Goal: Task Accomplishment & Management: Use online tool/utility

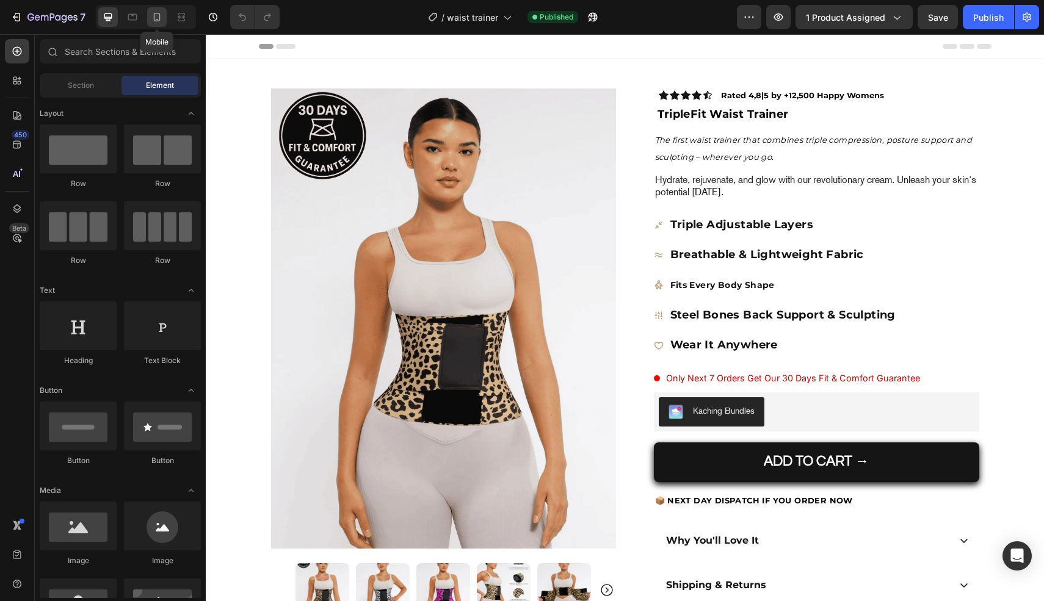
click at [153, 9] on div at bounding box center [157, 17] width 20 height 20
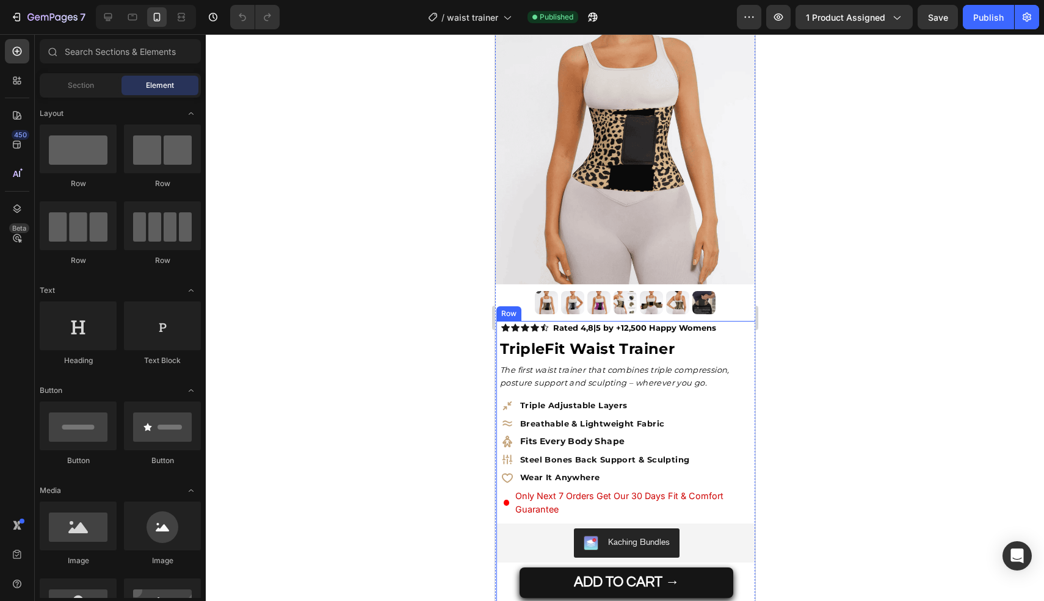
scroll to position [120, 0]
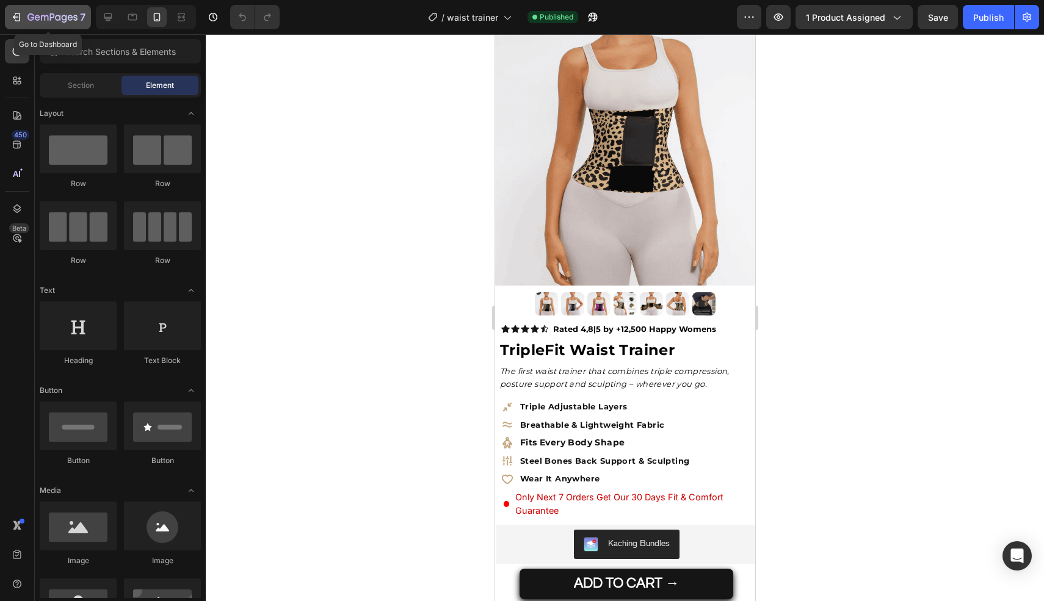
click at [45, 18] on icon "button" at bounding box center [44, 17] width 7 height 5
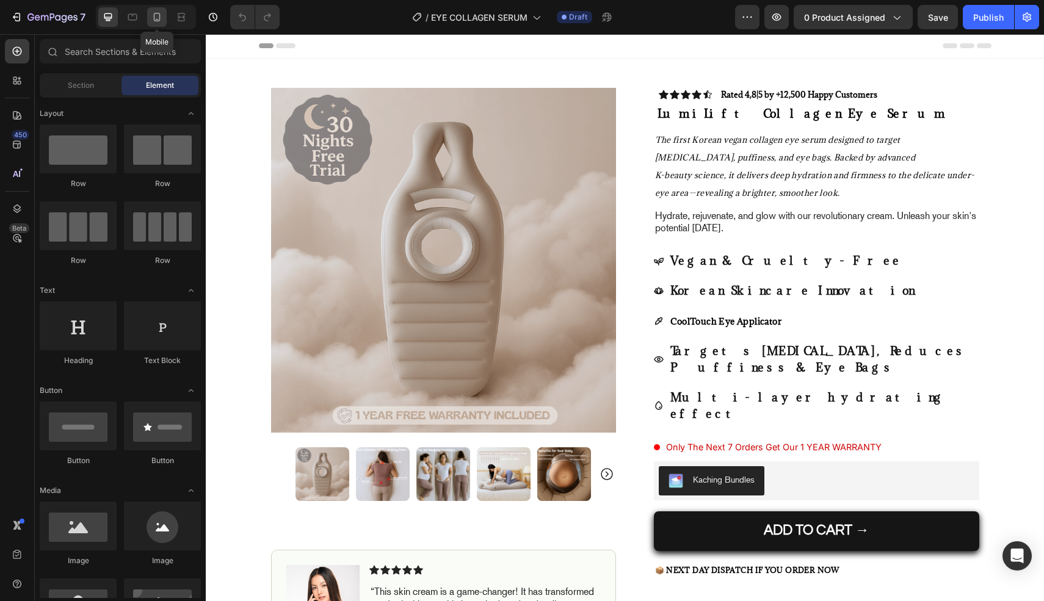
click at [157, 19] on icon at bounding box center [157, 19] width 3 height 1
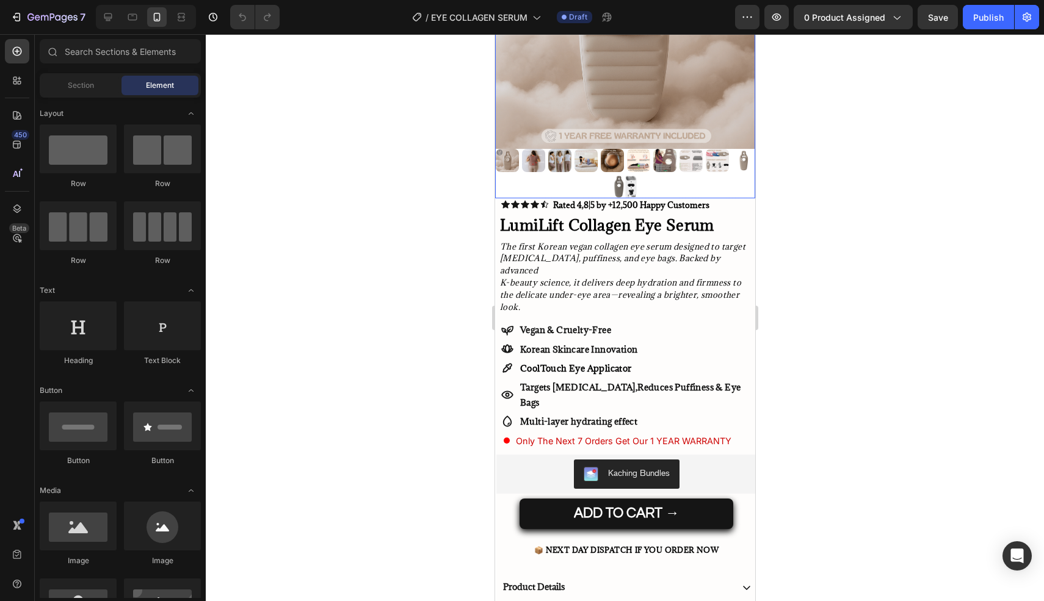
scroll to position [200, 0]
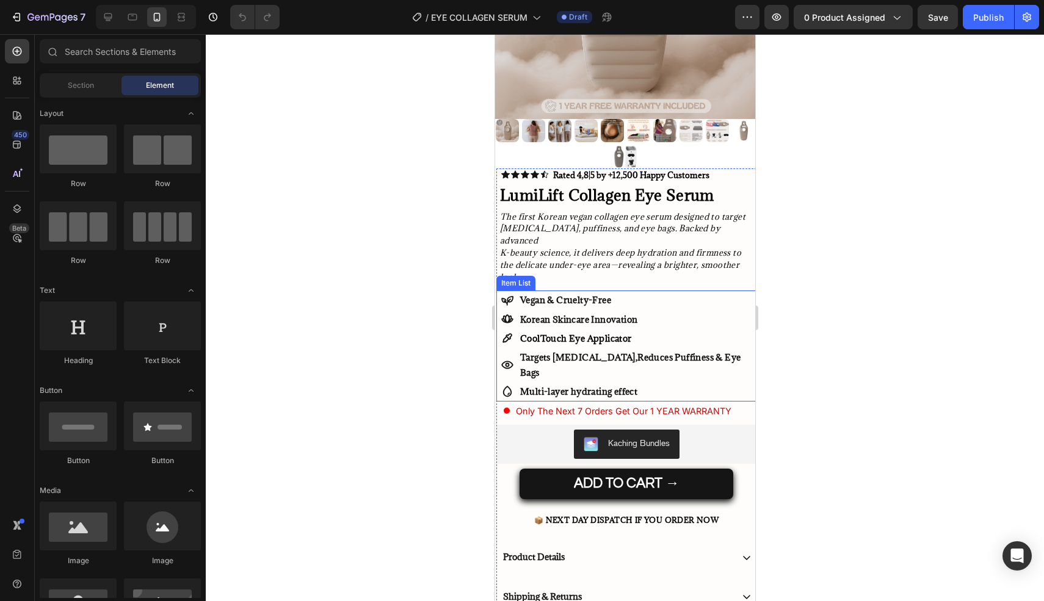
click at [595, 384] on p "Multi-layer hydrating effect" at bounding box center [636, 391] width 234 height 15
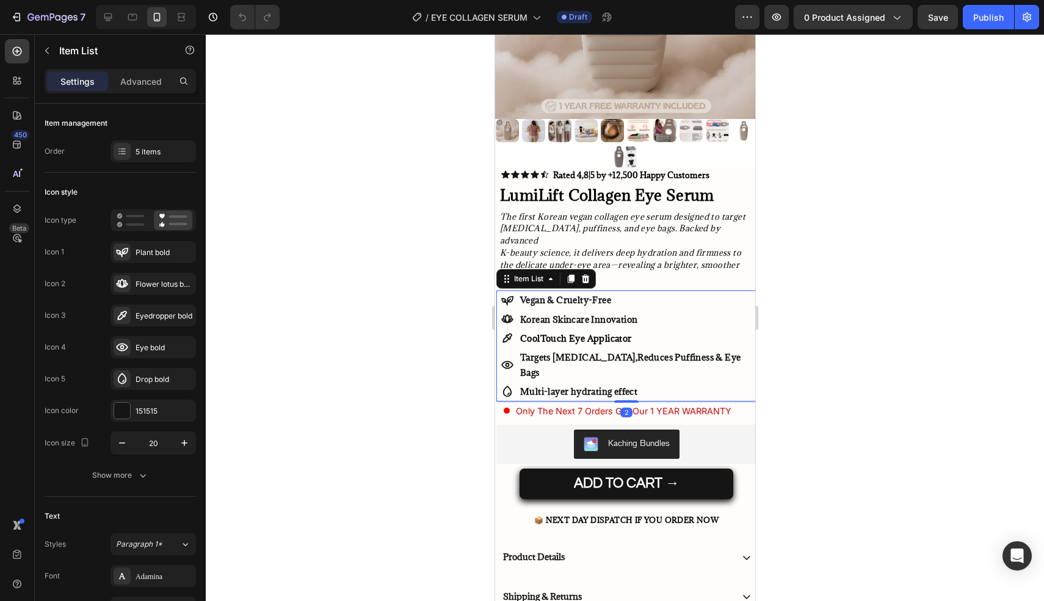
click at [574, 384] on p "Multi-layer hydrating effect" at bounding box center [636, 391] width 234 height 15
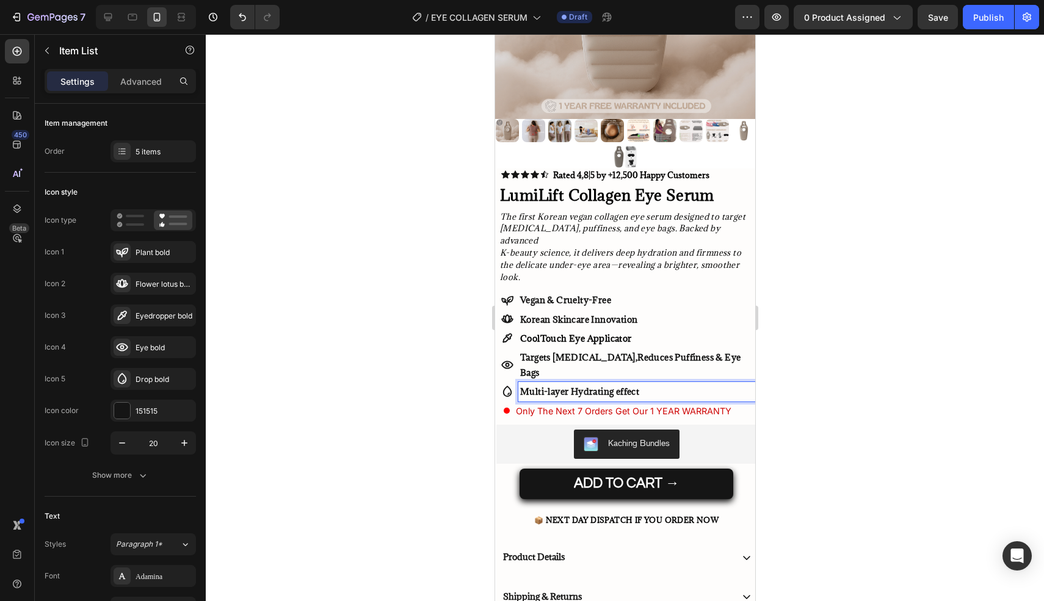
click at [620, 384] on p "Multi-layer Hydrating effect" at bounding box center [636, 391] width 234 height 15
click at [550, 384] on p "Multi-layer Hydrating Effect" at bounding box center [636, 391] width 234 height 15
click at [460, 342] on div at bounding box center [625, 317] width 838 height 567
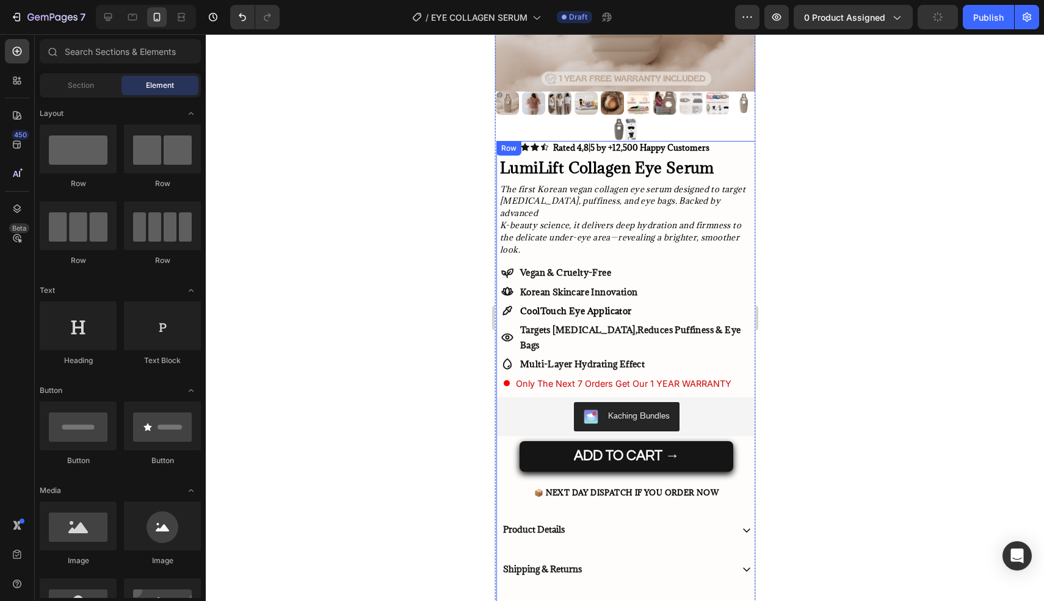
scroll to position [230, 0]
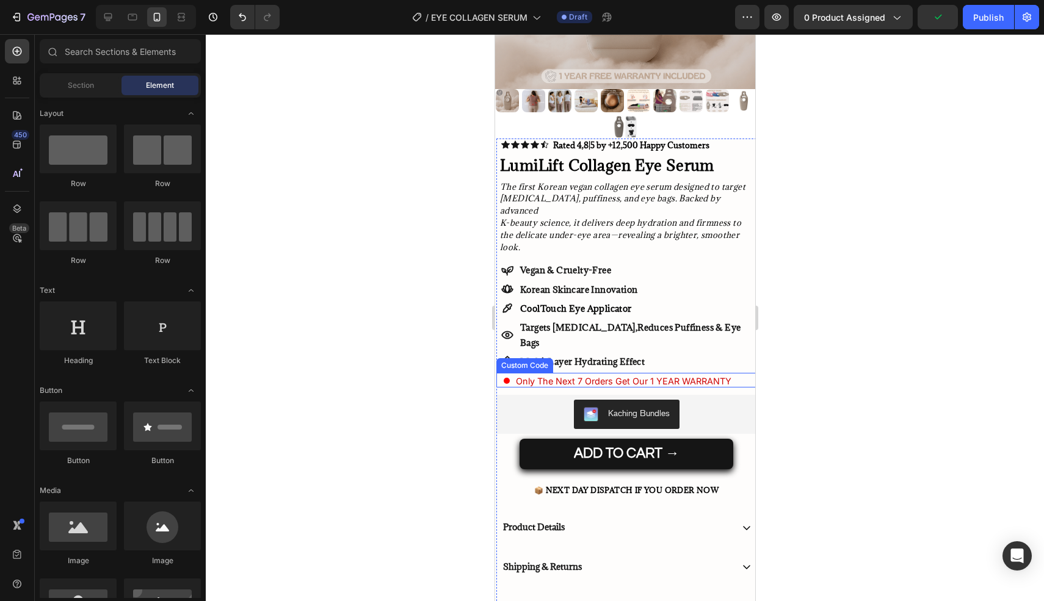
click at [741, 375] on div "Only The Next 7 Orders Get Our 1 YEAR WARRANTY" at bounding box center [629, 381] width 253 height 13
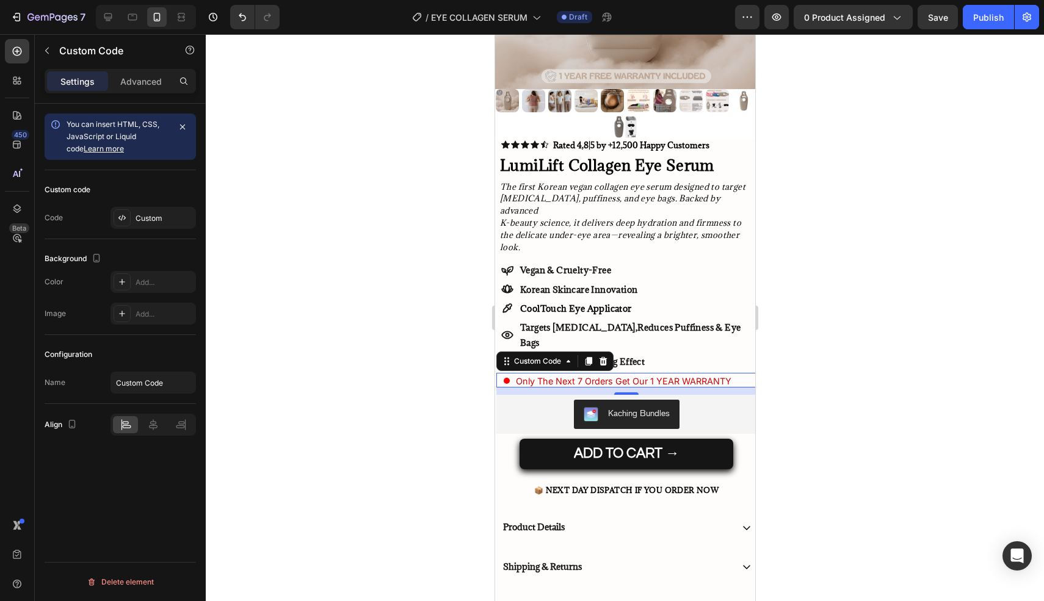
click at [464, 328] on div at bounding box center [625, 317] width 838 height 567
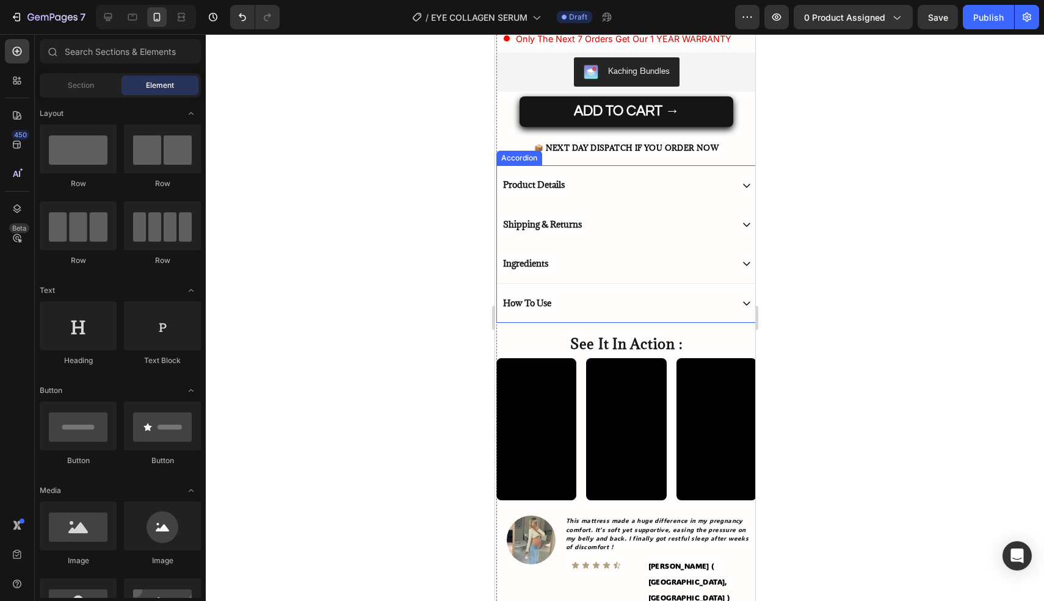
scroll to position [572, 0]
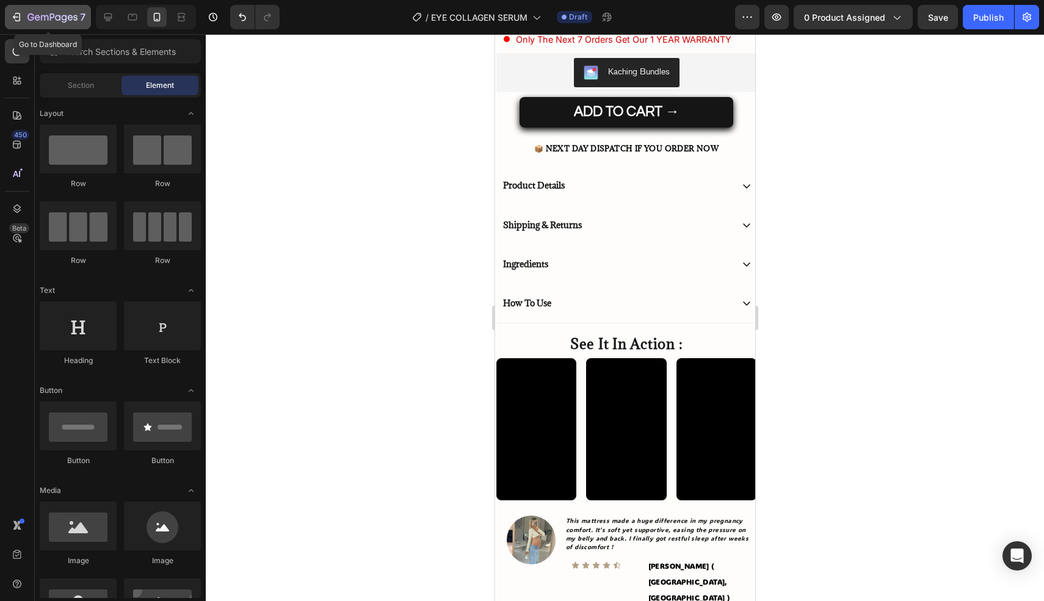
click at [21, 26] on button "7" at bounding box center [48, 17] width 86 height 24
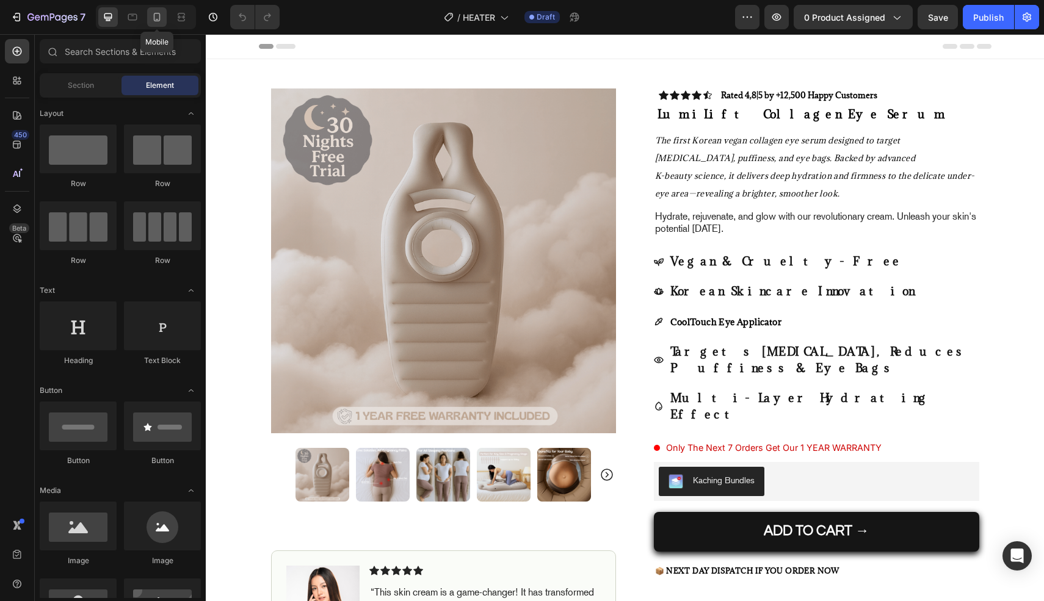
click at [156, 21] on icon at bounding box center [157, 17] width 7 height 9
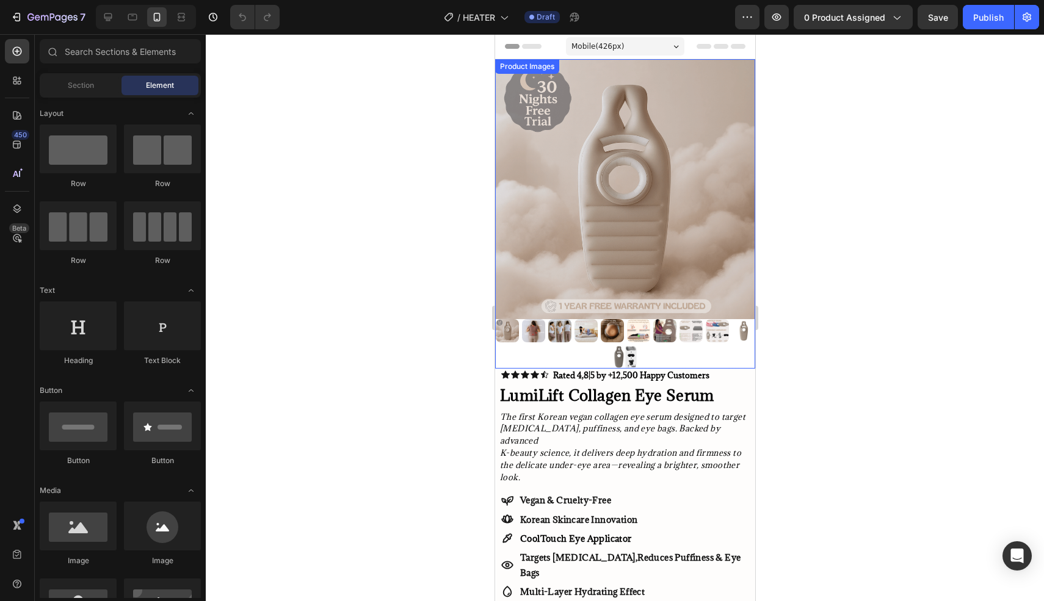
click at [565, 228] on img at bounding box center [624, 189] width 260 height 260
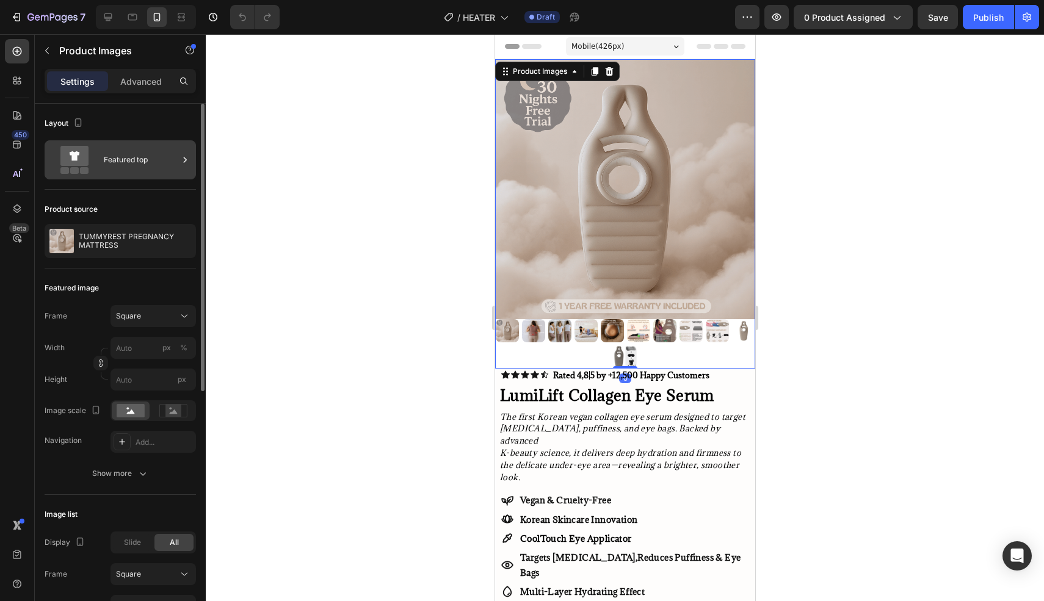
click at [148, 155] on div "Featured top" at bounding box center [141, 160] width 74 height 28
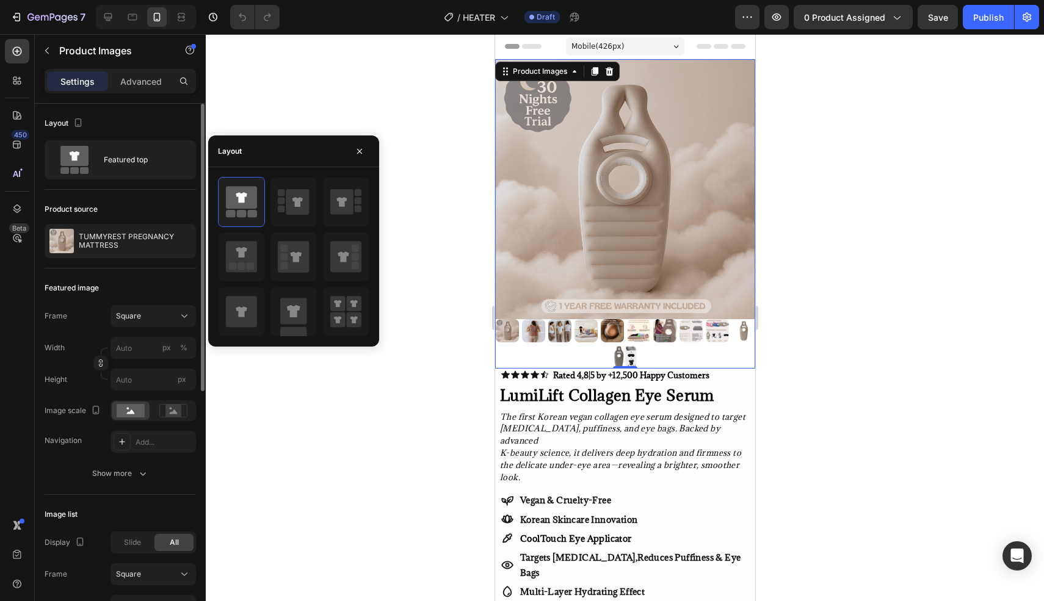
drag, startPoint x: 94, startPoint y: 192, endPoint x: 99, endPoint y: 198, distance: 7.3
click at [95, 192] on div "Product source TUMMYREST PREGNANCY MATTRESS" at bounding box center [120, 229] width 151 height 79
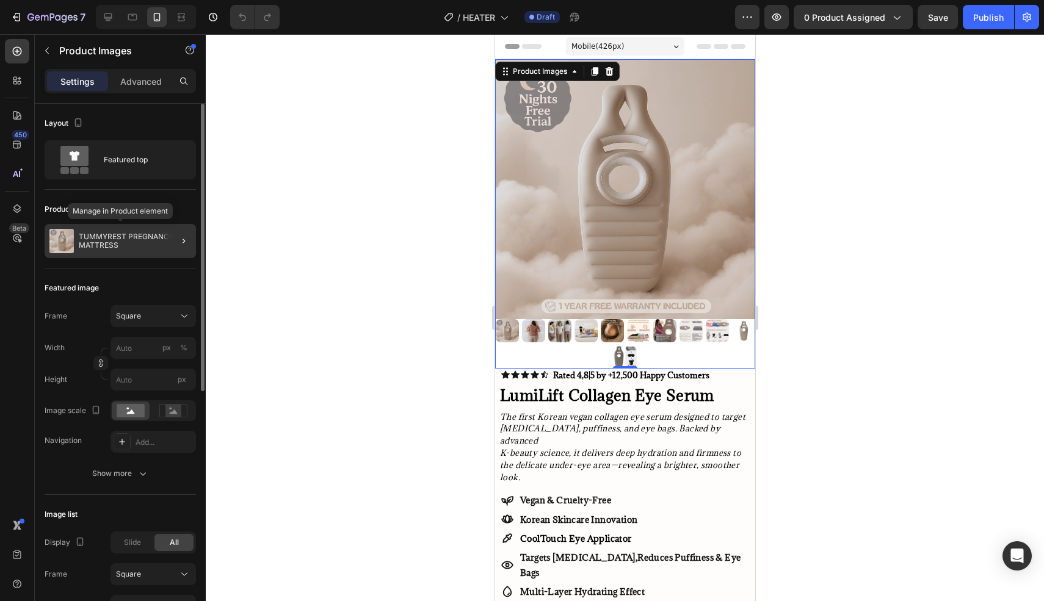
click at [145, 250] on div "TUMMYREST PREGNANCY MATTRESS" at bounding box center [120, 241] width 151 height 34
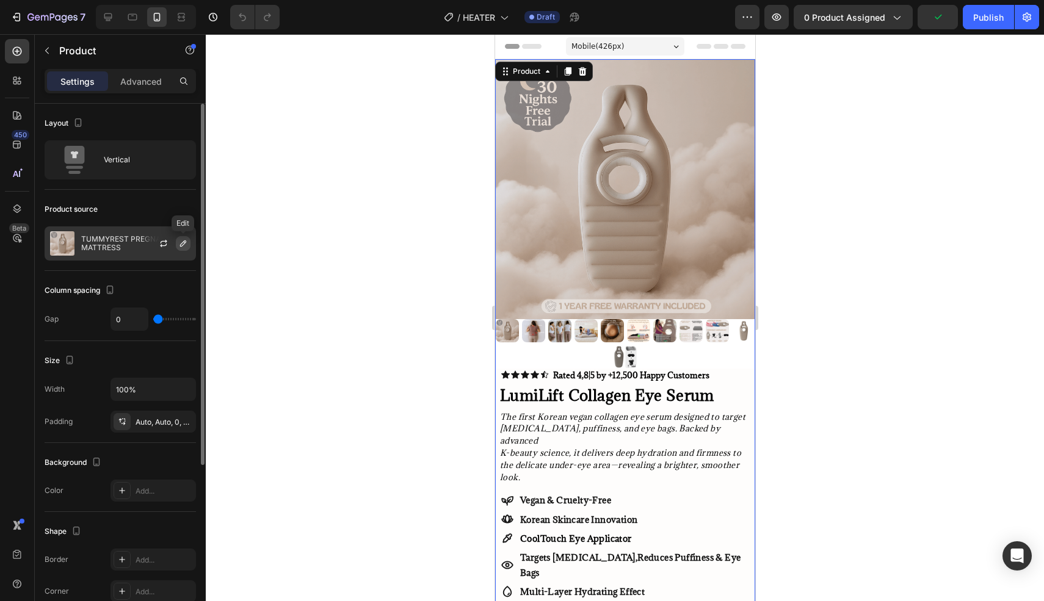
click at [185, 244] on icon "button" at bounding box center [183, 244] width 10 height 10
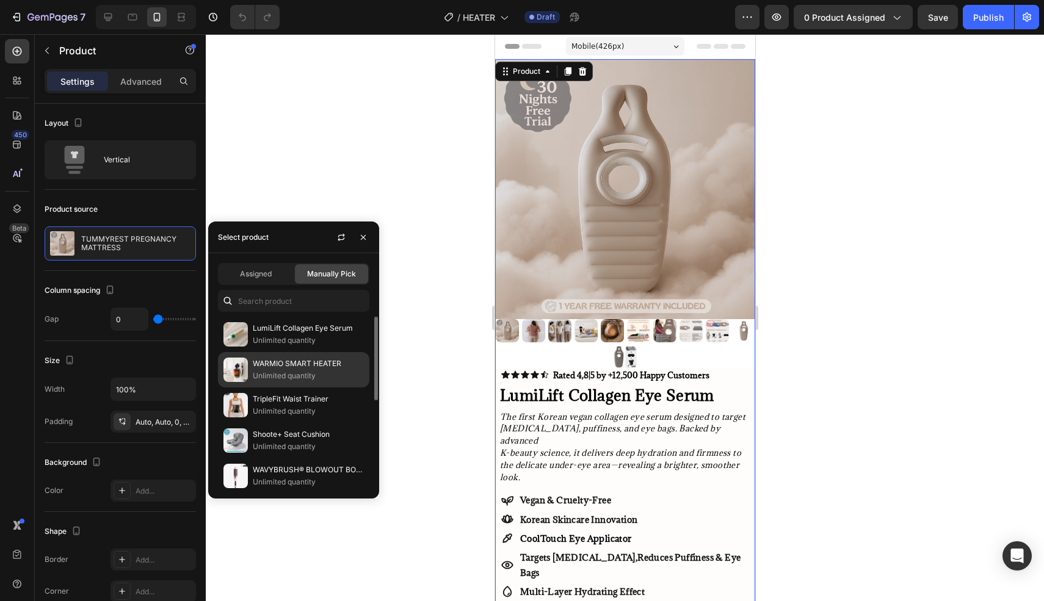
click at [319, 375] on p "Unlimited quantity" at bounding box center [308, 376] width 111 height 12
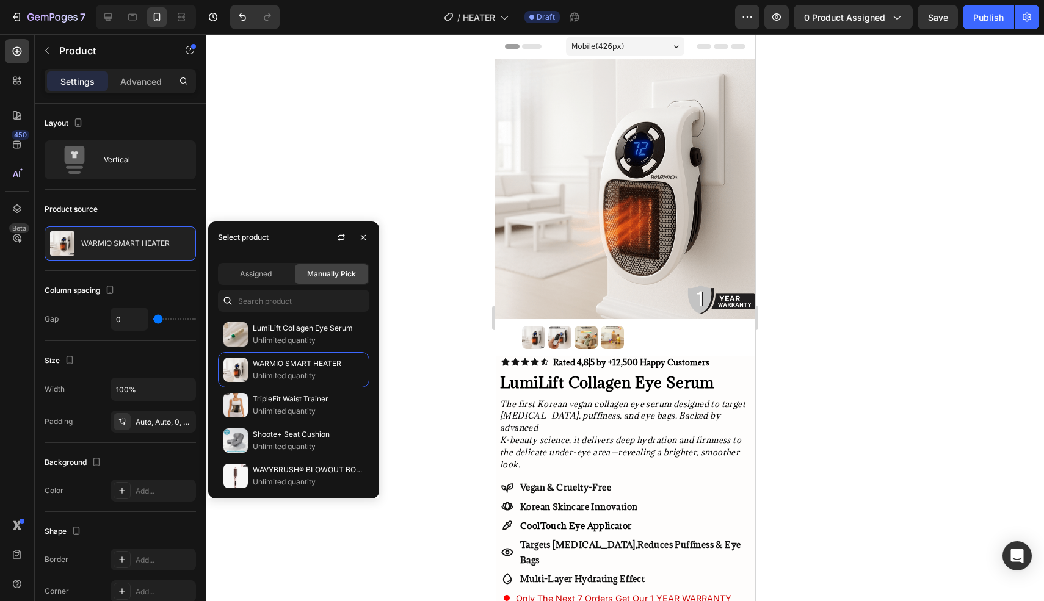
click at [412, 157] on div at bounding box center [625, 317] width 838 height 567
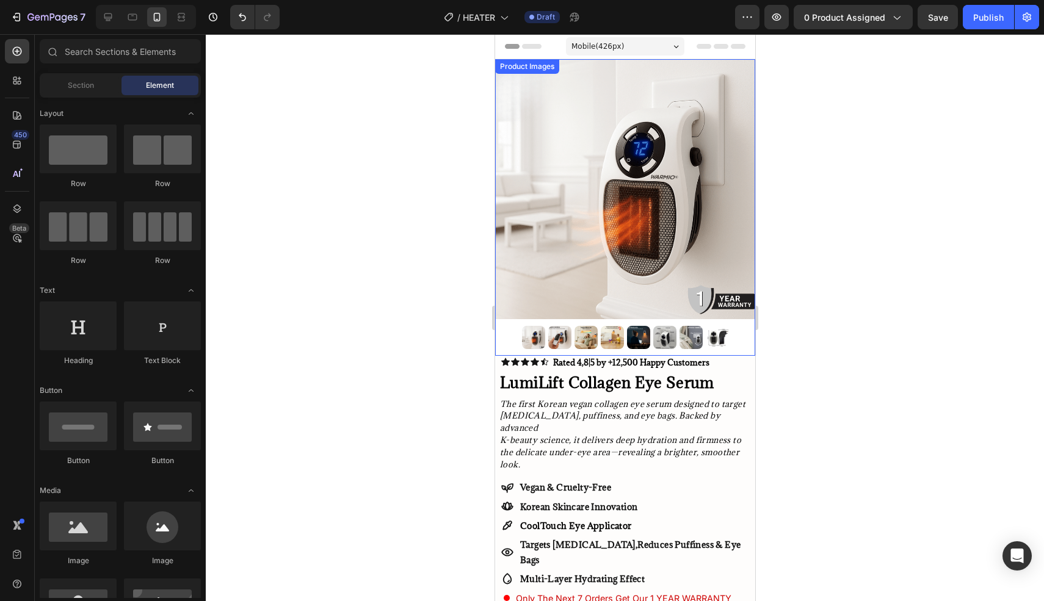
click at [555, 336] on img at bounding box center [559, 337] width 23 height 23
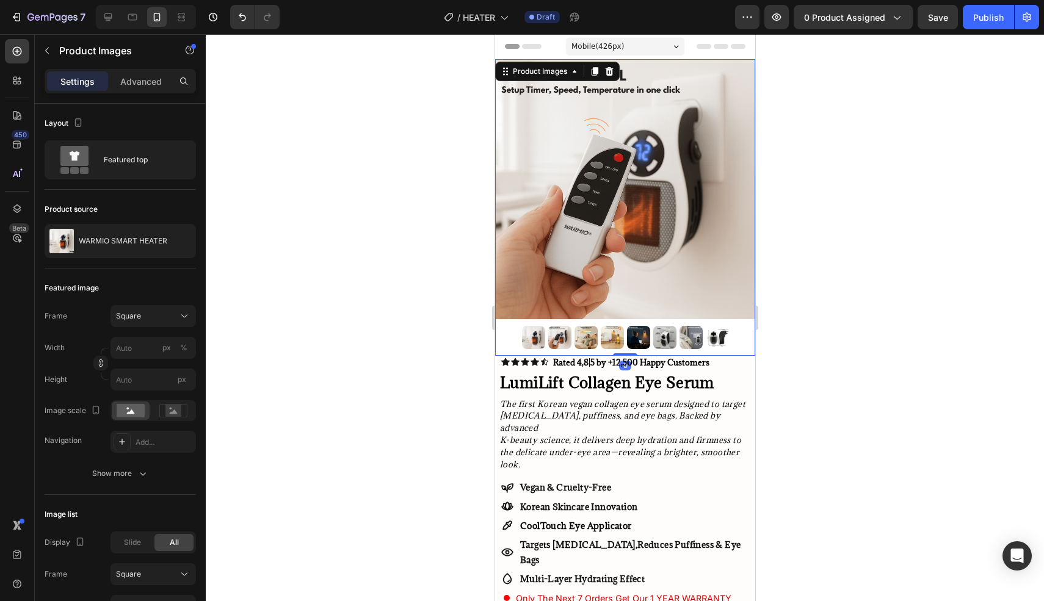
click at [421, 276] on div at bounding box center [625, 317] width 838 height 567
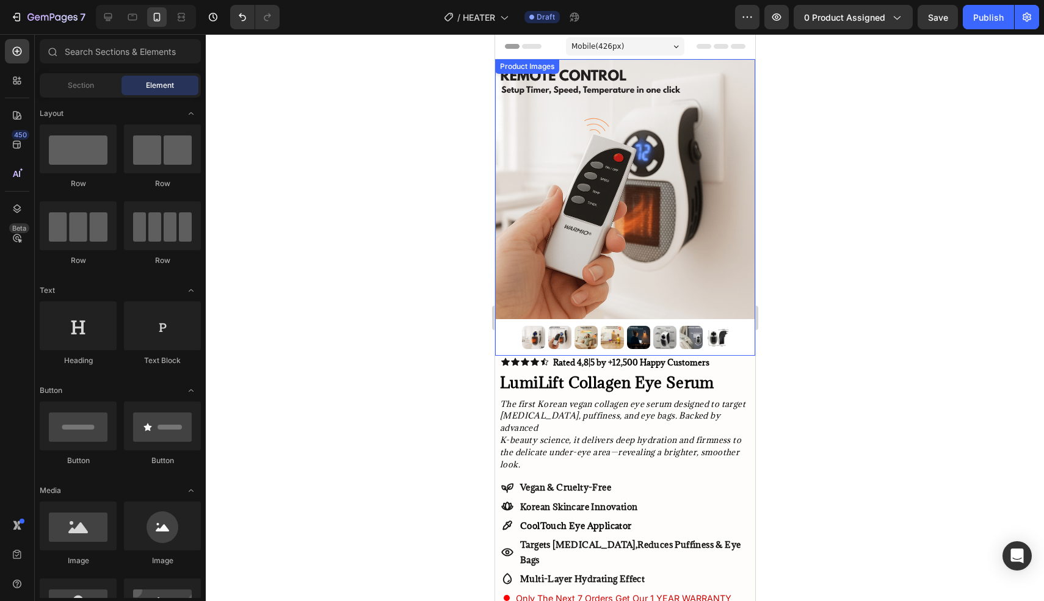
click at [580, 336] on img at bounding box center [585, 337] width 23 height 23
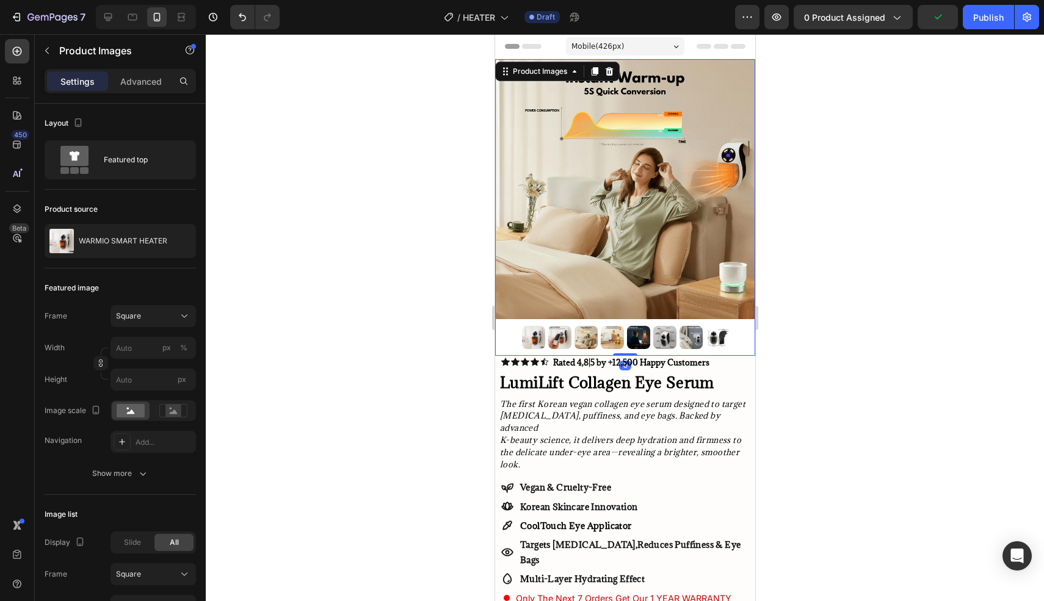
click at [848, 275] on div at bounding box center [625, 317] width 838 height 567
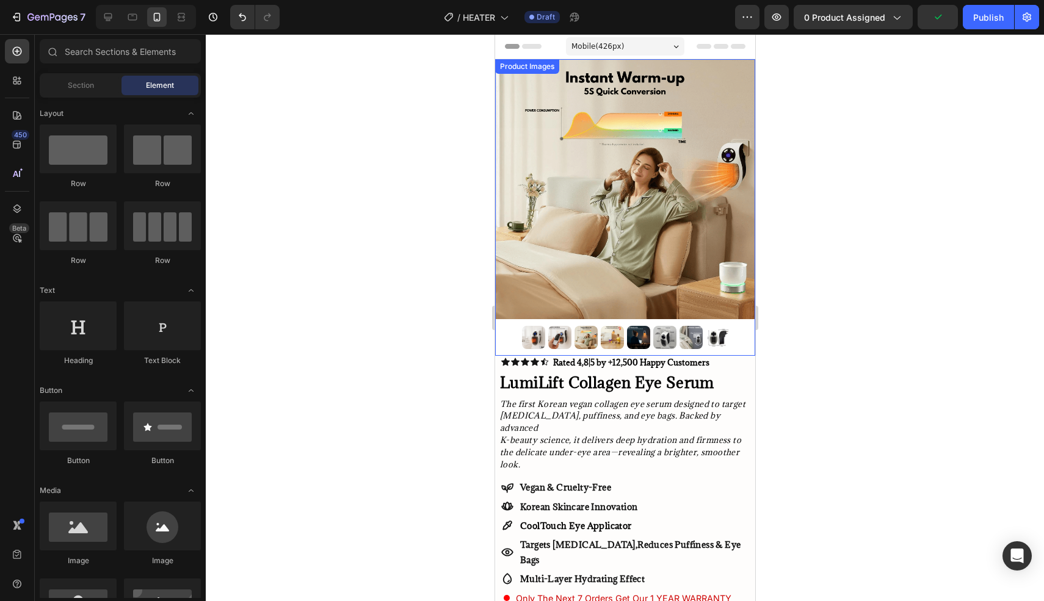
click at [608, 331] on img at bounding box center [611, 337] width 23 height 23
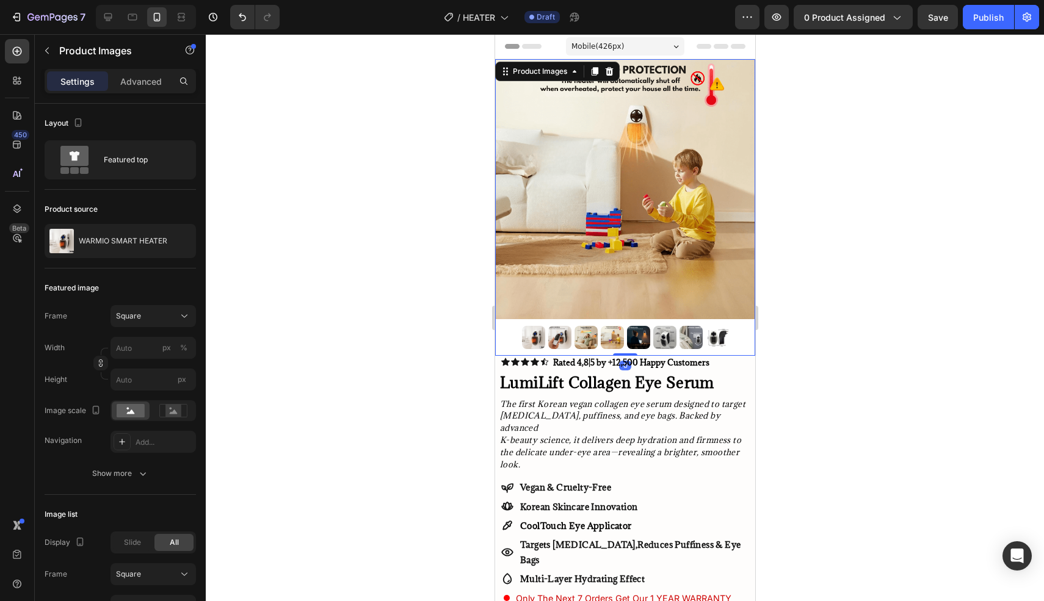
click at [590, 337] on img at bounding box center [585, 337] width 23 height 23
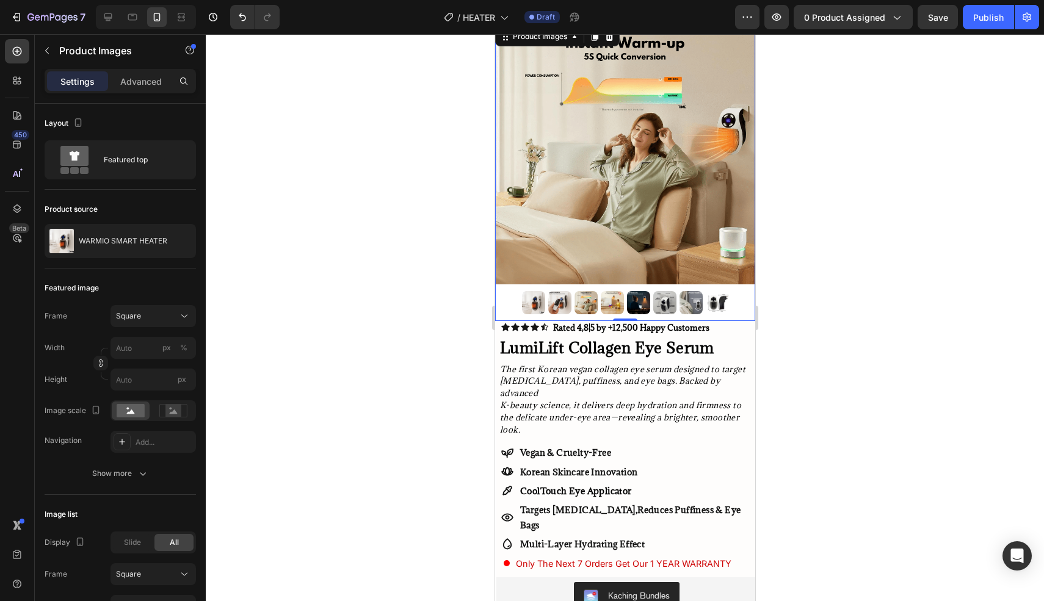
scroll to position [41, 0]
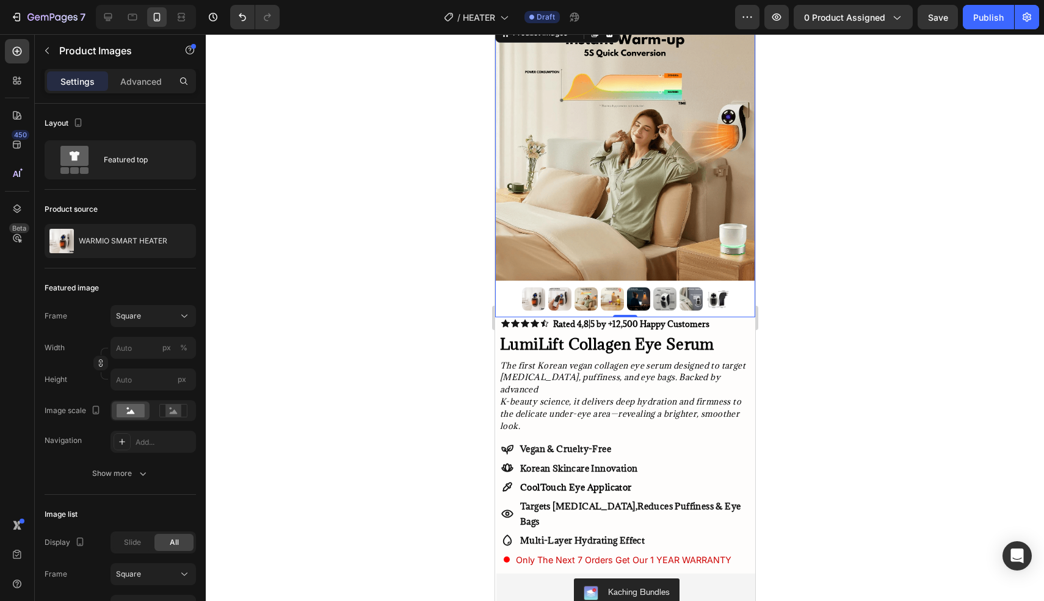
click at [646, 305] on img at bounding box center [637, 298] width 23 height 23
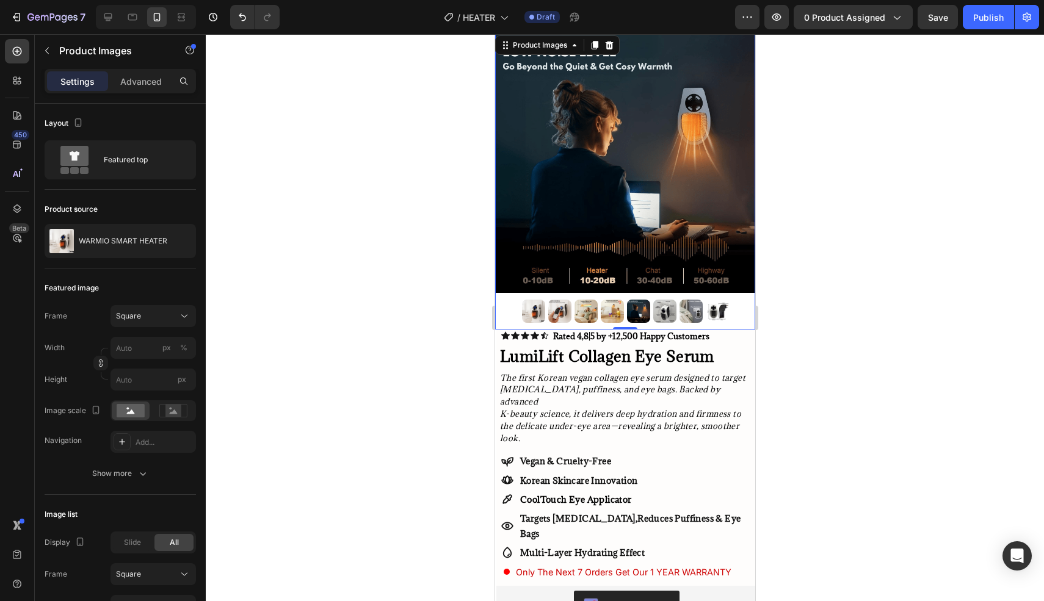
scroll to position [28, 0]
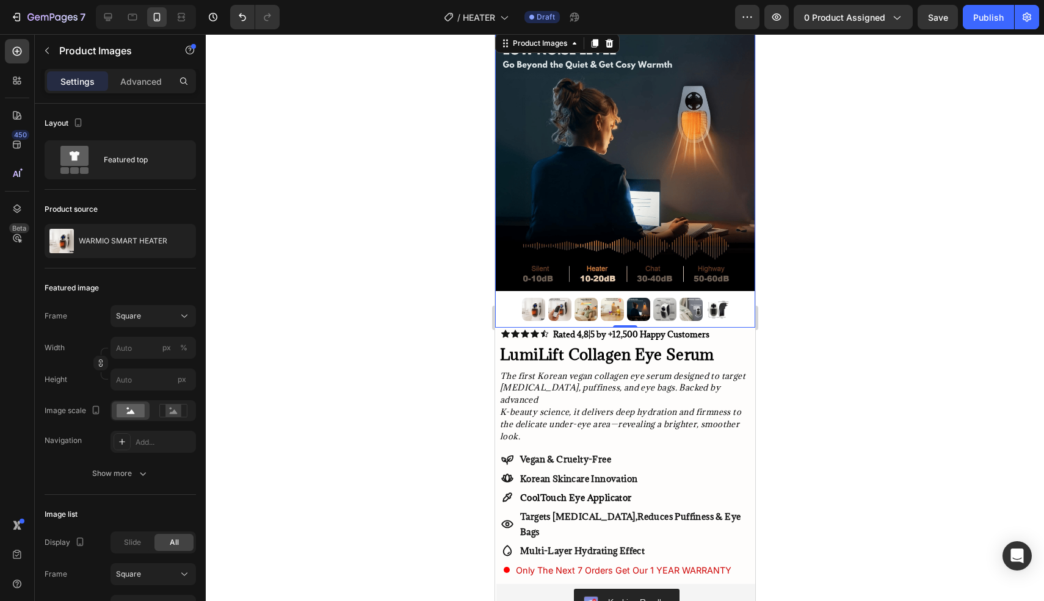
click at [655, 304] on img at bounding box center [663, 309] width 23 height 23
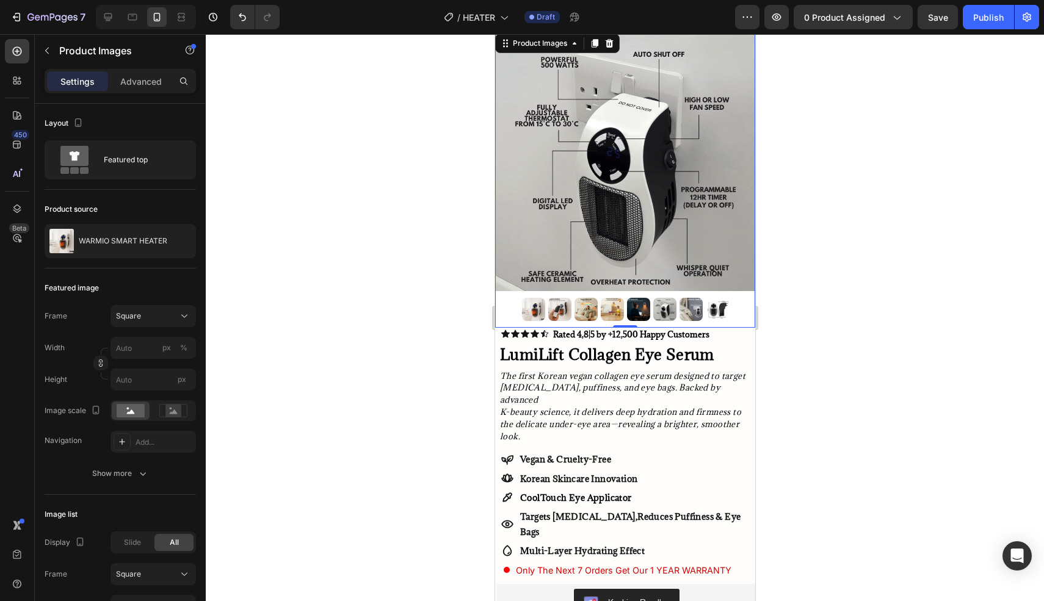
click at [693, 320] on img at bounding box center [690, 309] width 23 height 23
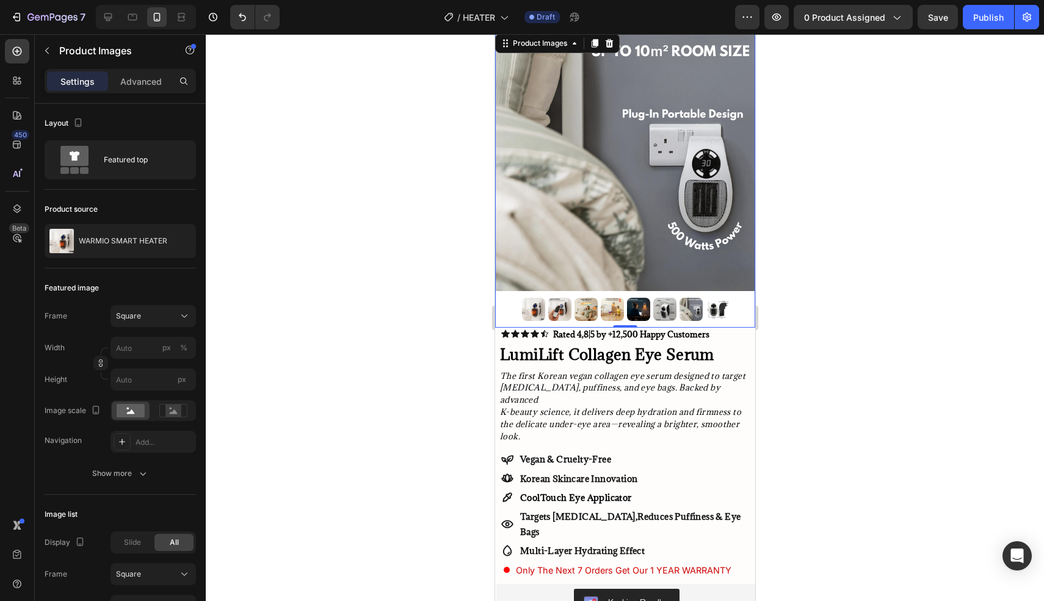
click at [716, 313] on img at bounding box center [716, 309] width 23 height 23
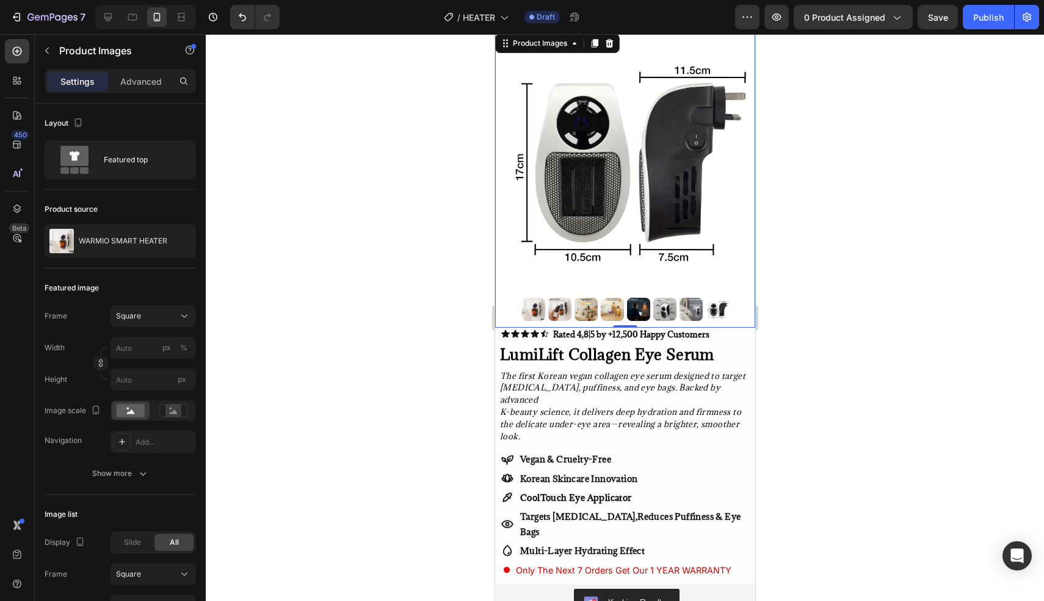
click at [872, 275] on div at bounding box center [625, 317] width 838 height 567
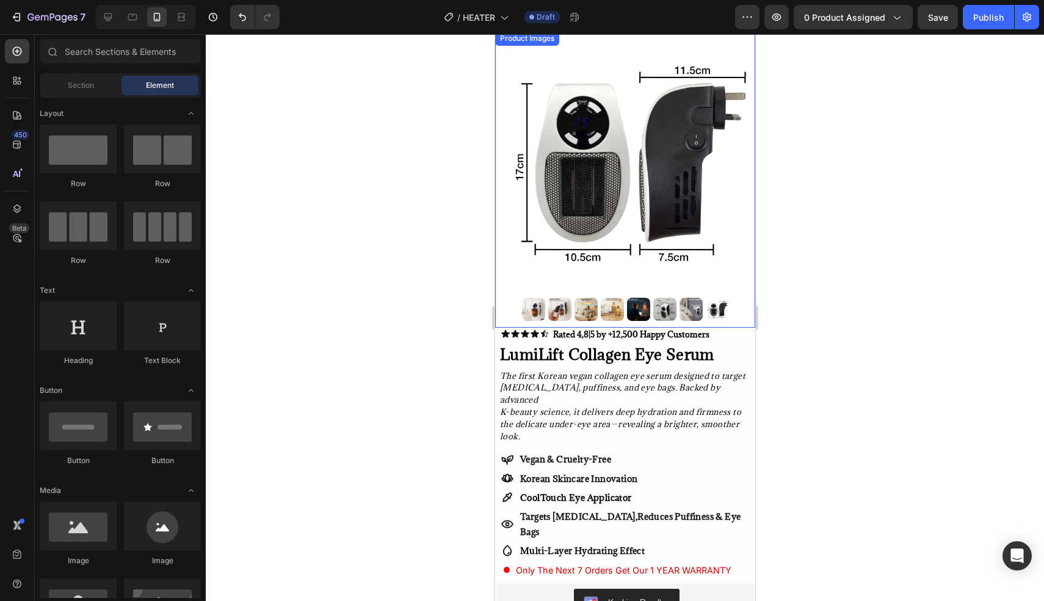
click at [604, 181] on img at bounding box center [624, 161] width 260 height 260
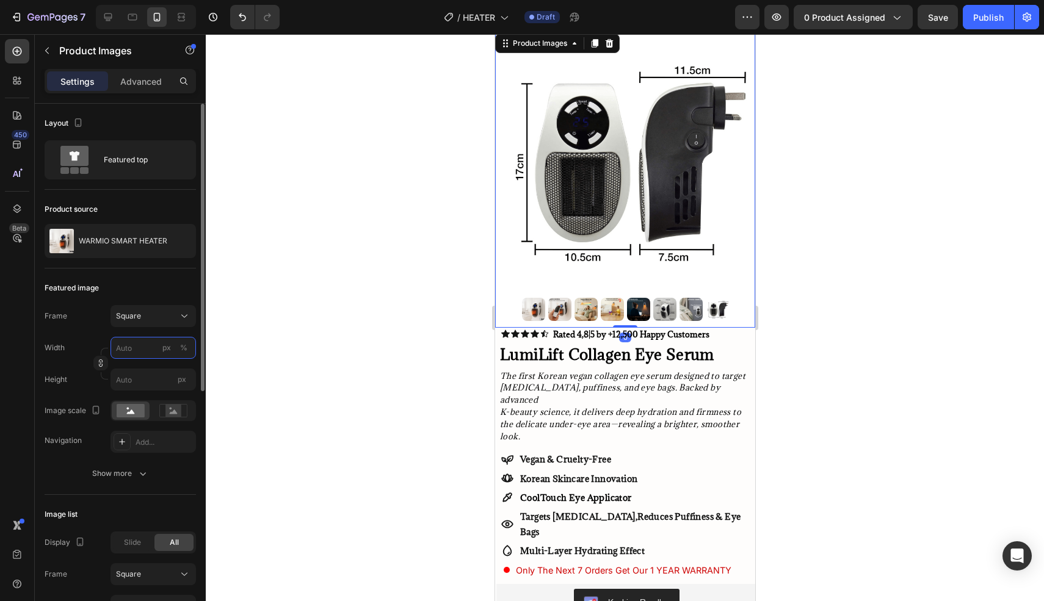
click at [134, 356] on input "px %" at bounding box center [152, 348] width 85 height 22
type input "4"
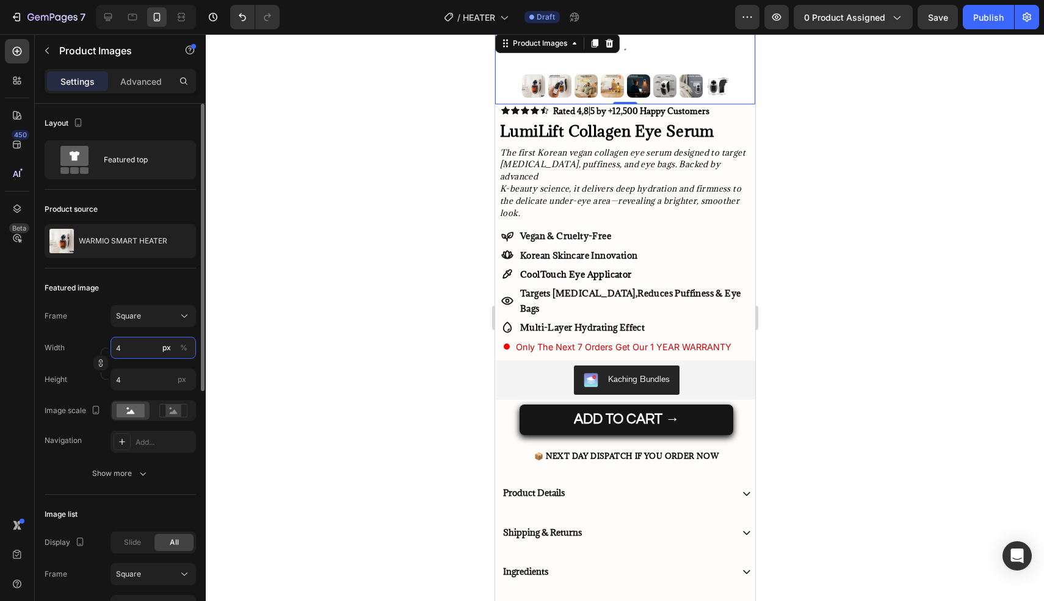
type input "45"
type input "4"
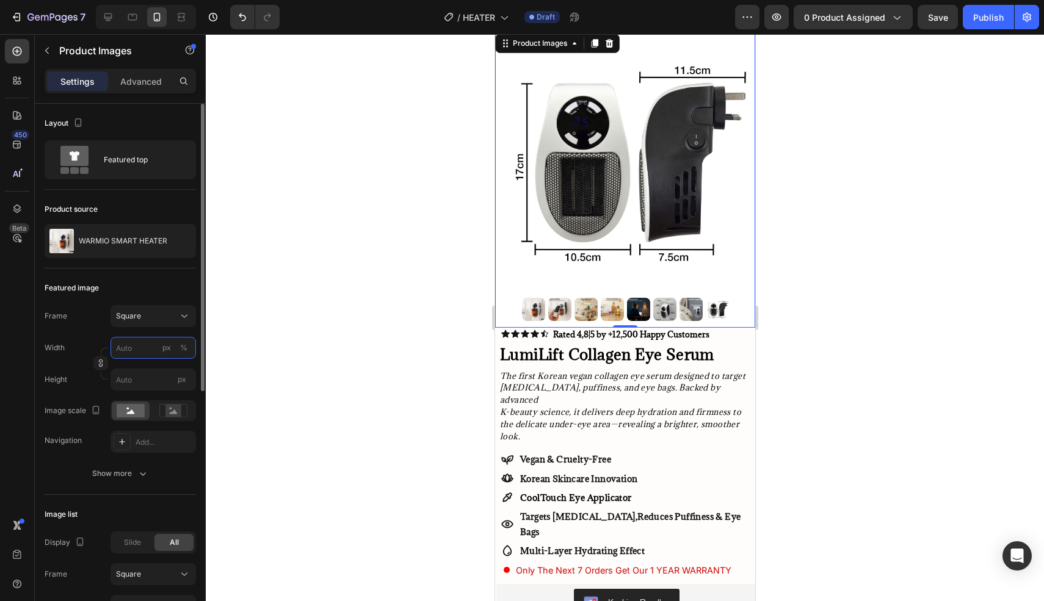
type input "4"
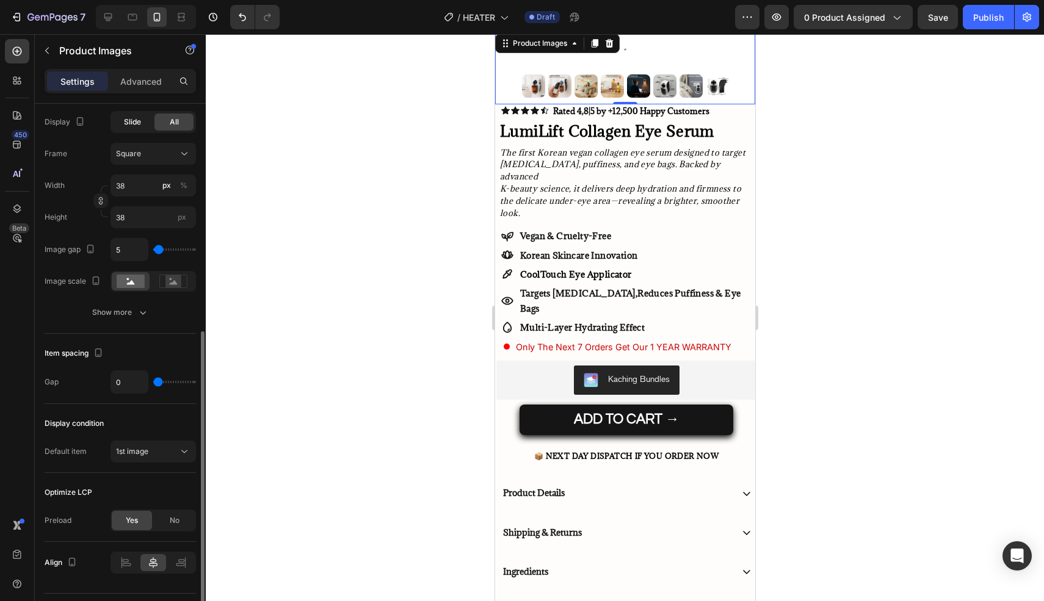
scroll to position [452, 0]
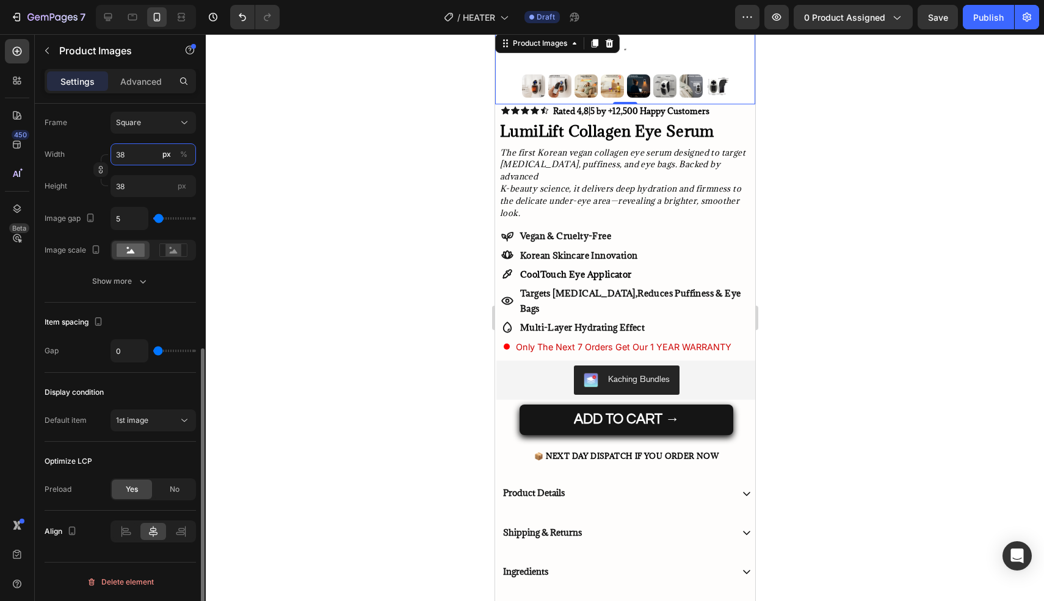
click at [145, 154] on input "38" at bounding box center [152, 154] width 85 height 22
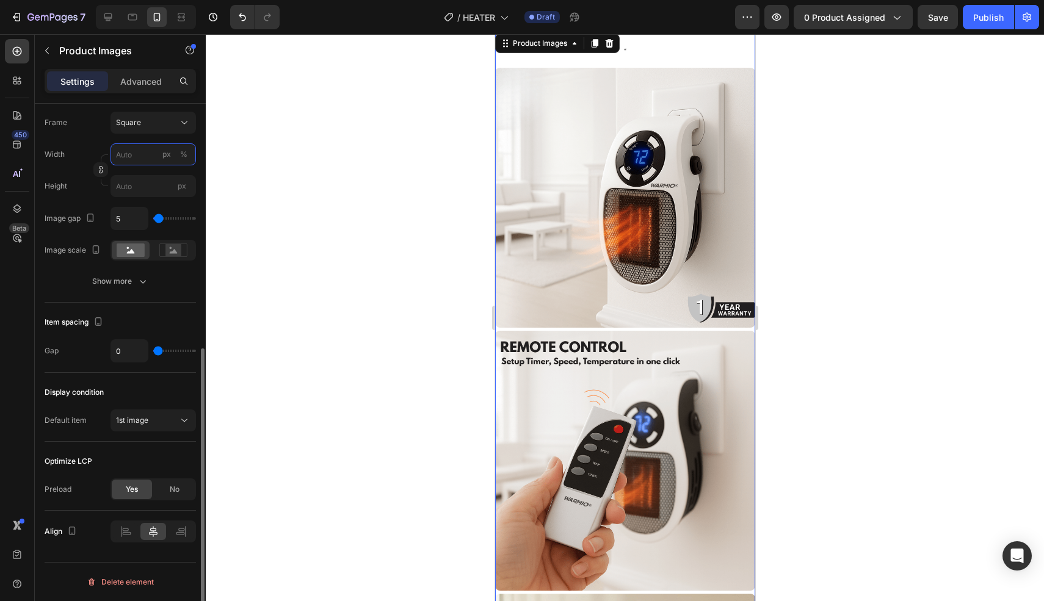
type input "4"
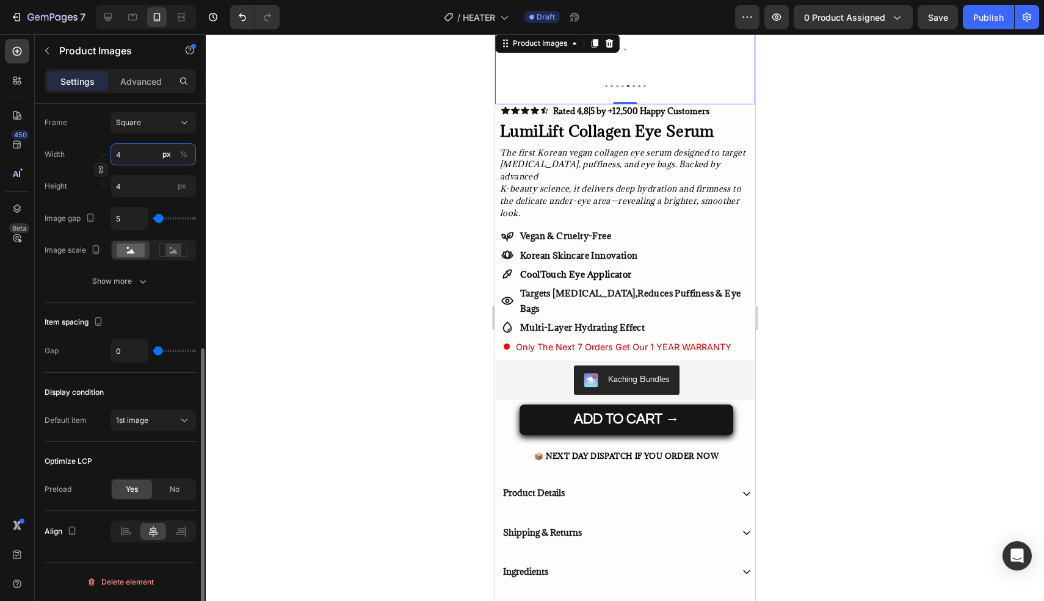
type input "40"
type input "4"
type input "42"
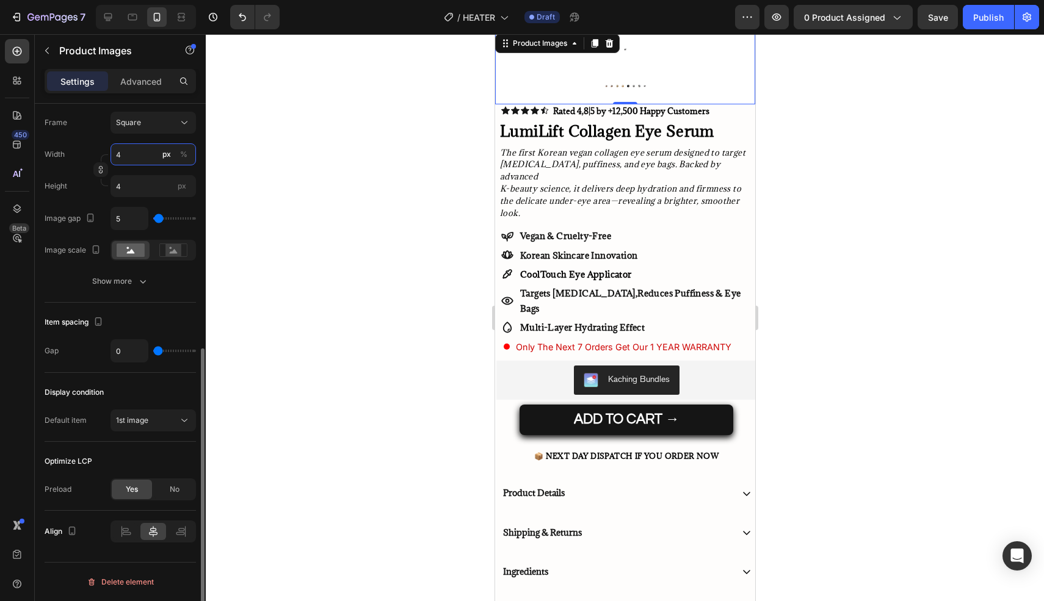
type input "42"
type input "4"
type input "43"
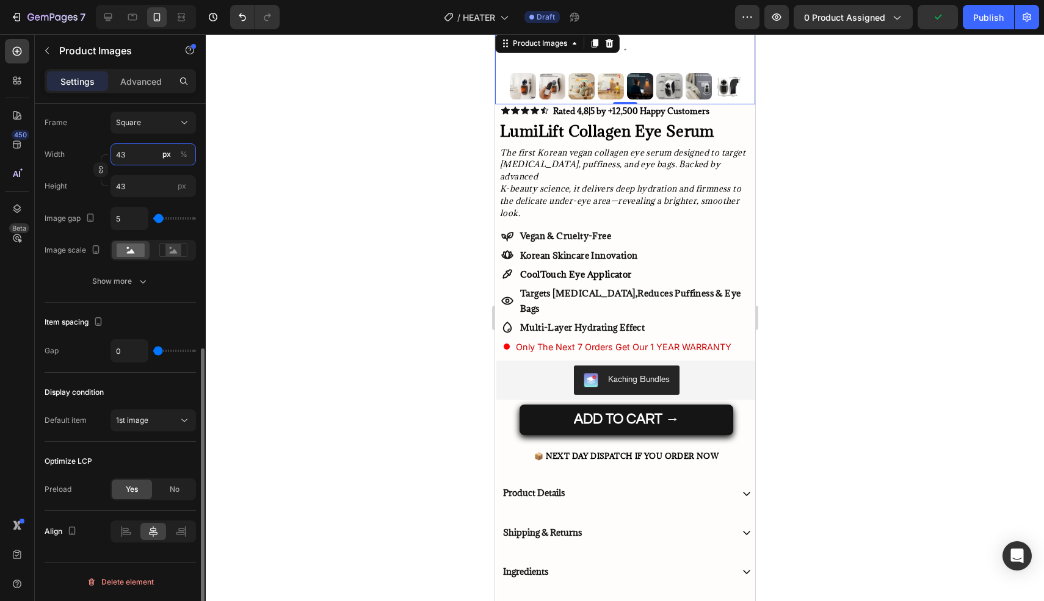
type input "4"
type input "44"
type input "4"
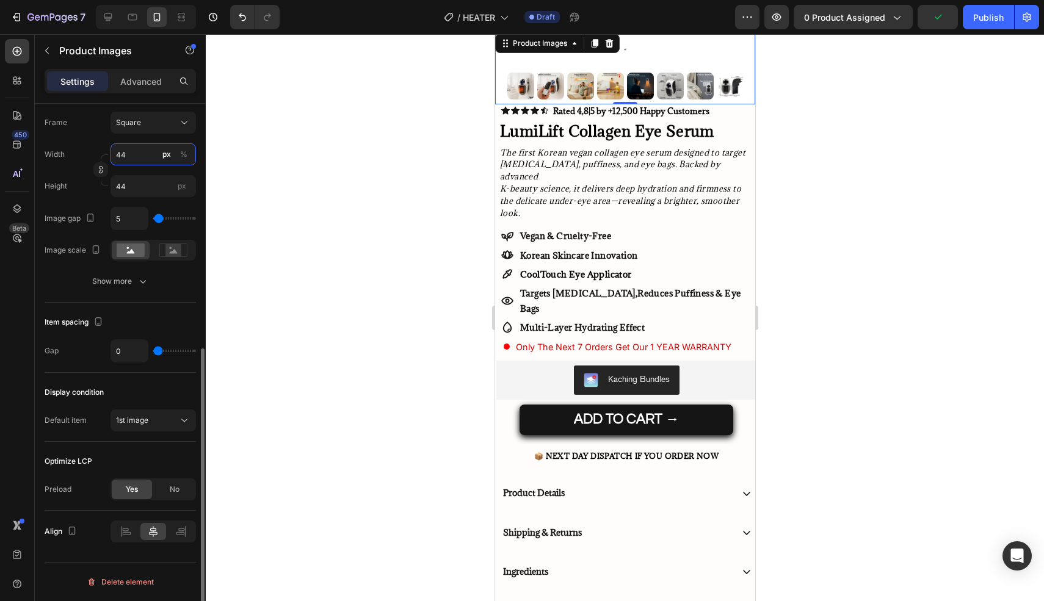
type input "4"
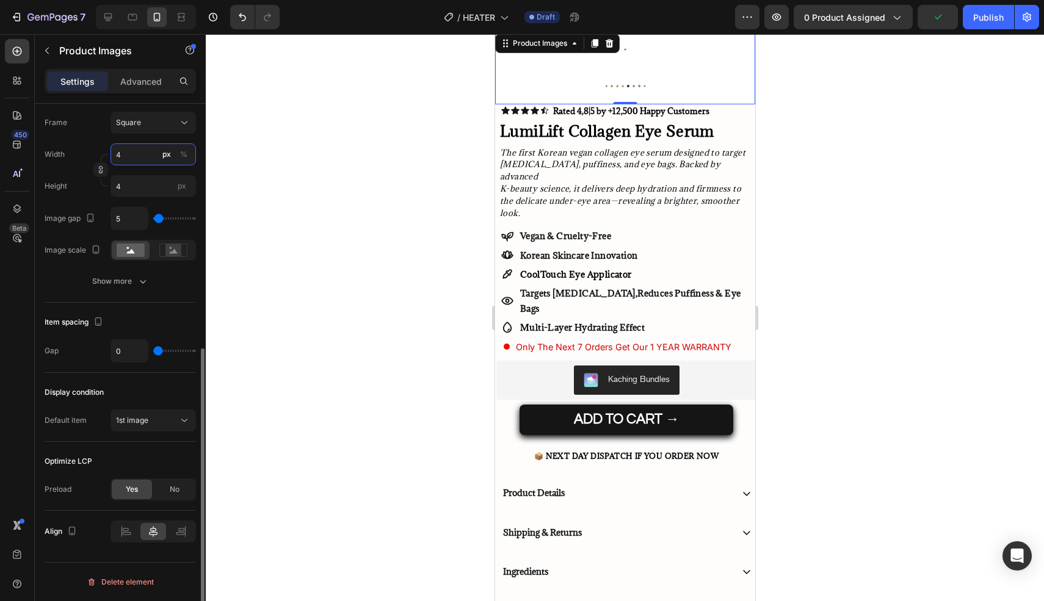
type input "45"
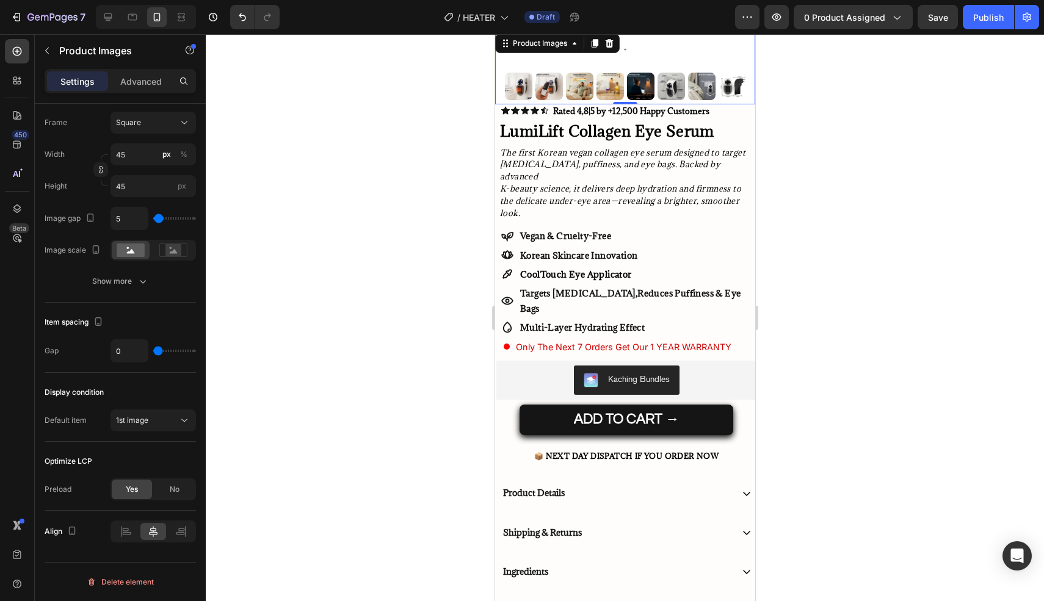
click at [364, 208] on div at bounding box center [625, 317] width 838 height 567
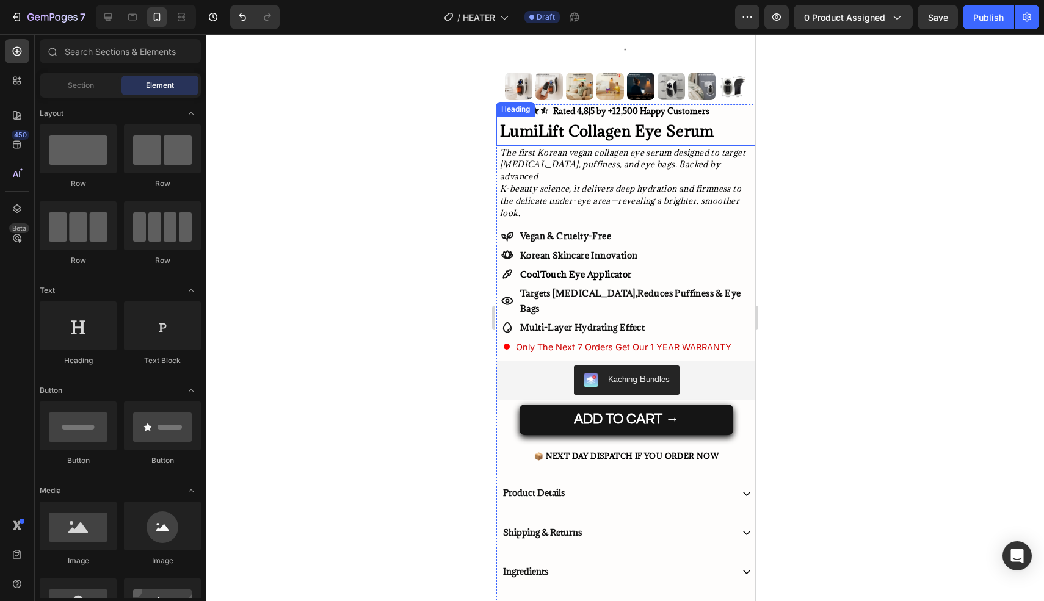
scroll to position [0, 0]
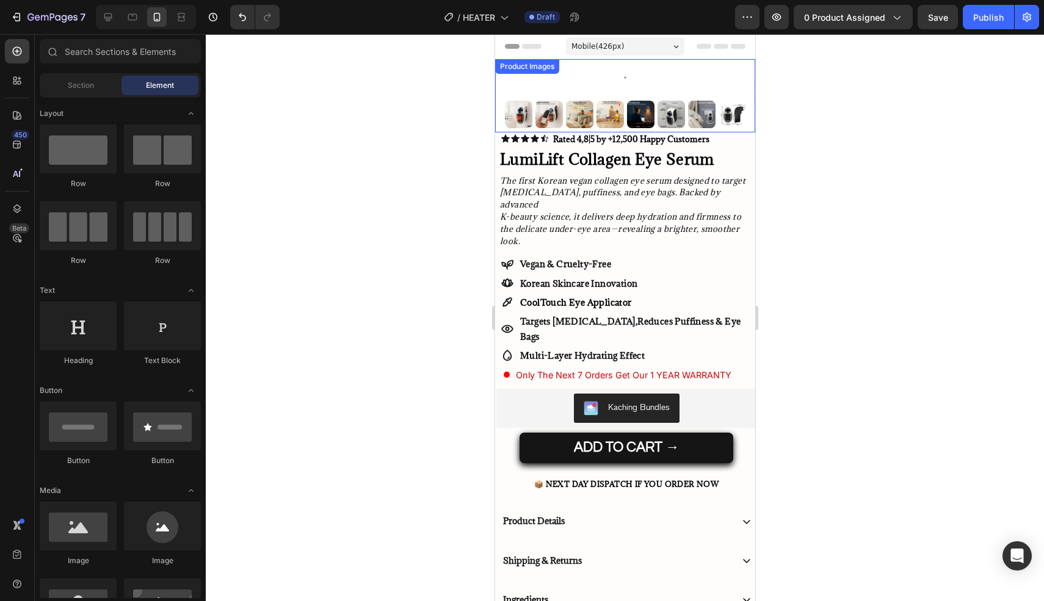
click at [613, 82] on div at bounding box center [624, 77] width 260 height 37
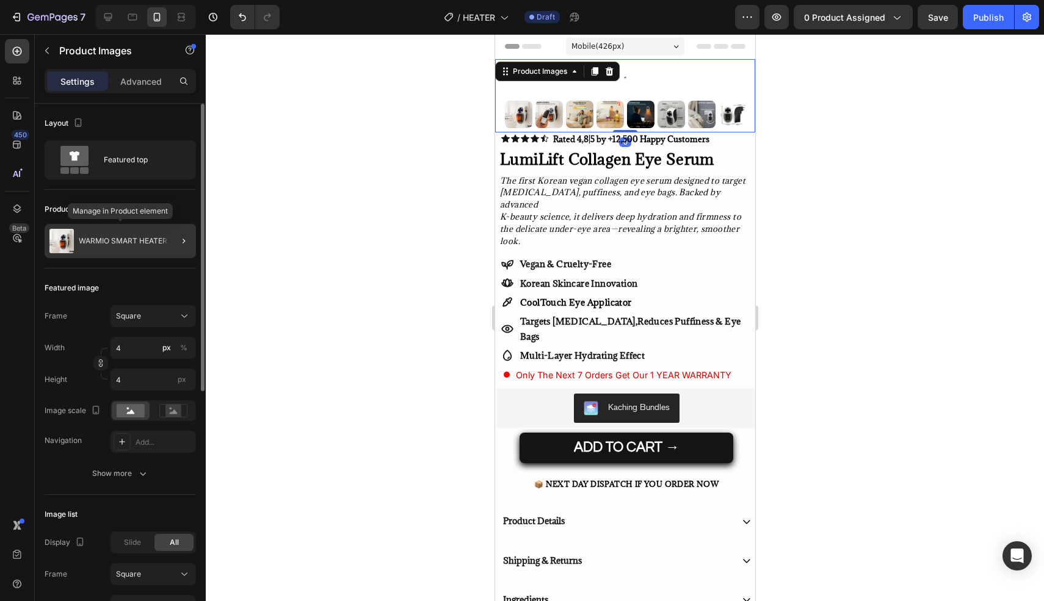
click at [118, 237] on p "WARMIO SMART HEATER" at bounding box center [123, 241] width 89 height 9
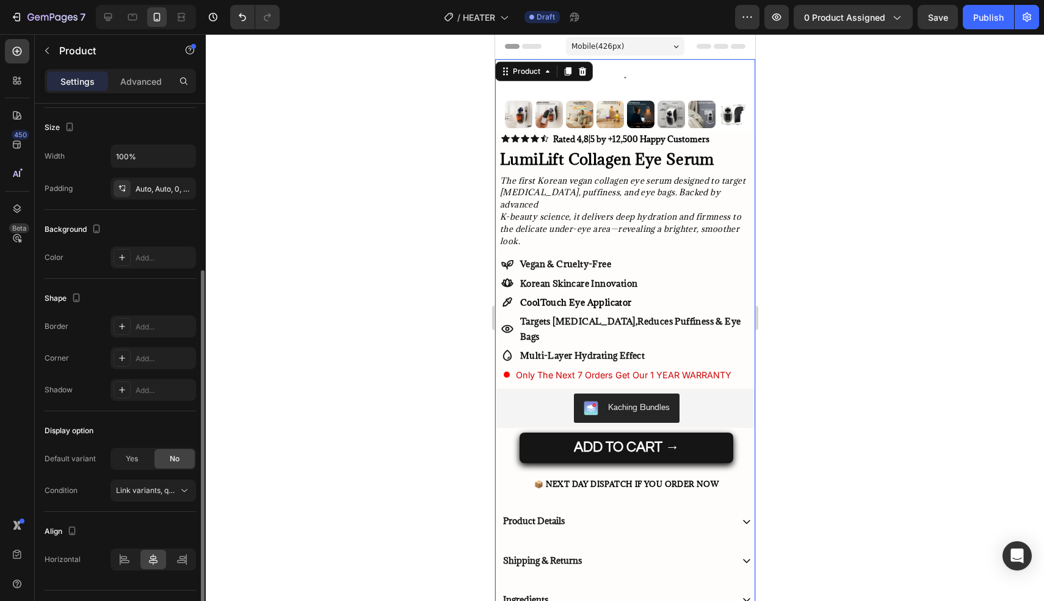
scroll to position [241, 0]
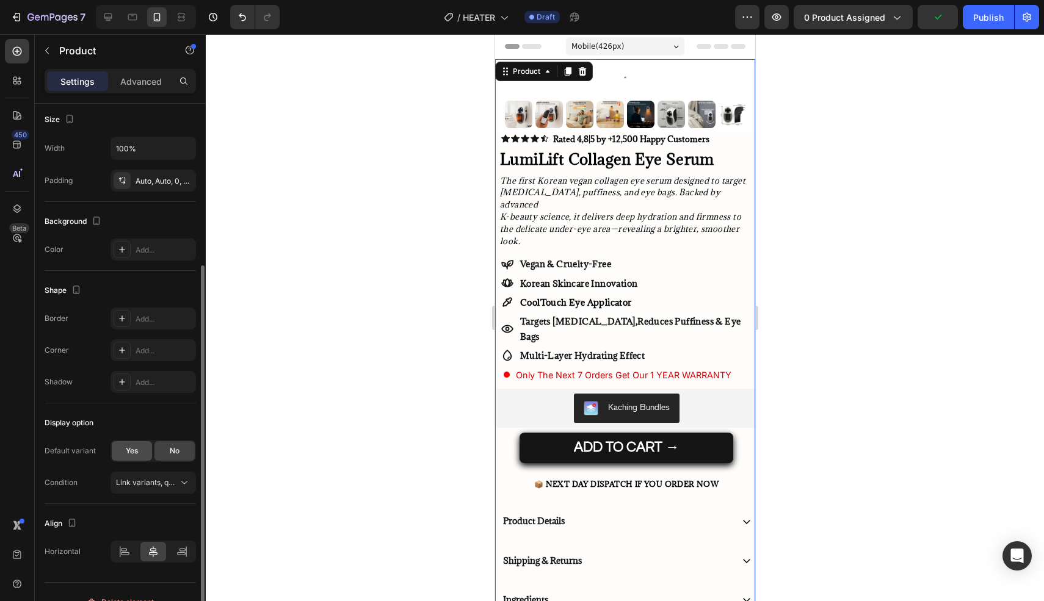
click at [126, 453] on span "Yes" at bounding box center [132, 451] width 12 height 11
click at [165, 449] on div "No" at bounding box center [174, 451] width 40 height 20
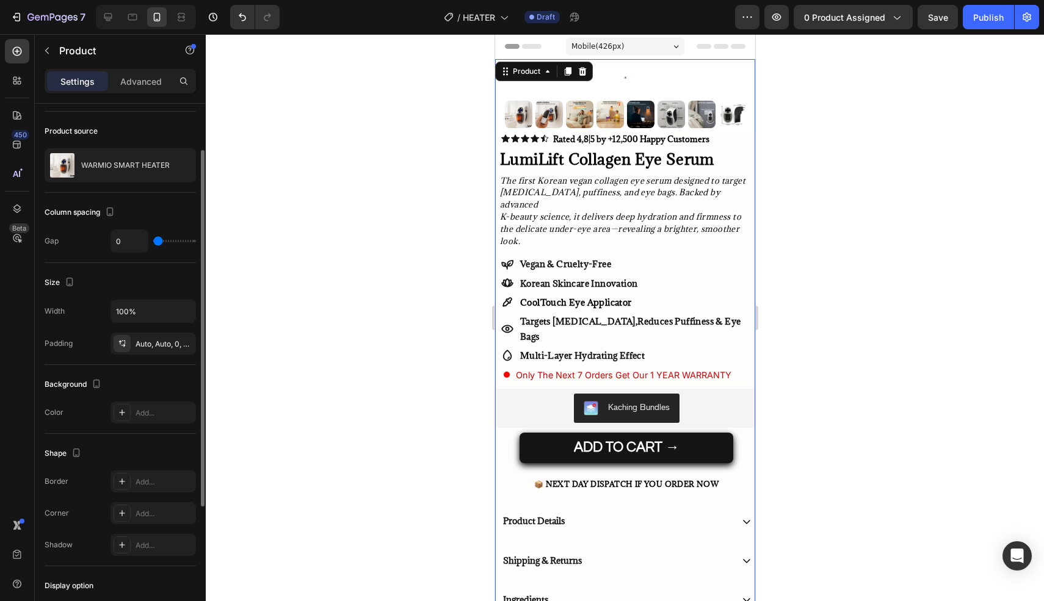
scroll to position [73, 0]
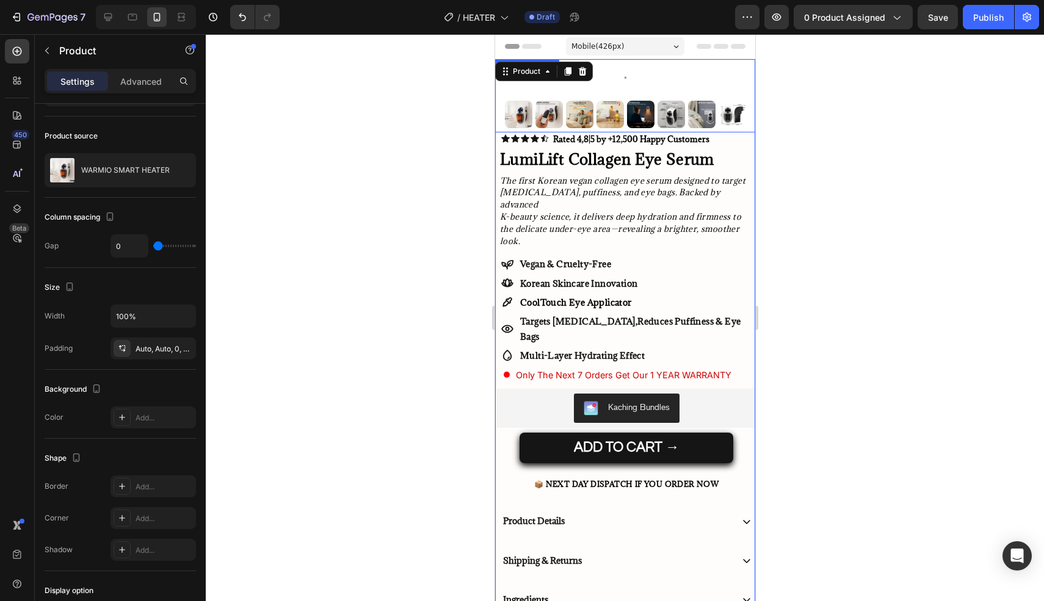
click at [657, 76] on div at bounding box center [624, 77] width 260 height 37
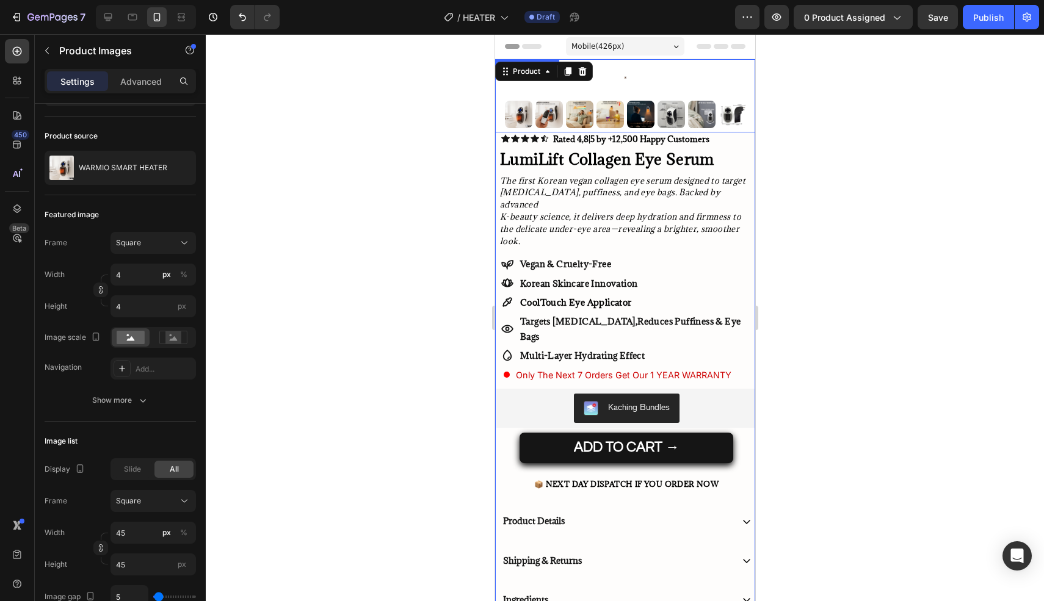
scroll to position [0, 0]
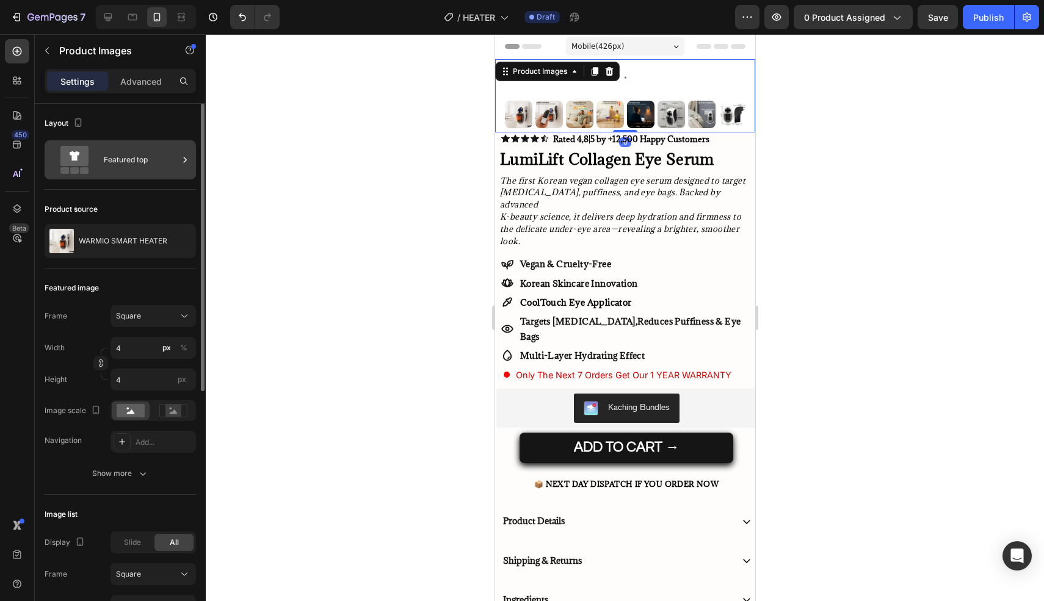
click at [125, 164] on div "Featured top" at bounding box center [141, 160] width 74 height 28
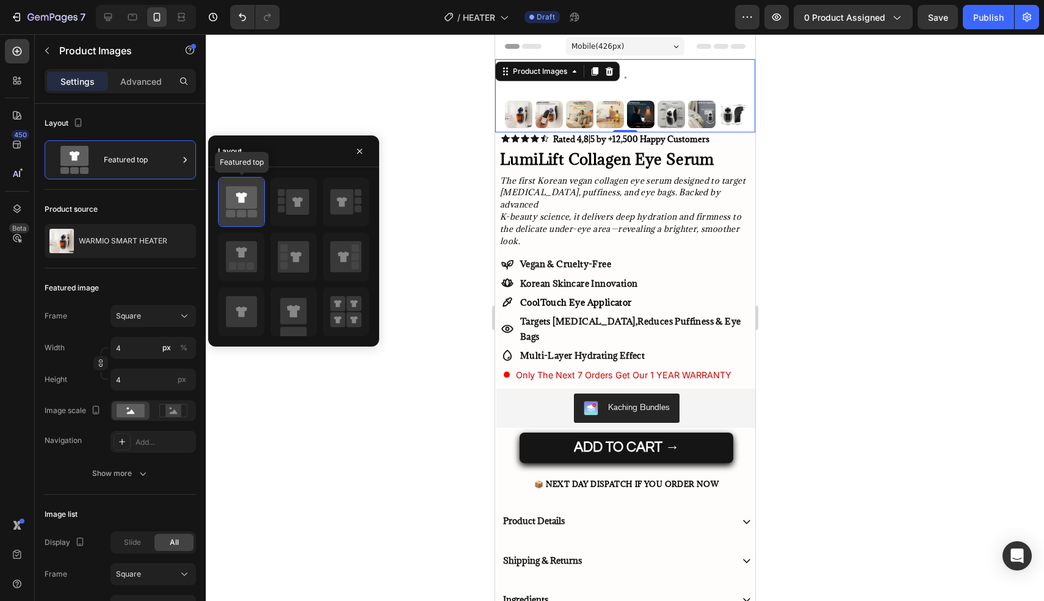
click at [242, 203] on icon at bounding box center [241, 197] width 11 height 10
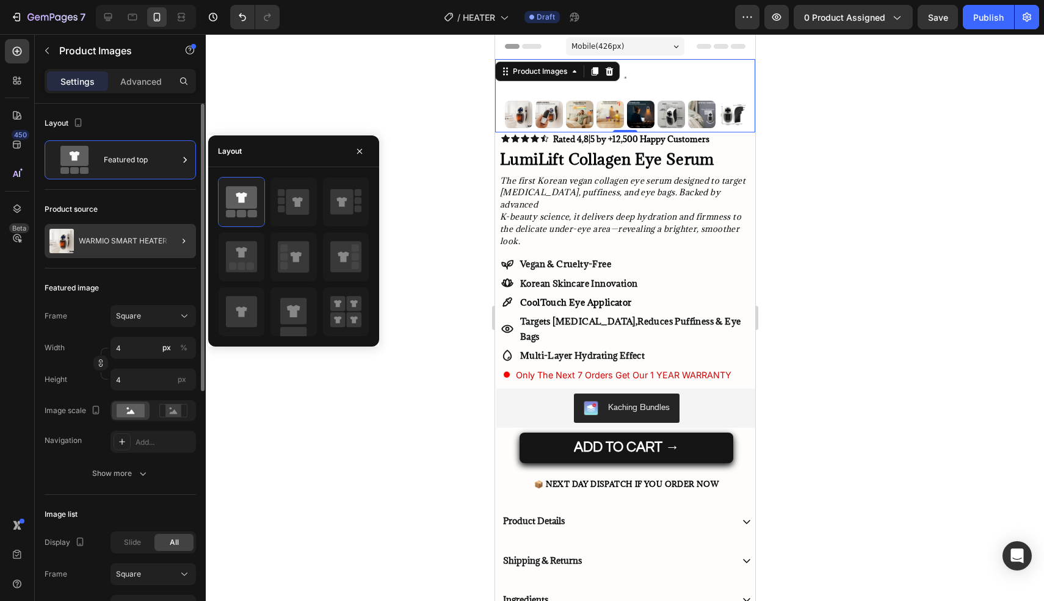
click at [63, 241] on img at bounding box center [61, 241] width 24 height 24
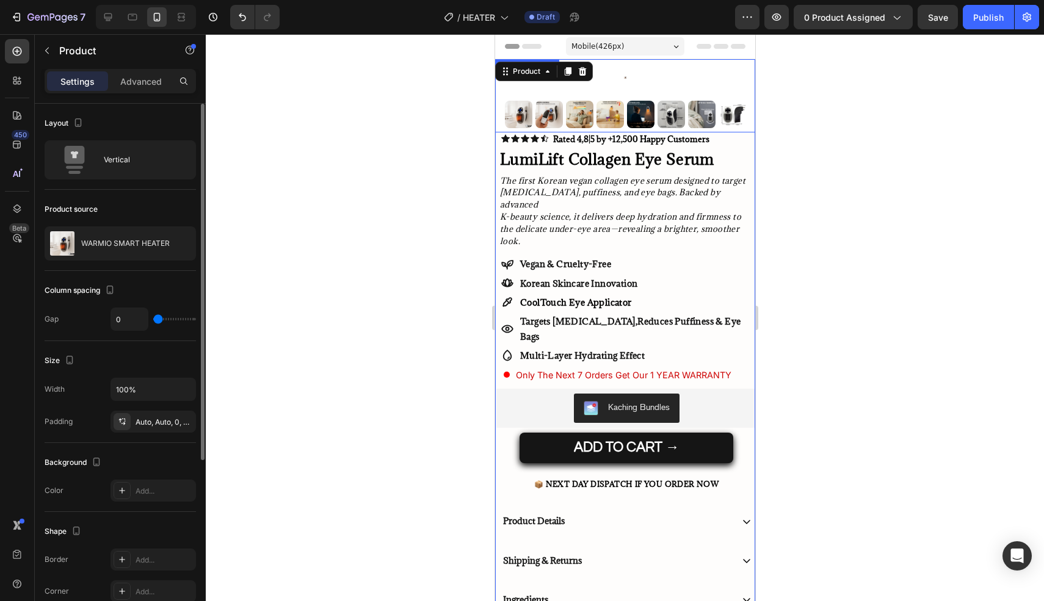
click at [513, 119] on img at bounding box center [517, 114] width 27 height 27
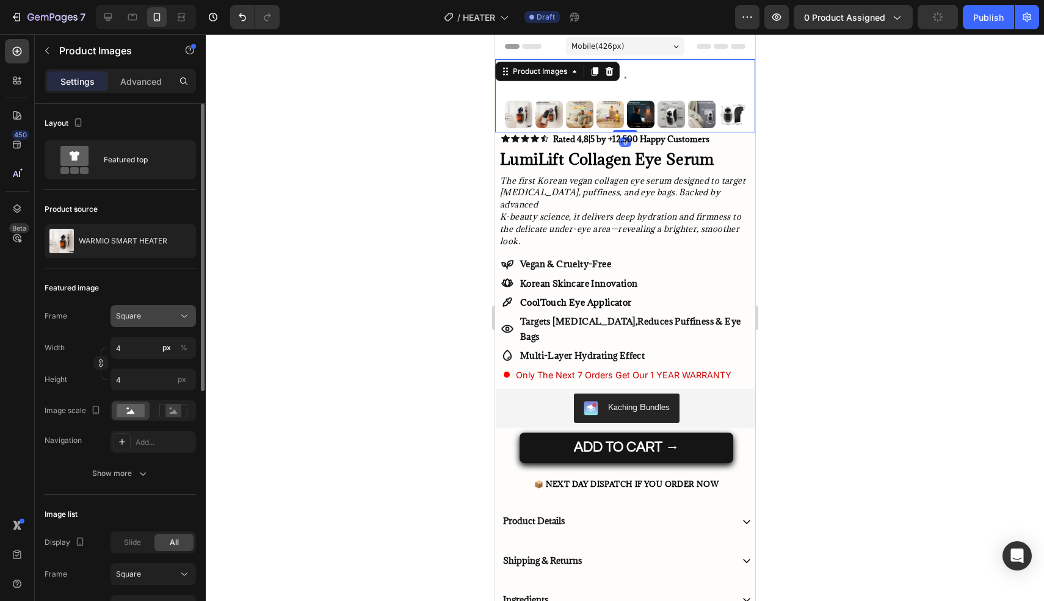
click at [151, 315] on div "Square" at bounding box center [146, 316] width 60 height 11
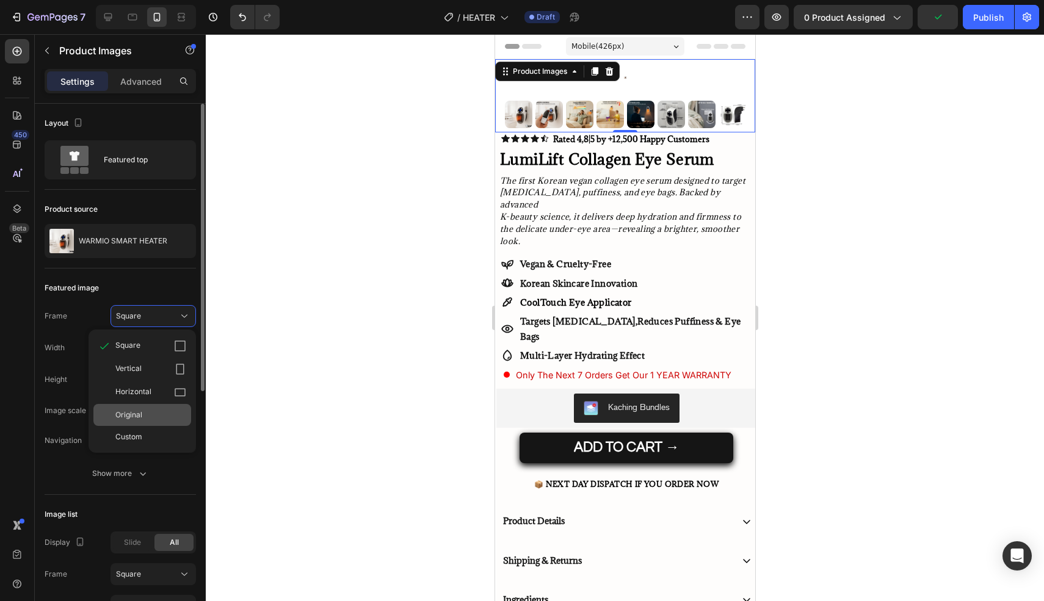
click at [129, 416] on span "Original" at bounding box center [128, 415] width 27 height 11
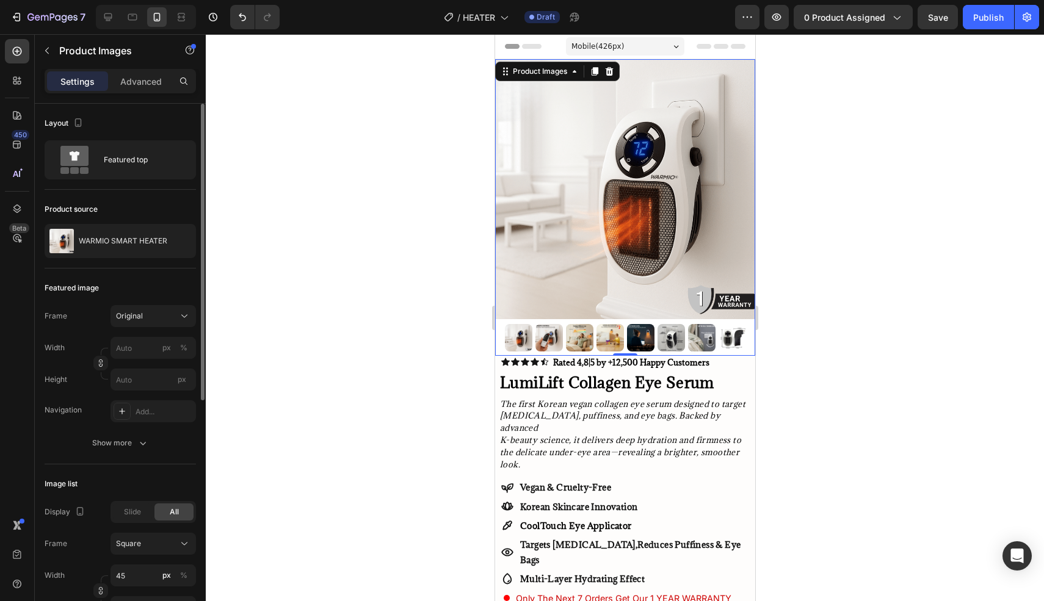
click at [401, 263] on div at bounding box center [625, 317] width 838 height 567
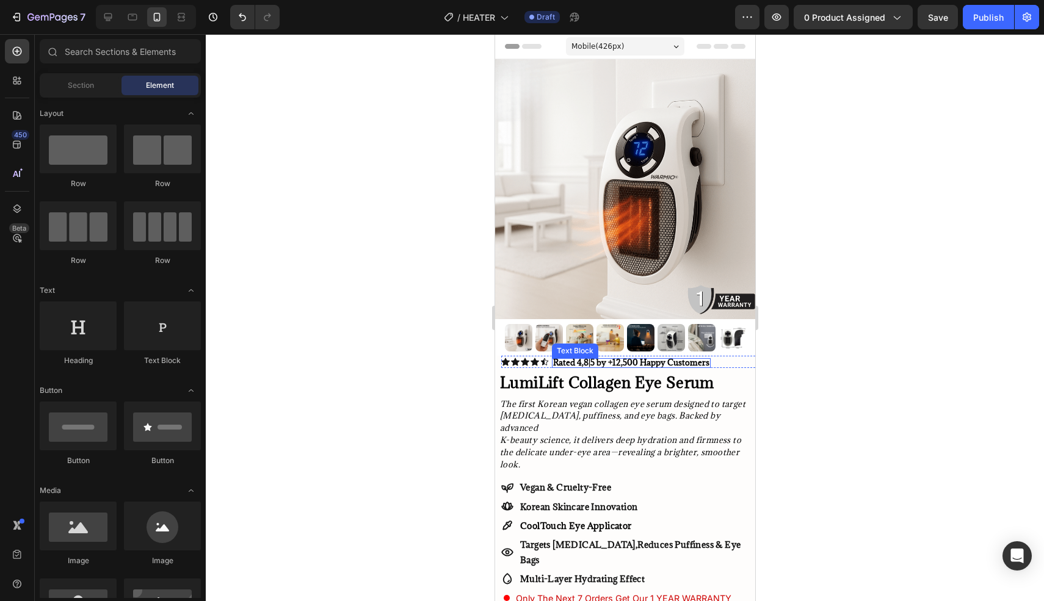
click at [608, 366] on span "Rated 4,8|5 by +12,500 Happy Customers" at bounding box center [630, 362] width 156 height 11
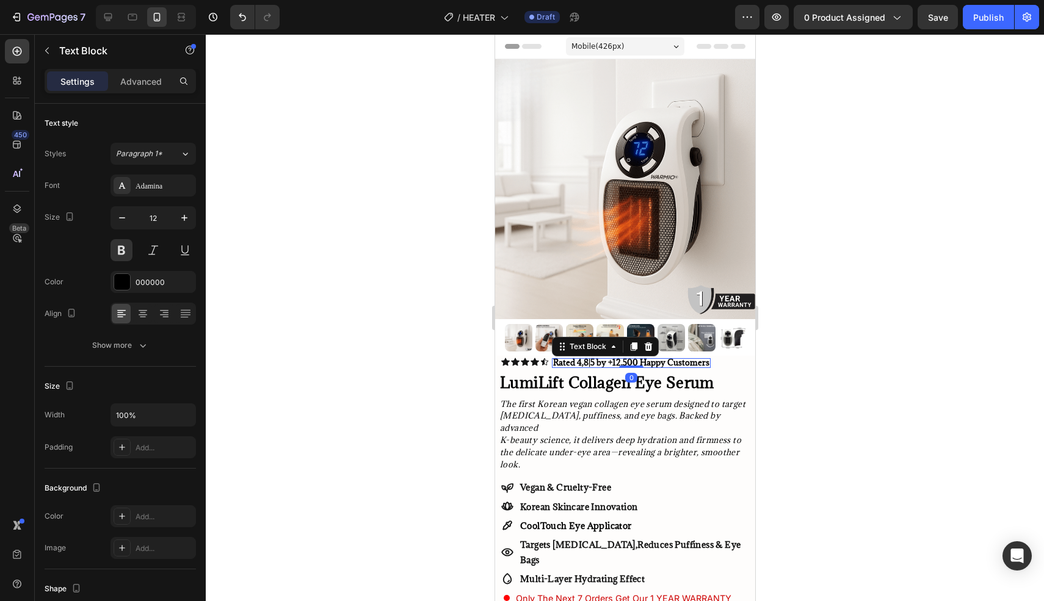
click at [660, 364] on span "Rated 4,8|5 by +12,500 Happy Customers" at bounding box center [630, 362] width 156 height 11
click at [704, 365] on span "Rated 4,8|5 by +12,500 Happy Customers" at bounding box center [630, 362] width 156 height 11
drag, startPoint x: 707, startPoint y: 364, endPoint x: 646, endPoint y: 363, distance: 60.4
click at [646, 363] on span "Rated 4,8|5 by +12,500 Happy Customers" at bounding box center [630, 362] width 156 height 11
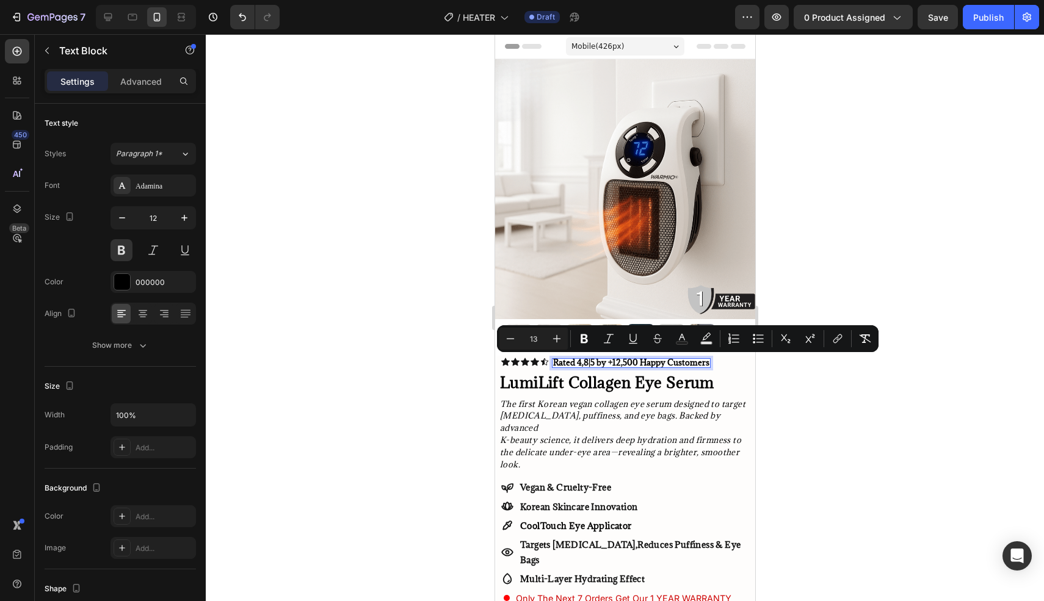
click at [608, 361] on span "Rated 4,8|5 by +12,500 Happy Customers" at bounding box center [630, 362] width 156 height 11
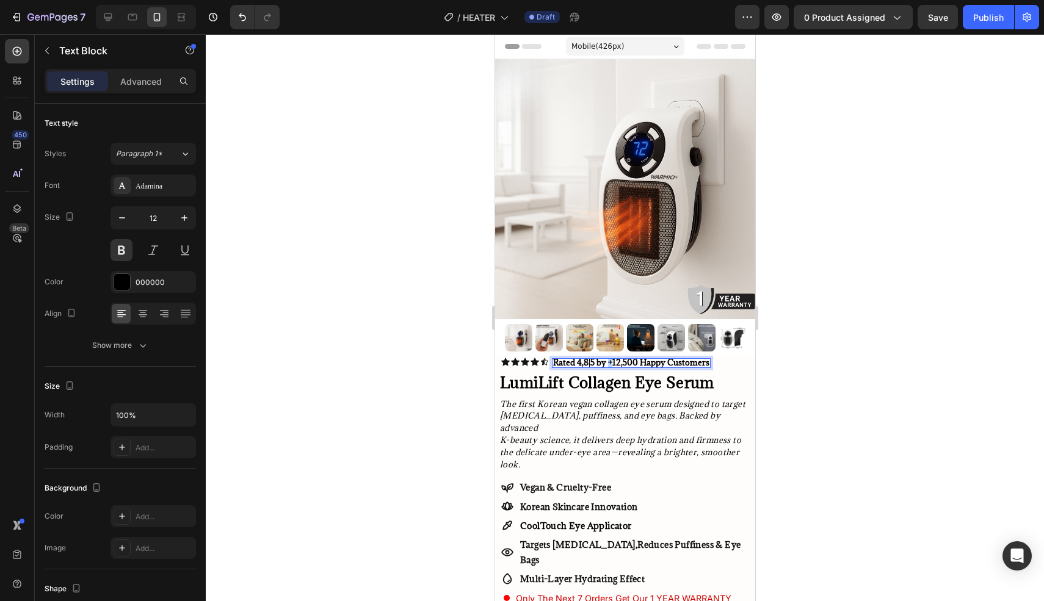
click at [608, 361] on span "Rated 4,8|5 by +12,500 Happy Customers" at bounding box center [630, 362] width 156 height 11
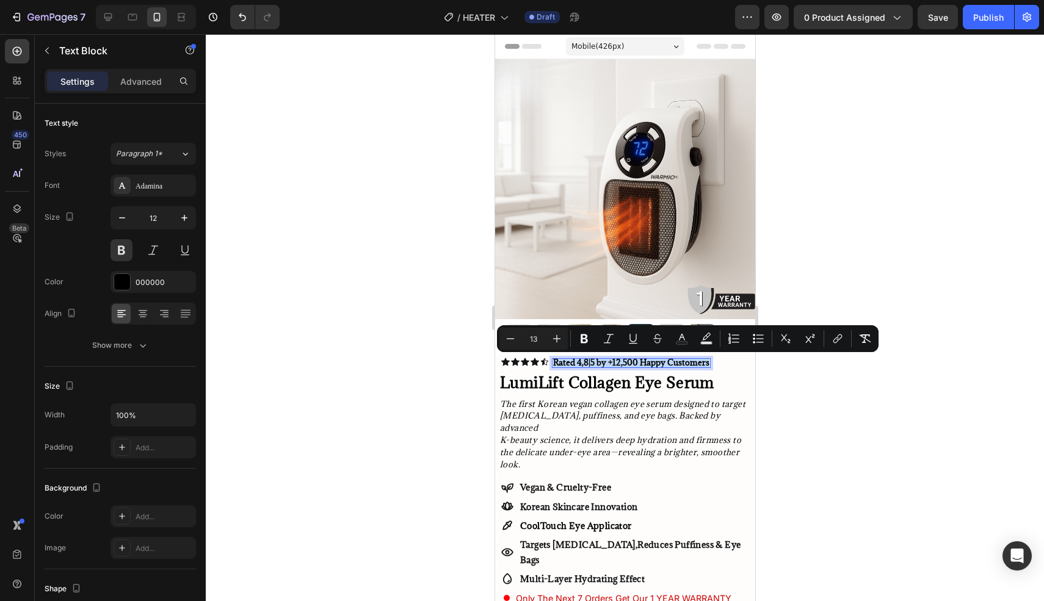
copy span "Rated 4,8|5 by +12,500 Happy Customers"
click at [622, 362] on span "Rated 4,8|5 by +12,500 Happy Customers" at bounding box center [630, 362] width 156 height 11
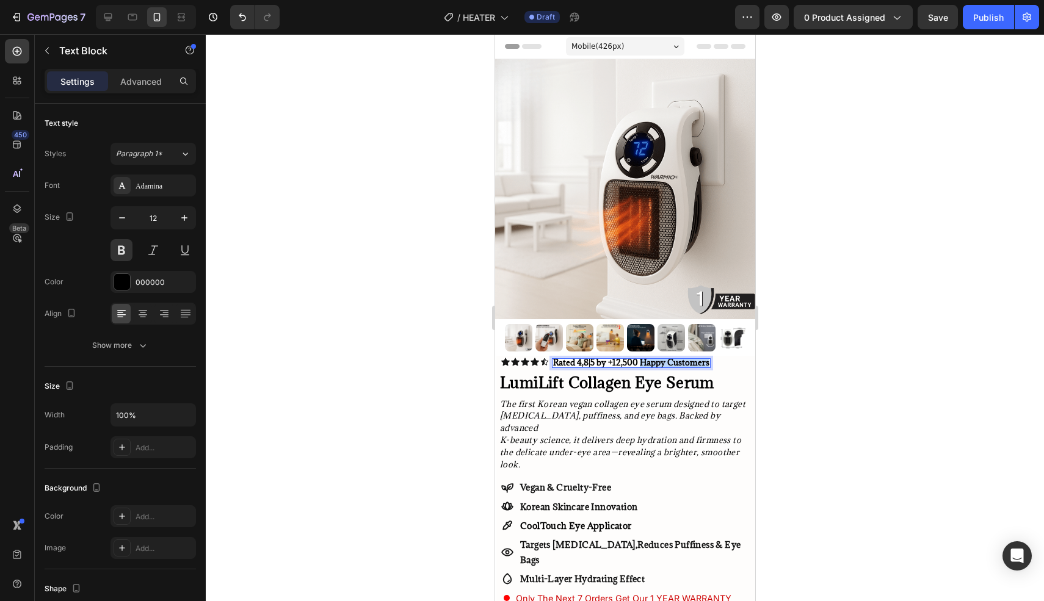
drag, startPoint x: 638, startPoint y: 363, endPoint x: 706, endPoint y: 362, distance: 67.2
click at [706, 362] on span "Rated 4,8|5 by +12,500 Happy Customers" at bounding box center [630, 362] width 156 height 11
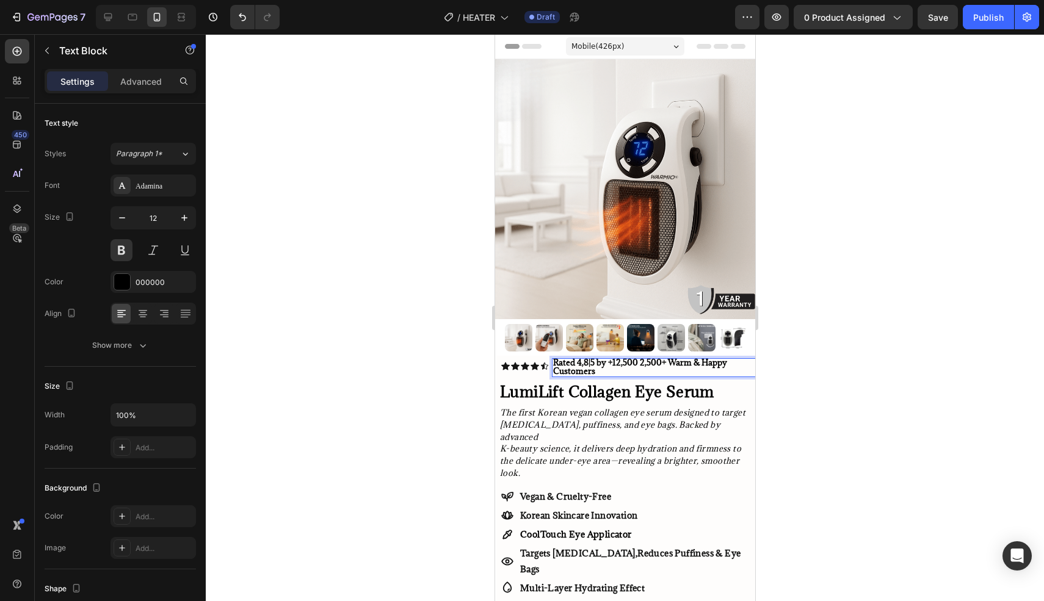
click at [682, 364] on span "Rated 4,8|5 by +12,500 2,500+ Warm & Happy Customers" at bounding box center [639, 367] width 174 height 20
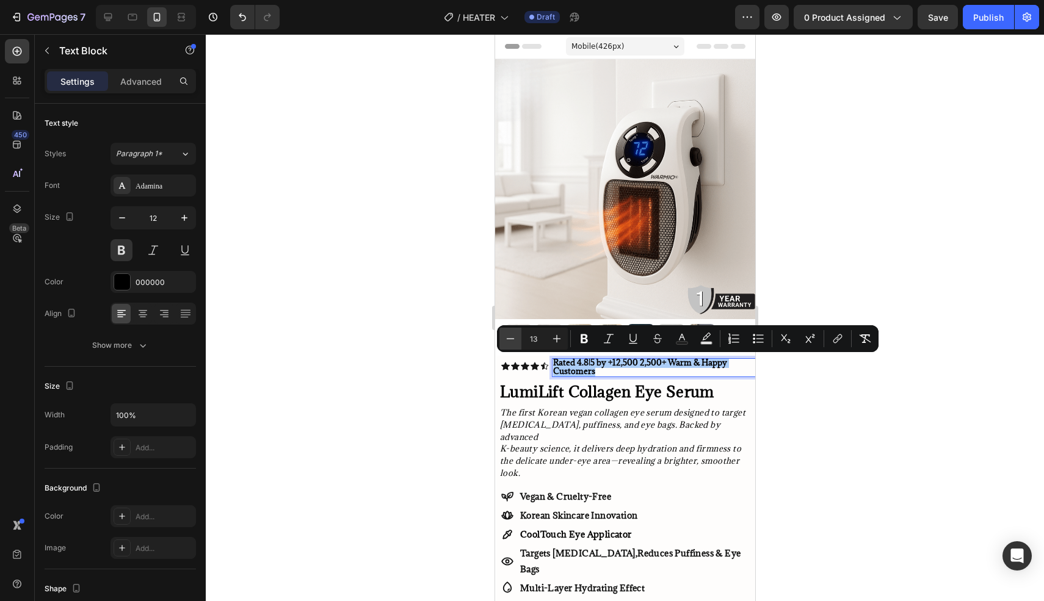
click at [516, 338] on icon "Editor contextual toolbar" at bounding box center [510, 339] width 12 height 12
type input "12"
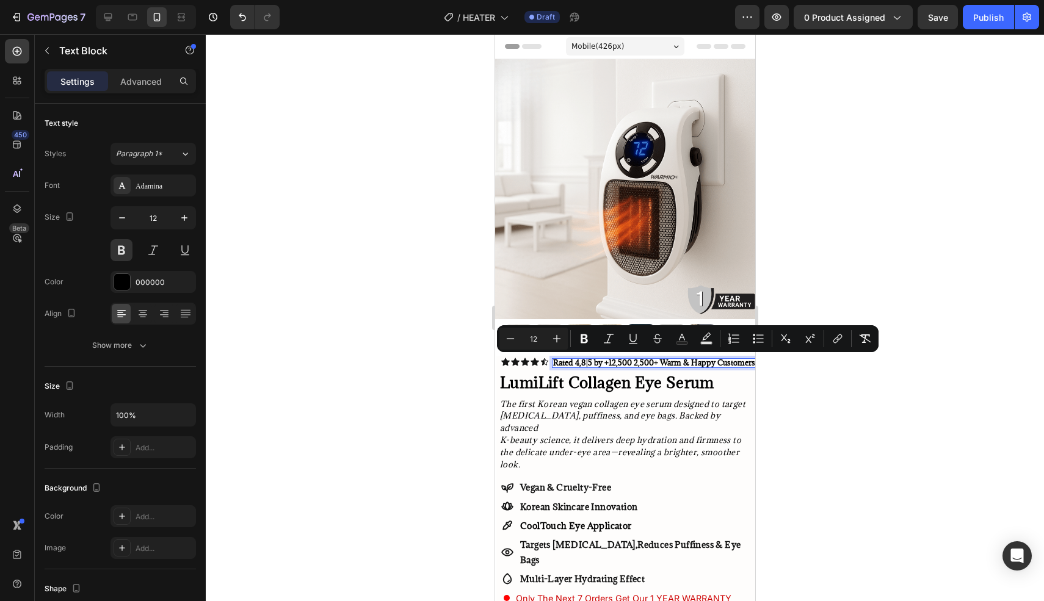
click at [882, 396] on div at bounding box center [625, 317] width 838 height 567
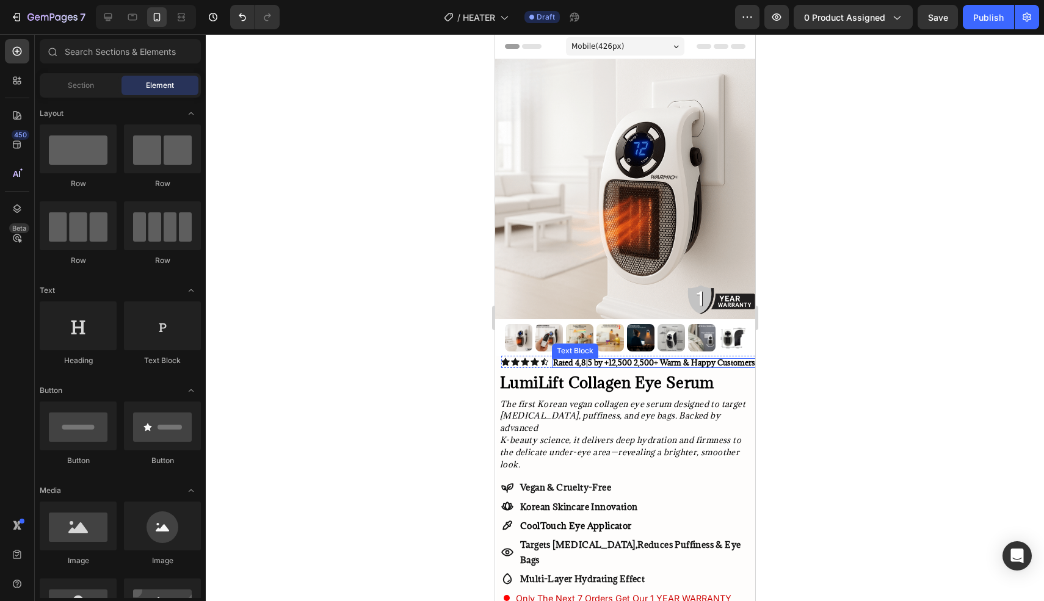
click at [639, 360] on span "Rated 4,8|5 by +12,500 2,500+ Warm & Happy Customers" at bounding box center [653, 363] width 202 height 10
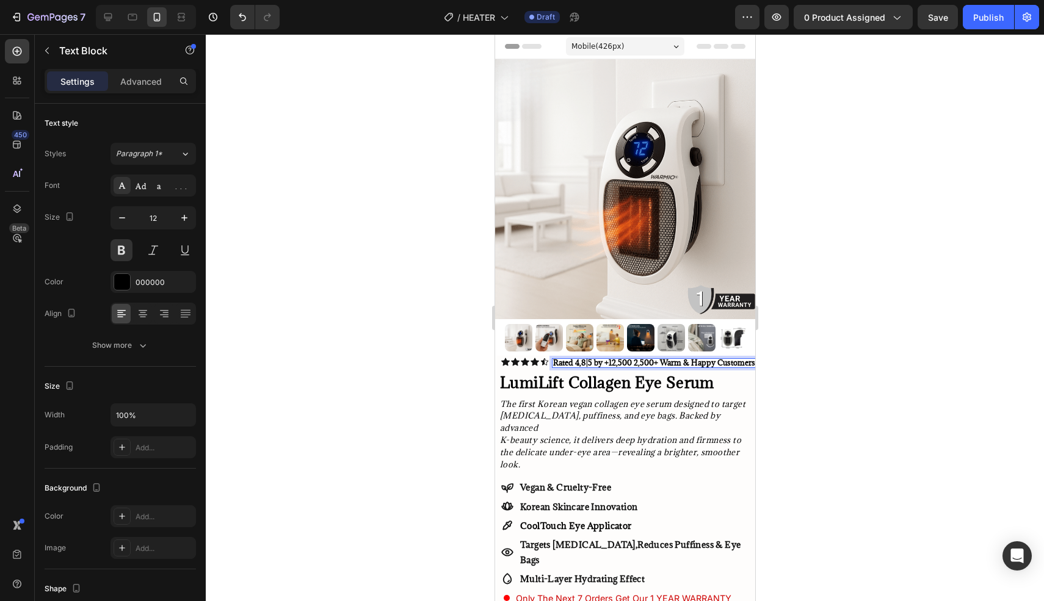
click at [652, 363] on span "Rated 4,8|5 by +12,500 2,500+ Warm & Happy Customers" at bounding box center [653, 363] width 202 height 10
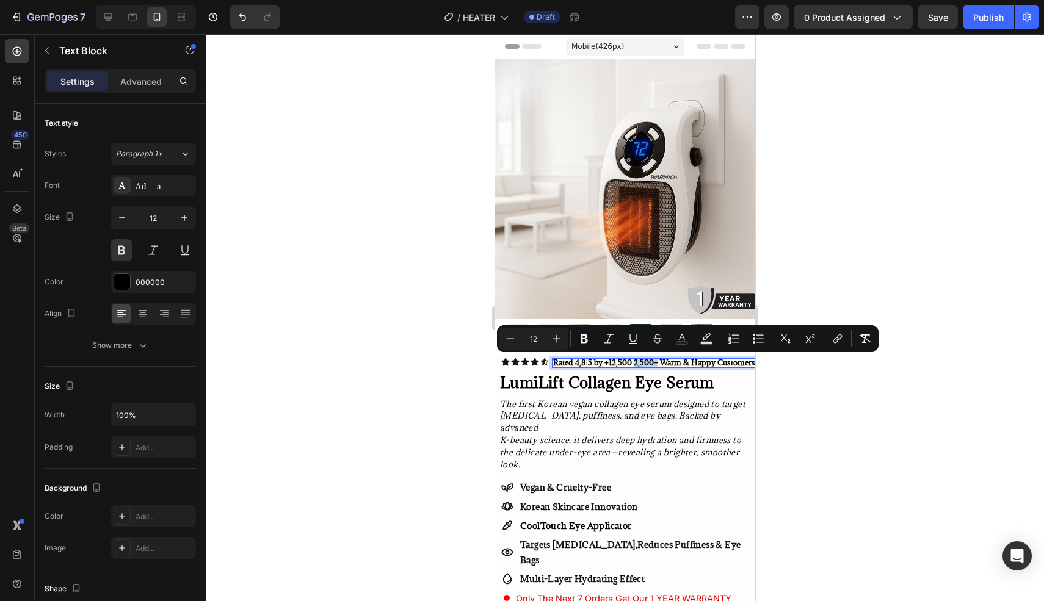
drag, startPoint x: 656, startPoint y: 363, endPoint x: 632, endPoint y: 364, distance: 23.8
click at [632, 364] on span "Rated 4,8|5 by +12,500 2,500+ Warm & Happy Customers" at bounding box center [653, 363] width 202 height 10
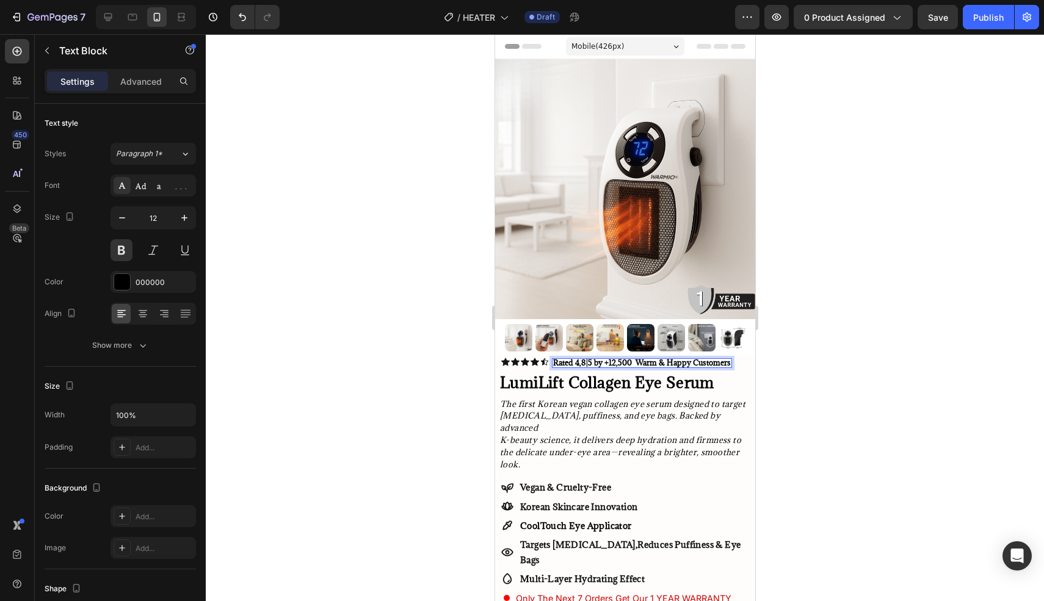
click at [606, 363] on span "Rated 4,8|5 by +12,500 Warm & Happy Customers" at bounding box center [641, 363] width 178 height 10
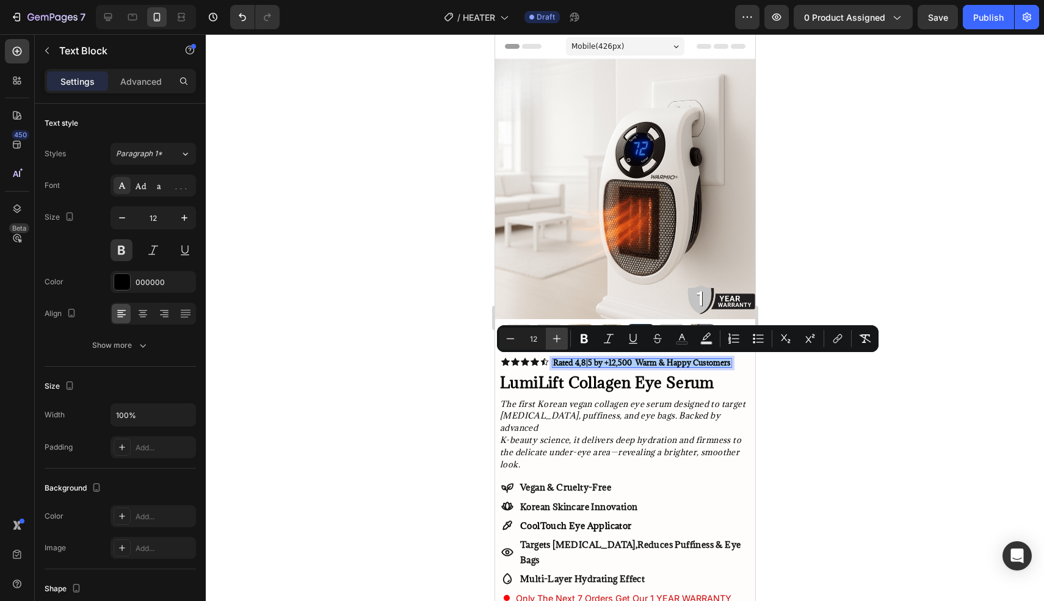
click at [561, 336] on icon "Editor contextual toolbar" at bounding box center [557, 339] width 12 height 12
type input "13"
drag, startPoint x: 833, startPoint y: 426, endPoint x: 258, endPoint y: 359, distance: 578.3
click at [833, 426] on div at bounding box center [625, 317] width 838 height 567
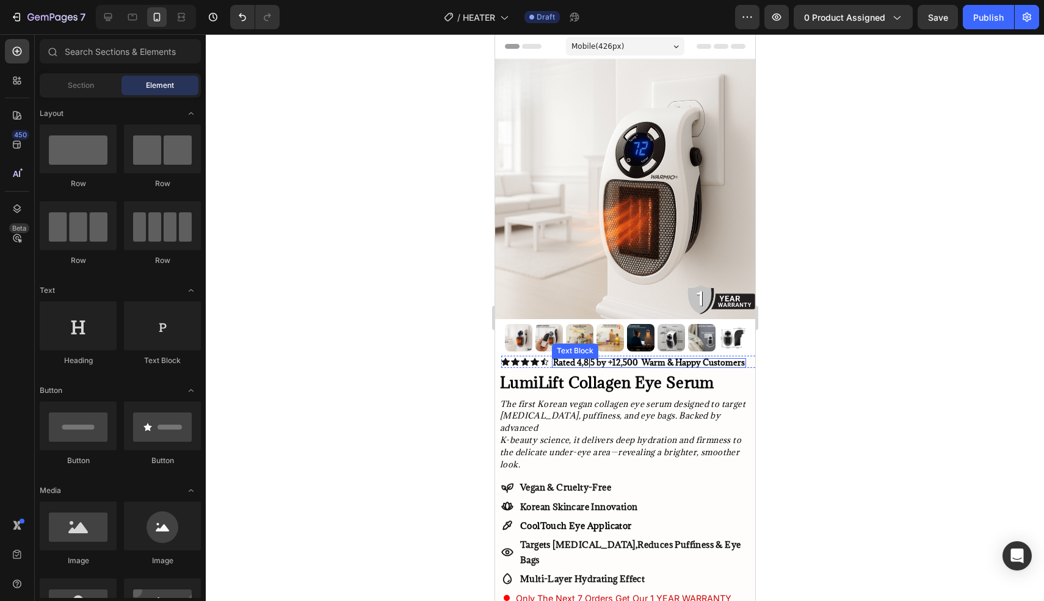
click at [580, 359] on span "Rated 4,8|5 by +12,500 Warm & Happy Customers" at bounding box center [648, 362] width 192 height 11
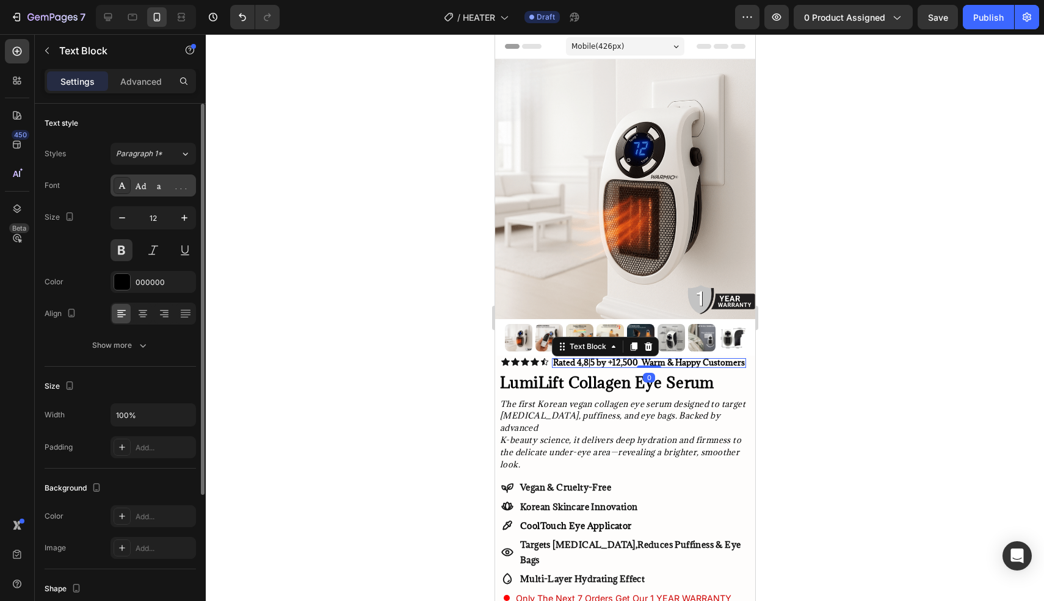
click at [186, 182] on div "Adamina" at bounding box center [164, 186] width 57 height 11
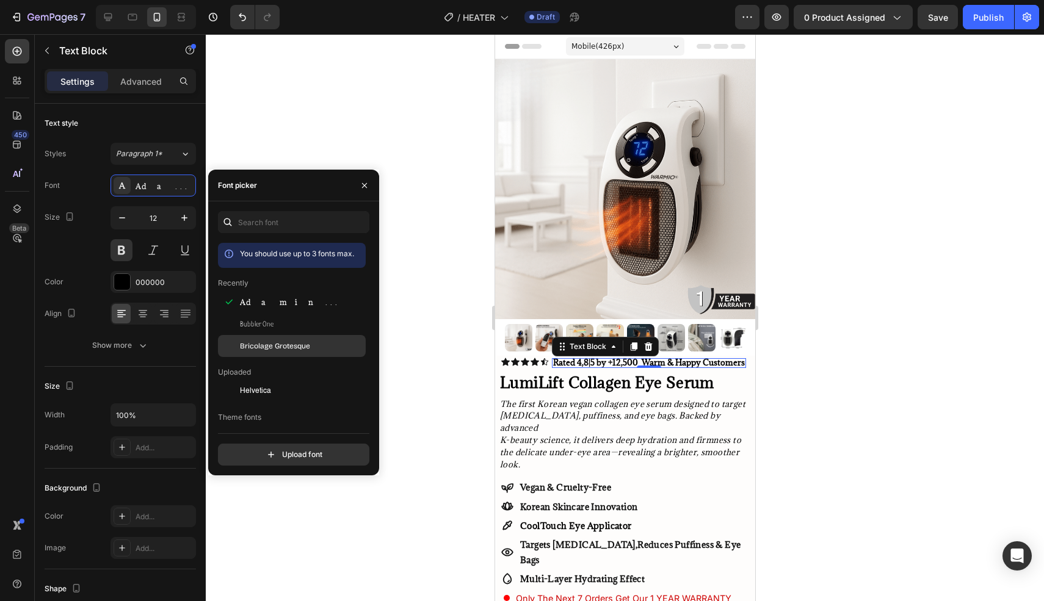
click at [298, 345] on span "Bricolage Grotesque" at bounding box center [275, 346] width 70 height 11
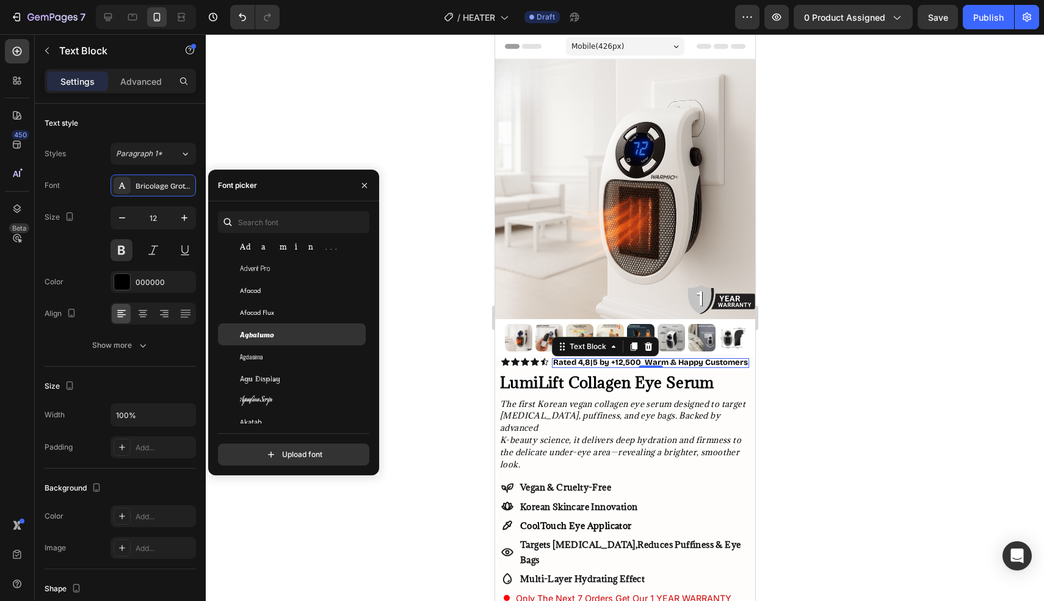
scroll to position [474, 0]
click at [284, 329] on div "Agbalumo" at bounding box center [301, 332] width 123 height 11
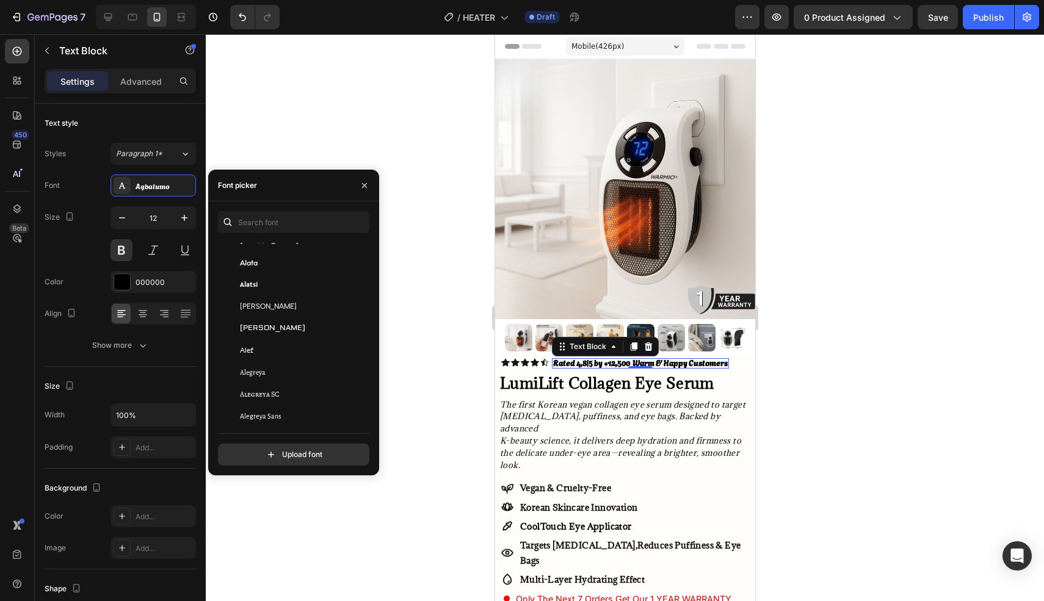
scroll to position [787, 0]
click at [269, 276] on div "Alatsi" at bounding box center [292, 283] width 148 height 22
click at [265, 260] on div "Alata" at bounding box center [301, 260] width 123 height 11
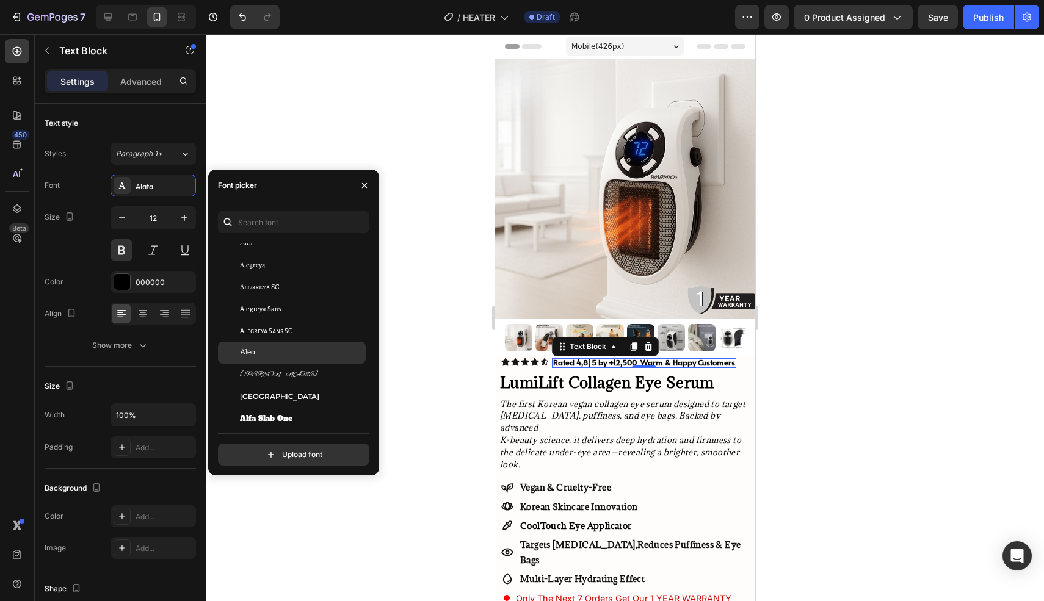
click at [266, 355] on div "Aleo" at bounding box center [301, 352] width 123 height 11
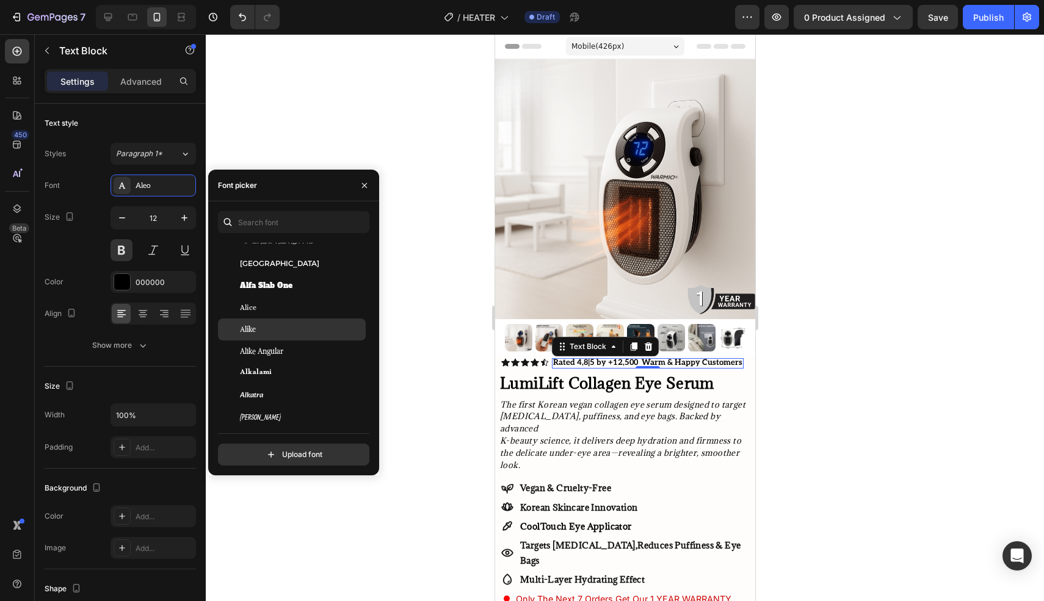
scroll to position [1025, 0]
click at [256, 269] on span "Alexandria" at bounding box center [279, 264] width 79 height 11
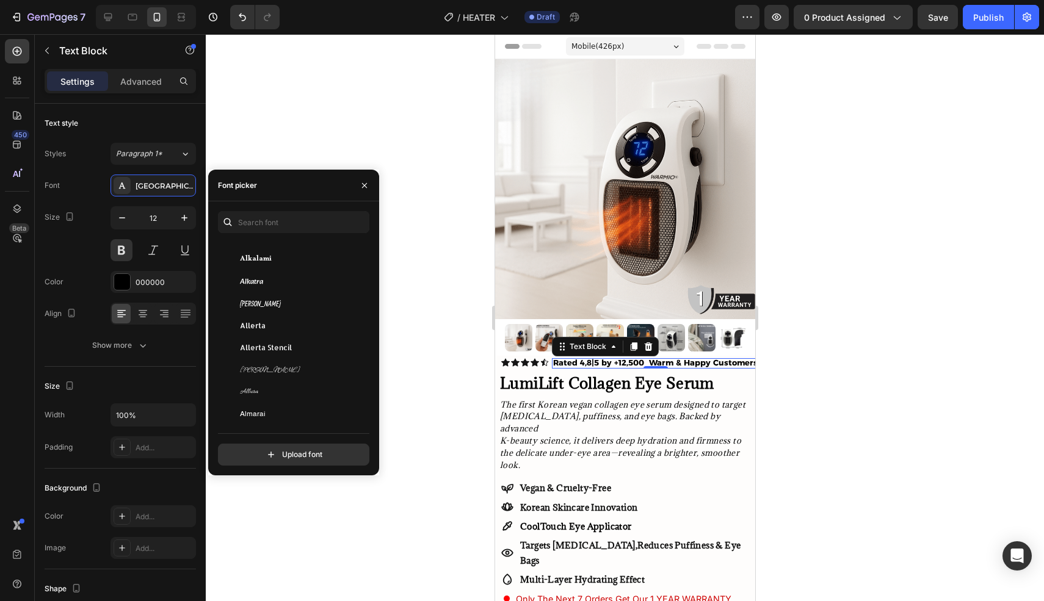
scroll to position [1135, 0]
click at [255, 261] on span "Alkalami" at bounding box center [256, 264] width 32 height 11
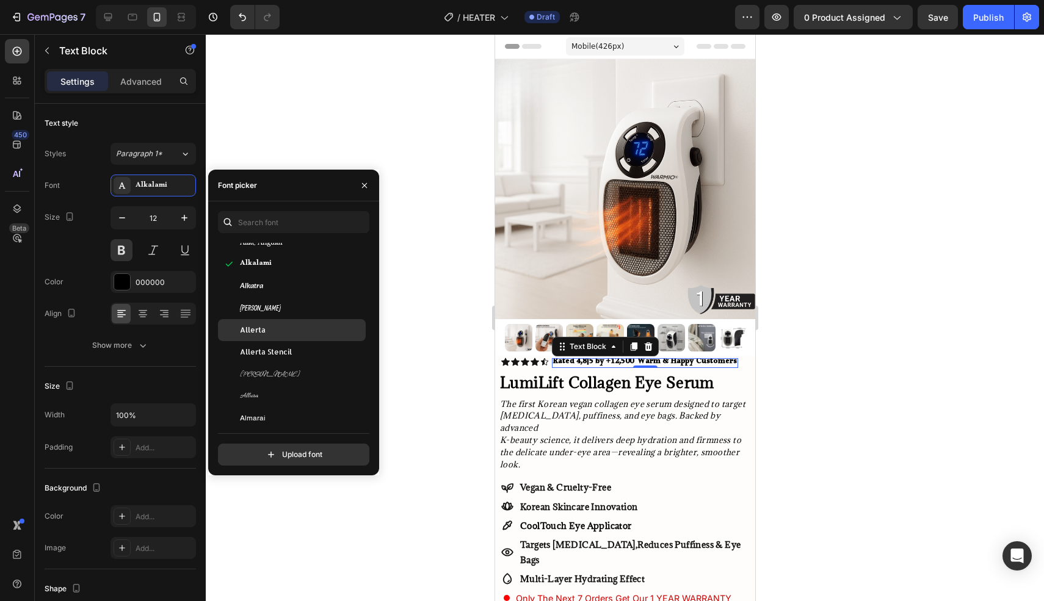
click at [280, 334] on div "Allerta" at bounding box center [301, 330] width 123 height 11
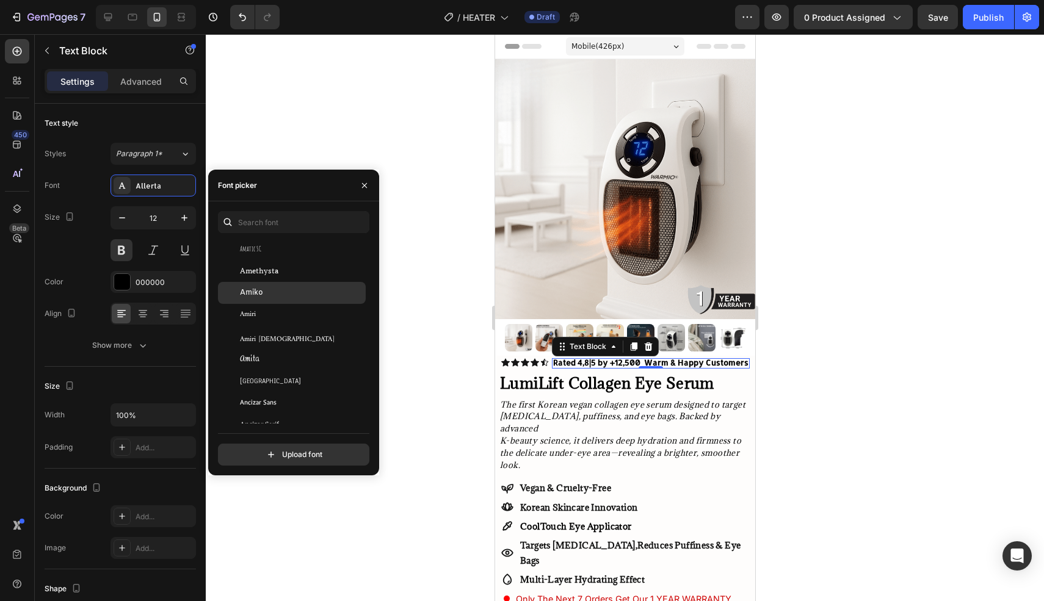
click at [269, 288] on div "Amiko" at bounding box center [301, 292] width 123 height 11
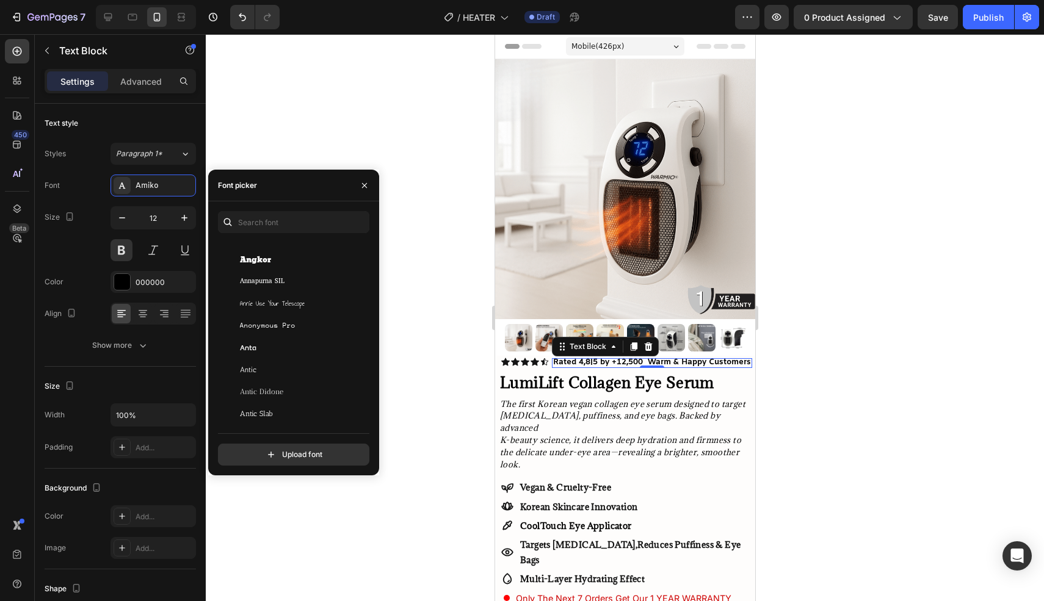
scroll to position [1999, 0]
click at [243, 345] on span "Anta" at bounding box center [248, 345] width 16 height 11
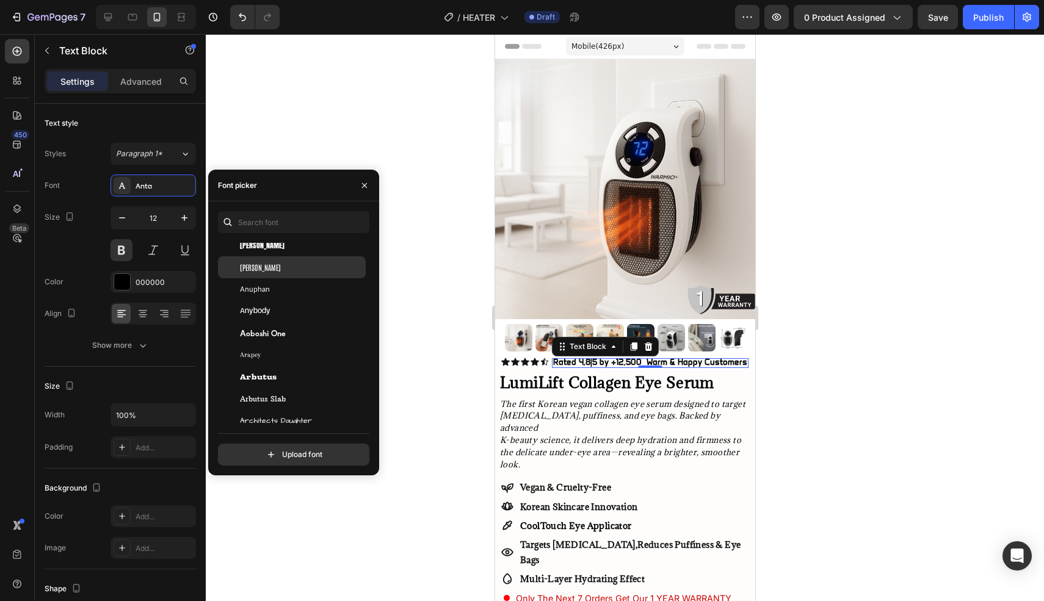
click at [274, 268] on div "Antonio" at bounding box center [301, 267] width 123 height 11
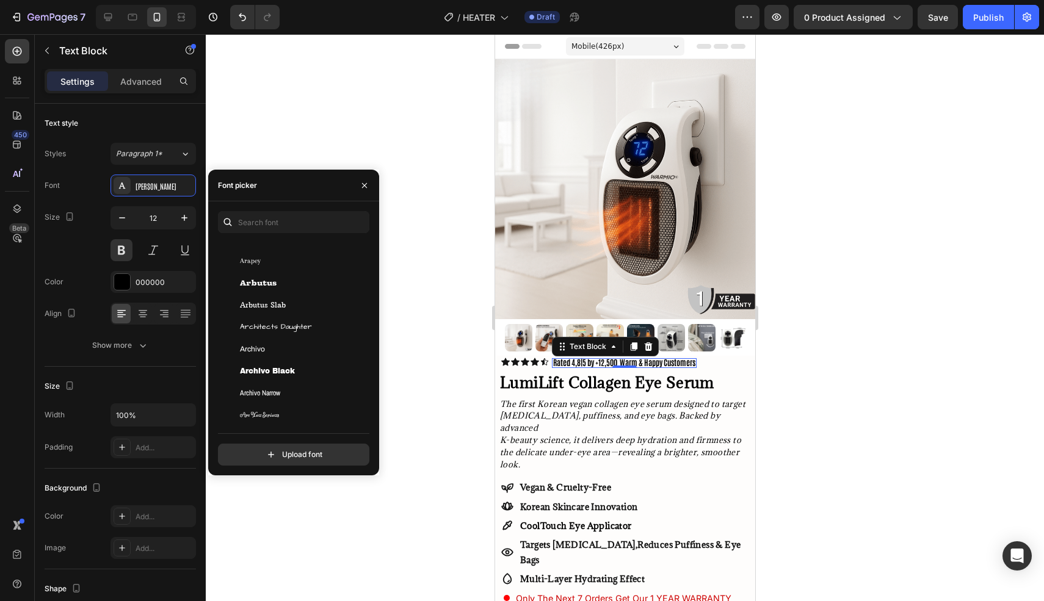
scroll to position [2318, 0]
click at [260, 336] on span "Archivo" at bounding box center [252, 334] width 25 height 11
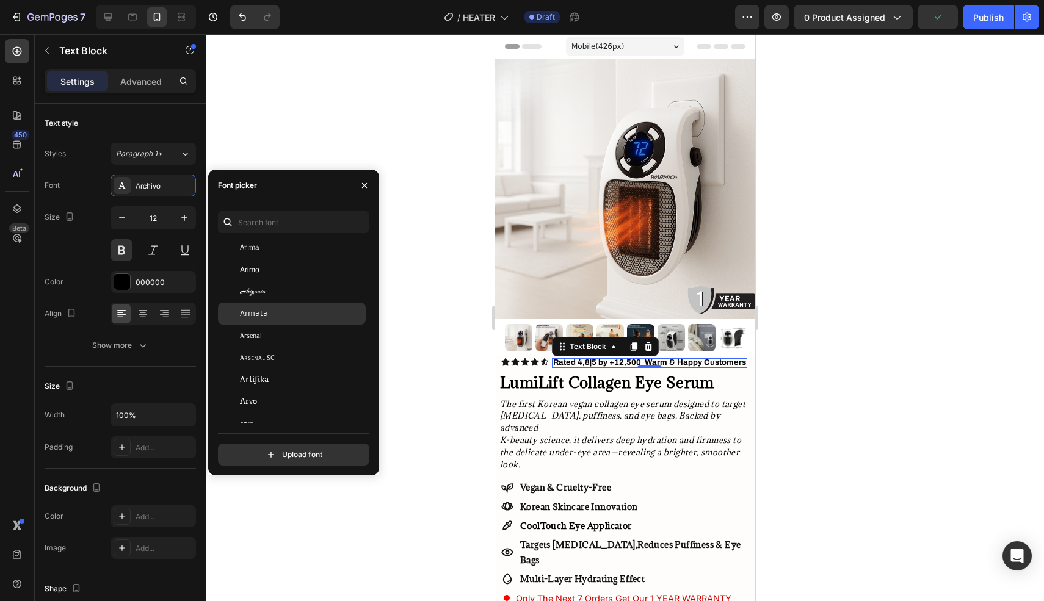
scroll to position [2534, 0]
click at [274, 312] on div "Armata" at bounding box center [301, 316] width 123 height 11
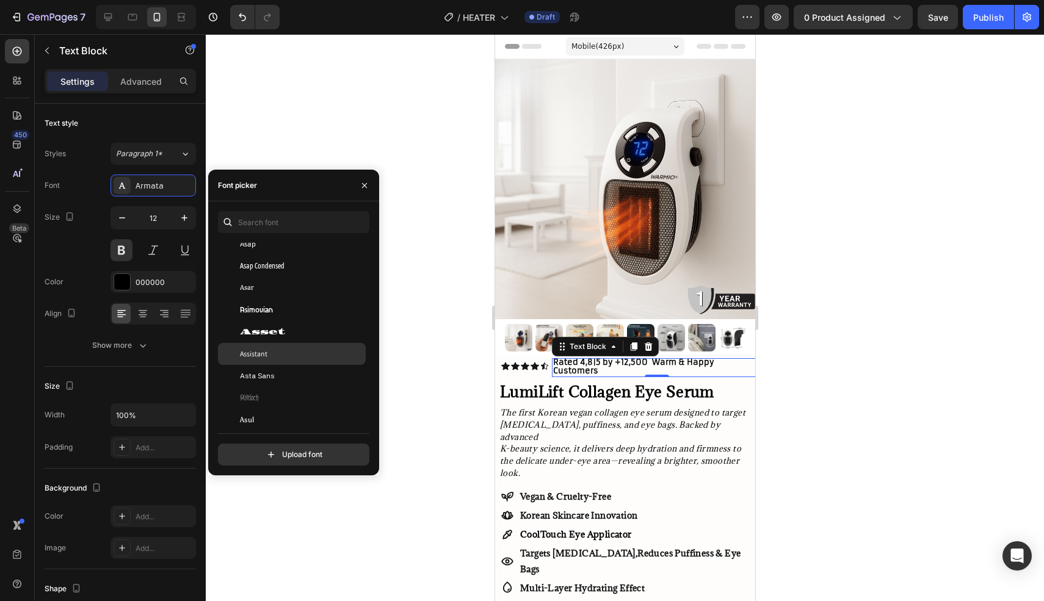
scroll to position [2741, 0]
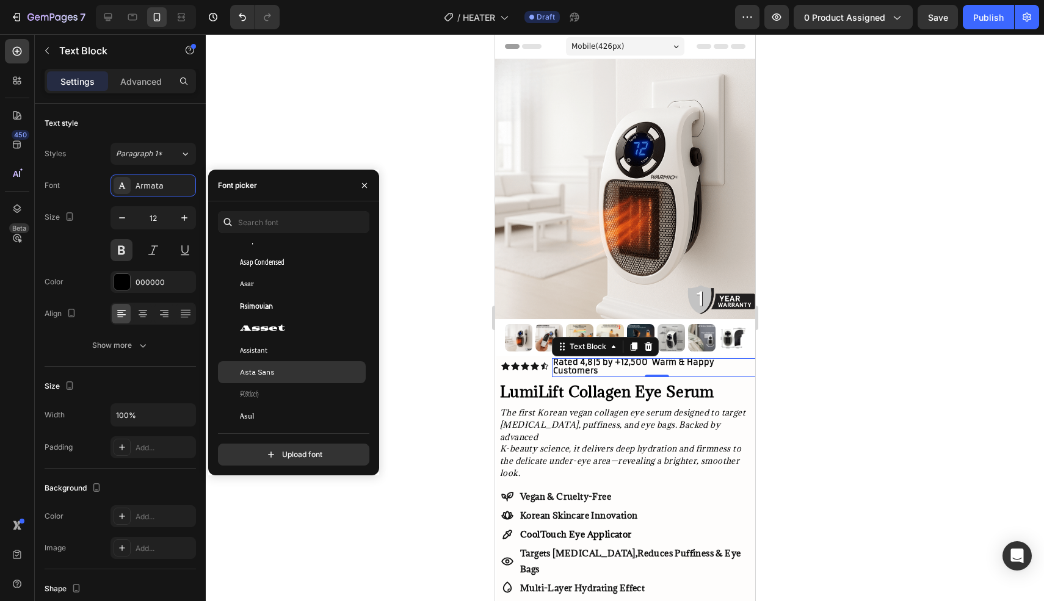
click at [286, 374] on div "Asta Sans" at bounding box center [301, 372] width 123 height 11
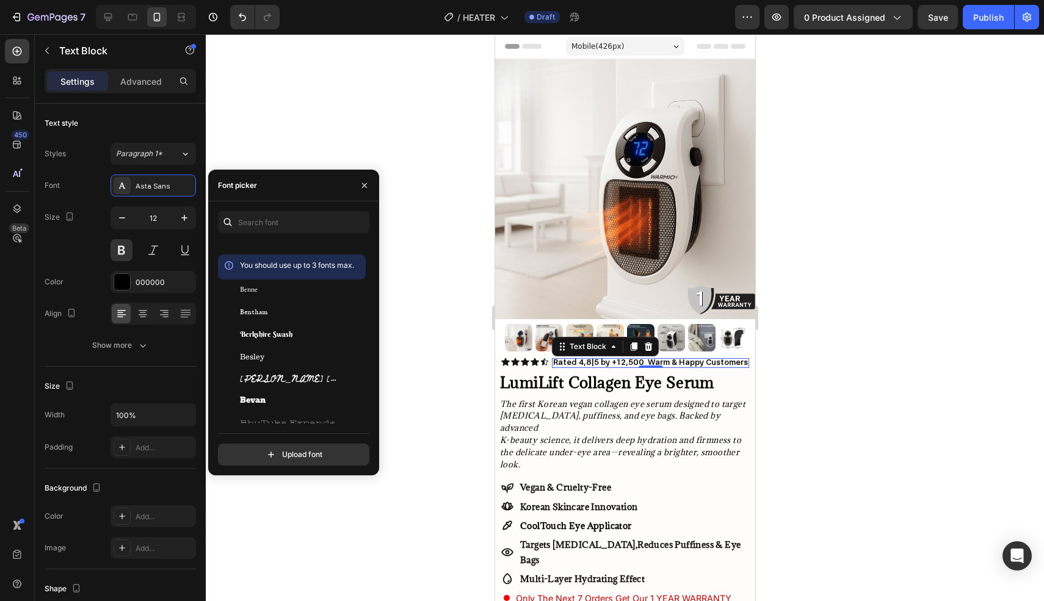
scroll to position [4587, 0]
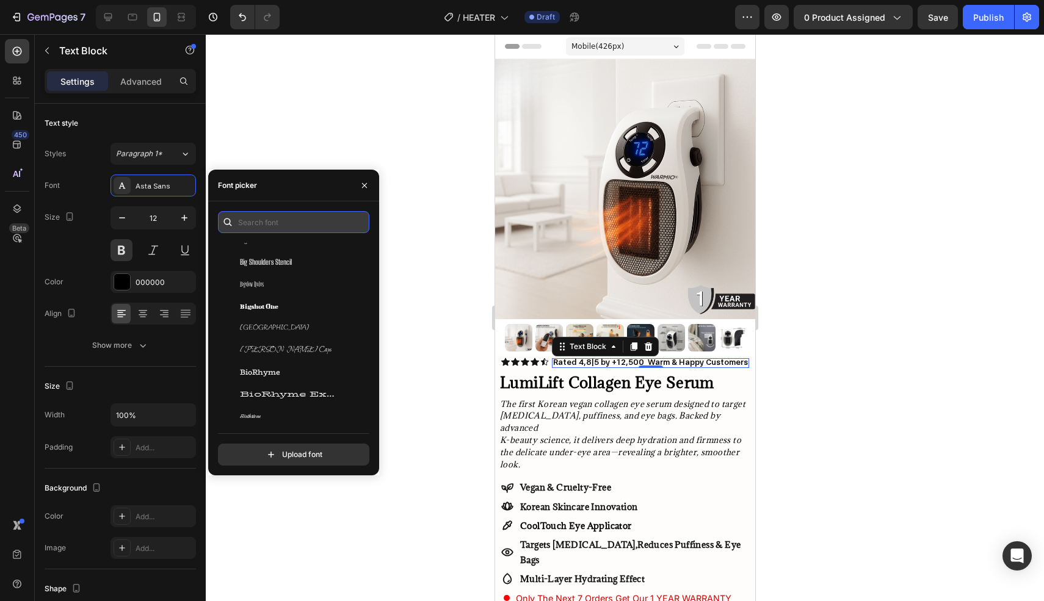
click at [259, 230] on input "text" at bounding box center [293, 222] width 151 height 22
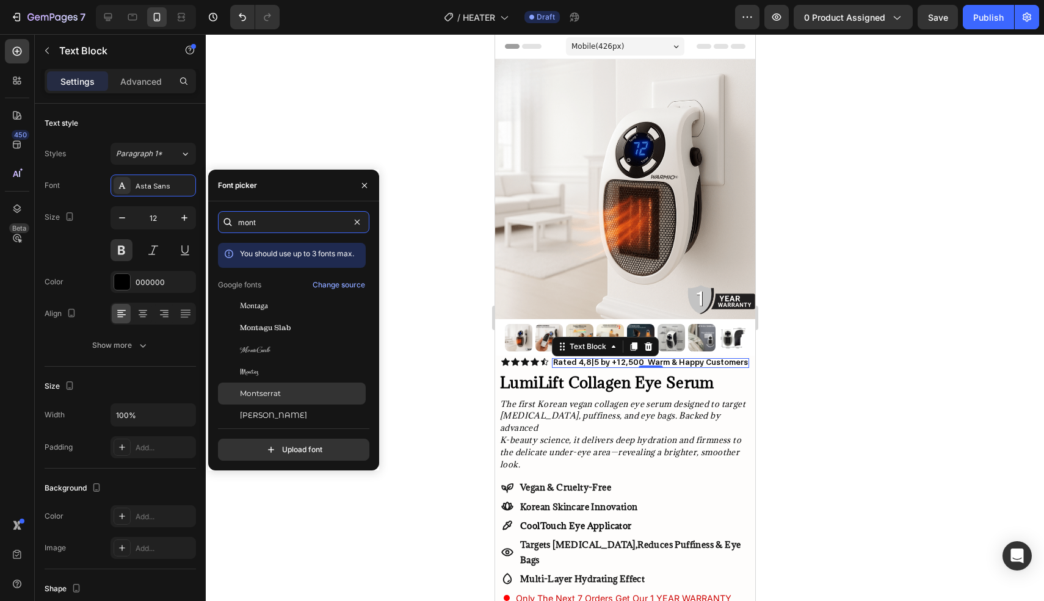
type input "mont"
click at [264, 393] on span "Montserrat" at bounding box center [260, 393] width 41 height 11
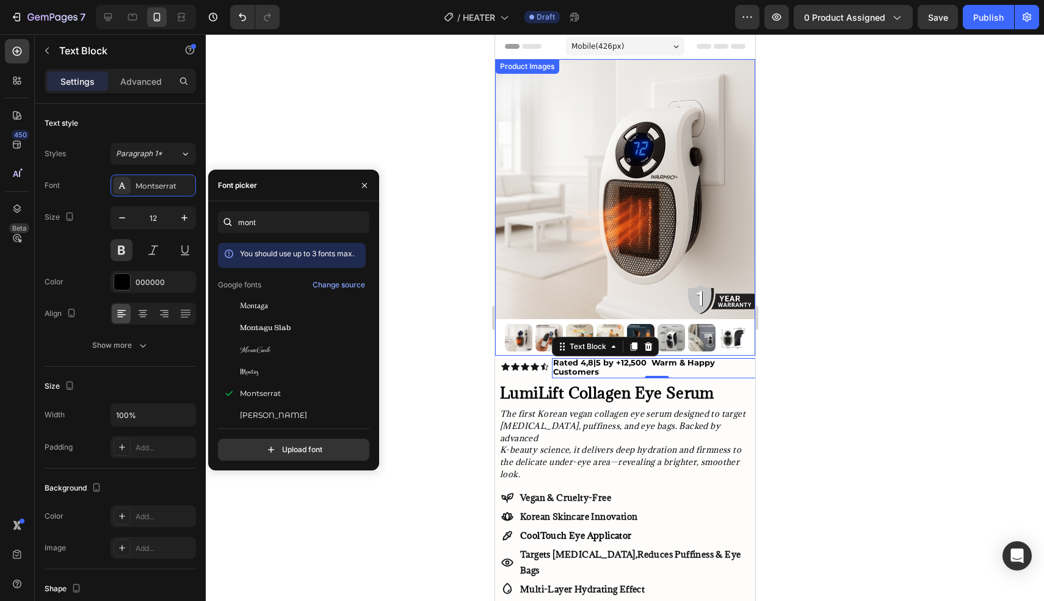
click at [504, 345] on img at bounding box center [517, 337] width 27 height 27
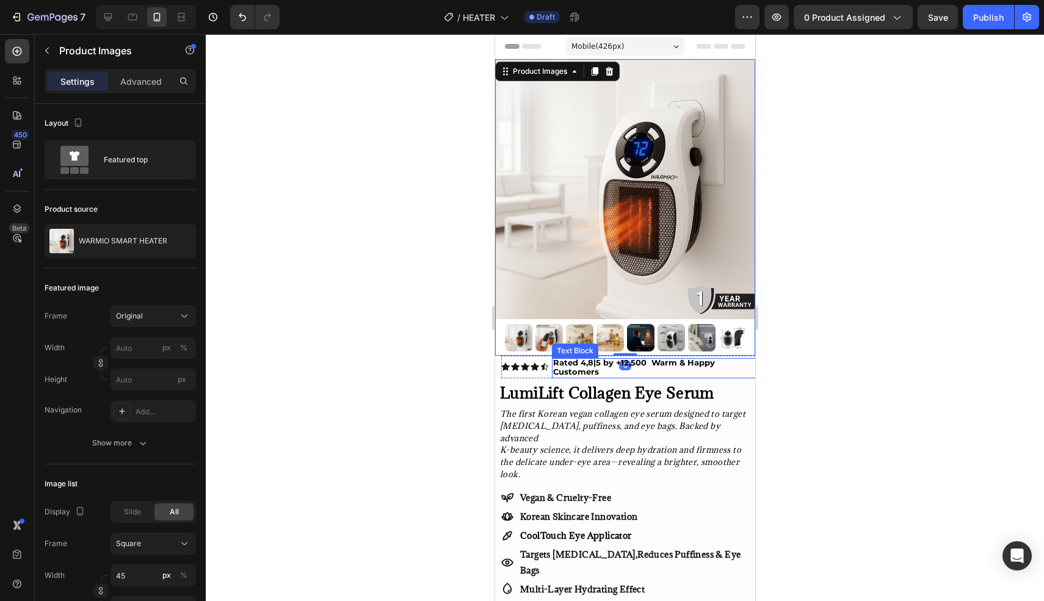
click at [591, 363] on span "Rated 4,8|5 by +12,500 Warm & Happy Customers" at bounding box center [633, 367] width 162 height 19
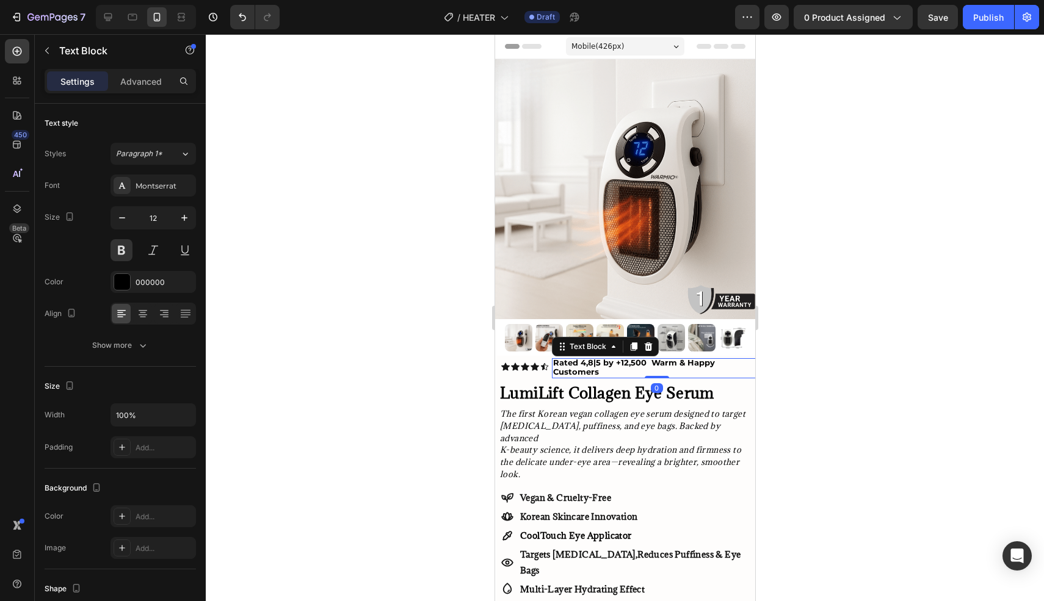
click at [591, 363] on span "Rated 4,8|5 by +12,500 Warm & Happy Customers" at bounding box center [633, 367] width 162 height 19
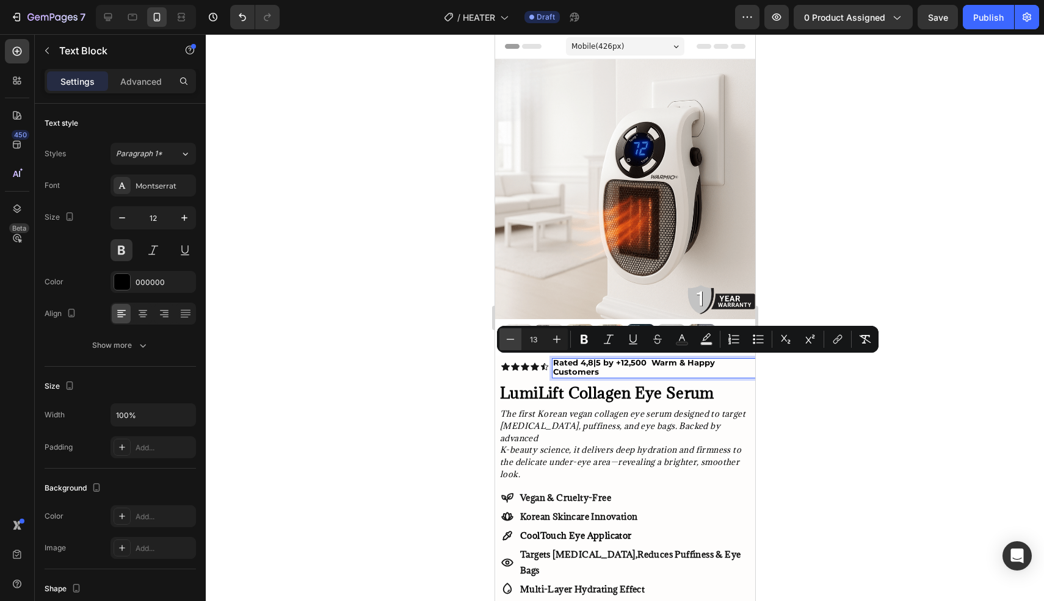
click at [515, 337] on icon "Editor contextual toolbar" at bounding box center [510, 339] width 12 height 12
type input "12"
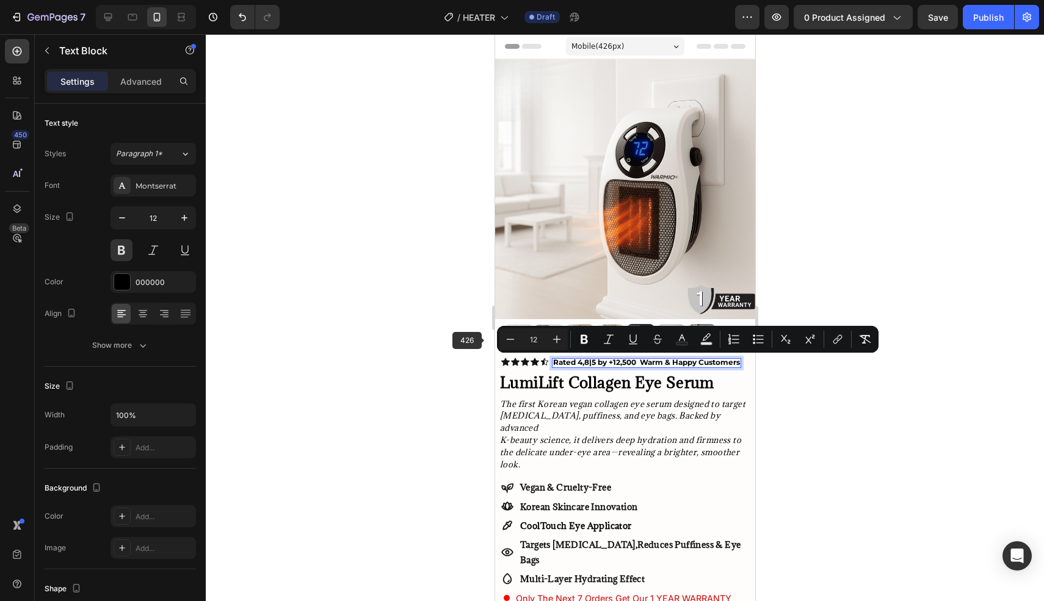
click at [369, 358] on div at bounding box center [625, 317] width 838 height 567
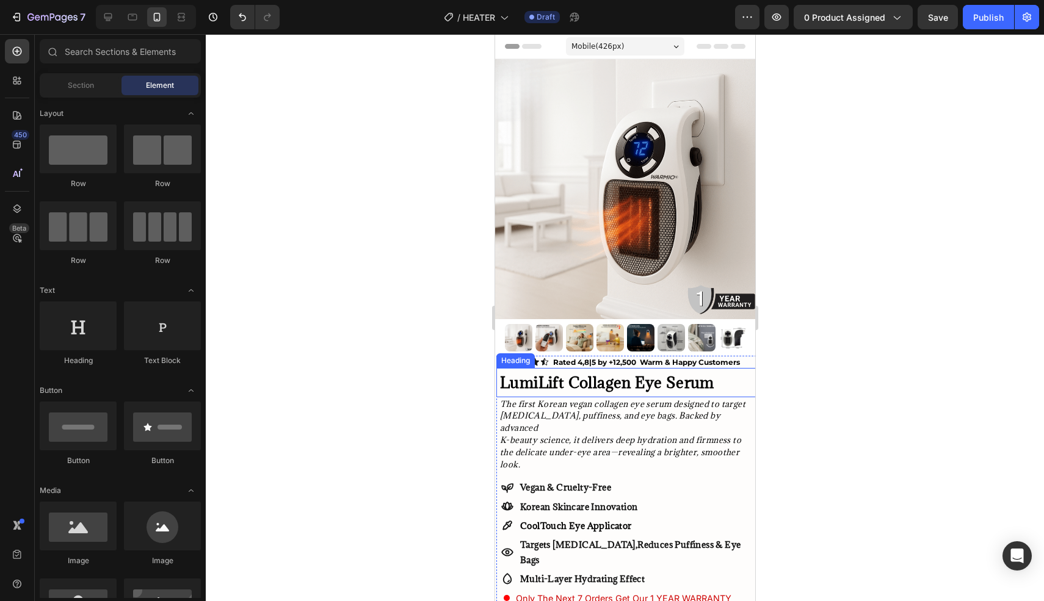
click at [669, 378] on strong "LumiLift Collagen Eye Serum" at bounding box center [606, 382] width 214 height 20
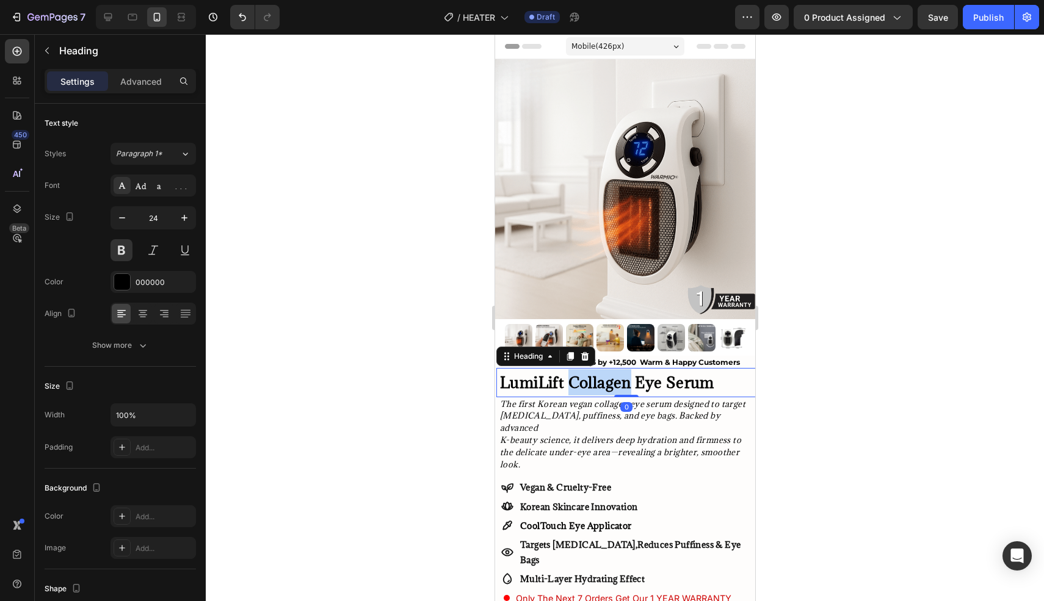
click at [599, 388] on strong "LumiLift Collagen Eye Serum" at bounding box center [606, 382] width 214 height 20
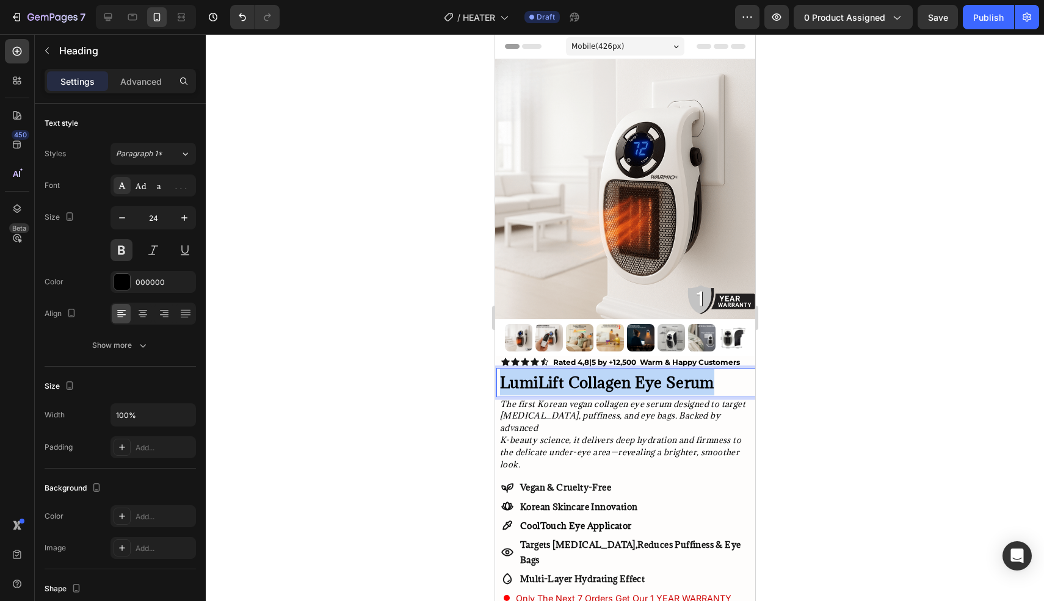
click at [599, 388] on strong "LumiLift Collagen Eye Serum" at bounding box center [606, 382] width 214 height 20
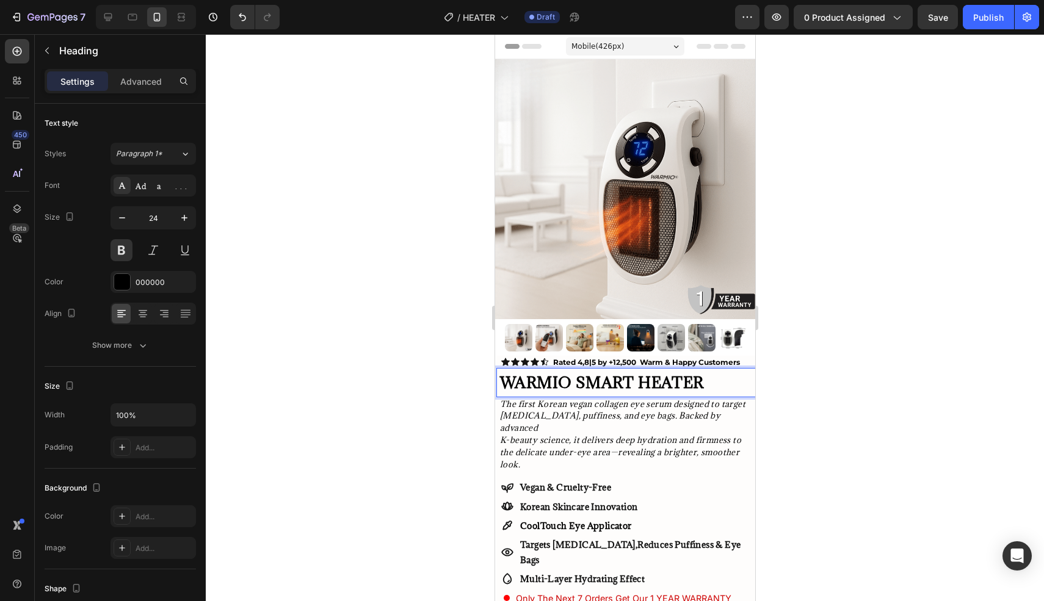
click at [638, 378] on p "WARMIO SMART HEATER" at bounding box center [626, 382] width 255 height 26
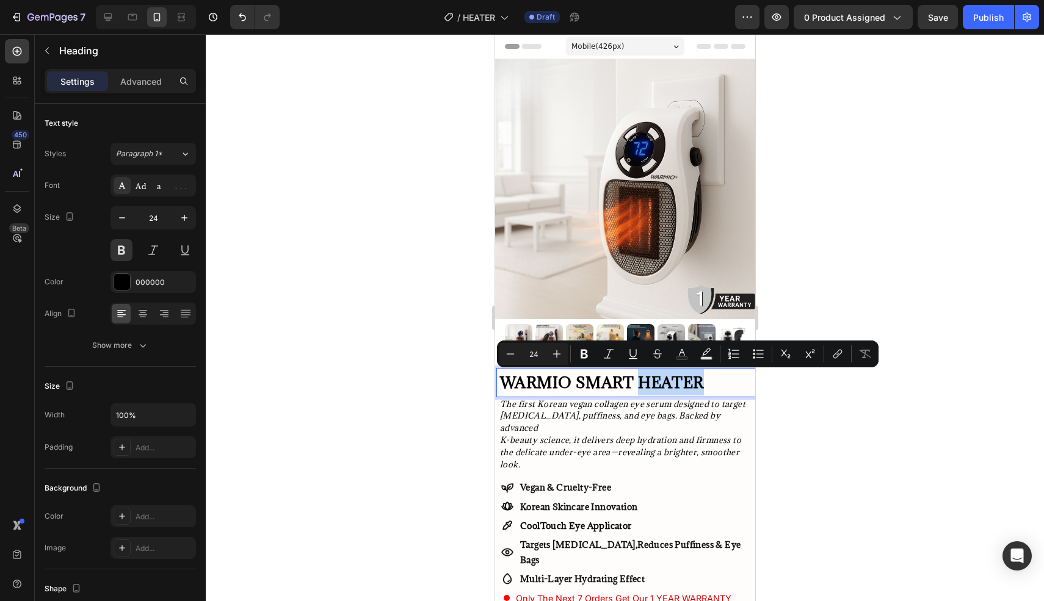
click at [744, 385] on p "WARMIO SMART HEATER" at bounding box center [626, 382] width 255 height 26
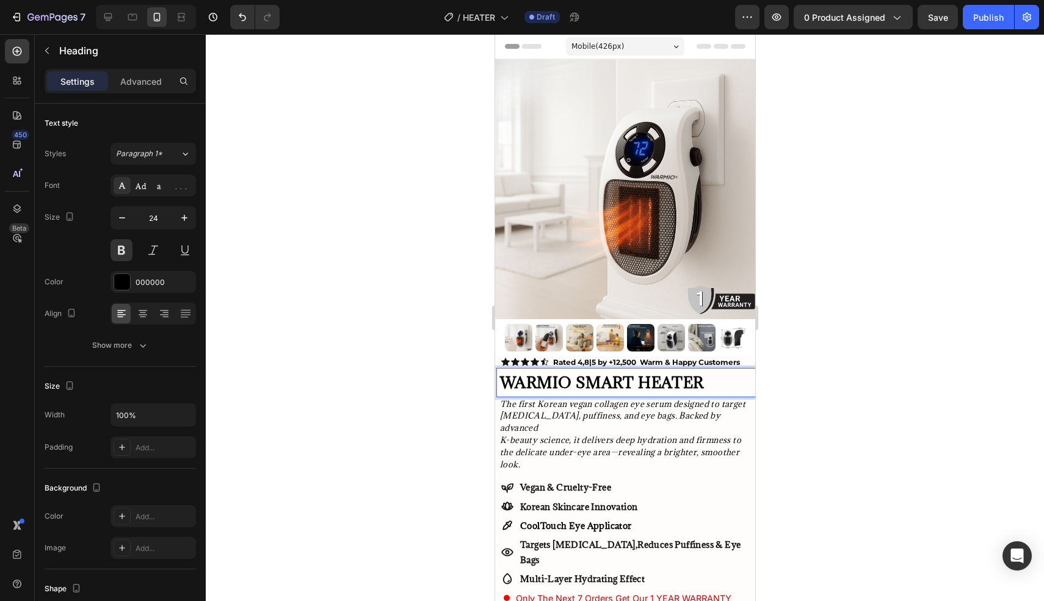
click at [568, 378] on p "WARMIO SMART HEATER" at bounding box center [626, 382] width 255 height 26
click at [369, 293] on div at bounding box center [625, 317] width 838 height 567
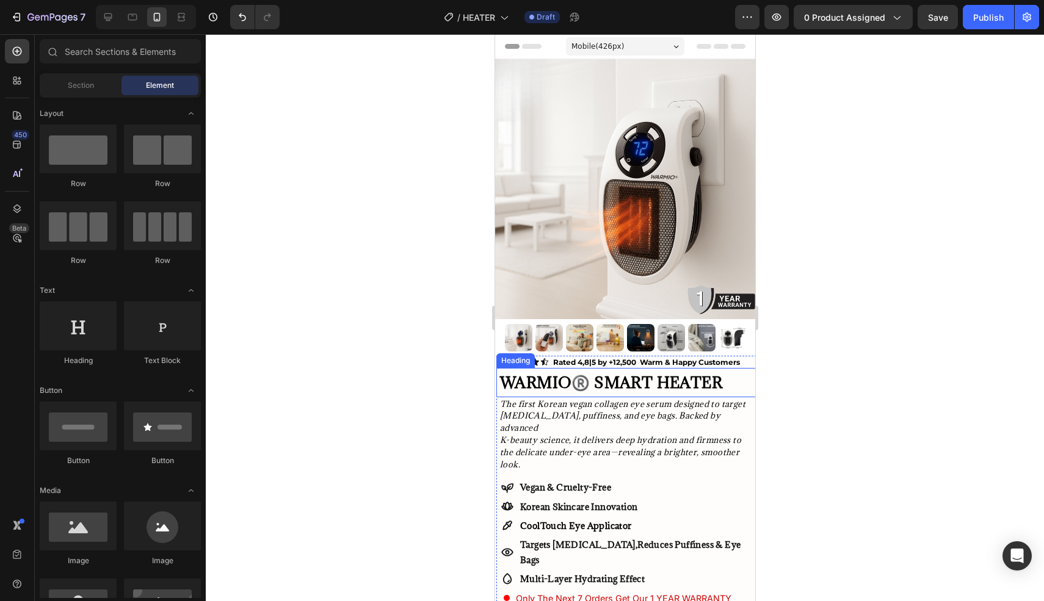
click at [579, 381] on p "WARMIO®️ SMART HEATER" at bounding box center [626, 382] width 255 height 26
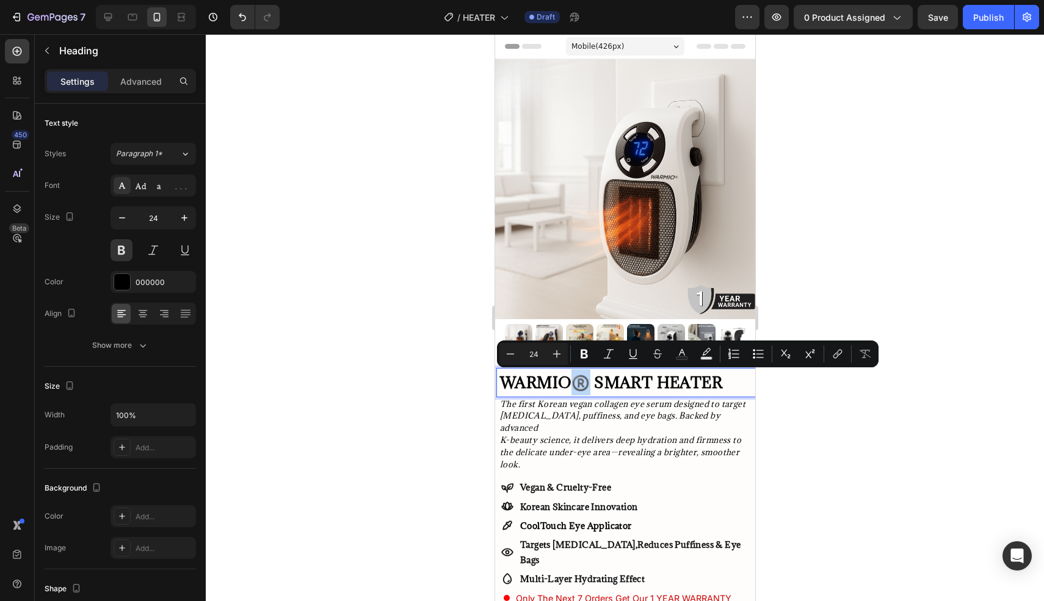
click at [576, 383] on p "WARMIO®️ SMART HEATER" at bounding box center [626, 382] width 255 height 26
click at [508, 353] on icon "Editor contextual toolbar" at bounding box center [510, 354] width 12 height 12
type input "22"
click at [609, 378] on p "WARMIO ®️ SMART HEATER" at bounding box center [626, 382] width 255 height 27
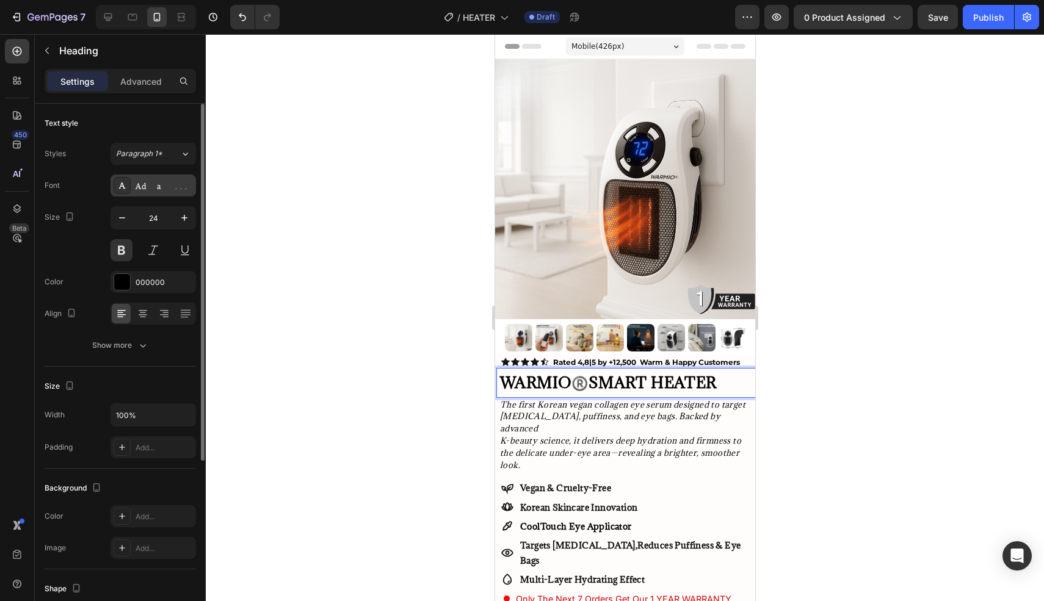
click at [145, 179] on div "Adamina" at bounding box center [152, 186] width 85 height 22
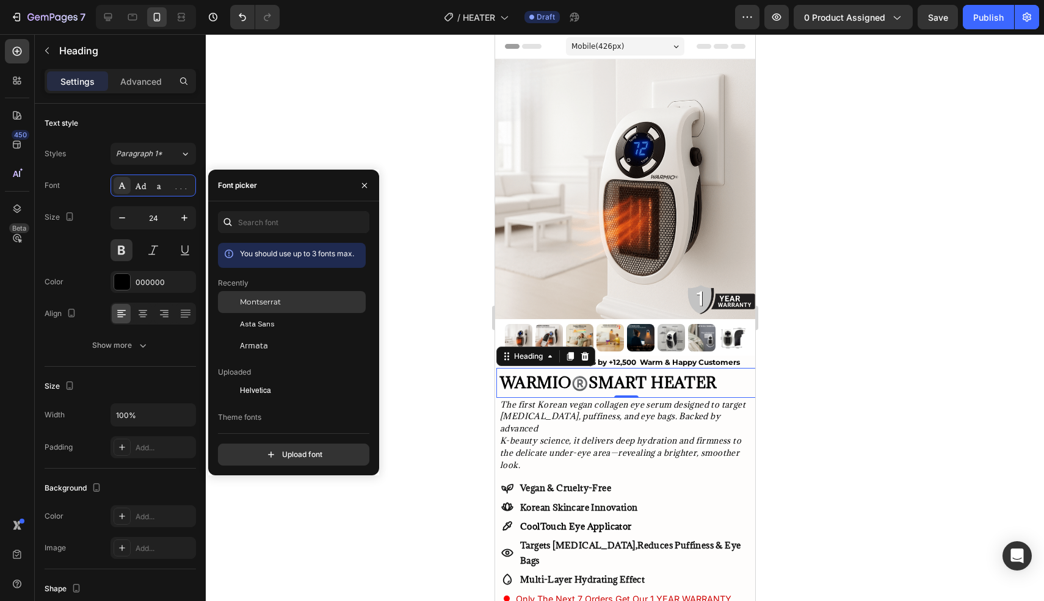
click at [269, 305] on span "Montserrat" at bounding box center [260, 302] width 41 height 11
click at [446, 318] on div at bounding box center [625, 317] width 838 height 567
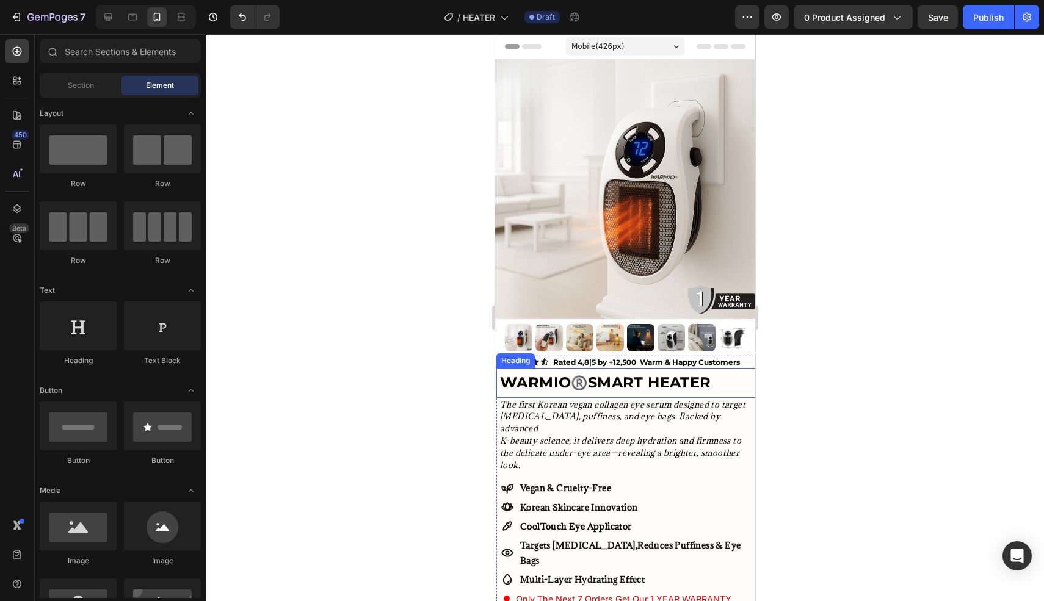
click at [575, 383] on span "®️" at bounding box center [578, 383] width 16 height 16
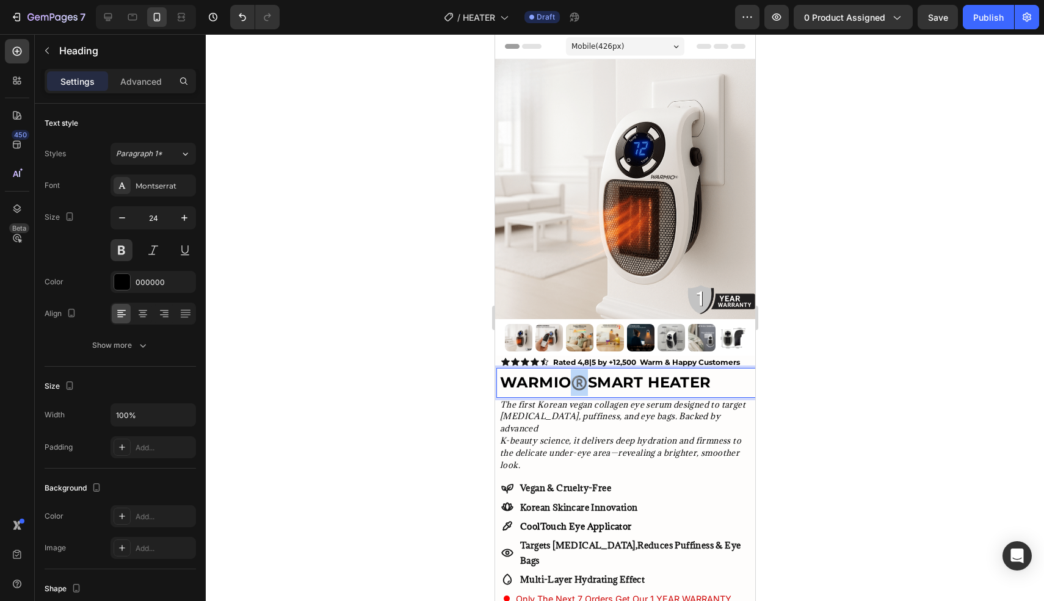
click at [577, 384] on span "®️" at bounding box center [578, 383] width 16 height 16
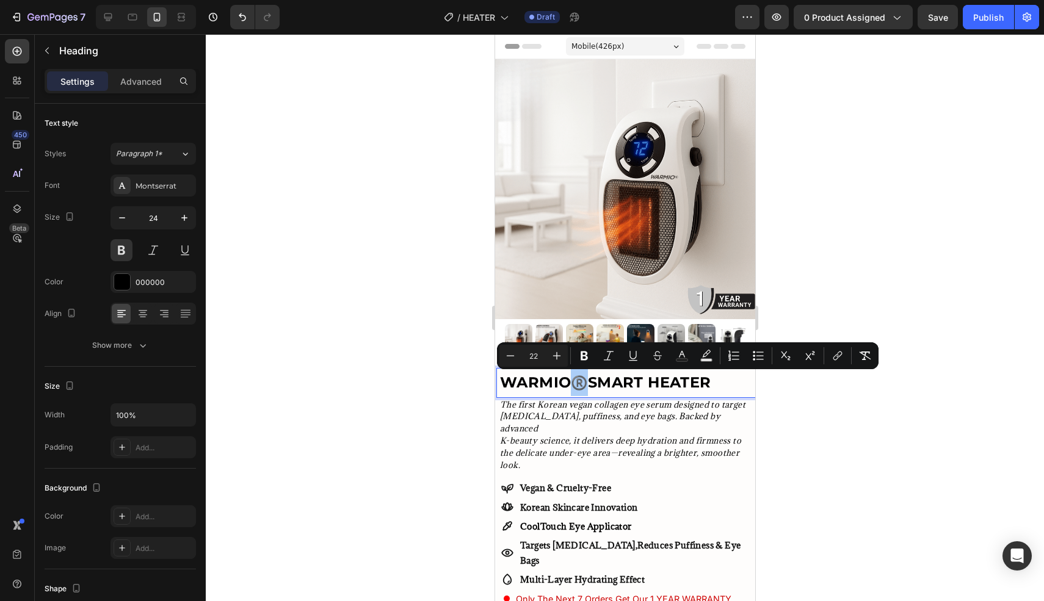
drag, startPoint x: 334, startPoint y: 373, endPoint x: 396, endPoint y: 369, distance: 61.1
click at [334, 373] on div at bounding box center [625, 317] width 838 height 567
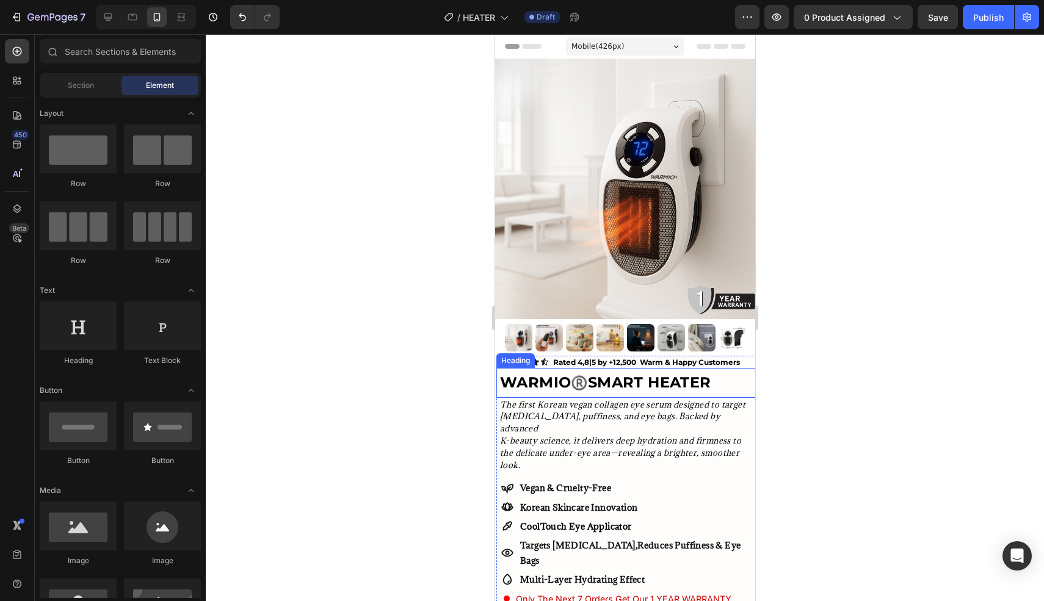
click at [587, 380] on p "WARMIO ®️ SMART HEATER" at bounding box center [626, 382] width 255 height 27
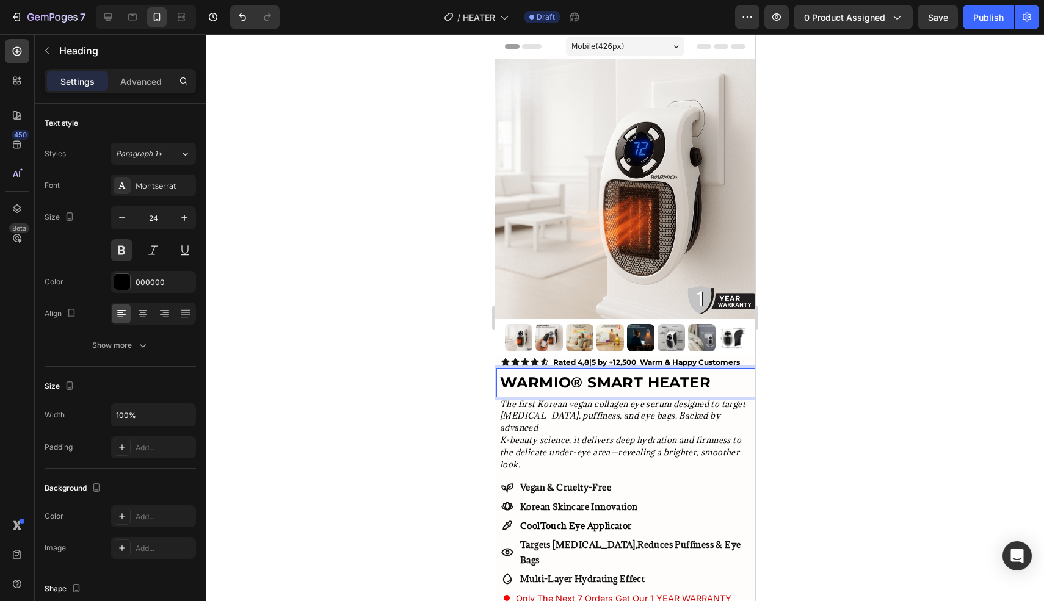
click at [416, 275] on div at bounding box center [625, 317] width 838 height 567
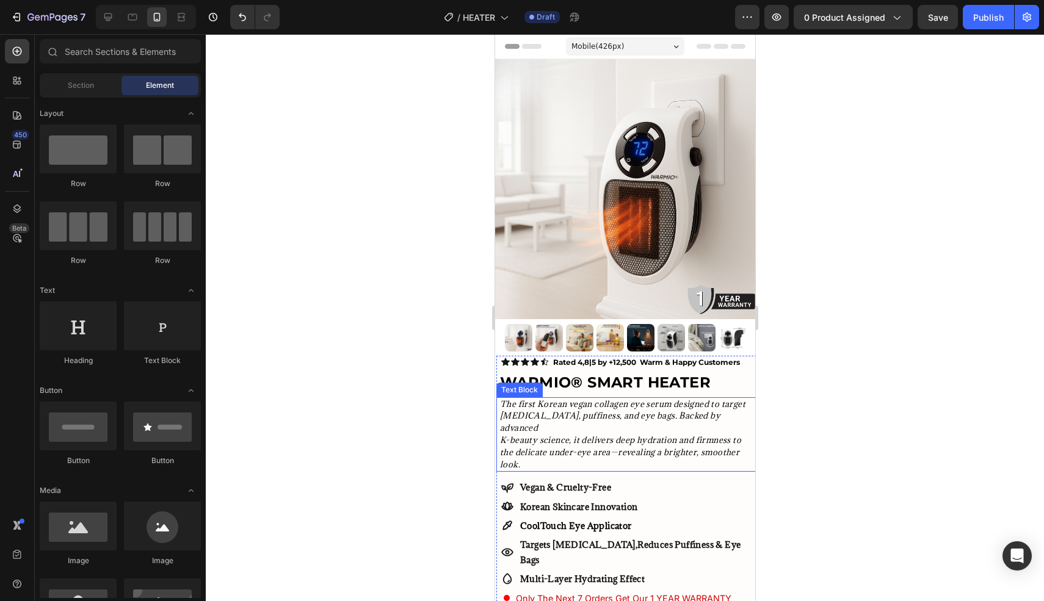
click at [646, 422] on icon "The first Korean vegan collagen eye serum designed to target dark circles, puff…" at bounding box center [621, 416] width 245 height 35
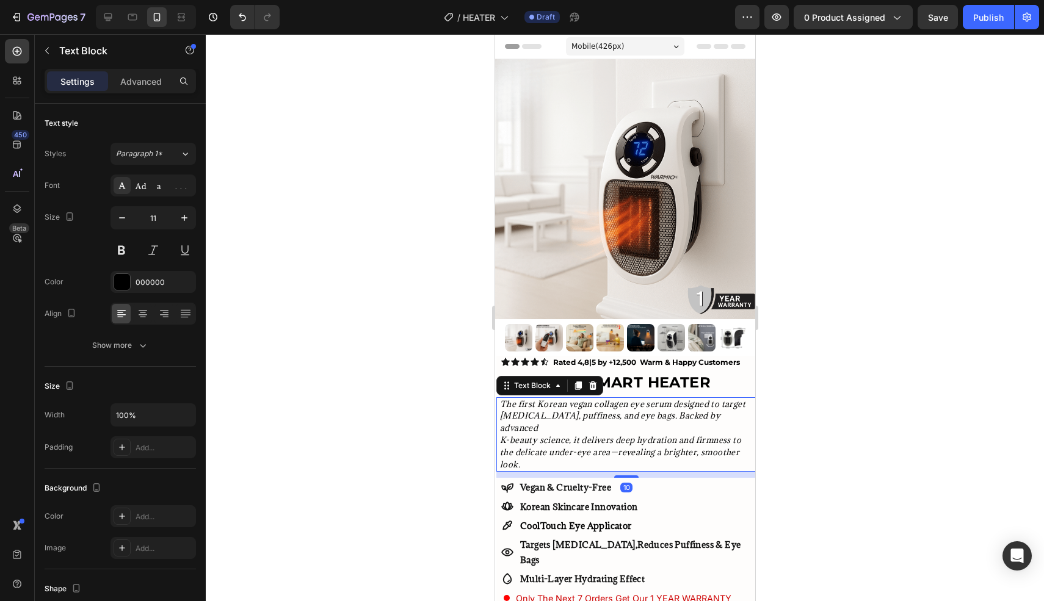
click at [646, 422] on icon "The first Korean vegan collagen eye serum designed to target dark circles, puff…" at bounding box center [621, 416] width 245 height 35
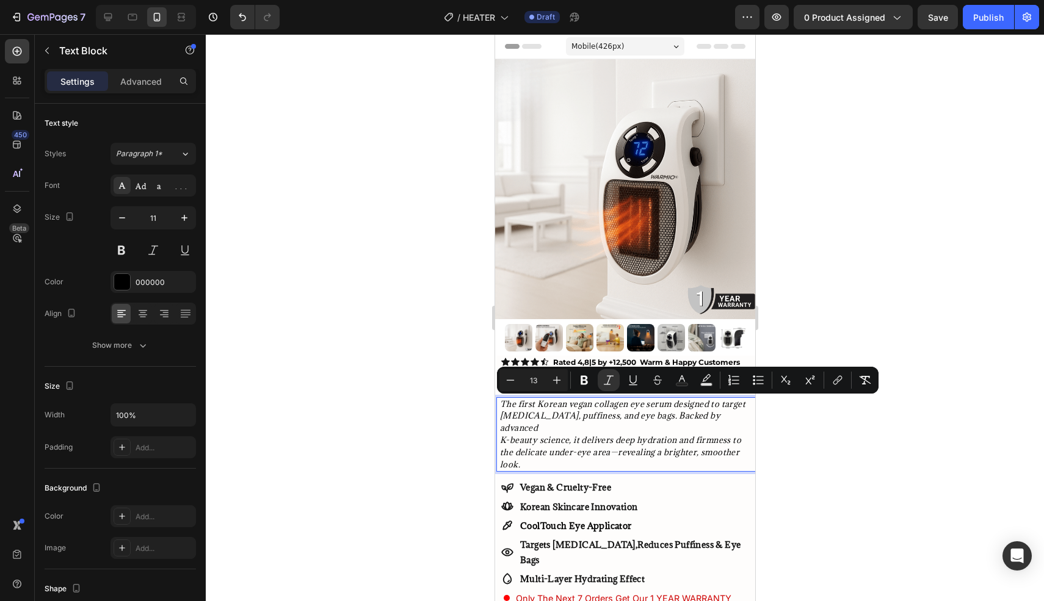
click at [743, 444] on p "K-beauty science, it delivers deep hydration and firmness to the delicate under…" at bounding box center [626, 453] width 255 height 36
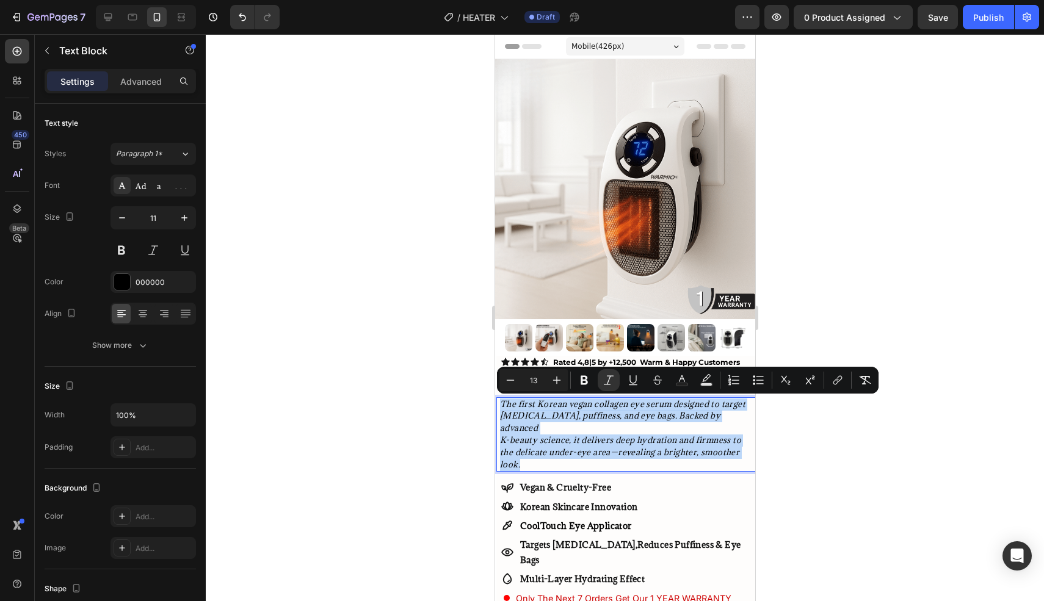
drag, startPoint x: 743, startPoint y: 444, endPoint x: 500, endPoint y: 405, distance: 246.7
click at [500, 405] on div "The first Korean vegan collagen eye serum designed to target dark circles, puff…" at bounding box center [627, 434] width 258 height 75
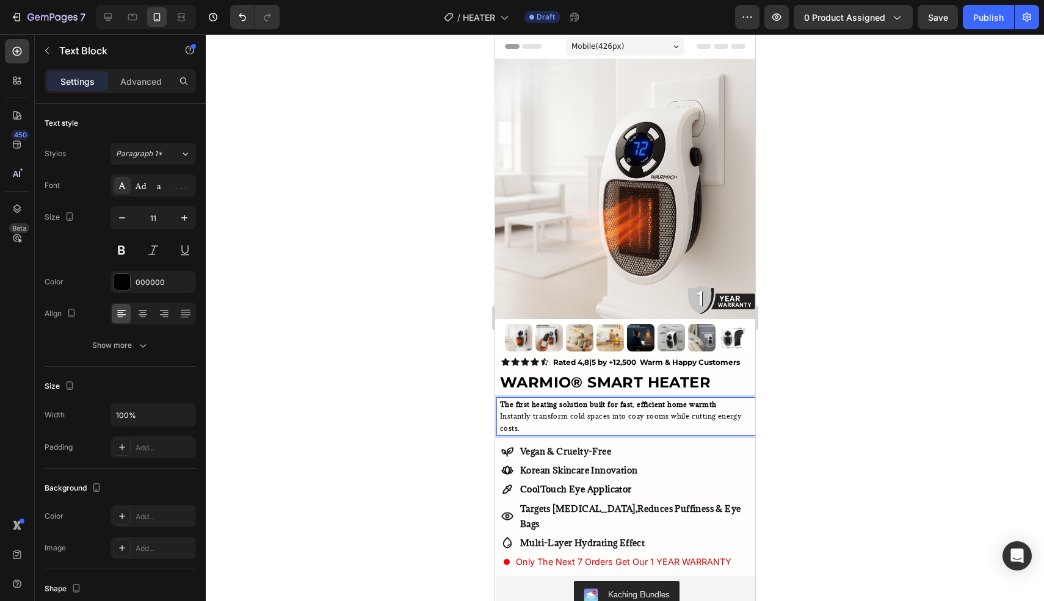
click at [575, 406] on strong "The first heating solution built for fast, efficient home warmth" at bounding box center [607, 404] width 217 height 9
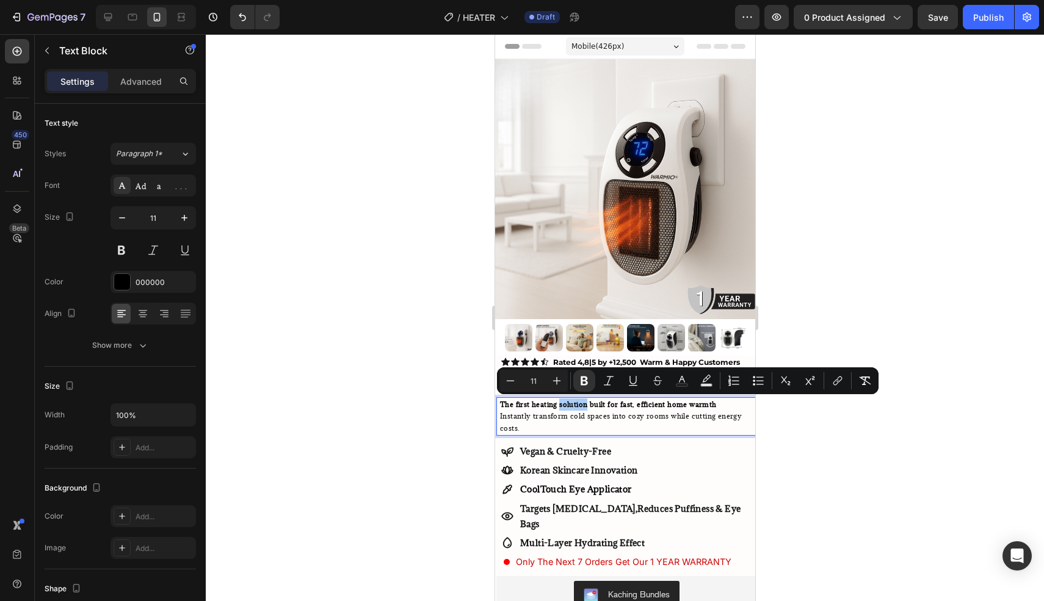
click at [391, 408] on div at bounding box center [625, 317] width 838 height 567
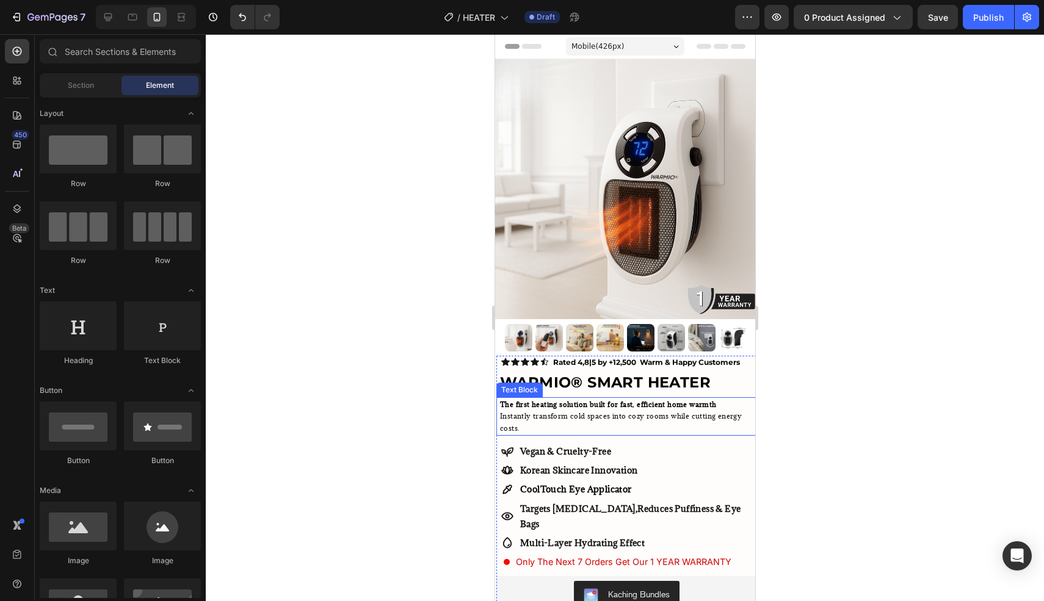
click at [593, 422] on p "The first heating solution built for fast, efficient home warmth Instantly tran…" at bounding box center [626, 417] width 255 height 36
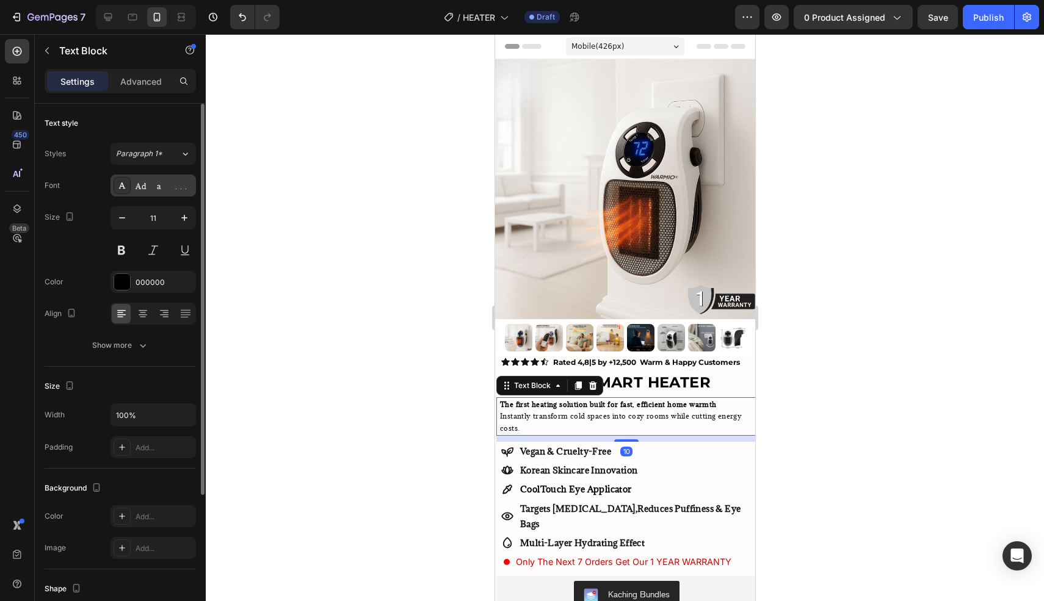
click at [156, 193] on div "Adamina" at bounding box center [152, 186] width 85 height 22
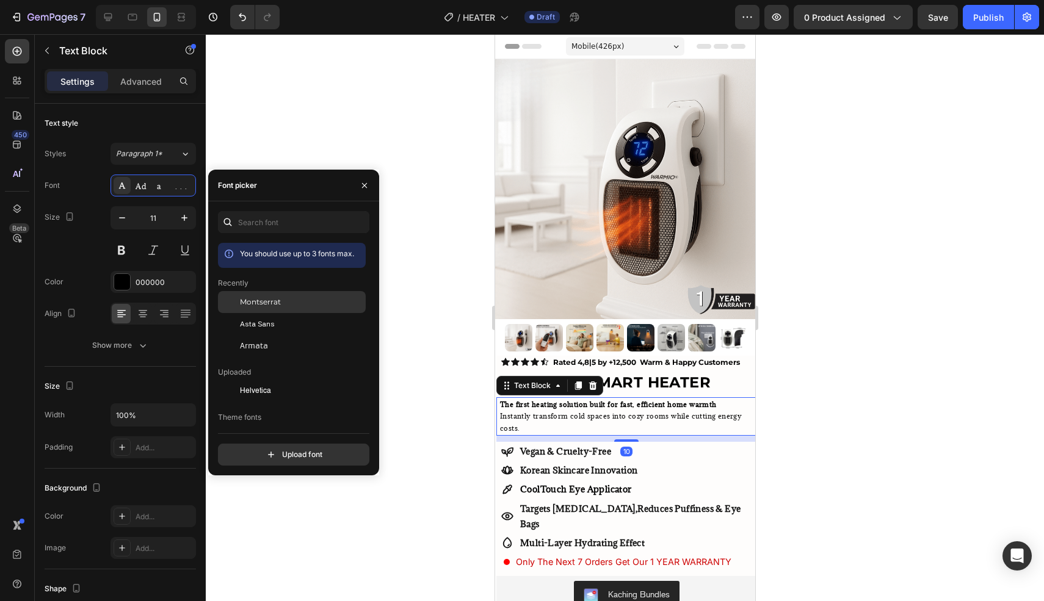
click at [289, 299] on div "Montserrat" at bounding box center [301, 302] width 123 height 11
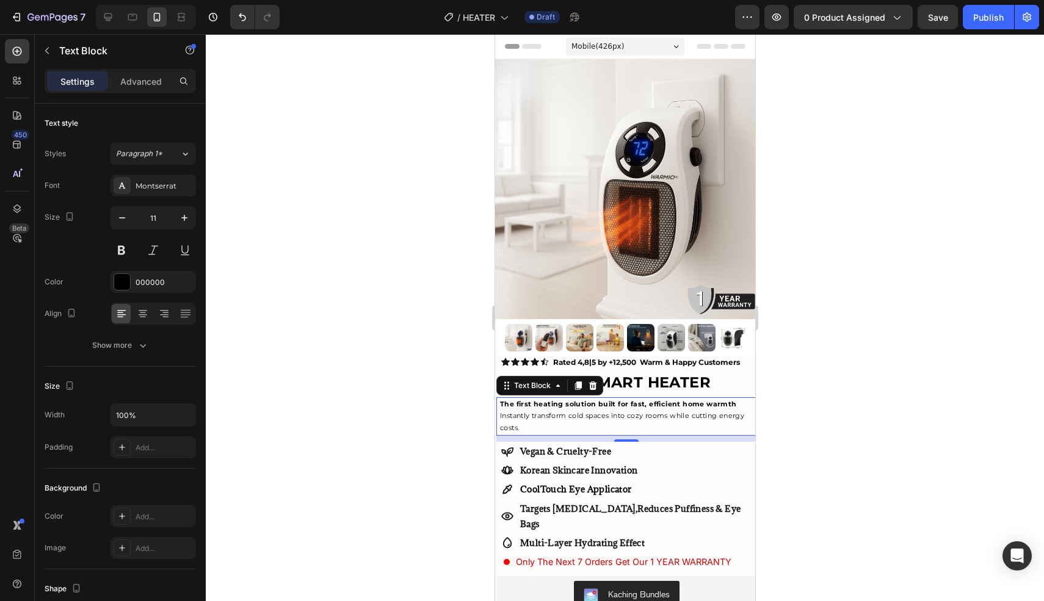
drag, startPoint x: 464, startPoint y: 400, endPoint x: 26, endPoint y: 369, distance: 438.7
click at [464, 400] on div at bounding box center [625, 317] width 838 height 567
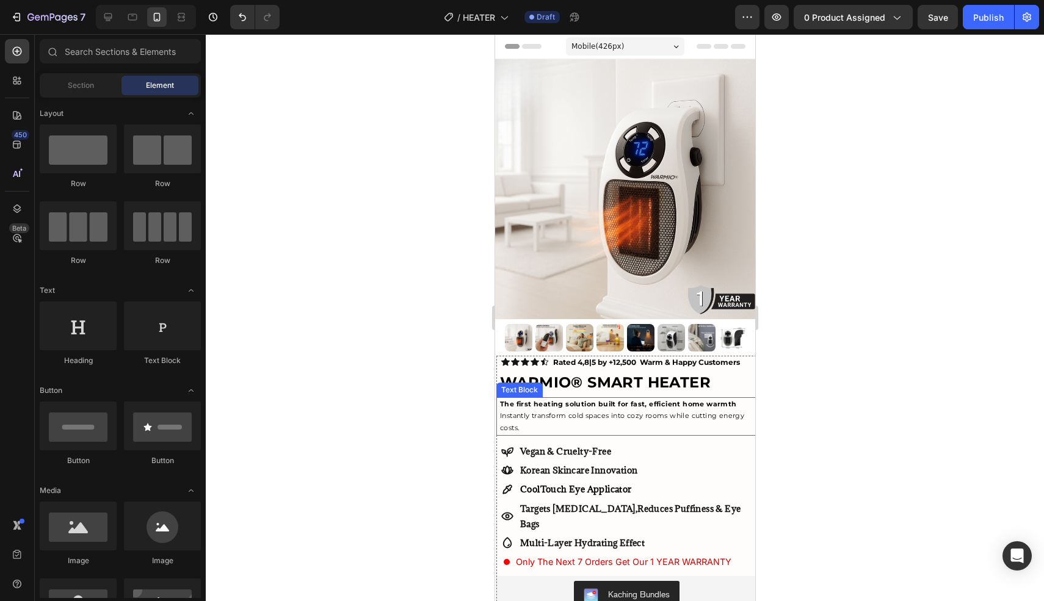
click at [631, 410] on p "The first heating solution built for fast, efficient home warmth Instantly tran…" at bounding box center [626, 417] width 255 height 36
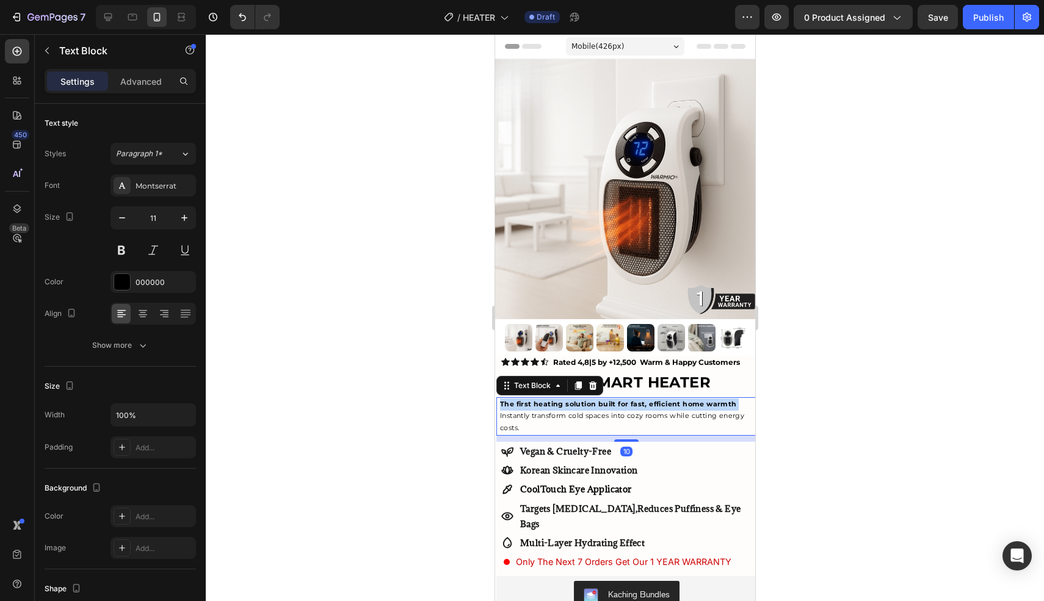
click at [630, 410] on p "The first heating solution built for fast, efficient home warmth Instantly tran…" at bounding box center [626, 417] width 255 height 36
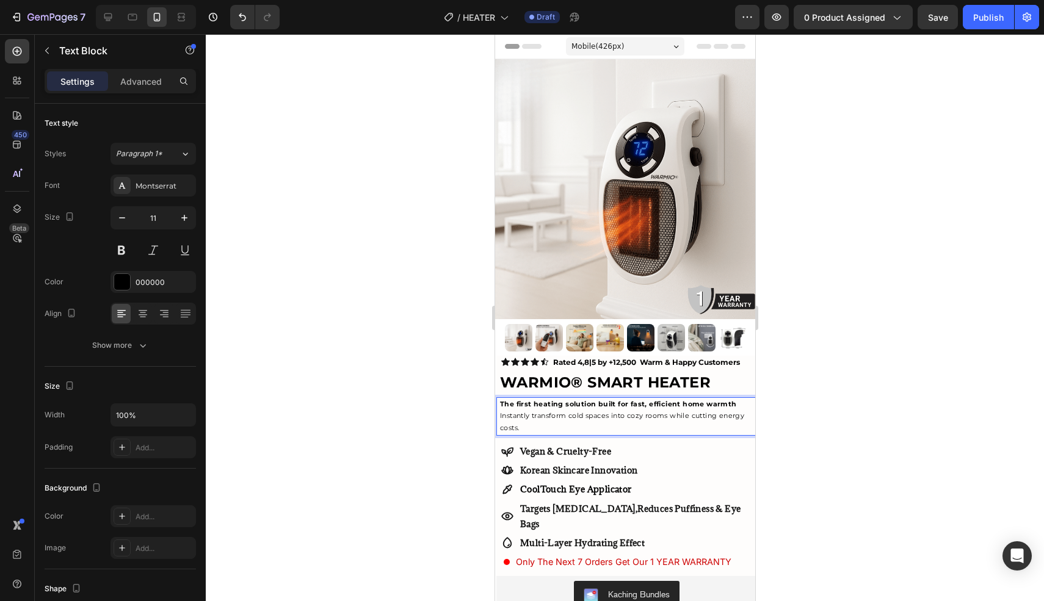
drag, startPoint x: 632, startPoint y: 415, endPoint x: 603, endPoint y: 418, distance: 28.8
click at [631, 414] on p "The first heating solution built for fast, efficient home warmth Instantly tran…" at bounding box center [626, 417] width 255 height 36
drag, startPoint x: 546, startPoint y: 421, endPoint x: 500, endPoint y: 421, distance: 45.8
click at [500, 421] on p "The first heating solution built for fast, efficient home warmth Instantly tran…" at bounding box center [626, 417] width 255 height 36
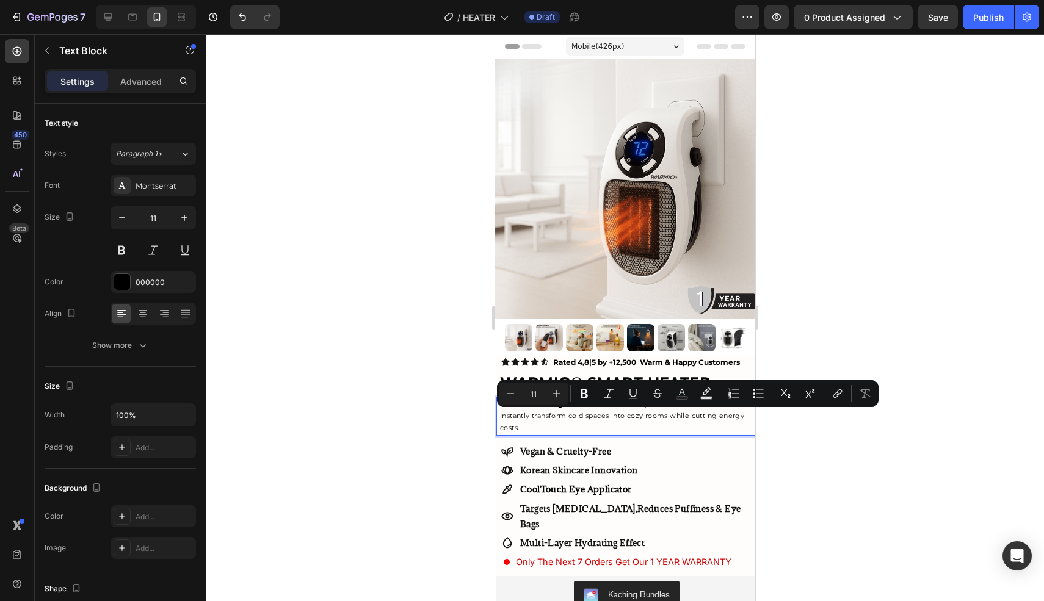
click at [543, 430] on p "The first heating solution built for fast, efficient home warmth Instantly tran…" at bounding box center [626, 417] width 255 height 36
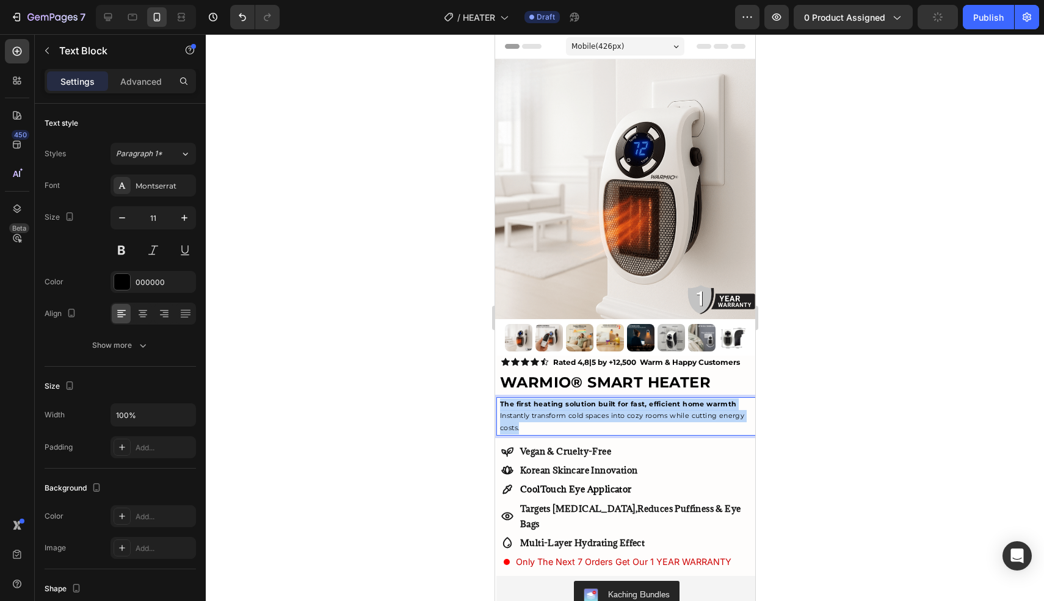
drag, startPoint x: 515, startPoint y: 428, endPoint x: 485, endPoint y: 408, distance: 36.1
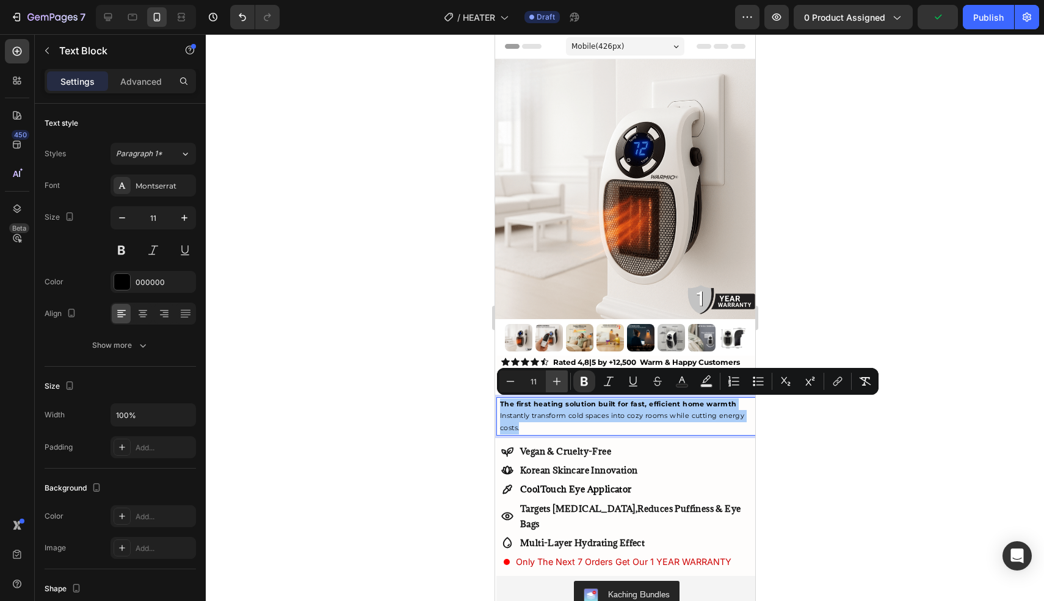
click at [554, 381] on icon "Editor contextual toolbar" at bounding box center [557, 382] width 8 height 8
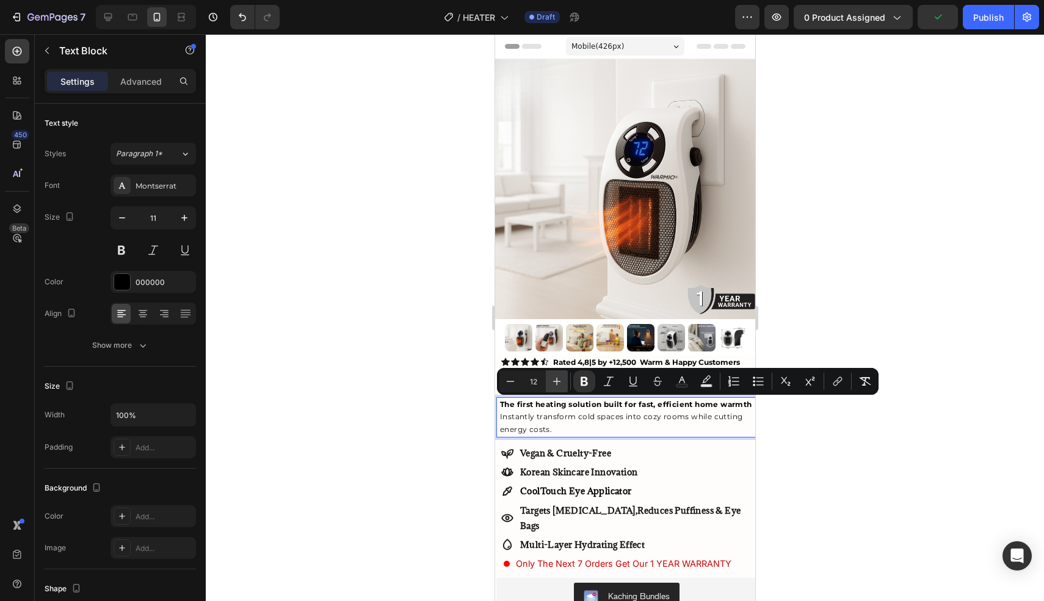
click at [558, 383] on icon "Editor contextual toolbar" at bounding box center [557, 381] width 12 height 12
type input "13"
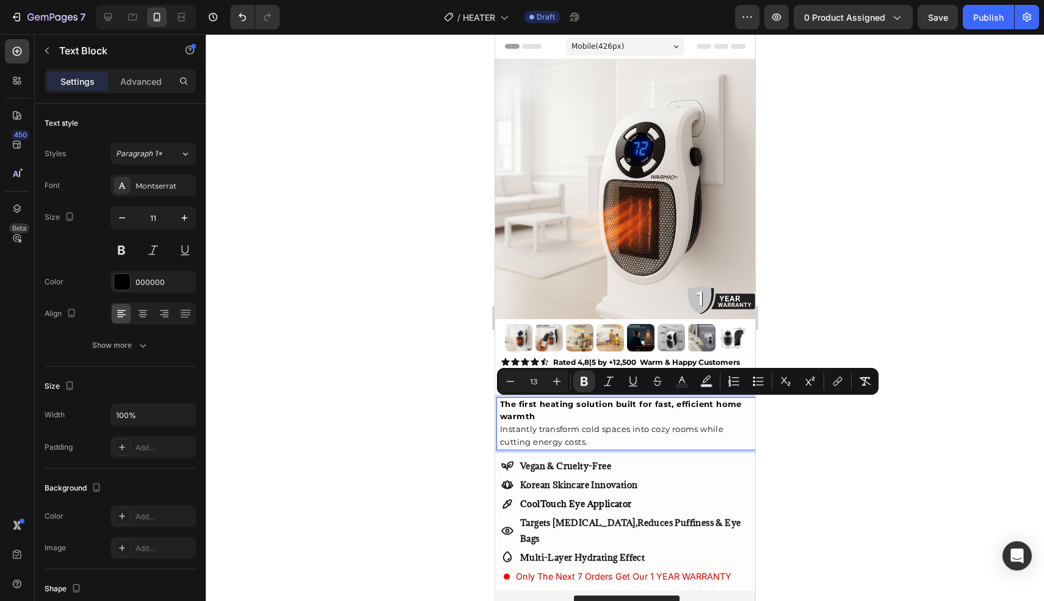
click at [575, 417] on p "The first heating solution built for fast, efficient home warmth Instantly tran…" at bounding box center [626, 424] width 255 height 51
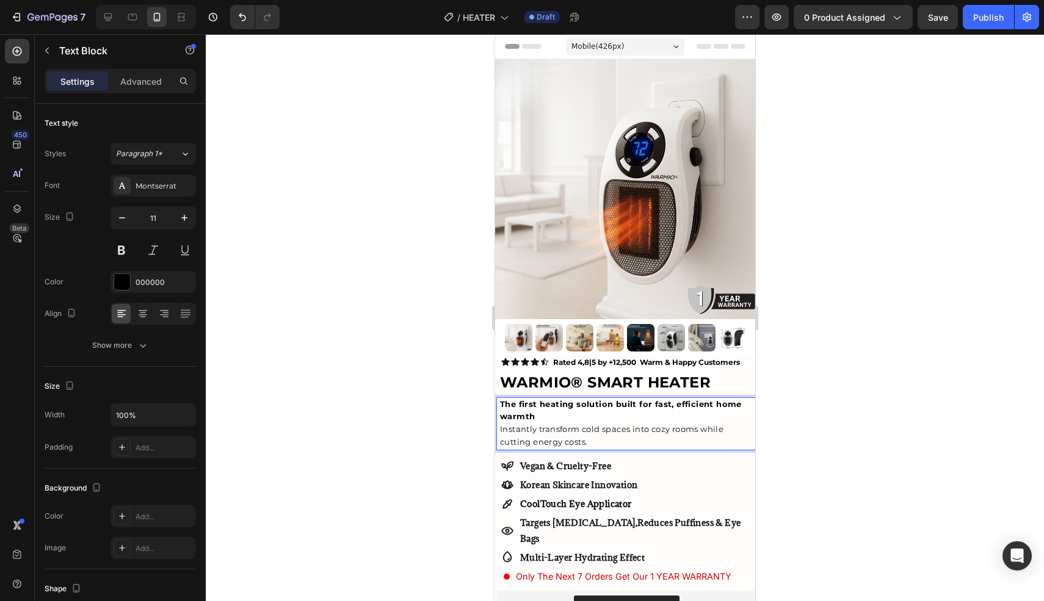
click at [501, 431] on span "Instantly transform cold spaces into cozy rooms while cutting energy costs." at bounding box center [610, 435] width 223 height 23
click at [497, 430] on div "The first heating solution built for fast, efficient home warmth Instantly tran…" at bounding box center [626, 423] width 260 height 53
click at [499, 429] on div "The first heating solution built for fast, efficient home warmth Instantly tran…" at bounding box center [627, 423] width 258 height 53
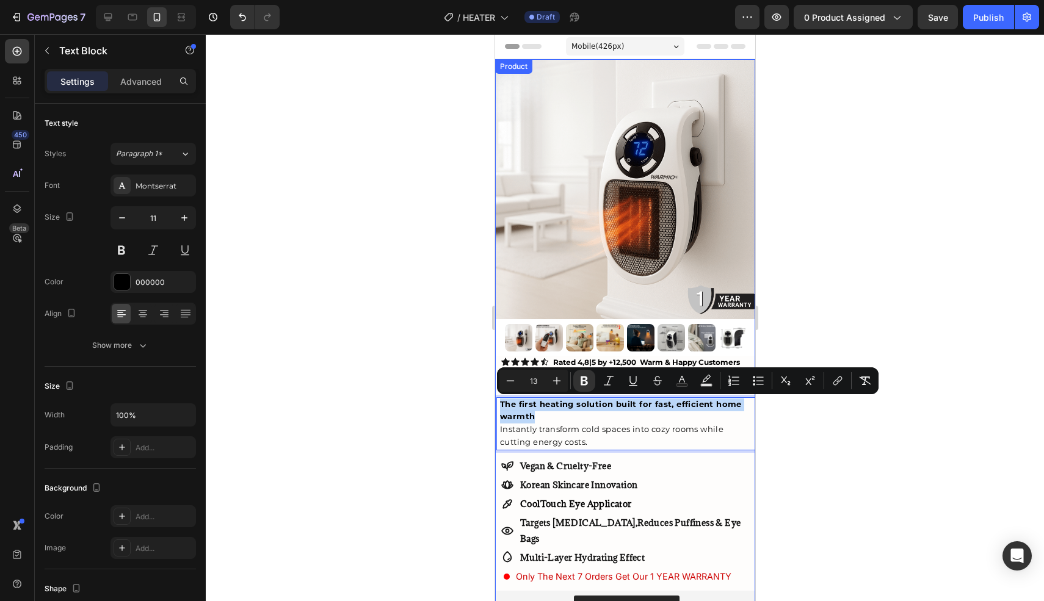
drag, startPoint x: 538, startPoint y: 417, endPoint x: 494, endPoint y: 403, distance: 45.6
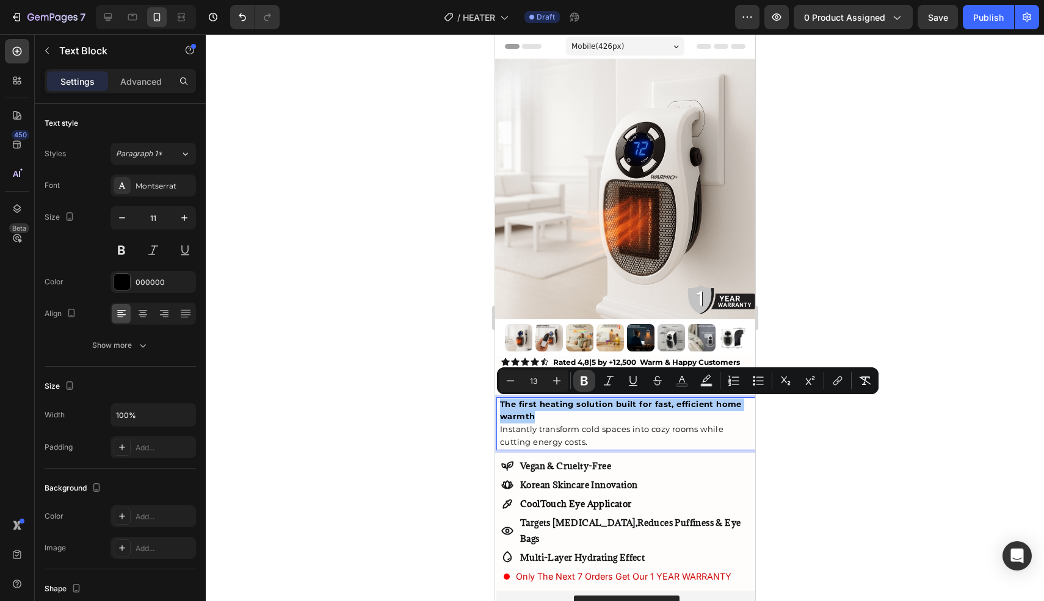
click at [582, 380] on icon "Editor contextual toolbar" at bounding box center [583, 381] width 7 height 9
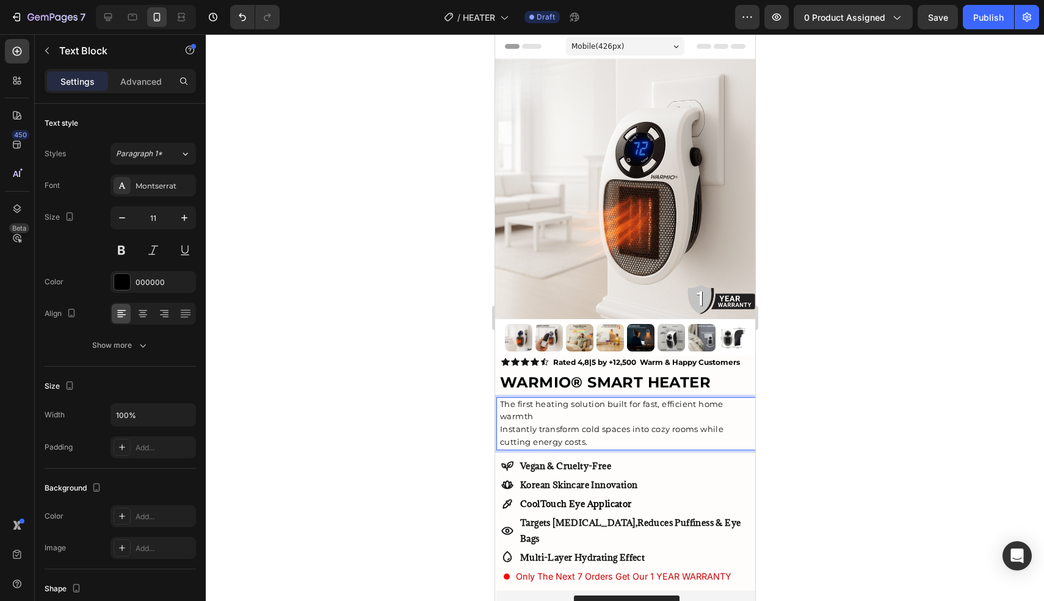
click at [507, 428] on span "Instantly transform cold spaces into cozy rooms while cutting energy costs." at bounding box center [610, 435] width 223 height 23
click at [578, 419] on p "The first heating solution built for fast, efficient home warmth Instantly tran…" at bounding box center [626, 424] width 255 height 51
click at [498, 430] on div "The first heating solution built for fast, efficient home warmth Instantly tran…" at bounding box center [627, 423] width 258 height 53
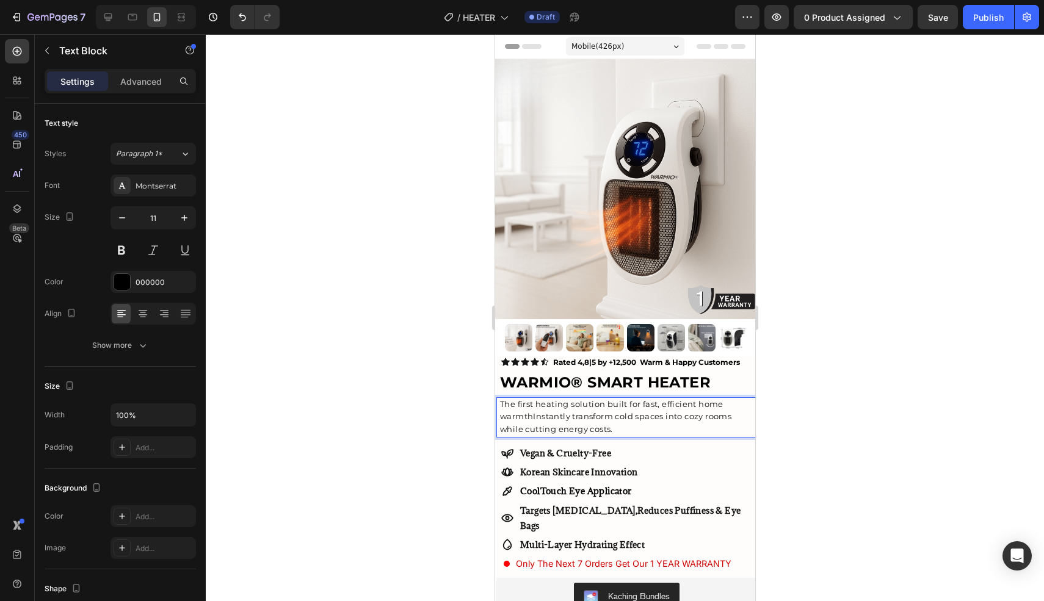
click at [533, 418] on span "The first heating solution built for fast, efficient home warmthInstantly trans…" at bounding box center [614, 416] width 231 height 35
click at [534, 416] on span "The first heating solution built for fast, efficient home warmth.Instantly tran…" at bounding box center [616, 416] width 234 height 35
click at [632, 427] on p "The first heating solution built for fast, efficient home warmth. Instantly tra…" at bounding box center [626, 418] width 255 height 38
click at [532, 433] on span "The first heating solution built for fast, efficient home warmth. Instantly tra…" at bounding box center [617, 416] width 236 height 35
click at [452, 422] on div at bounding box center [625, 317] width 838 height 567
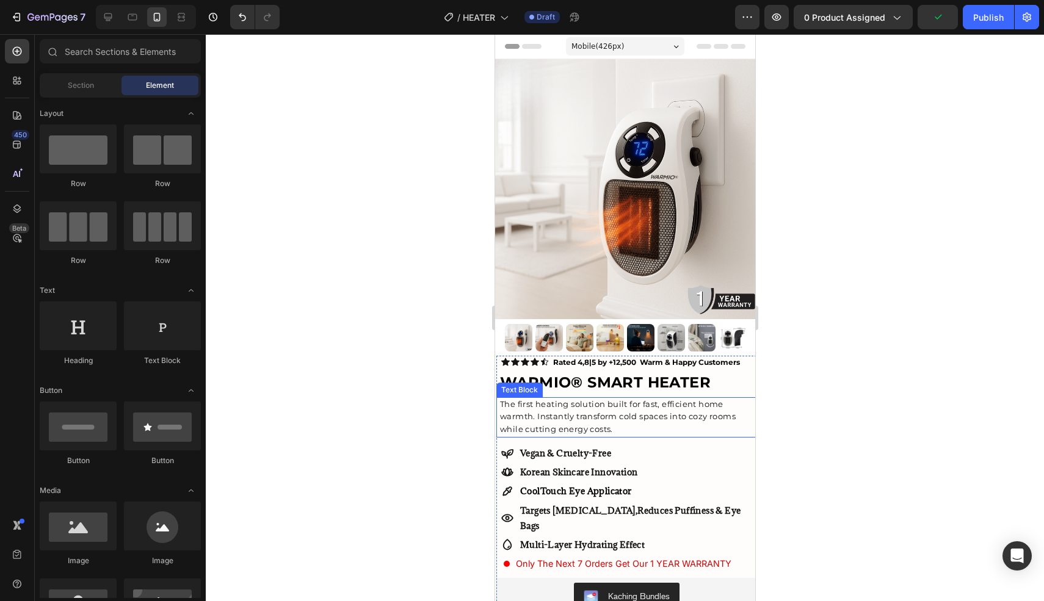
click at [554, 416] on span "The first heating solution built for fast, efficient home warmth. Instantly tra…" at bounding box center [617, 416] width 236 height 35
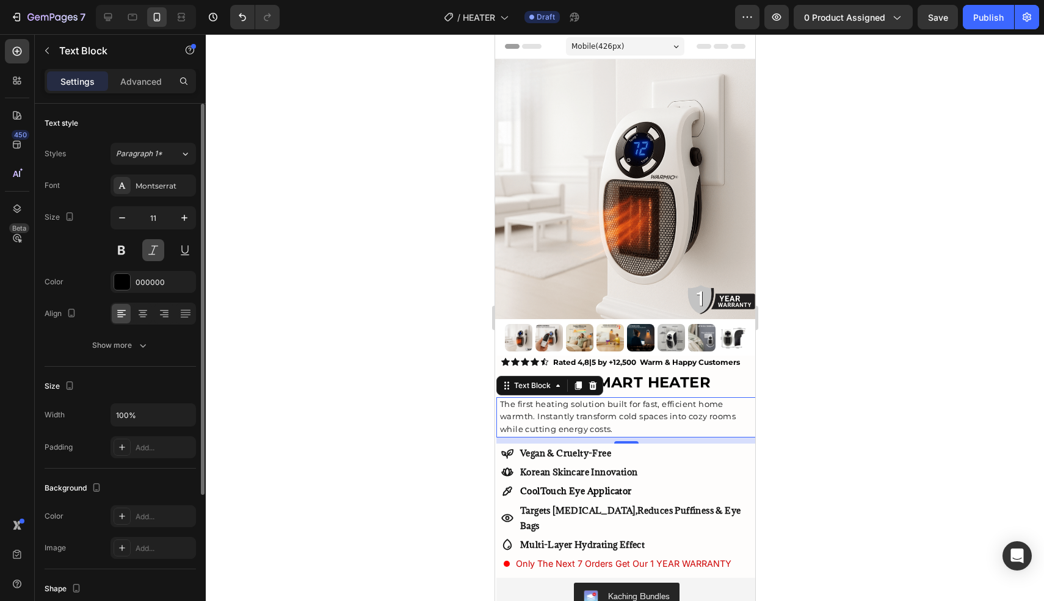
click at [156, 252] on button at bounding box center [153, 250] width 22 height 22
click at [384, 346] on div at bounding box center [625, 317] width 838 height 567
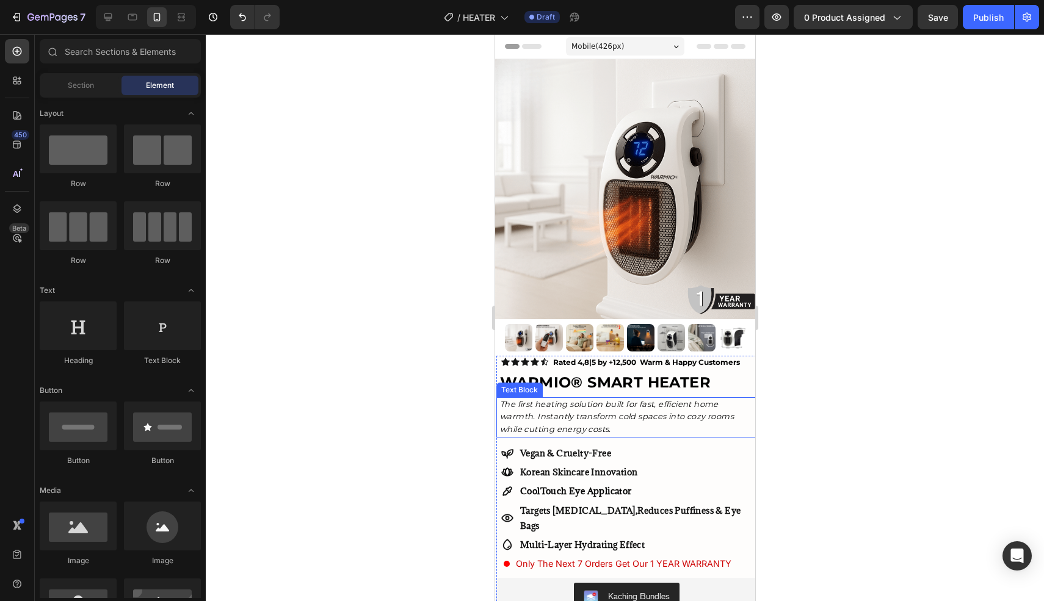
click at [631, 409] on p "The first heating solution built for fast, efficient home warmth. Instantly tra…" at bounding box center [626, 418] width 255 height 38
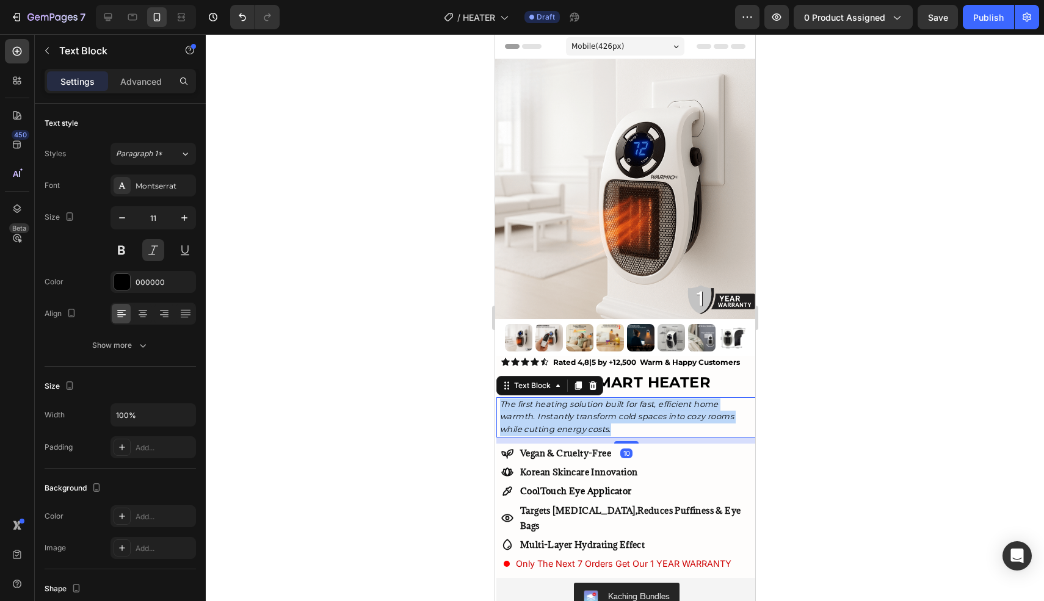
click at [631, 409] on p "The first heating solution built for fast, efficient home warmth. Instantly tra…" at bounding box center [626, 418] width 255 height 38
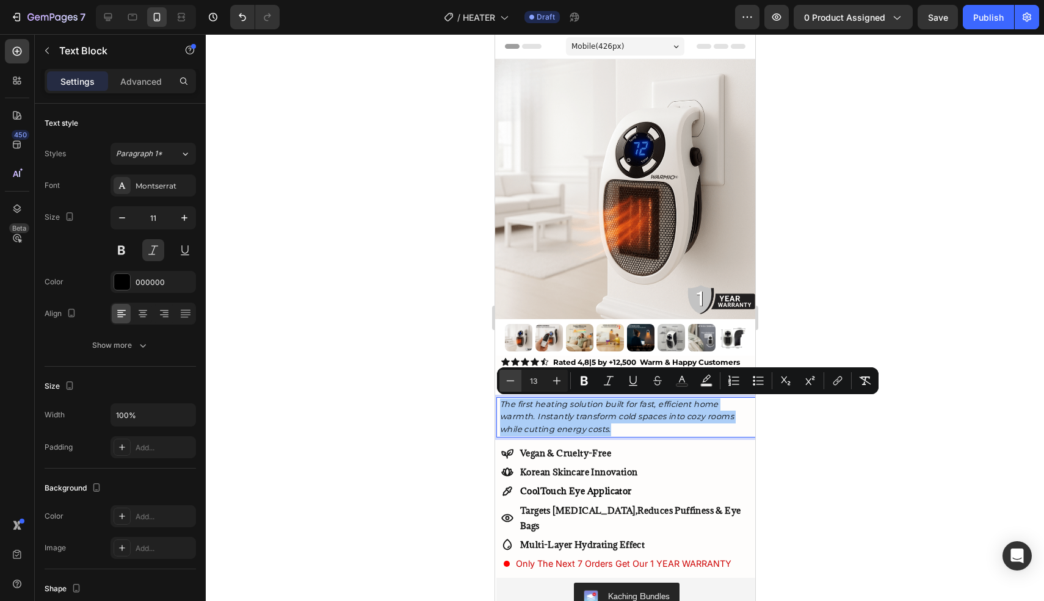
click at [504, 379] on icon "Editor contextual toolbar" at bounding box center [510, 381] width 12 height 12
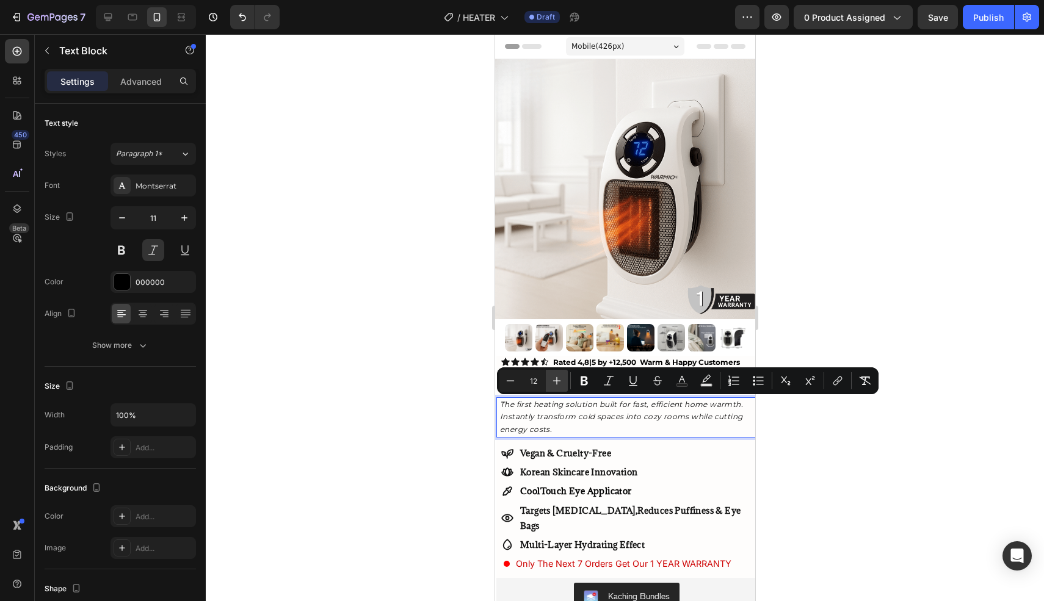
click at [556, 383] on icon "Editor contextual toolbar" at bounding box center [557, 381] width 8 height 8
type input "13"
click at [448, 390] on div at bounding box center [625, 317] width 838 height 567
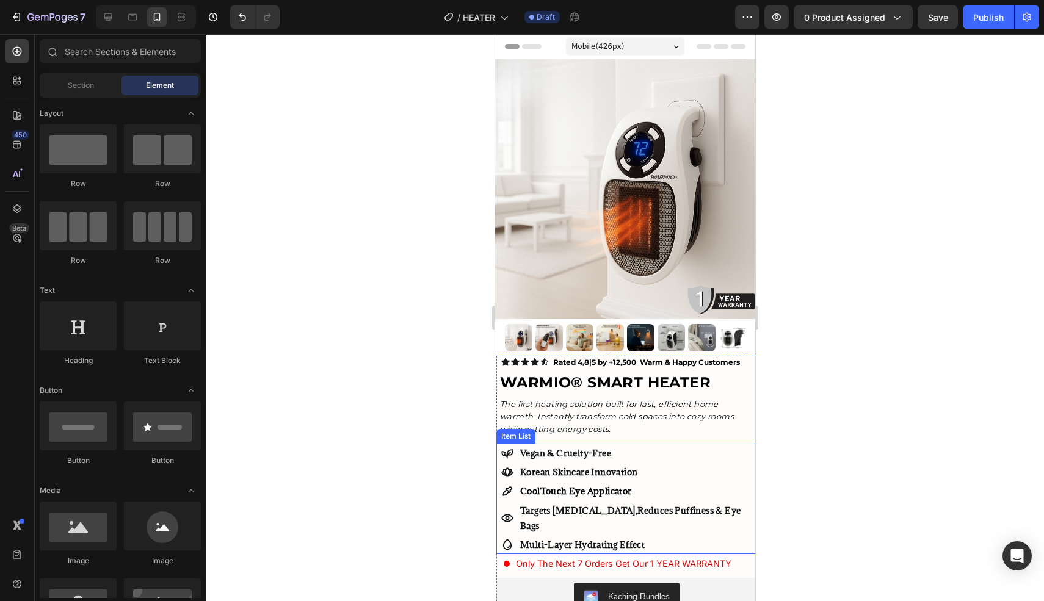
click at [511, 452] on icon at bounding box center [507, 454] width 12 height 10
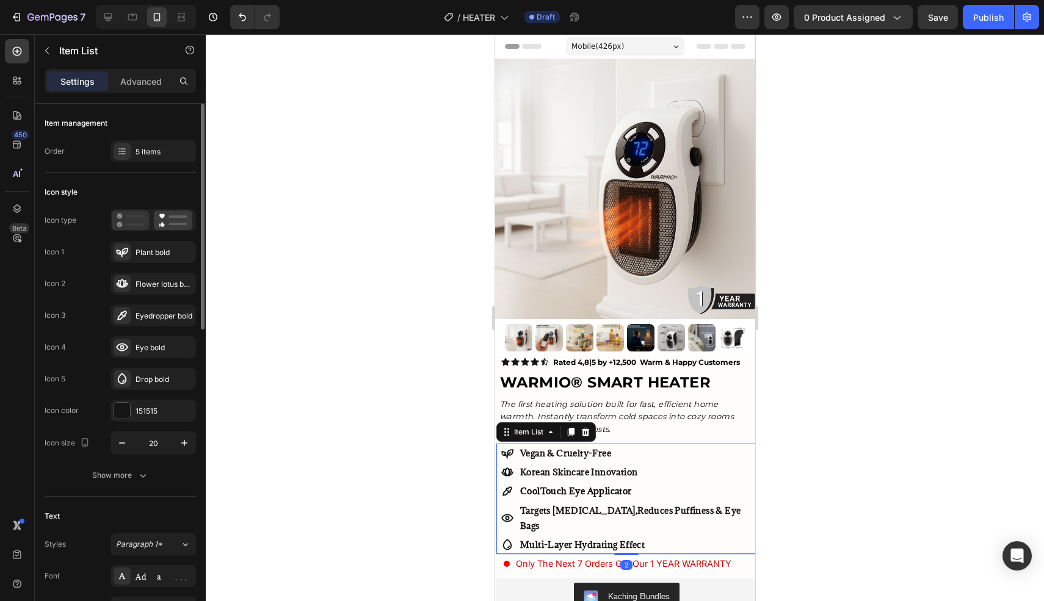
click at [132, 230] on div at bounding box center [130, 221] width 37 height 20
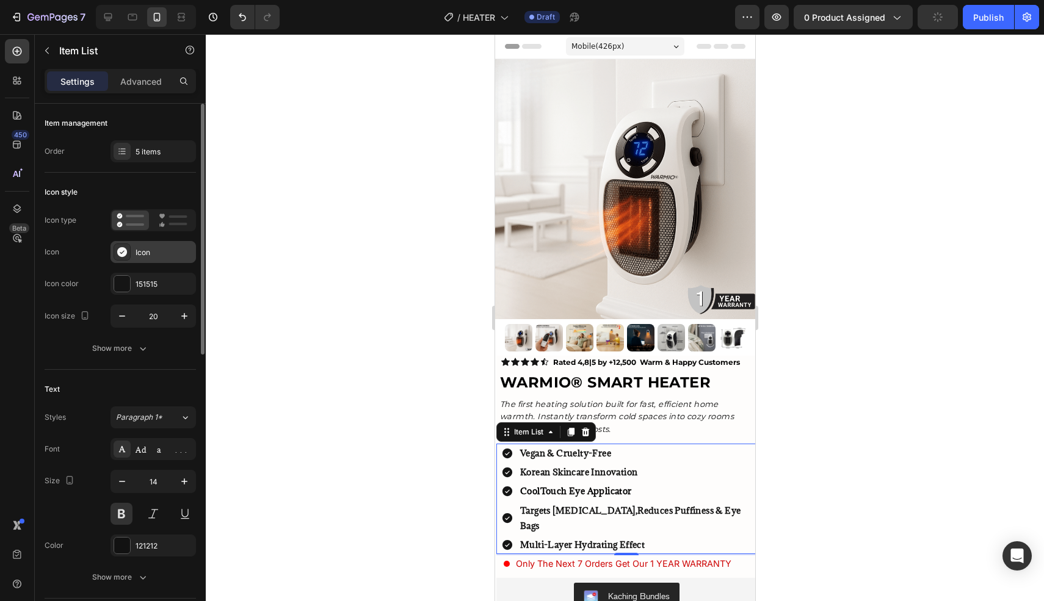
click at [163, 256] on div "Icon" at bounding box center [164, 252] width 57 height 11
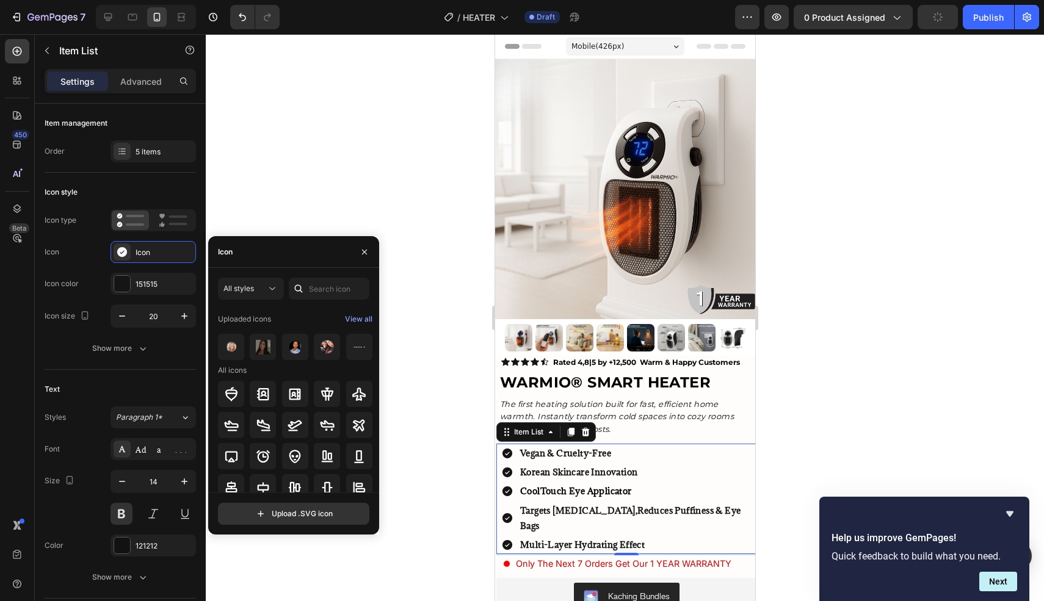
click at [373, 161] on div at bounding box center [625, 317] width 838 height 567
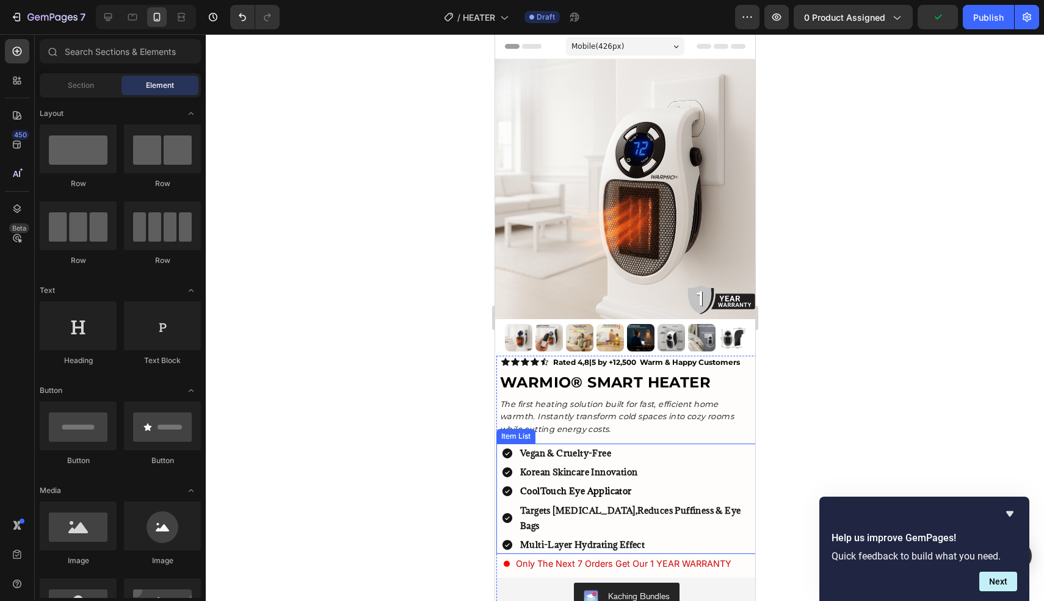
click at [570, 448] on strong "Vegan & Cruelty-Free" at bounding box center [564, 453] width 91 height 12
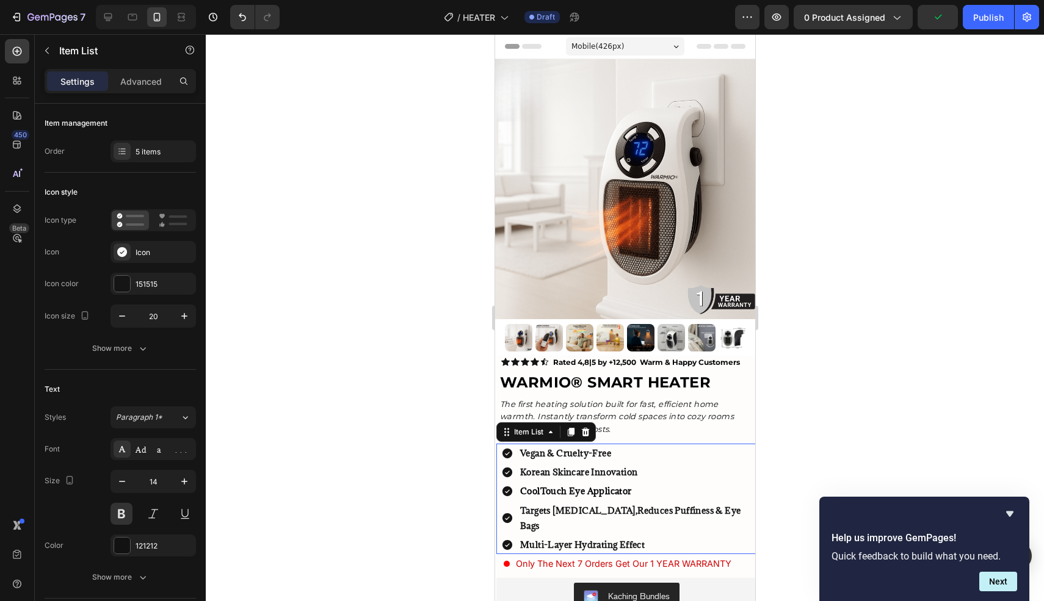
click at [570, 448] on strong "Vegan & Cruelty-Free" at bounding box center [564, 453] width 91 height 12
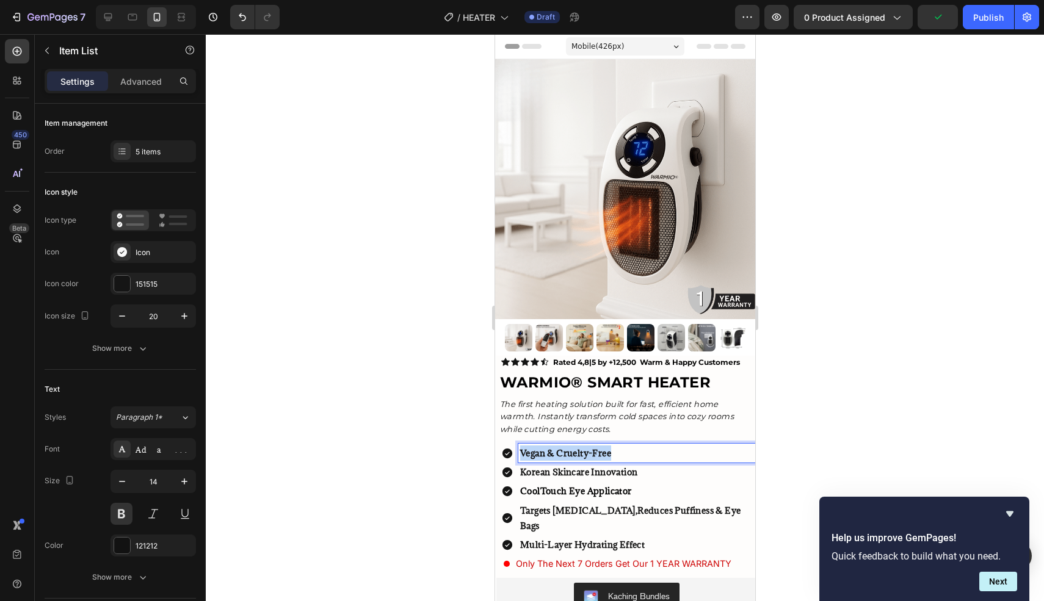
click at [570, 448] on strong "Vegan & Cruelty-Free" at bounding box center [564, 453] width 91 height 12
click at [891, 313] on div at bounding box center [625, 317] width 838 height 567
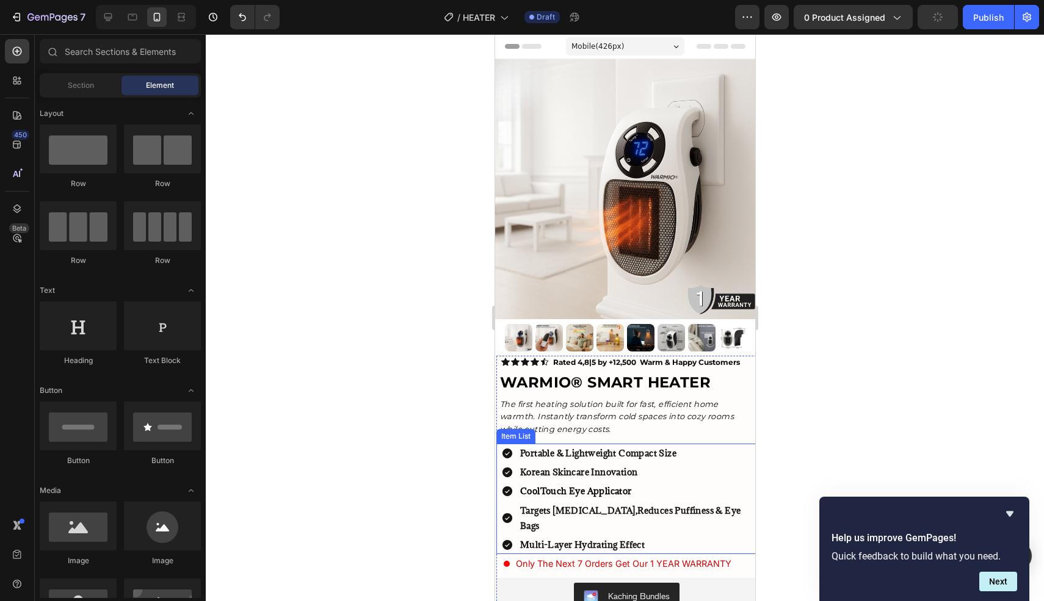
click at [688, 449] on p "Portable & Lightweight Compact Size" at bounding box center [636, 453] width 234 height 15
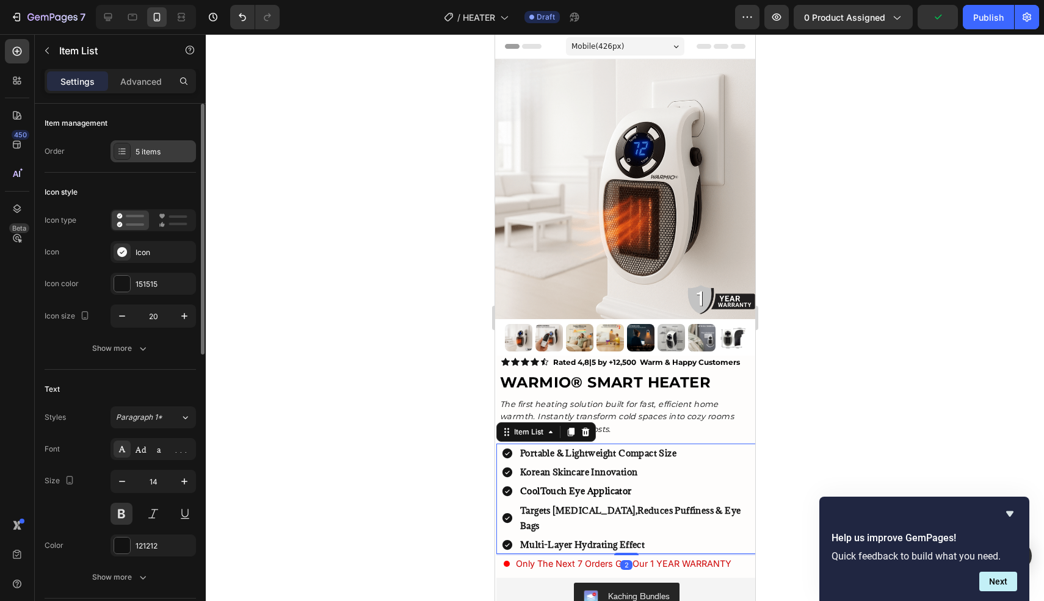
click at [153, 146] on div "5 items" at bounding box center [164, 151] width 57 height 11
click at [120, 170] on div "Item management Order 5 items" at bounding box center [120, 138] width 151 height 69
click at [161, 444] on div "Adamina" at bounding box center [164, 449] width 57 height 11
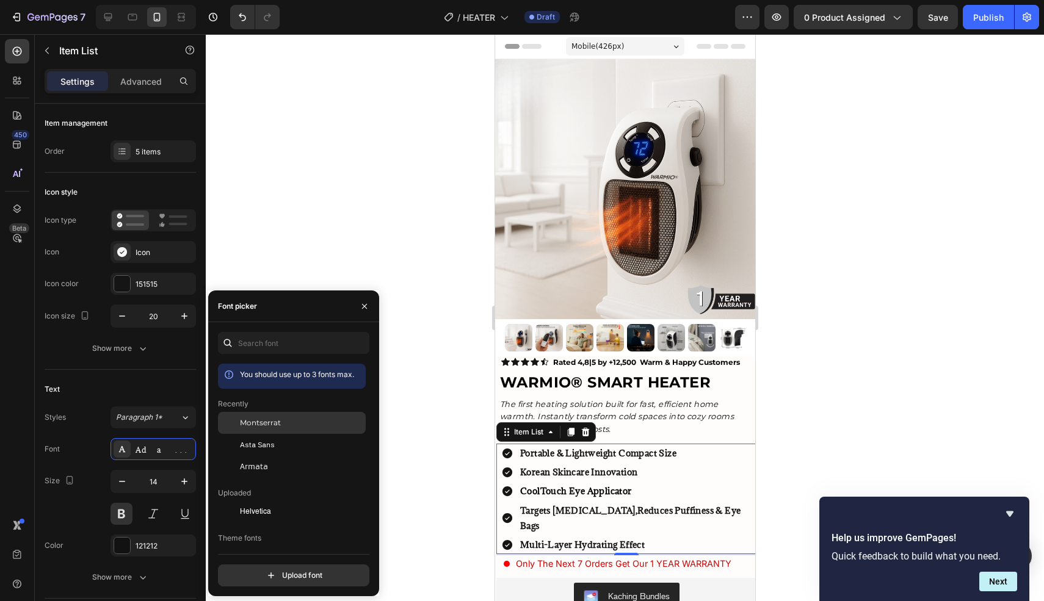
click at [289, 417] on div "Montserrat" at bounding box center [292, 423] width 148 height 22
click at [418, 371] on div at bounding box center [625, 317] width 838 height 567
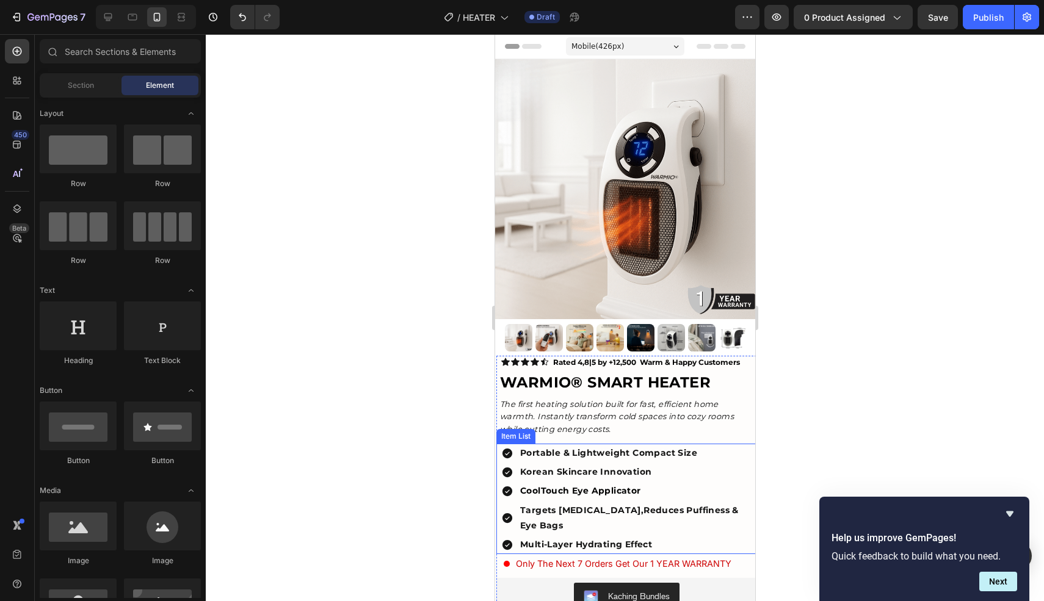
click at [496, 456] on div "Portable & Lightweight Compact Size Korean Skincare Innovation CoolTouch Eye Ap…" at bounding box center [626, 499] width 260 height 110
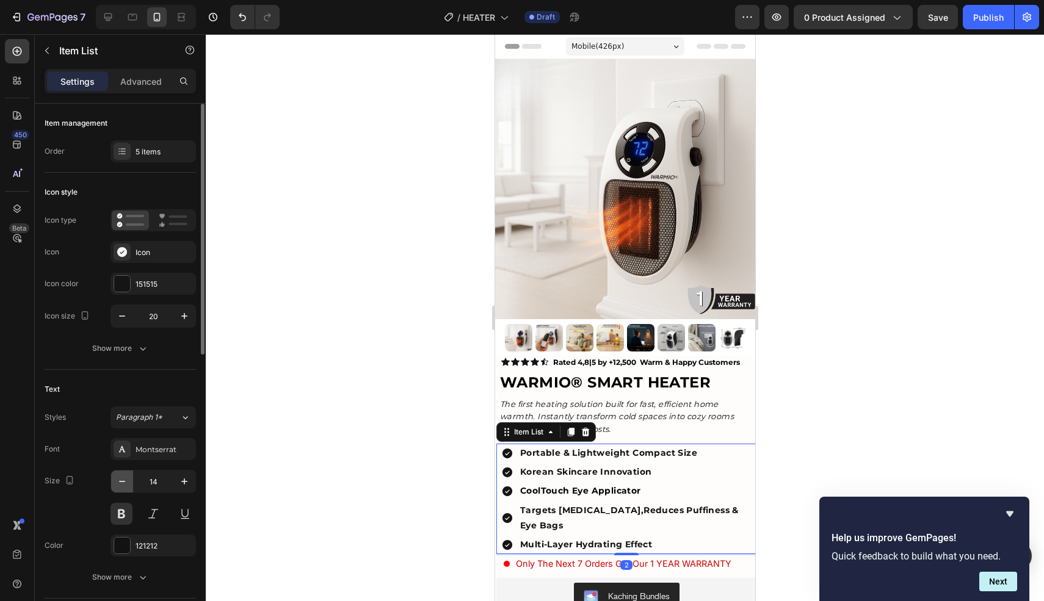
click at [125, 484] on icon "button" at bounding box center [122, 481] width 12 height 12
type input "13"
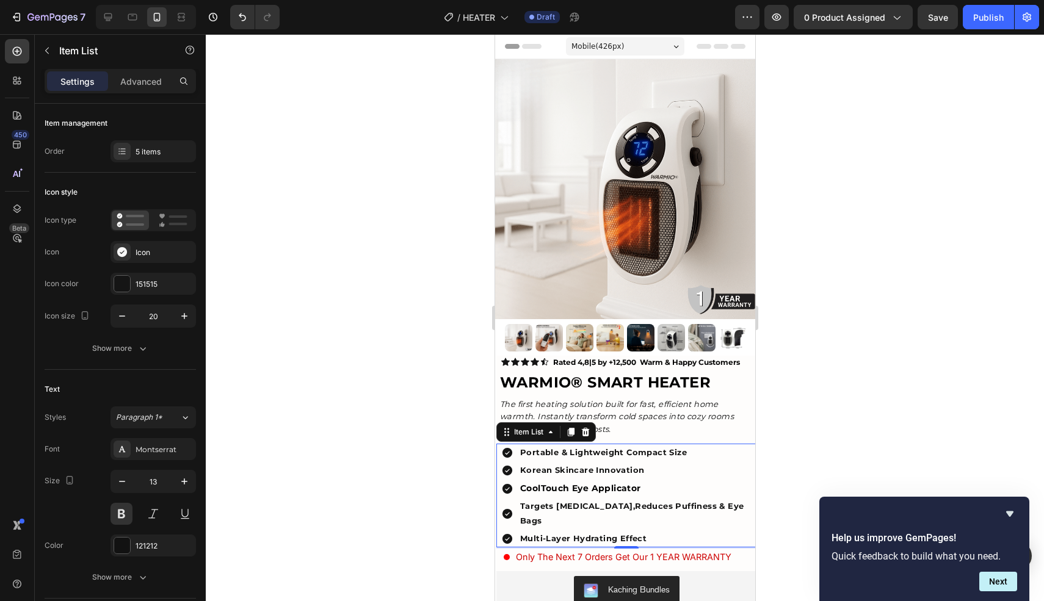
click at [344, 410] on div at bounding box center [625, 317] width 838 height 567
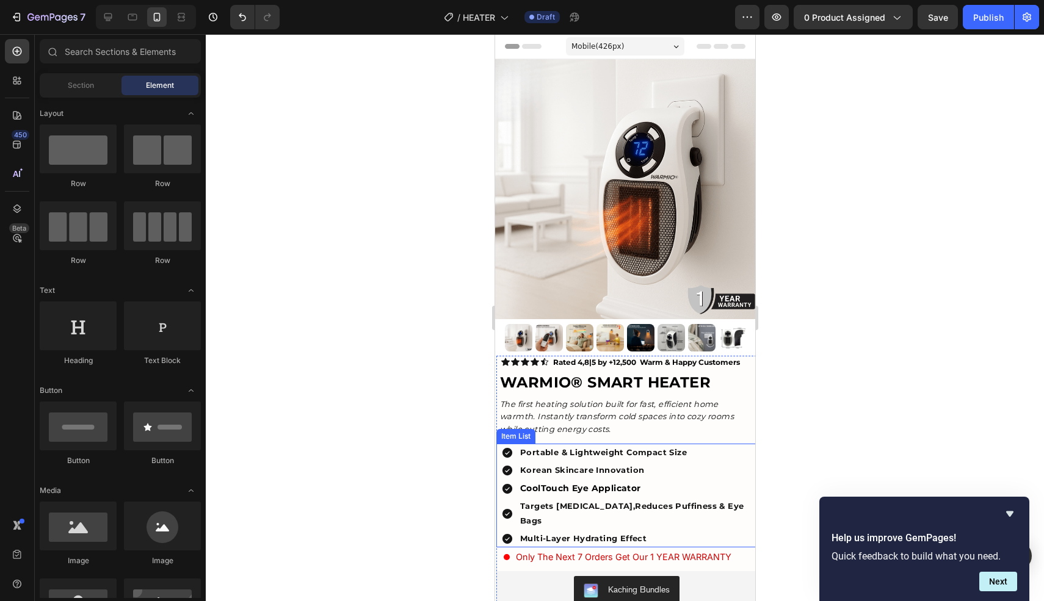
click at [561, 471] on p "Korean Skincare Innovation" at bounding box center [636, 470] width 234 height 14
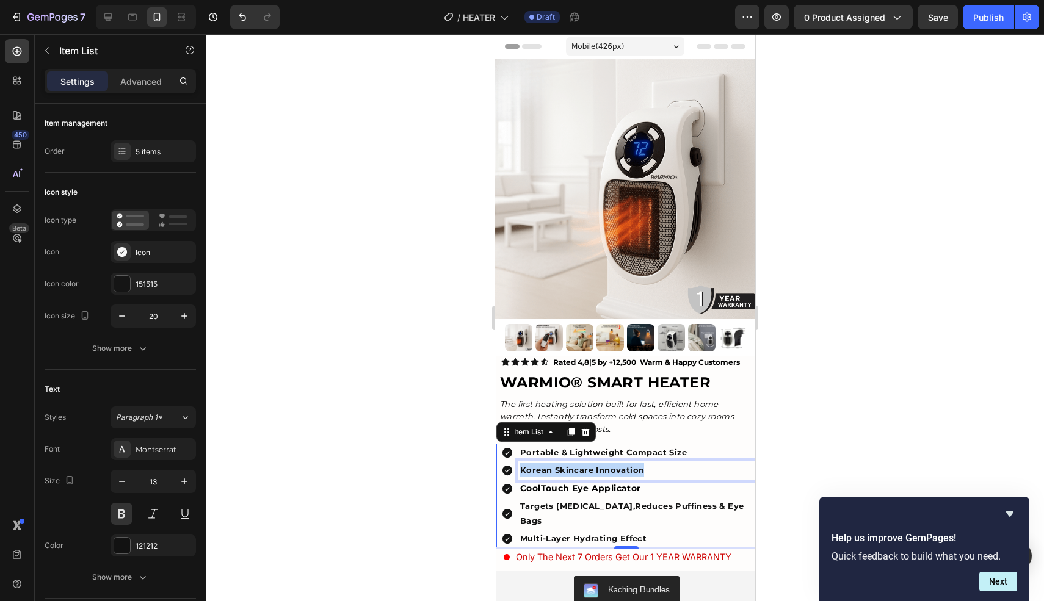
click at [561, 471] on p "Korean Skincare Innovation" at bounding box center [636, 470] width 234 height 14
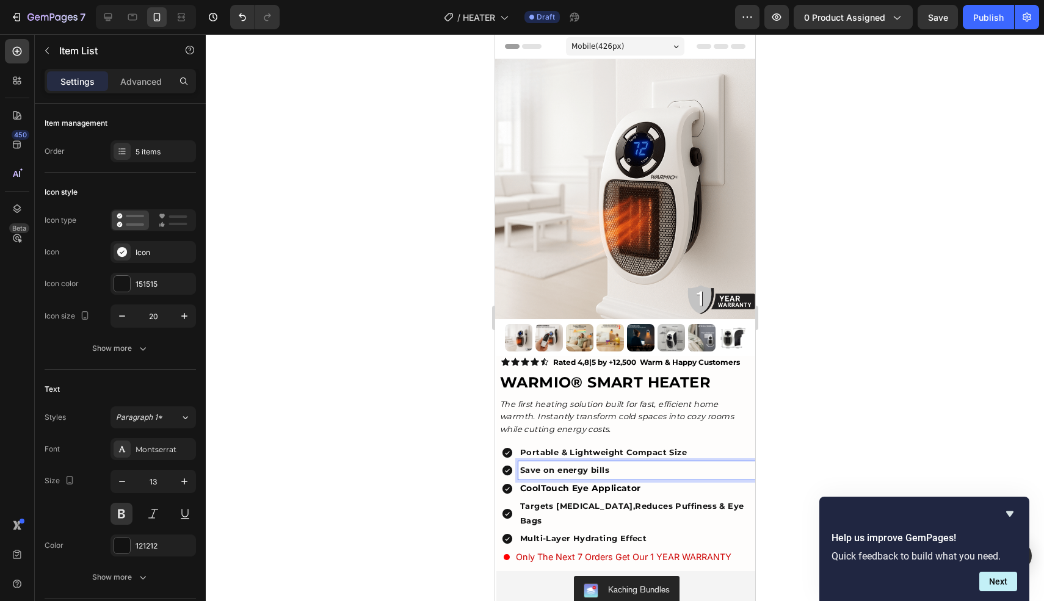
click at [566, 471] on strong "Save on energy bills" at bounding box center [563, 470] width 89 height 10
click at [541, 470] on p "Low energy consumption" at bounding box center [636, 470] width 234 height 14
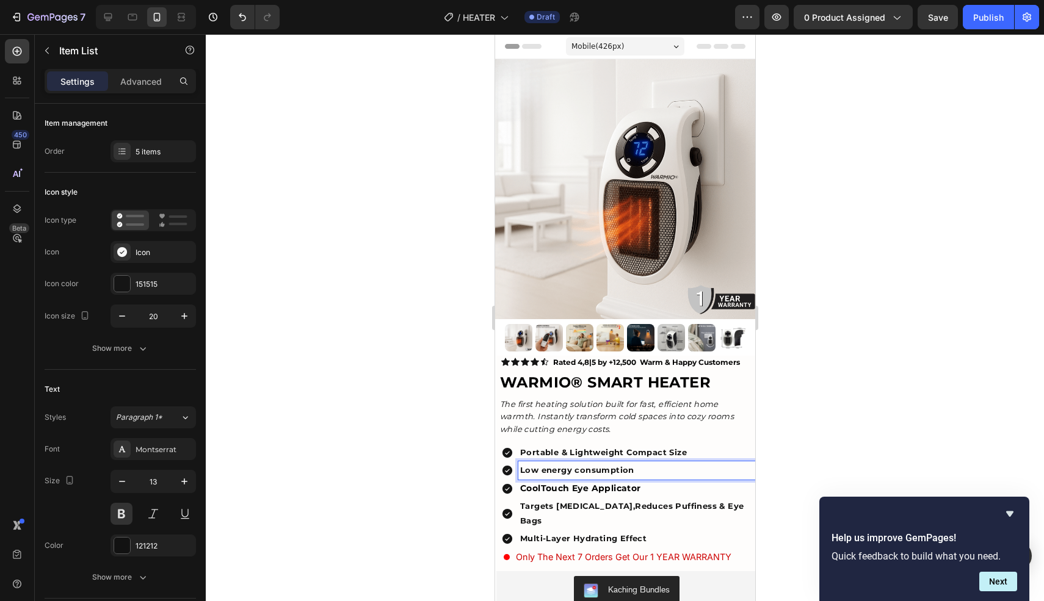
click at [542, 471] on p "Low energy consumption" at bounding box center [636, 470] width 234 height 14
click at [543, 471] on p "Low energy consumption" at bounding box center [636, 470] width 234 height 14
click at [579, 472] on p "Low Energy consumption" at bounding box center [636, 470] width 234 height 14
click at [460, 442] on div at bounding box center [625, 317] width 838 height 567
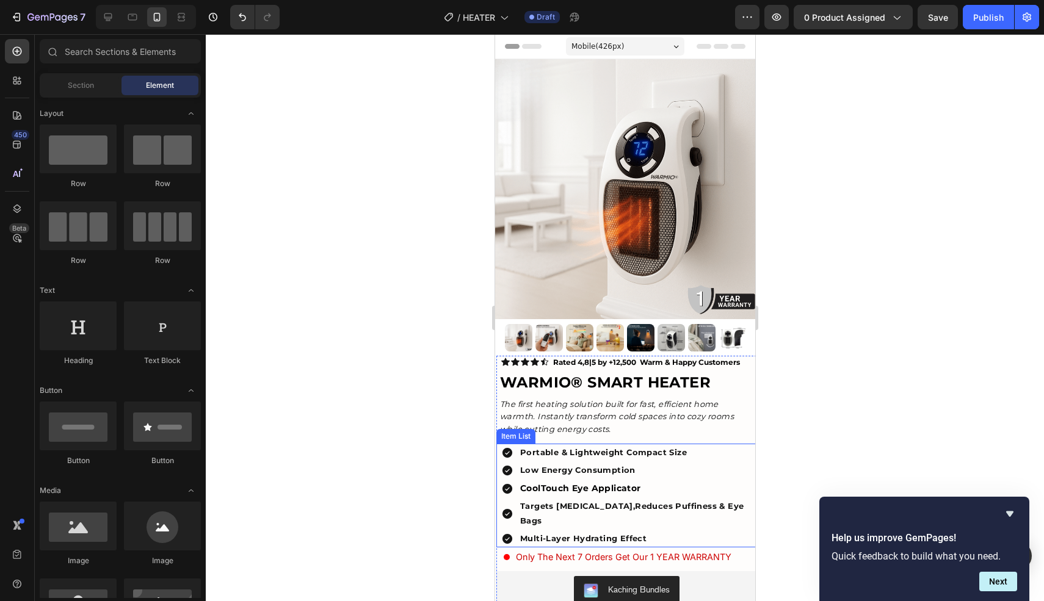
click at [605, 491] on span "CoolTouch Eye Applicator" at bounding box center [579, 488] width 121 height 11
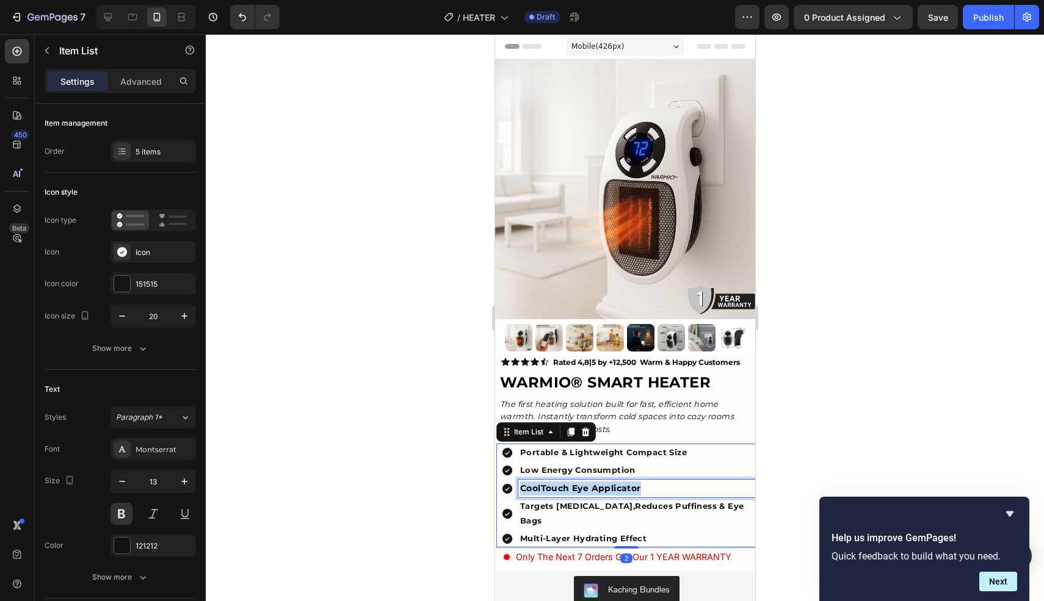
click at [605, 491] on span "CoolTouch Eye Applicator" at bounding box center [579, 488] width 121 height 11
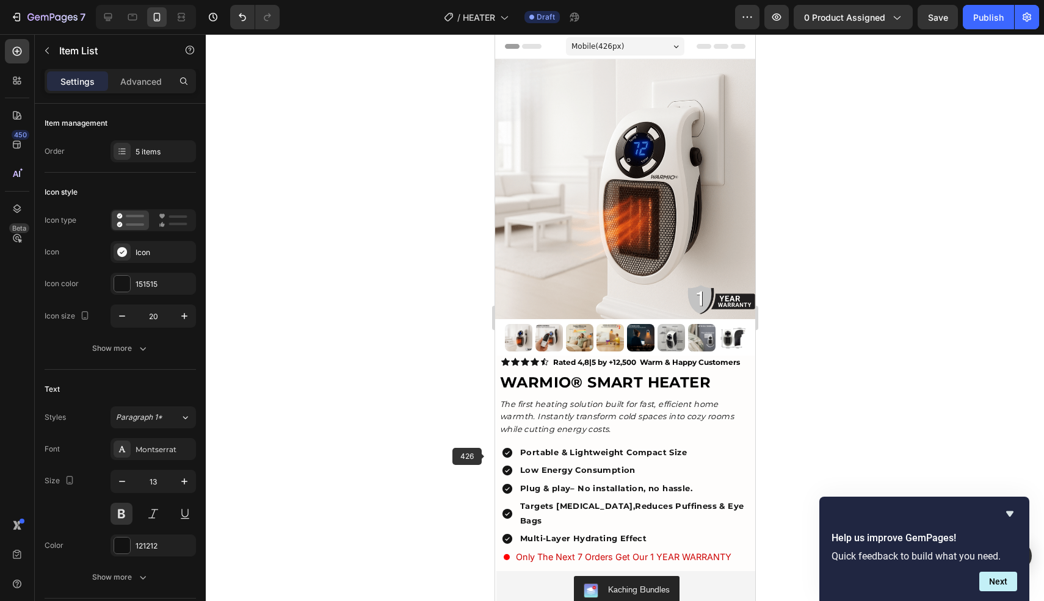
click at [444, 446] on div at bounding box center [625, 317] width 838 height 567
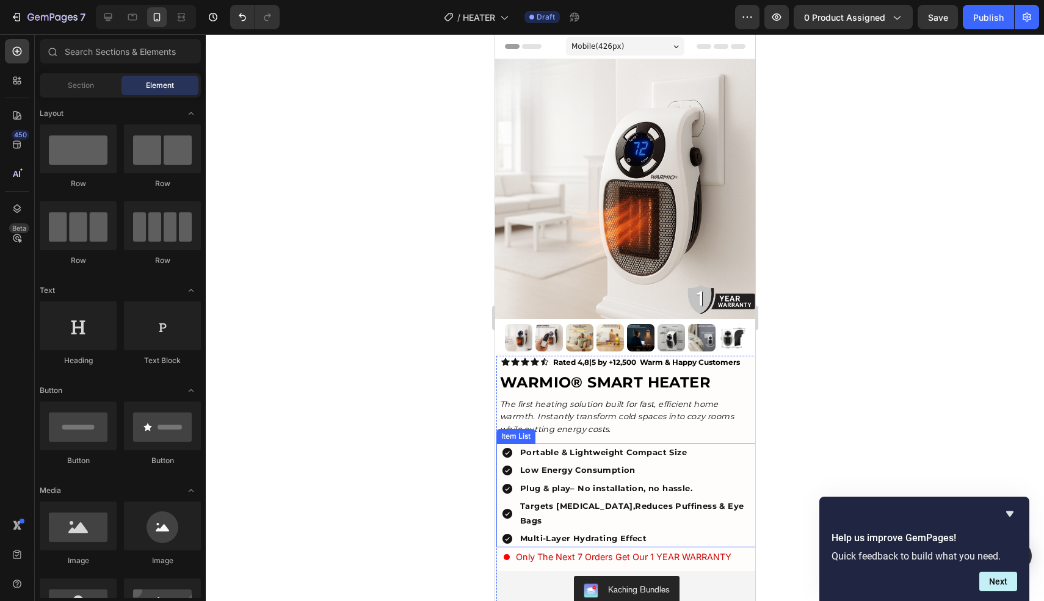
click at [566, 488] on strong "Plug & play" at bounding box center [544, 488] width 50 height 10
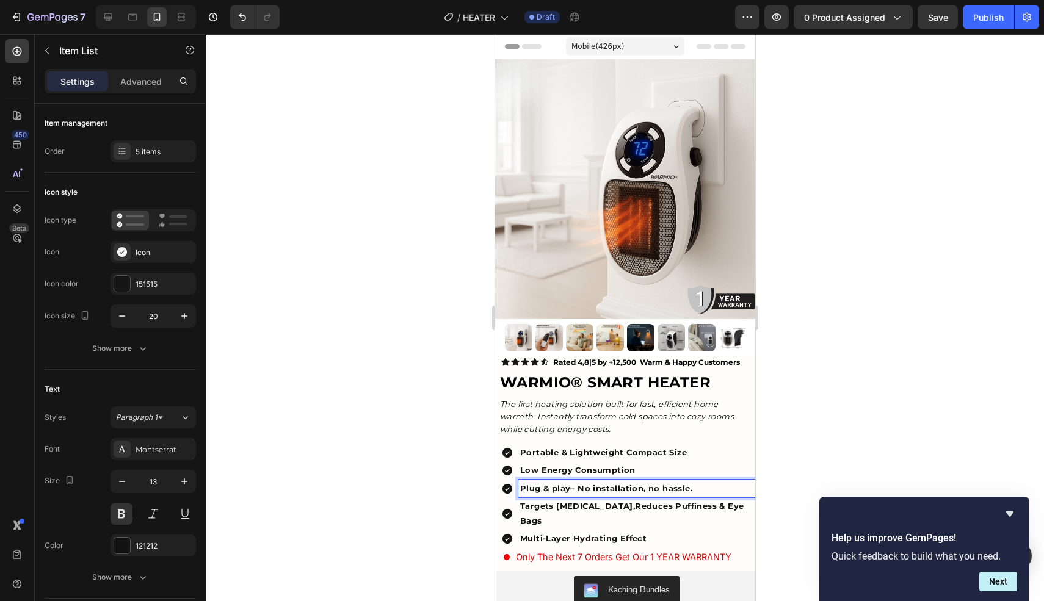
click at [552, 490] on strong "Plug & play" at bounding box center [544, 488] width 50 height 10
click at [554, 490] on strong "Plug & play" at bounding box center [544, 488] width 50 height 10
click at [378, 458] on div at bounding box center [625, 317] width 838 height 567
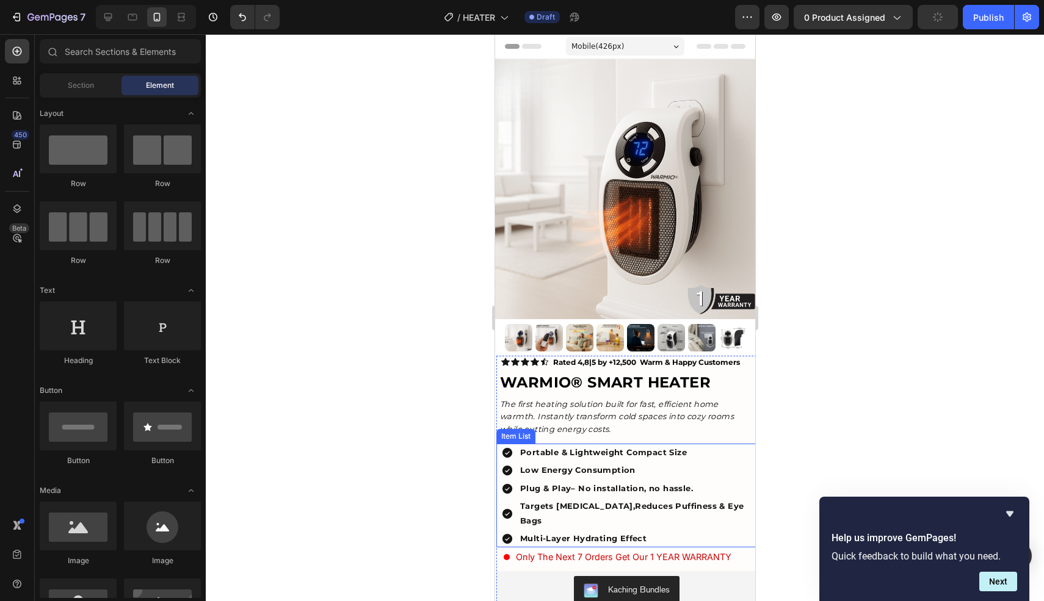
click at [652, 490] on p "Plug & Play – No installation, no hassle." at bounding box center [636, 489] width 234 height 14
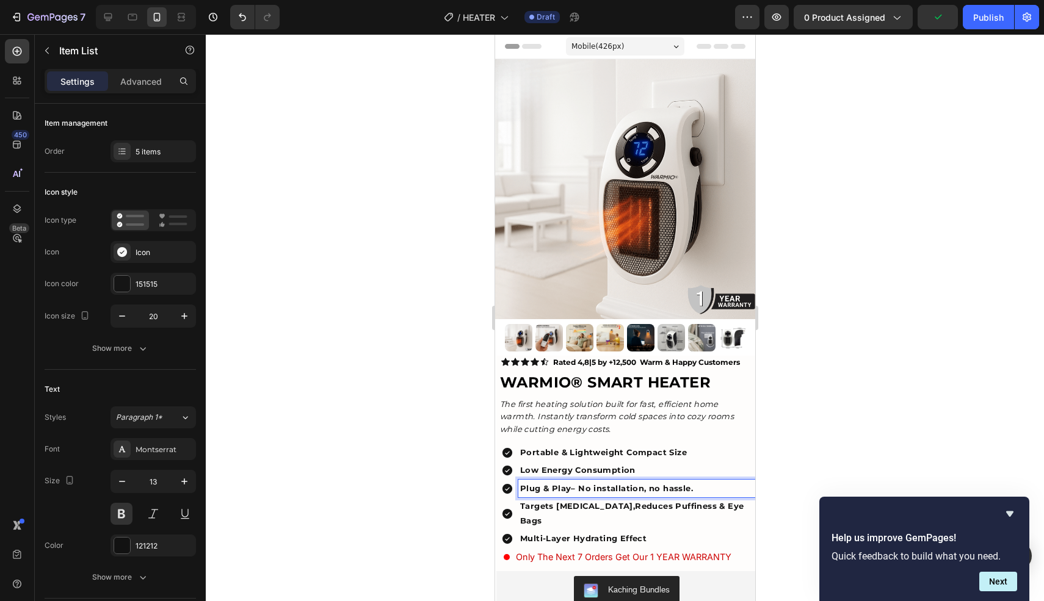
click at [652, 490] on p "Plug & Play – No installation, no hassle." at bounding box center [636, 489] width 234 height 14
click at [584, 489] on p "Plug & Play – No installation, No hassle." at bounding box center [636, 489] width 234 height 14
click at [896, 405] on div at bounding box center [625, 317] width 838 height 567
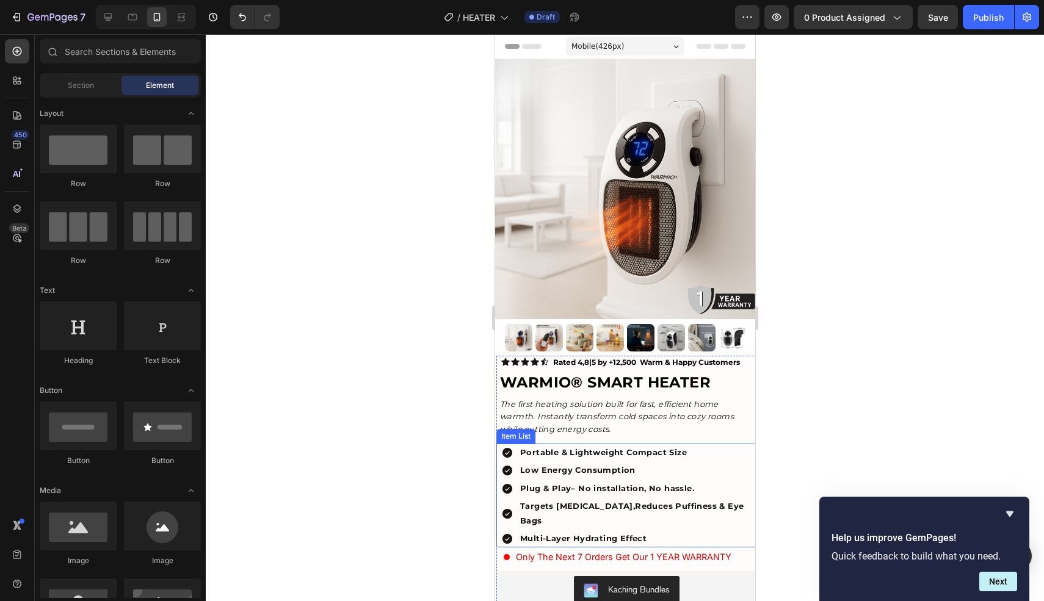
click at [612, 468] on p "Low Energy Consumption" at bounding box center [636, 470] width 234 height 14
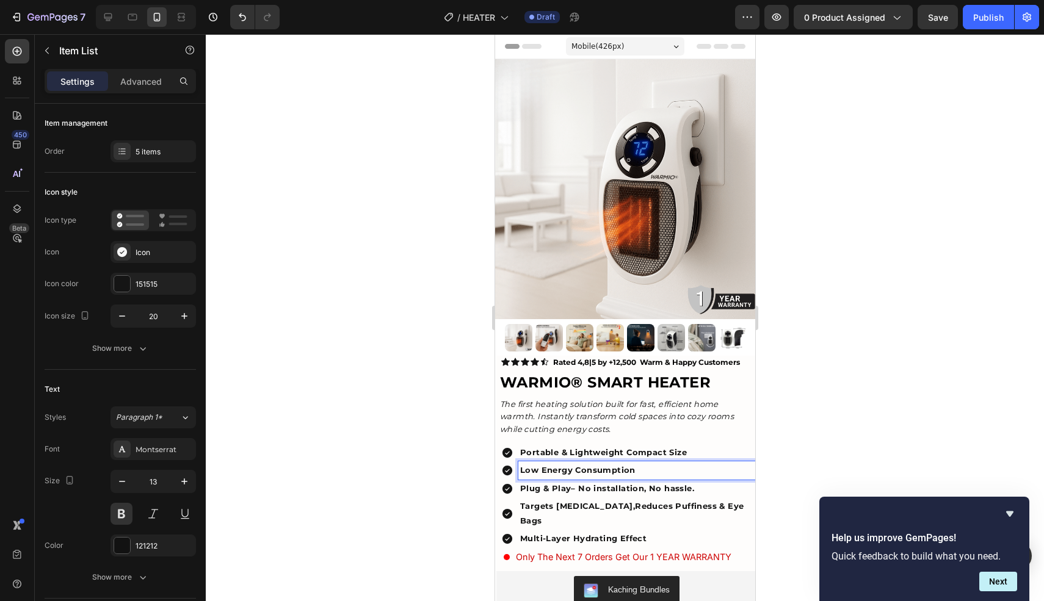
click at [631, 472] on p "Low Energy Consumption" at bounding box center [636, 470] width 234 height 14
click at [872, 443] on div at bounding box center [625, 317] width 838 height 567
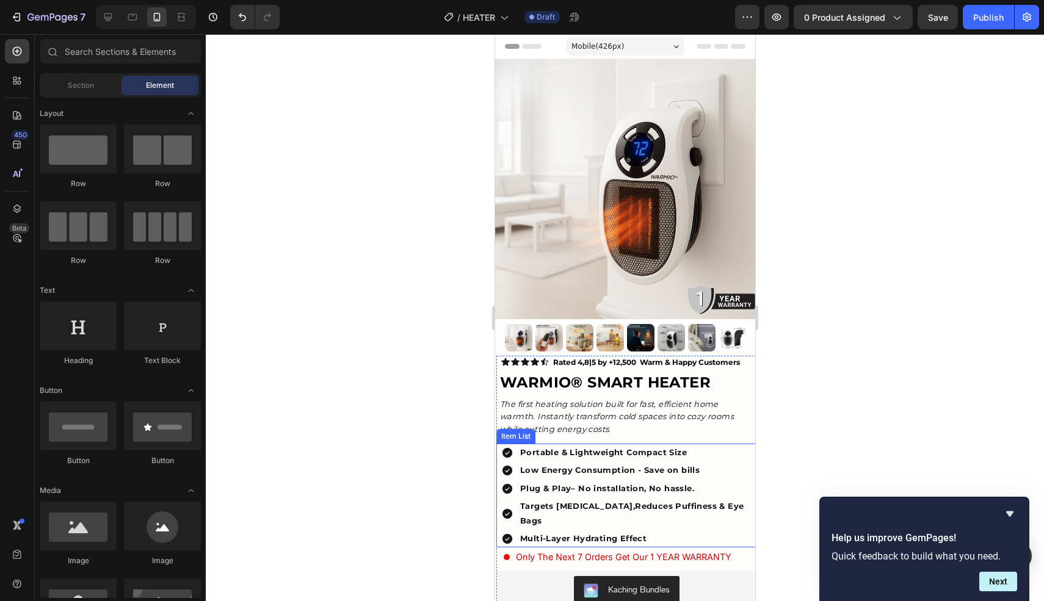
click at [623, 453] on p "Portable & Lightweight Compact Size" at bounding box center [636, 453] width 234 height 14
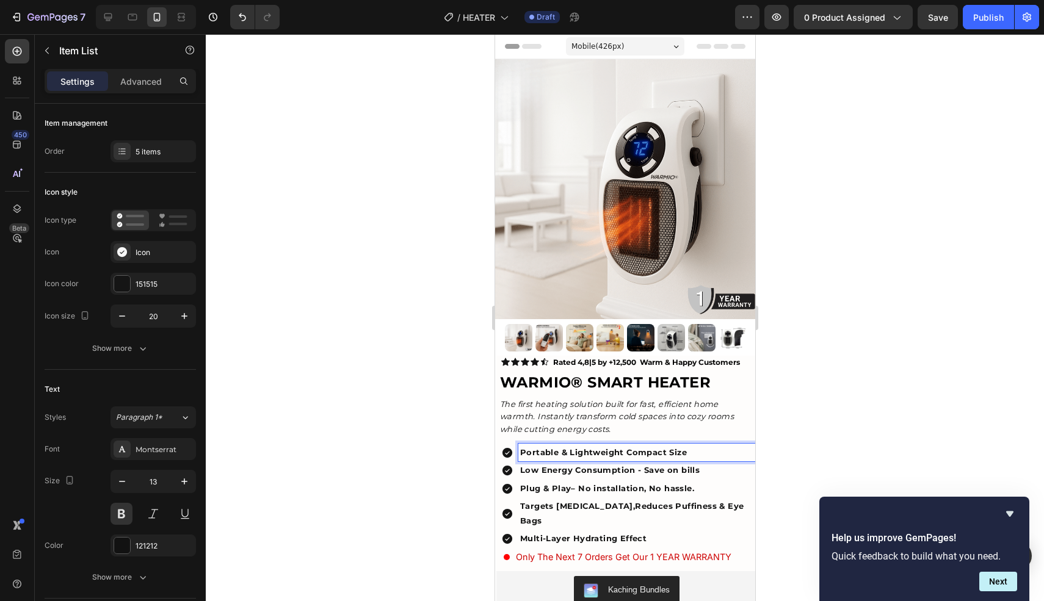
click at [623, 453] on p "Portable & Lightweight Compact Size" at bounding box center [636, 453] width 234 height 14
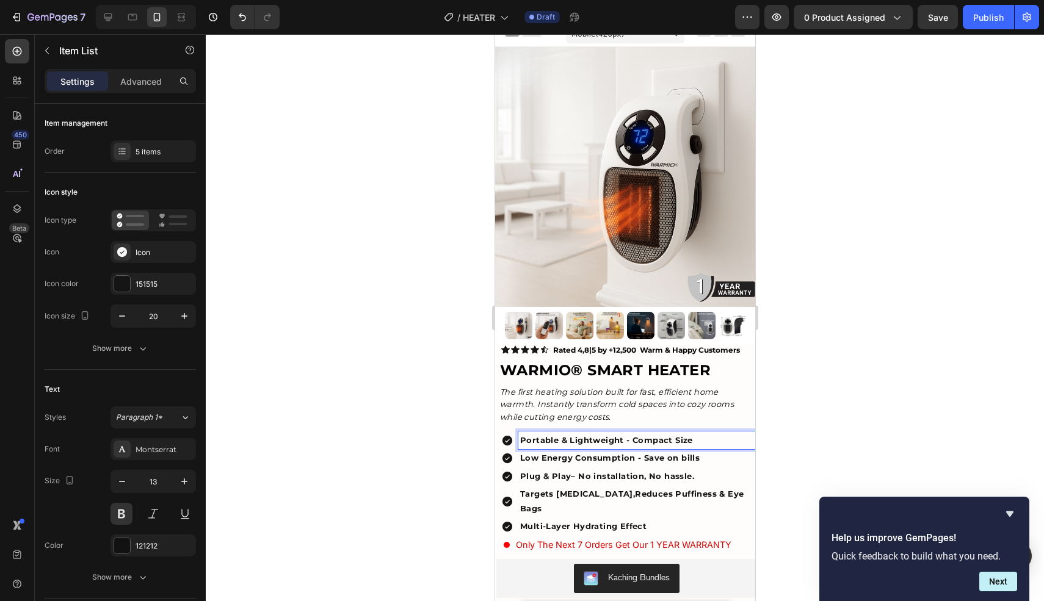
scroll to position [13, 0]
click at [555, 486] on p "Targets Dark Circles,Reduces Puffiness & Eye Bags" at bounding box center [636, 500] width 234 height 29
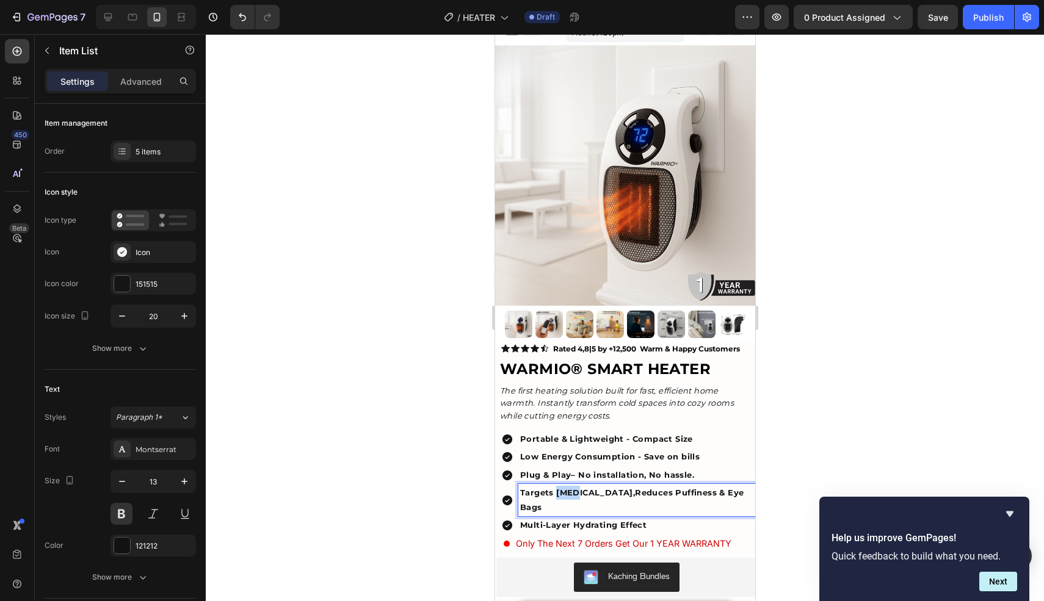
click at [555, 486] on p "Targets Dark Circles,Reduces Puffiness & Eye Bags" at bounding box center [636, 500] width 234 height 29
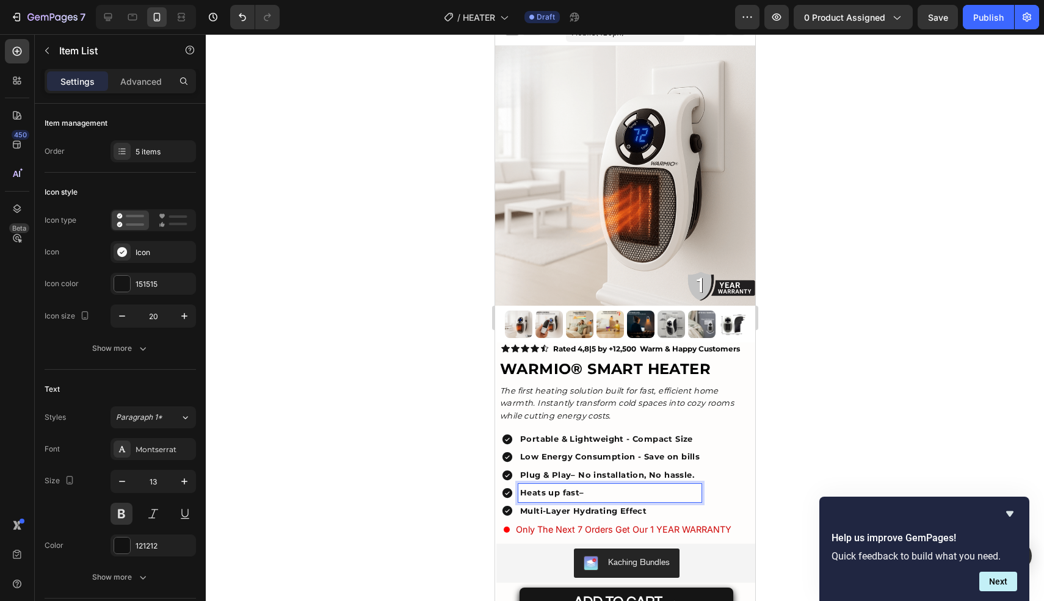
click at [552, 494] on strong "Heats up fast" at bounding box center [548, 493] width 59 height 10
click at [565, 491] on strong "Heats Up fast" at bounding box center [549, 493] width 60 height 10
click at [610, 497] on p "Heats Up Fast –" at bounding box center [608, 493] width 179 height 14
drag, startPoint x: 643, startPoint y: 492, endPoint x: 589, endPoint y: 488, distance: 54.5
click at [589, 488] on p "Heats Up Fast – Heats up fast –" at bounding box center [608, 493] width 179 height 14
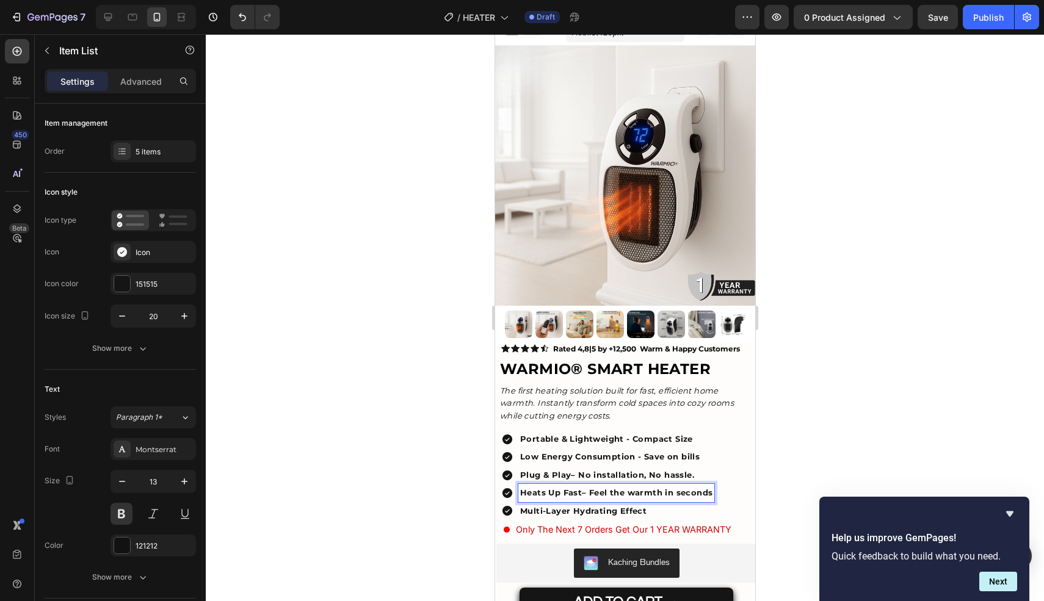
scroll to position [2, 0]
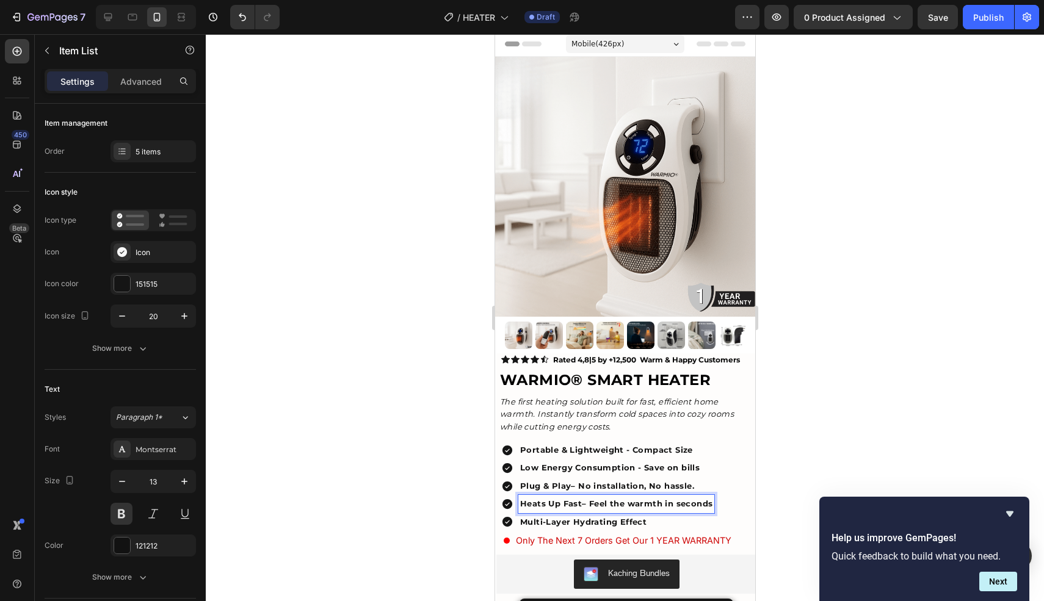
click at [884, 411] on div at bounding box center [625, 317] width 838 height 567
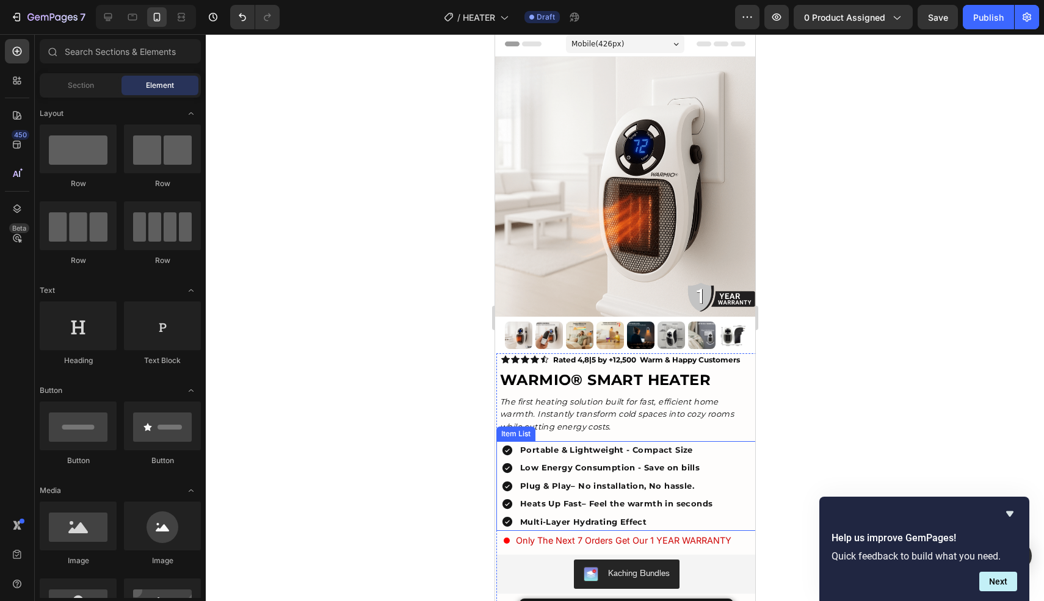
click at [631, 452] on p "Portable & Lightweight - Compact Size" at bounding box center [615, 450] width 192 height 14
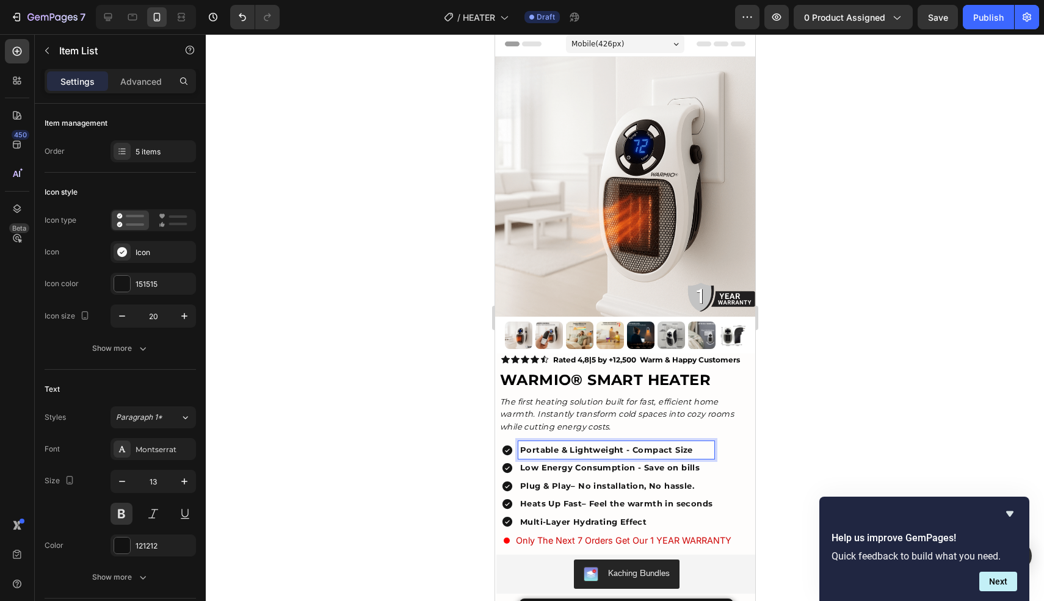
click at [546, 451] on p "Portable & Lightweight - Compact Size" at bounding box center [615, 450] width 192 height 14
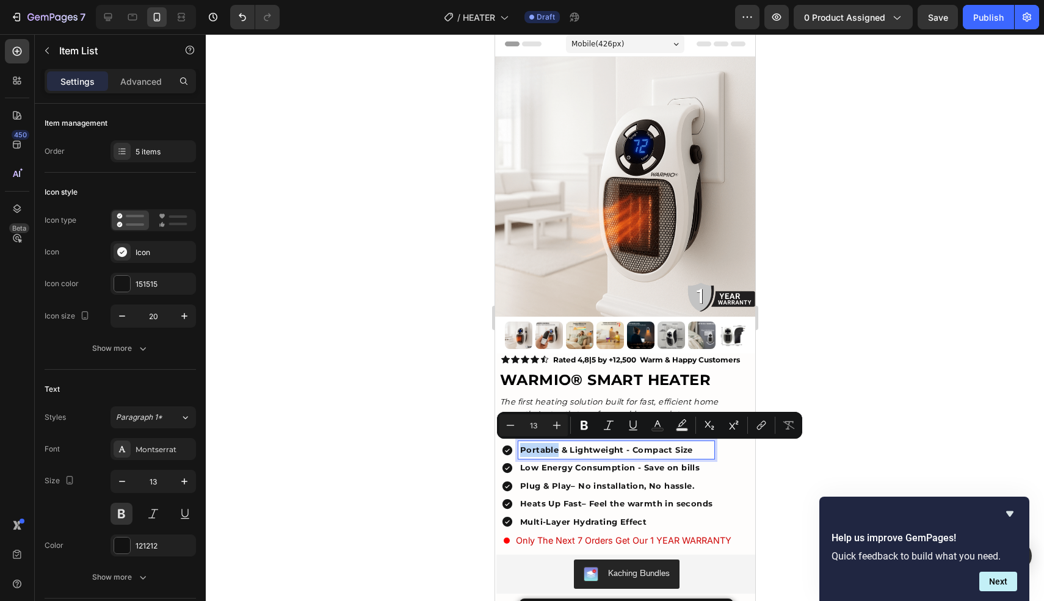
click at [546, 451] on p "Portable & Lightweight - Compact Size" at bounding box center [615, 450] width 192 height 14
click at [431, 460] on div at bounding box center [625, 317] width 838 height 567
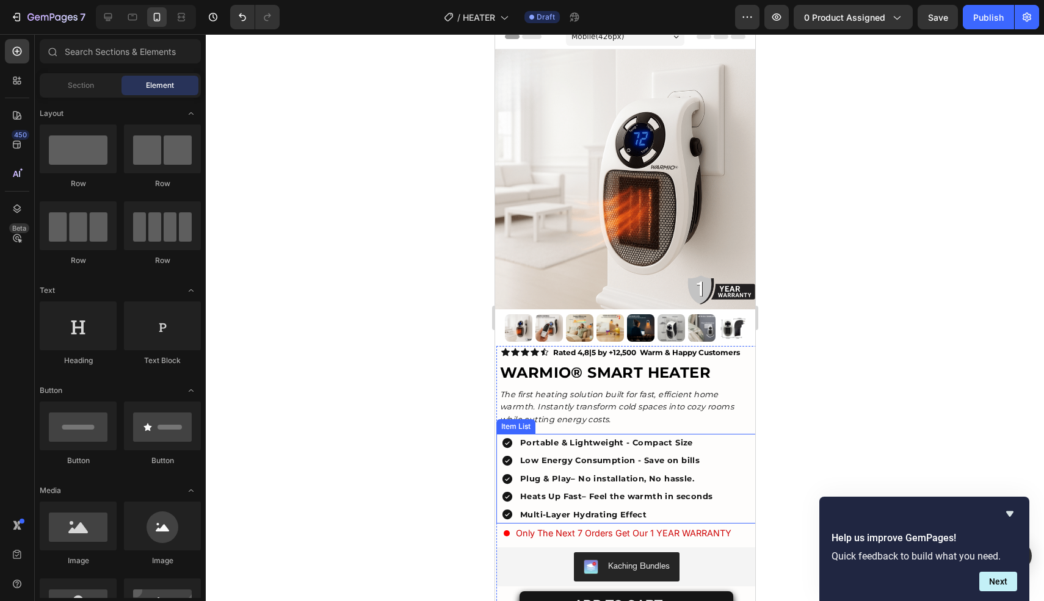
scroll to position [4, 0]
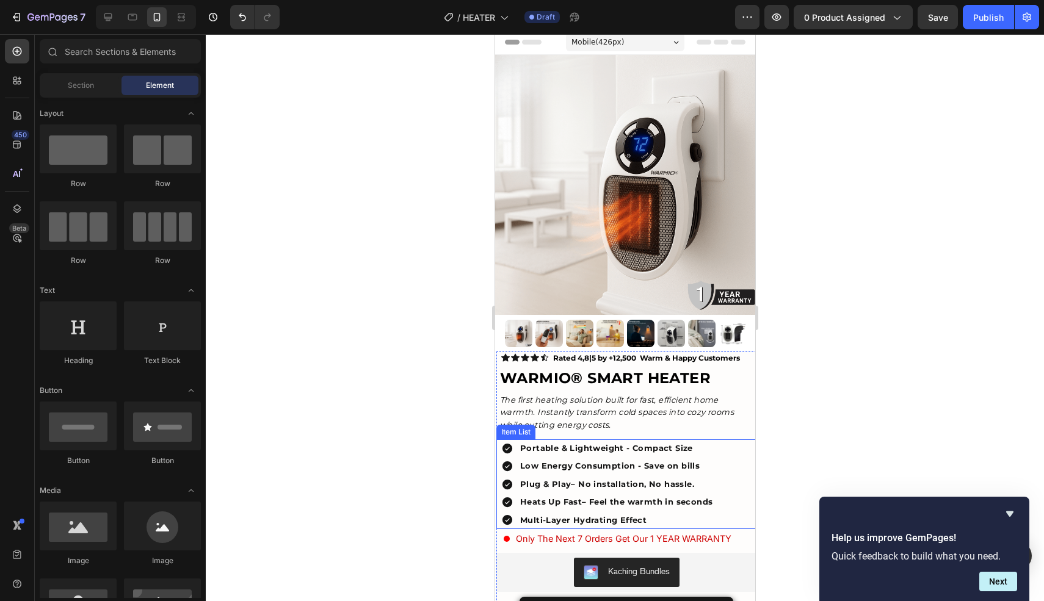
click at [501, 490] on div "Plug & Play – No installation, No hassle." at bounding box center [607, 484] width 213 height 18
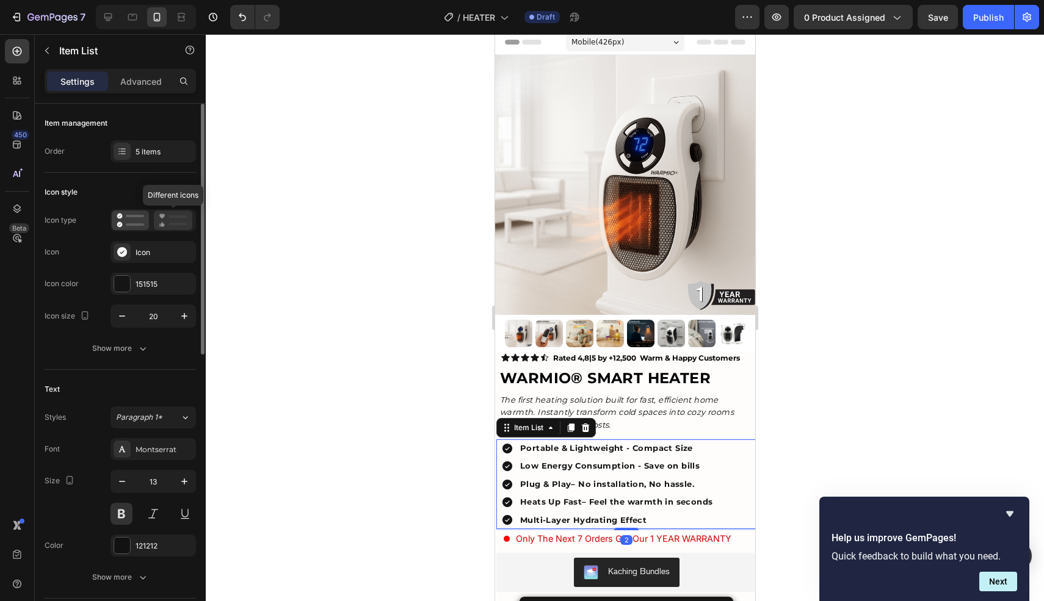
click at [164, 218] on icon at bounding box center [173, 220] width 29 height 15
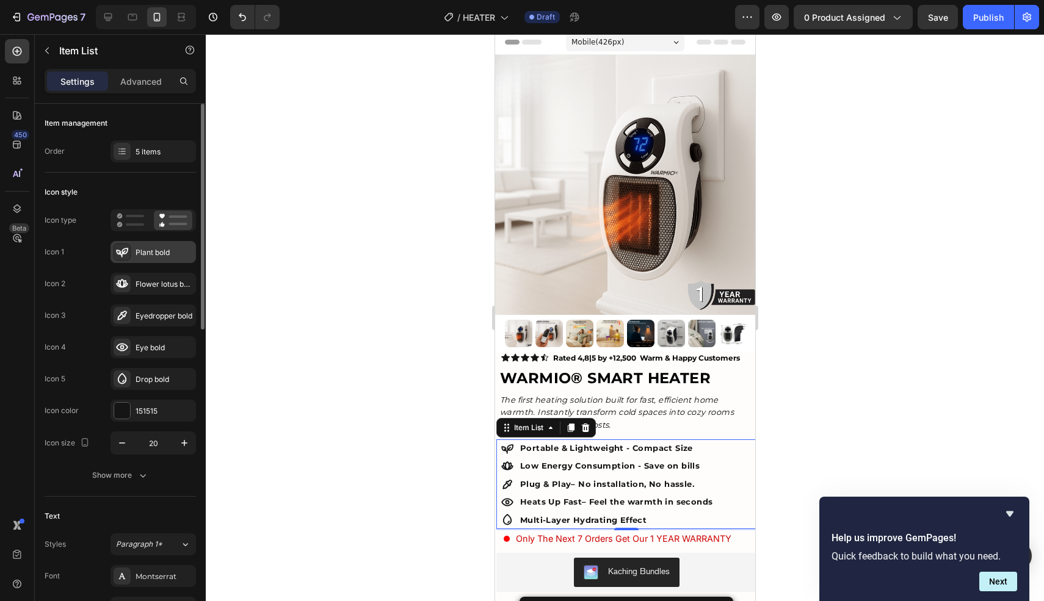
click at [171, 258] on div "Icon 1 Plant bold Icon 2 Flower lotus bold Icon 3 Eyedropper bold Icon 4 Eye bo…" at bounding box center [120, 315] width 151 height 149
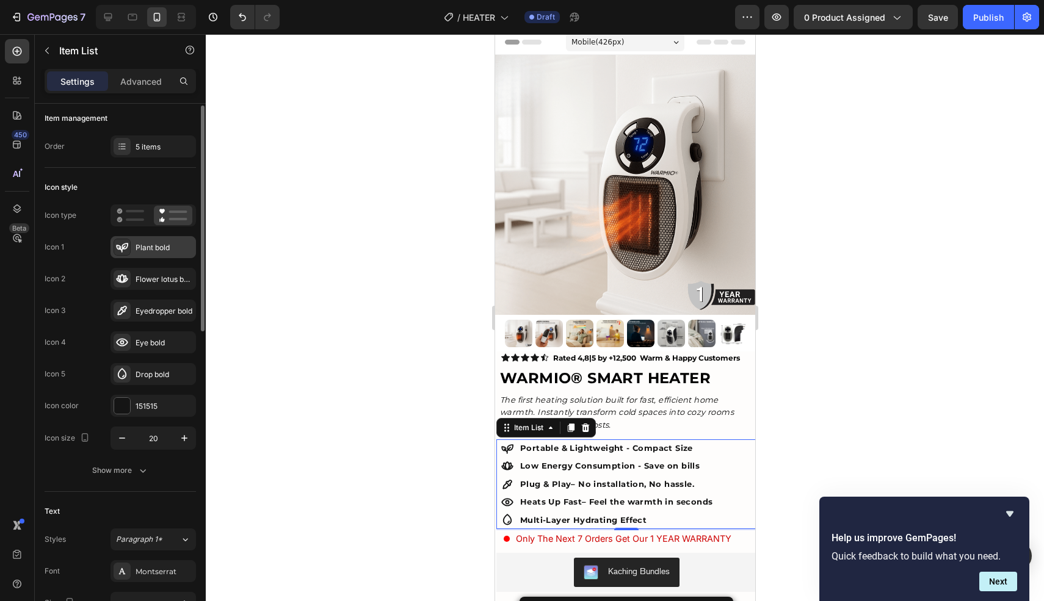
click at [166, 255] on div "Plant bold" at bounding box center [152, 247] width 85 height 22
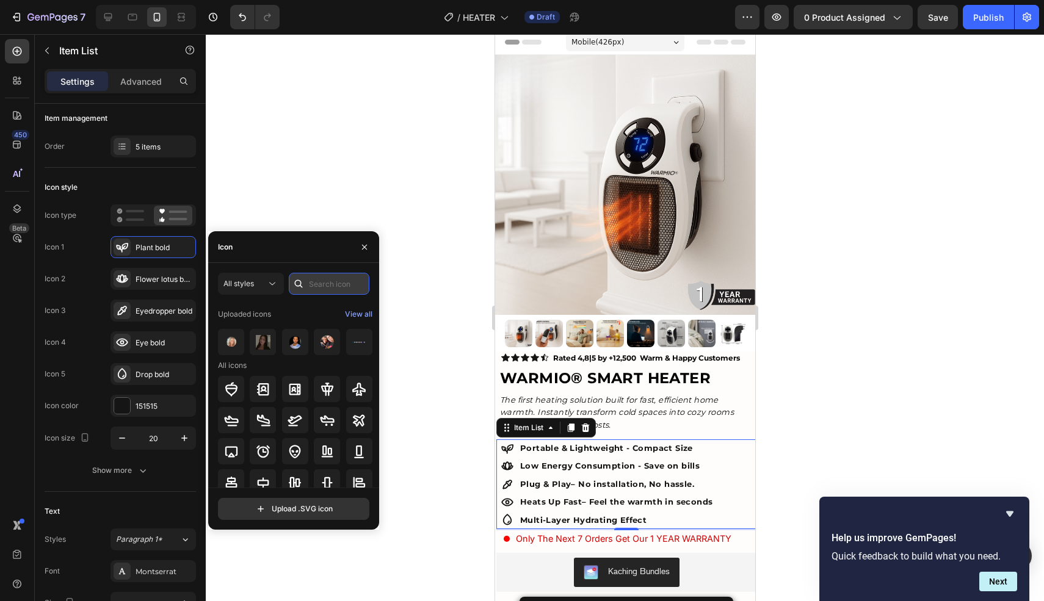
click at [319, 277] on input "text" at bounding box center [329, 284] width 81 height 22
type input "light"
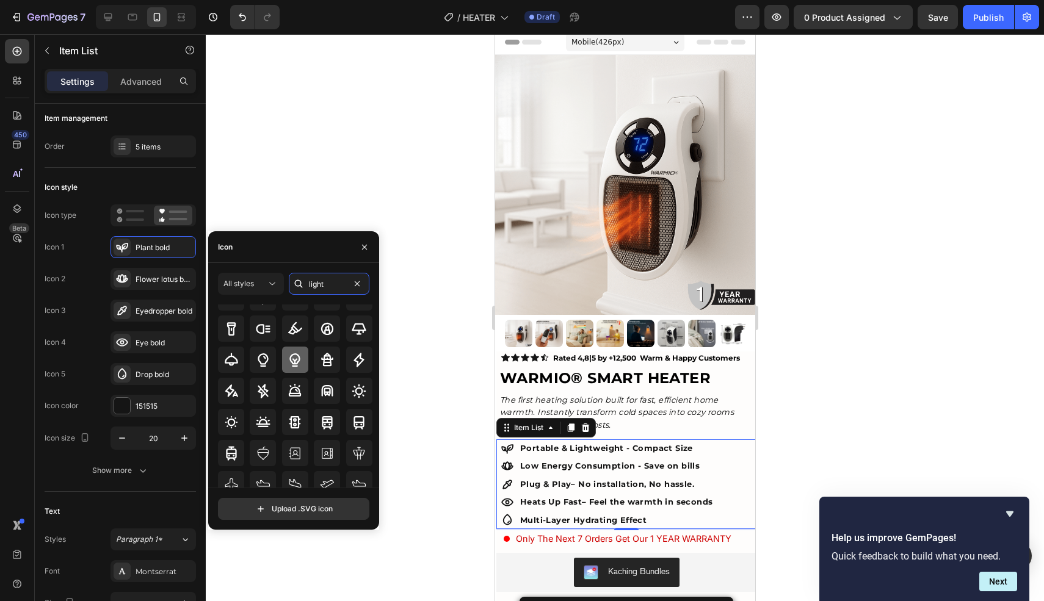
scroll to position [68, 0]
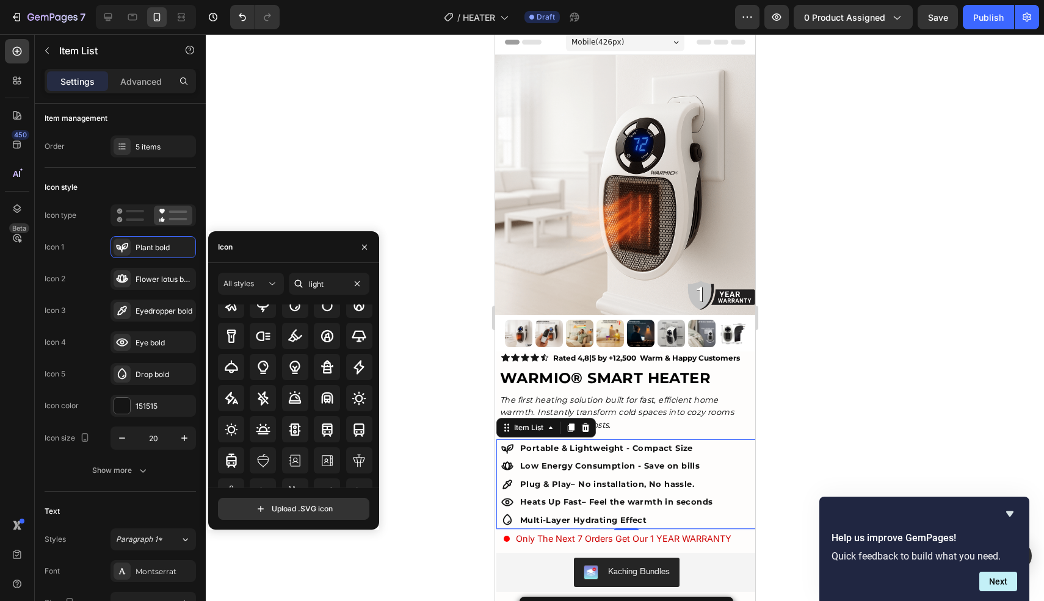
click at [511, 464] on icon at bounding box center [507, 466] width 12 height 12
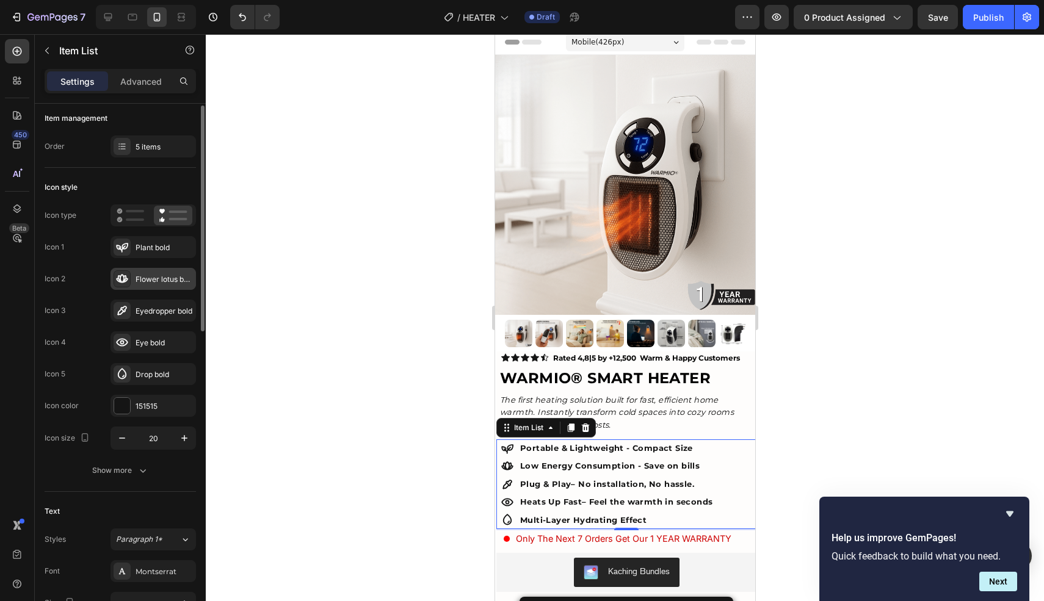
click at [137, 270] on div "Flower lotus bold" at bounding box center [152, 279] width 85 height 22
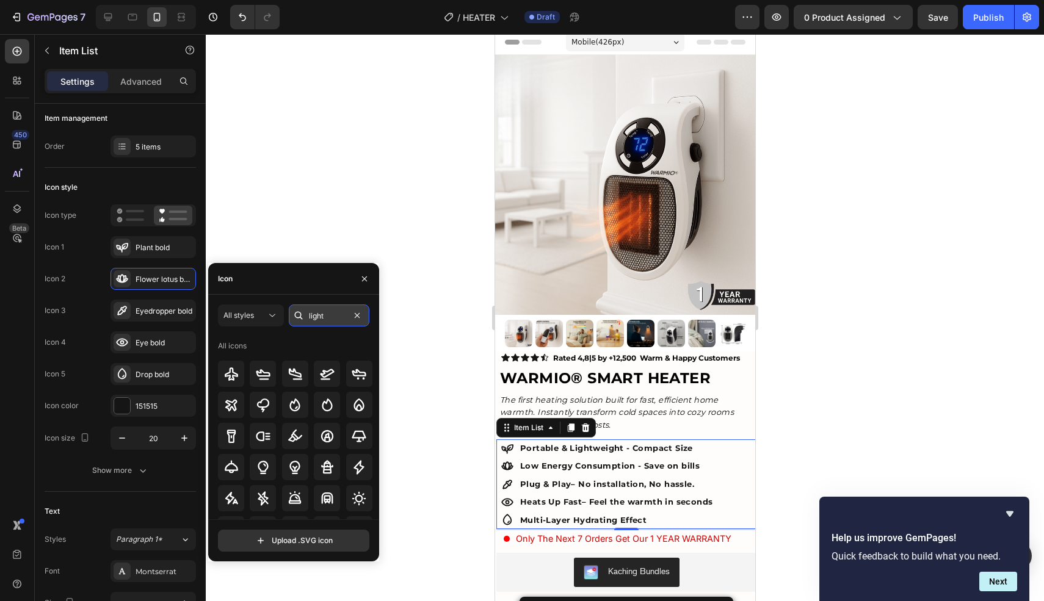
click at [327, 314] on input "light" at bounding box center [329, 316] width 81 height 22
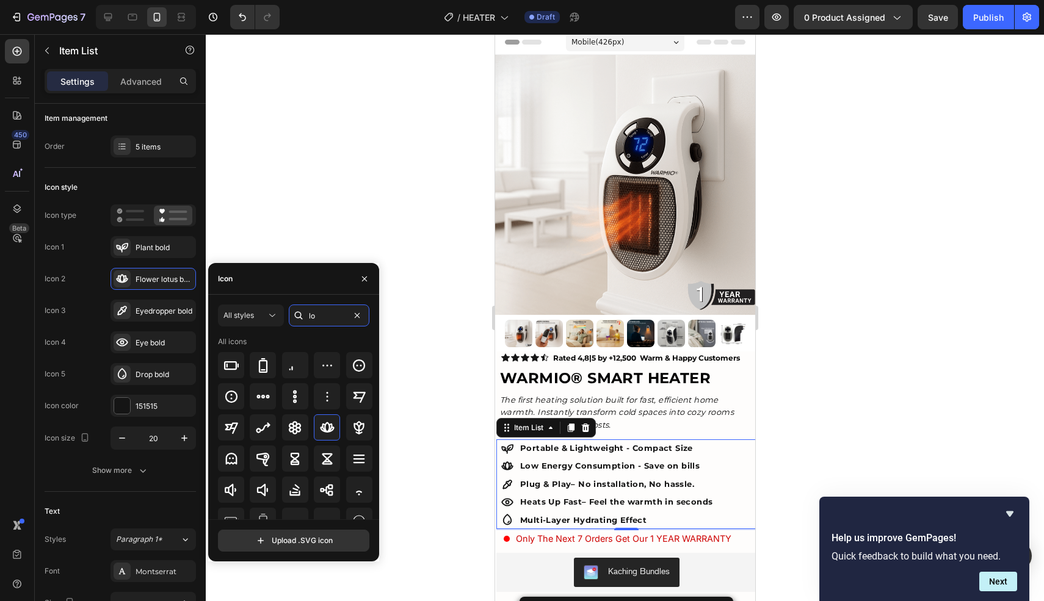
type input "l"
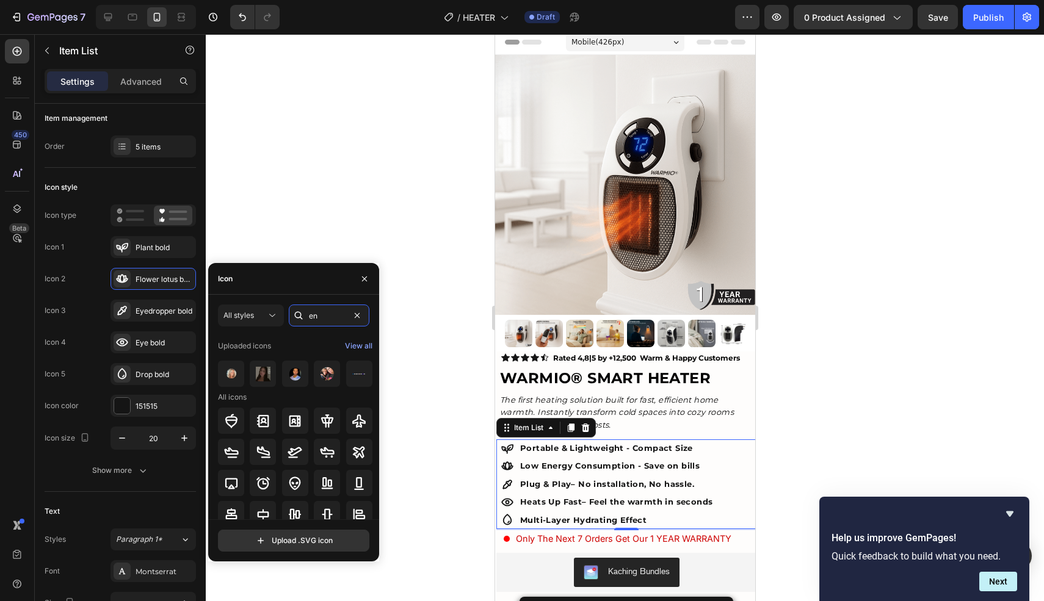
type input "e"
type input "m"
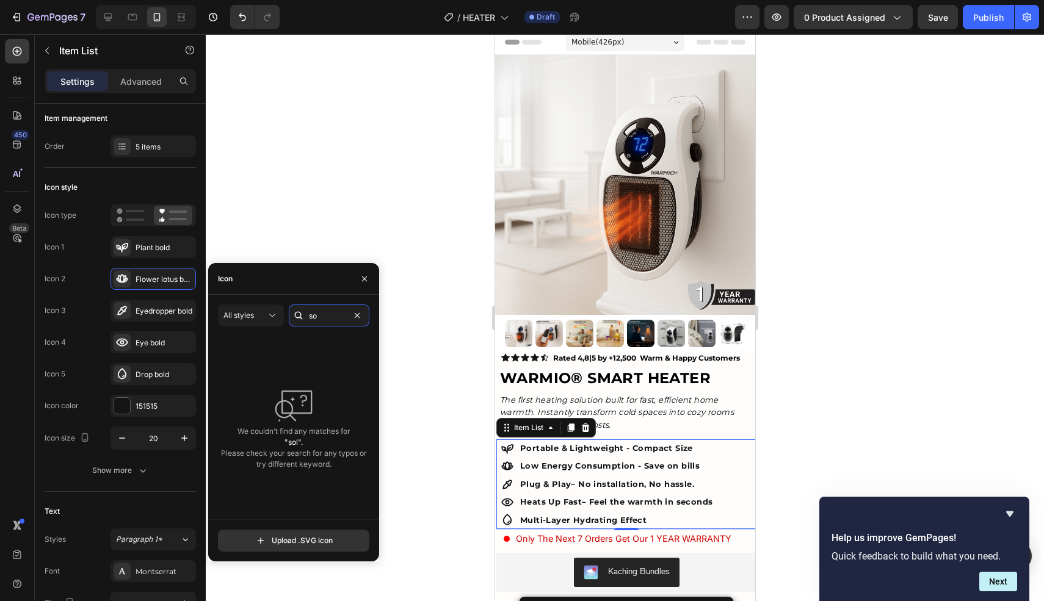
type input "s"
type input "money"
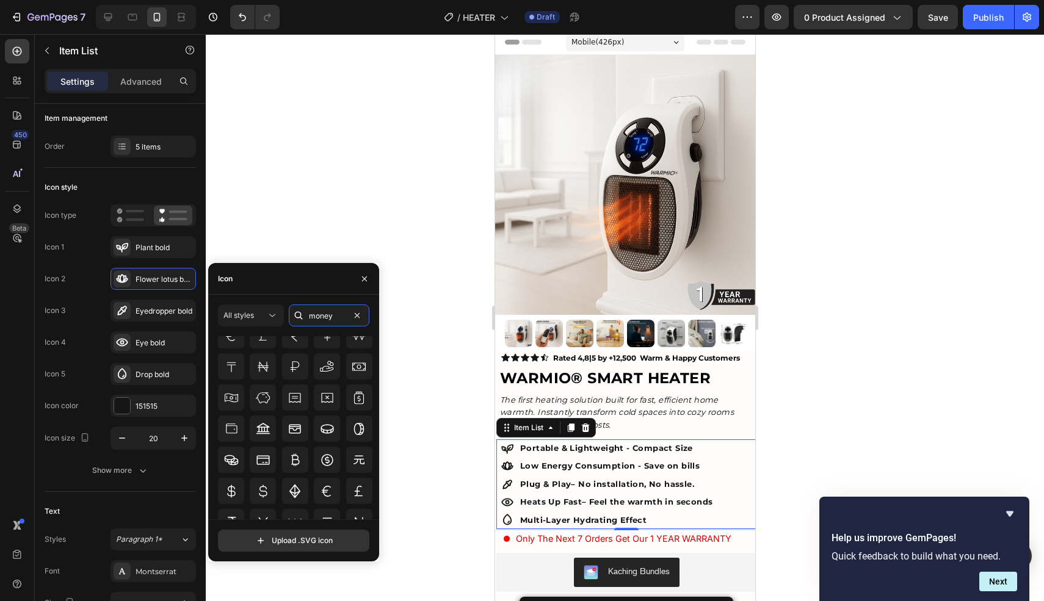
scroll to position [257, 0]
click at [344, 314] on input "money" at bounding box center [329, 316] width 81 height 22
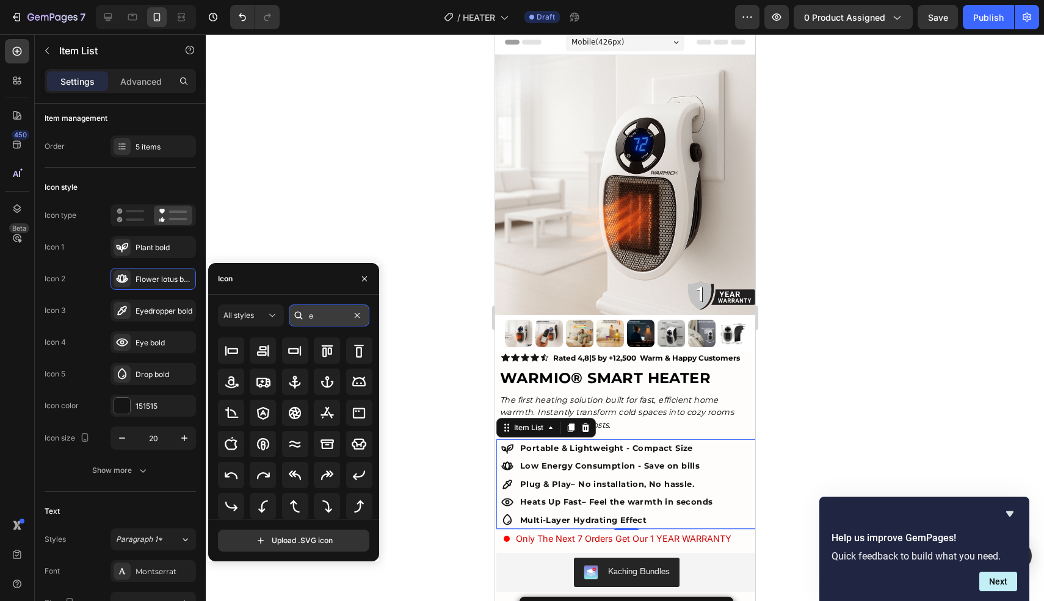
scroll to position [0, 0]
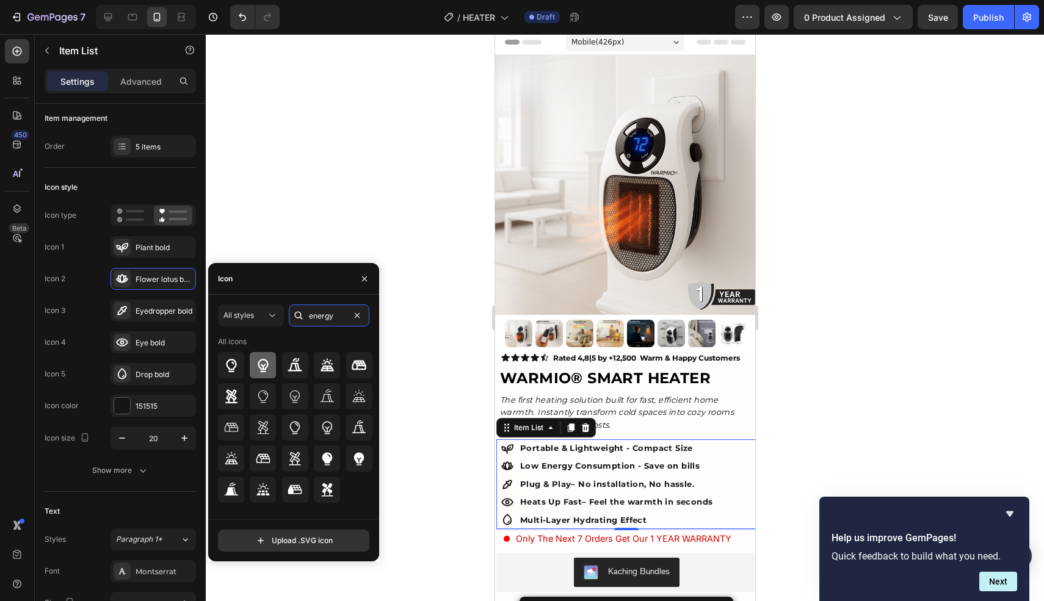
type input "energy"
click at [267, 371] on icon at bounding box center [263, 365] width 15 height 15
click at [510, 483] on icon at bounding box center [507, 485] width 12 height 12
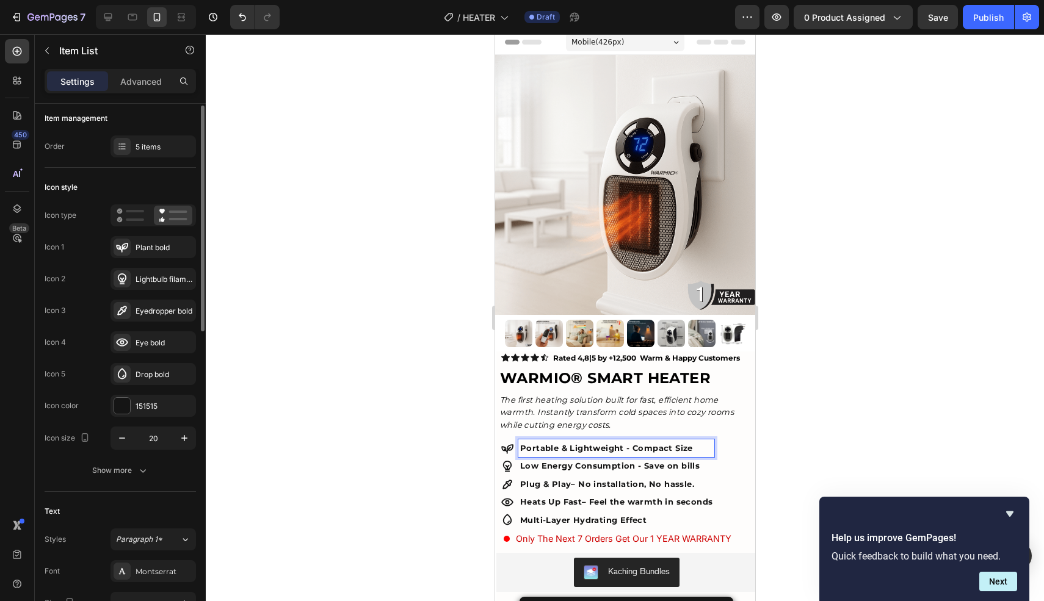
click at [152, 259] on div "Icon 1 Plant bold Icon 2 Lightbulb filament bold Icon 3 Eyedropper bold Icon 4 …" at bounding box center [120, 310] width 151 height 149
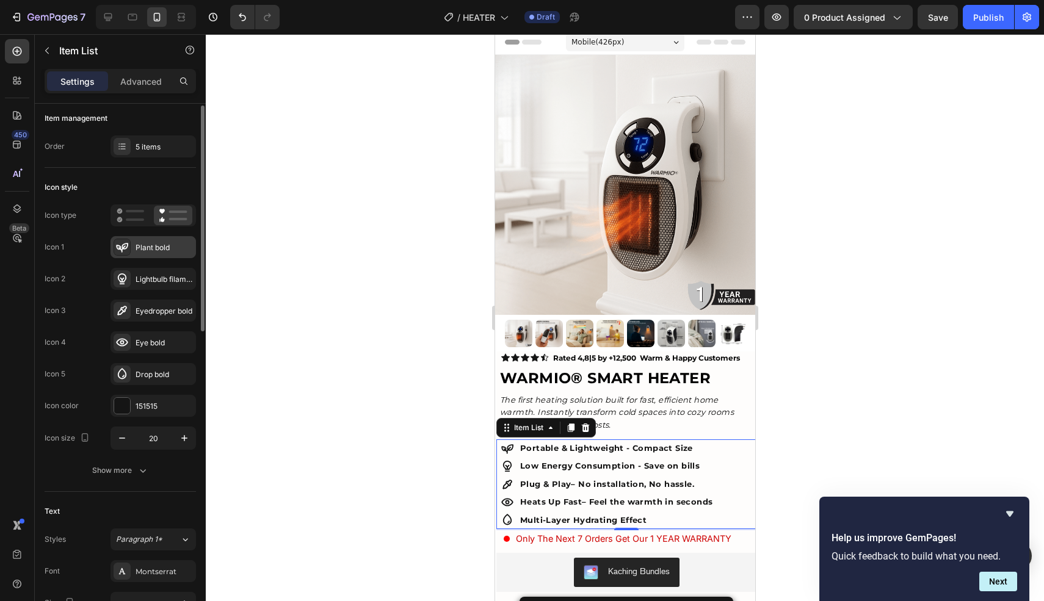
click at [155, 257] on div "Plant bold" at bounding box center [152, 247] width 85 height 22
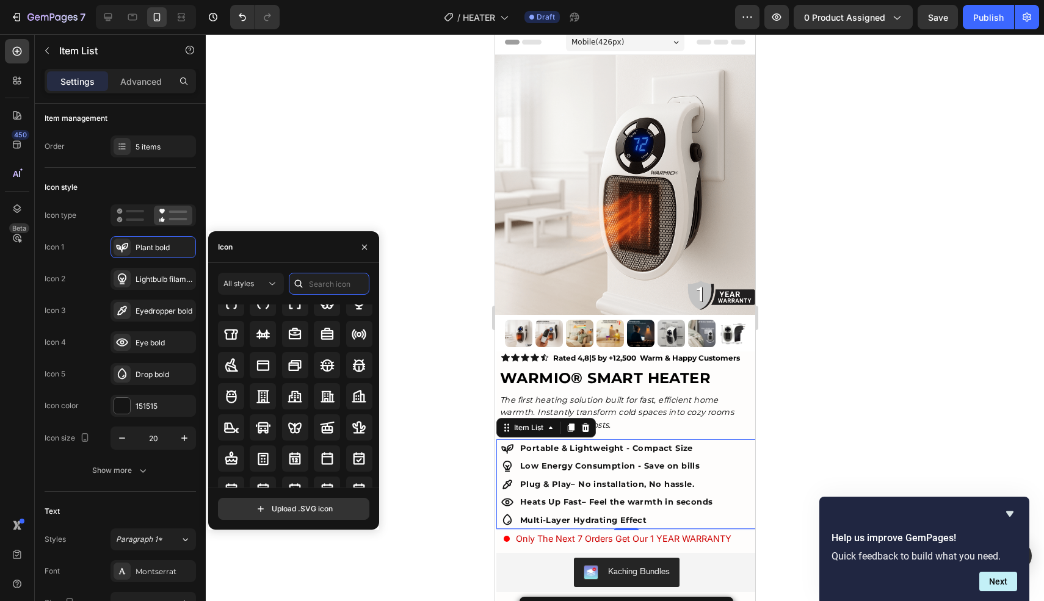
scroll to position [1300, 0]
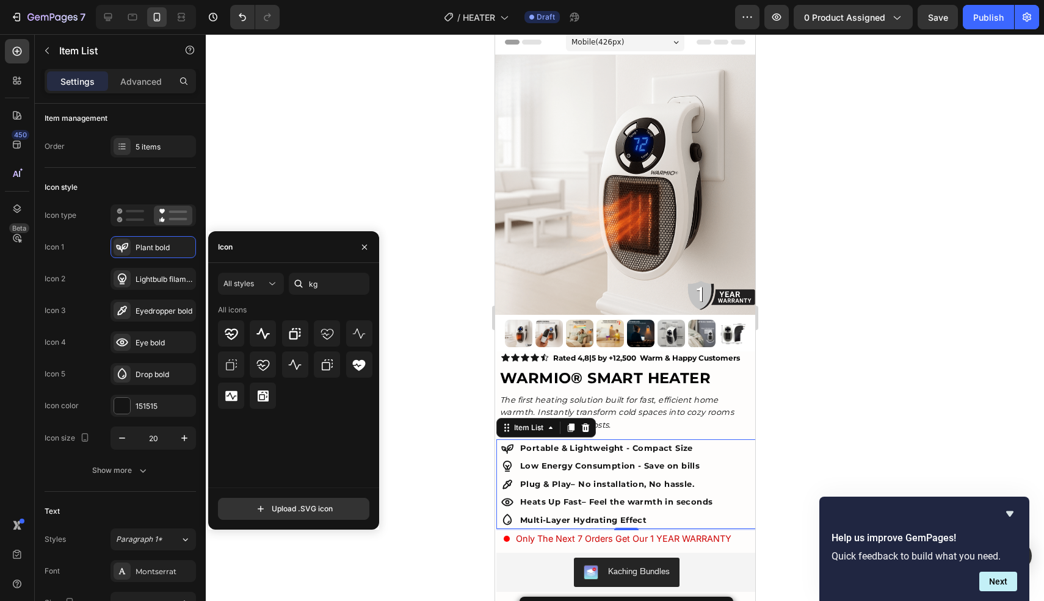
type input "k"
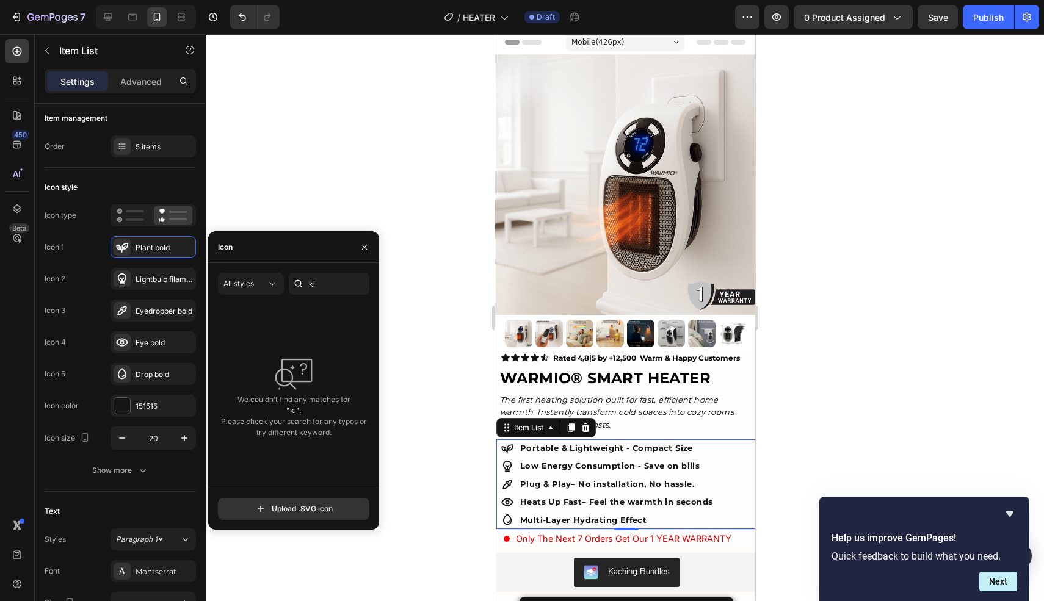
type input "k"
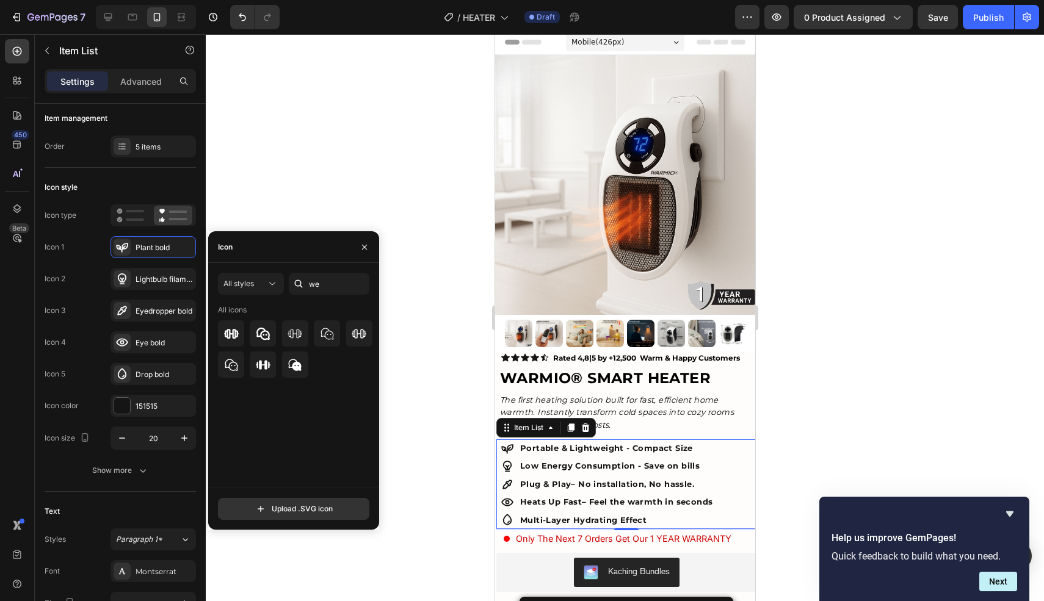
type input "w"
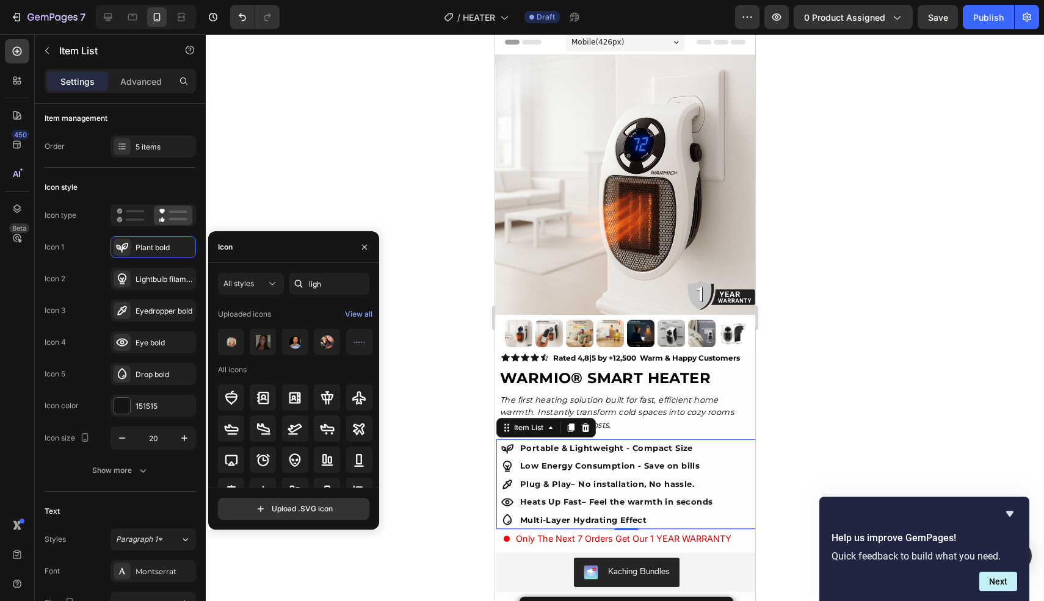
type input "light"
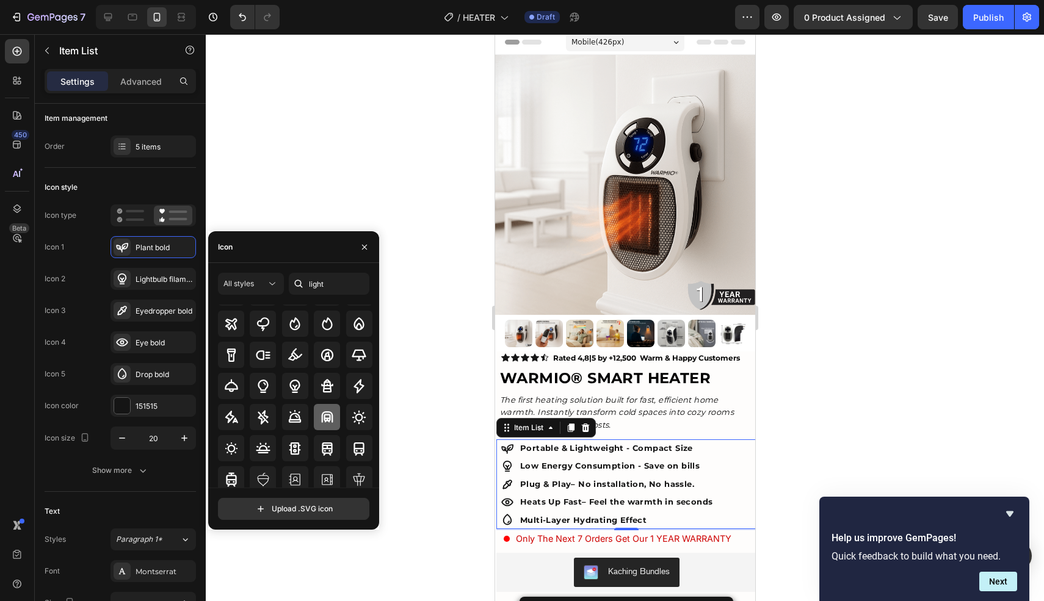
scroll to position [48, 0]
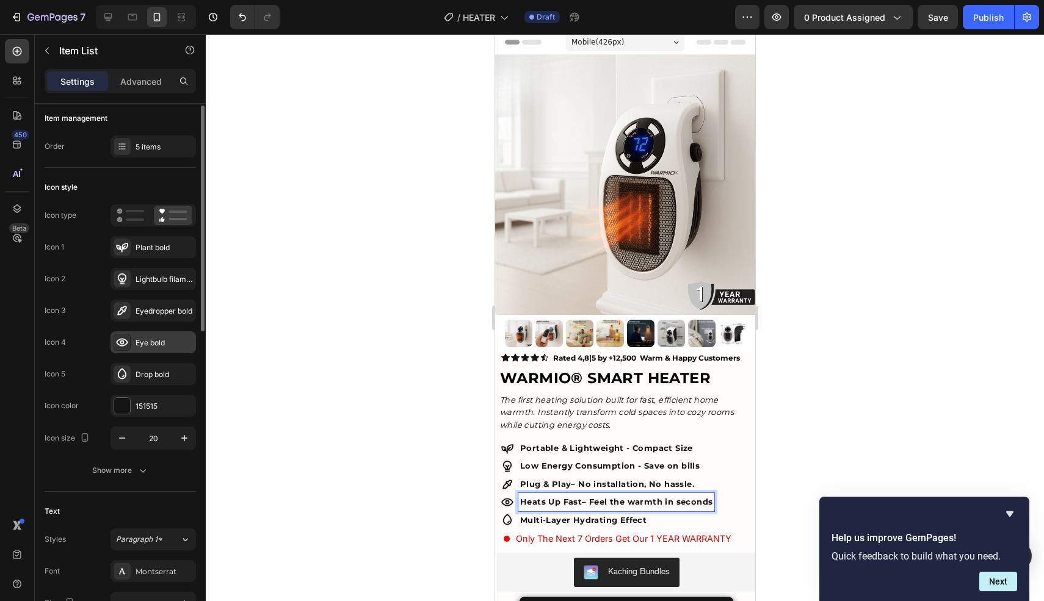
click at [143, 341] on div "Eye bold" at bounding box center [164, 343] width 57 height 11
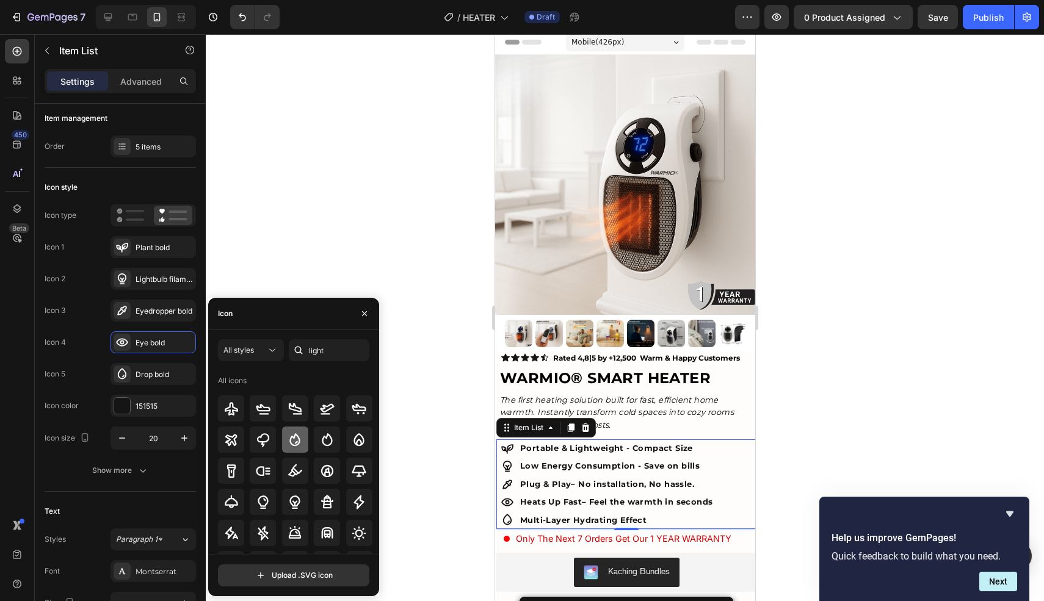
click at [297, 440] on icon at bounding box center [294, 440] width 15 height 15
click at [513, 484] on div "Plug & Play – No installation, No hassle." at bounding box center [607, 484] width 213 height 18
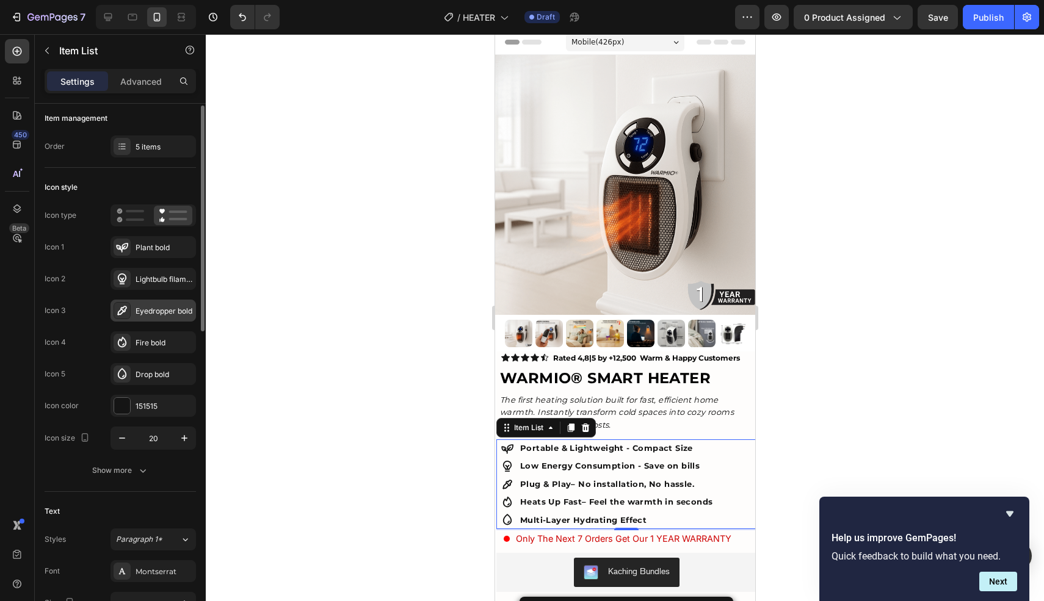
click at [140, 310] on div "Eyedropper bold" at bounding box center [164, 311] width 57 height 11
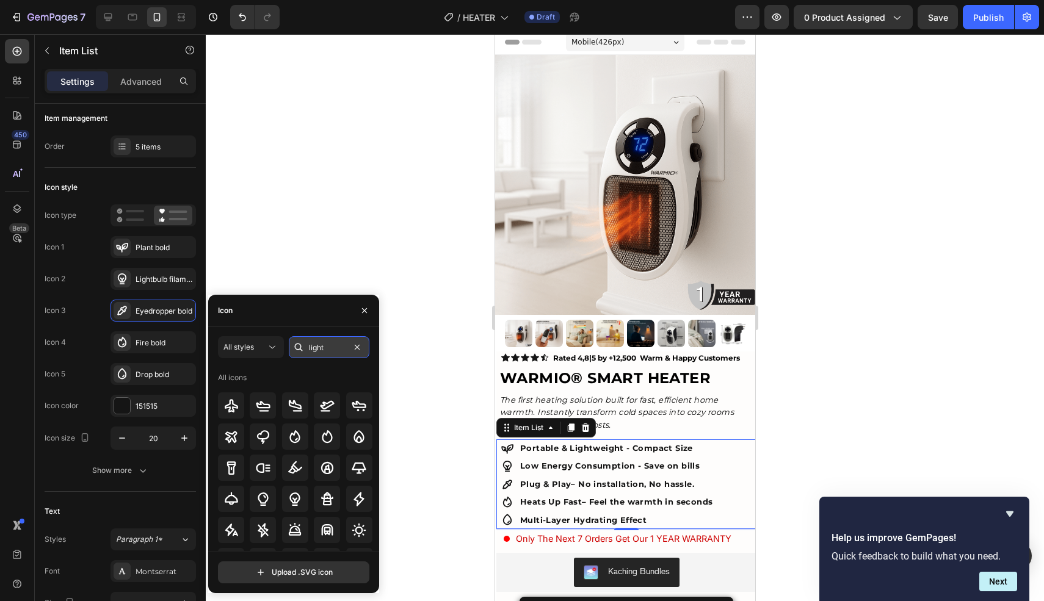
click at [338, 349] on input "light" at bounding box center [329, 347] width 81 height 22
type input "l"
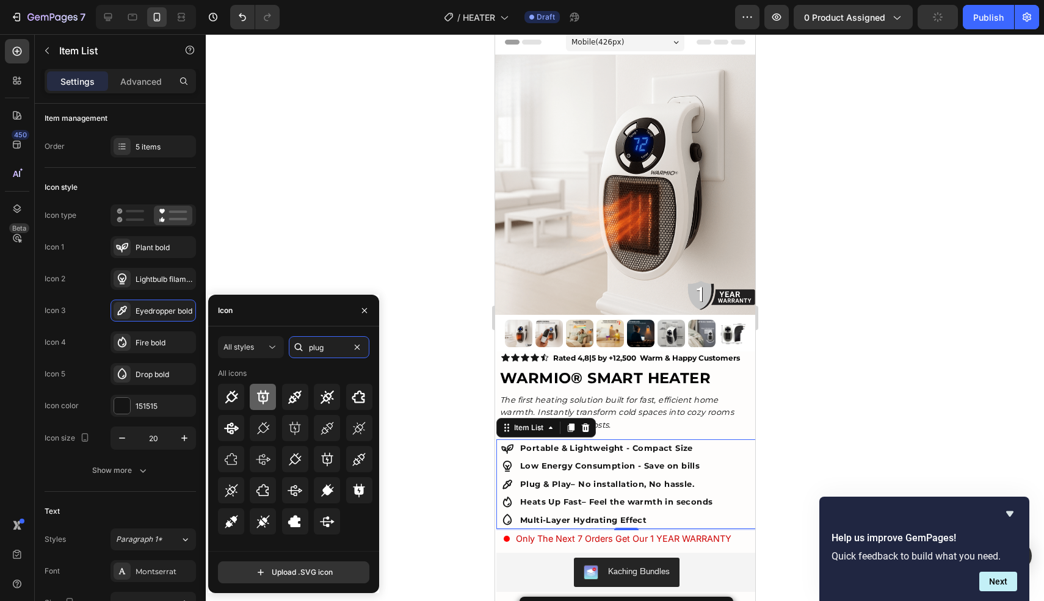
type input "plug"
click at [264, 405] on div at bounding box center [263, 397] width 26 height 26
click at [455, 401] on div at bounding box center [625, 317] width 838 height 567
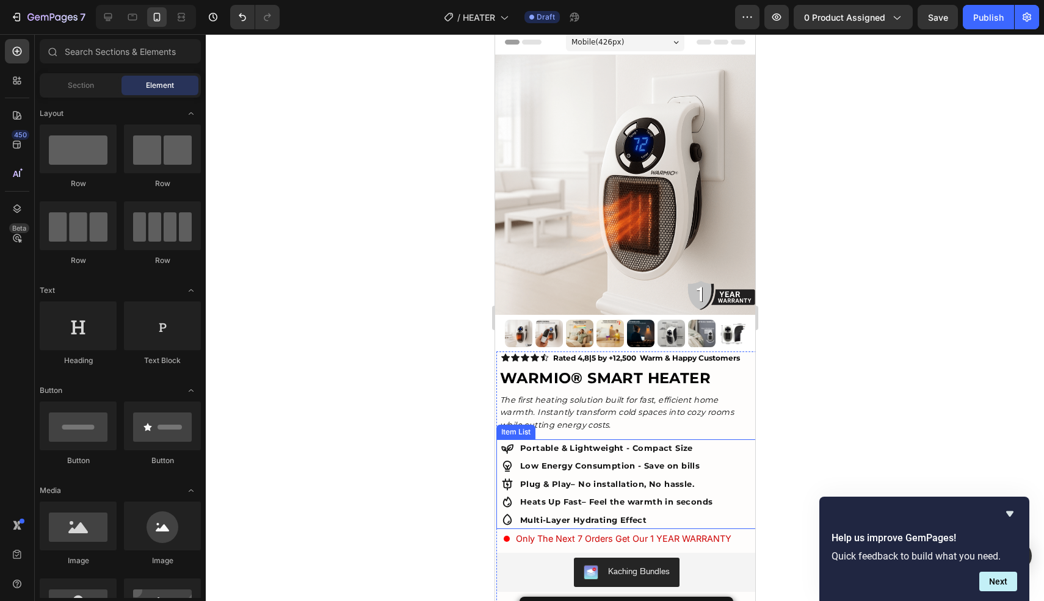
click at [621, 519] on p "Multi-Layer Hydrating Effect" at bounding box center [615, 520] width 192 height 14
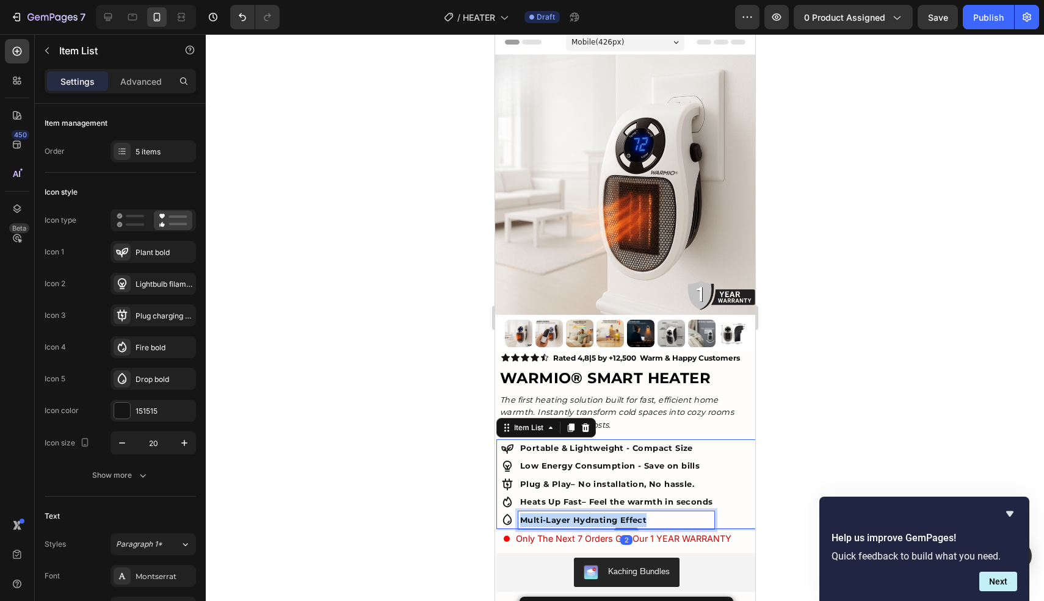
click at [621, 519] on p "Multi-Layer Hydrating Effect" at bounding box center [615, 520] width 192 height 14
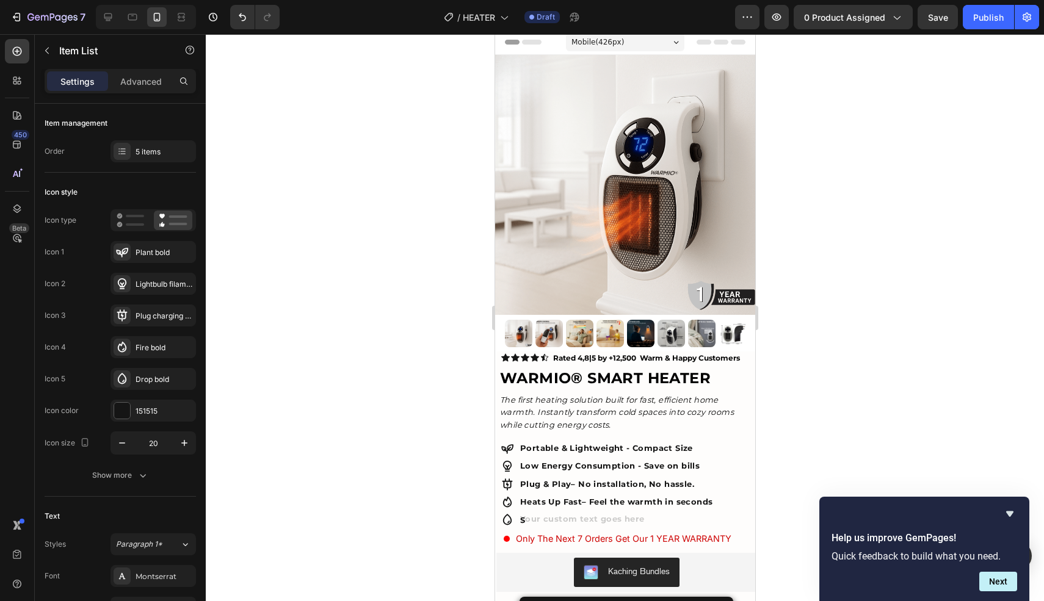
scroll to position [0, 0]
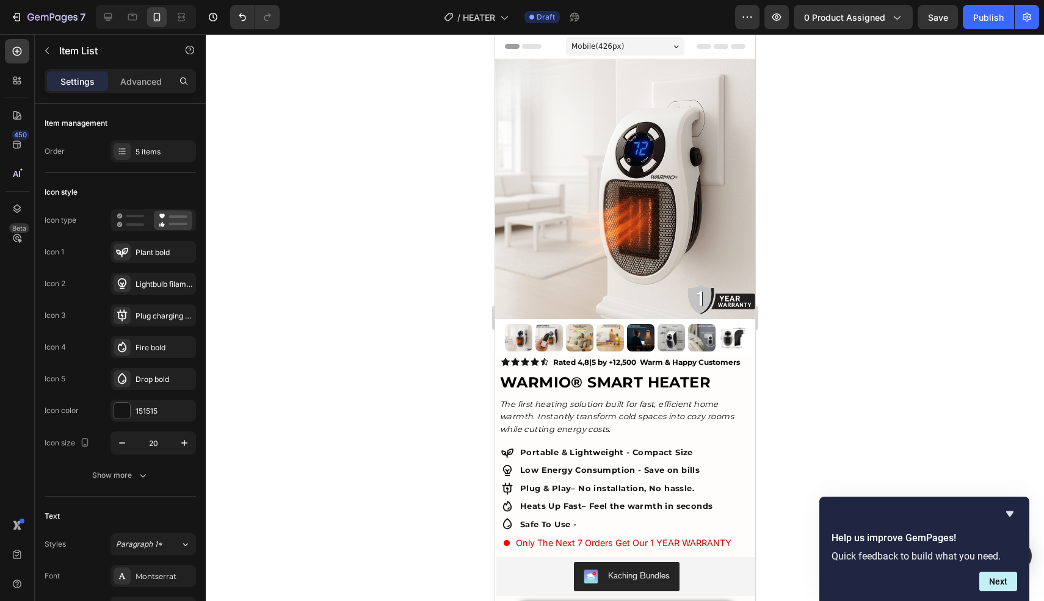
click at [587, 507] on p "Heats Up Fast – Feel the warmth in seconds" at bounding box center [615, 506] width 192 height 14
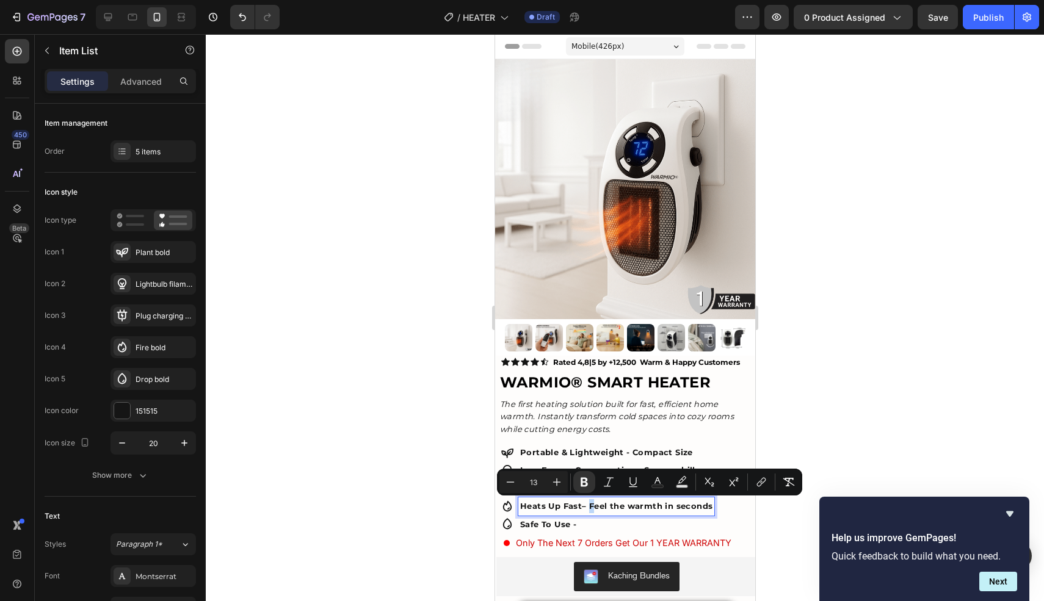
click at [585, 507] on p "Heats Up Fast – Feel the warmth in seconds" at bounding box center [615, 506] width 192 height 14
click at [588, 507] on p "Heats Up Fast – Feel the warmth in seconds" at bounding box center [615, 506] width 192 height 14
click at [584, 506] on p "Heats Up Fast – Feel the warmth in seconds" at bounding box center [615, 506] width 192 height 14
copy p "–"
click at [580, 521] on p "Safe To Use -" at bounding box center [615, 525] width 192 height 14
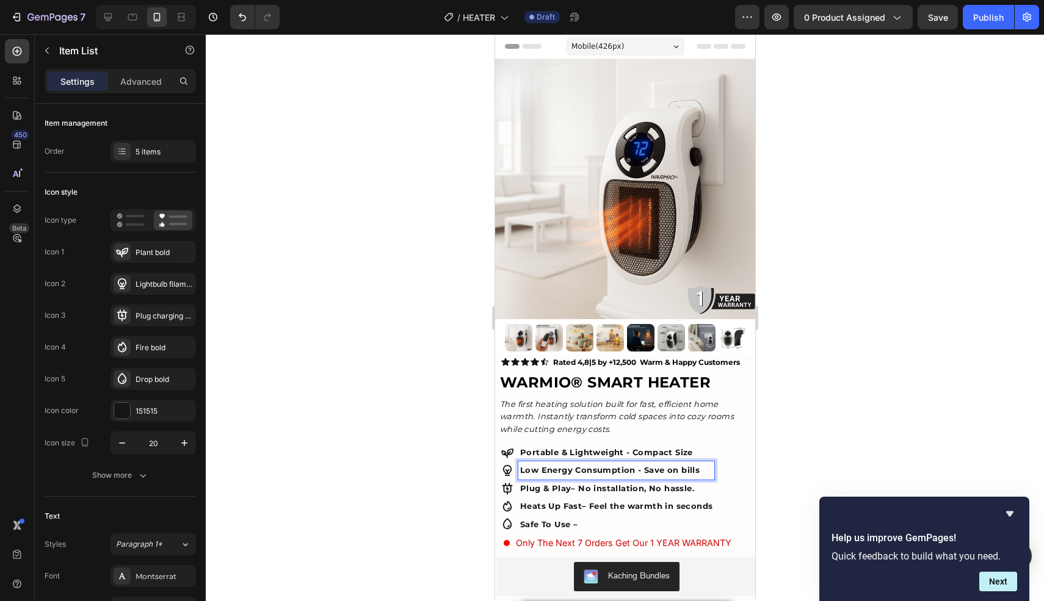
click at [639, 475] on p "Low Energy Consumption - Save on bills" at bounding box center [615, 470] width 192 height 14
click at [627, 452] on p "Portable & Lightweight - Compact Size" at bounding box center [615, 453] width 192 height 14
drag, startPoint x: 631, startPoint y: 452, endPoint x: 689, endPoint y: 449, distance: 58.1
click at [689, 449] on p "Portable & Lightweight – Compact Size" at bounding box center [615, 453] width 192 height 14
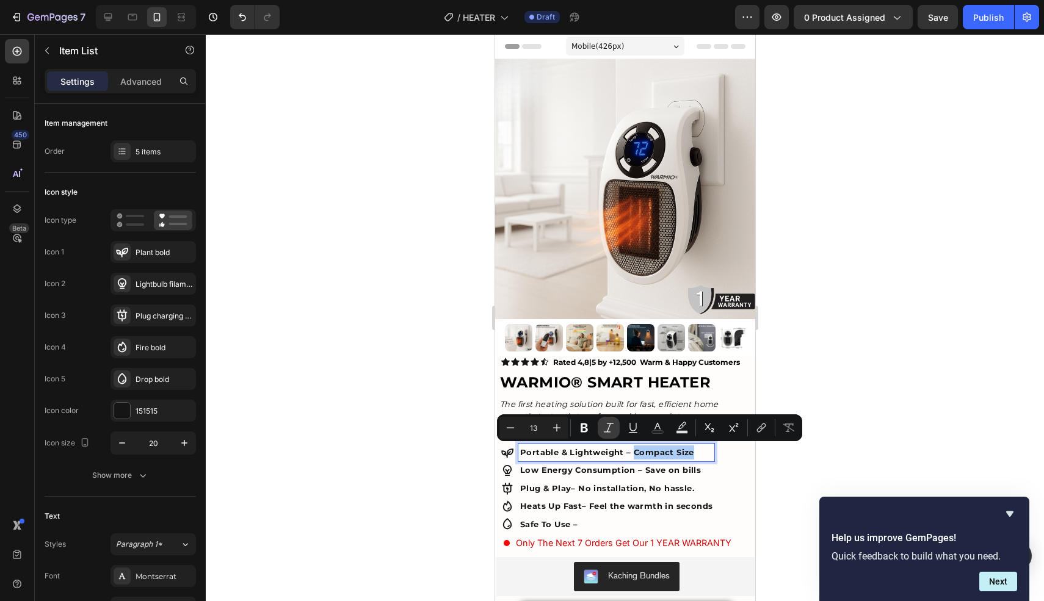
click at [616, 424] on button "Italic" at bounding box center [609, 428] width 22 height 22
click at [658, 471] on p "Low Energy Consumption – Save on bills" at bounding box center [615, 470] width 192 height 14
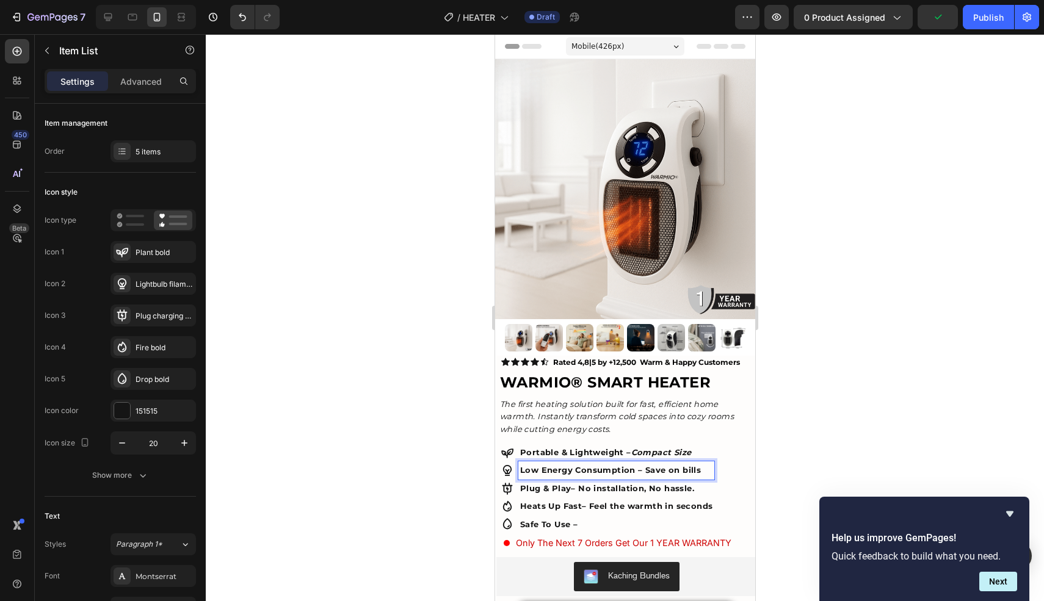
click at [645, 471] on p "Low Energy Consumption – Save on bills" at bounding box center [615, 470] width 192 height 14
drag, startPoint x: 642, startPoint y: 472, endPoint x: 700, endPoint y: 471, distance: 58.6
click at [709, 473] on p "Low Energy Consumption – Save on bills" at bounding box center [615, 470] width 192 height 14
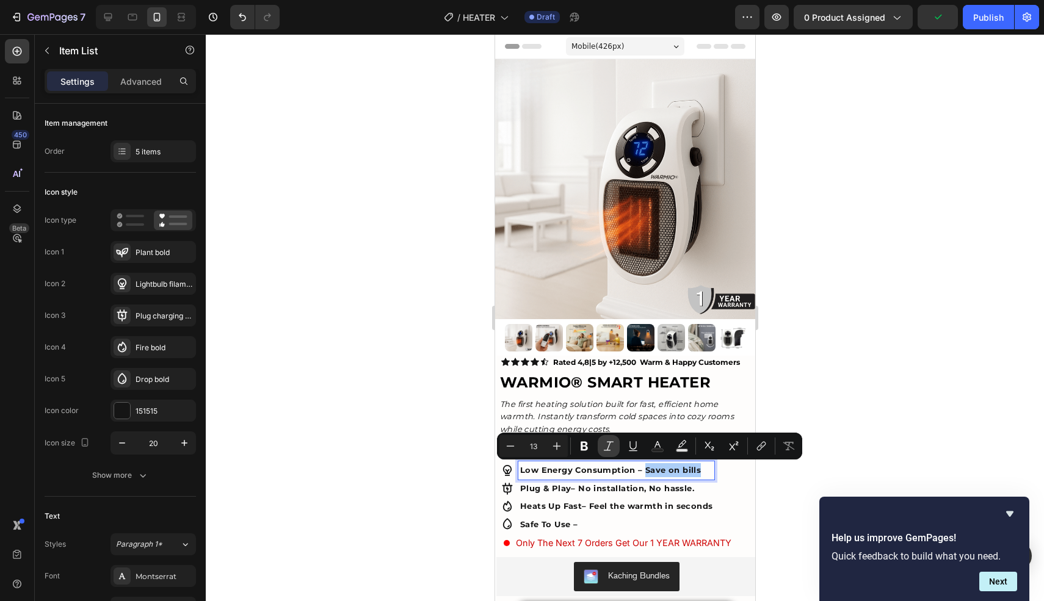
click at [605, 443] on icon "Editor contextual toolbar" at bounding box center [608, 446] width 12 height 12
drag, startPoint x: 601, startPoint y: 493, endPoint x: 595, endPoint y: 492, distance: 6.8
click at [601, 493] on p "Plug & Play – No installation, No hassle." at bounding box center [615, 489] width 192 height 14
click at [593, 492] on p "Plug & Play – No installation, No hassle." at bounding box center [615, 489] width 192 height 14
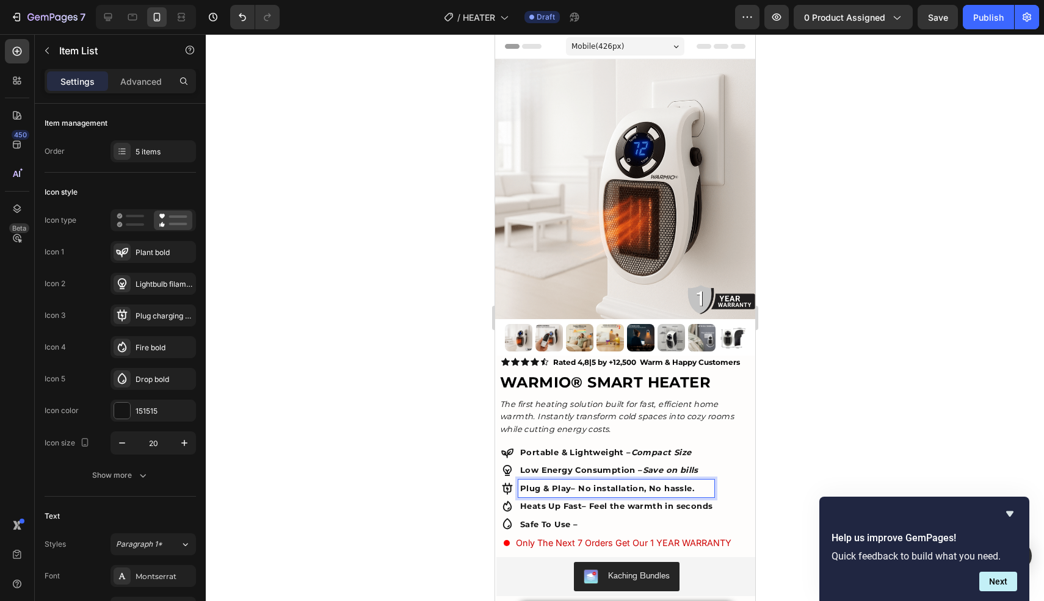
drag, startPoint x: 579, startPoint y: 489, endPoint x: 706, endPoint y: 495, distance: 126.5
click at [706, 495] on div "Plug & Play – No installation, No hassle." at bounding box center [616, 489] width 196 height 18
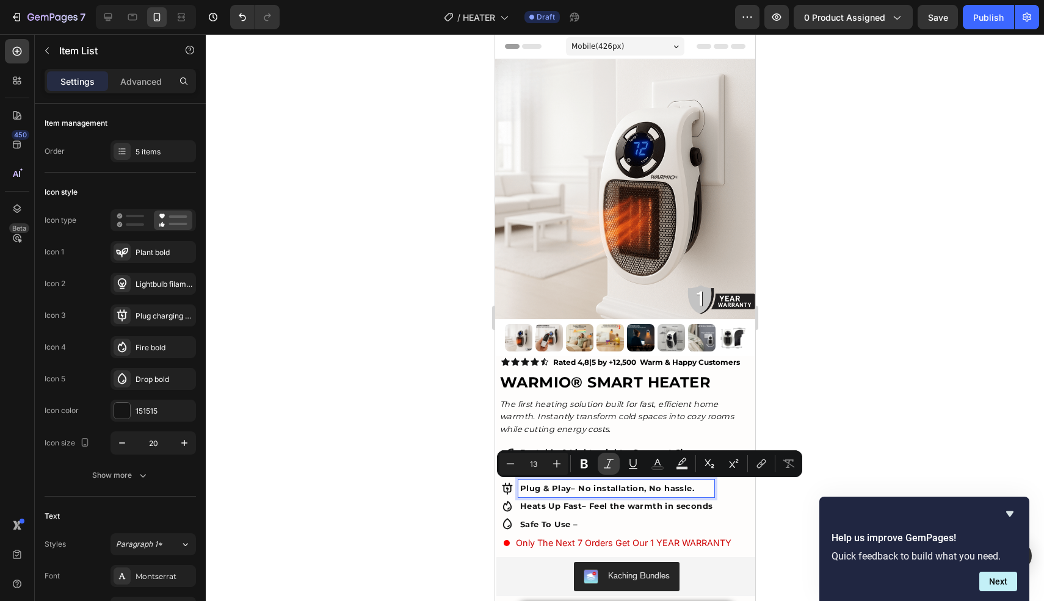
click at [611, 465] on icon "Editor contextual toolbar" at bounding box center [608, 464] width 12 height 12
drag, startPoint x: 614, startPoint y: 506, endPoint x: 601, endPoint y: 506, distance: 13.4
click at [613, 506] on p "Heats Up Fast – Feel the warmth in seconds" at bounding box center [615, 506] width 192 height 14
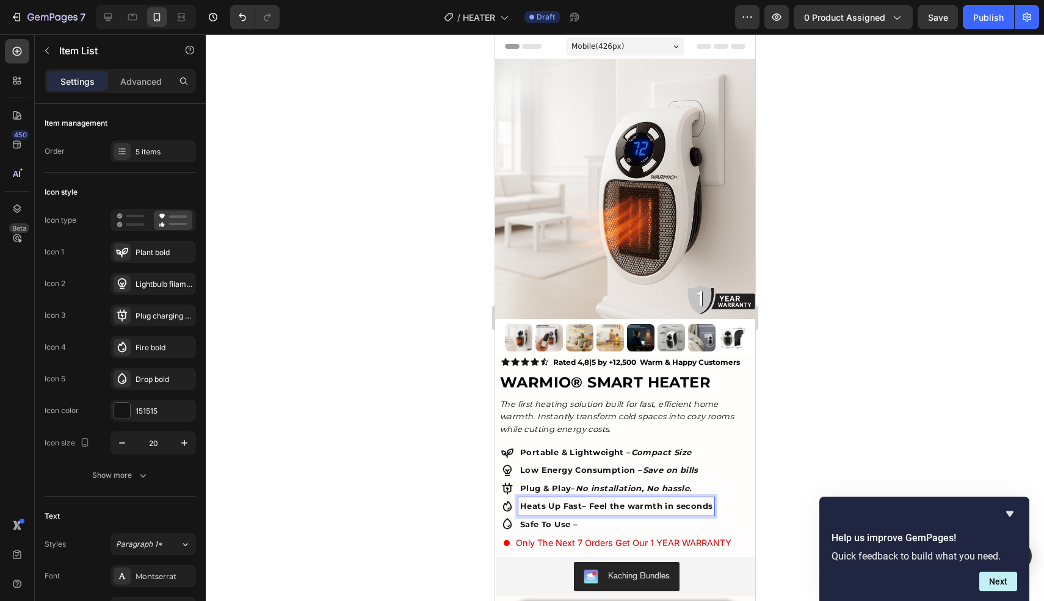
click at [596, 506] on p "Heats Up Fast – Feel the warmth in seconds" at bounding box center [615, 506] width 192 height 14
drag, startPoint x: 593, startPoint y: 506, endPoint x: 681, endPoint y: 507, distance: 87.9
click at [681, 507] on p "Heats Up Fast – Feel the warmth in seconds" at bounding box center [615, 506] width 192 height 14
click at [593, 504] on p "Heats Up Fast – Feel the warmth in seconds" at bounding box center [615, 506] width 192 height 14
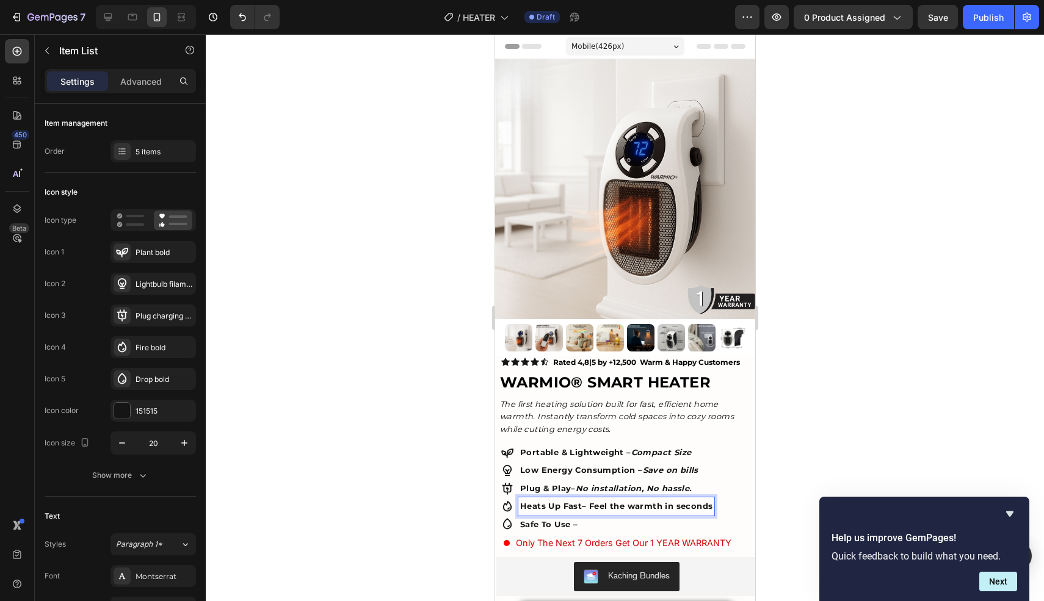
drag, startPoint x: 590, startPoint y: 505, endPoint x: 712, endPoint y: 508, distance: 122.1
click at [712, 508] on div "Portable & Lightweight – Compact Size Low Energy Consumption – Save on bills Pl…" at bounding box center [627, 489] width 258 height 90
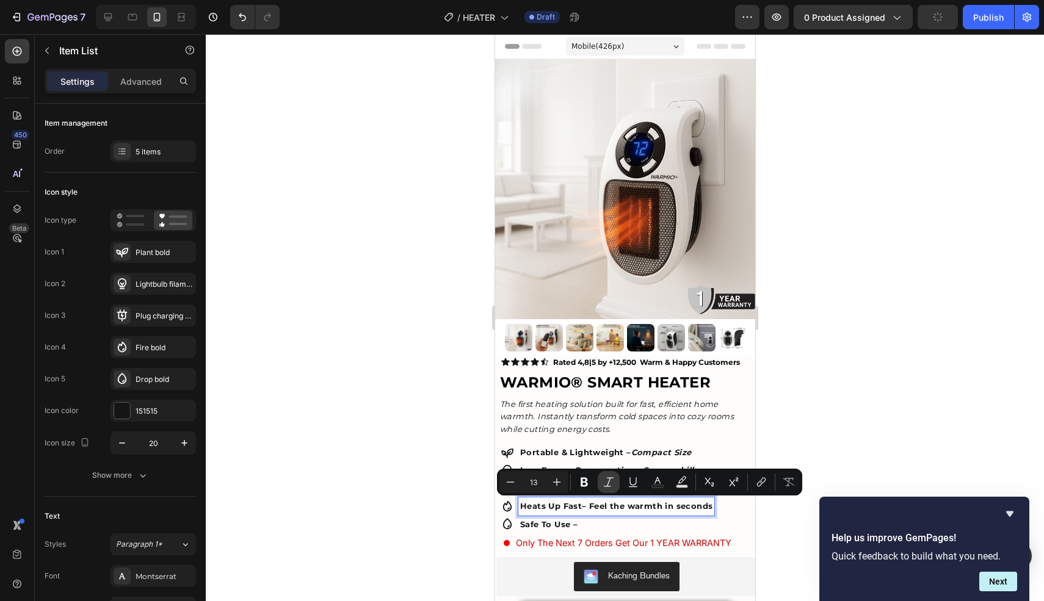
click at [609, 483] on icon "Editor contextual toolbar" at bounding box center [608, 482] width 12 height 12
click at [591, 529] on p "Safe To Use –" at bounding box center [614, 525] width 190 height 14
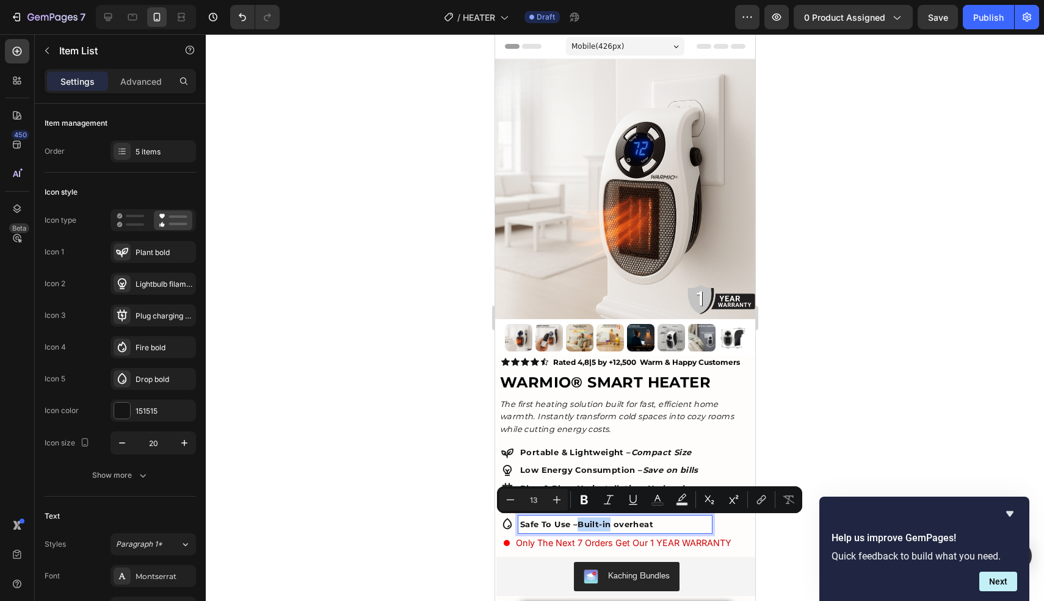
drag, startPoint x: 609, startPoint y: 526, endPoint x: 579, endPoint y: 525, distance: 30.5
click at [579, 525] on p "Safe To Use –Built-in overheat" at bounding box center [614, 525] width 190 height 14
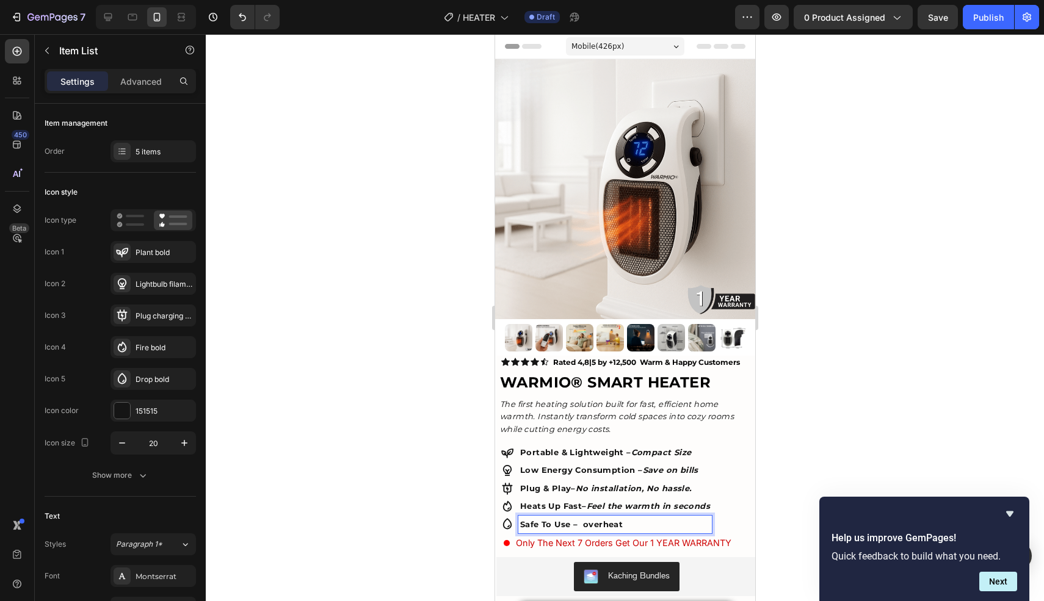
click at [585, 524] on p "Safe To Use – overheat" at bounding box center [614, 525] width 190 height 14
click at [629, 524] on p "Safe To Use – Overheat" at bounding box center [614, 525] width 190 height 14
click at [626, 524] on p "Safe To Use – Overheat auto control" at bounding box center [614, 525] width 190 height 14
drag, startPoint x: 580, startPoint y: 524, endPoint x: 709, endPoint y: 532, distance: 129.6
click at [709, 532] on div "Safe To Use – Overheat auto control" at bounding box center [614, 525] width 193 height 18
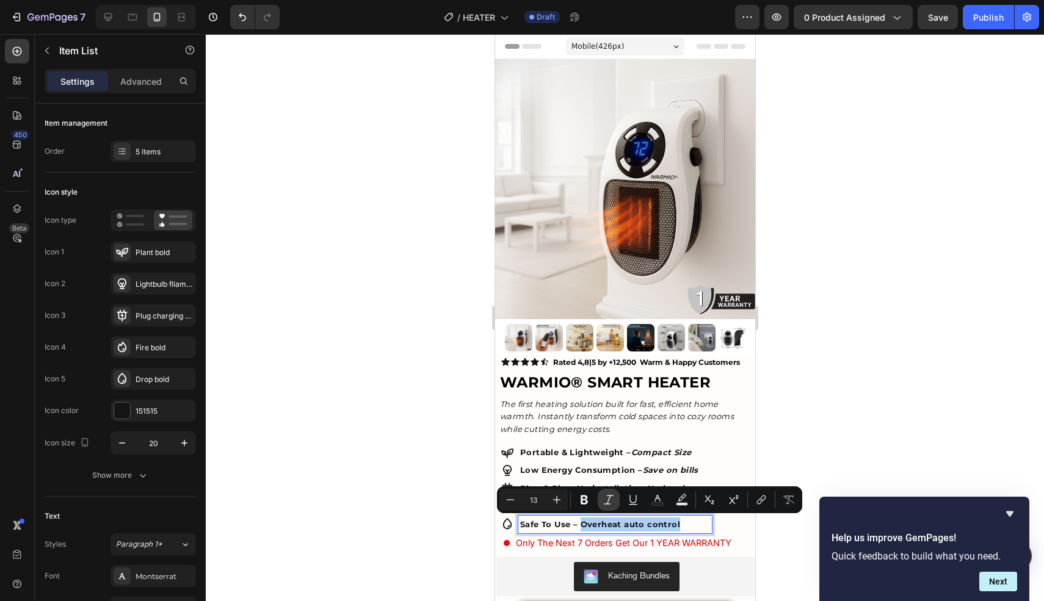
click at [604, 498] on icon "Editor contextual toolbar" at bounding box center [608, 500] width 12 height 12
click at [401, 421] on div at bounding box center [625, 317] width 838 height 567
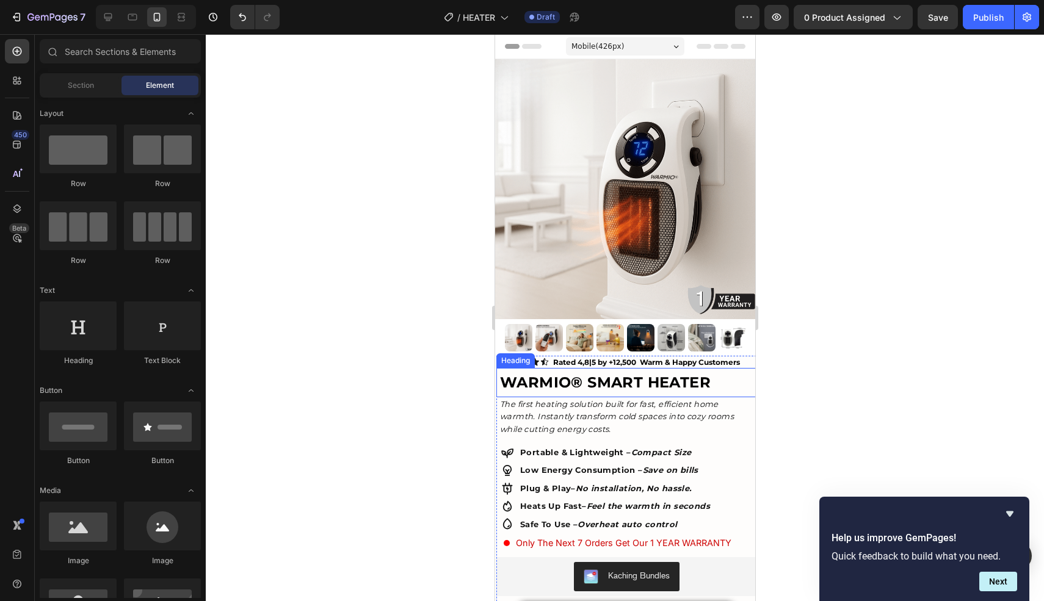
click at [612, 380] on p "WARMIO® SMART HEATER" at bounding box center [626, 382] width 255 height 26
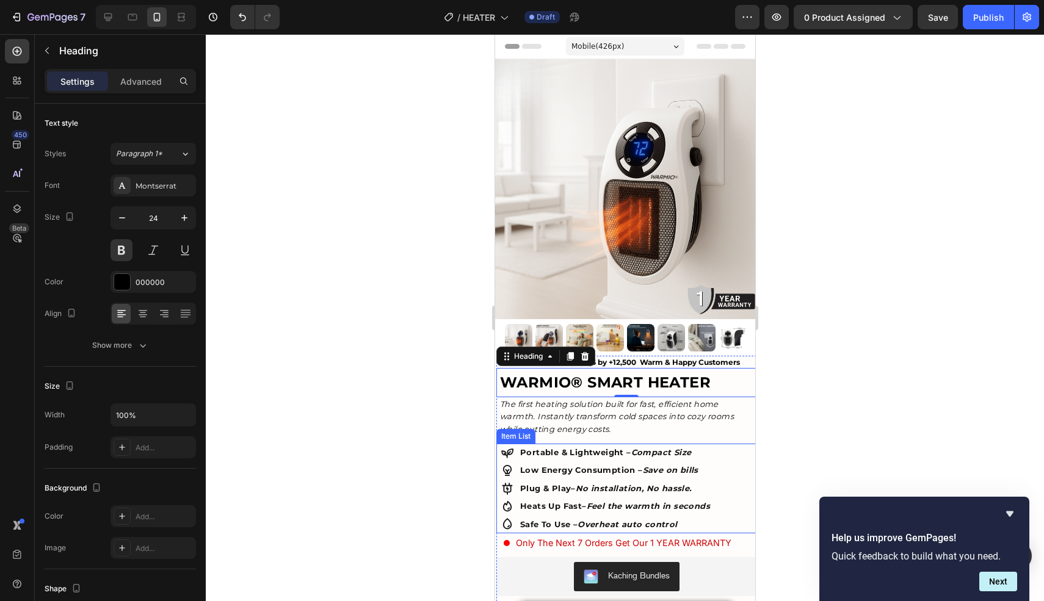
click at [735, 480] on div "Portable & Lightweight – Compact Size Low Energy Consumption – Save on bills Pl…" at bounding box center [627, 489] width 258 height 90
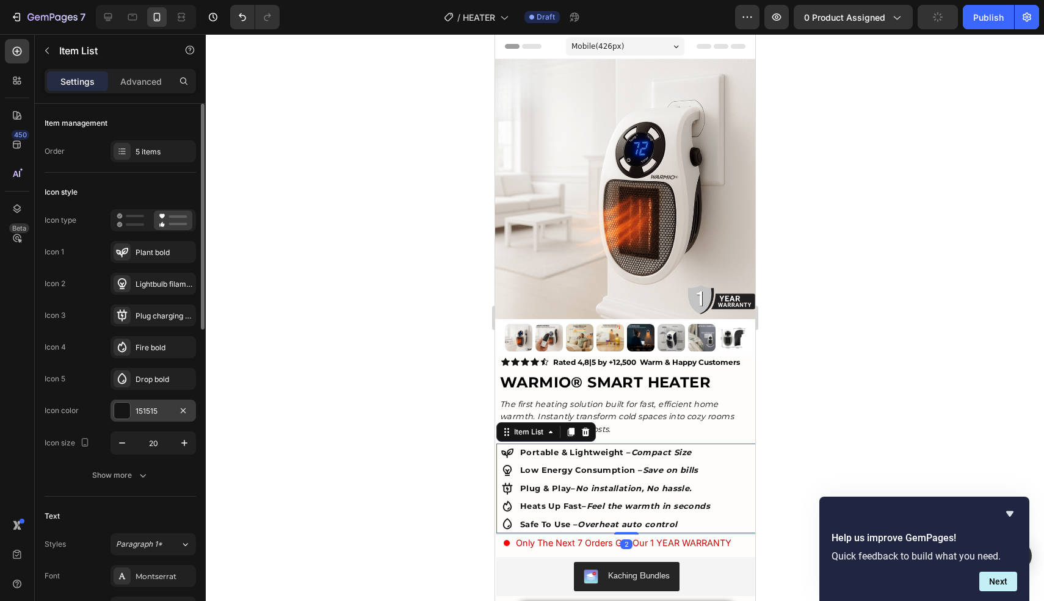
click at [148, 409] on div "151515" at bounding box center [153, 411] width 35 height 11
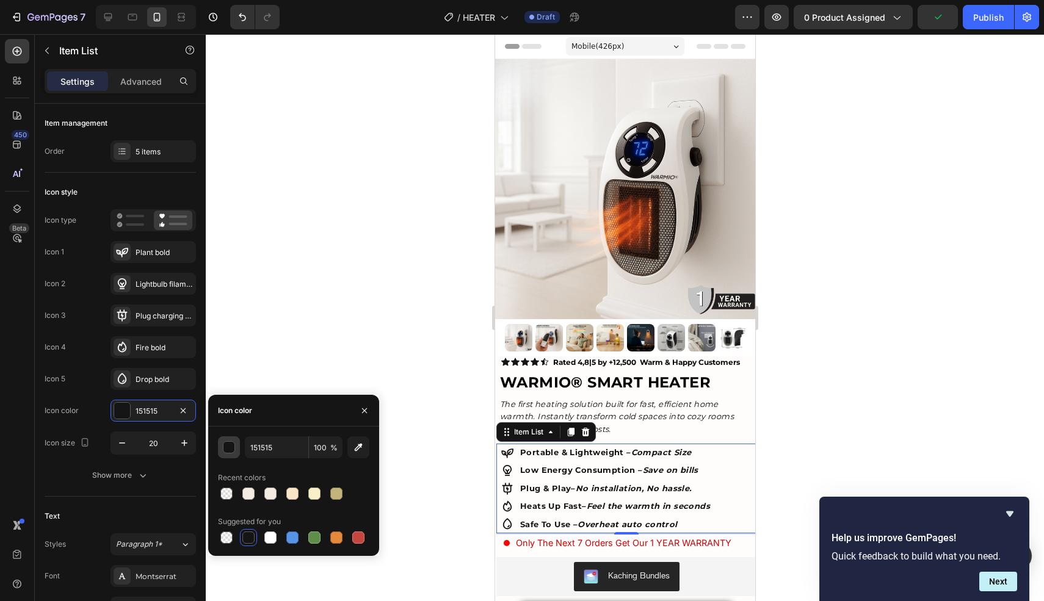
click at [228, 453] on div "button" at bounding box center [229, 447] width 12 height 12
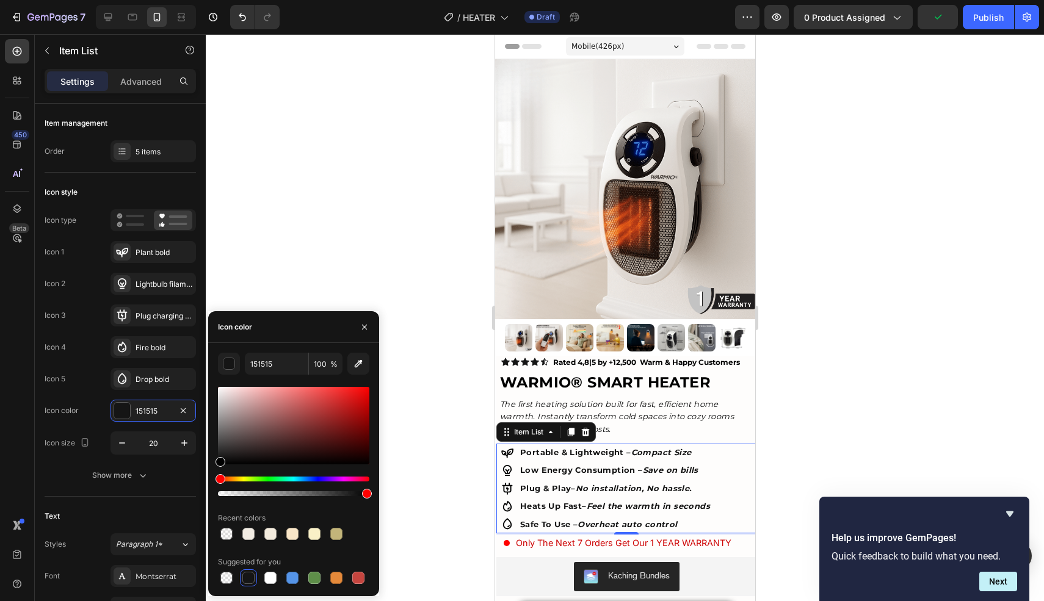
drag, startPoint x: 222, startPoint y: 461, endPoint x: 217, endPoint y: 477, distance: 16.4
click at [218, 477] on div at bounding box center [293, 442] width 151 height 114
type input "000000"
click at [405, 412] on div at bounding box center [625, 317] width 838 height 567
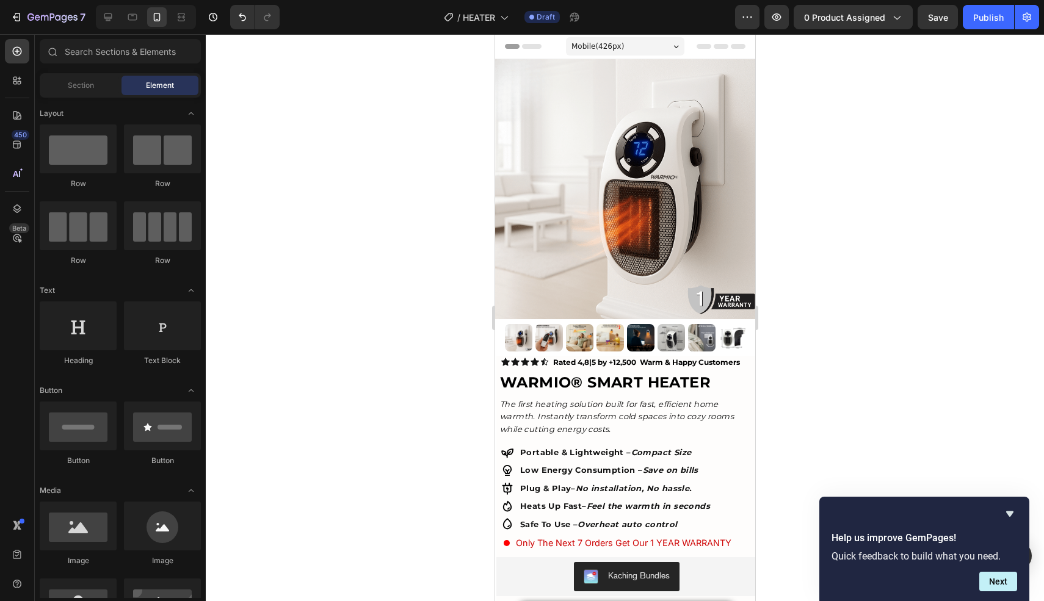
click at [432, 416] on div at bounding box center [625, 317] width 838 height 567
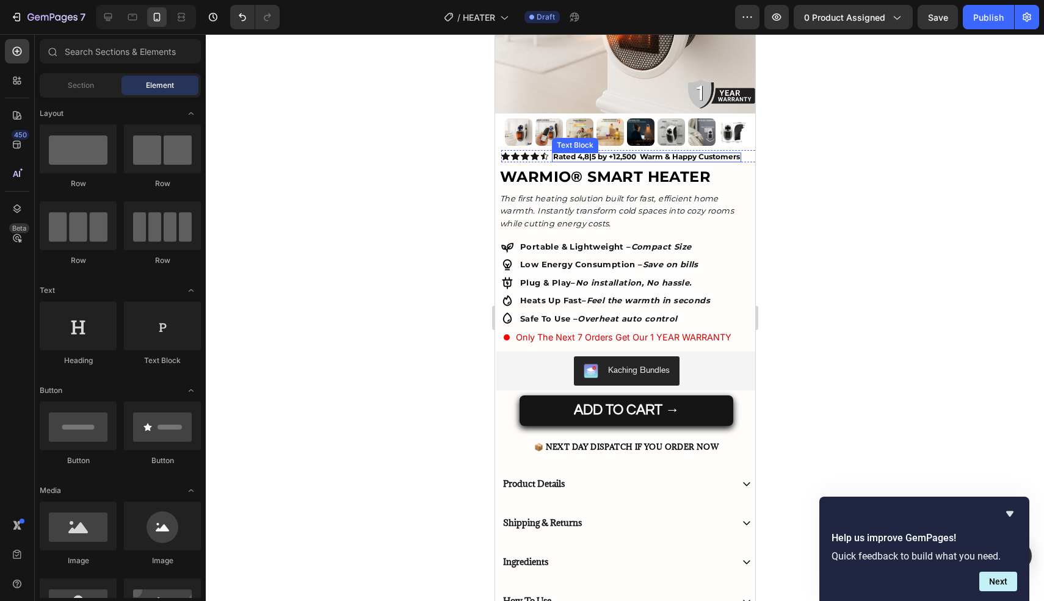
scroll to position [215, 0]
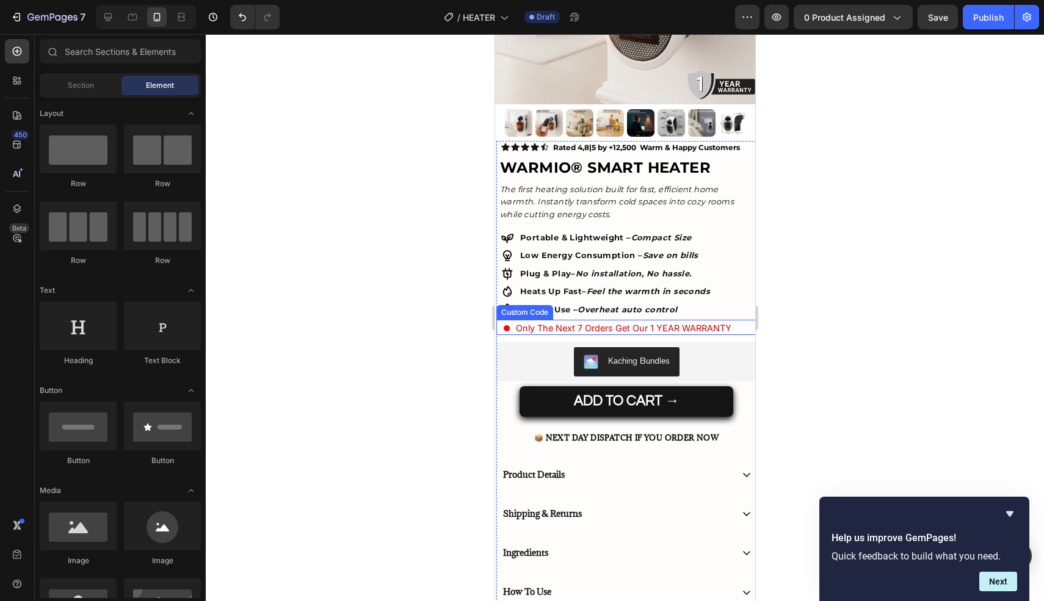
click at [664, 331] on span "Only The Next 7 Orders Get Our 1 YEAR WARRANTY" at bounding box center [622, 328] width 215 height 13
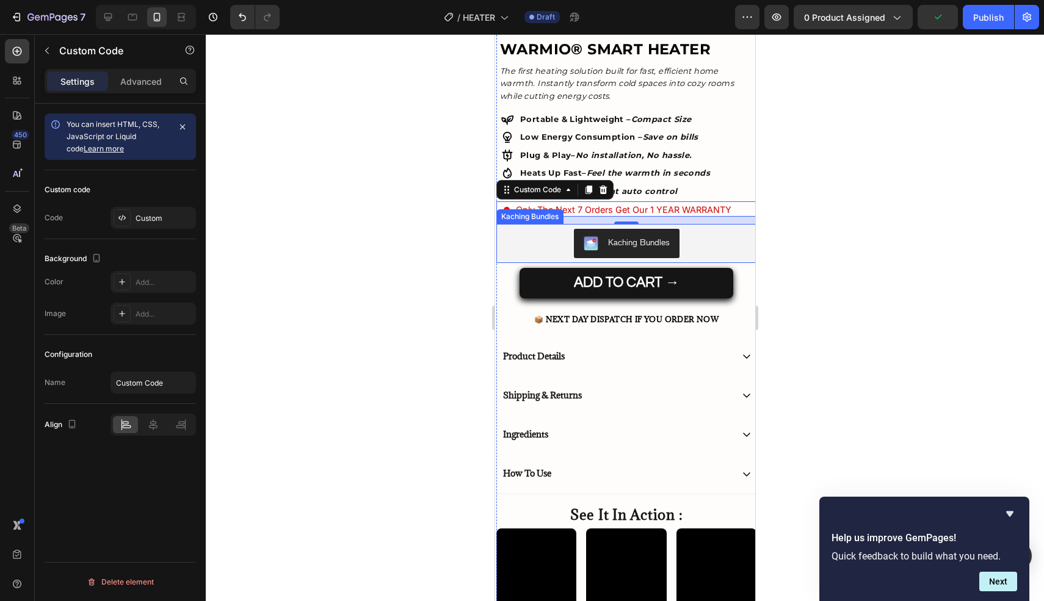
scroll to position [332, 0]
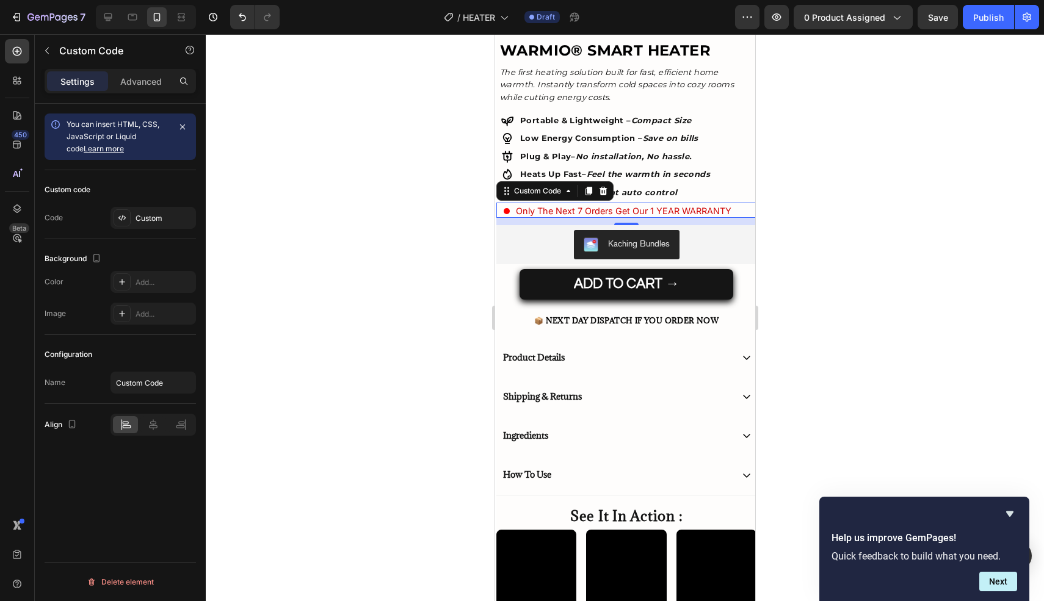
click at [396, 118] on div at bounding box center [625, 317] width 838 height 567
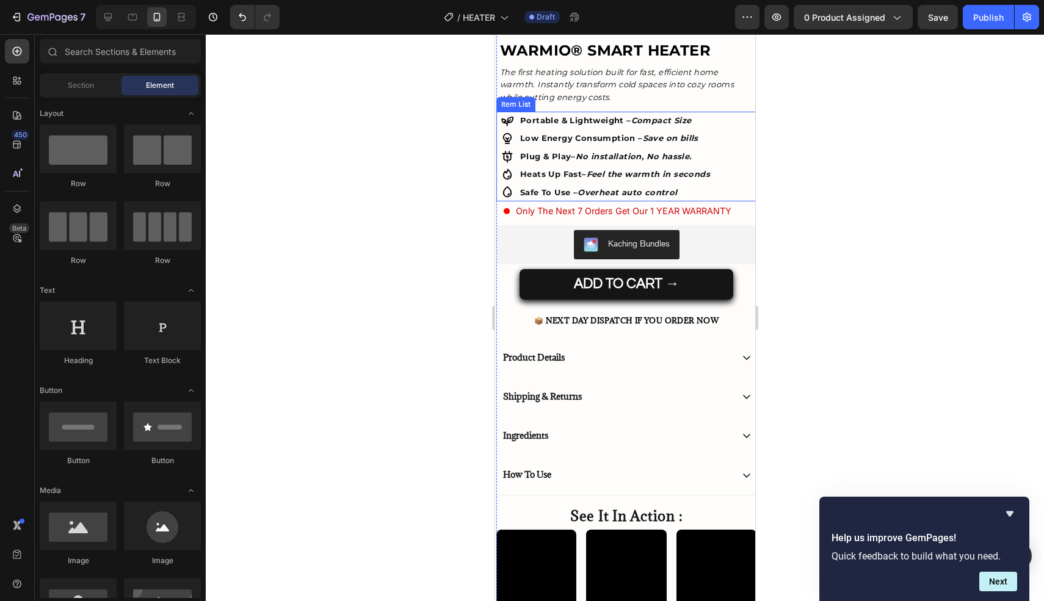
click at [629, 193] on icon "Overheat auto control" at bounding box center [626, 192] width 99 height 10
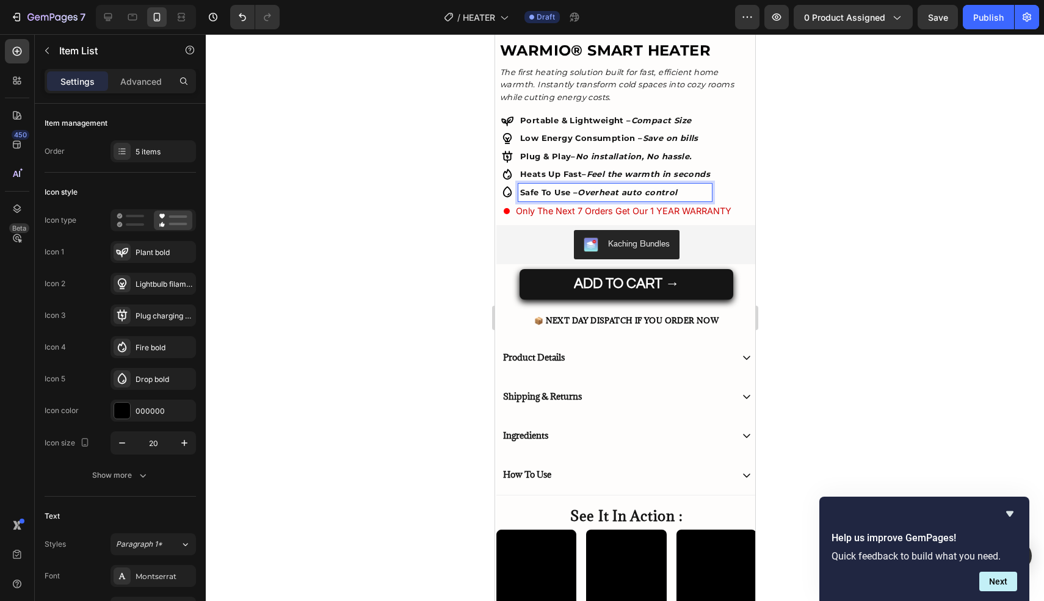
click at [626, 192] on icon "Overheat auto control" at bounding box center [626, 192] width 99 height 10
click at [809, 209] on div at bounding box center [625, 317] width 838 height 567
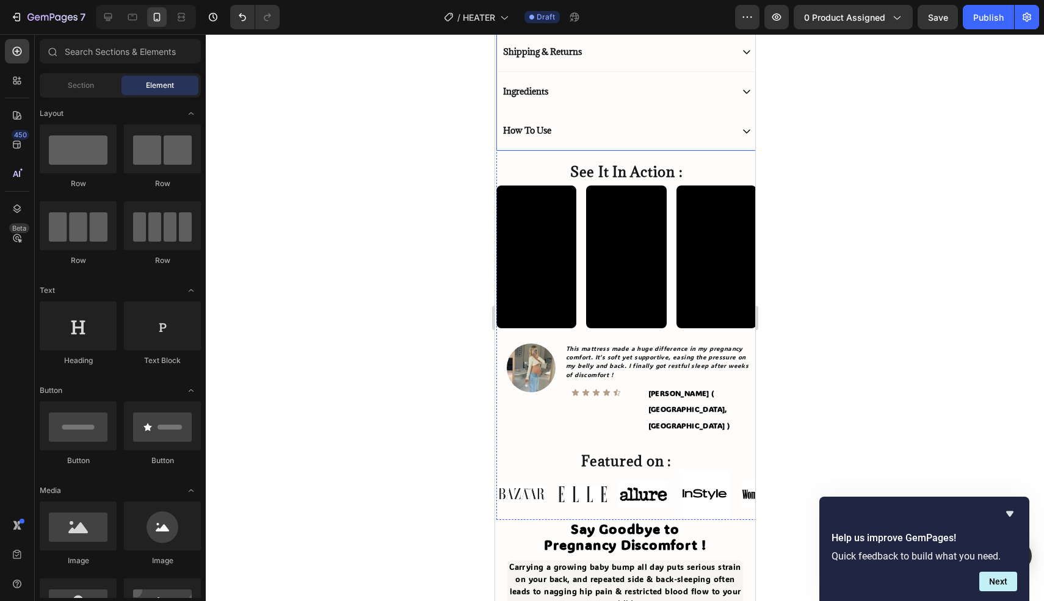
scroll to position [551, 0]
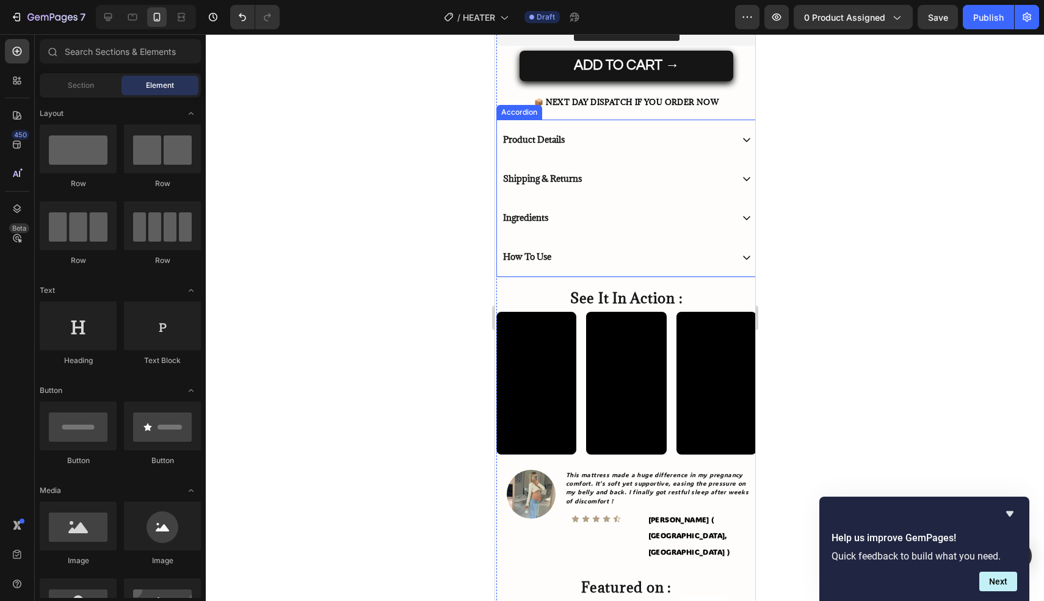
click at [604, 140] on div "Product Details" at bounding box center [616, 139] width 231 height 15
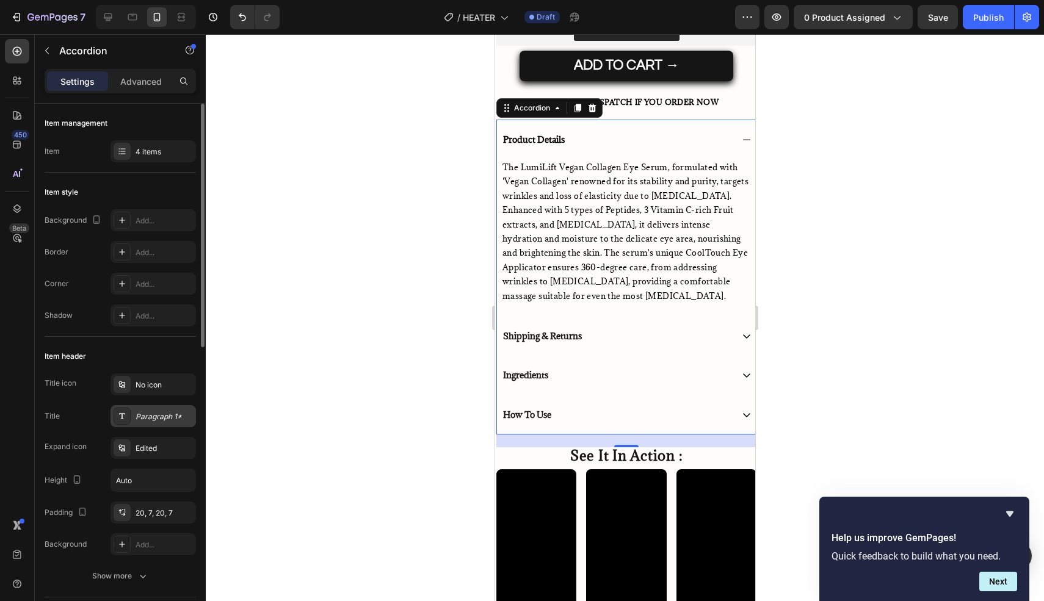
click at [170, 419] on div "Paragraph 1*" at bounding box center [164, 416] width 57 height 11
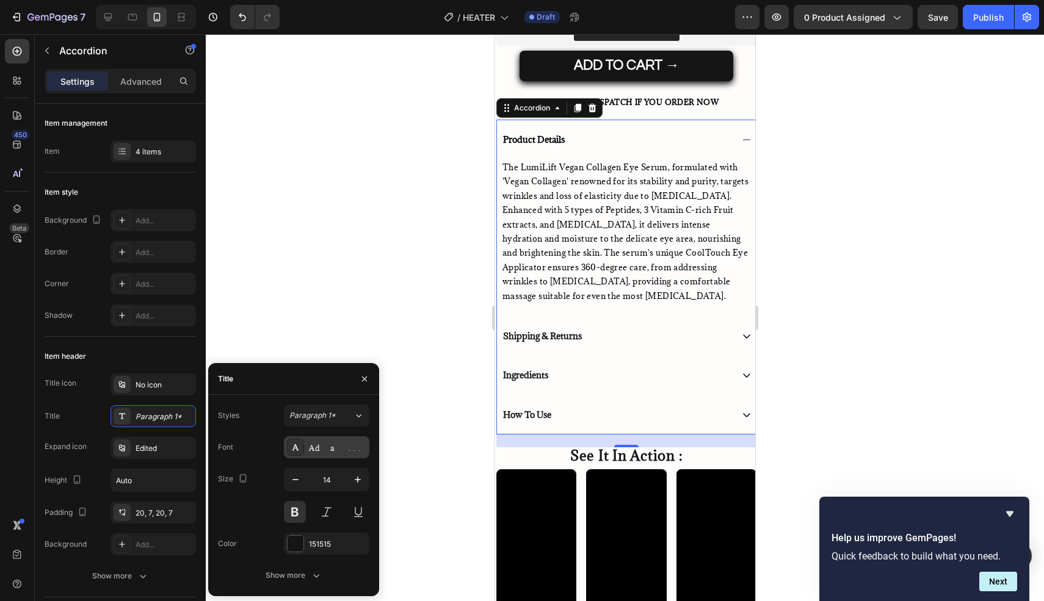
click at [306, 447] on div "Adamina" at bounding box center [326, 447] width 85 height 22
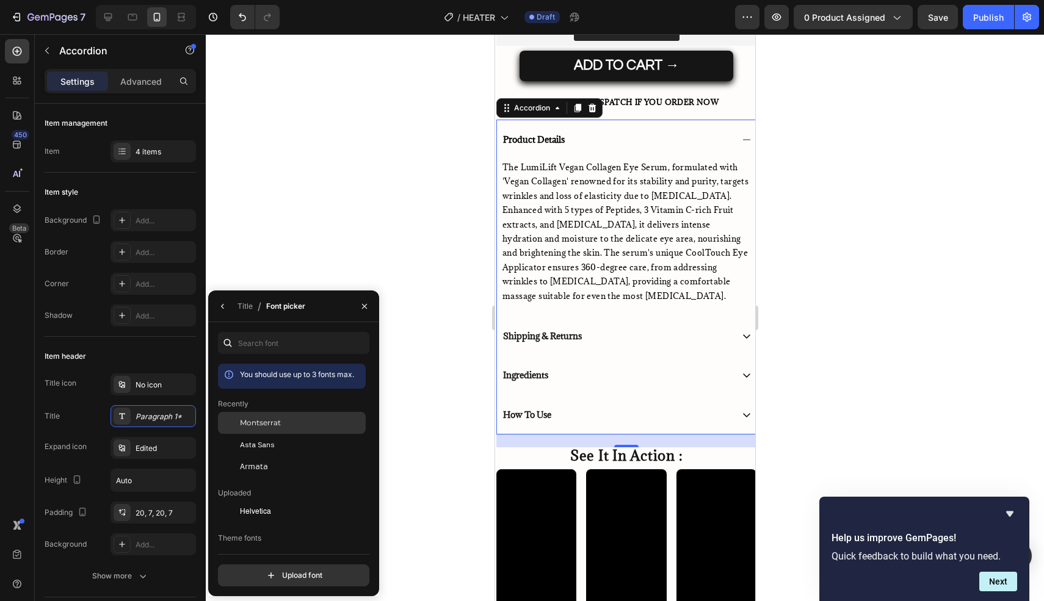
click at [292, 422] on div "Montserrat" at bounding box center [301, 423] width 123 height 11
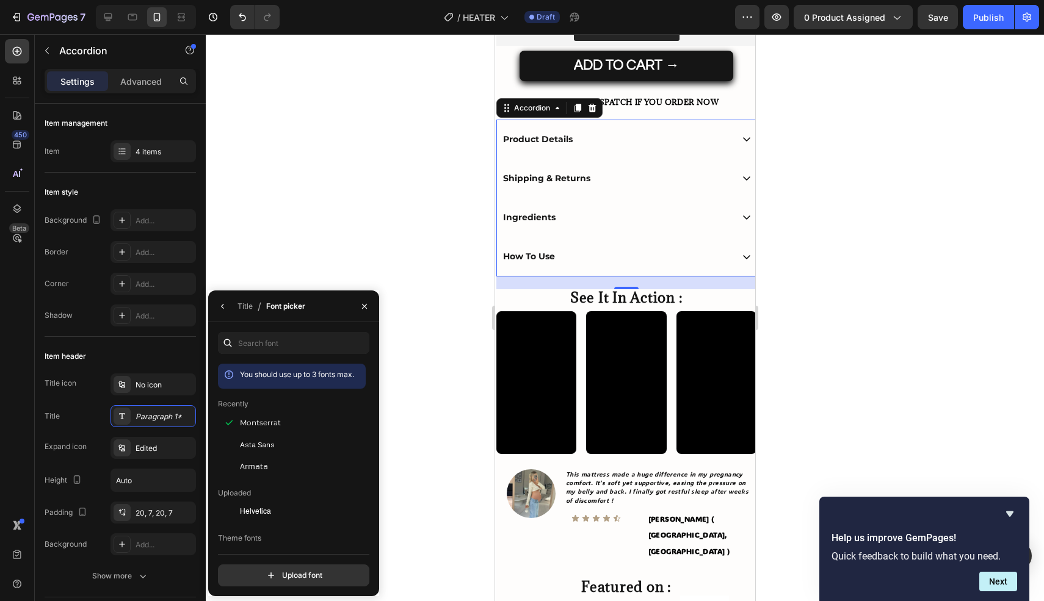
click at [428, 236] on div at bounding box center [625, 317] width 838 height 567
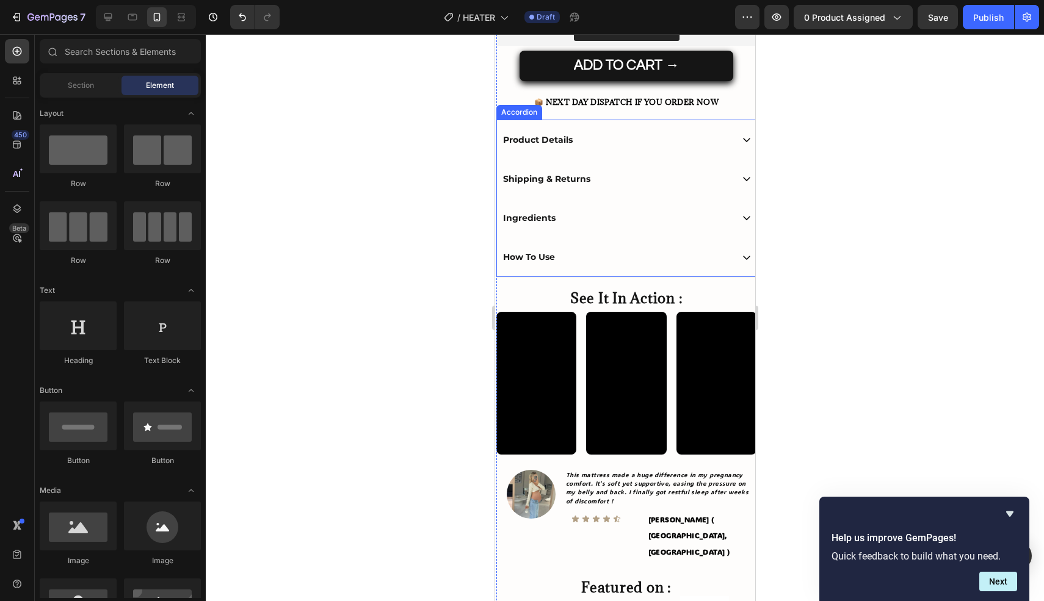
click at [594, 145] on div "Product Details" at bounding box center [616, 139] width 231 height 15
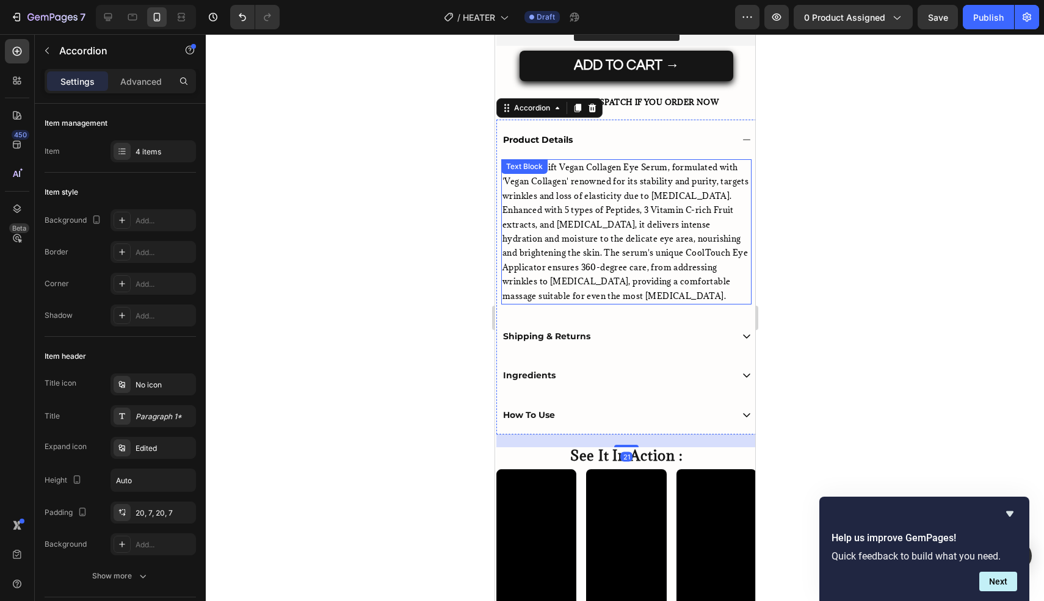
click at [620, 204] on span "The LumiLift Vegan Collagen Eye Serum, formulated with 'Vegan Collagen' renowne…" at bounding box center [625, 232] width 246 height 140
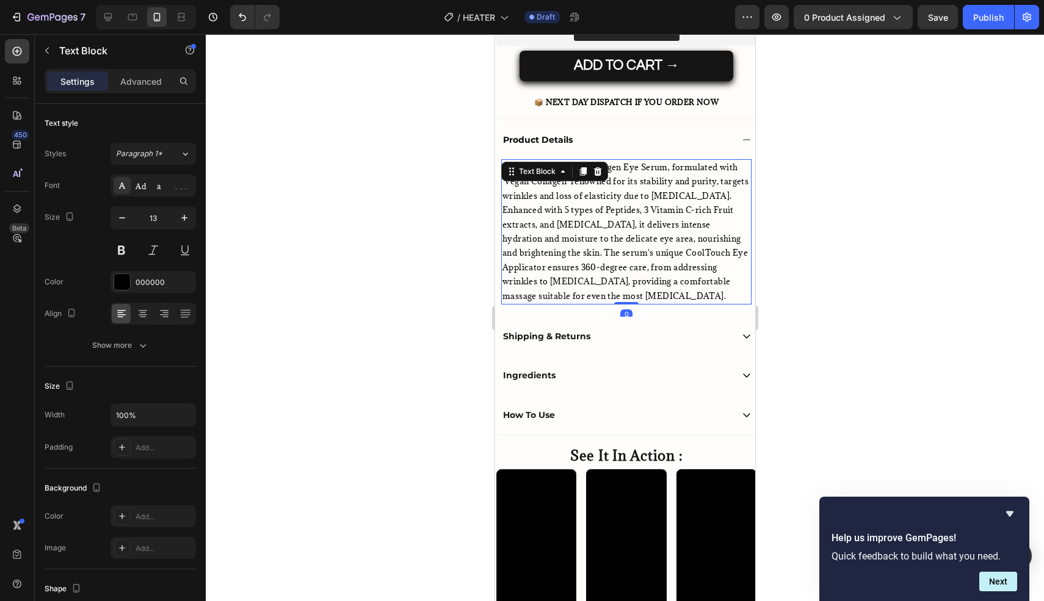
click at [613, 235] on span "The LumiLift Vegan Collagen Eye Serum, formulated with 'Vegan Collagen' renowne…" at bounding box center [625, 232] width 246 height 140
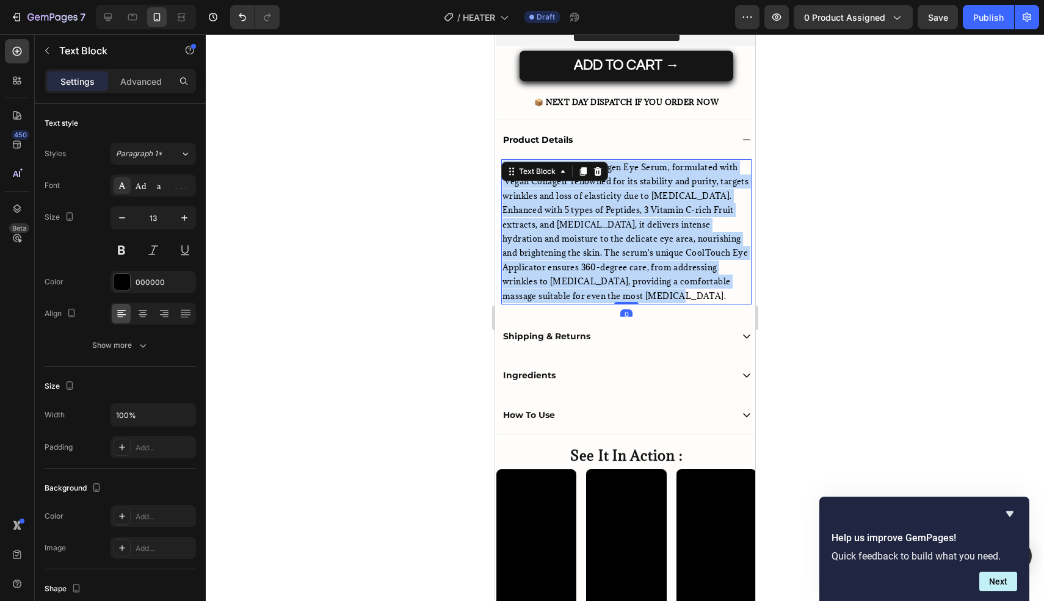
click at [613, 235] on span "The LumiLift Vegan Collagen Eye Serum, formulated with 'Vegan Collagen' renowne…" at bounding box center [625, 232] width 246 height 140
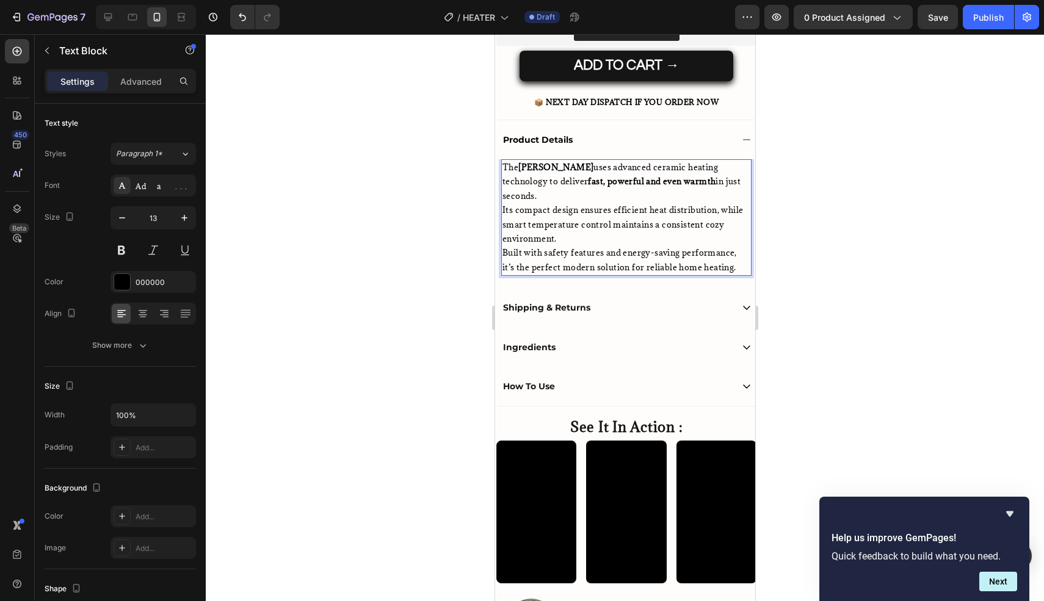
click at [608, 233] on p "The Warmio Heater uses advanced ceramic heating technology to deliver fast, pow…" at bounding box center [626, 218] width 248 height 114
drag, startPoint x: 168, startPoint y: 184, endPoint x: 175, endPoint y: 186, distance: 6.6
click at [168, 184] on div "Adamina" at bounding box center [164, 186] width 57 height 11
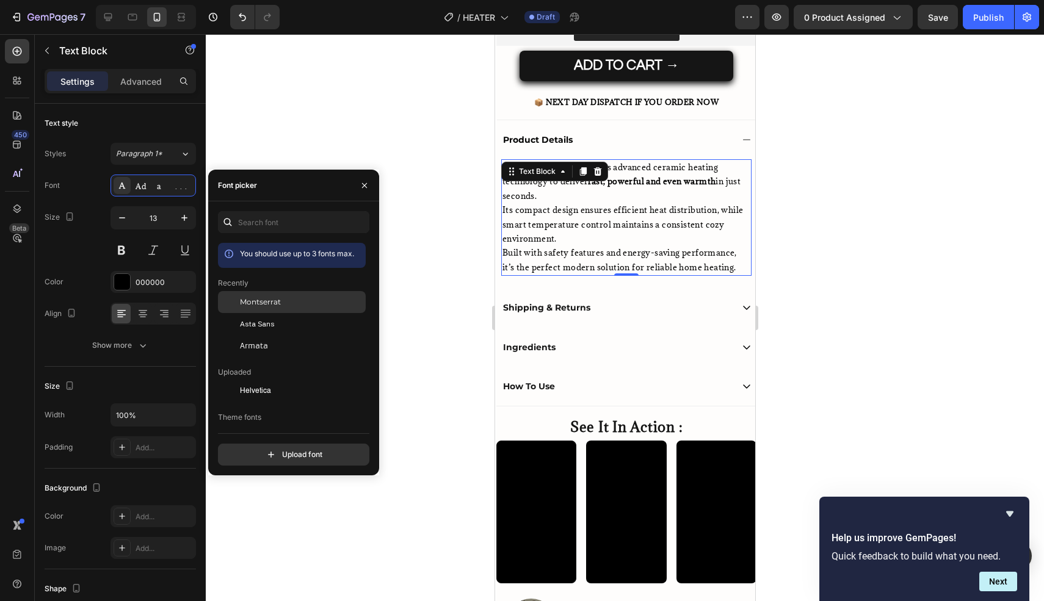
click at [275, 305] on span "Montserrat" at bounding box center [260, 302] width 41 height 11
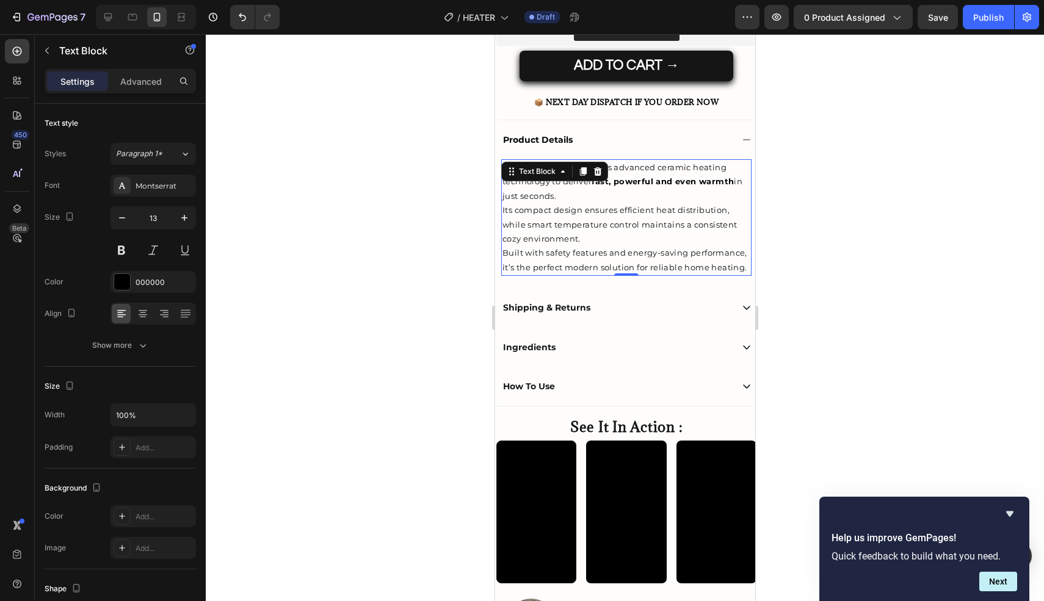
click at [422, 210] on div at bounding box center [625, 317] width 838 height 567
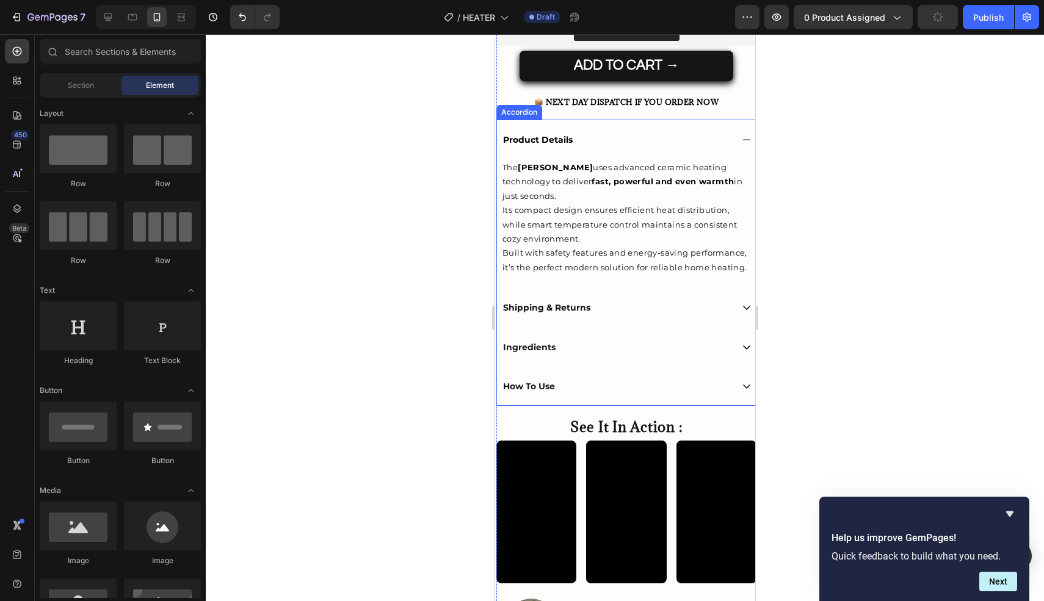
click at [674, 139] on div "Product Details" at bounding box center [616, 139] width 231 height 15
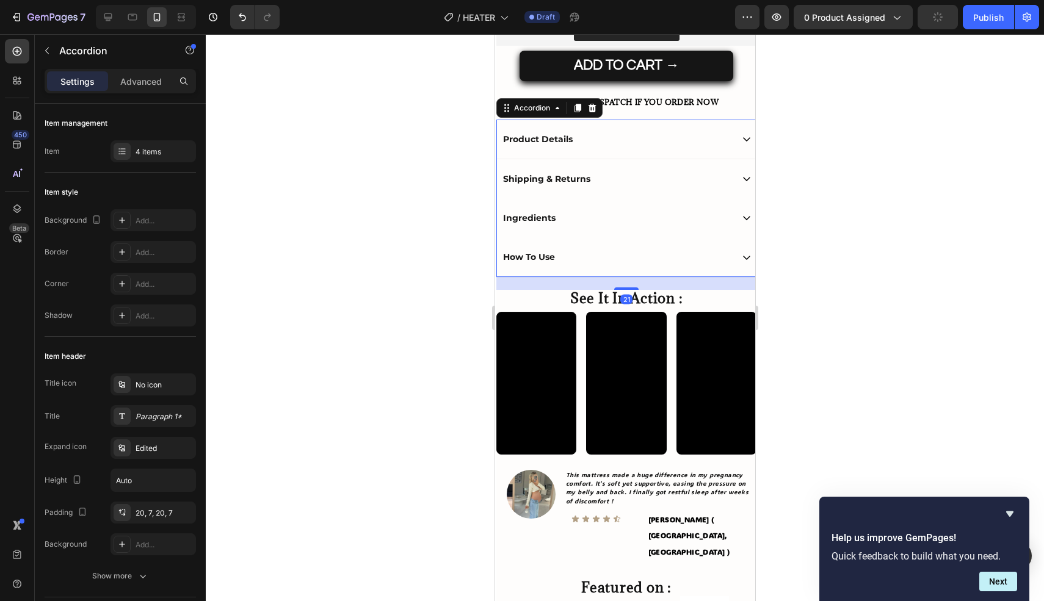
click at [598, 182] on div "Shipping & Returns" at bounding box center [616, 179] width 231 height 15
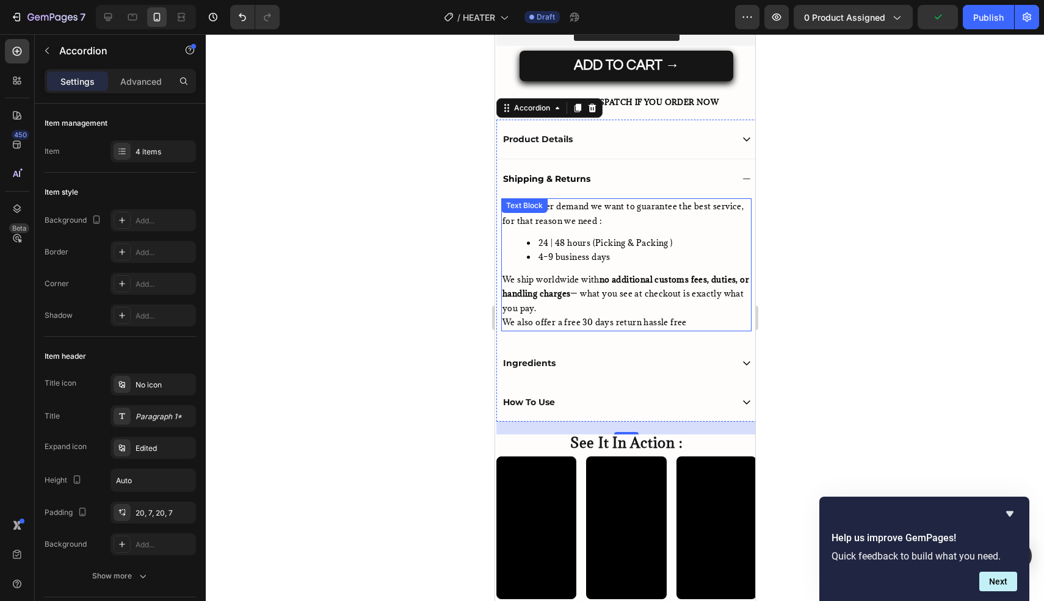
click at [712, 240] on li "24 | 48 hours (Picking & Packing )" at bounding box center [637, 243] width 223 height 14
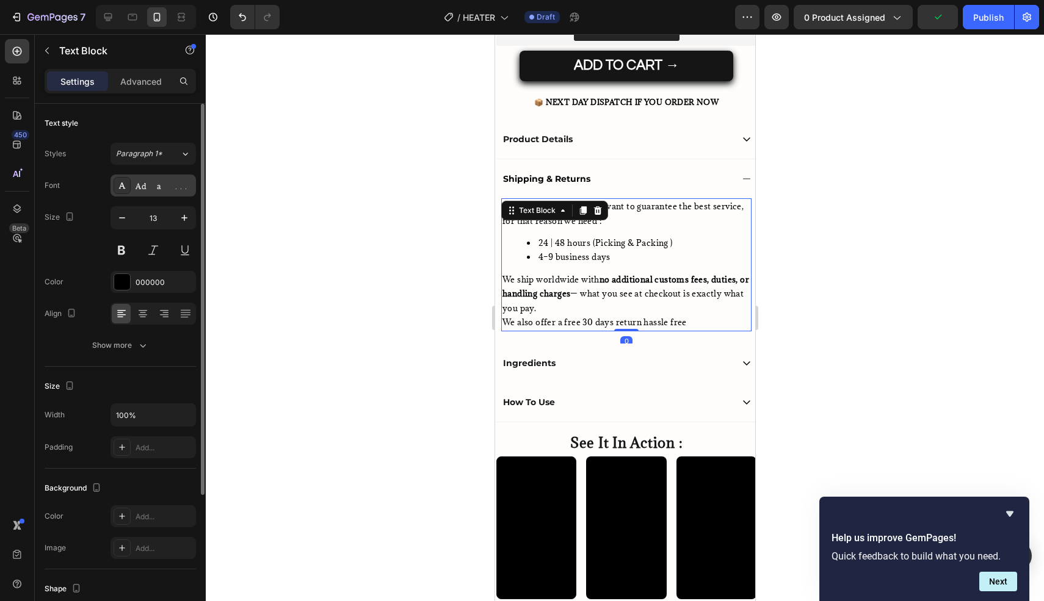
click at [156, 184] on div "Adamina" at bounding box center [164, 186] width 57 height 11
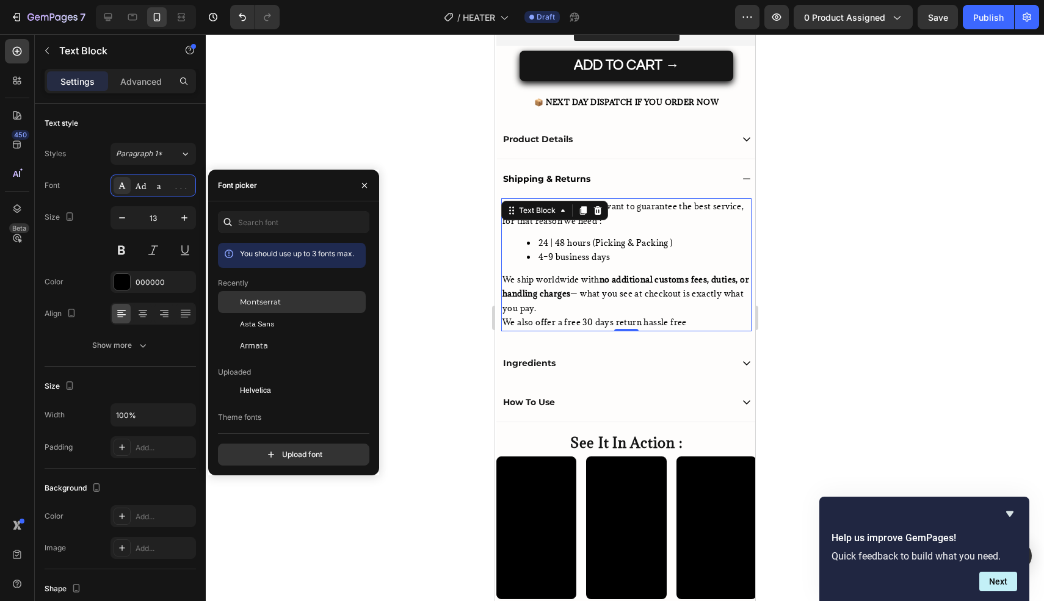
click at [261, 306] on span "Montserrat" at bounding box center [260, 302] width 41 height 11
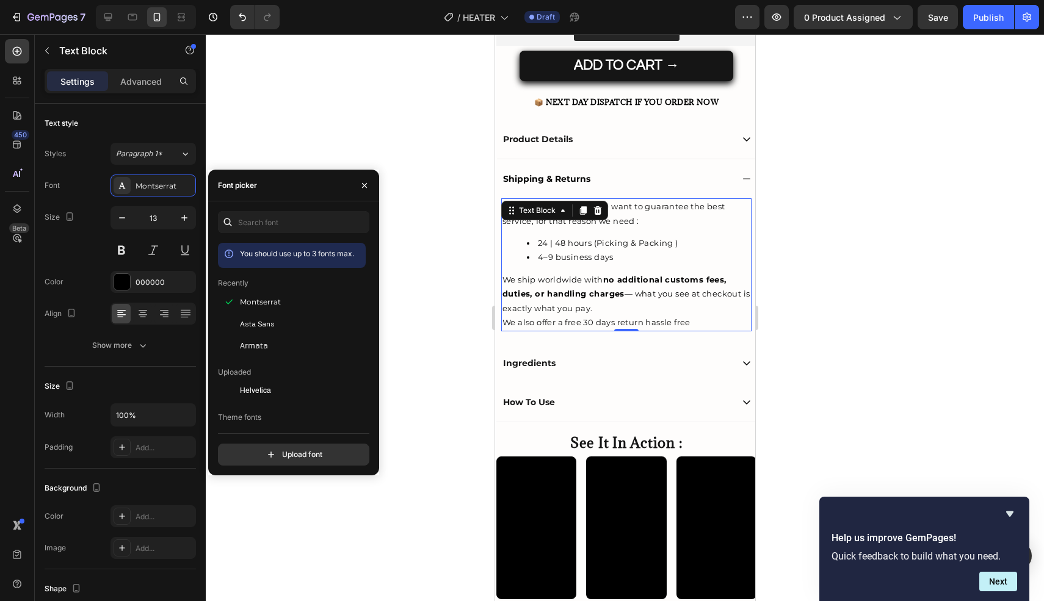
click at [433, 273] on div at bounding box center [625, 317] width 838 height 567
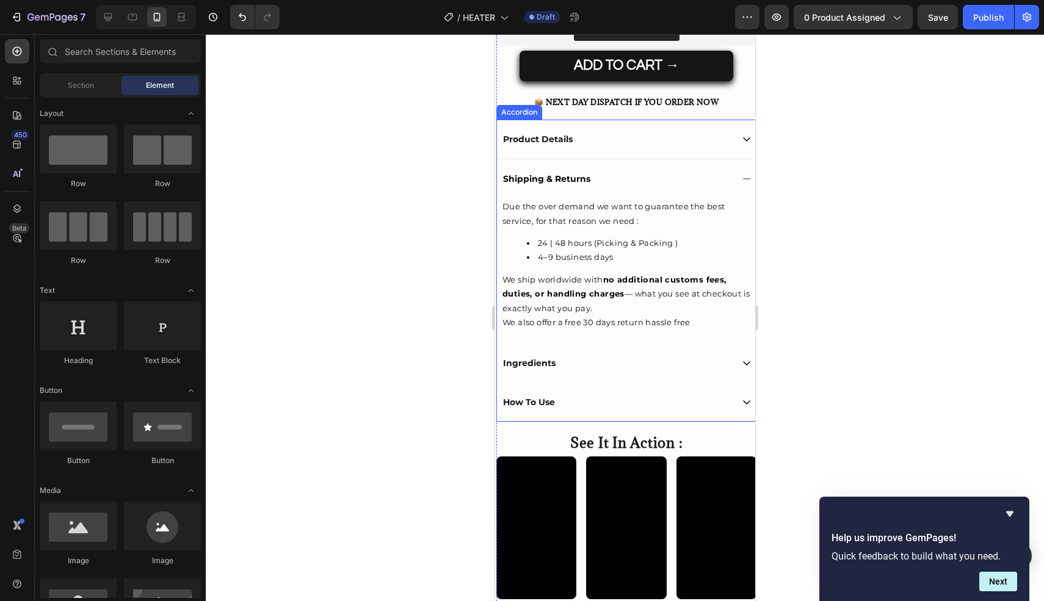
click at [631, 183] on div "Shipping & Returns" at bounding box center [616, 179] width 231 height 15
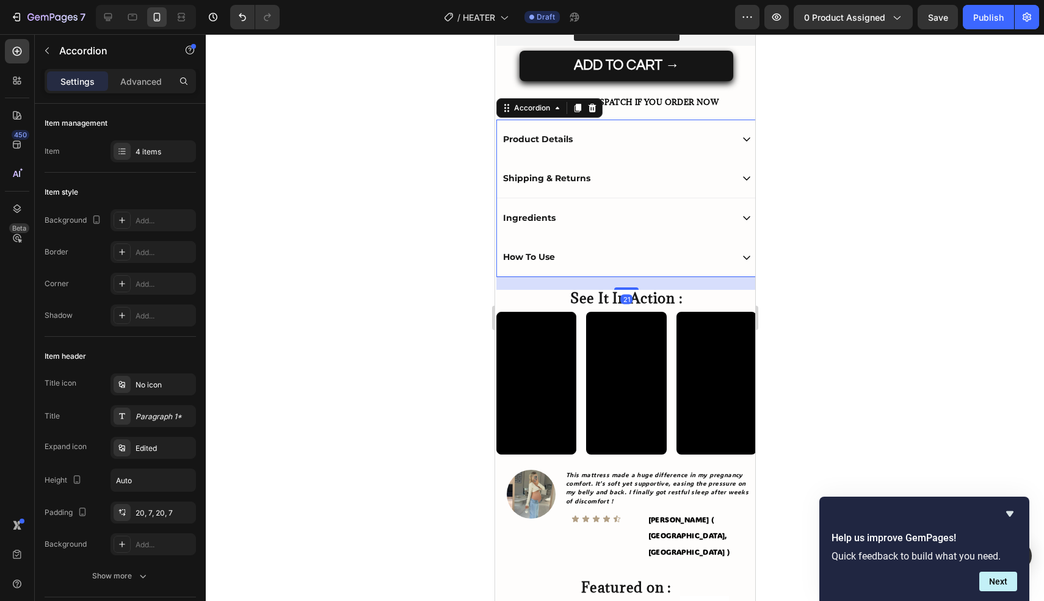
drag, startPoint x: 584, startPoint y: 219, endPoint x: 590, endPoint y: 222, distance: 6.8
click at [584, 219] on div "Ingredients" at bounding box center [616, 218] width 231 height 15
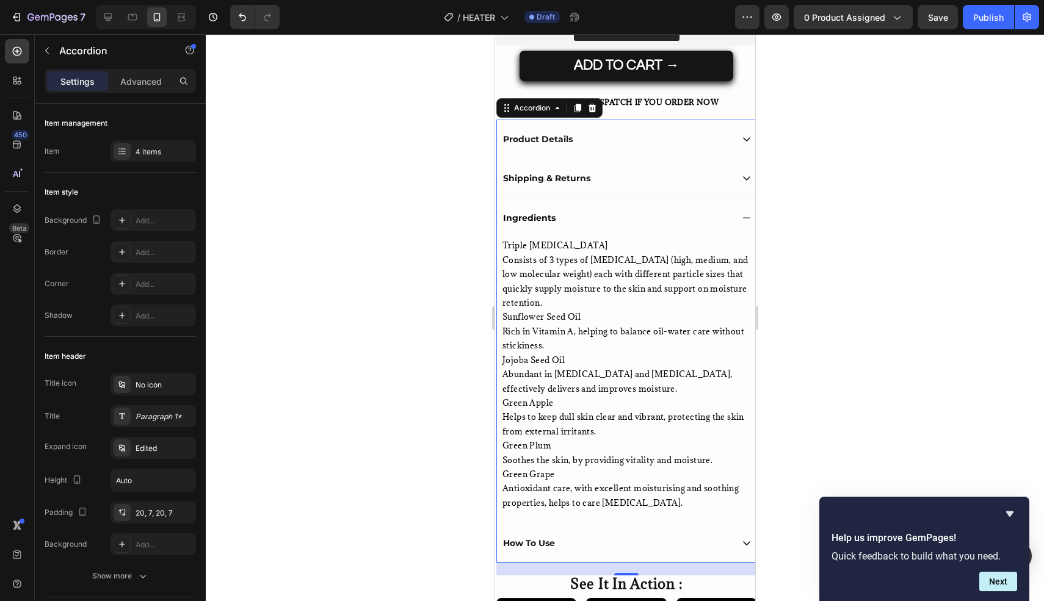
click at [601, 211] on div "Ingredients" at bounding box center [616, 218] width 231 height 15
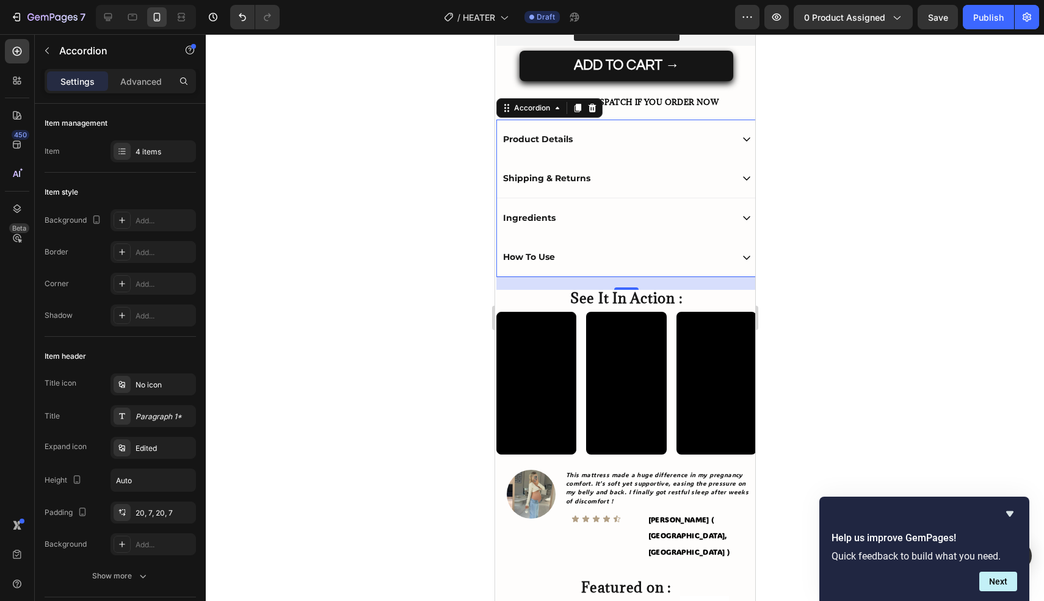
click at [544, 215] on p "Ingredients" at bounding box center [528, 217] width 52 height 11
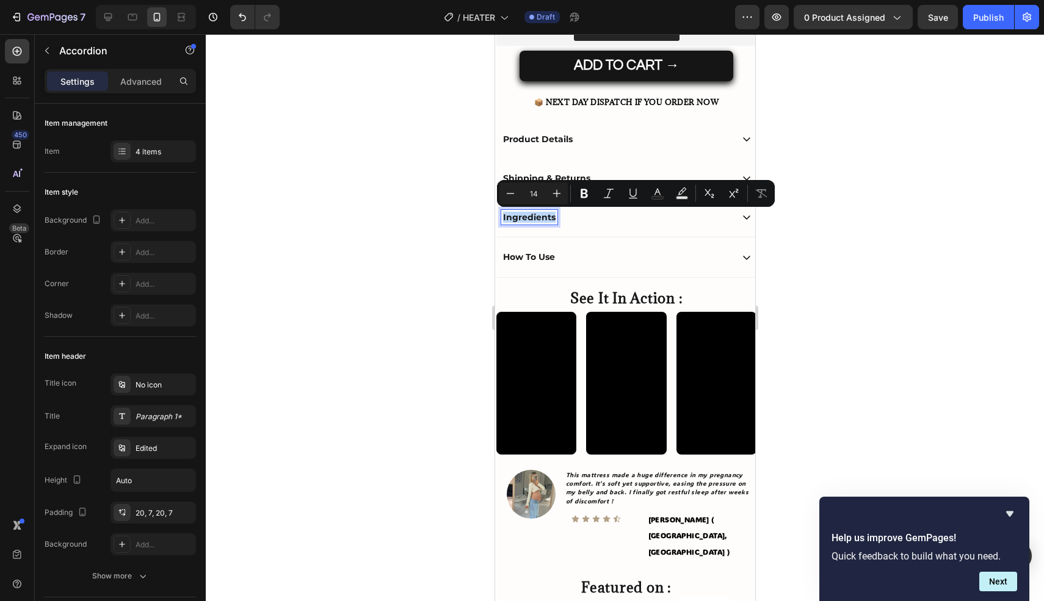
scroll to position [550, 0]
click at [599, 257] on div "How To Use" at bounding box center [616, 257] width 231 height 15
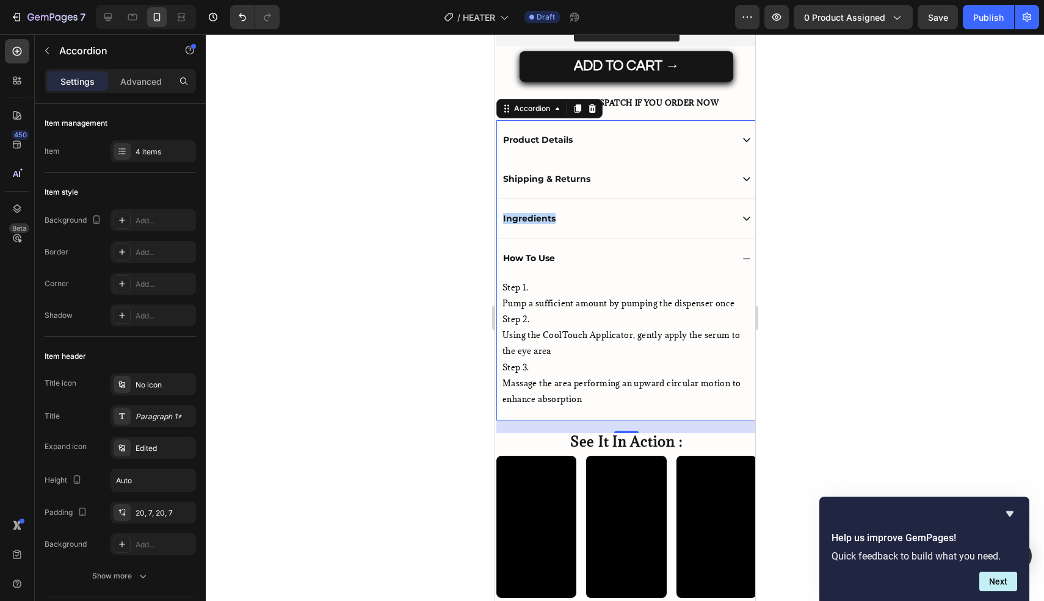
click at [528, 218] on p "Ingredients" at bounding box center [528, 218] width 52 height 11
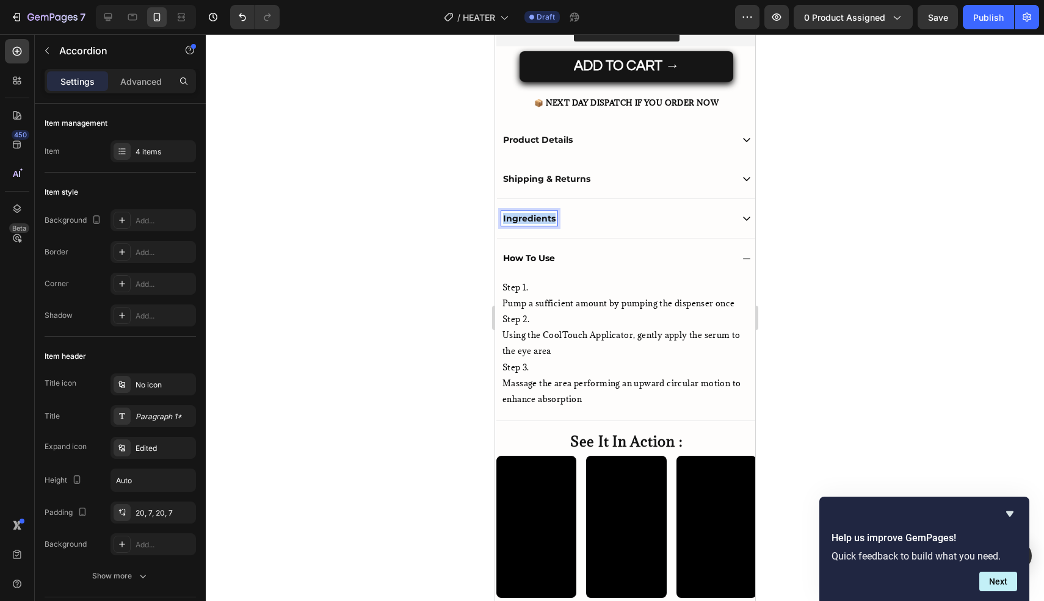
click at [528, 218] on p "Ingredients" at bounding box center [528, 218] width 52 height 11
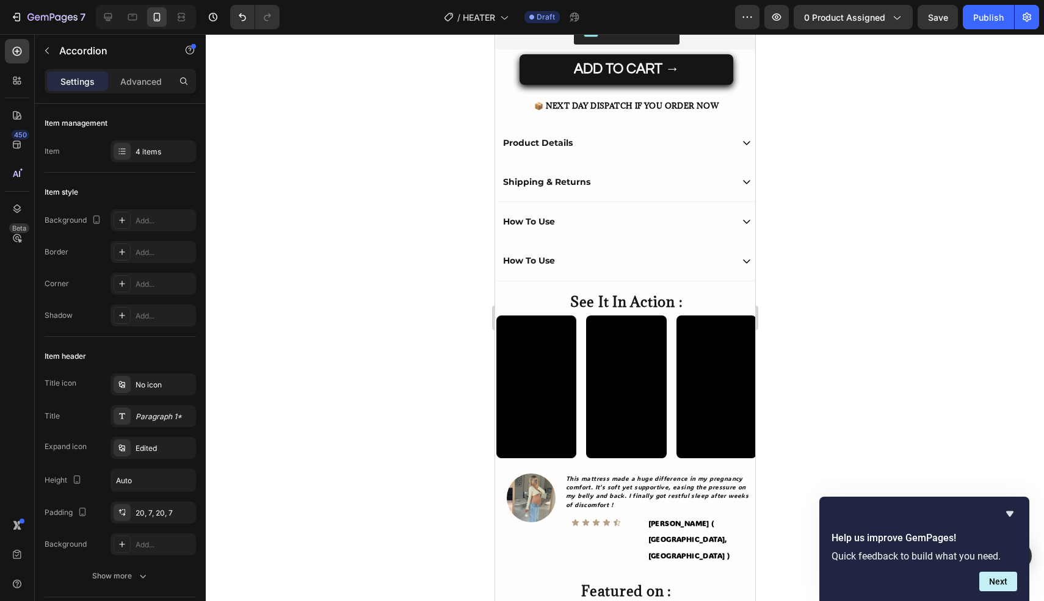
click at [599, 219] on div "How To Use" at bounding box center [616, 221] width 231 height 15
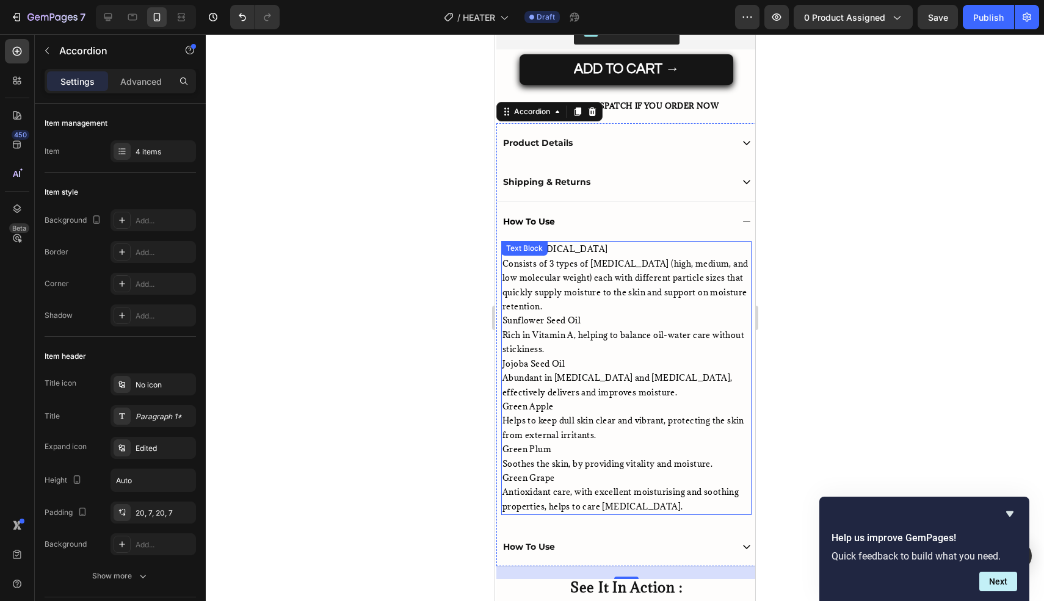
click at [577, 328] on p "Rich in Vitamin A, helping to balance oil-water care without stickiness." at bounding box center [626, 342] width 248 height 29
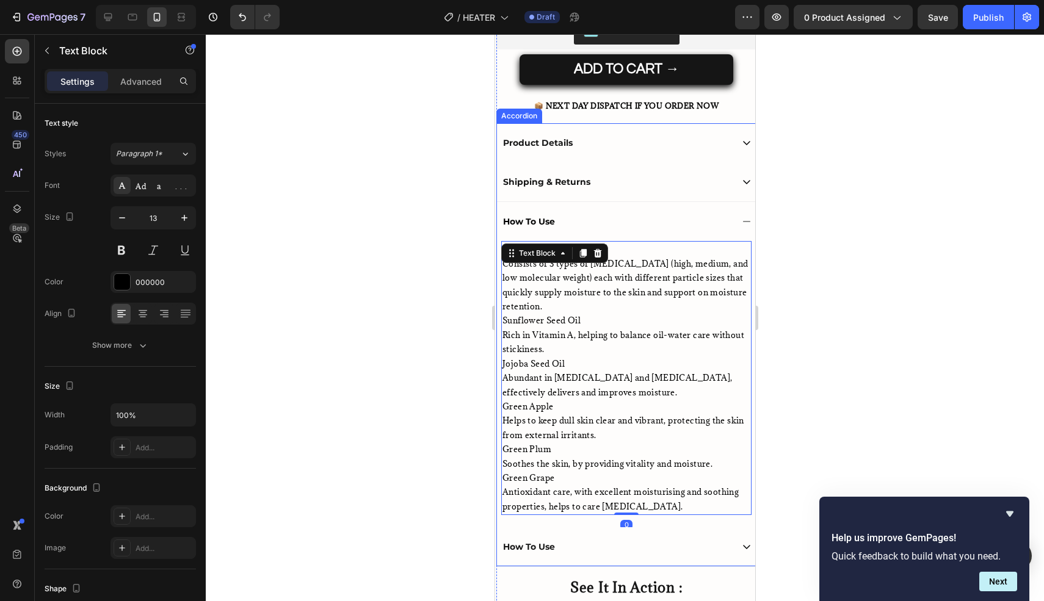
click at [688, 515] on div "Triple Hyaluronic Acid Consists of 3 types of Hyaluronic Acid (high, medium, an…" at bounding box center [625, 384] width 259 height 286
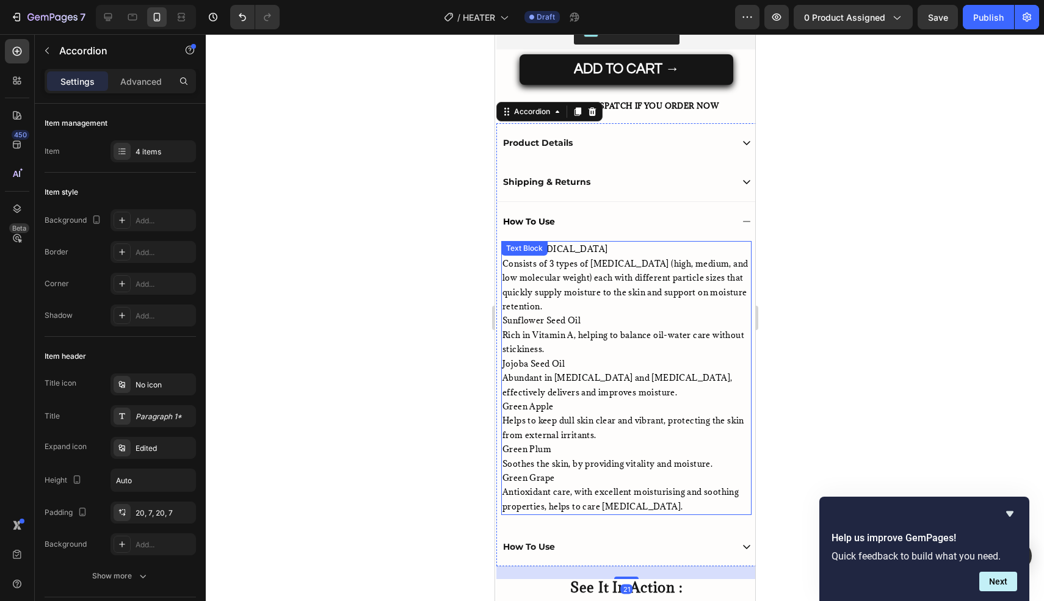
click at [681, 505] on p "Antioxidant care, with excellent moisturising and soothing properties, helps to…" at bounding box center [626, 499] width 248 height 29
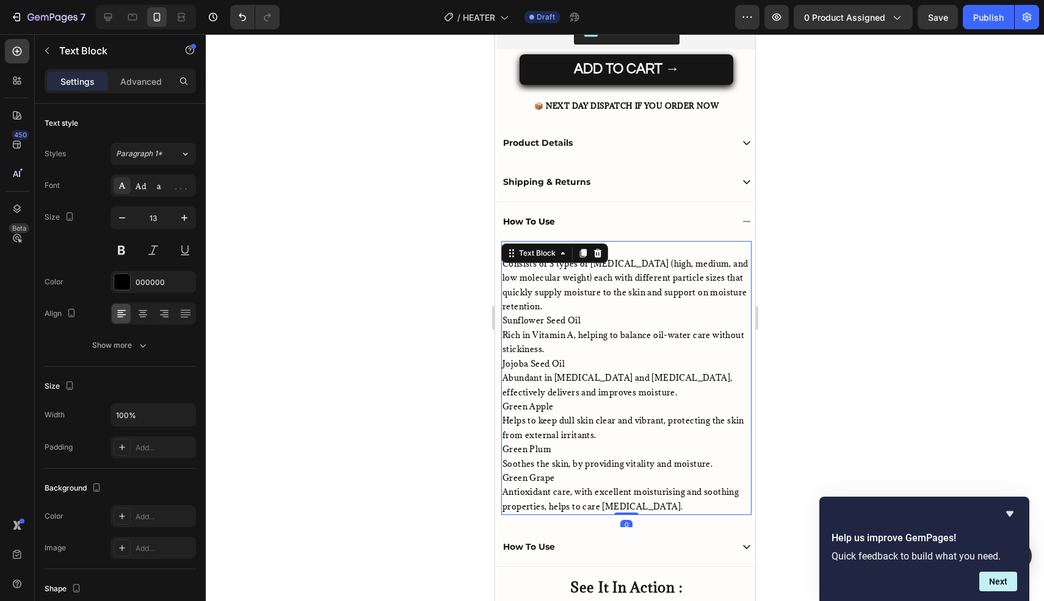
click at [681, 505] on p "Antioxidant care, with excellent moisturising and soothing properties, helps to…" at bounding box center [626, 499] width 248 height 29
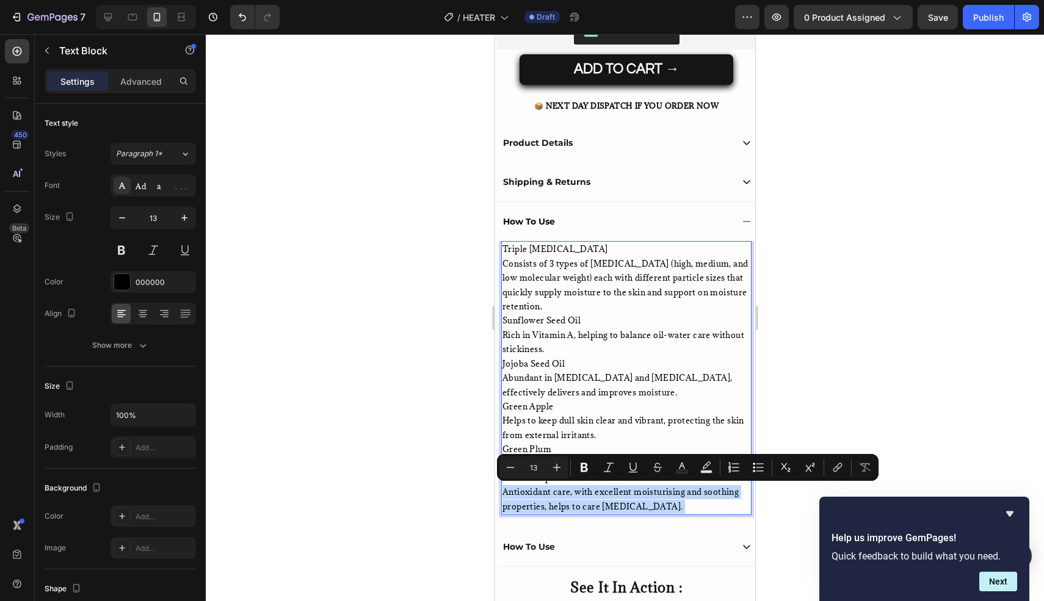
drag, startPoint x: 681, startPoint y: 505, endPoint x: 510, endPoint y: 249, distance: 307.9
click at [510, 249] on div "Triple Hyaluronic Acid Consists of 3 types of Hyaluronic Acid (high, medium, an…" at bounding box center [626, 378] width 250 height 274
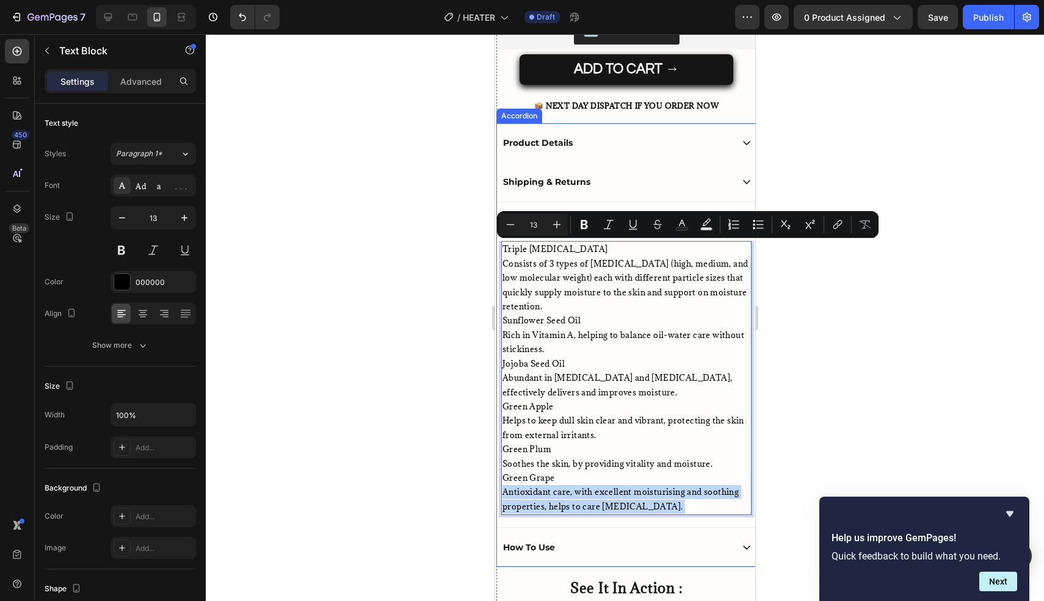
drag, startPoint x: 504, startPoint y: 248, endPoint x: 721, endPoint y: 528, distance: 353.7
click at [721, 528] on div "Product Details Shipping & Returns How To Use Triple Hyaluronic Acid Consists o…" at bounding box center [626, 345] width 260 height 444
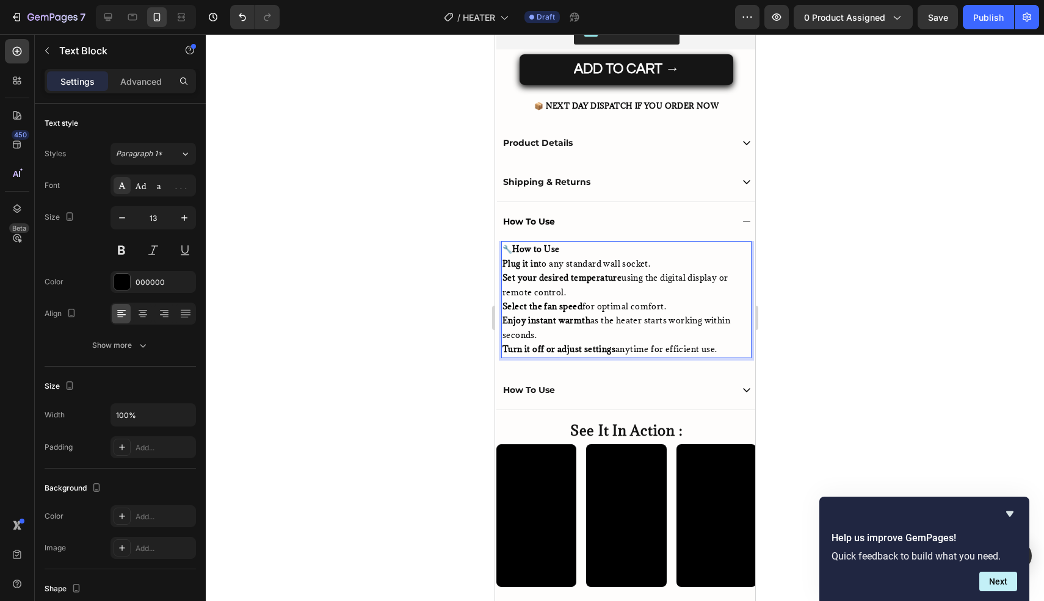
click at [578, 245] on p "🔧 How to Use" at bounding box center [626, 249] width 248 height 14
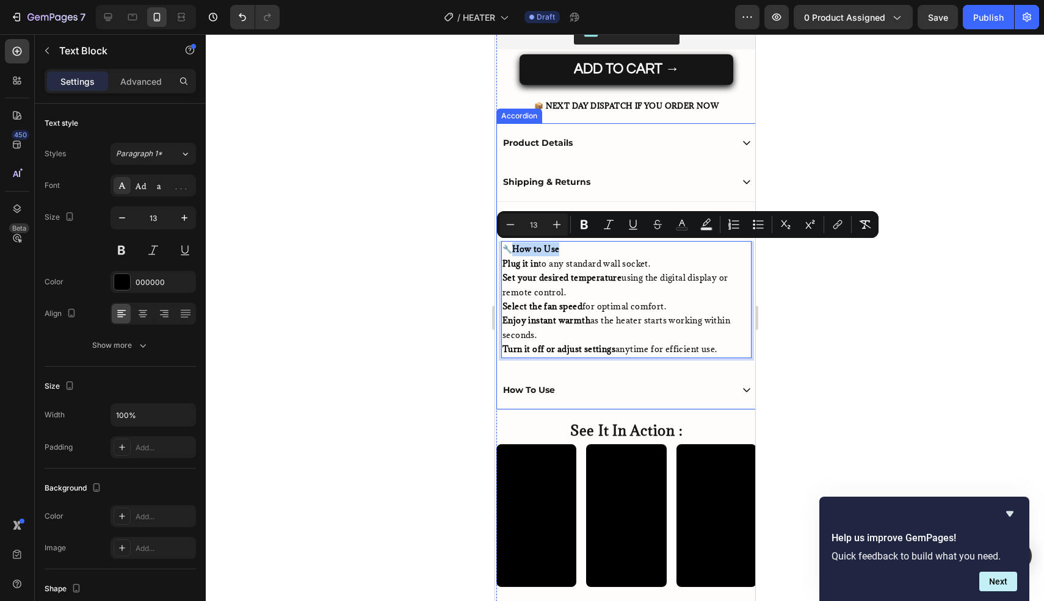
drag, startPoint x: 578, startPoint y: 245, endPoint x: 496, endPoint y: 246, distance: 81.8
click at [496, 246] on div "🔧 How to Use Plug it in to any standard wall socket. Set your desired temperatu…" at bounding box center [625, 305] width 259 height 129
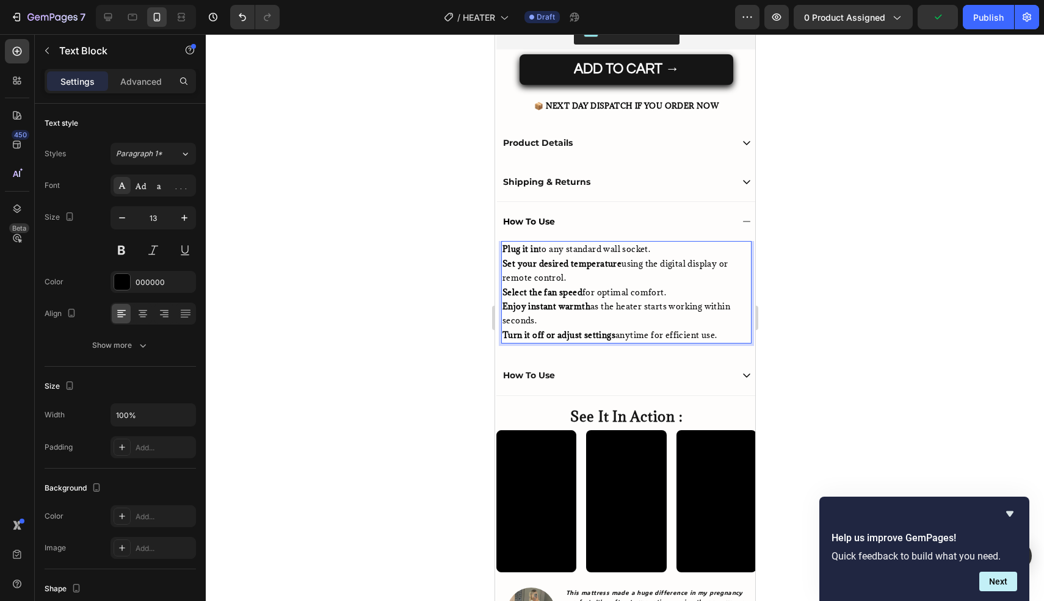
click at [702, 291] on p "Select the fan speed for optimal comfort." at bounding box center [626, 293] width 248 height 14
click at [144, 191] on div "Adamina" at bounding box center [164, 186] width 57 height 11
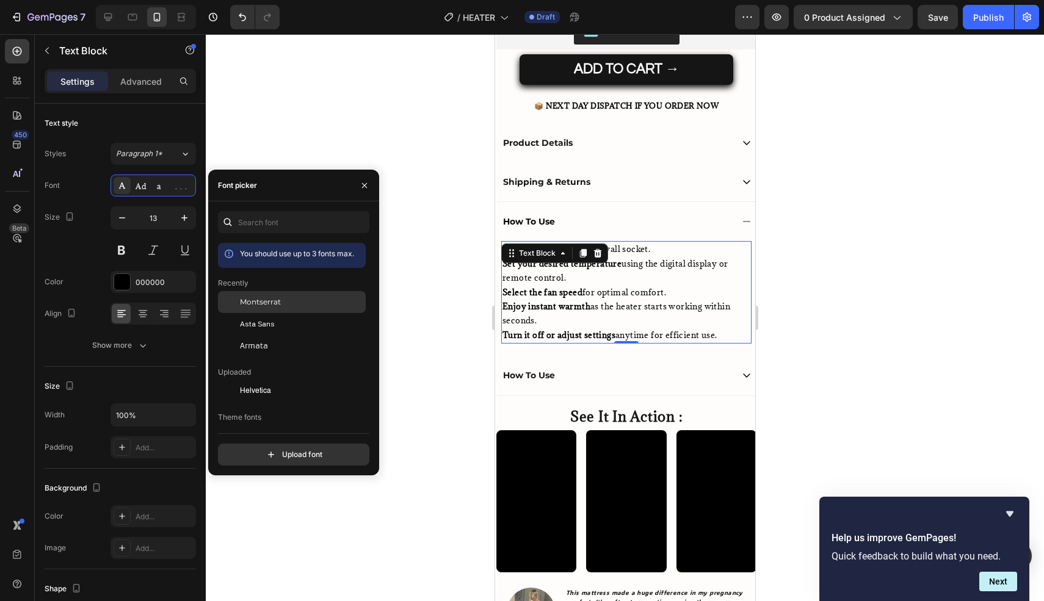
click at [277, 303] on span "Montserrat" at bounding box center [260, 302] width 41 height 11
click at [521, 260] on div "Text Block" at bounding box center [554, 254] width 107 height 20
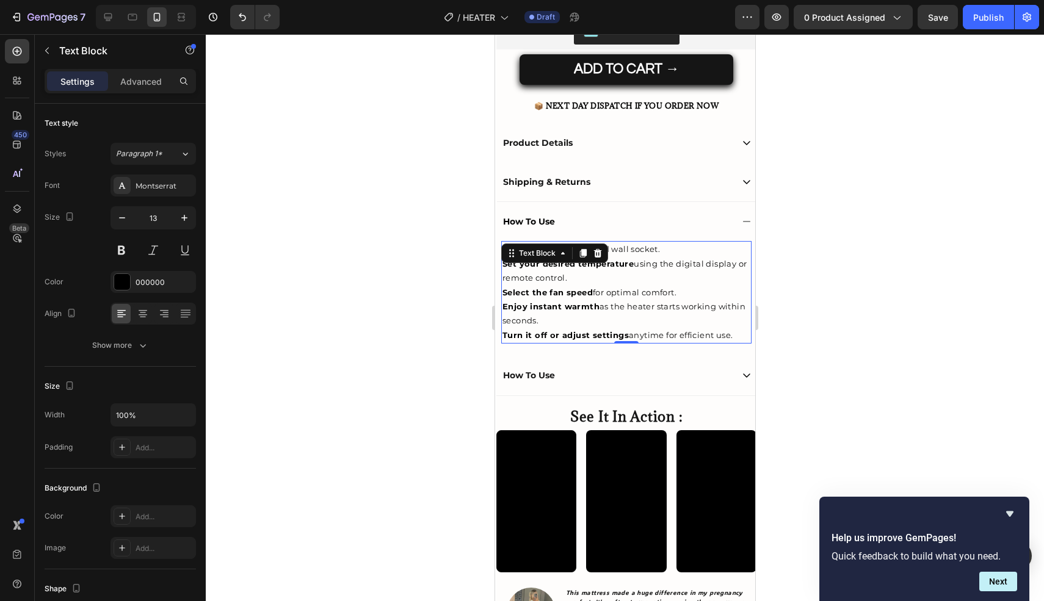
click at [426, 271] on div at bounding box center [625, 317] width 838 height 567
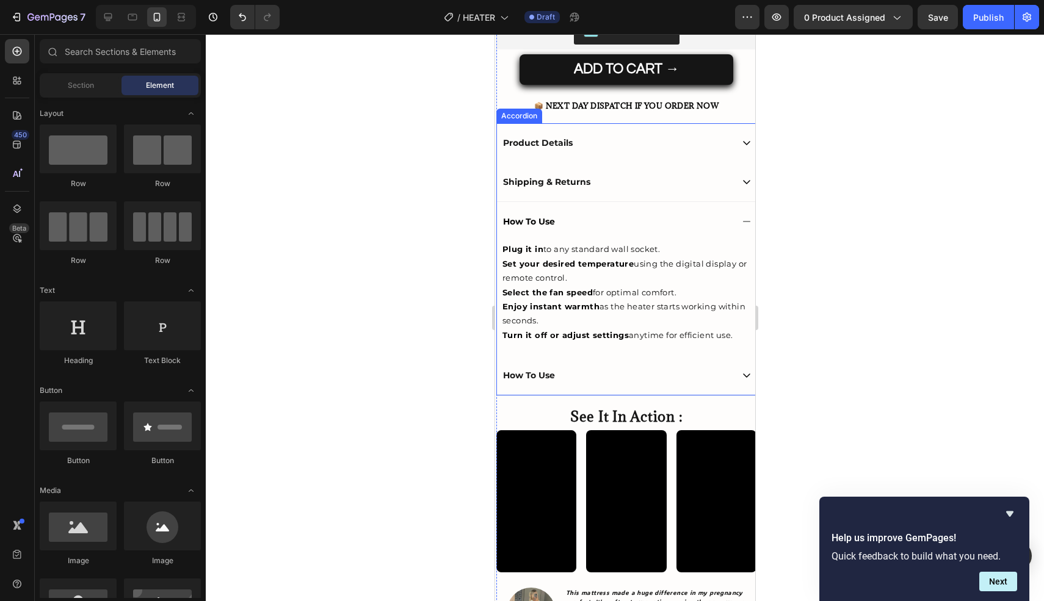
click at [616, 226] on div "How To Use" at bounding box center [616, 221] width 231 height 15
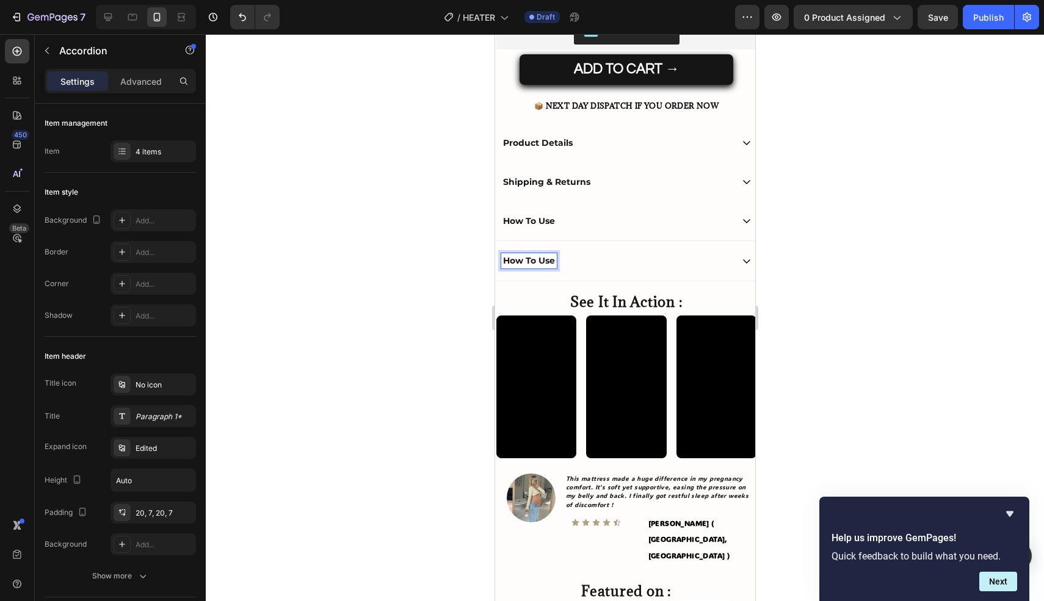
click at [537, 264] on p "How To Use" at bounding box center [528, 260] width 52 height 11
click at [501, 264] on div "1 Year Warranty" at bounding box center [537, 260] width 73 height 15
click at [645, 252] on div "Our 1 Year Warranty" at bounding box center [625, 260] width 259 height 40
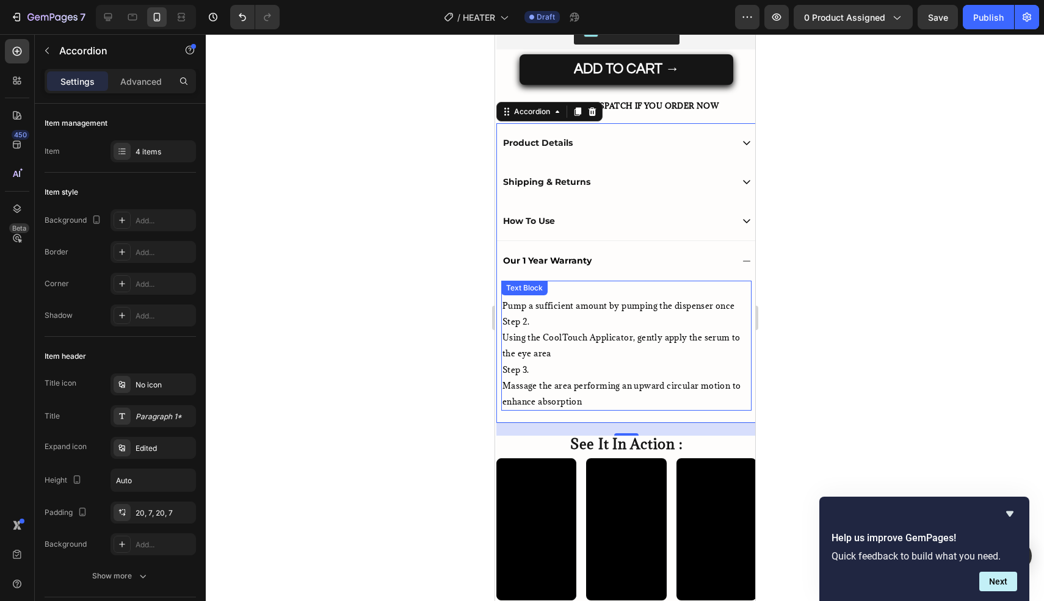
click at [600, 364] on p "Step 3." at bounding box center [626, 370] width 248 height 16
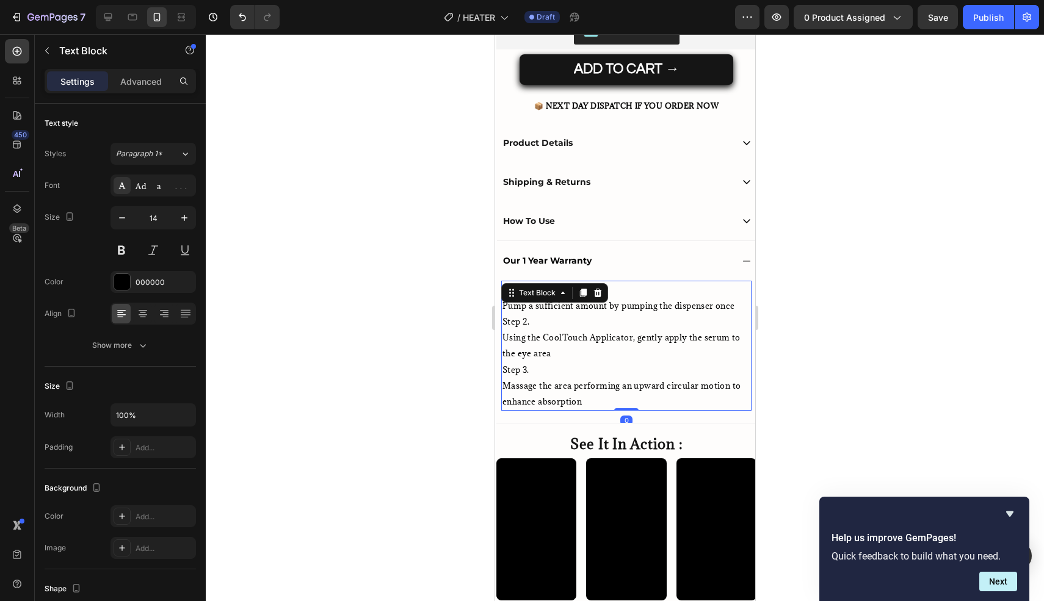
click at [583, 395] on p "Massage the area performing an upward circular motion to enhance absorption" at bounding box center [626, 394] width 248 height 32
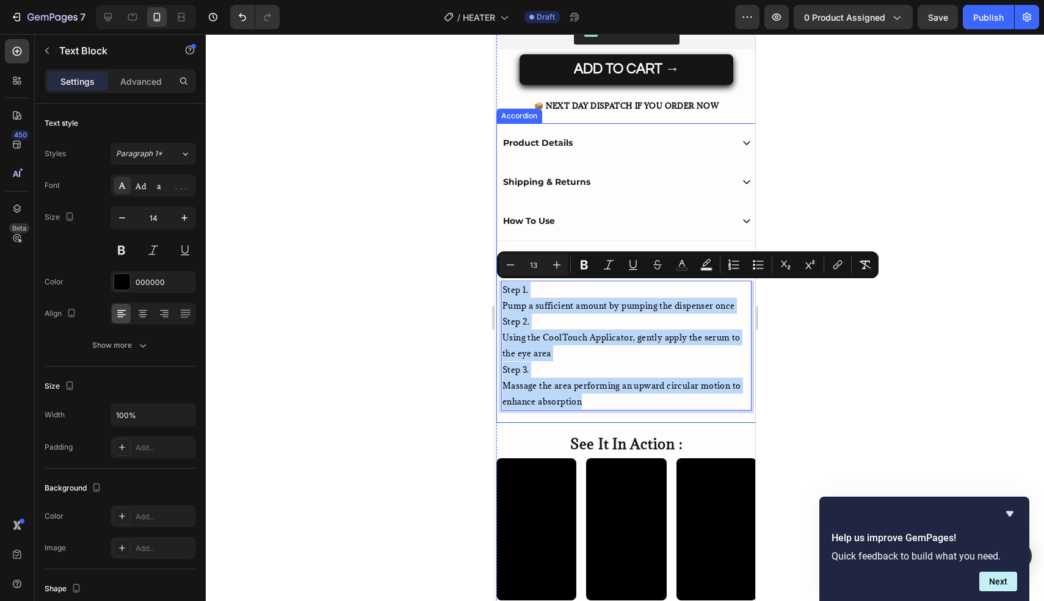
drag, startPoint x: 577, startPoint y: 396, endPoint x: 494, endPoint y: 272, distance: 148.3
click at [494, 272] on div "Icon Icon Icon Icon Icon Icon List Rated 4,8|5 by +12,500 Warm & Happy Customer…" at bounding box center [624, 301] width 260 height 984
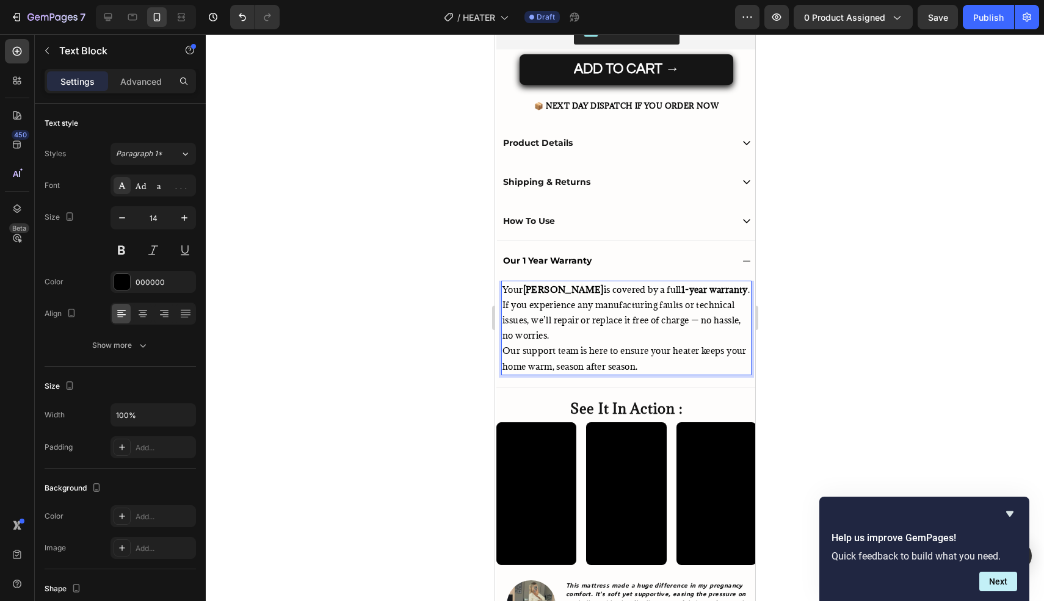
click at [676, 313] on p "Your Warmio Heater is covered by a full 1-year warranty . If you experience any…" at bounding box center [626, 328] width 248 height 92
click at [151, 190] on div "Adamina" at bounding box center [164, 186] width 57 height 11
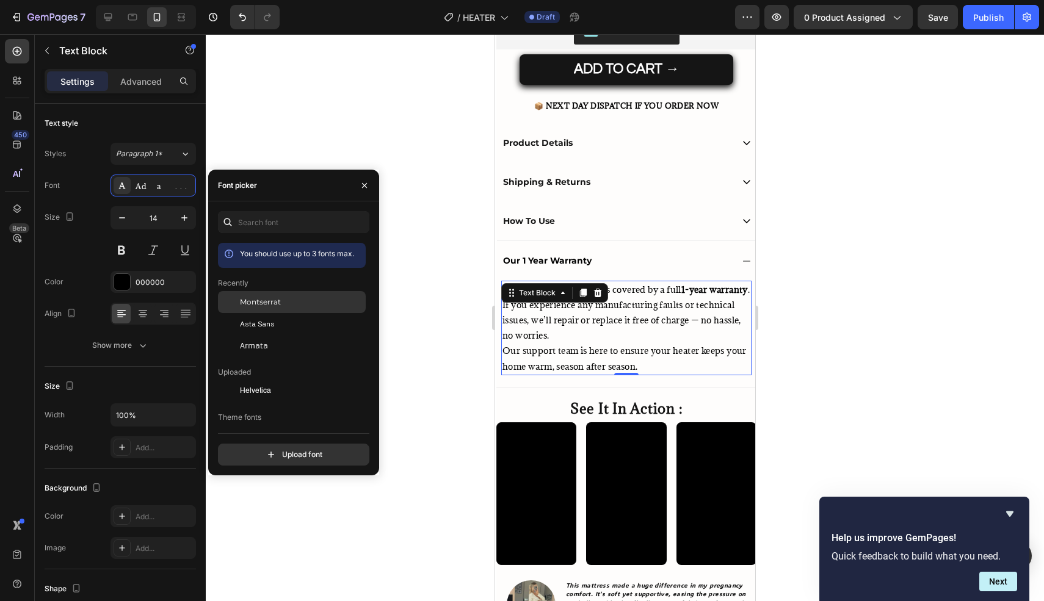
click at [273, 303] on span "Montserrat" at bounding box center [260, 302] width 41 height 11
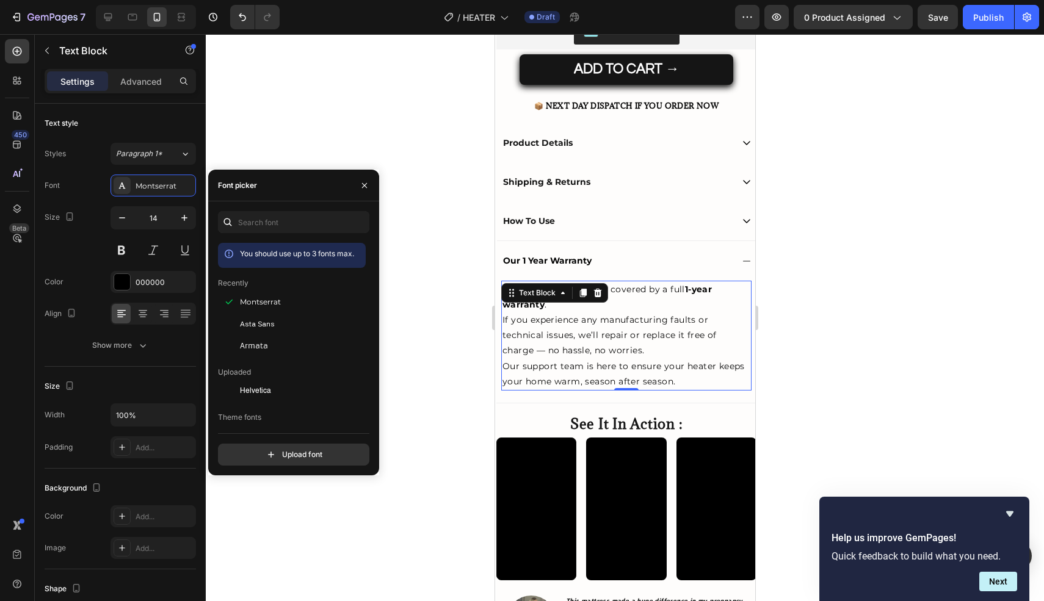
click at [432, 310] on div at bounding box center [625, 317] width 838 height 567
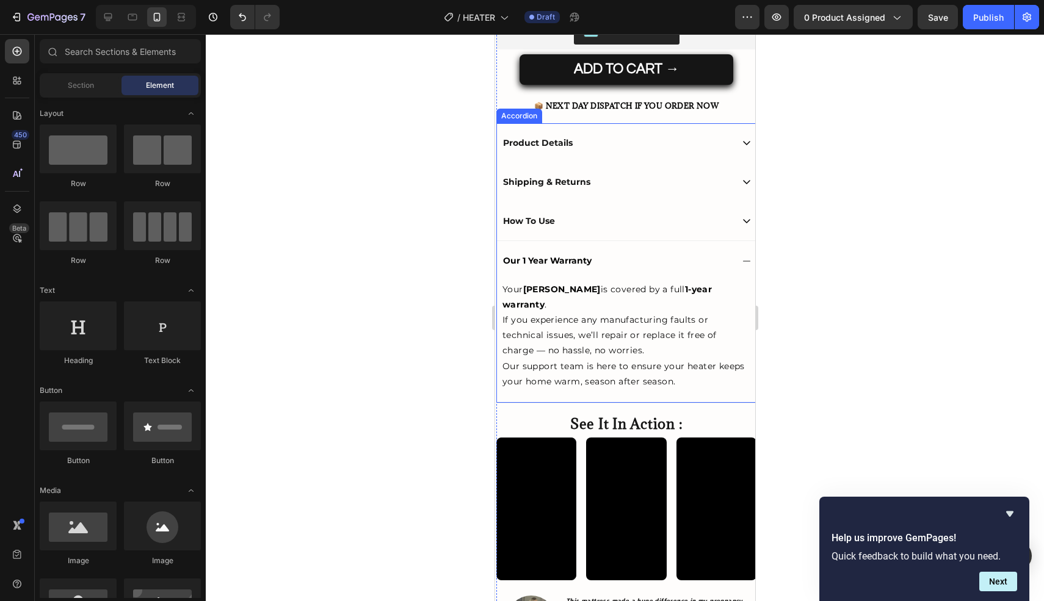
click at [655, 259] on div "Our 1 Year Warranty" at bounding box center [616, 260] width 231 height 15
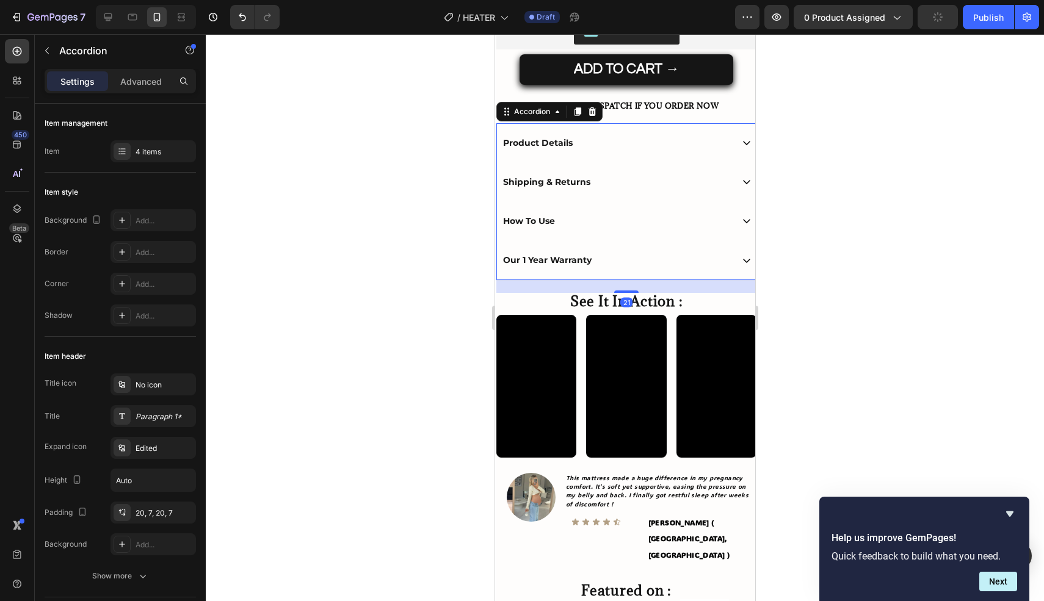
click at [856, 291] on div at bounding box center [625, 317] width 838 height 567
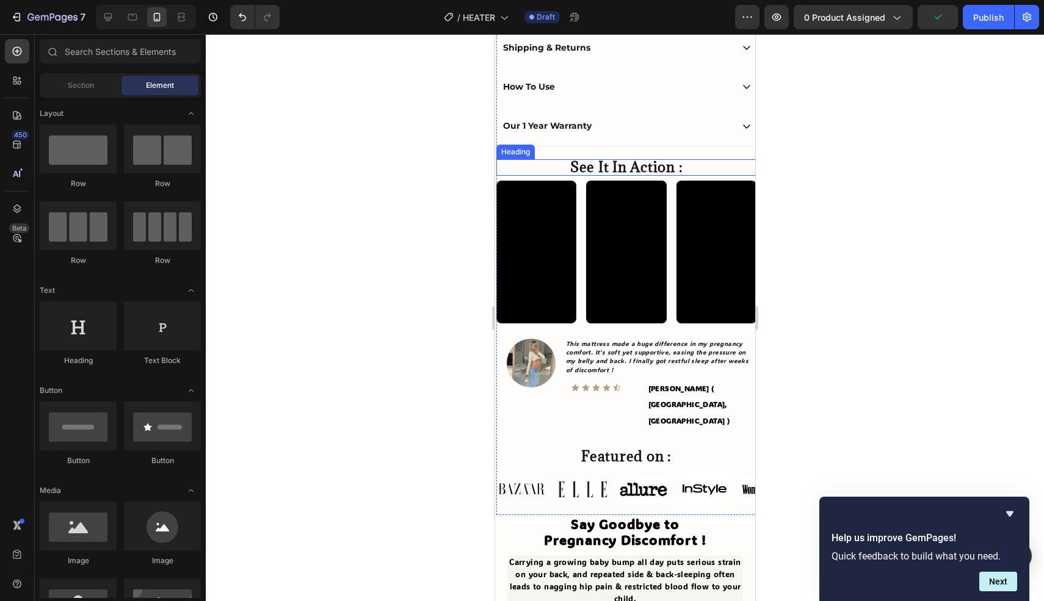
scroll to position [681, 0]
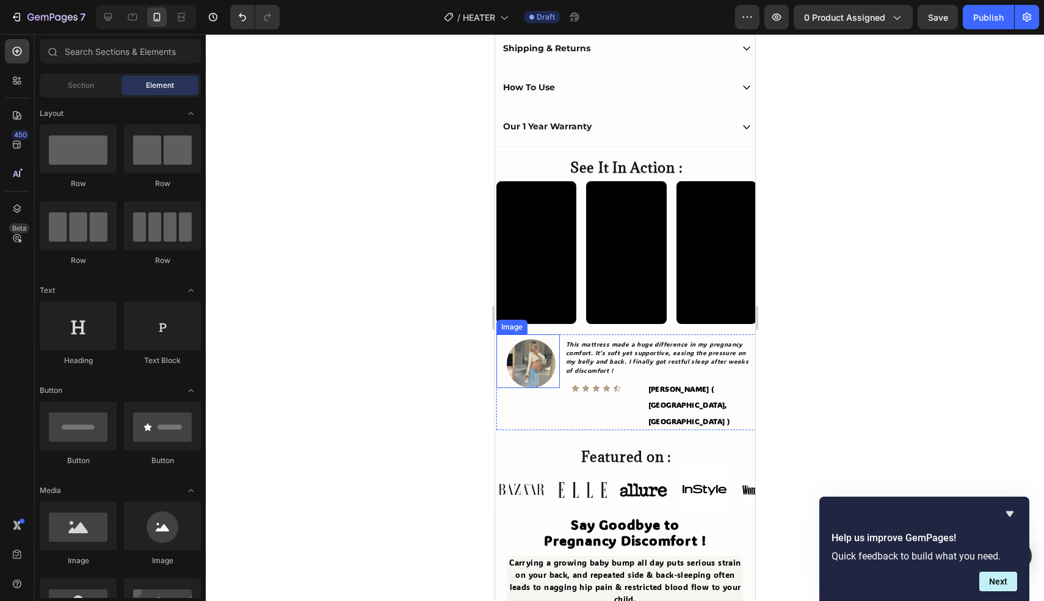
click at [530, 360] on img at bounding box center [530, 363] width 49 height 49
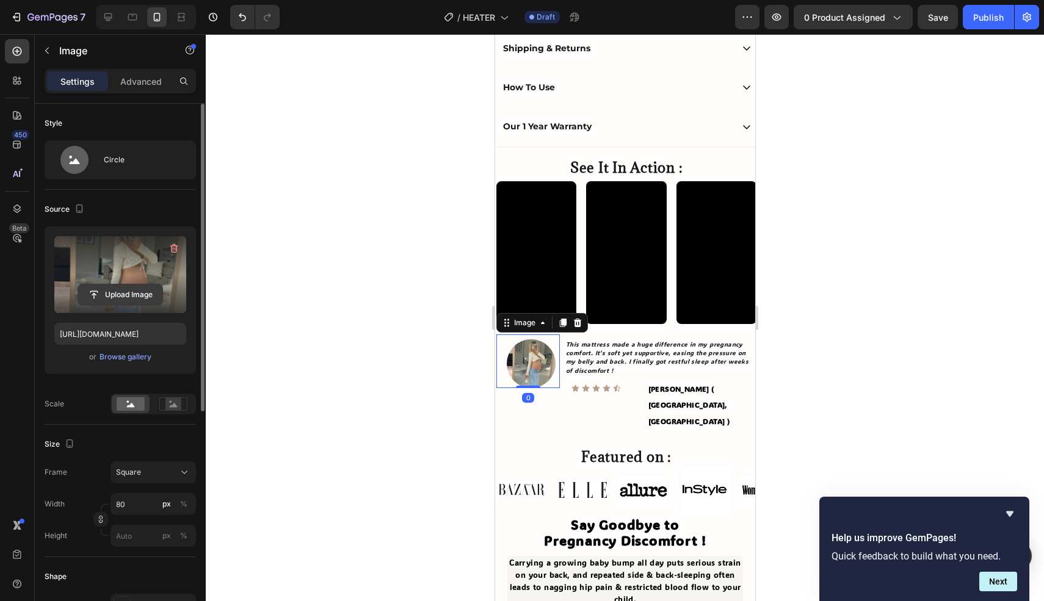
drag, startPoint x: 167, startPoint y: 247, endPoint x: 126, endPoint y: 266, distance: 45.1
click at [168, 247] on icon "button" at bounding box center [174, 248] width 12 height 12
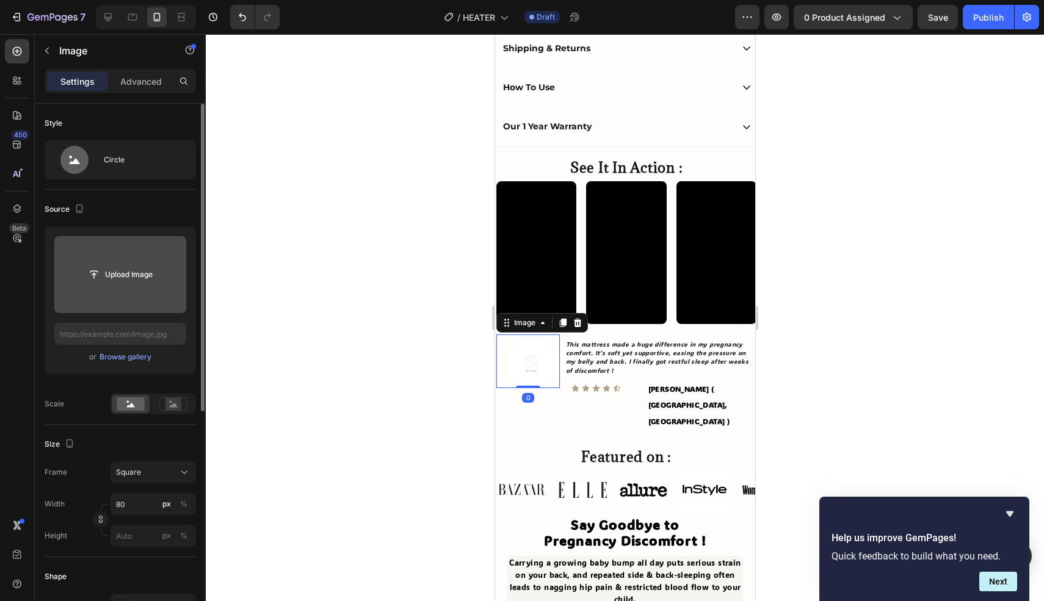
click at [116, 274] on input "file" at bounding box center [120, 274] width 84 height 21
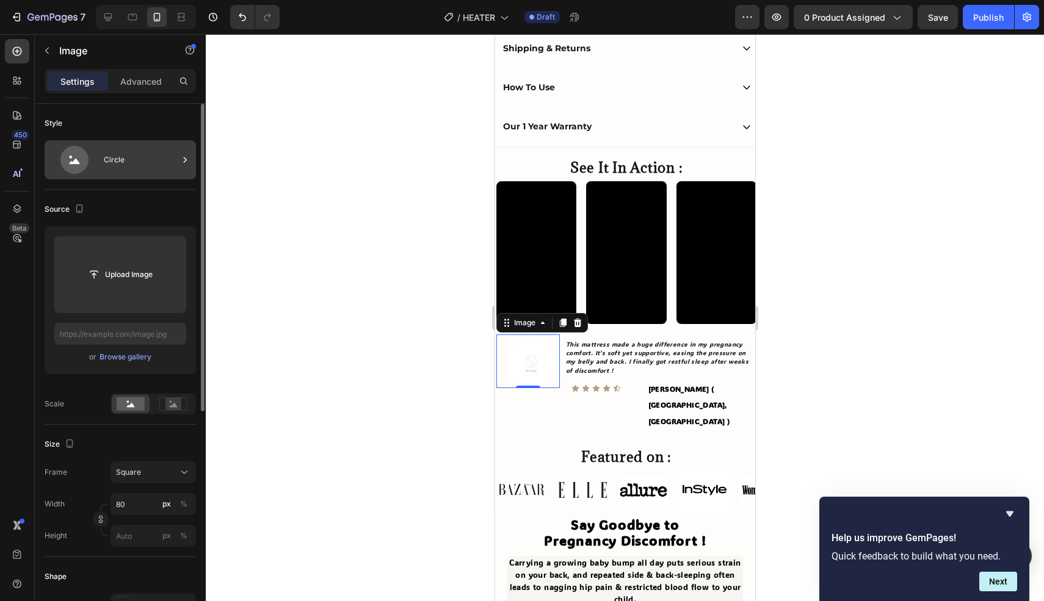
click at [165, 158] on div "Circle" at bounding box center [141, 160] width 74 height 28
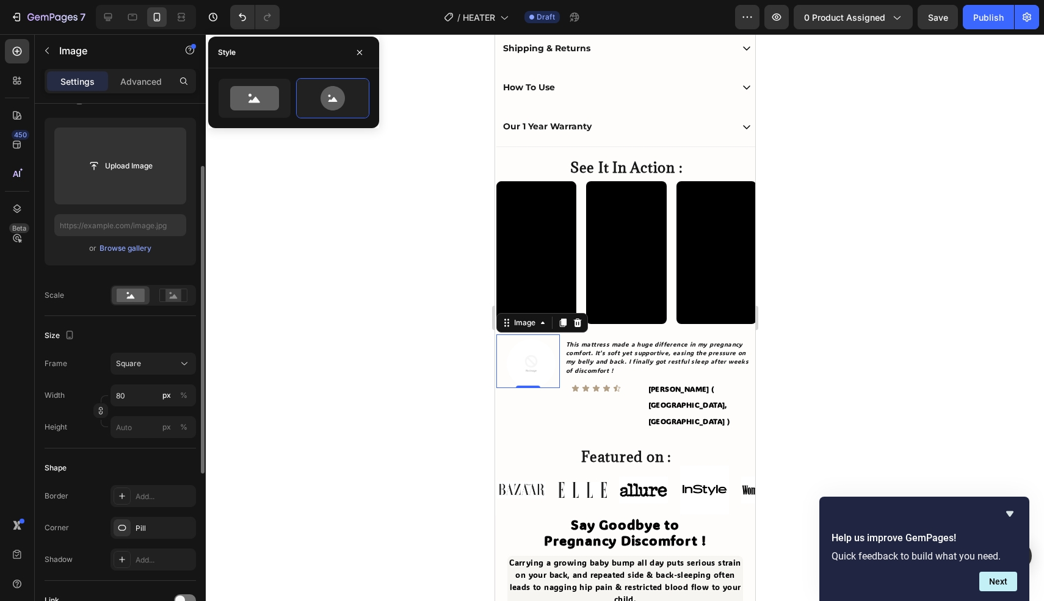
scroll to position [0, 0]
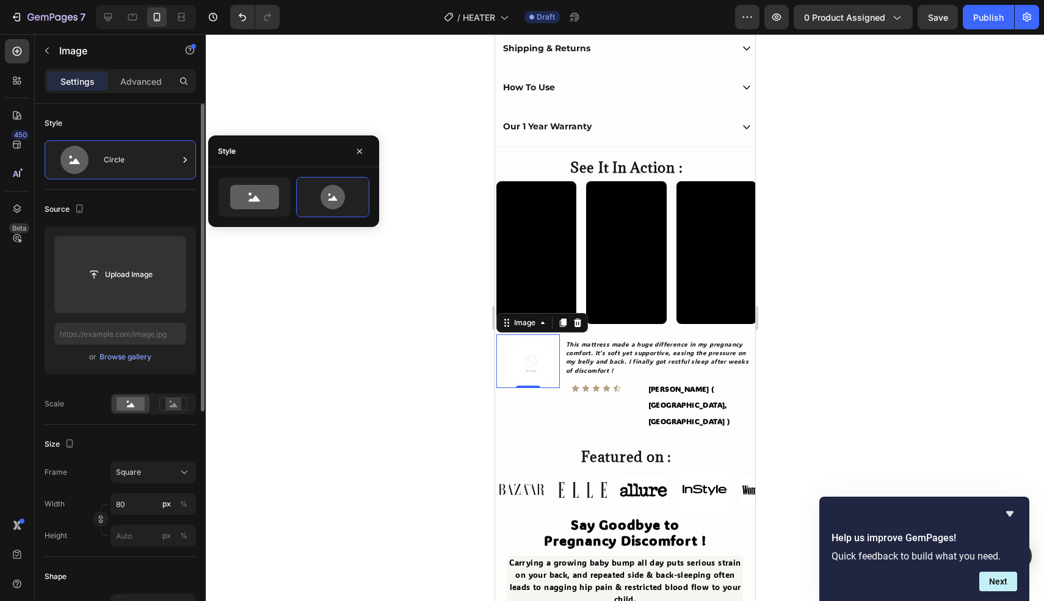
click at [138, 136] on div "Style Circle" at bounding box center [120, 147] width 151 height 86
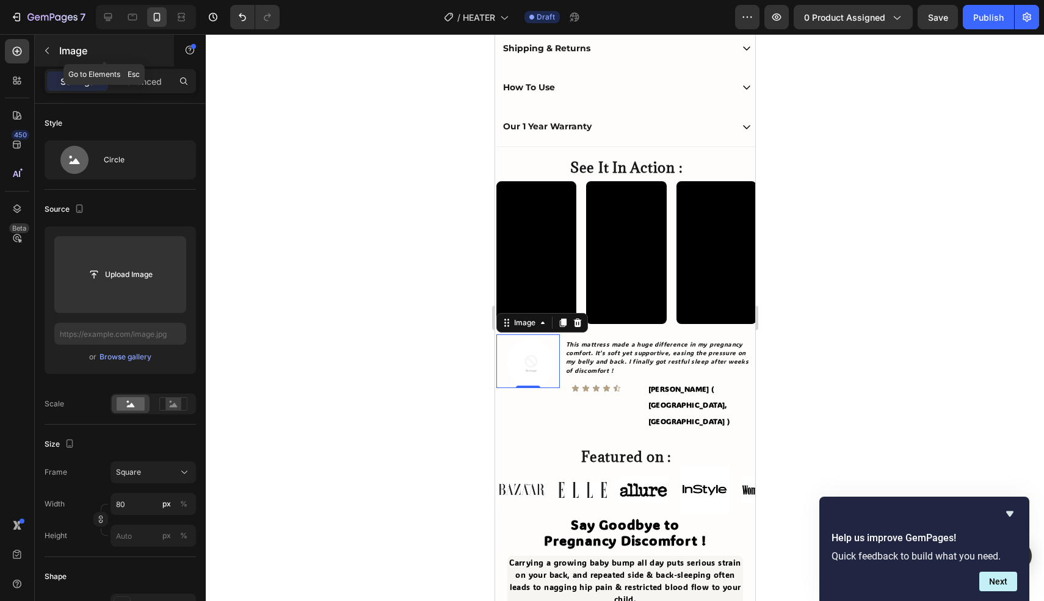
click at [54, 55] on button "button" at bounding box center [47, 51] width 20 height 20
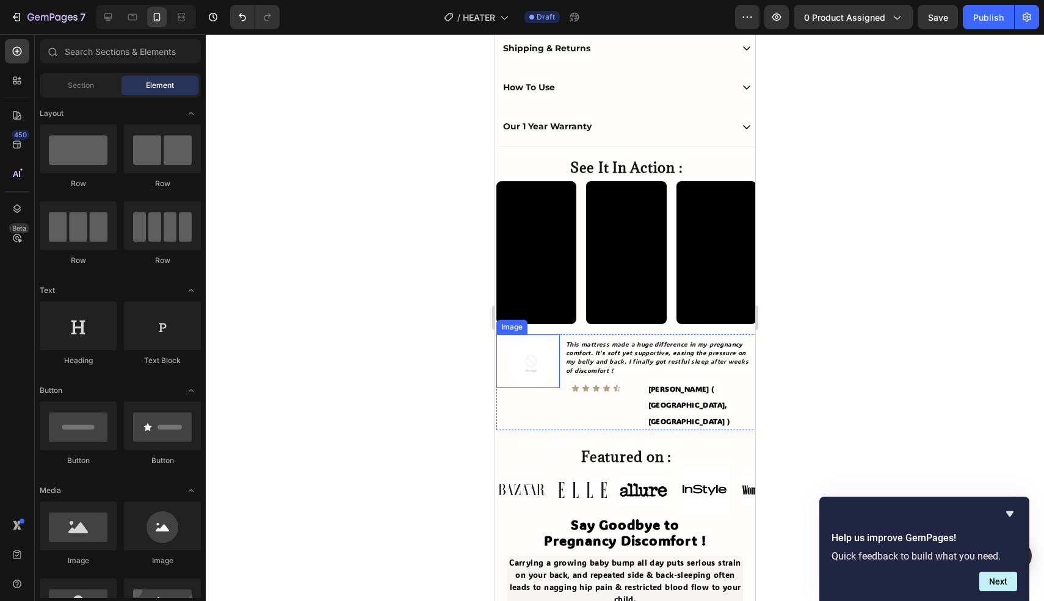
click at [530, 352] on img at bounding box center [530, 363] width 49 height 49
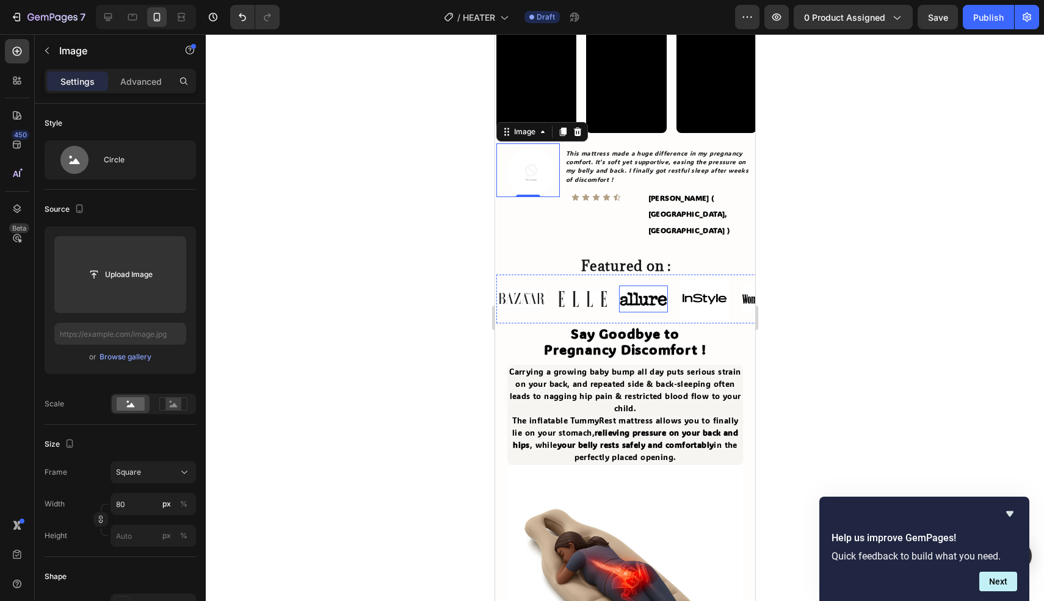
scroll to position [872, 0]
click at [530, 258] on h2 "Featured on :" at bounding box center [626, 266] width 260 height 16
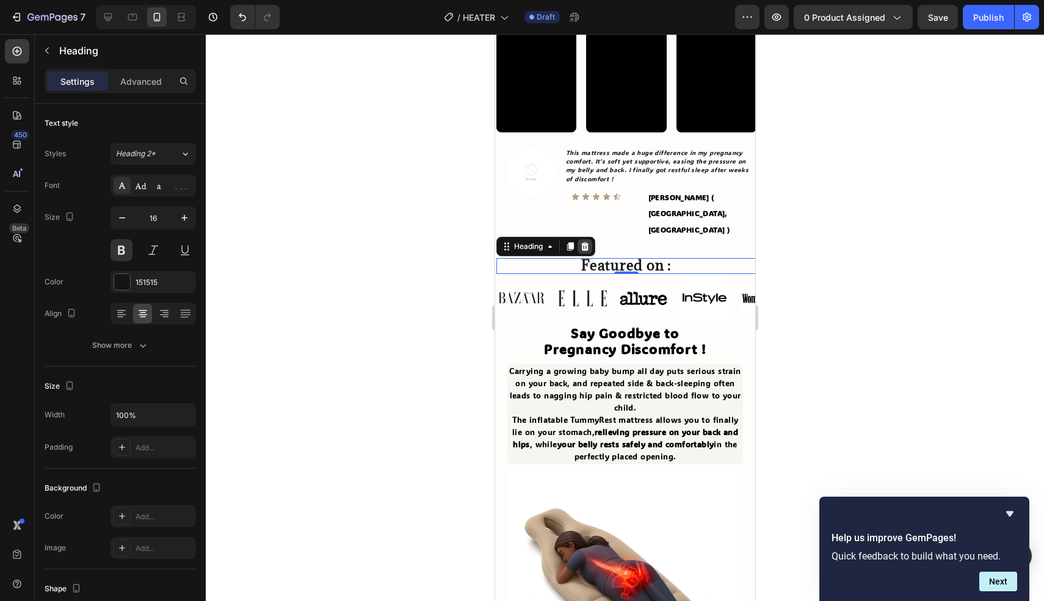
click at [584, 242] on icon at bounding box center [584, 247] width 10 height 10
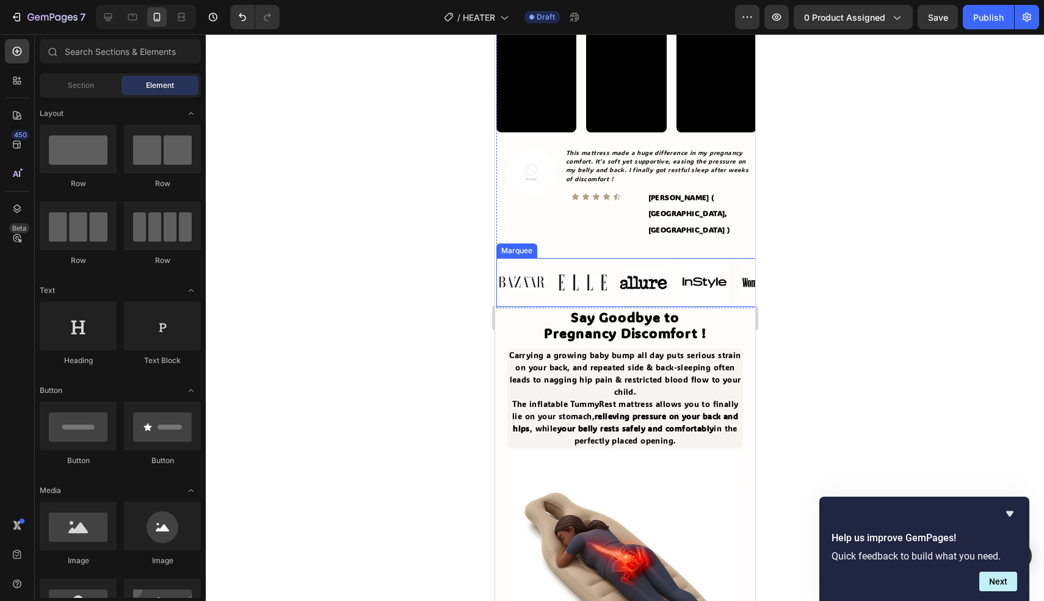
click at [551, 258] on div "Image Image Image Image Image Image" at bounding box center [679, 282] width 366 height 49
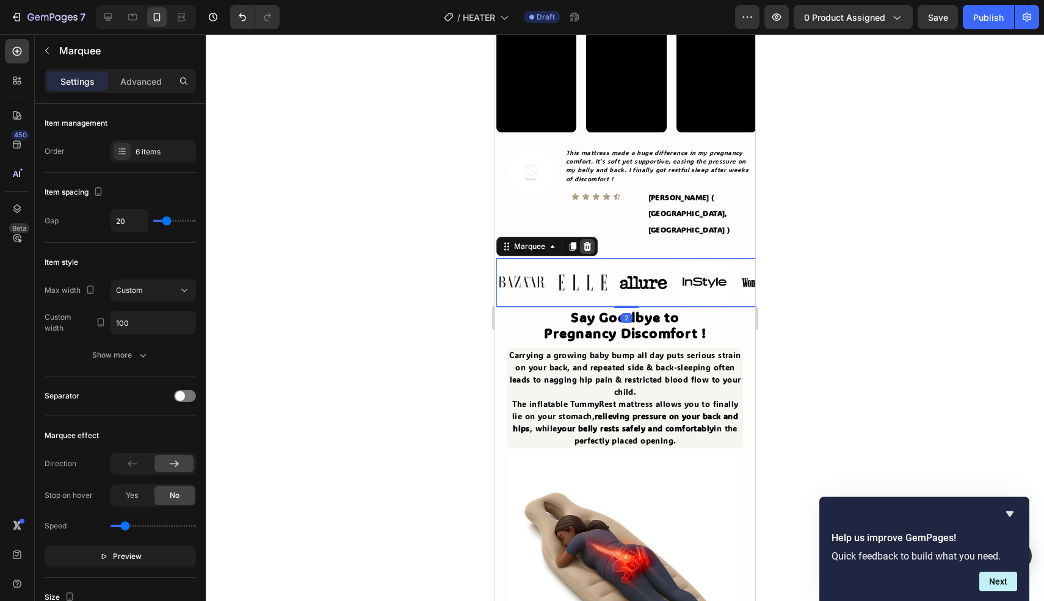
click at [585, 242] on icon at bounding box center [587, 246] width 8 height 9
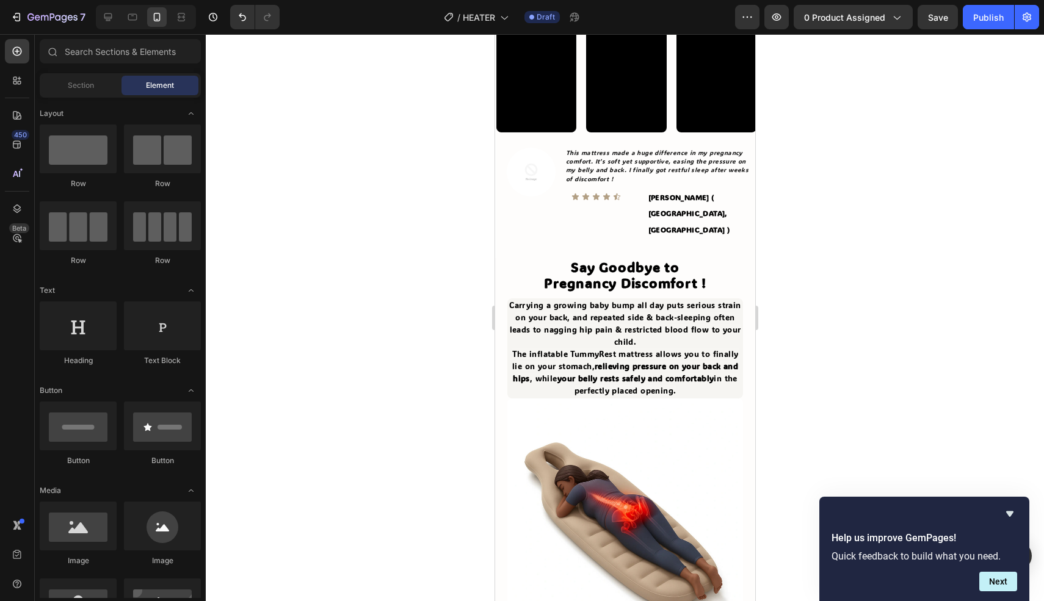
click at [453, 219] on div at bounding box center [625, 317] width 838 height 567
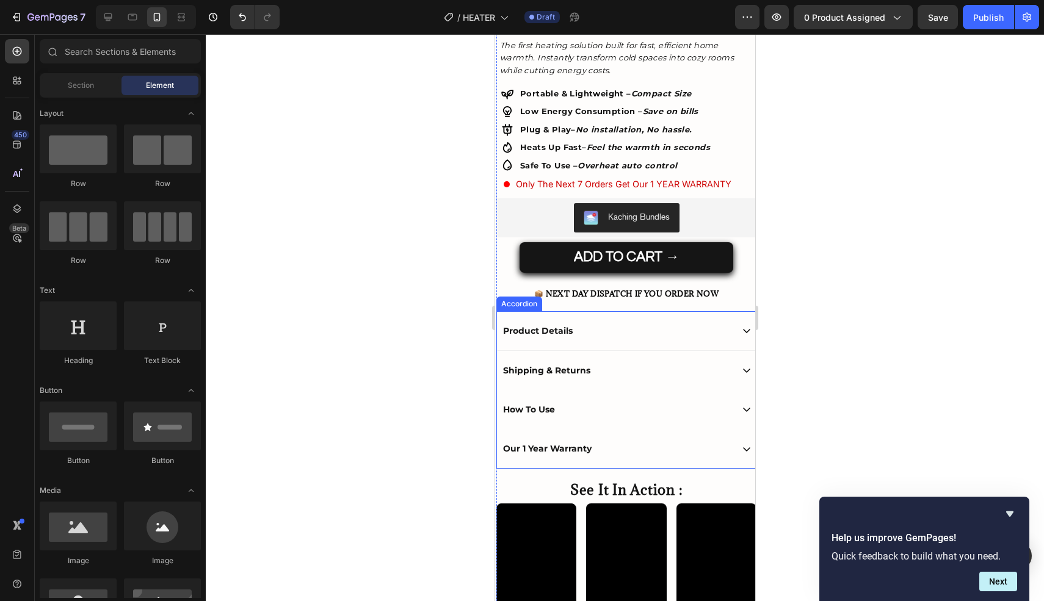
scroll to position [360, 0]
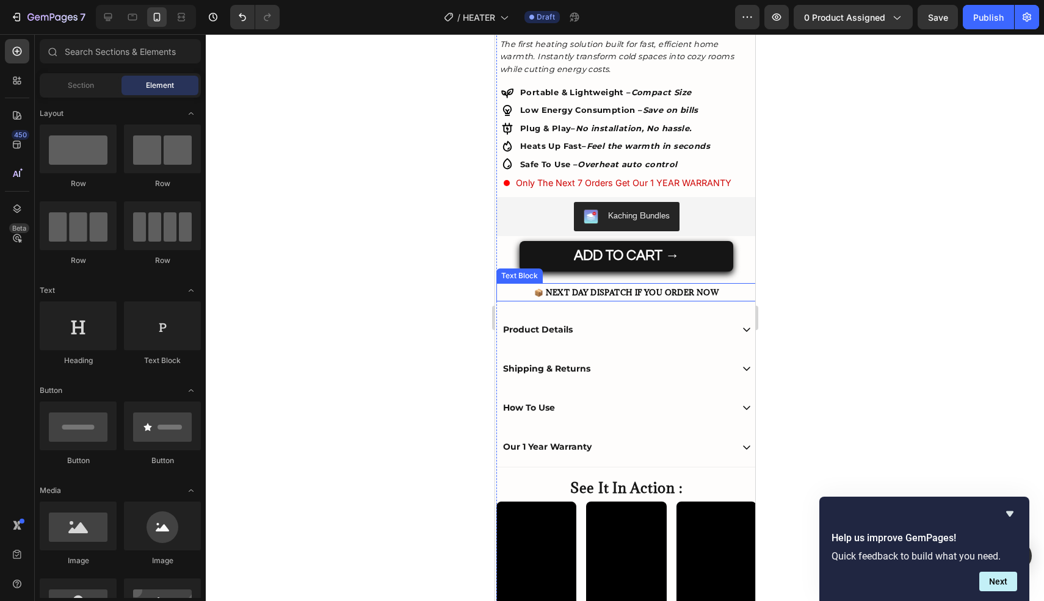
click at [741, 298] on p "📦 NEXT DAY DISPATCH IF YOU ORDER NOW" at bounding box center [626, 292] width 258 height 16
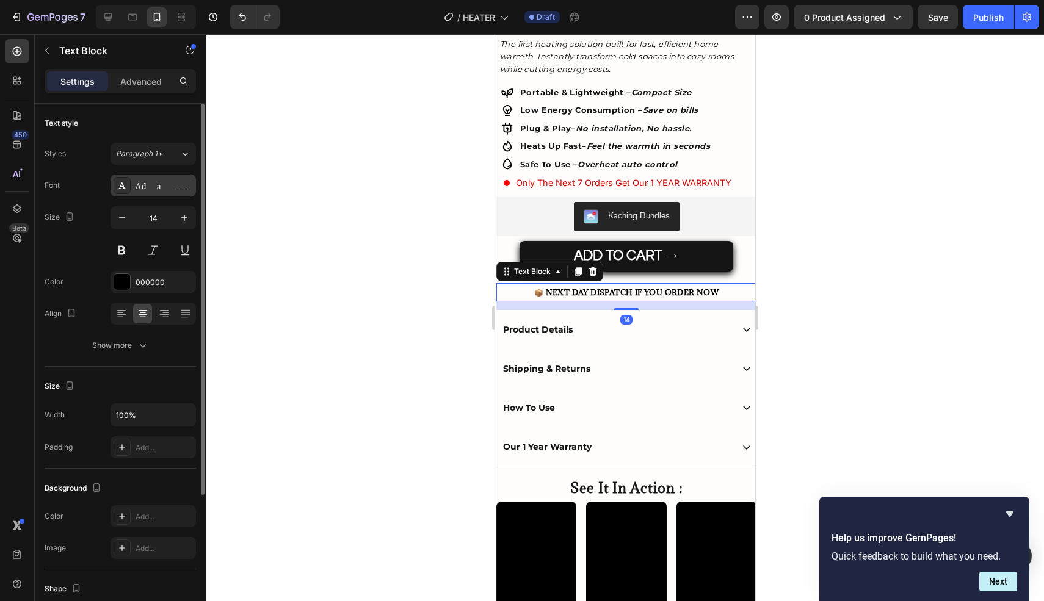
click at [146, 184] on div "Adamina" at bounding box center [164, 186] width 57 height 11
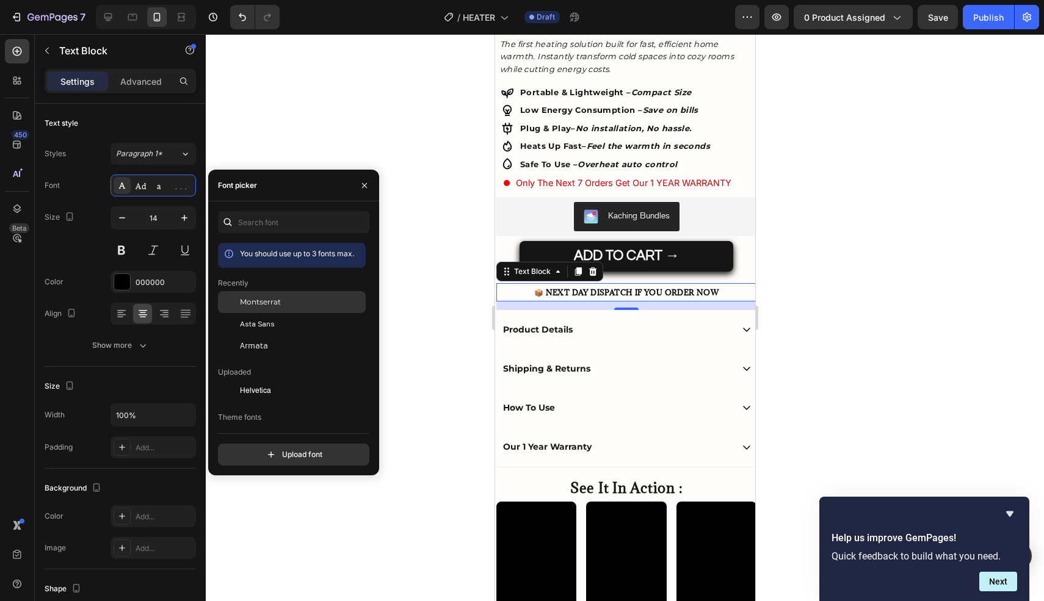
click at [287, 304] on div "Montserrat" at bounding box center [301, 302] width 123 height 11
click at [421, 294] on div at bounding box center [625, 317] width 838 height 567
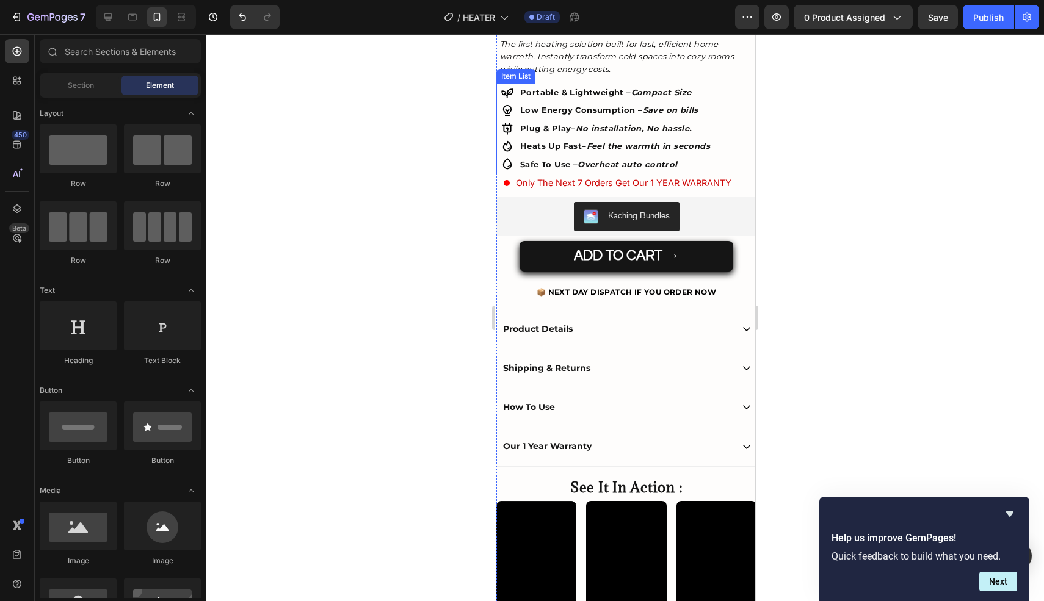
click at [508, 161] on icon at bounding box center [507, 164] width 12 height 12
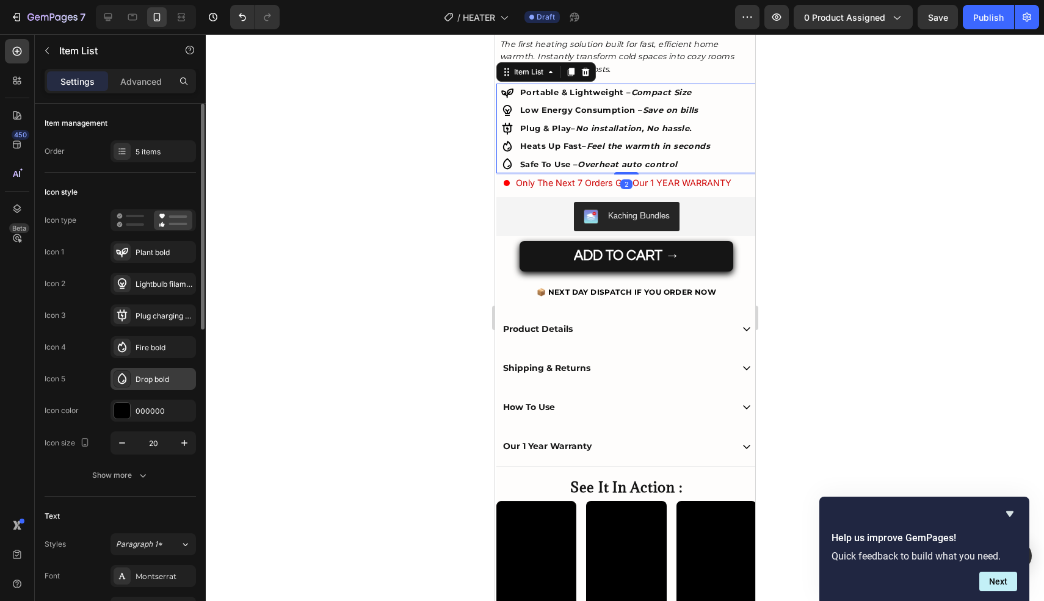
click at [145, 382] on div "Drop bold" at bounding box center [164, 379] width 57 height 11
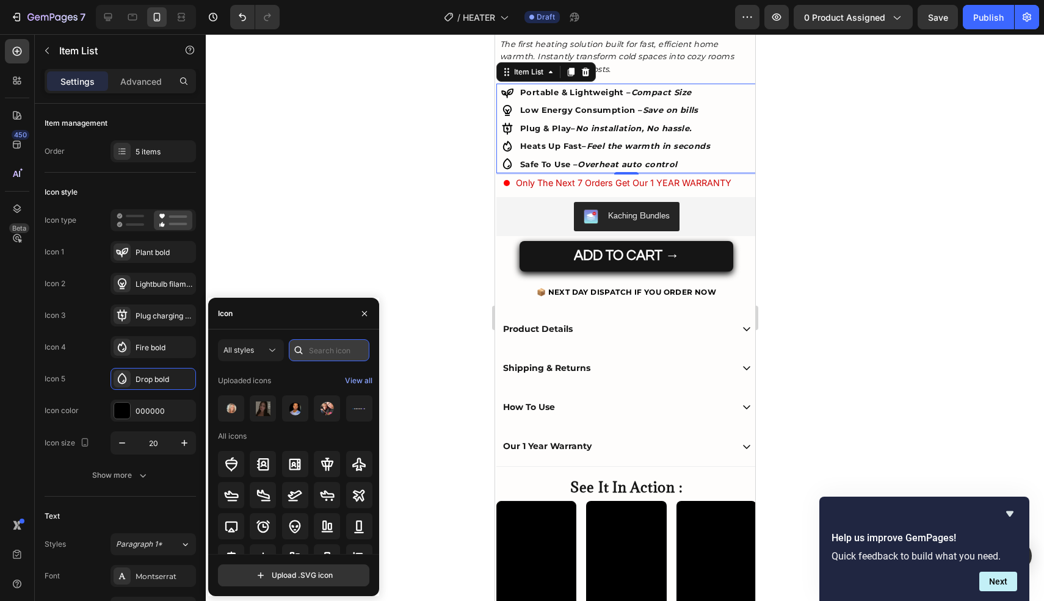
click at [340, 352] on input "text" at bounding box center [329, 350] width 81 height 22
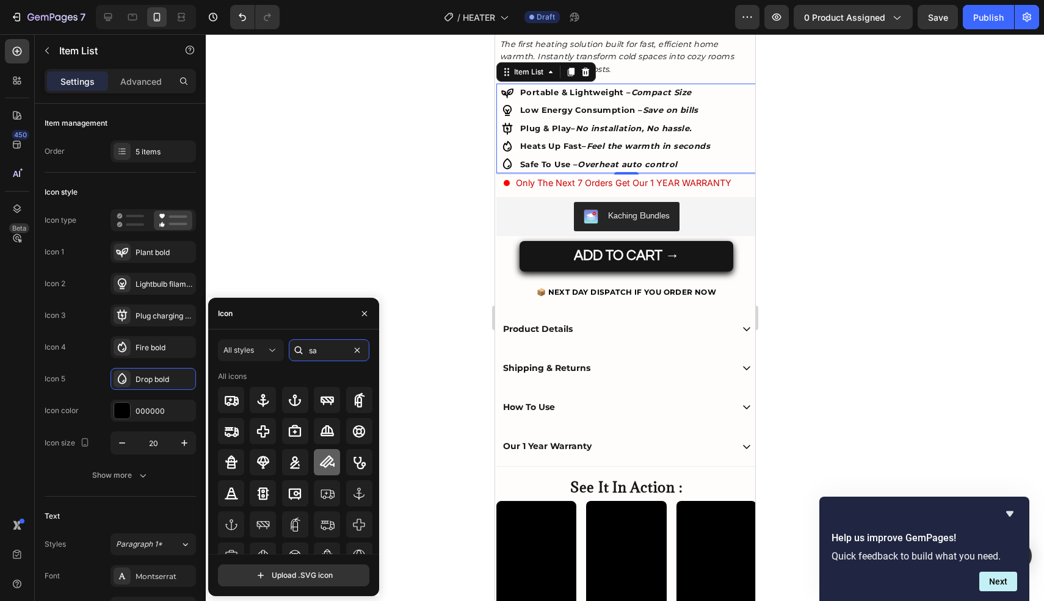
type input "s"
type input "shield"
click at [262, 394] on icon at bounding box center [263, 400] width 15 height 15
click at [422, 70] on div at bounding box center [625, 317] width 838 height 567
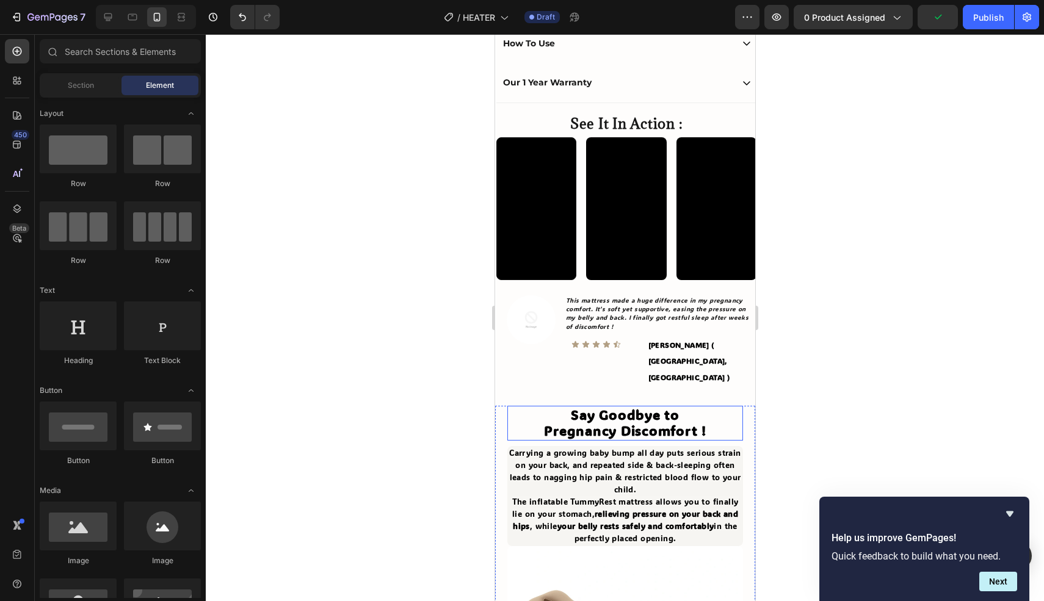
scroll to position [725, 0]
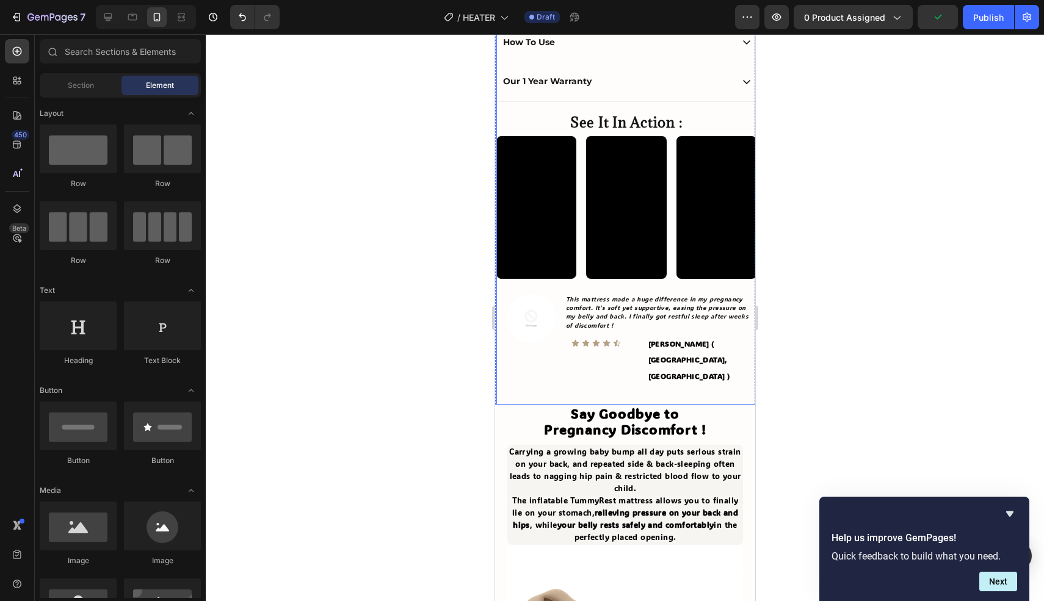
click at [662, 345] on strong "Jenna H. ( Bristol, UK )" at bounding box center [689, 360] width 82 height 42
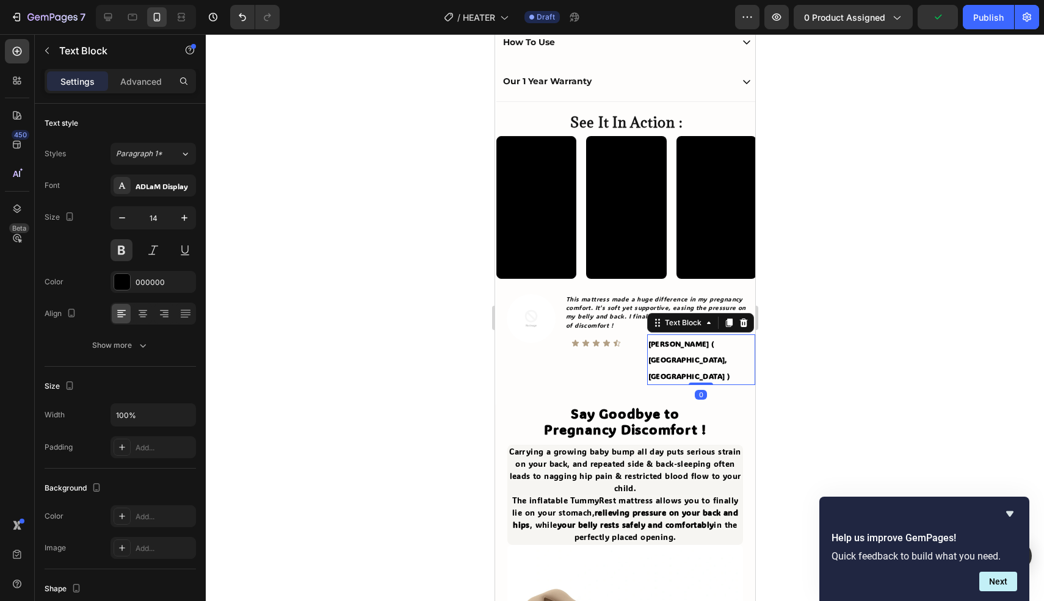
click at [662, 345] on strong "Jenna H. ( Bristol, UK )" at bounding box center [689, 360] width 82 height 42
click at [831, 295] on div at bounding box center [625, 317] width 838 height 567
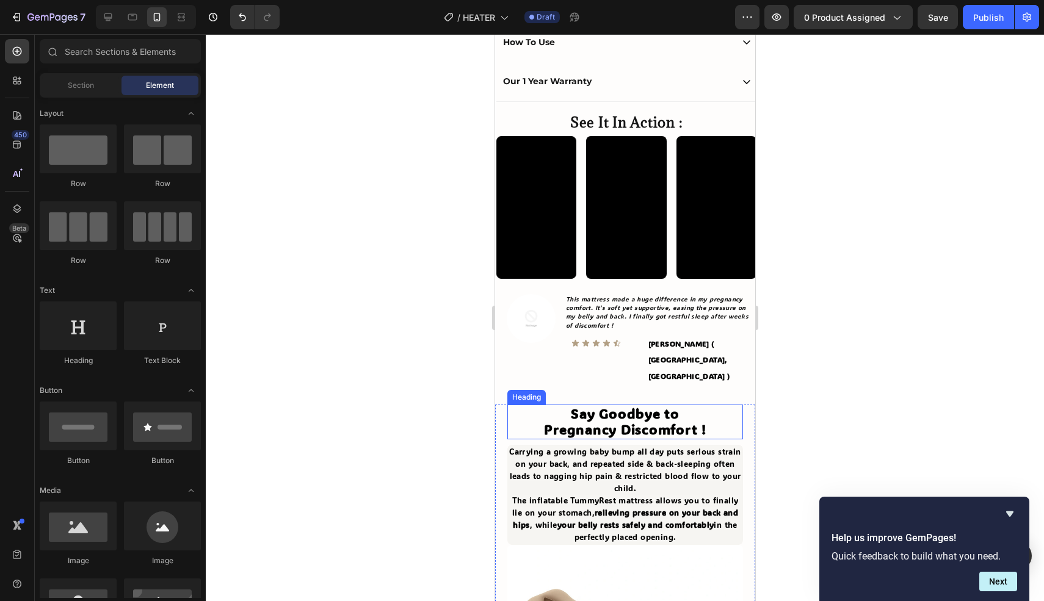
click at [631, 421] on strong "Pregnancy Discomfort !" at bounding box center [624, 430] width 162 height 18
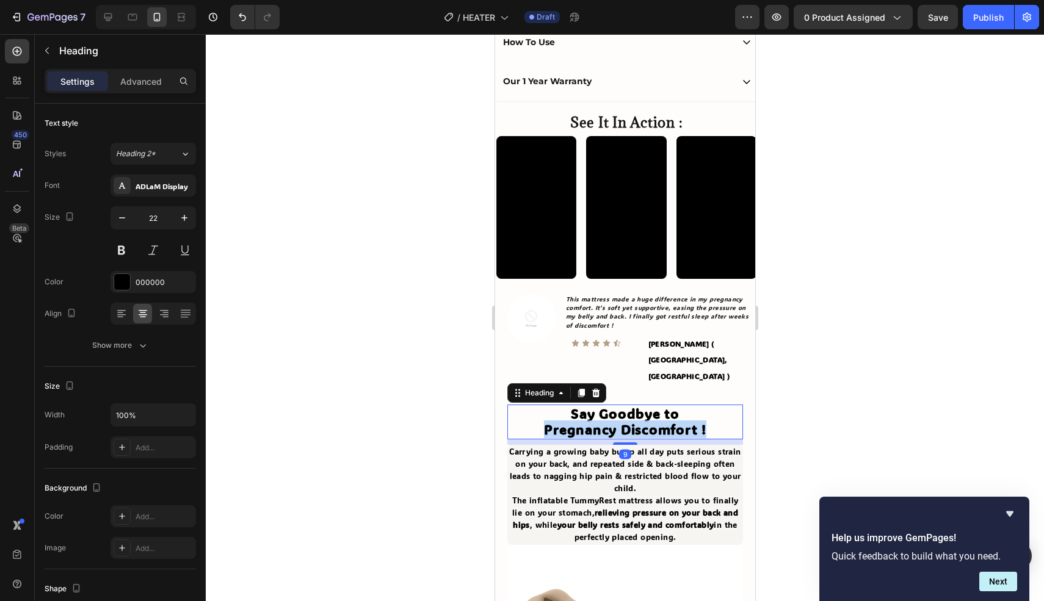
click at [631, 421] on strong "Pregnancy Discomfort !" at bounding box center [624, 430] width 162 height 18
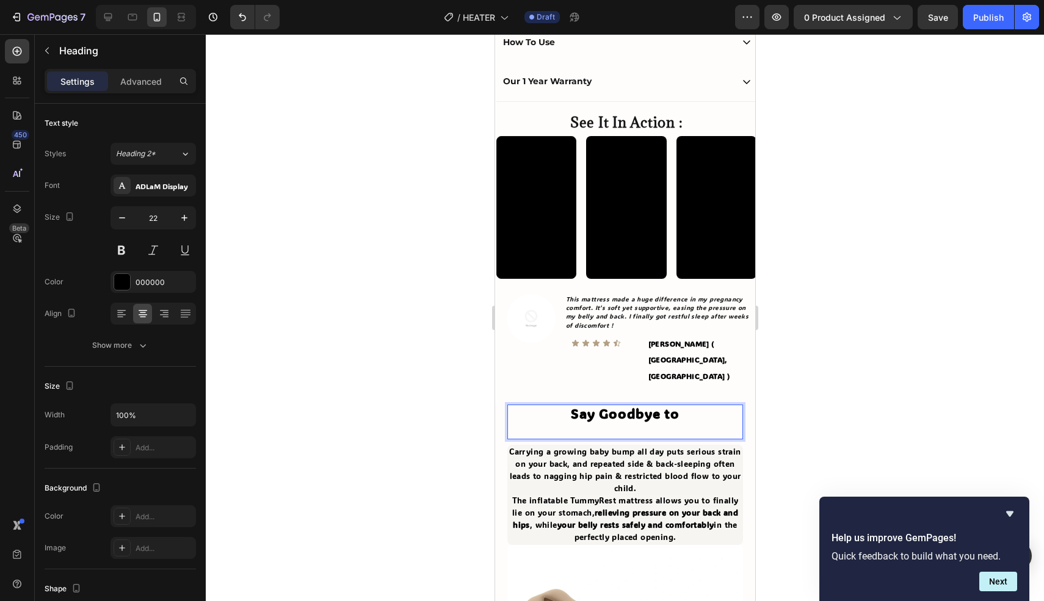
click at [629, 405] on strong "Say Goodbye to" at bounding box center [624, 414] width 109 height 18
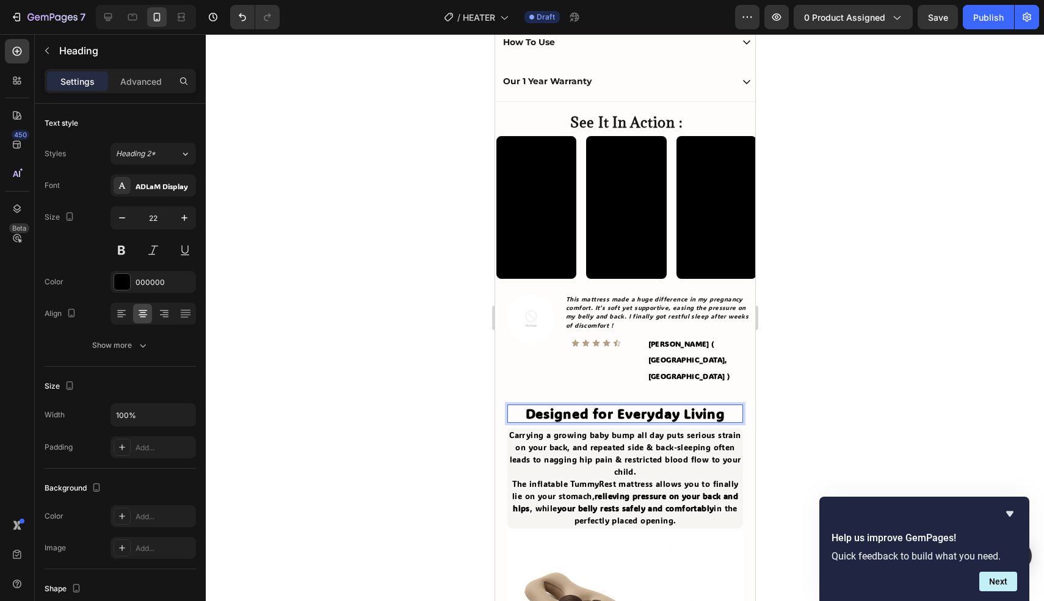
click at [675, 405] on strong "Designed for Everyday Living" at bounding box center [625, 414] width 200 height 18
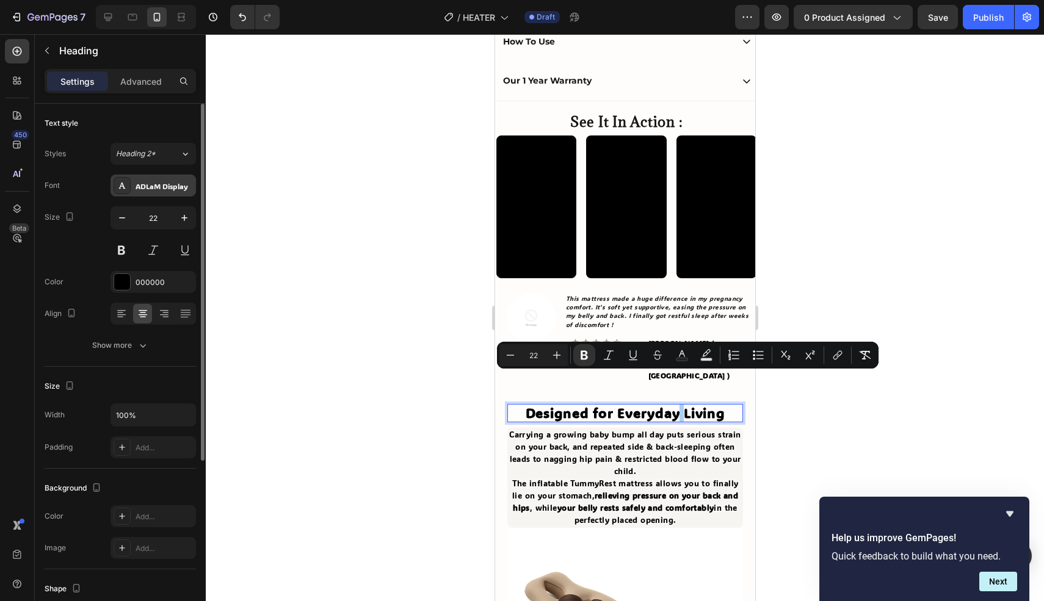
click at [166, 186] on div "ADLaM Display" at bounding box center [164, 186] width 57 height 11
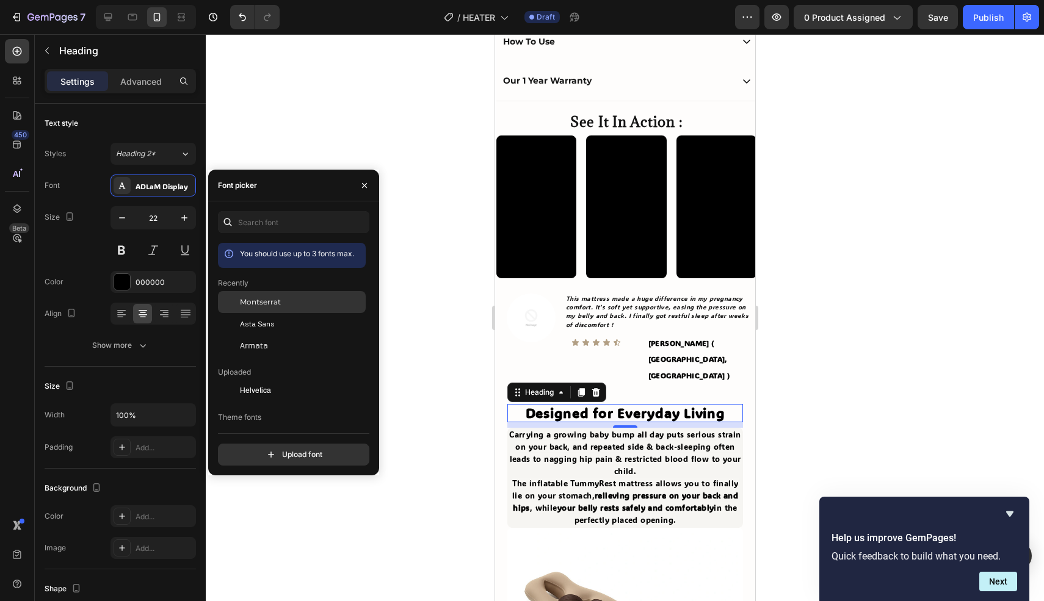
drag, startPoint x: 289, startPoint y: 297, endPoint x: 282, endPoint y: 297, distance: 7.3
click at [289, 297] on div "Montserrat" at bounding box center [301, 302] width 123 height 11
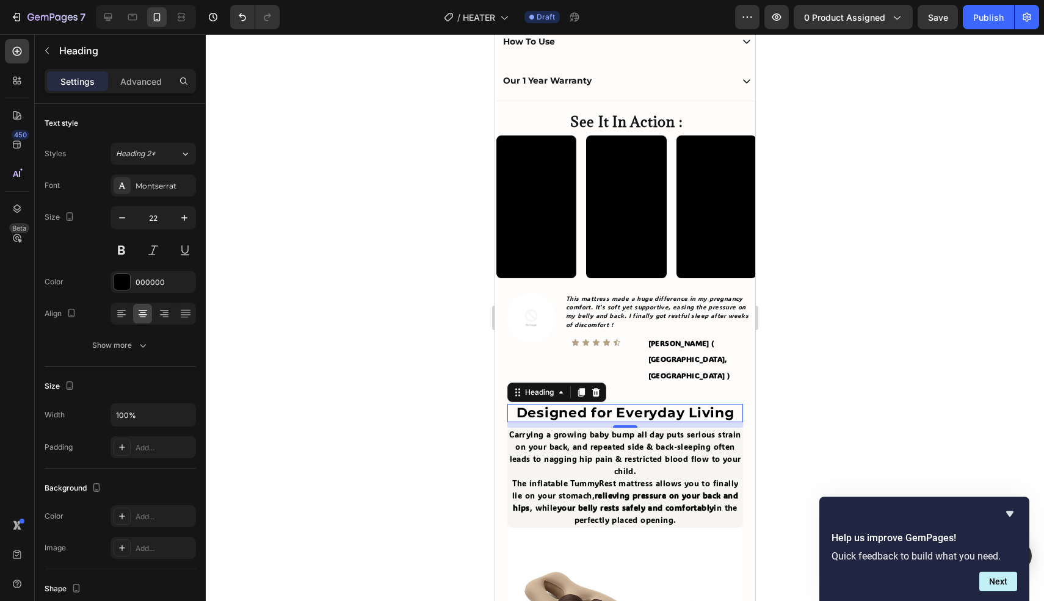
click at [441, 330] on div at bounding box center [625, 317] width 838 height 567
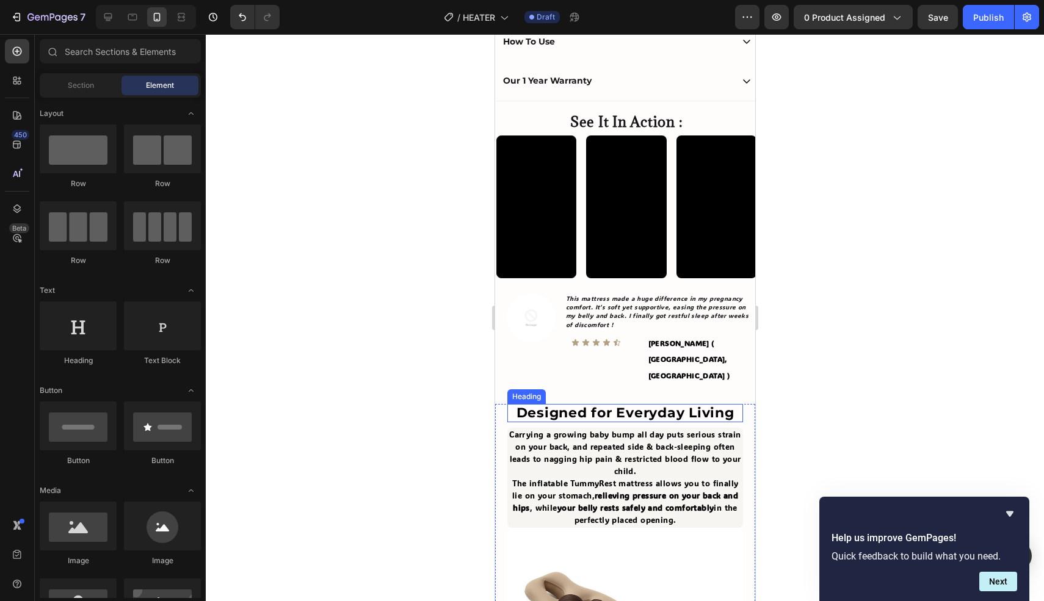
click at [617, 405] on strong "Designed for Everyday Living" at bounding box center [625, 413] width 218 height 16
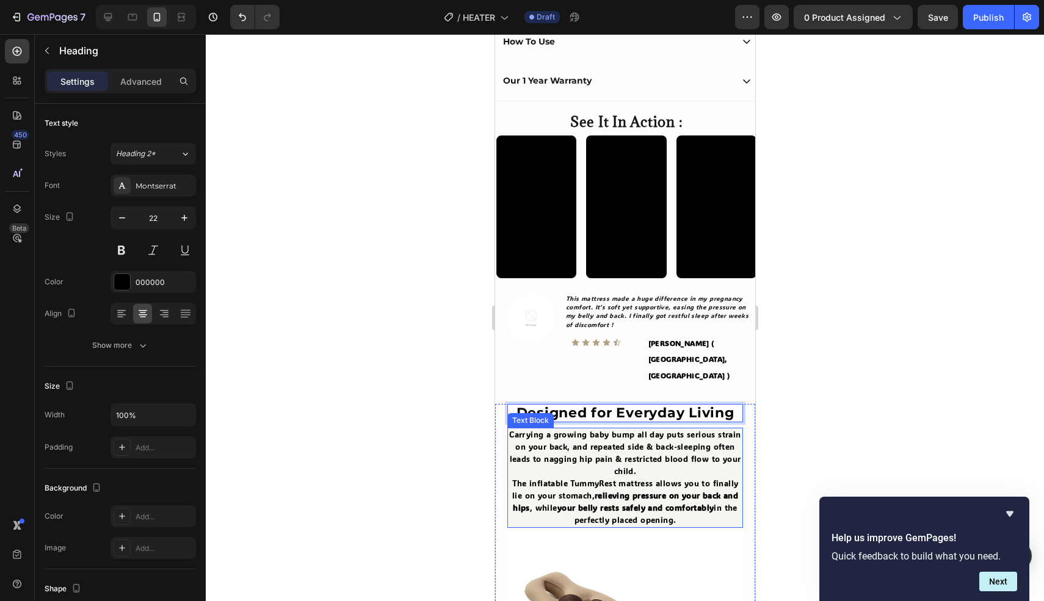
click at [607, 429] on span "Carrying a growing baby bump all day puts serious strain on your back, and repe…" at bounding box center [623, 452] width 231 height 47
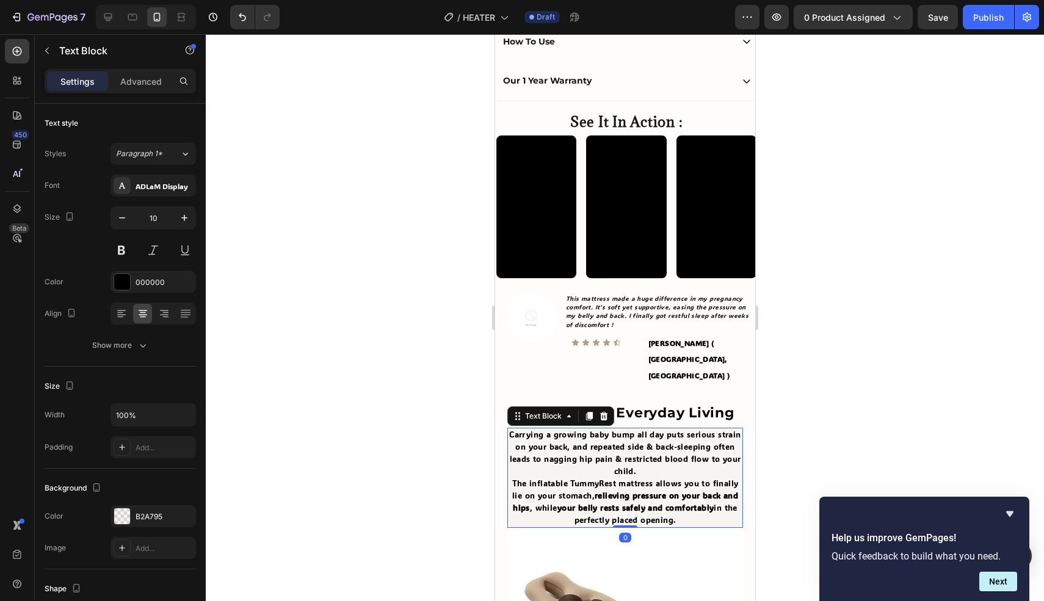
click at [637, 434] on p "Carrying a growing baby bump all day puts serious strain on your back, and repe…" at bounding box center [624, 478] width 233 height 98
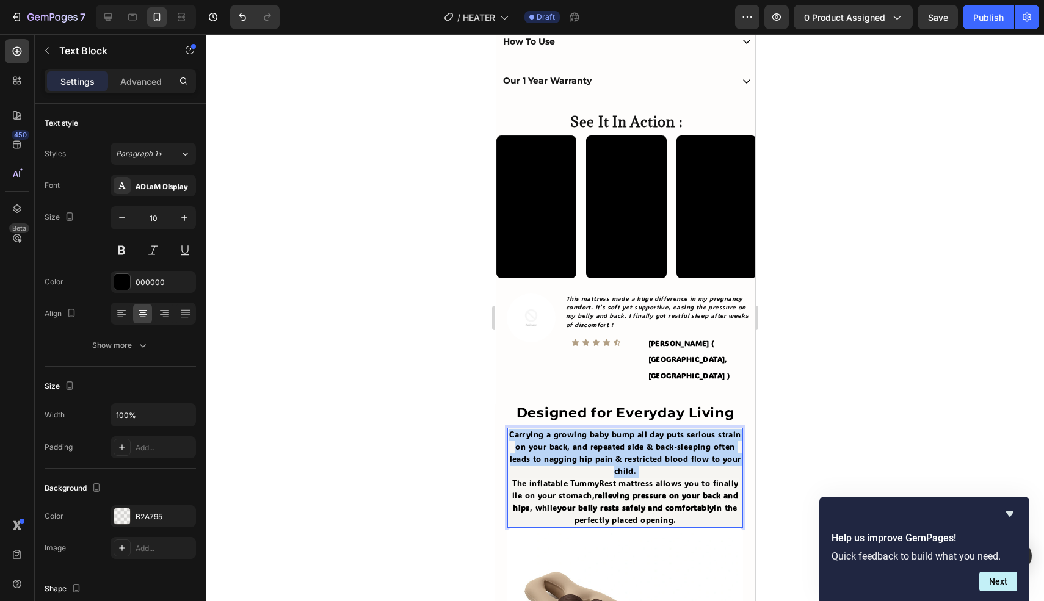
click at [637, 433] on p "Carrying a growing baby bump all day puts serious strain on your back, and repe…" at bounding box center [624, 478] width 233 height 98
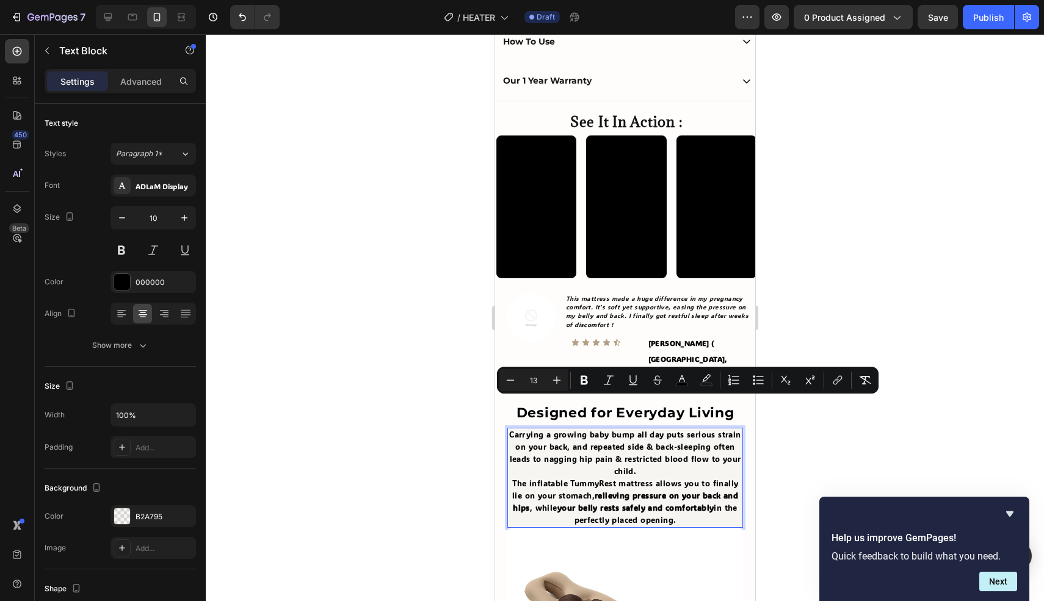
click at [679, 485] on p "Carrying a growing baby bump all day puts serious strain on your back, and repe…" at bounding box center [624, 478] width 233 height 98
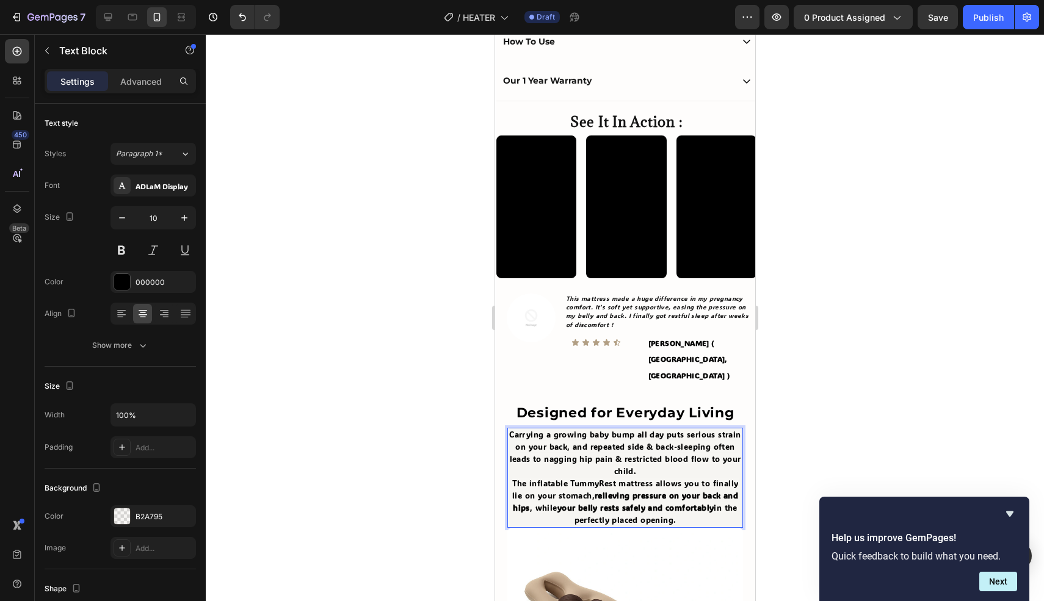
drag, startPoint x: 536, startPoint y: 471, endPoint x: 510, endPoint y: 403, distance: 71.9
click at [510, 429] on p "Carrying a growing baby bump all day puts serious strain on your back, and repe…" at bounding box center [624, 478] width 233 height 98
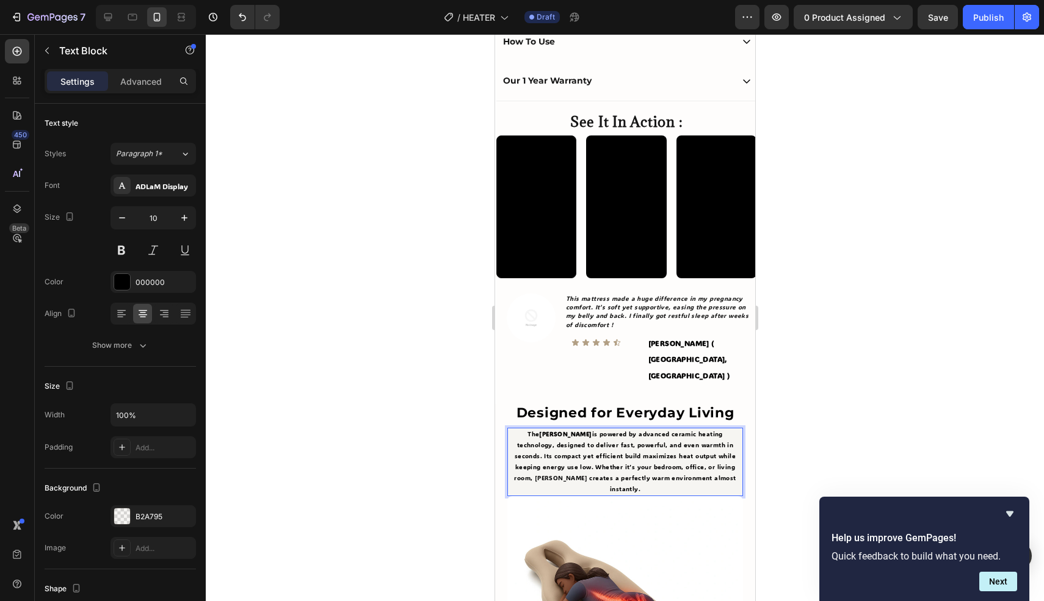
click at [568, 429] on p "The Warmio Heater is powered by advanced ceramic heating technology, designed t…" at bounding box center [624, 462] width 233 height 66
click at [165, 183] on div "ADLaM Display" at bounding box center [164, 186] width 57 height 11
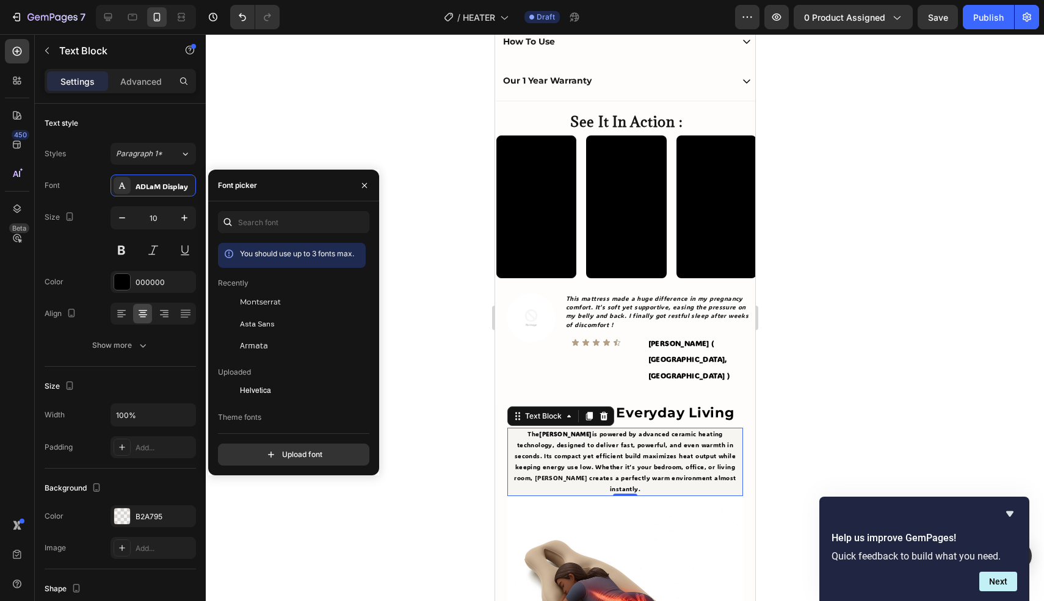
click at [270, 297] on span "Montserrat" at bounding box center [260, 302] width 41 height 11
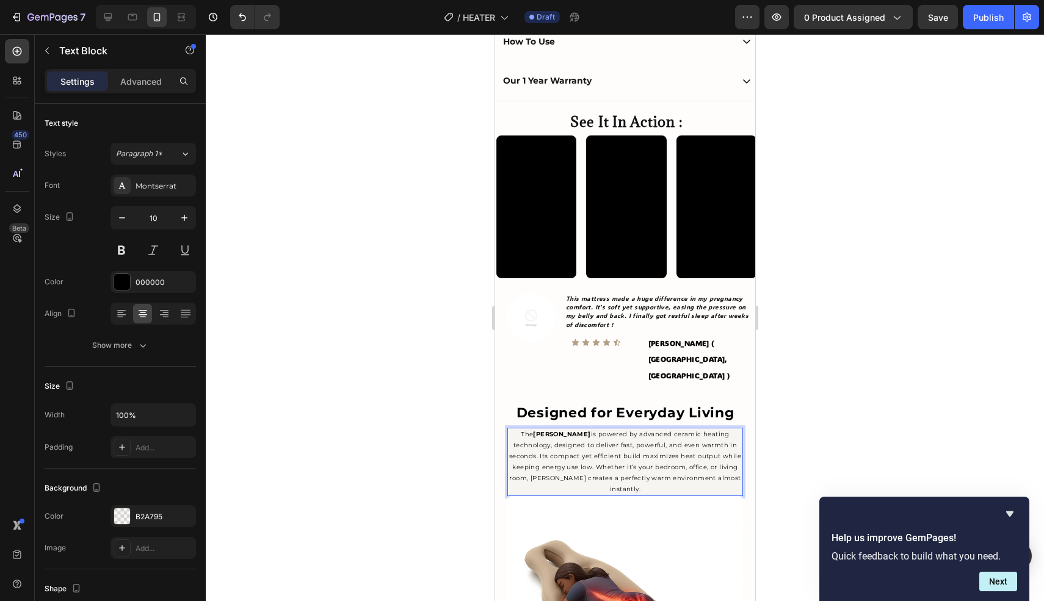
drag, startPoint x: 460, startPoint y: 401, endPoint x: 483, endPoint y: 402, distance: 22.6
click at [463, 401] on div at bounding box center [625, 317] width 838 height 567
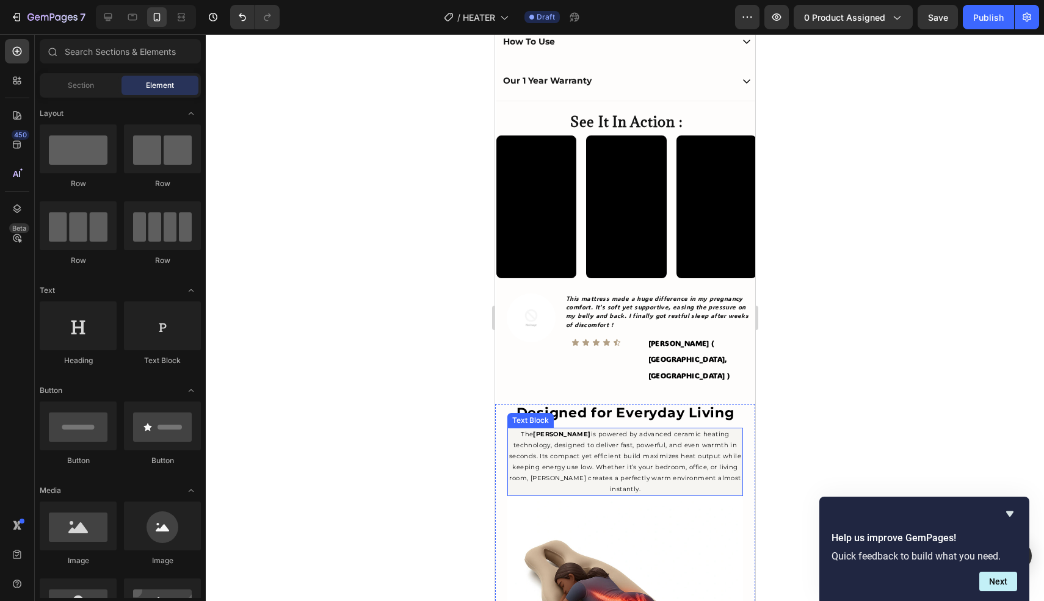
click at [586, 429] on p "The Warmio Heater is powered by advanced ceramic heating technology, designed t…" at bounding box center [624, 462] width 233 height 66
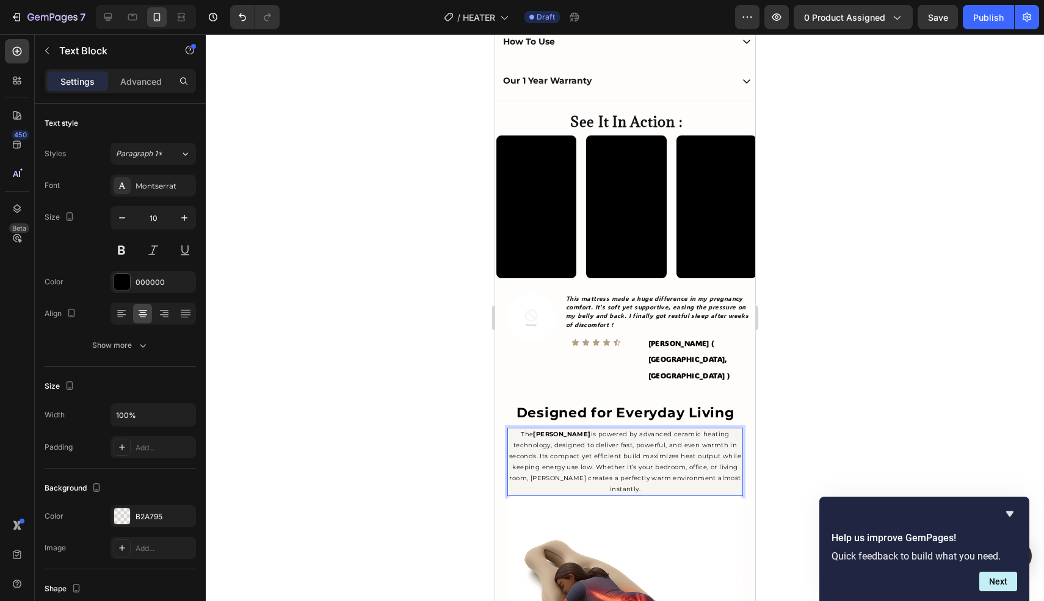
click at [573, 429] on p "The Warmio Heater is powered by advanced ceramic heating technology, designed t…" at bounding box center [624, 462] width 233 height 66
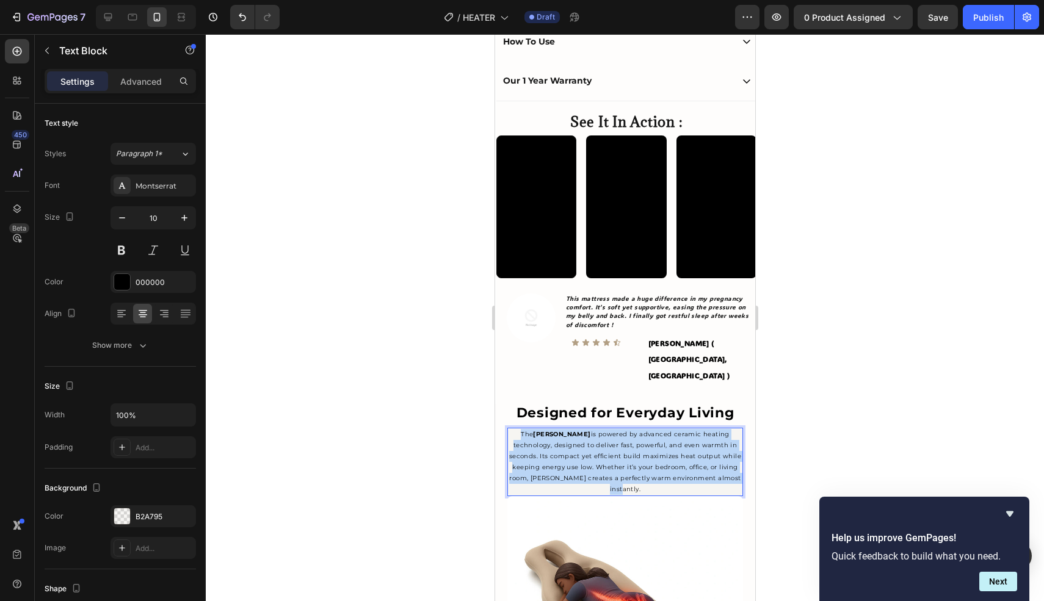
click at [573, 429] on p "The Warmio Heater is powered by advanced ceramic heating technology, designed t…" at bounding box center [624, 462] width 233 height 66
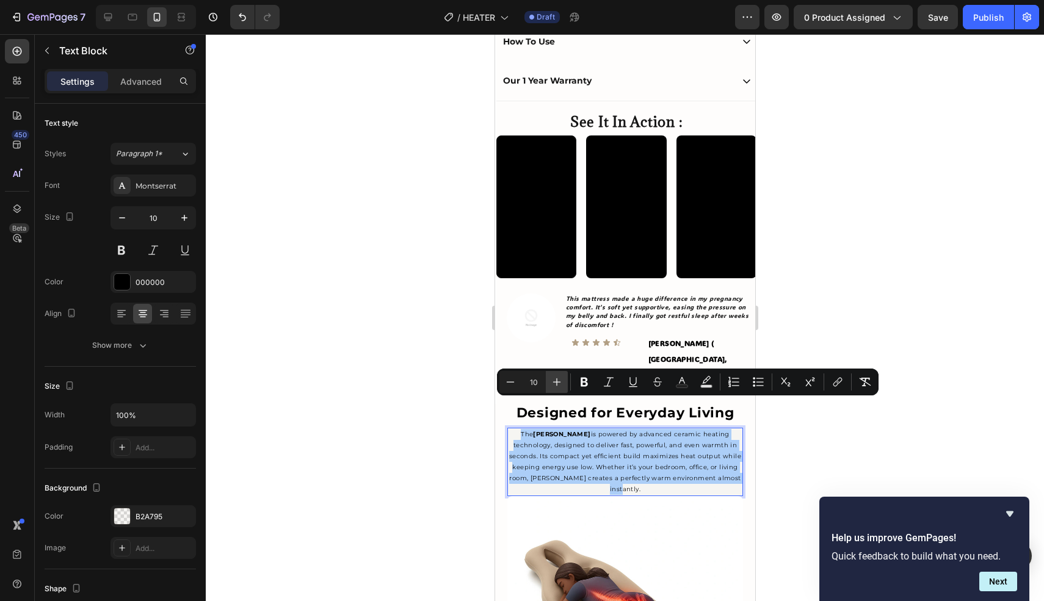
click at [551, 379] on icon "Editor contextual toolbar" at bounding box center [557, 382] width 12 height 12
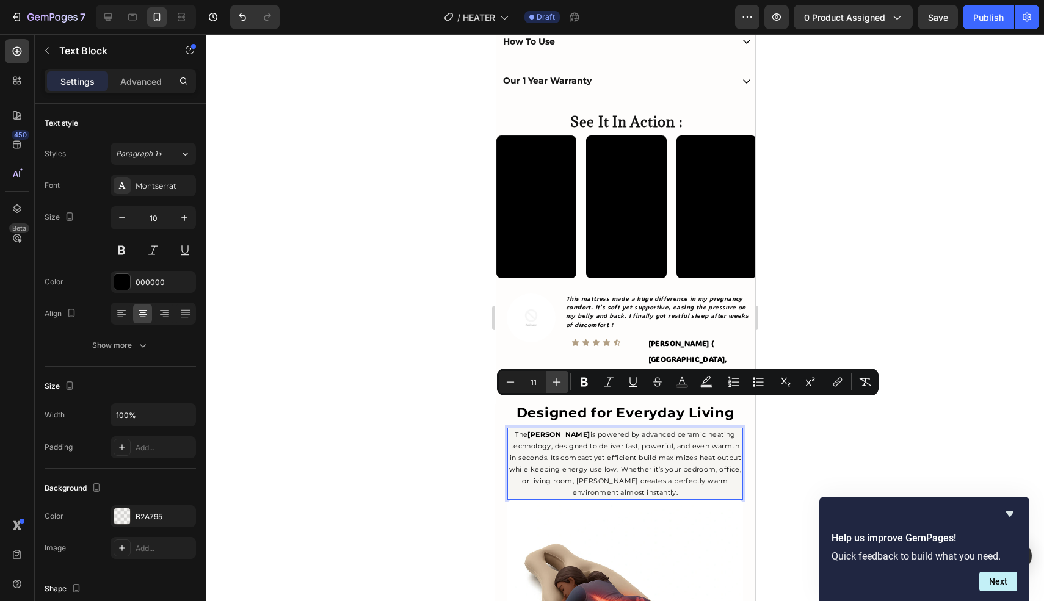
click at [551, 379] on icon "Editor contextual toolbar" at bounding box center [557, 382] width 12 height 12
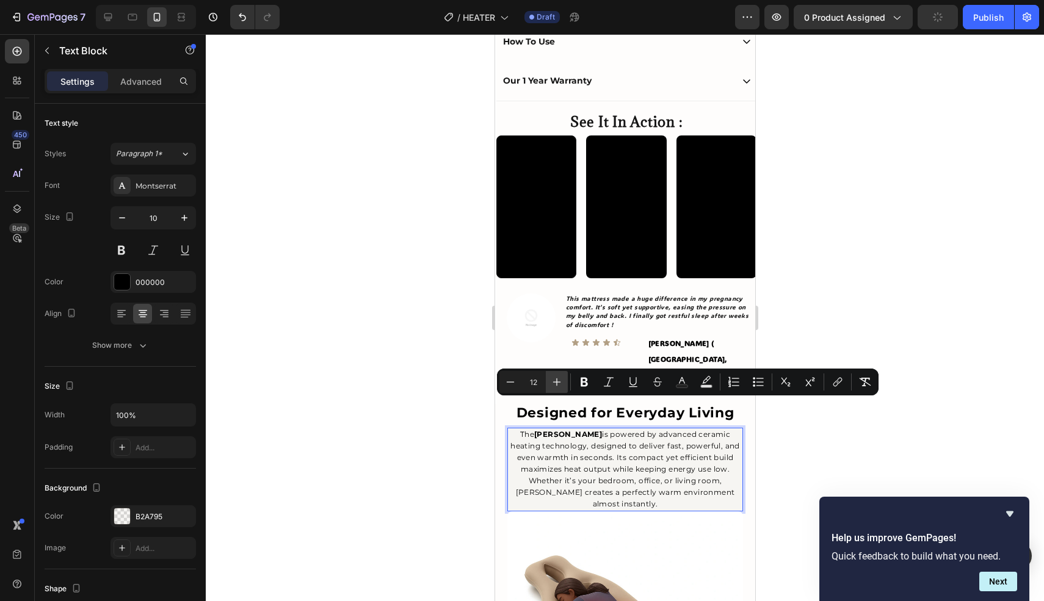
click at [551, 379] on icon "Editor contextual toolbar" at bounding box center [557, 382] width 12 height 12
type input "13"
click at [428, 383] on div at bounding box center [625, 317] width 838 height 567
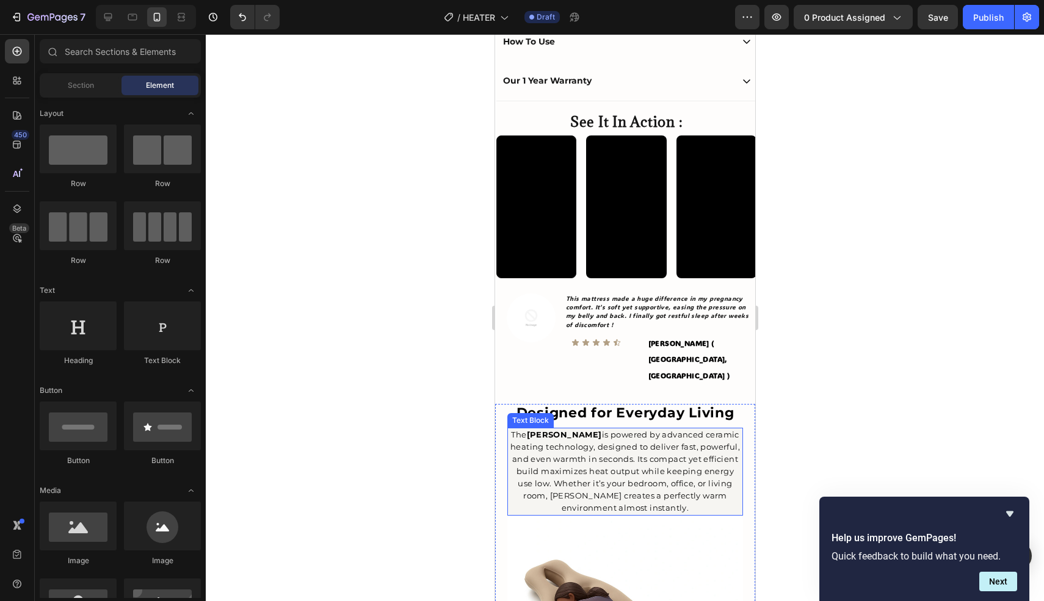
scroll to position [721, 0]
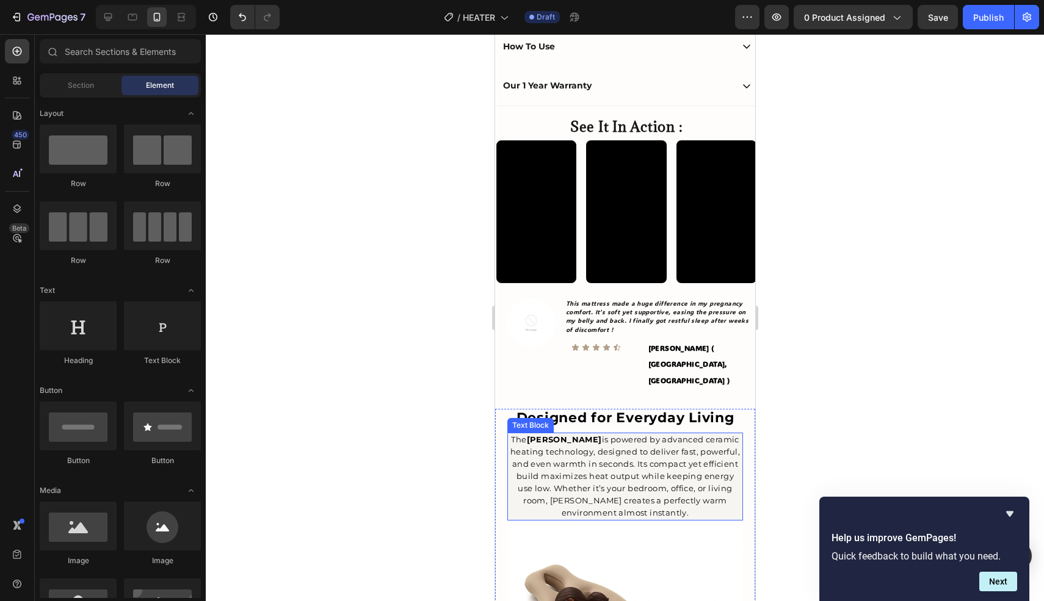
click at [695, 446] on span "The Warmio Heater is powered by advanced ceramic heating technology, designed t…" at bounding box center [625, 476] width 230 height 83
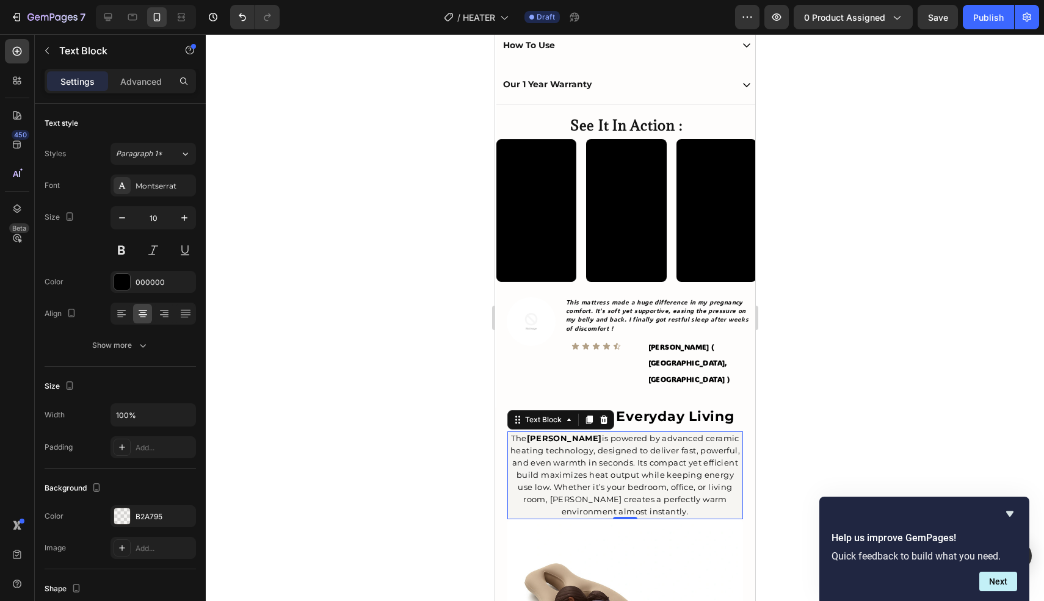
scroll to position [725, 0]
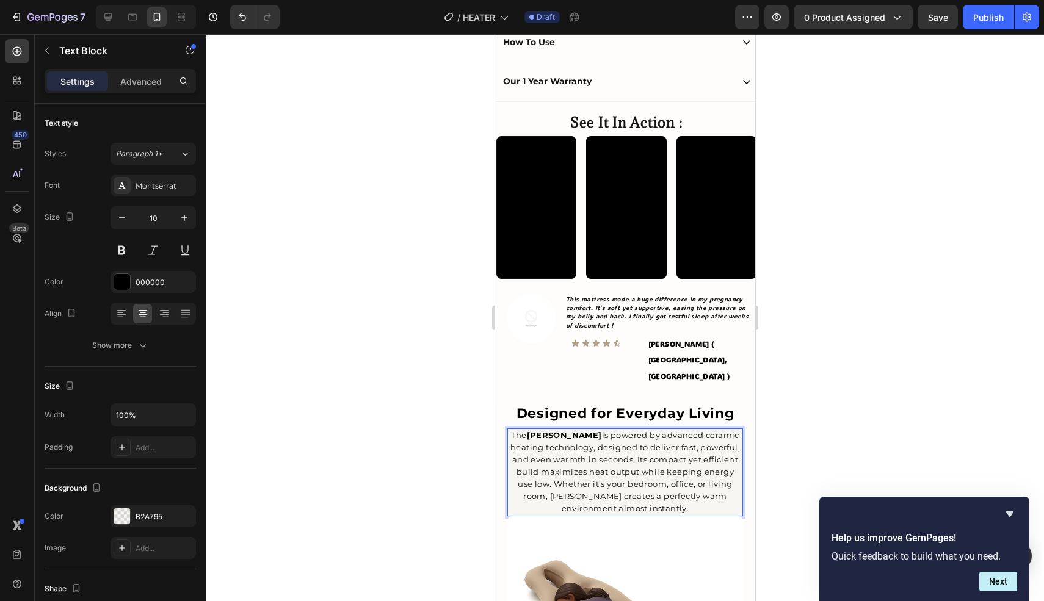
click at [582, 464] on span "The Warmio Heater is powered by advanced ceramic heating technology, designed t…" at bounding box center [625, 471] width 230 height 83
click at [524, 460] on span "The Warmio Heater is powered by advanced ceramic heating technology, designed t…" at bounding box center [625, 471] width 230 height 83
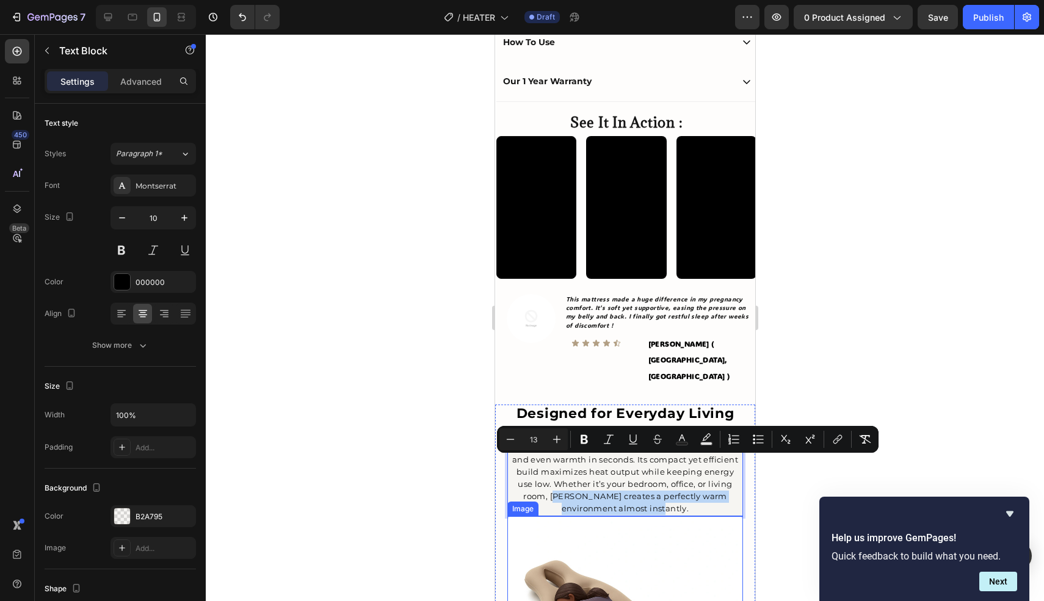
drag, startPoint x: 512, startPoint y: 461, endPoint x: 692, endPoint y: 485, distance: 181.6
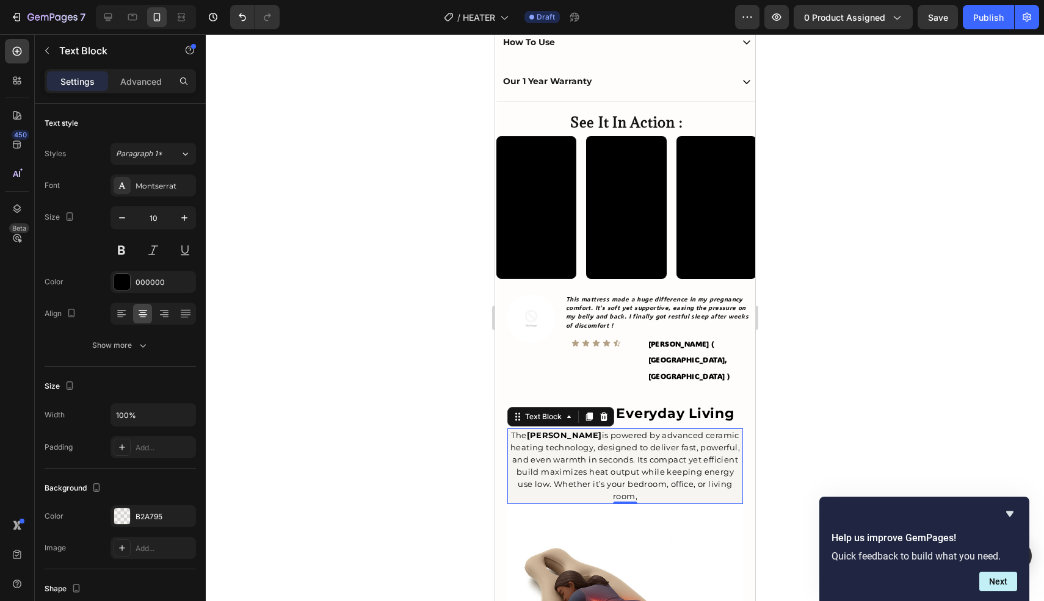
click at [856, 450] on div at bounding box center [625, 317] width 838 height 567
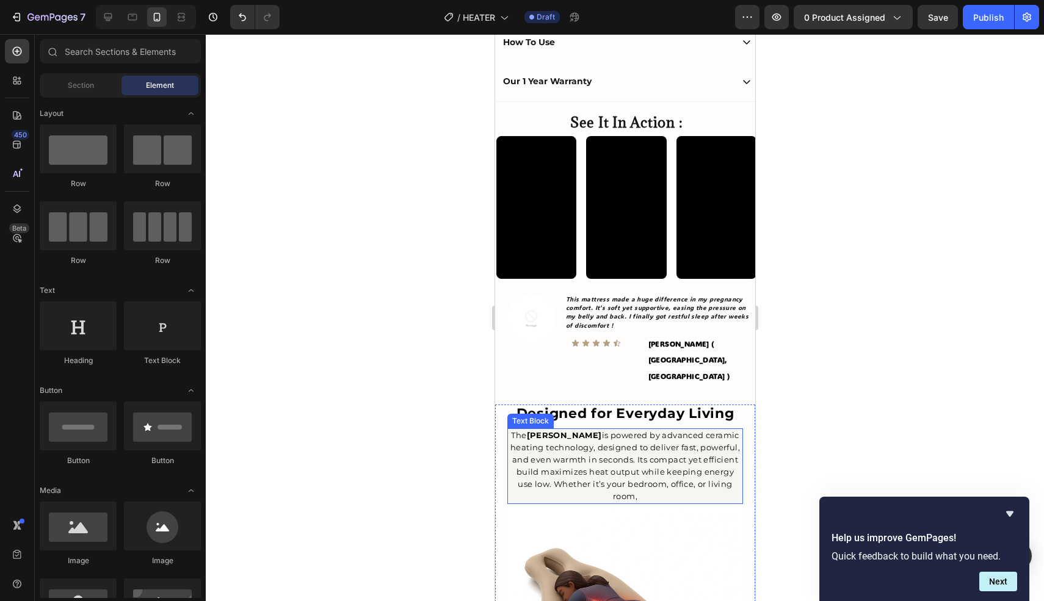
click at [670, 430] on span "The Warmio Heater is powered by advanced ceramic heating technology, designed t…" at bounding box center [625, 465] width 230 height 71
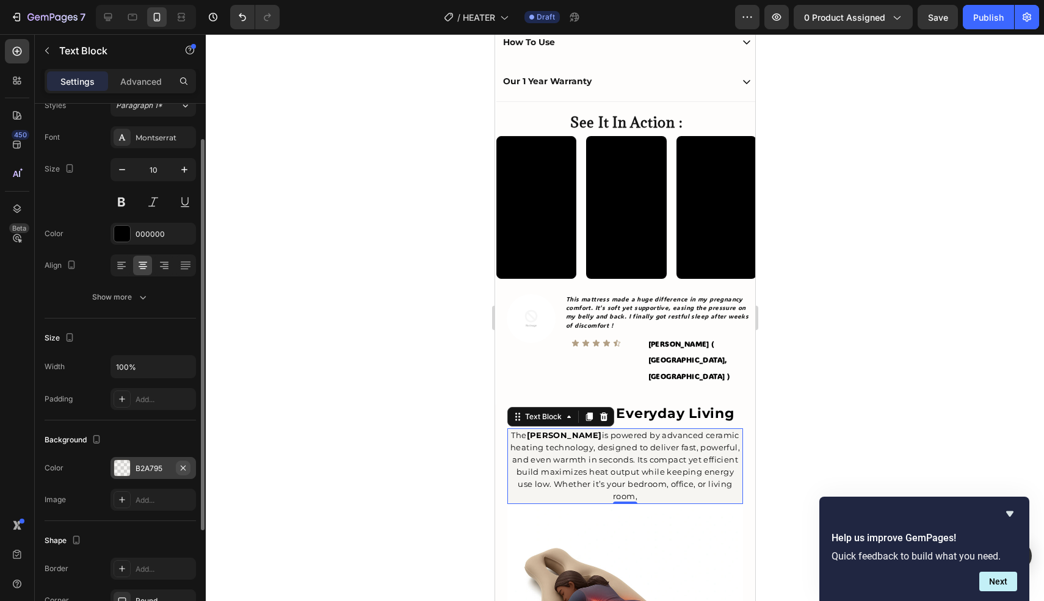
click at [181, 465] on icon "button" at bounding box center [183, 468] width 10 height 10
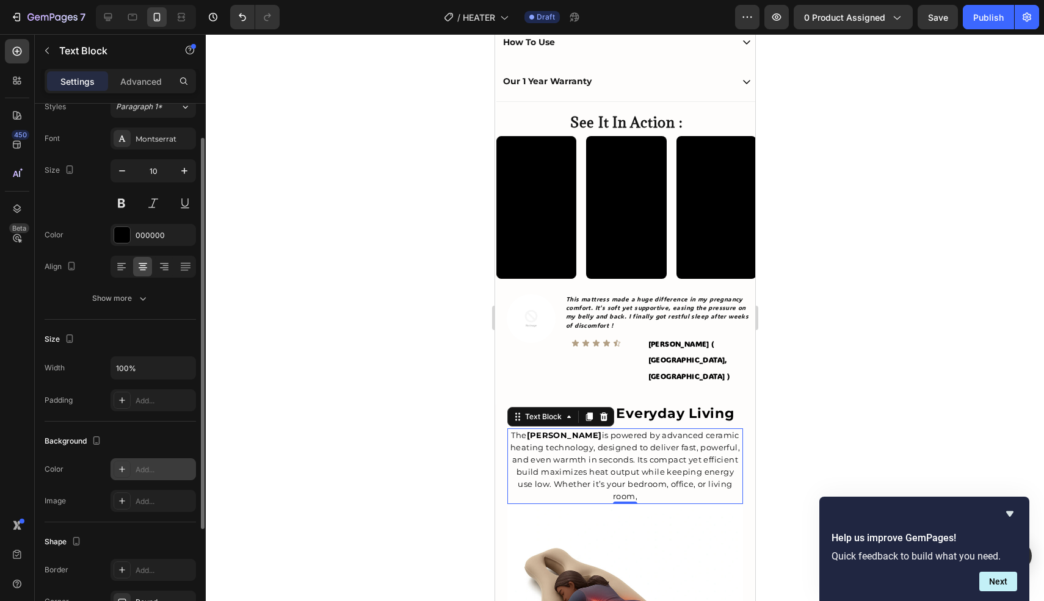
click at [343, 446] on div at bounding box center [625, 317] width 838 height 567
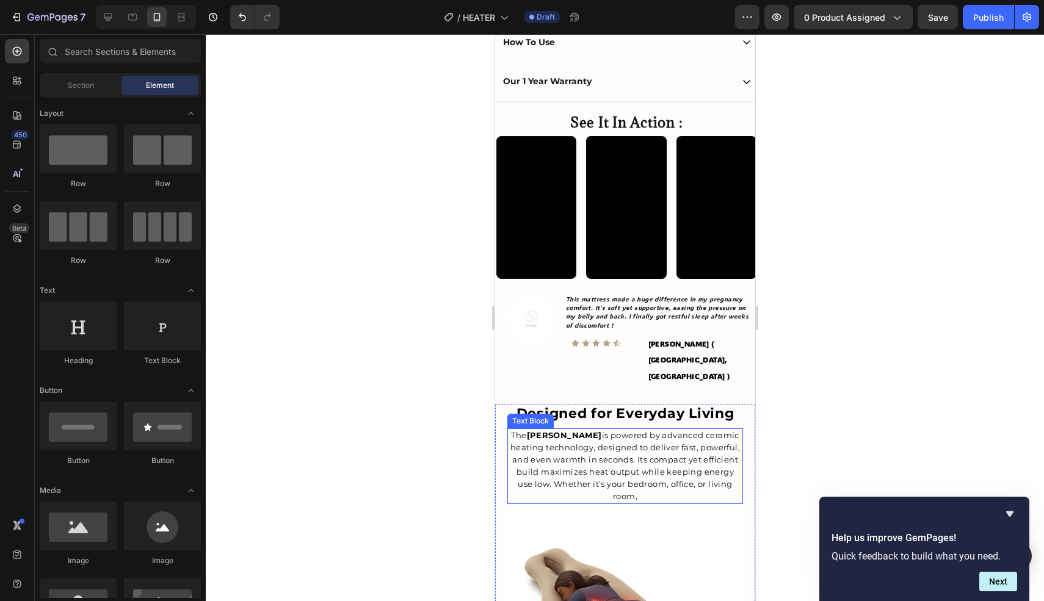
click at [672, 430] on span "The Warmio Heater is powered by advanced ceramic heating technology, designed t…" at bounding box center [625, 465] width 230 height 71
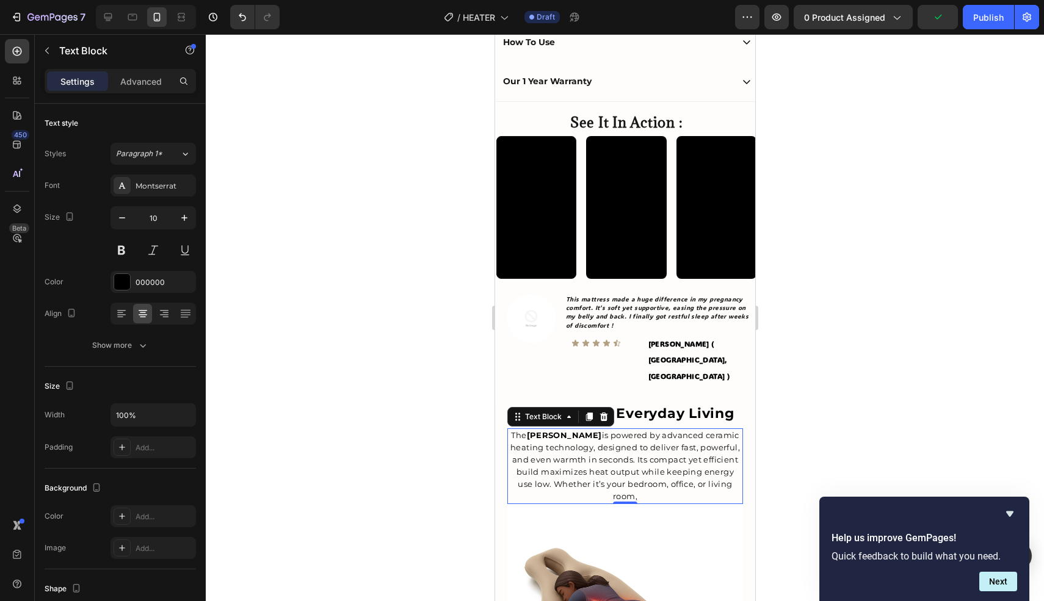
click at [909, 405] on div at bounding box center [625, 317] width 838 height 567
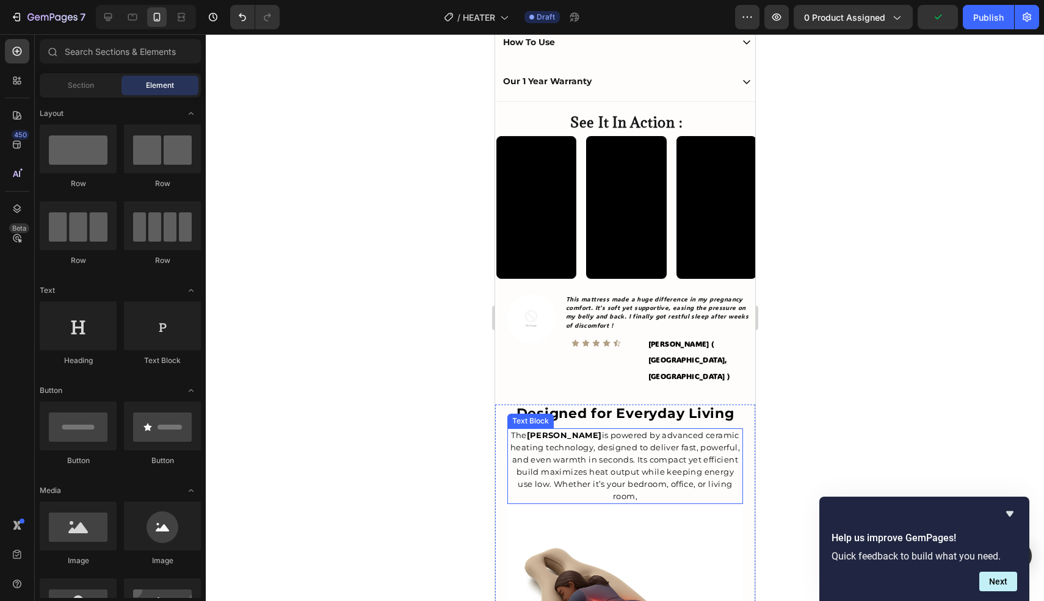
click at [685, 430] on span "The Warmio Heater is powered by advanced ceramic heating technology, designed t…" at bounding box center [625, 465] width 230 height 71
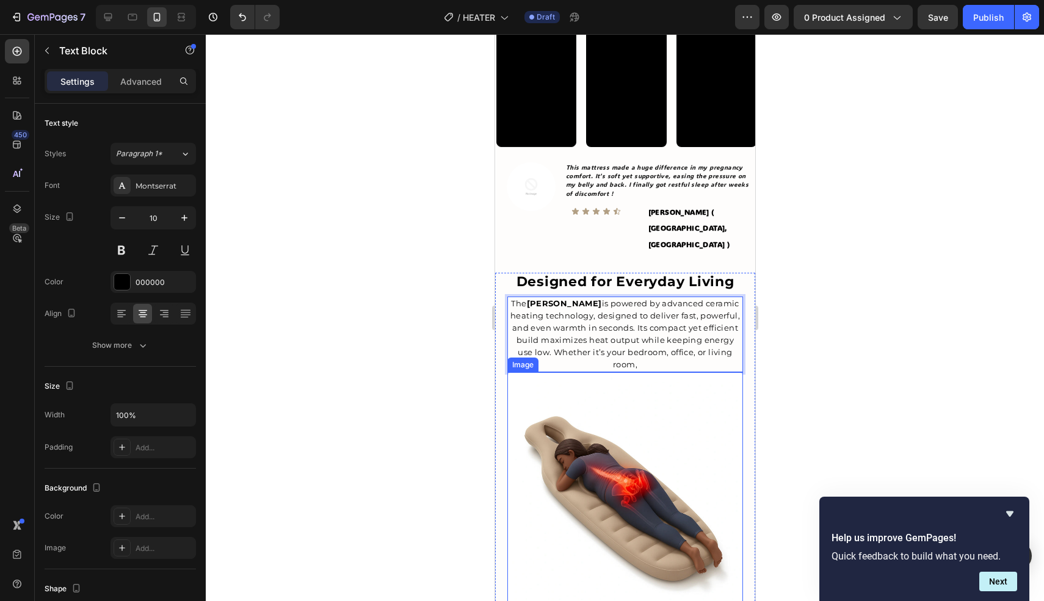
scroll to position [858, 0]
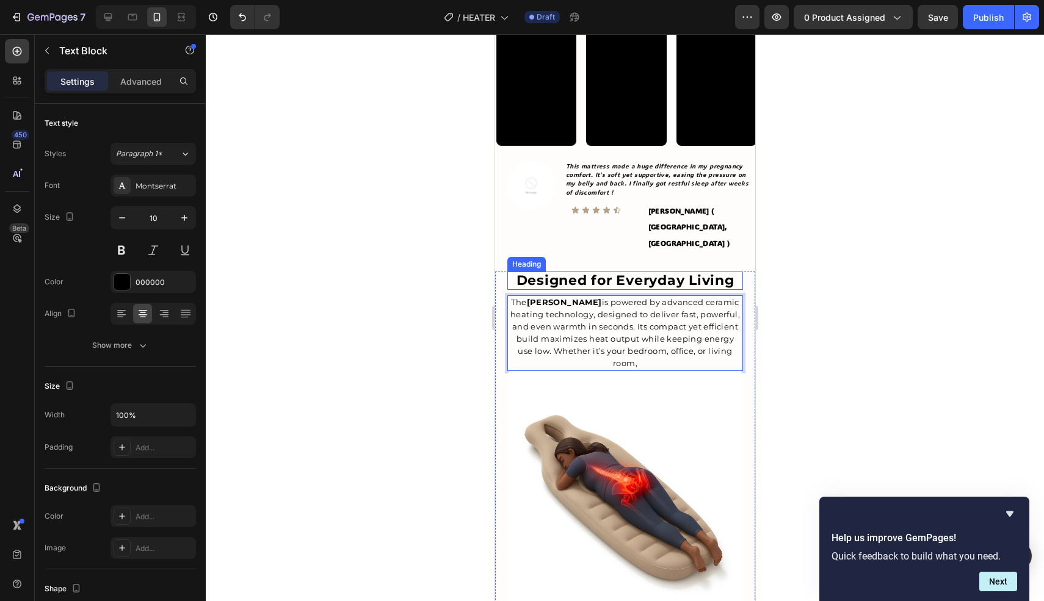
click at [569, 272] on strong "Designed for Everyday Living" at bounding box center [625, 280] width 218 height 16
click at [579, 255] on icon at bounding box center [581, 260] width 10 height 10
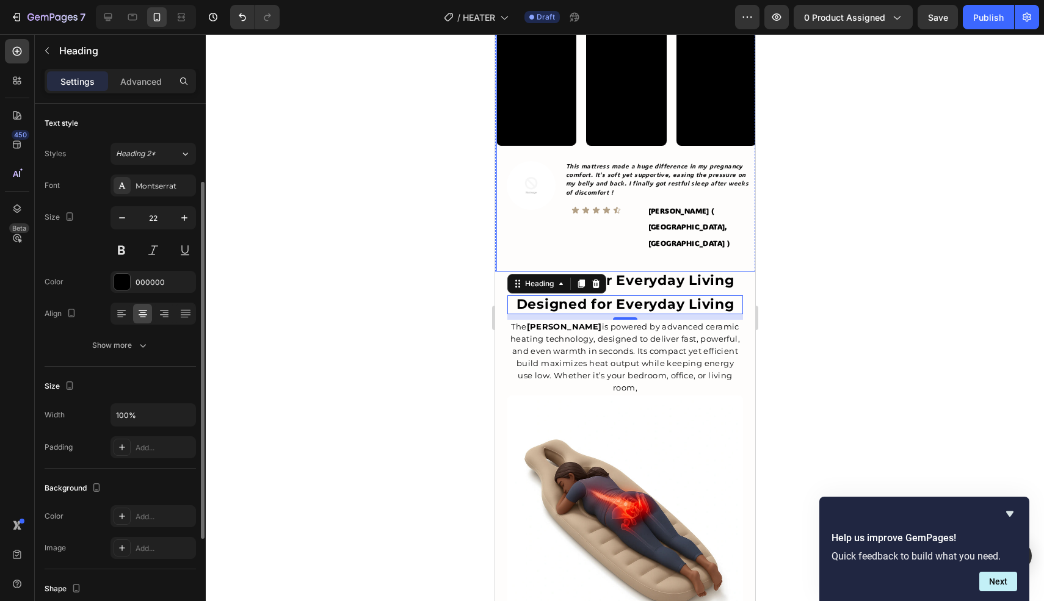
scroll to position [47, 0]
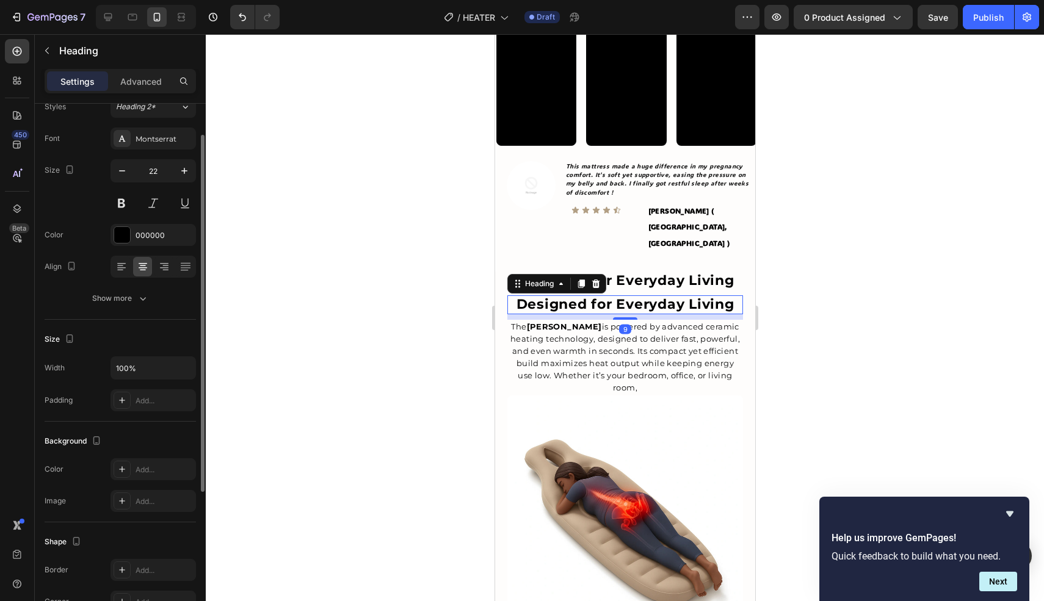
click at [595, 279] on icon at bounding box center [595, 284] width 10 height 10
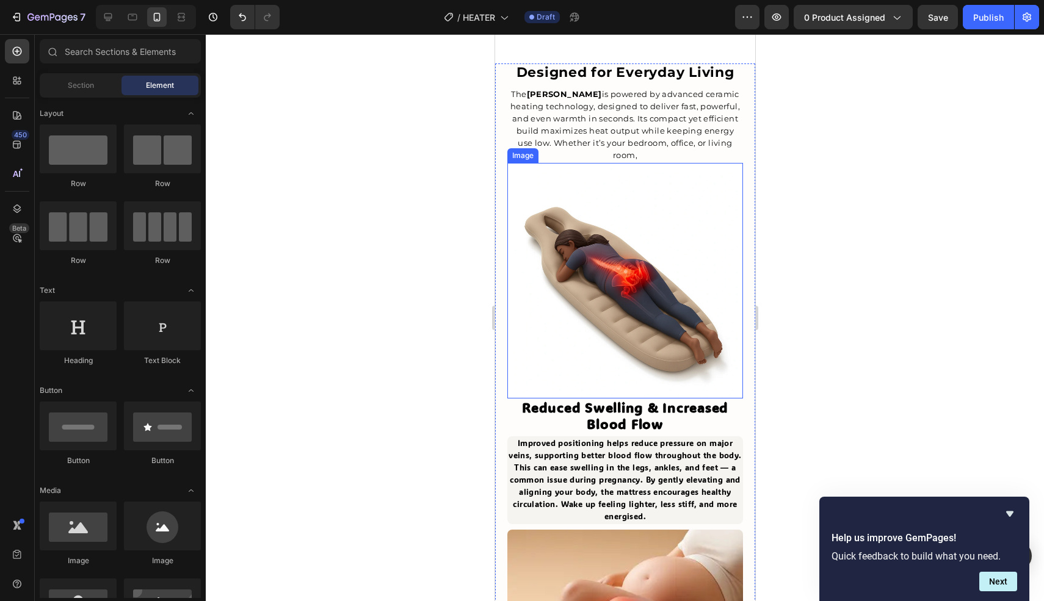
scroll to position [1124, 0]
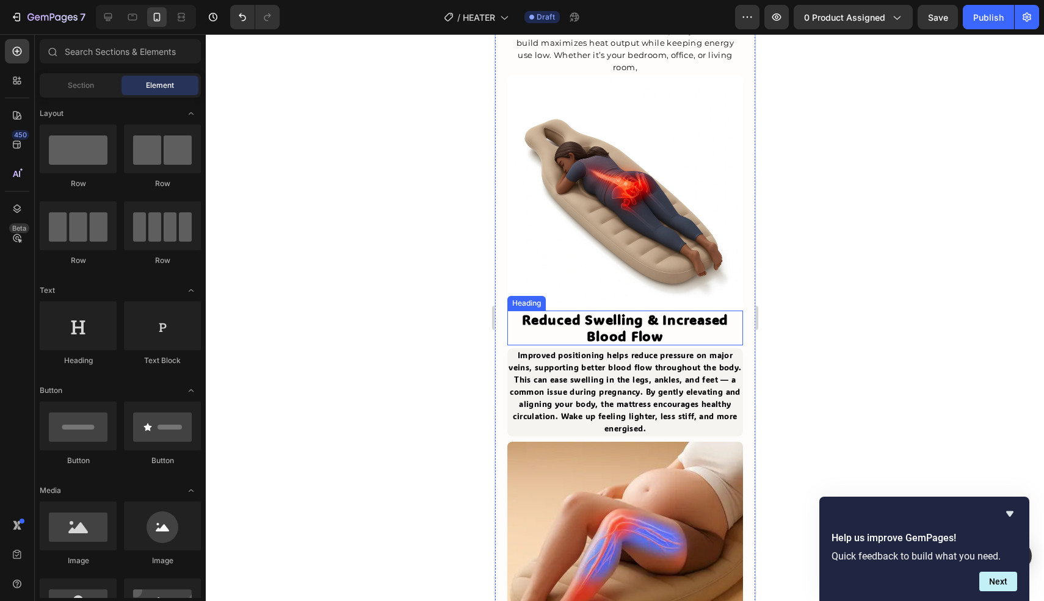
click at [617, 316] on strong "Reduced Swelling & Increased Blood Flow" at bounding box center [624, 328] width 206 height 34
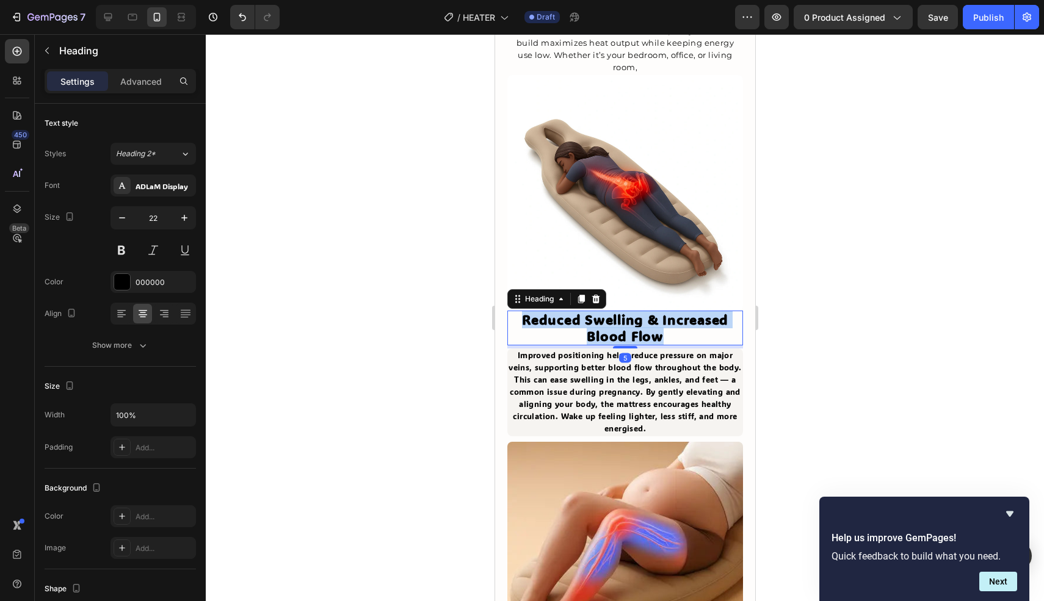
click at [617, 316] on strong "Reduced Swelling & Increased Blood Flow" at bounding box center [624, 328] width 206 height 34
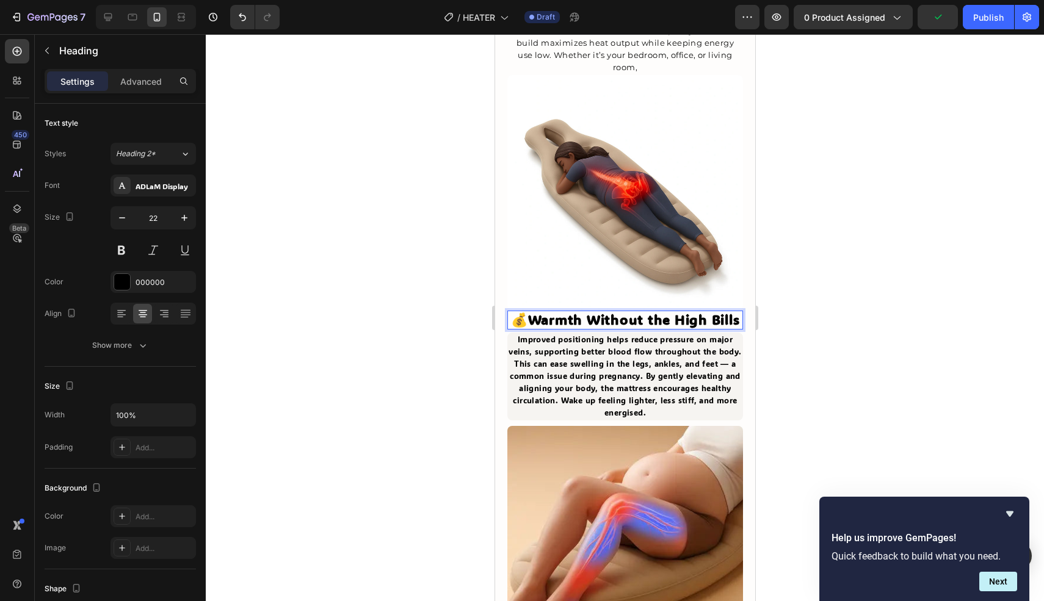
click at [532, 311] on strong "Warmth Without the High Bills" at bounding box center [633, 320] width 212 height 18
click at [174, 186] on div "ADLaM Display" at bounding box center [164, 186] width 57 height 11
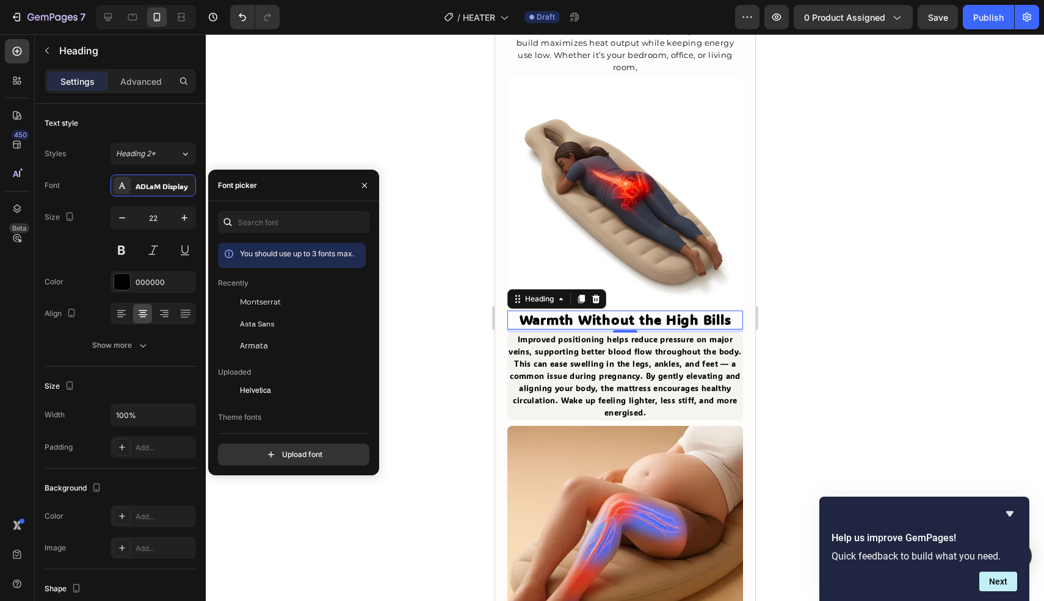
drag, startPoint x: 303, startPoint y: 299, endPoint x: 418, endPoint y: 301, distance: 114.8
click at [303, 299] on div "Montserrat" at bounding box center [301, 302] width 123 height 11
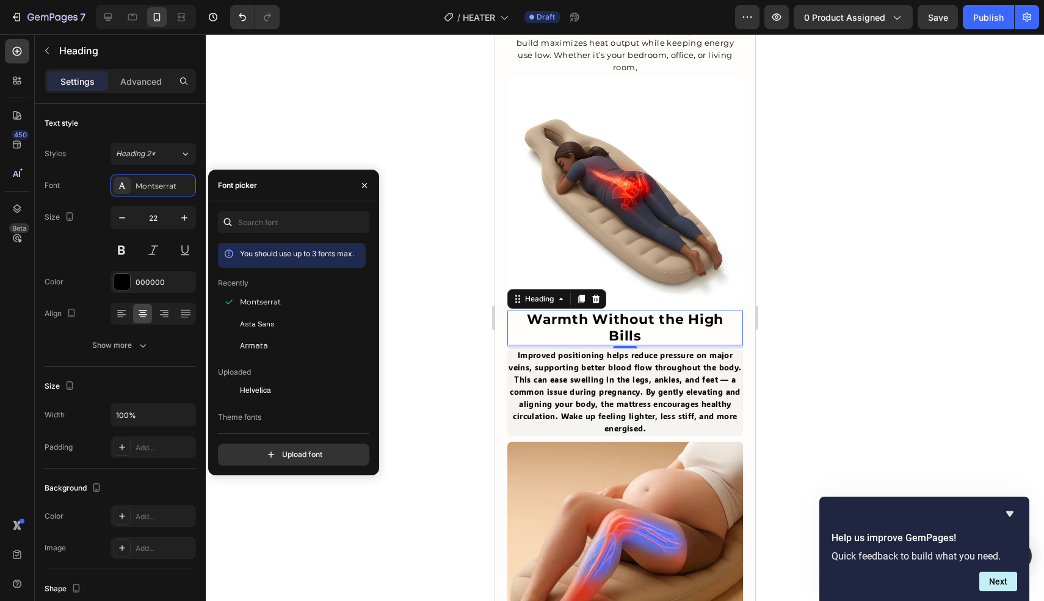
click at [452, 284] on div at bounding box center [625, 317] width 838 height 567
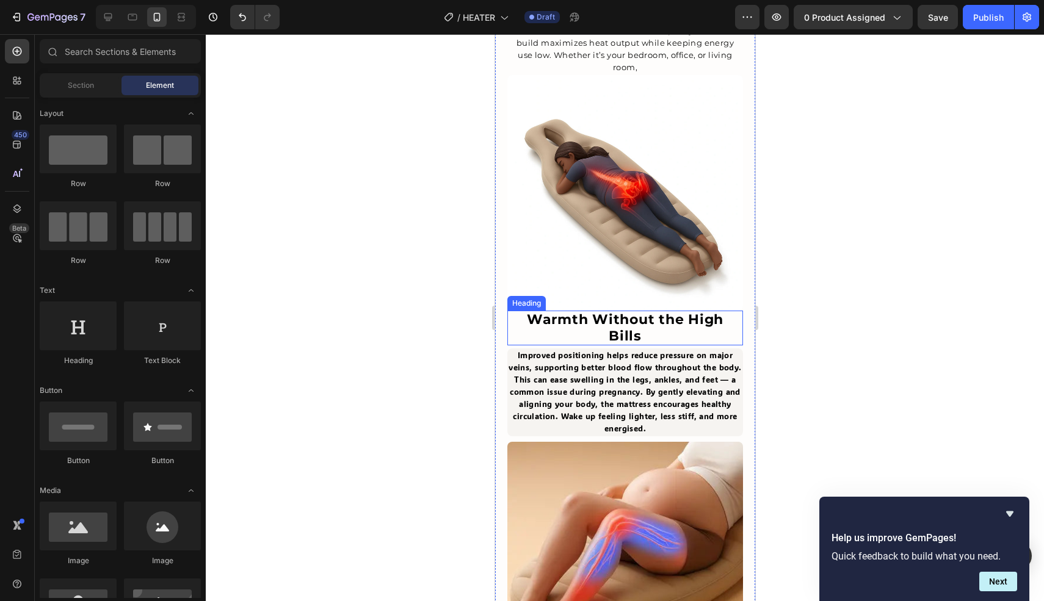
click at [643, 311] on strong "Warmth Without the High Bills" at bounding box center [624, 327] width 197 height 32
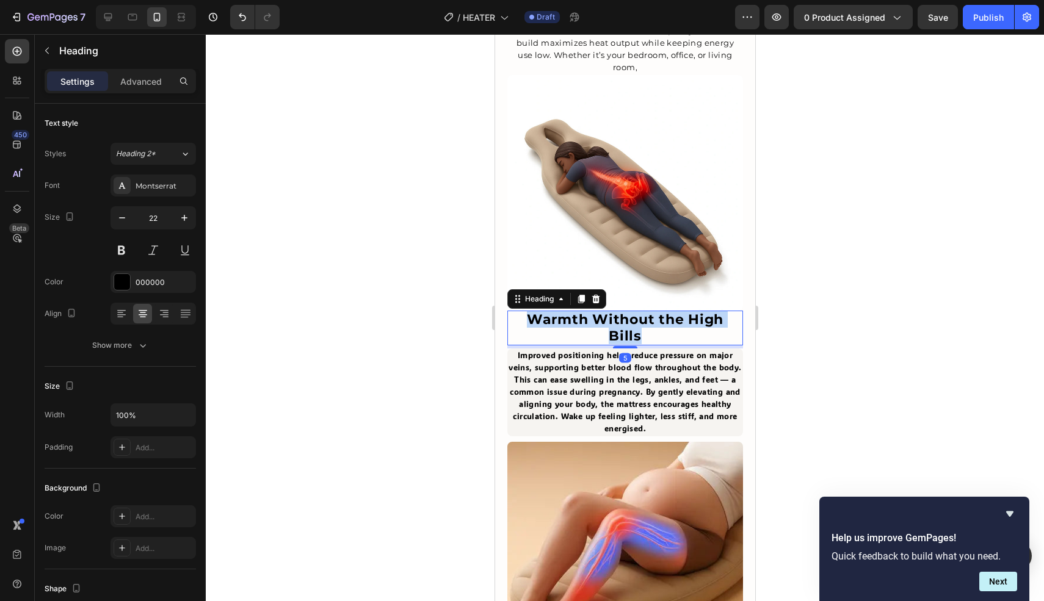
click at [643, 311] on strong "Warmth Without the High Bills" at bounding box center [624, 327] width 197 height 32
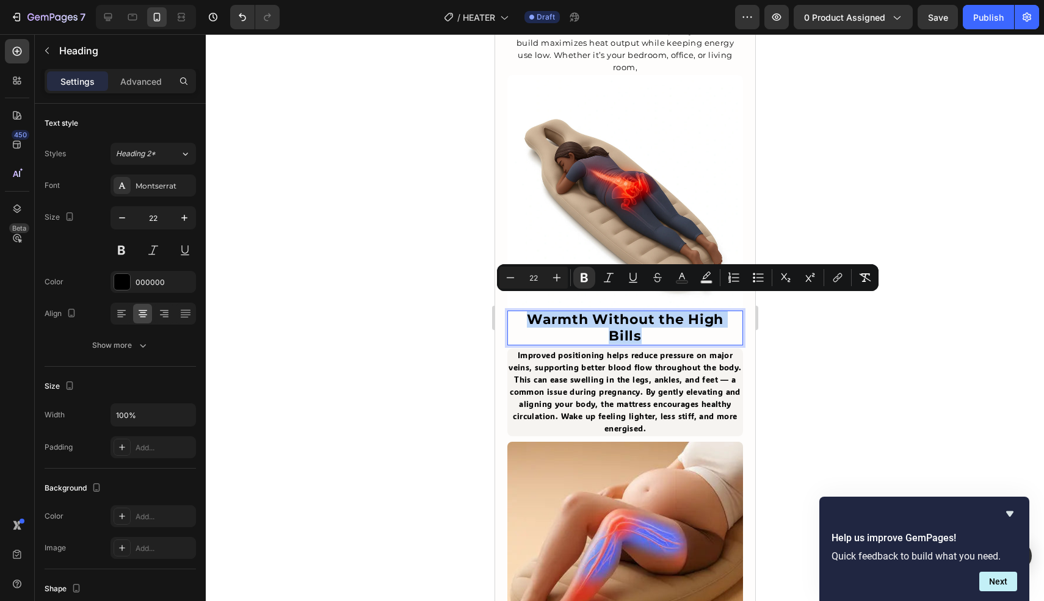
click at [679, 311] on strong "Warmth Without the High Bills" at bounding box center [624, 327] width 197 height 32
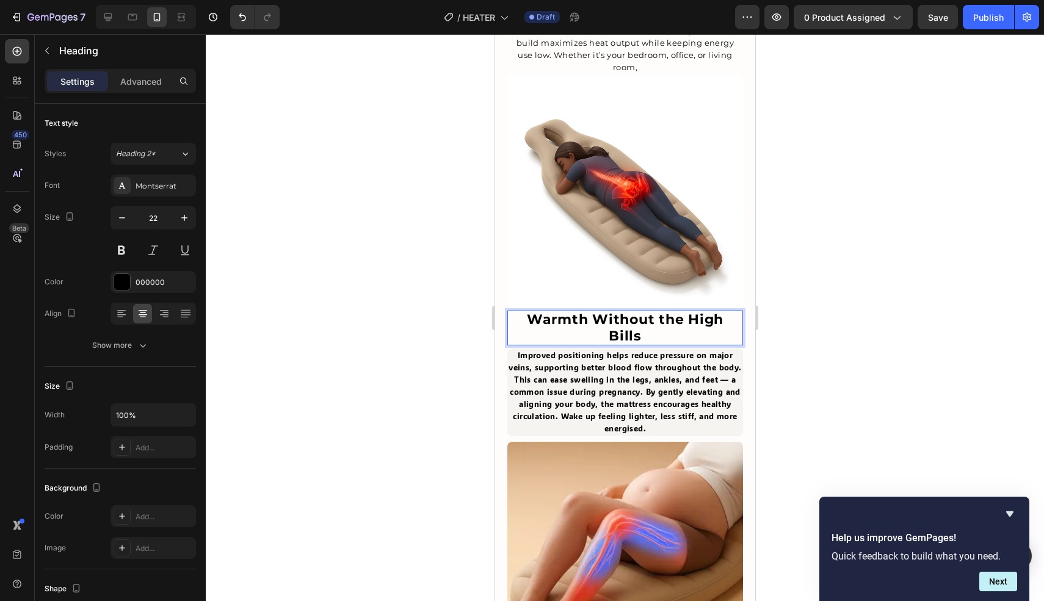
click at [863, 313] on div at bounding box center [625, 317] width 838 height 567
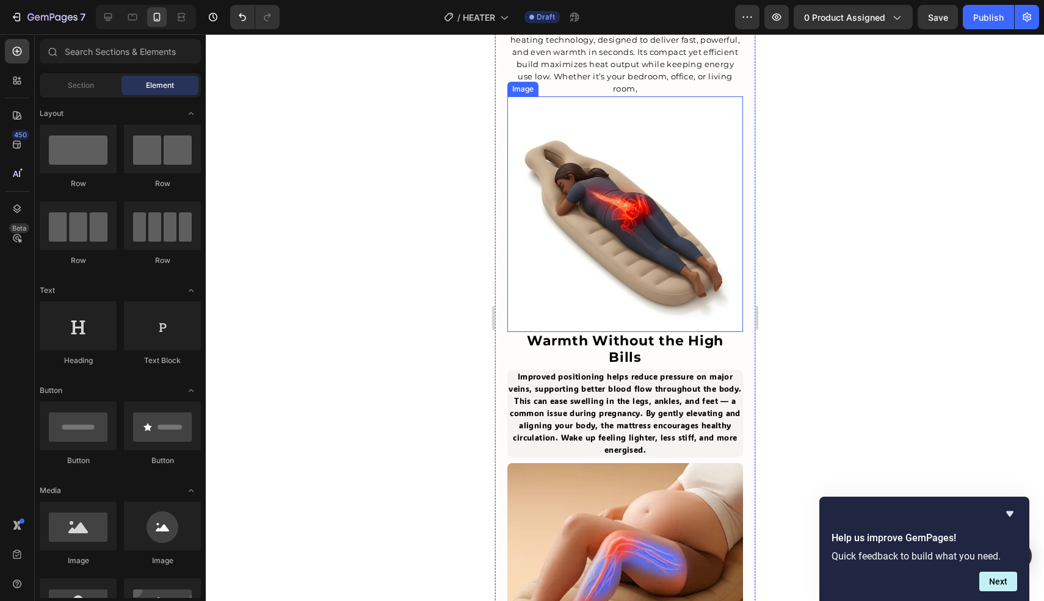
scroll to position [1101, 0]
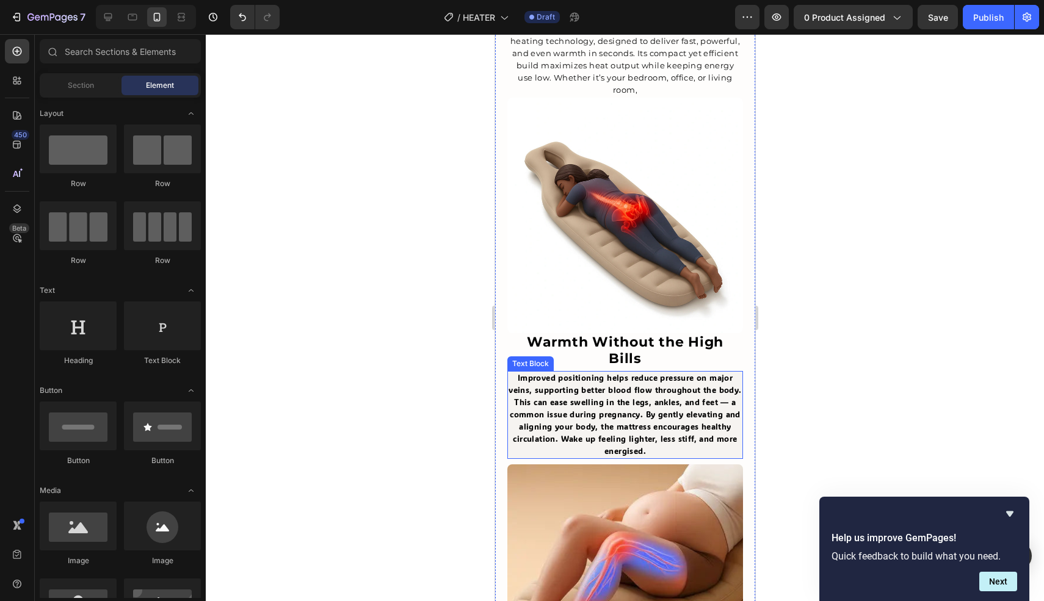
click at [644, 377] on span "Improved positioning helps reduce pressure on major veins, supporting better bl…" at bounding box center [624, 414] width 233 height 84
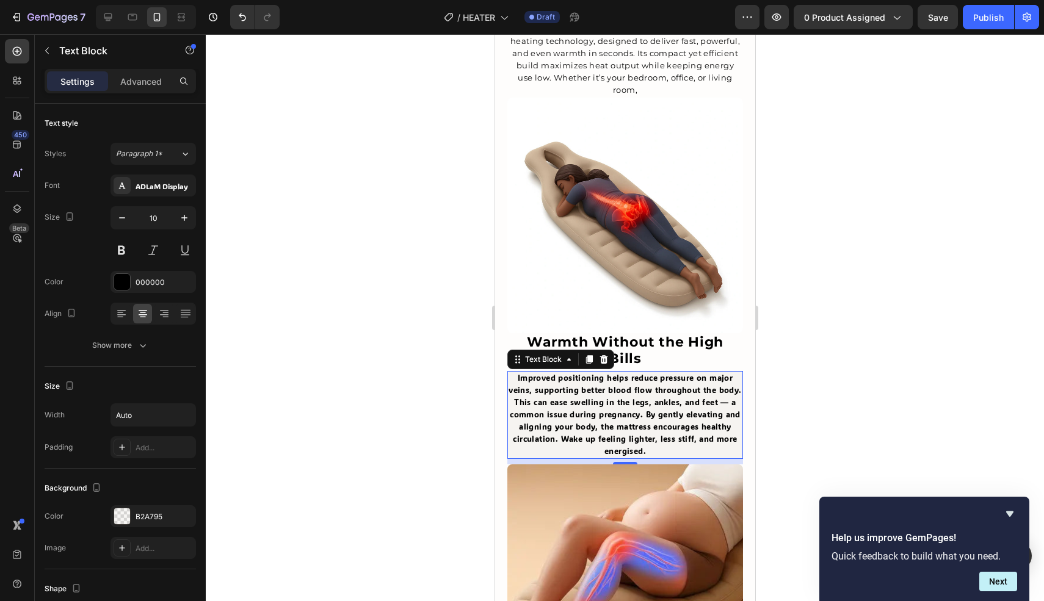
click at [644, 377] on span "Improved positioning helps reduce pressure on major veins, supporting better bl…" at bounding box center [624, 414] width 233 height 84
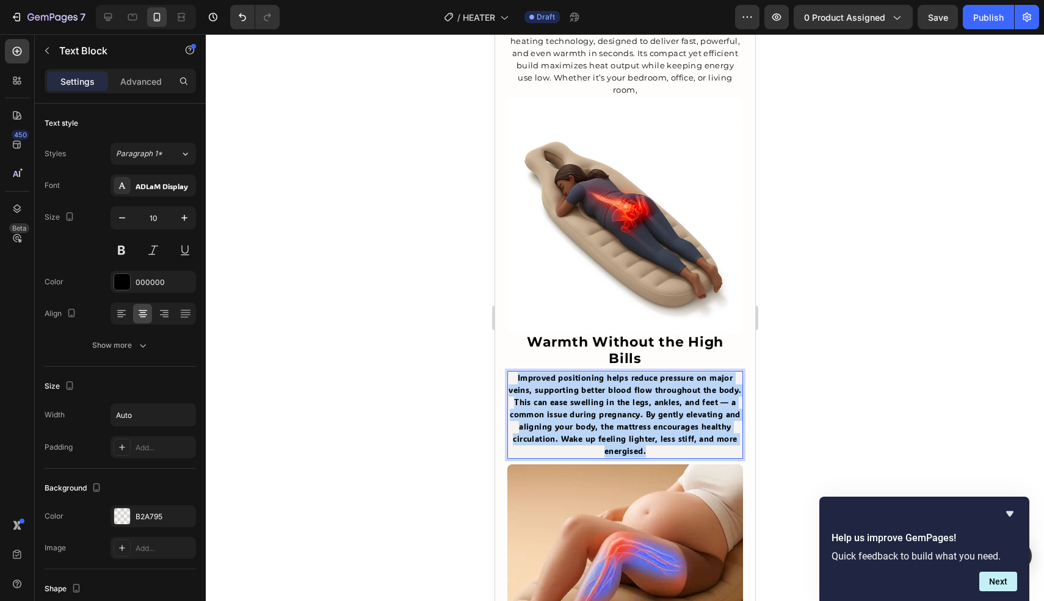
click at [644, 377] on span "Improved positioning helps reduce pressure on major veins, supporting better bl…" at bounding box center [624, 414] width 233 height 84
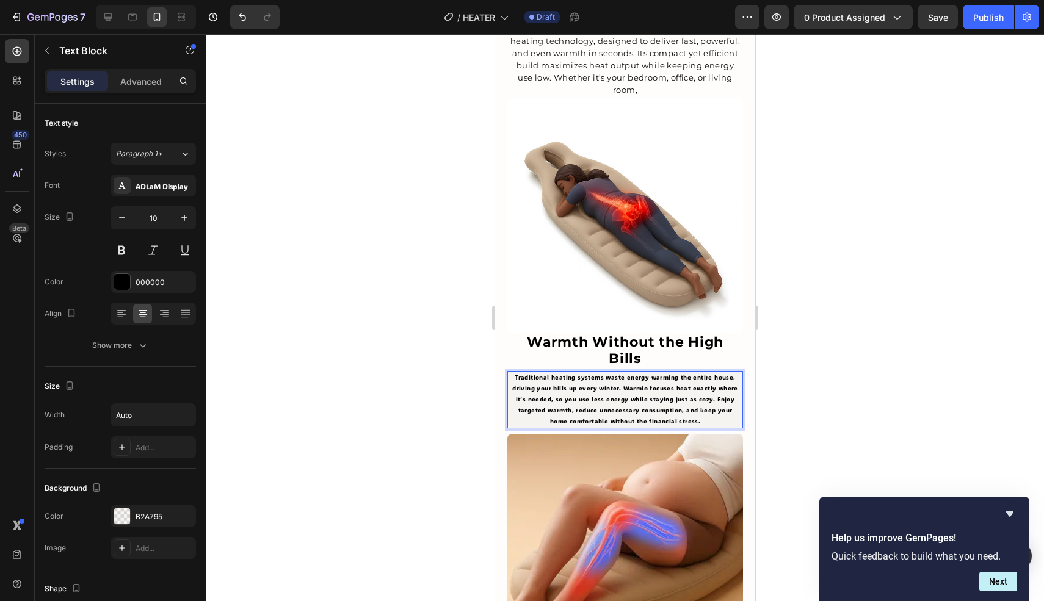
click at [629, 372] on p "Traditional heating systems waste energy warming the entire house, driving your…" at bounding box center [624, 399] width 233 height 55
click at [186, 213] on icon "button" at bounding box center [184, 218] width 12 height 12
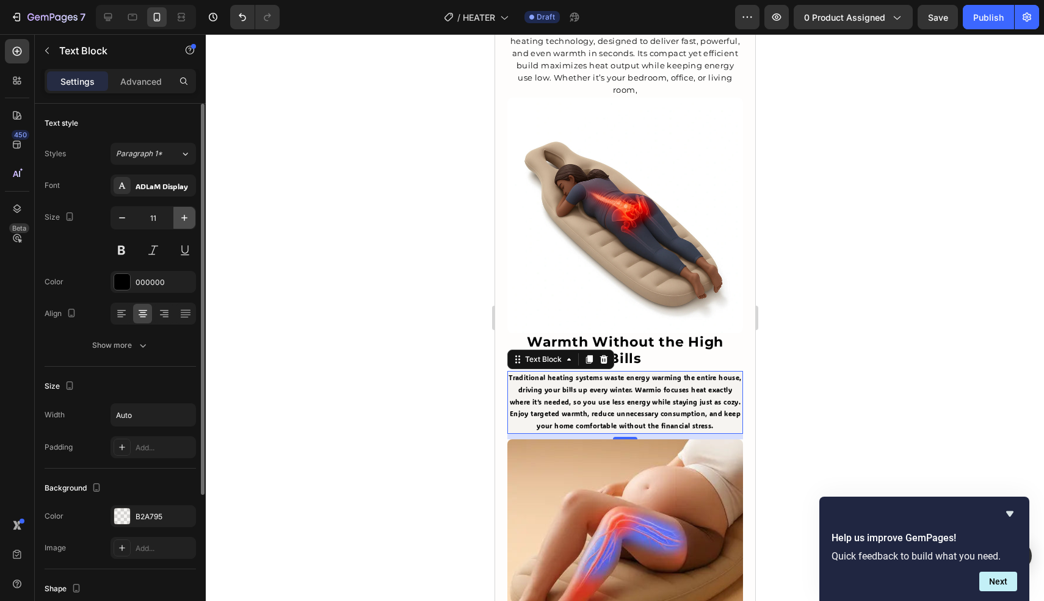
click at [186, 213] on icon "button" at bounding box center [184, 218] width 12 height 12
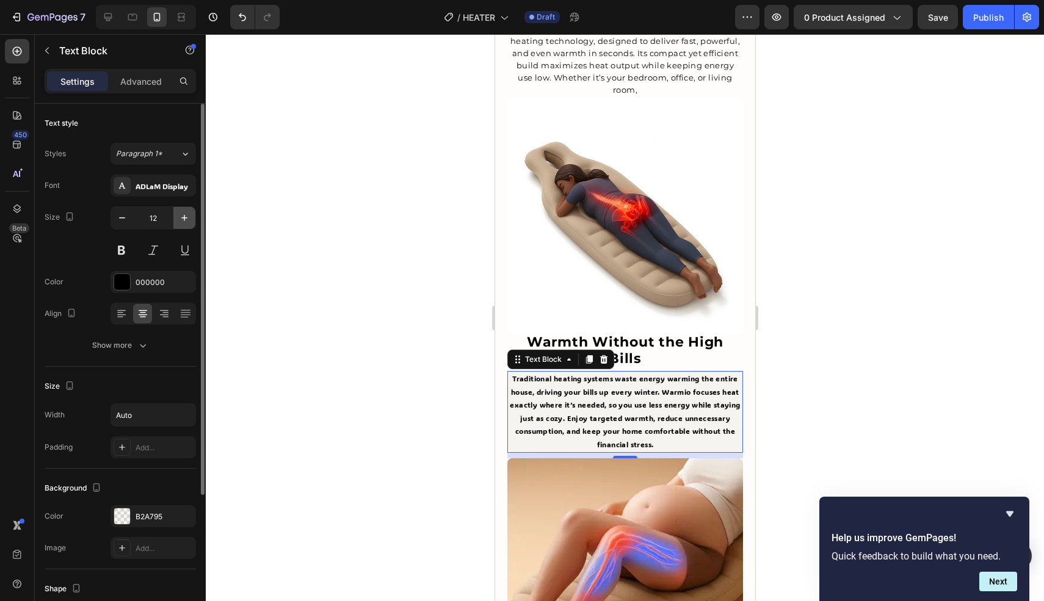
click at [186, 213] on icon "button" at bounding box center [184, 218] width 12 height 12
type input "13"
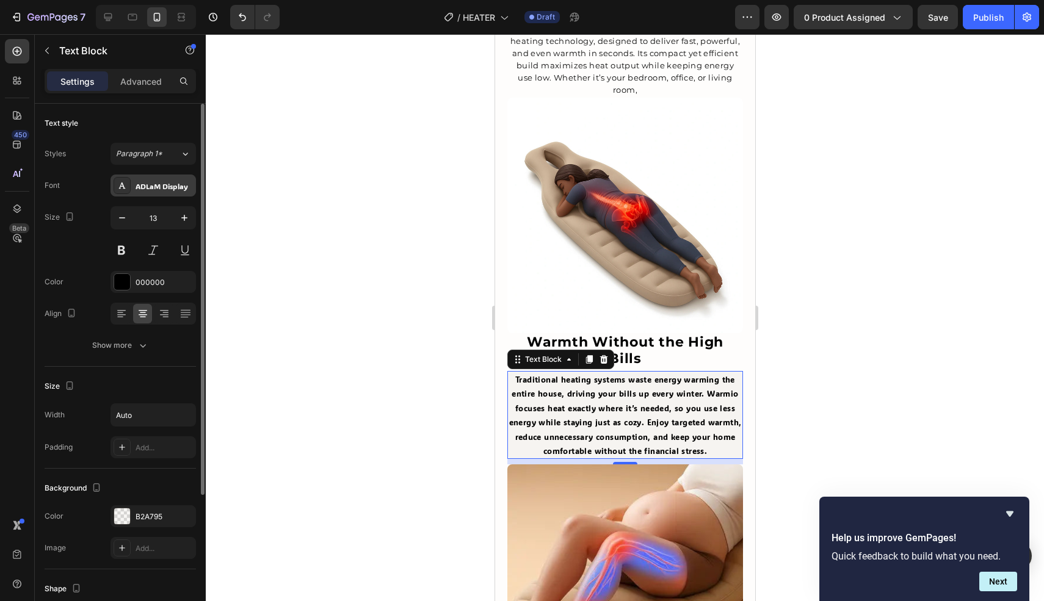
click at [165, 190] on div "ADLaM Display" at bounding box center [164, 186] width 57 height 11
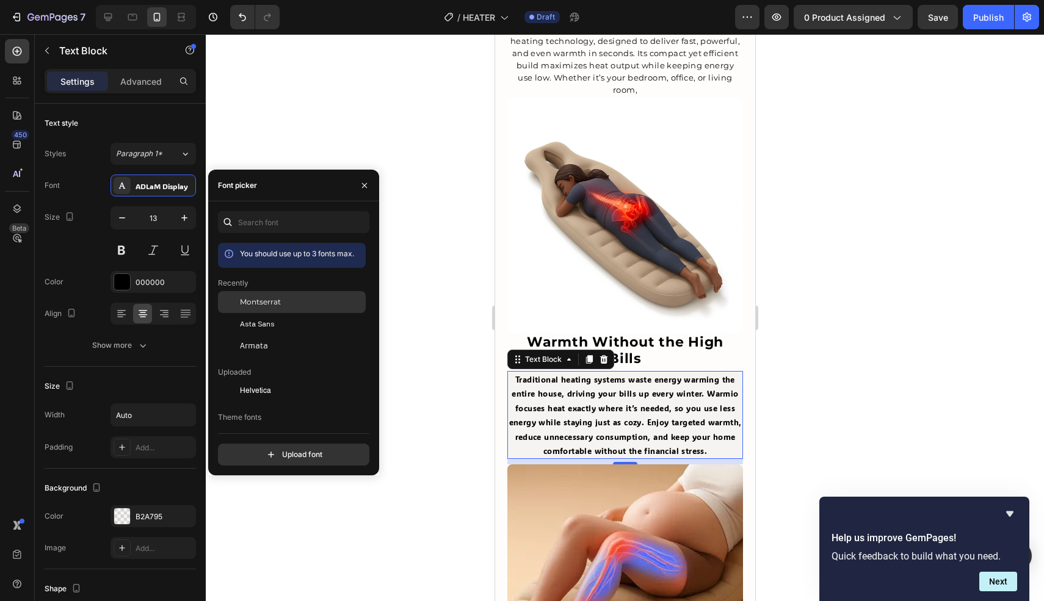
click at [284, 298] on div "Montserrat" at bounding box center [301, 302] width 123 height 11
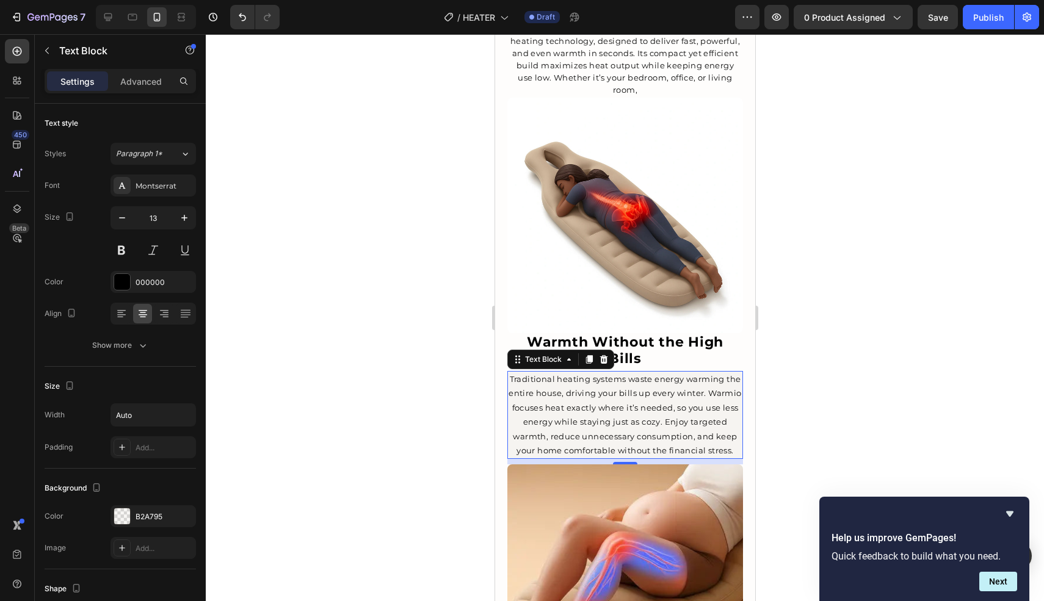
click at [434, 282] on div at bounding box center [625, 317] width 838 height 567
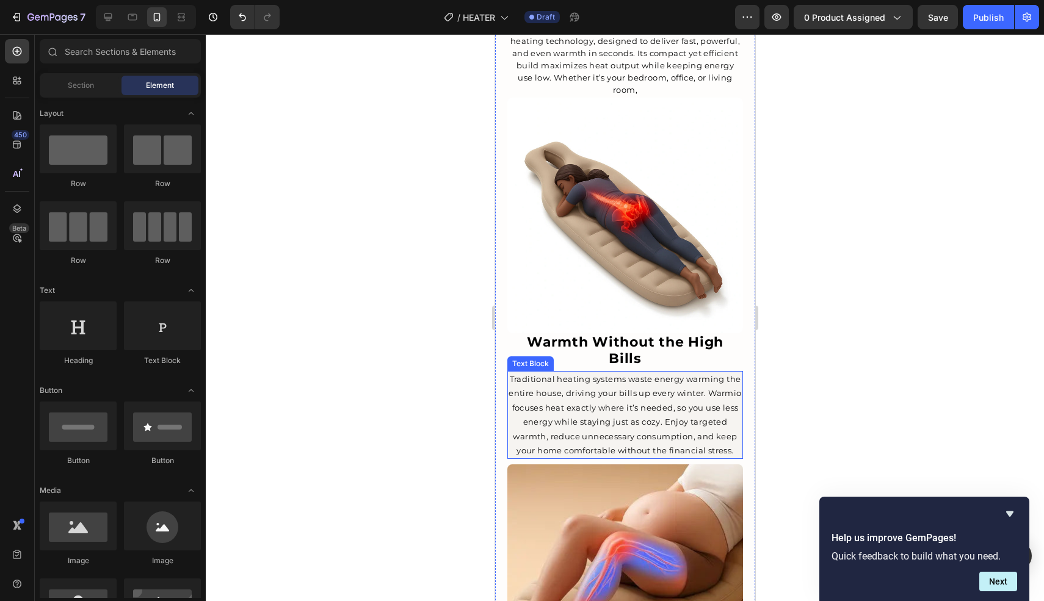
click at [675, 381] on p "Traditional heating systems waste energy warming the entire house, driving your…" at bounding box center [624, 414] width 233 height 85
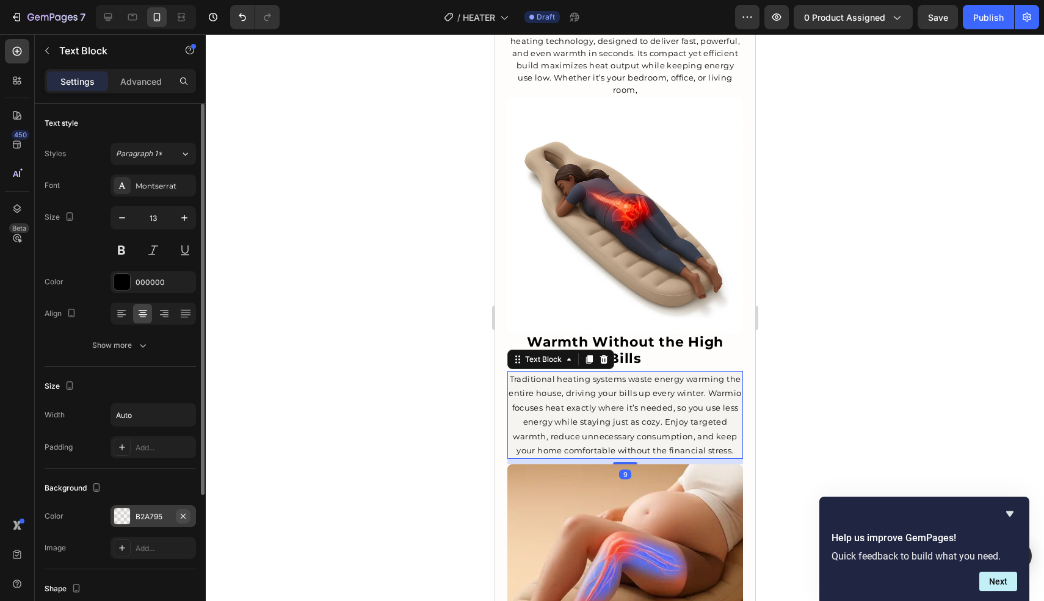
click at [185, 513] on icon "button" at bounding box center [183, 515] width 5 height 5
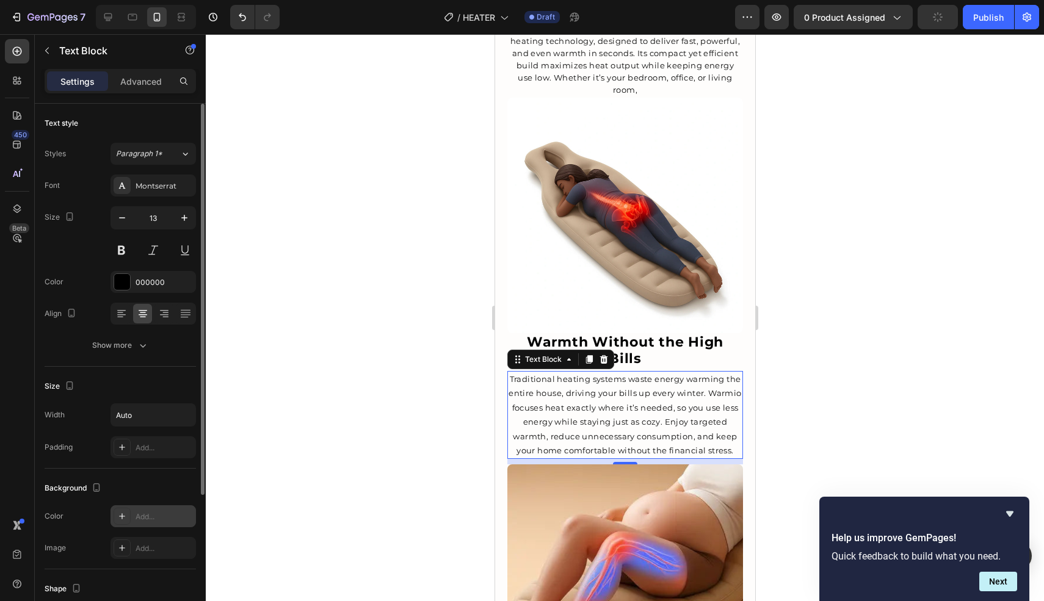
click at [405, 403] on div at bounding box center [625, 317] width 838 height 567
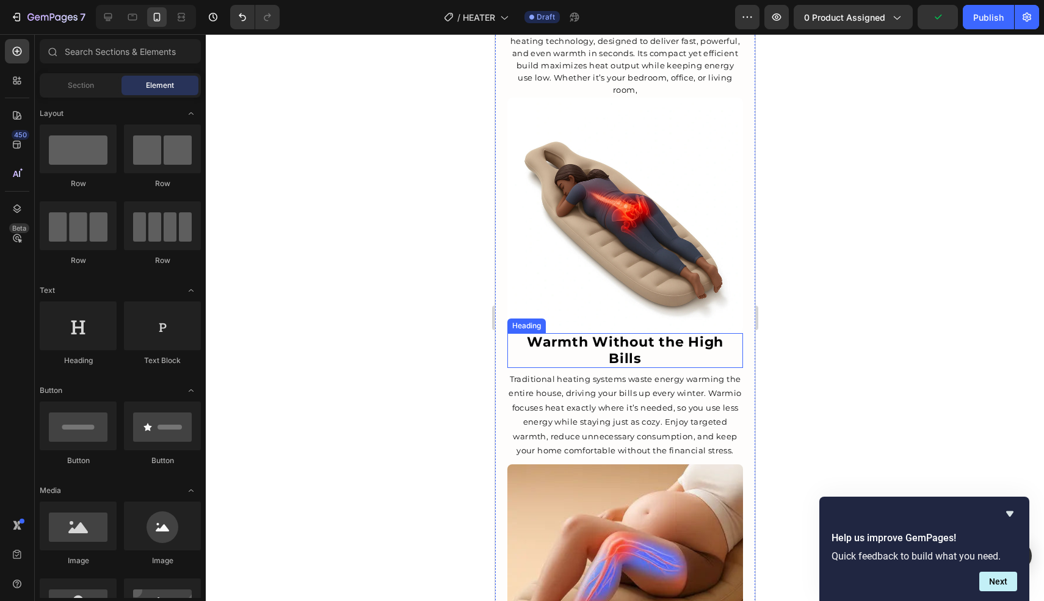
click at [615, 334] on strong "Warmth Without the High Bills" at bounding box center [624, 350] width 197 height 32
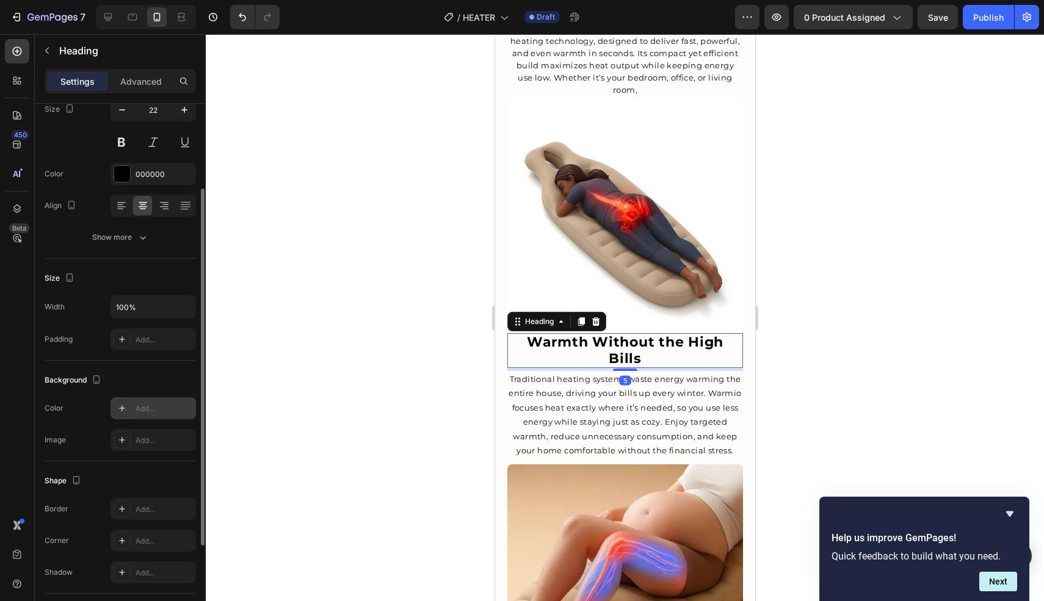
scroll to position [115, 0]
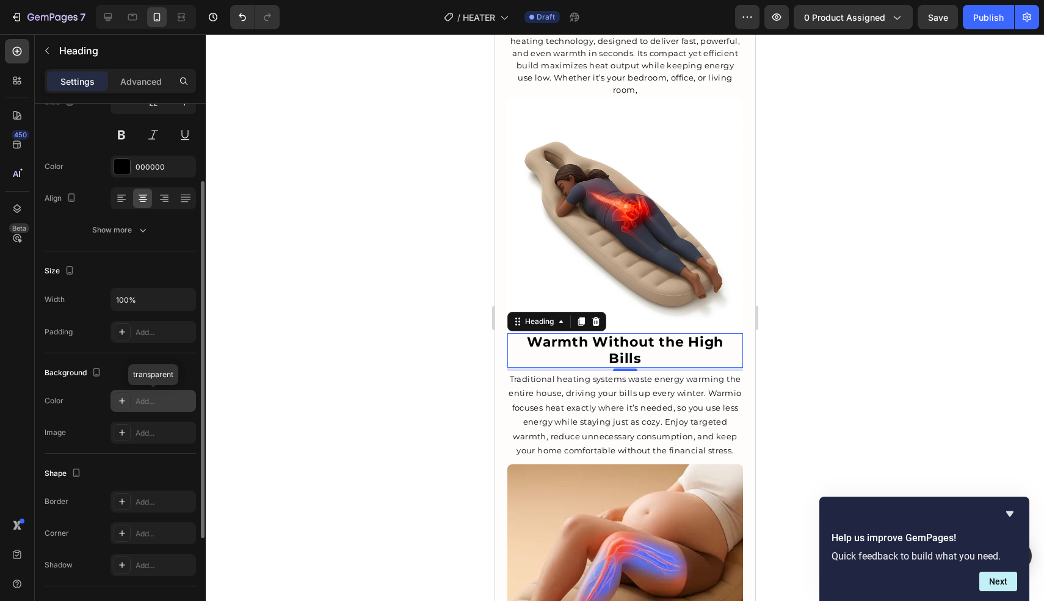
click at [119, 403] on icon at bounding box center [122, 401] width 10 height 10
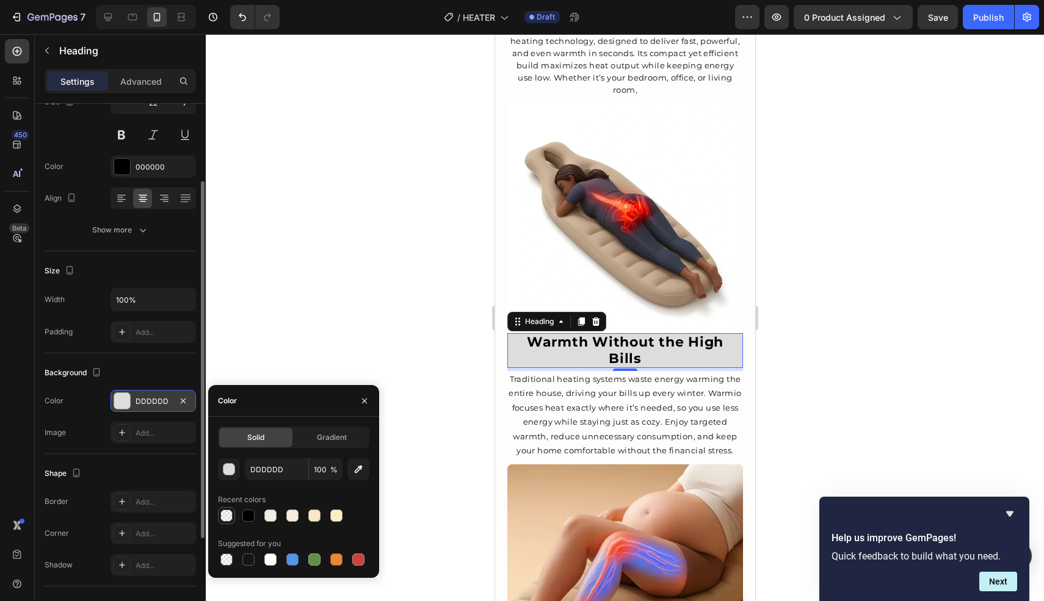
click at [231, 515] on div at bounding box center [226, 516] width 12 height 12
type input "F2ECE3"
type input "10"
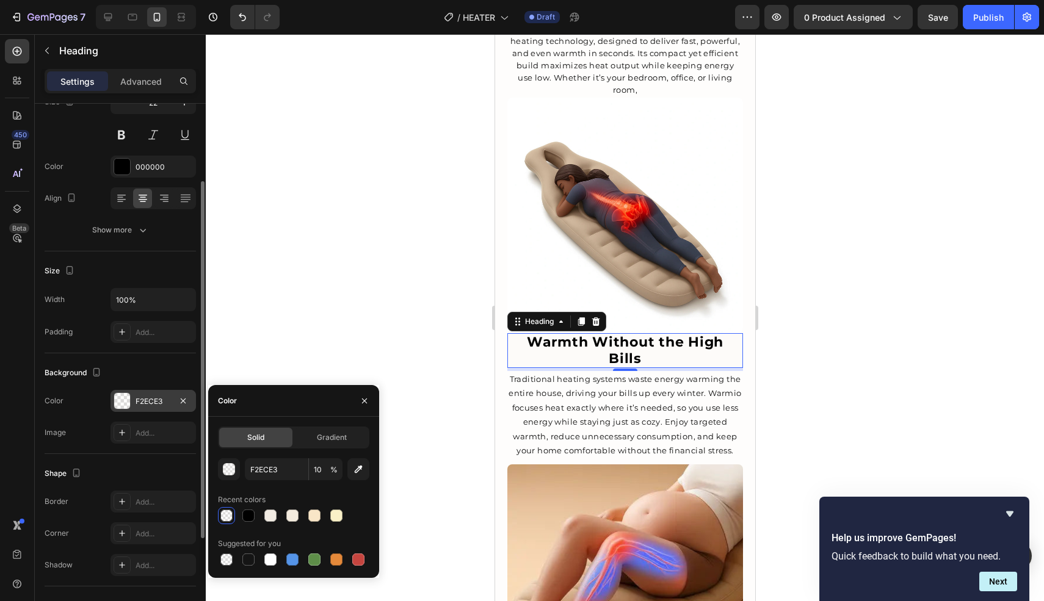
click at [284, 316] on div at bounding box center [625, 317] width 838 height 567
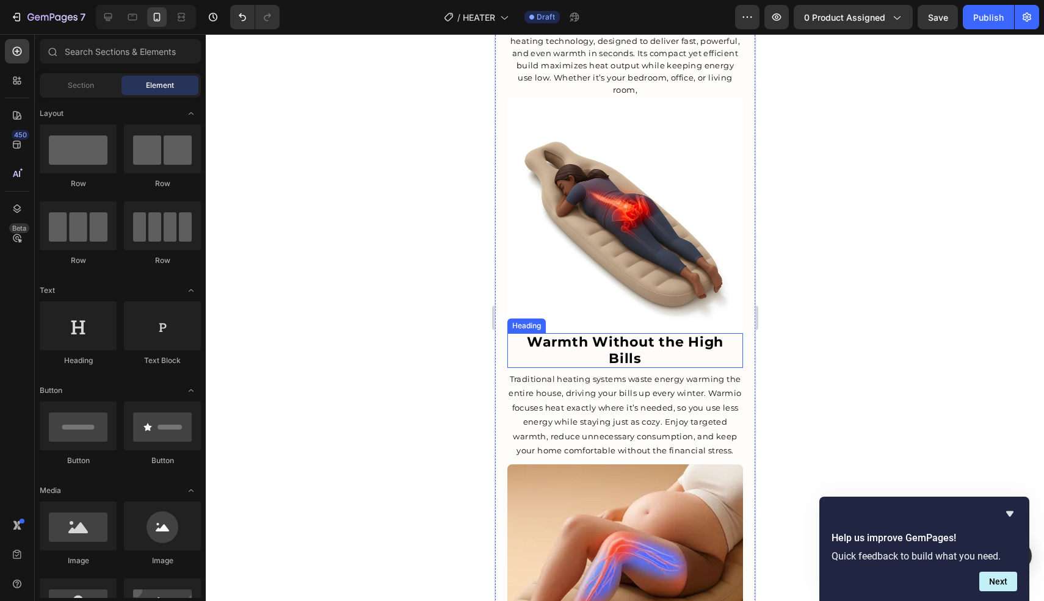
click at [609, 334] on strong "Warmth Without the High Bills" at bounding box center [624, 350] width 197 height 32
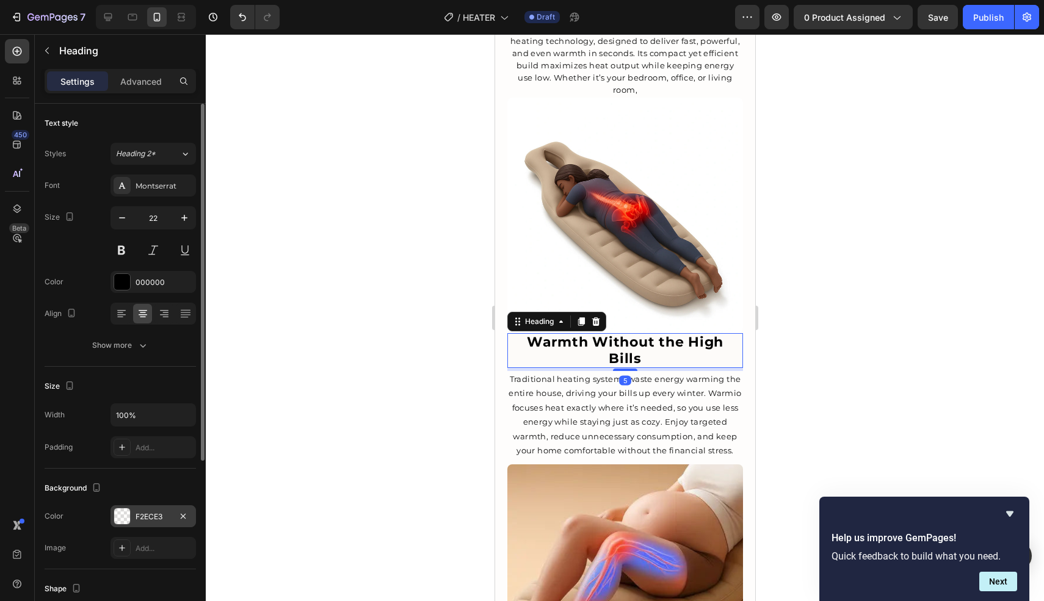
click at [125, 511] on div at bounding box center [122, 516] width 16 height 16
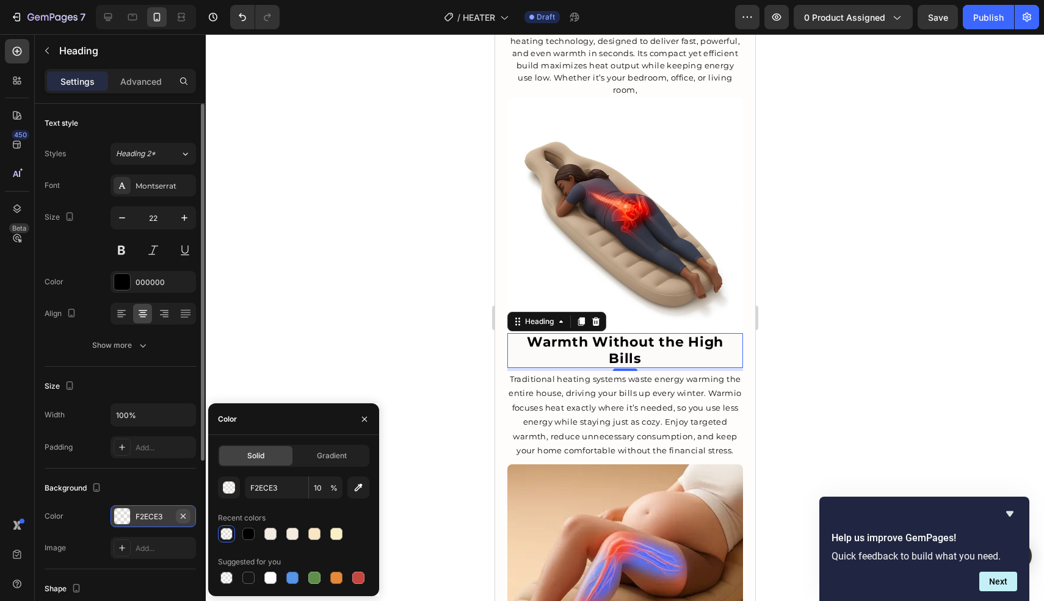
click at [184, 514] on icon "button" at bounding box center [183, 516] width 10 height 10
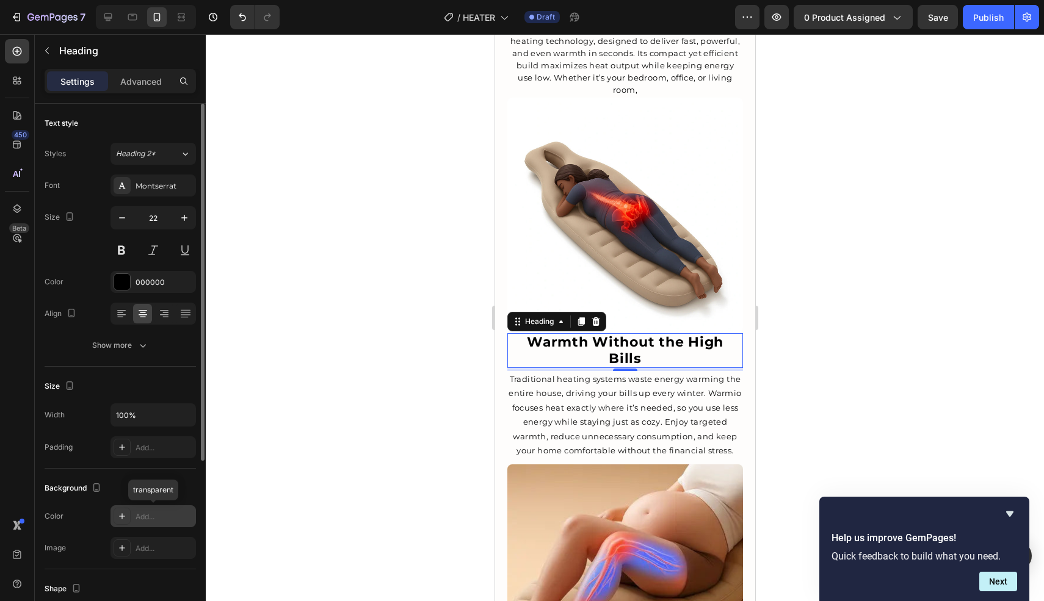
click at [381, 324] on div at bounding box center [625, 317] width 838 height 567
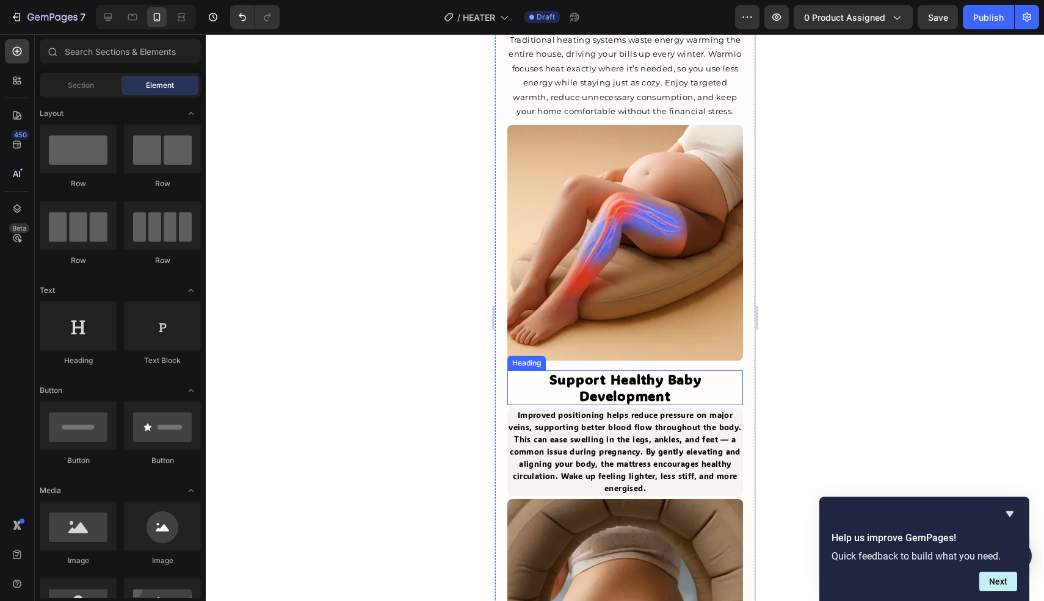
scroll to position [1445, 0]
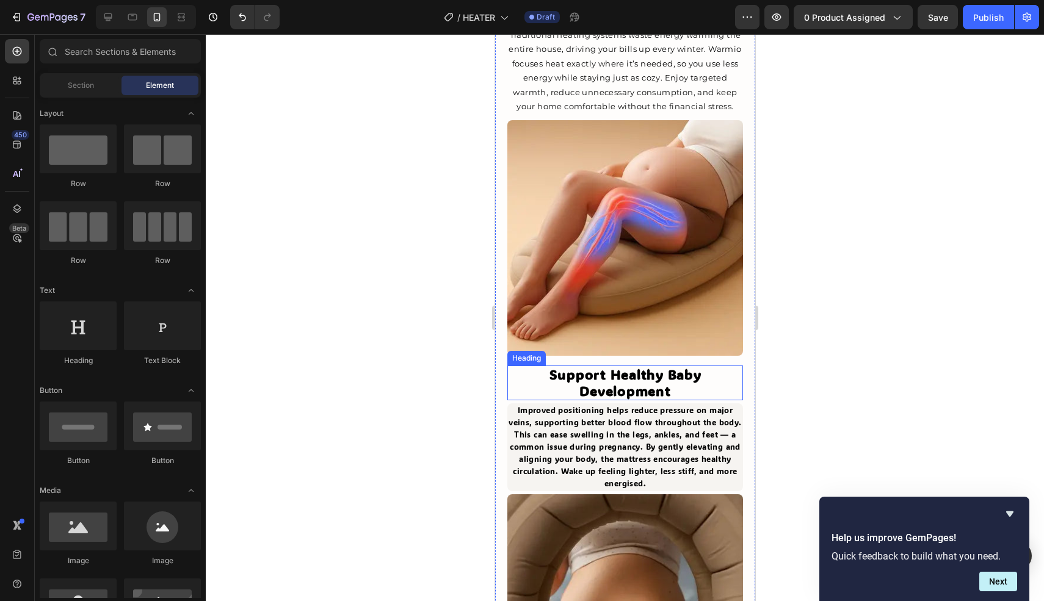
click at [644, 366] on strong "Support Healthy Baby Development" at bounding box center [625, 383] width 152 height 34
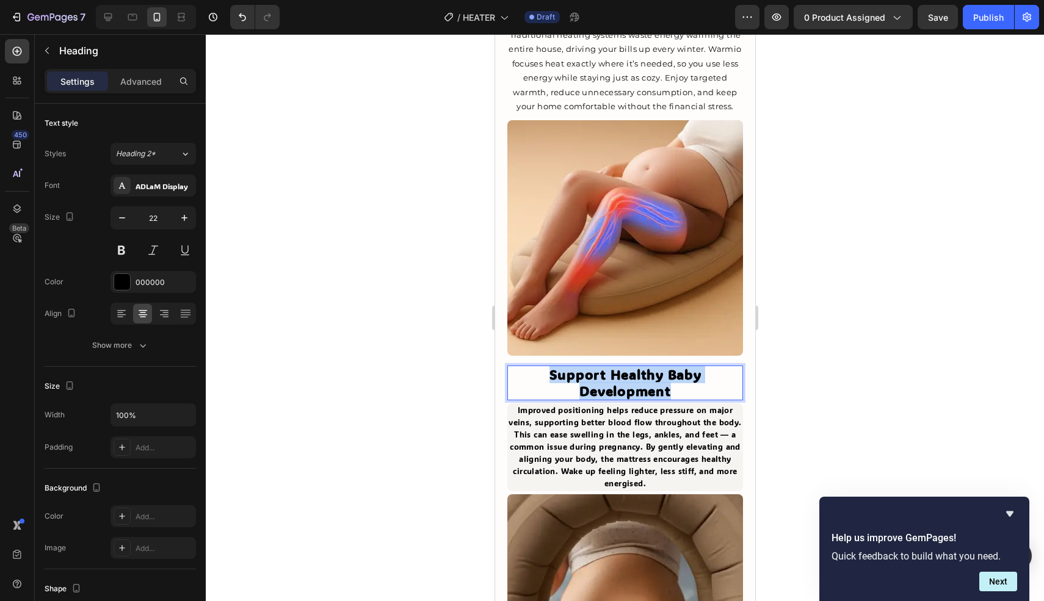
click at [644, 366] on strong "Support Healthy Baby Development" at bounding box center [625, 383] width 152 height 34
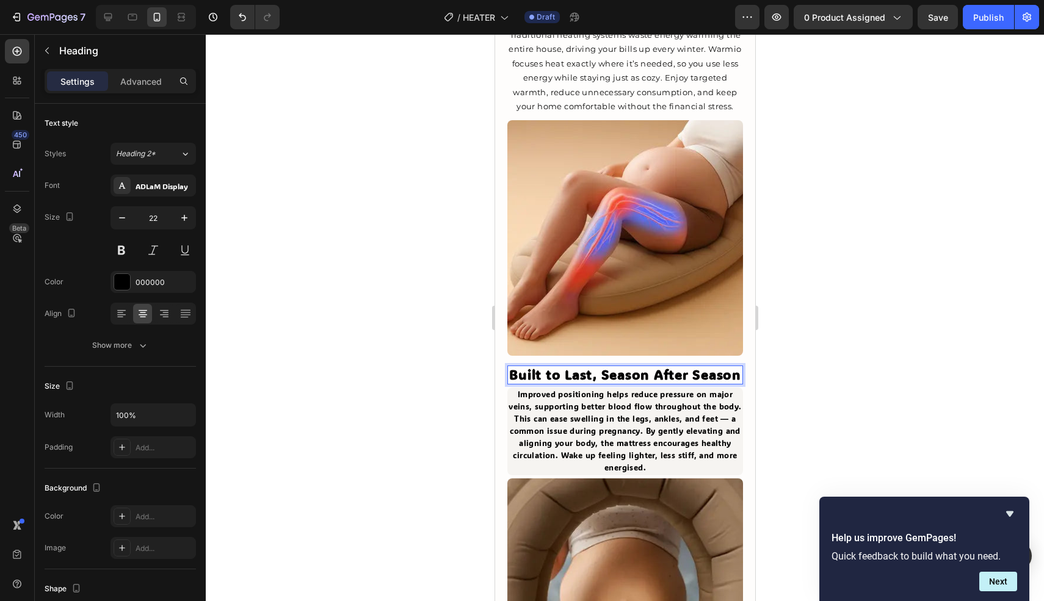
click at [638, 366] on strong "Built to Last, Season After Season" at bounding box center [624, 375] width 232 height 18
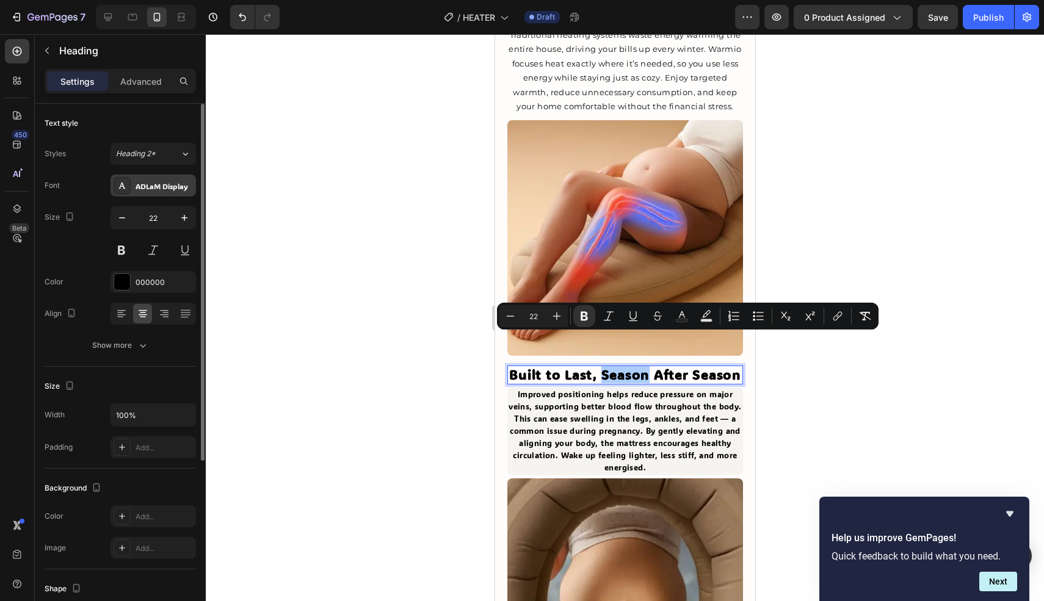
drag, startPoint x: 146, startPoint y: 184, endPoint x: 154, endPoint y: 189, distance: 9.6
click at [146, 184] on div "ADLaM Display" at bounding box center [164, 186] width 57 height 11
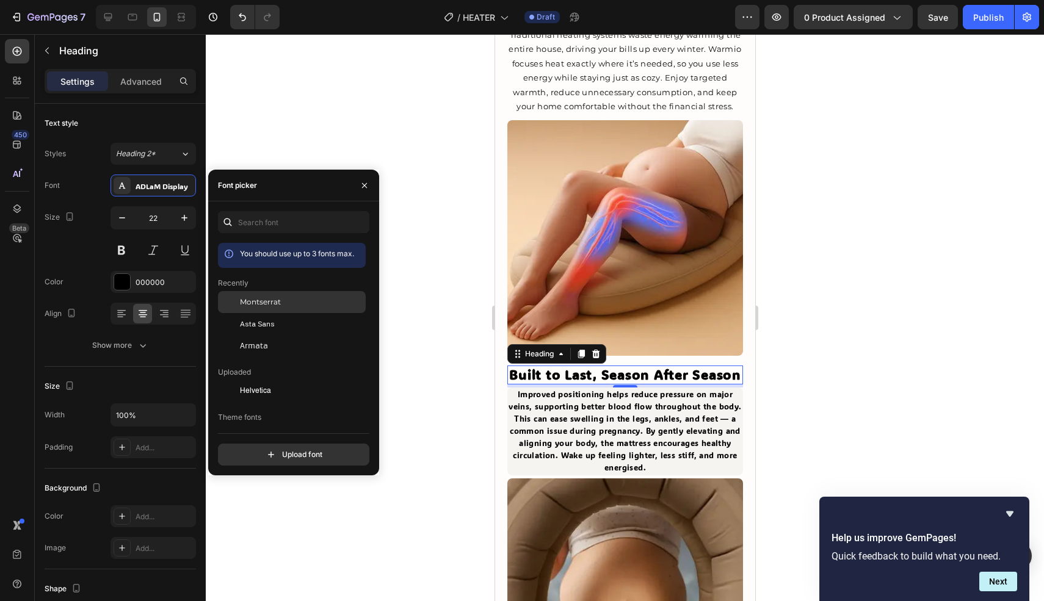
click at [289, 304] on div "Montserrat" at bounding box center [301, 302] width 123 height 11
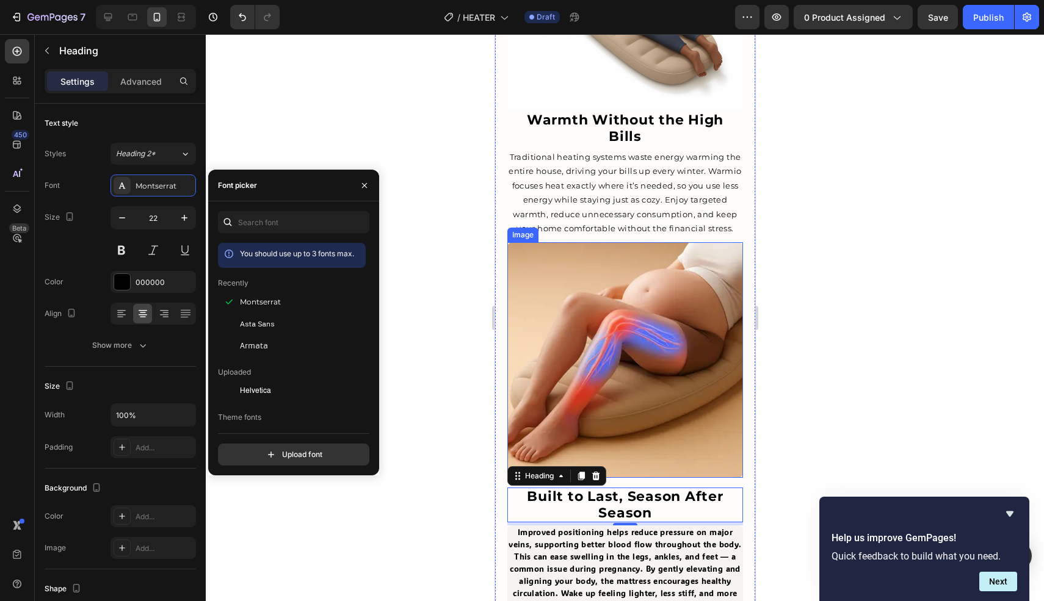
scroll to position [1321, 0]
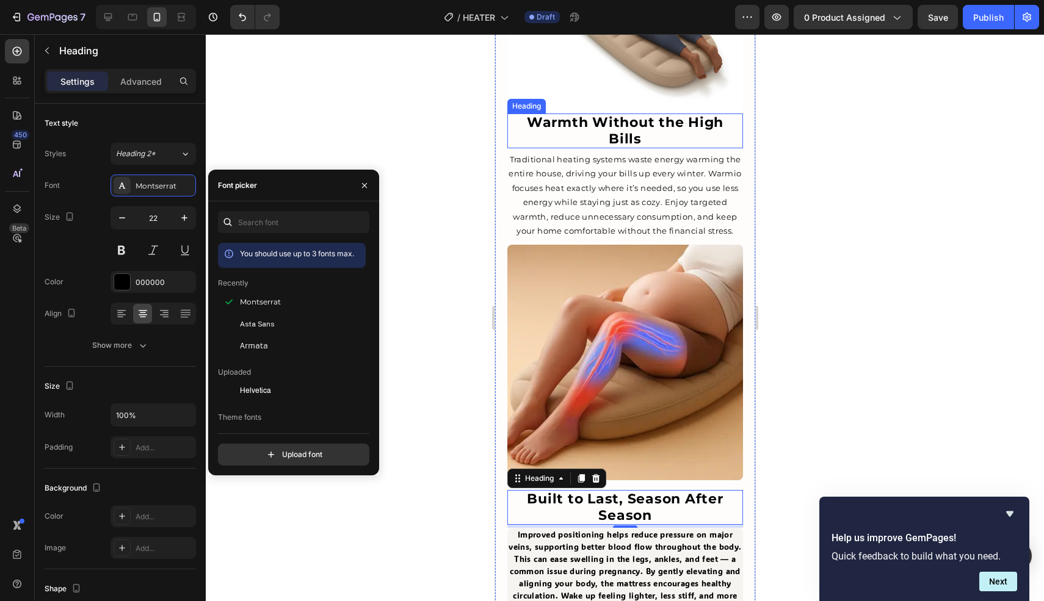
click at [605, 114] on strong "Warmth Without the High Bills" at bounding box center [624, 130] width 197 height 32
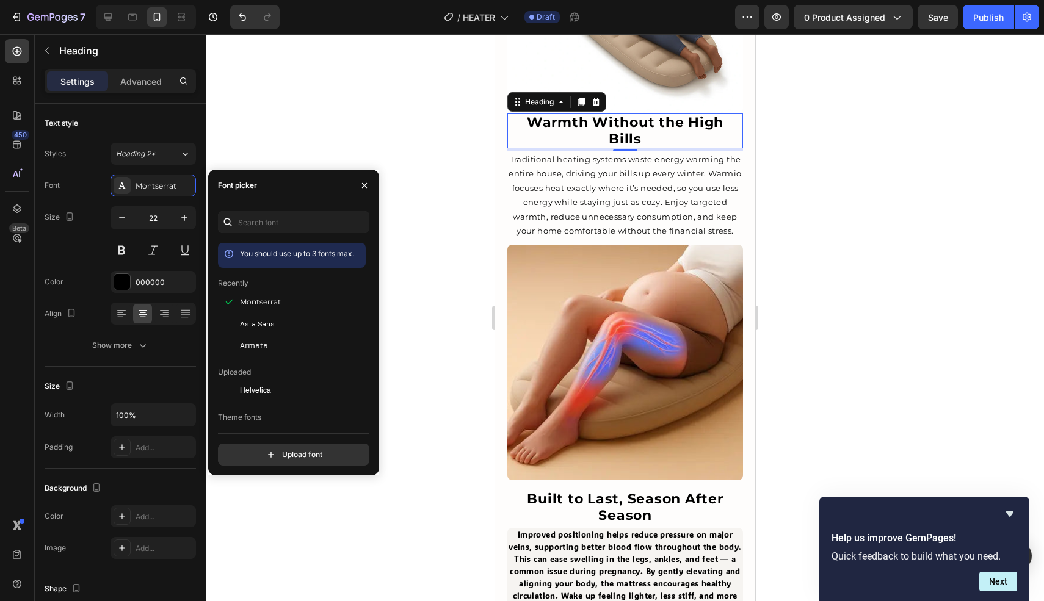
scroll to position [115, 0]
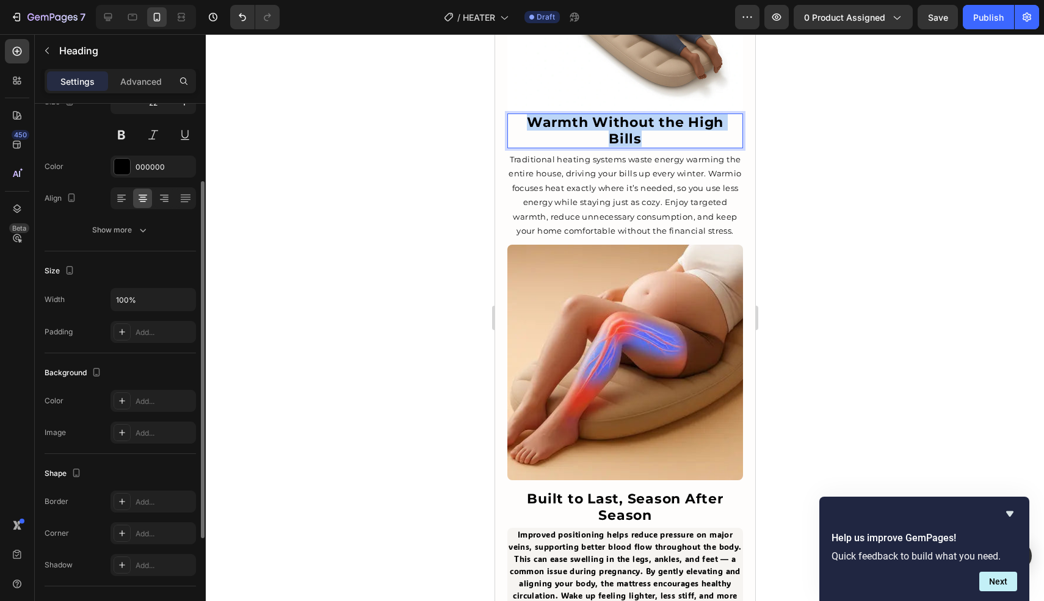
click at [605, 114] on strong "Warmth Without the High Bills" at bounding box center [624, 130] width 197 height 32
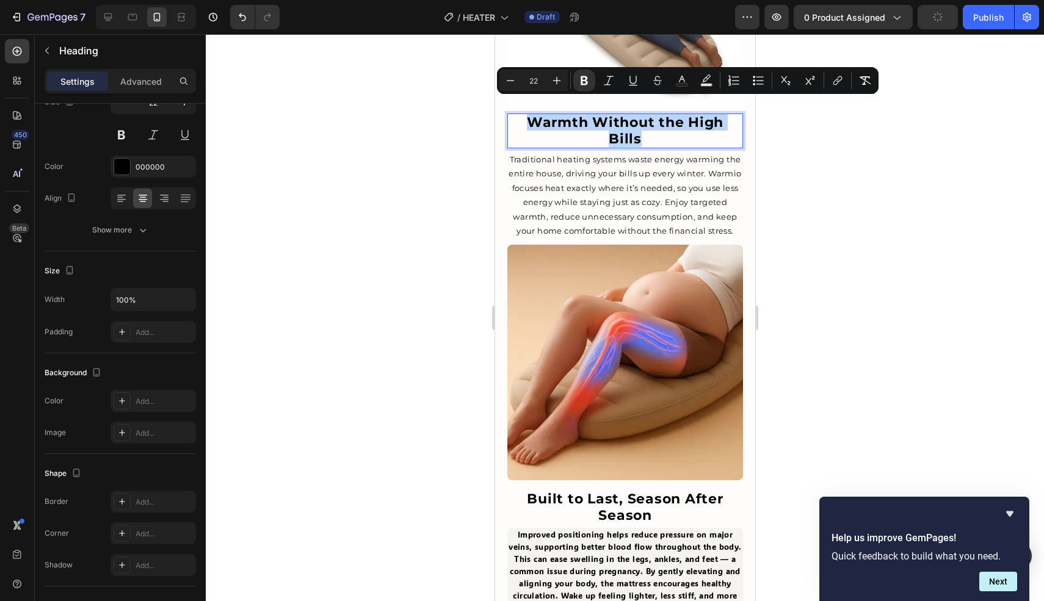
click at [645, 114] on strong "Warmth Without the High Bills" at bounding box center [624, 130] width 197 height 32
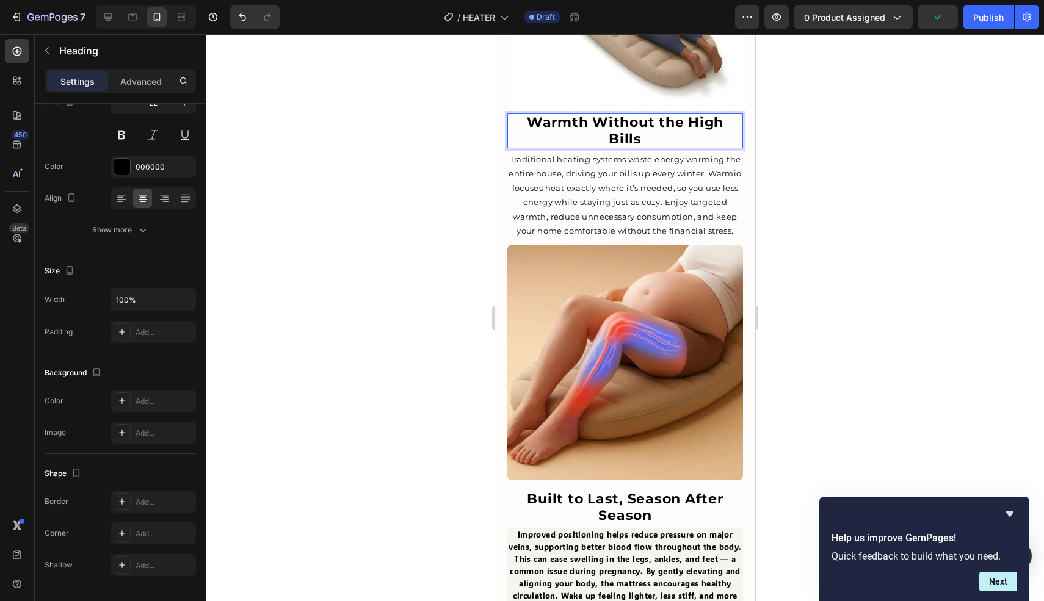
click at [668, 114] on strong "Warmth Without the High Bills" at bounding box center [624, 130] width 197 height 32
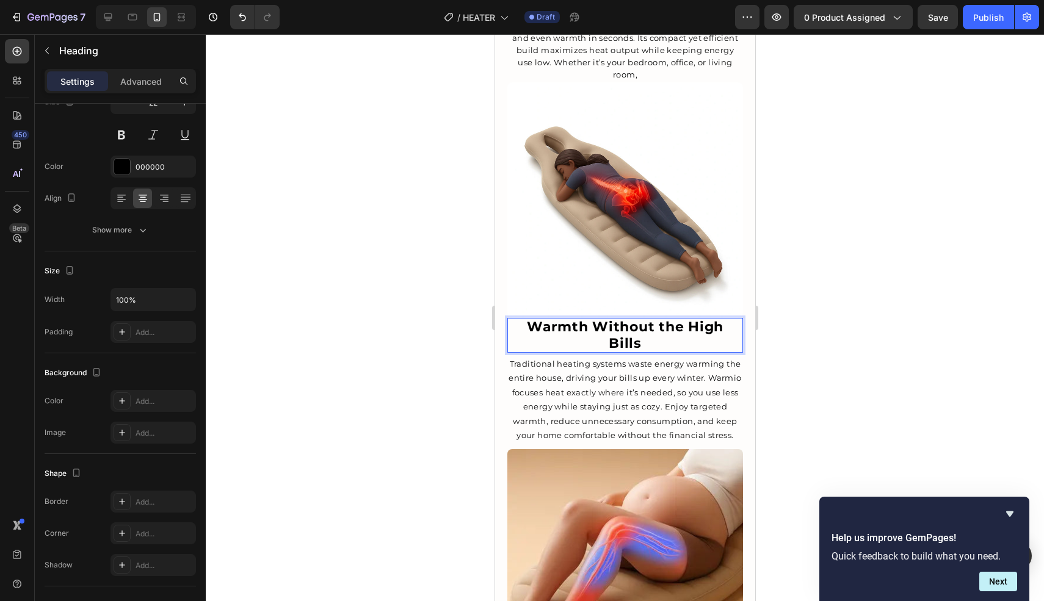
scroll to position [1105, 0]
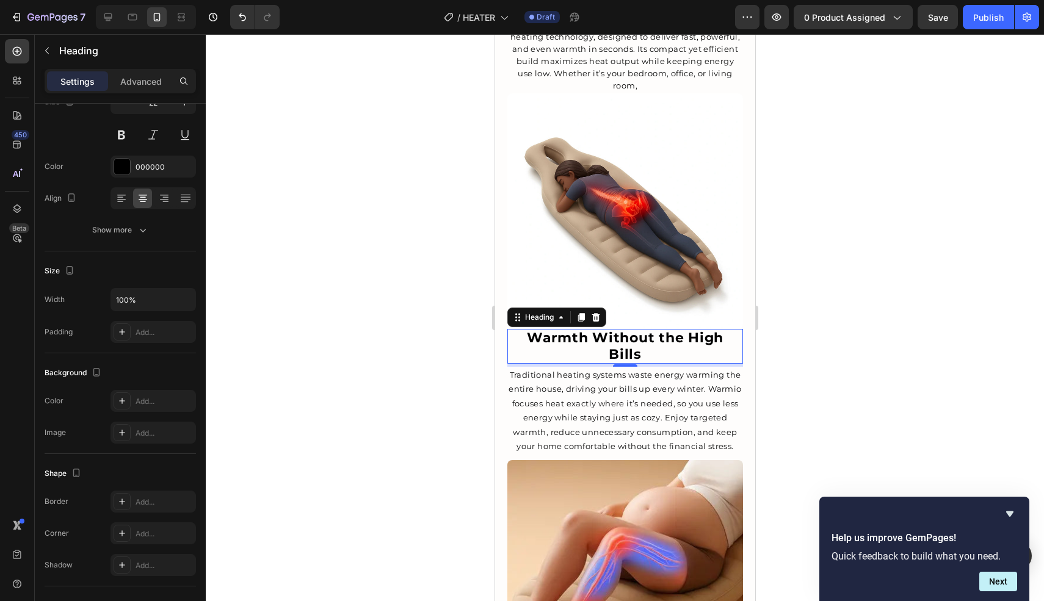
click at [828, 183] on div at bounding box center [625, 317] width 838 height 567
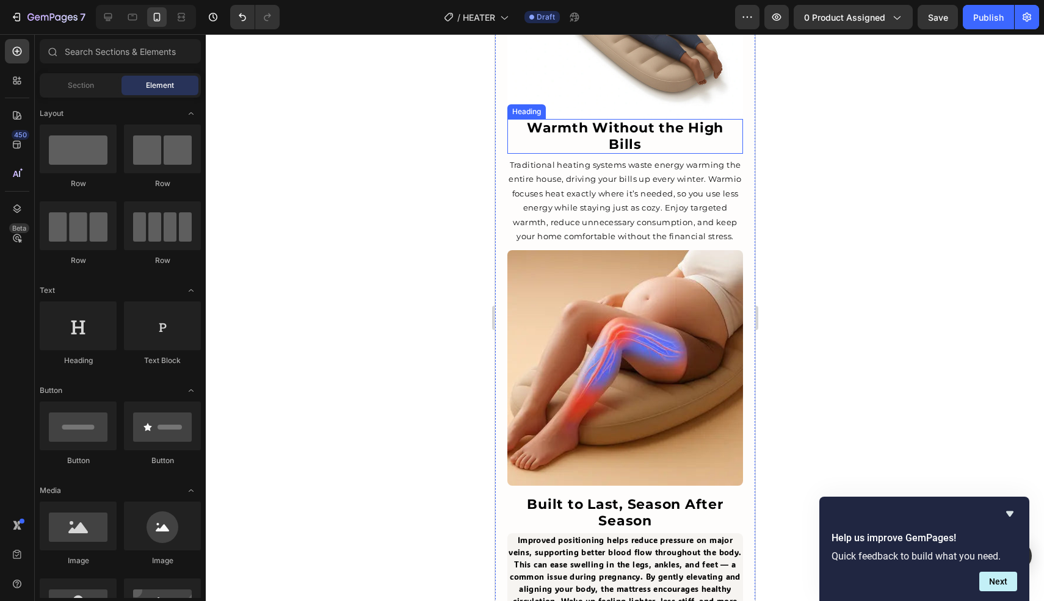
scroll to position [1328, 0]
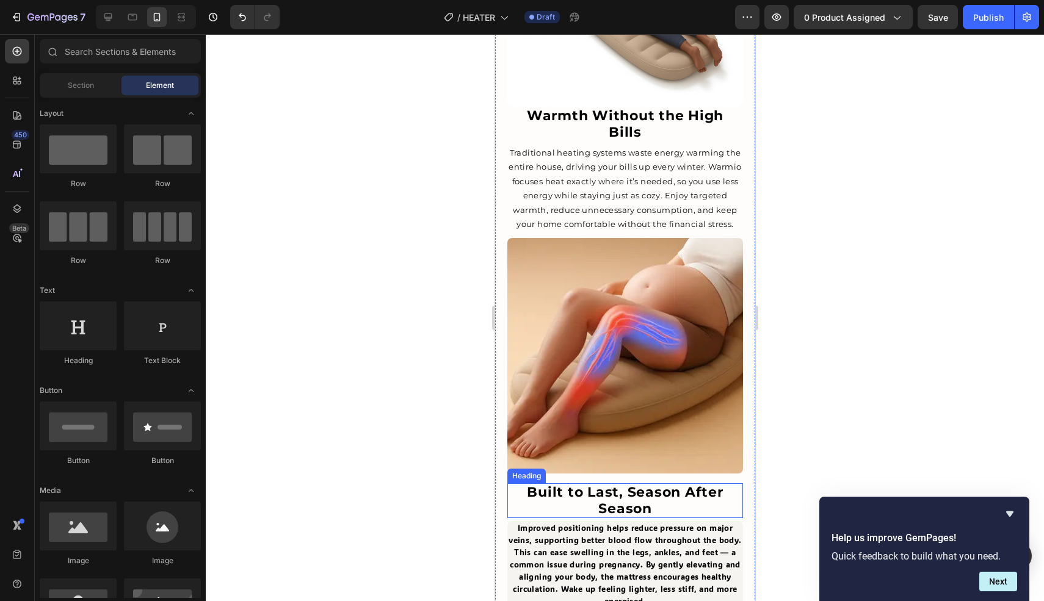
click at [631, 484] on strong "Built to Last, Season After Season" at bounding box center [624, 500] width 196 height 32
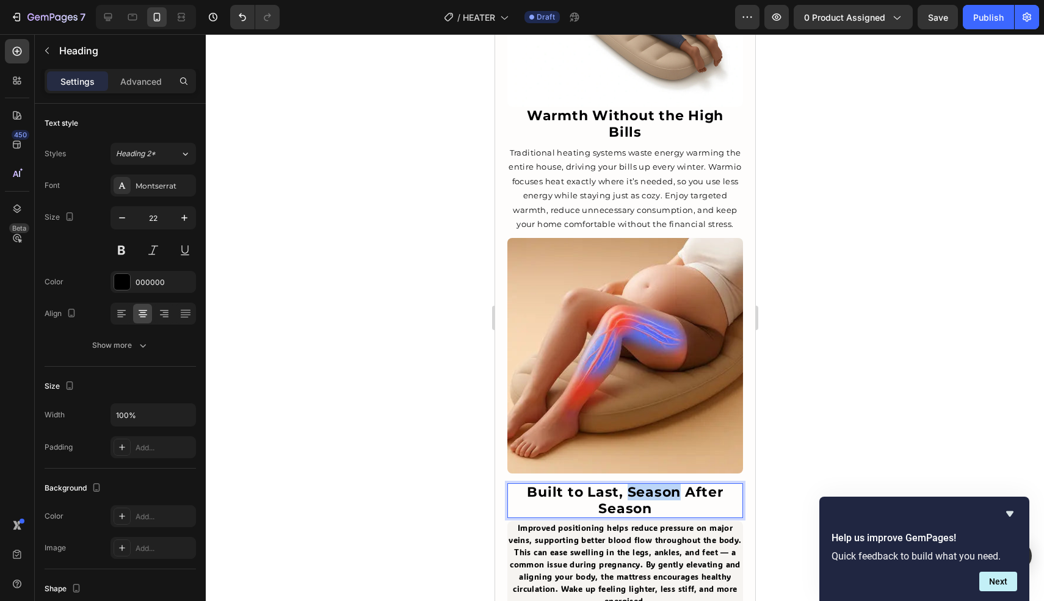
click at [631, 484] on strong "Built to Last, Season After Season" at bounding box center [624, 500] width 196 height 32
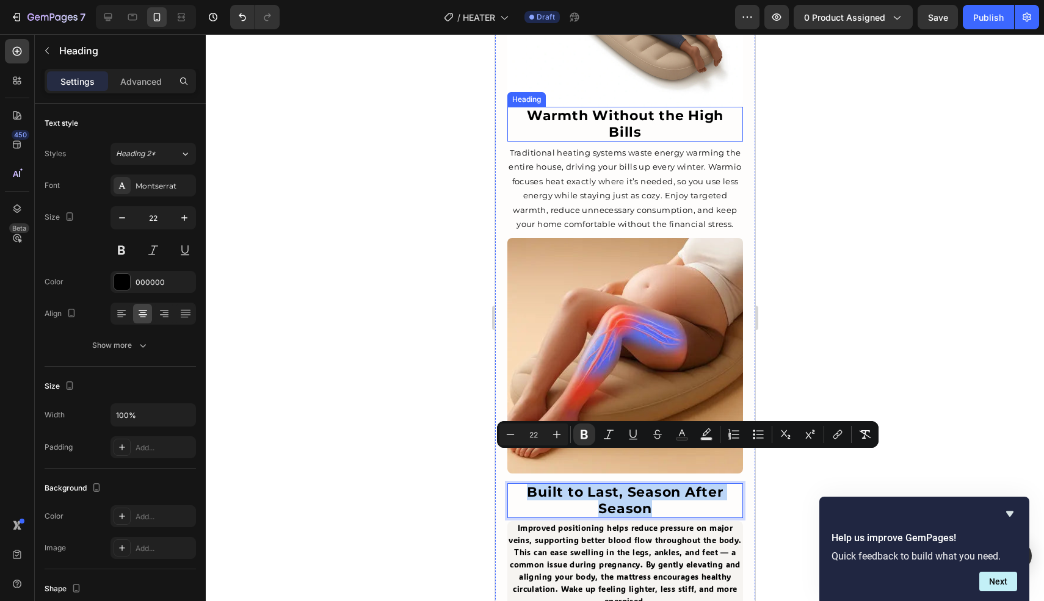
click at [577, 107] on h2 "⁠⁠⁠⁠⁠⁠⁠ Warmth Without the High Bills" at bounding box center [625, 124] width 236 height 35
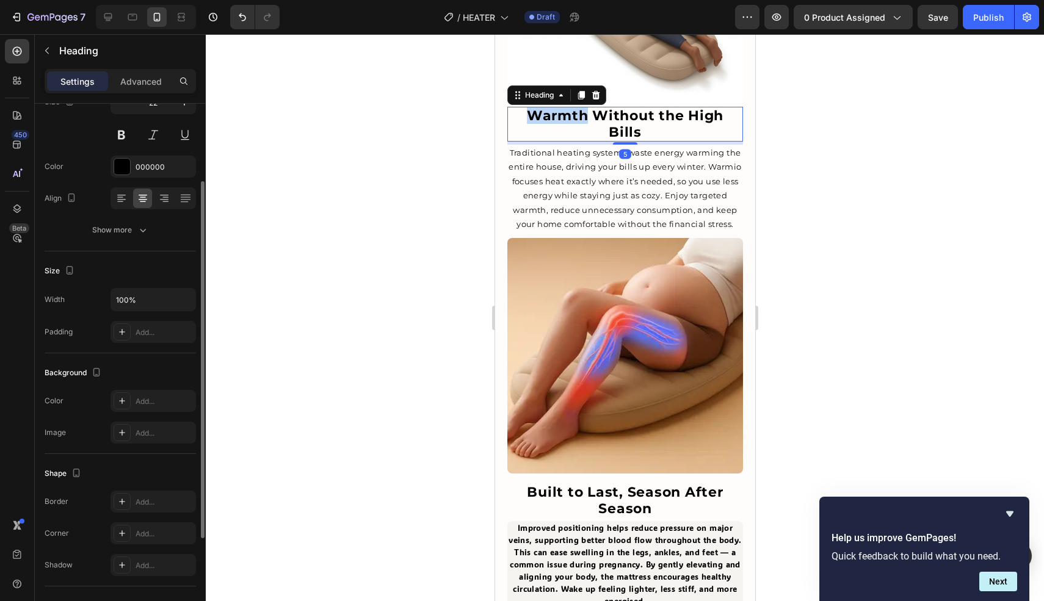
click at [577, 107] on h2 "Warmth Without the High Bills" at bounding box center [625, 124] width 236 height 35
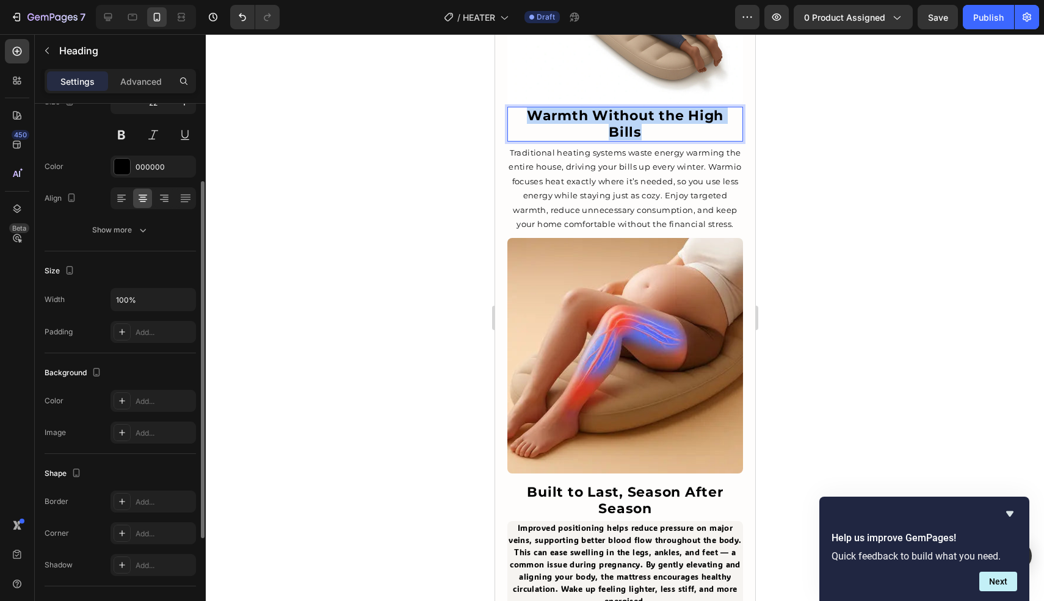
click at [577, 107] on h2 "Warmth Without the High Bills" at bounding box center [625, 124] width 236 height 35
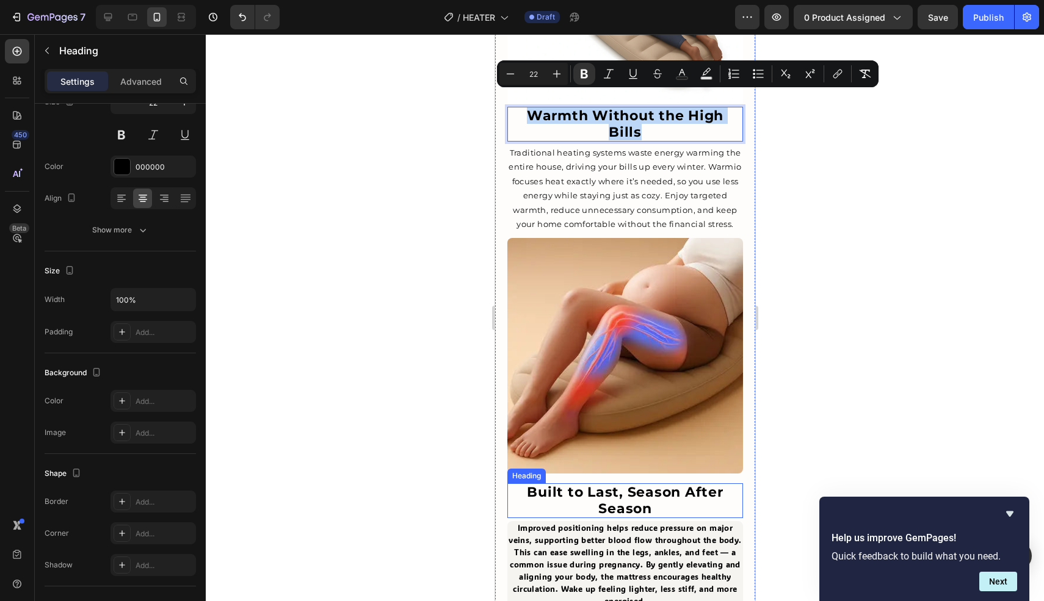
click at [637, 484] on strong "Built to Last, Season After Season" at bounding box center [624, 500] width 196 height 32
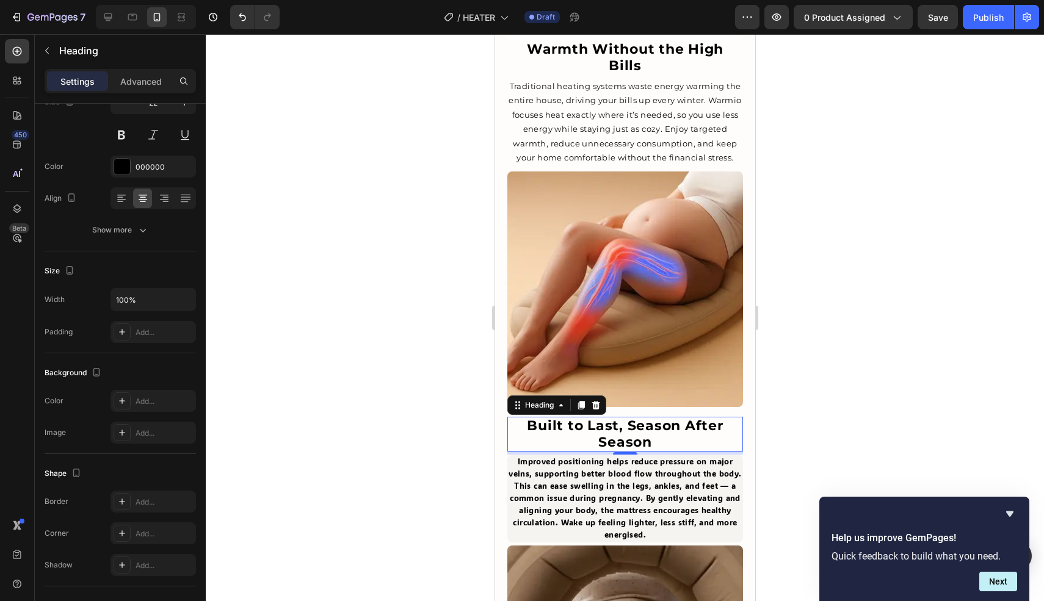
scroll to position [1396, 0]
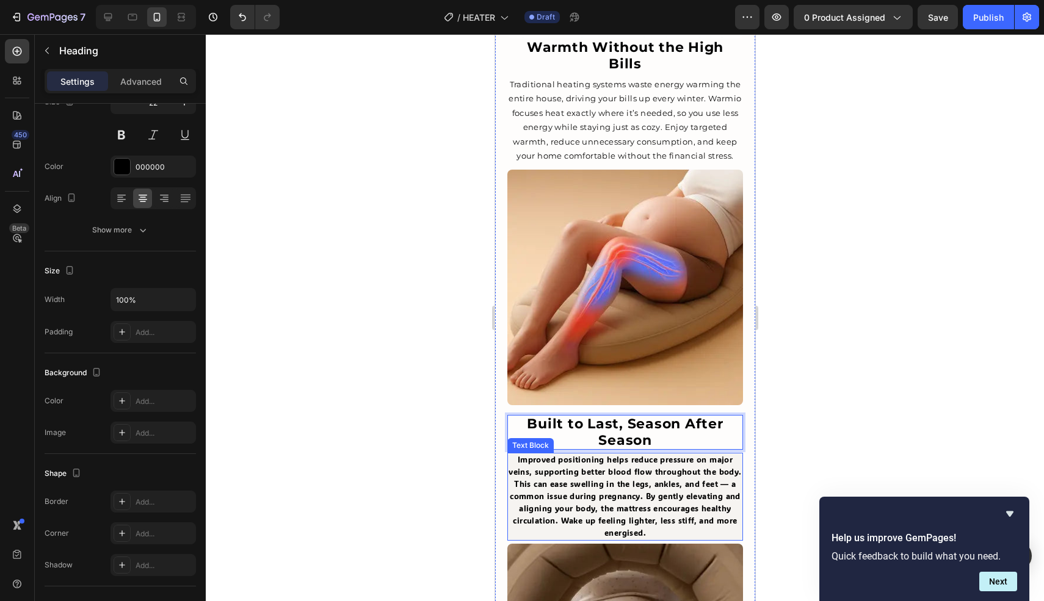
click at [640, 454] on span "Improved positioning helps reduce pressure on major veins, supporting better bl…" at bounding box center [624, 496] width 233 height 84
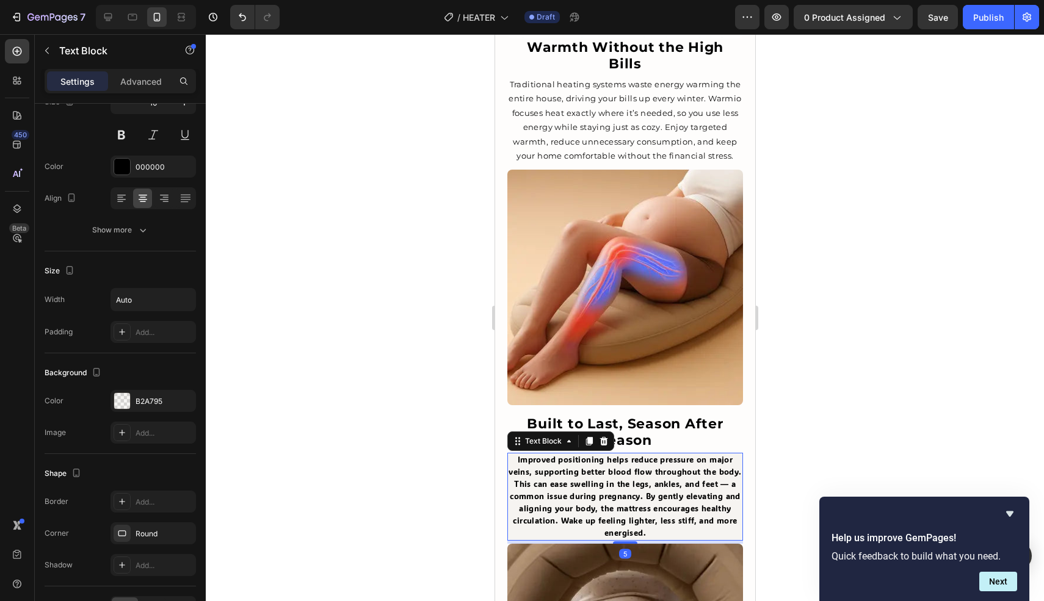
click at [640, 454] on span "Improved positioning helps reduce pressure on major veins, supporting better bl…" at bounding box center [624, 496] width 233 height 84
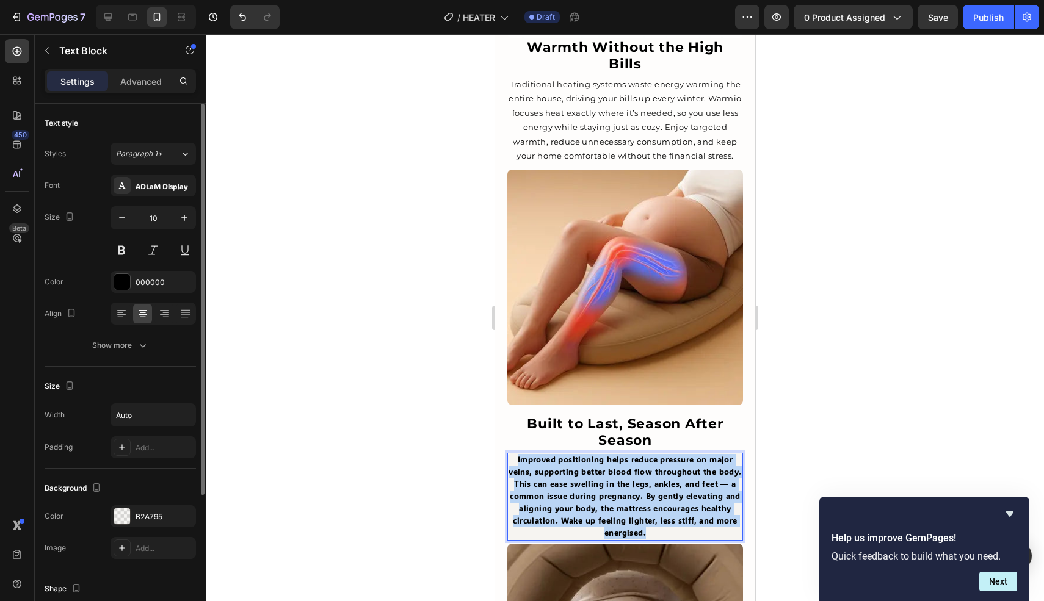
click at [640, 454] on span "Improved positioning helps reduce pressure on major veins, supporting better bl…" at bounding box center [624, 496] width 233 height 84
click at [639, 454] on span "Improved positioning helps reduce pressure on major veins, supporting better bl…" at bounding box center [624, 496] width 233 height 84
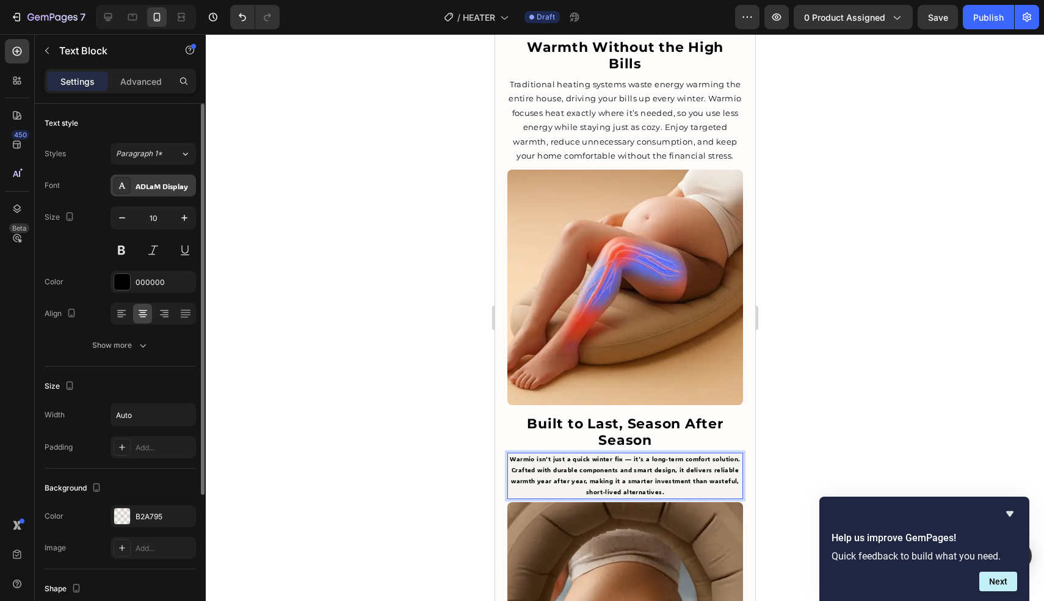
click at [140, 182] on div "ADLaM Display" at bounding box center [164, 186] width 57 height 11
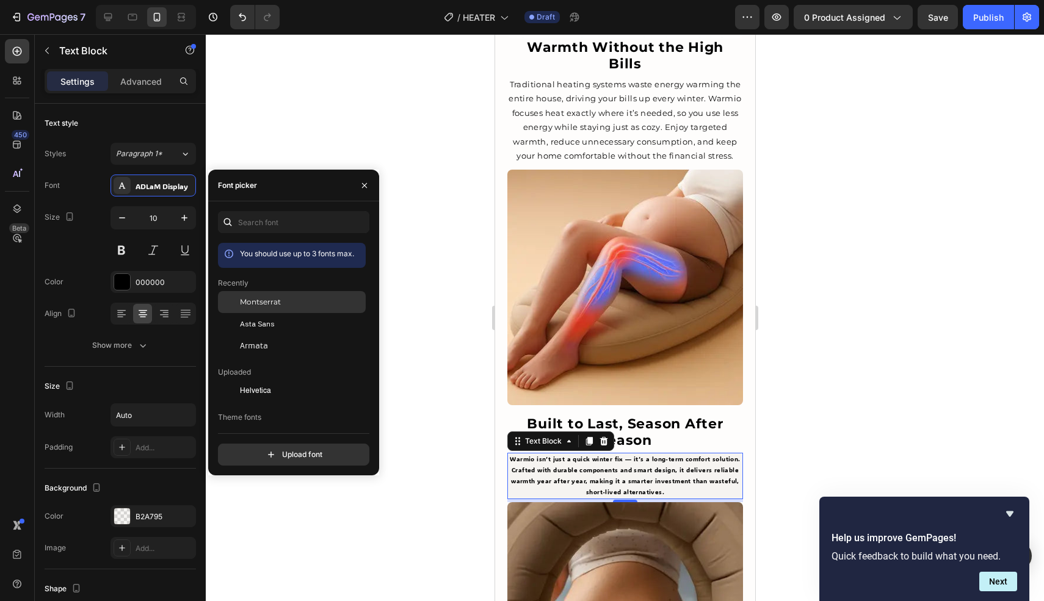
click at [278, 300] on span "Montserrat" at bounding box center [260, 302] width 41 height 11
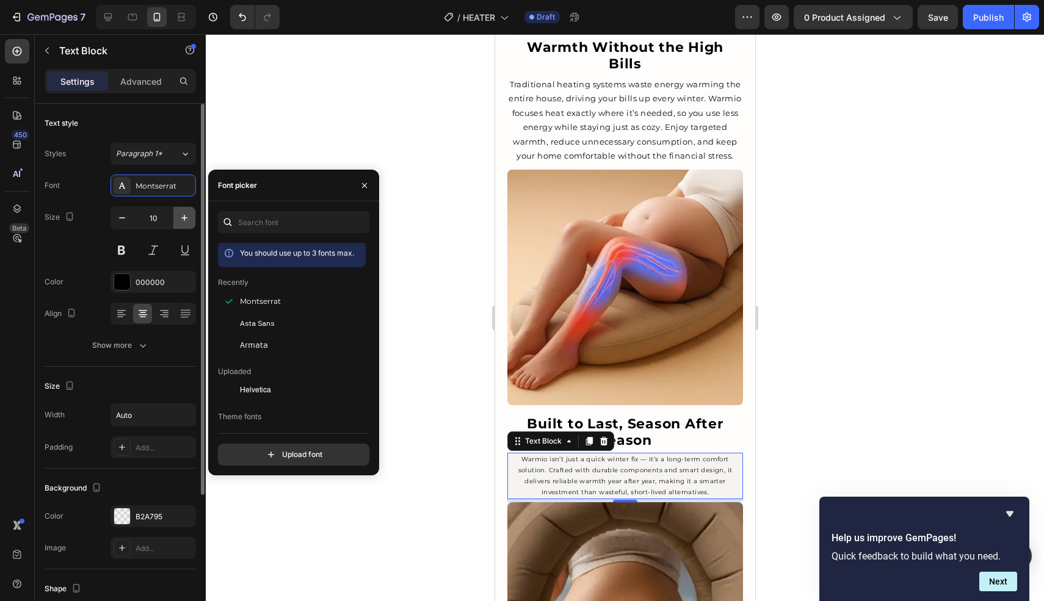
click at [186, 216] on icon "button" at bounding box center [184, 218] width 12 height 12
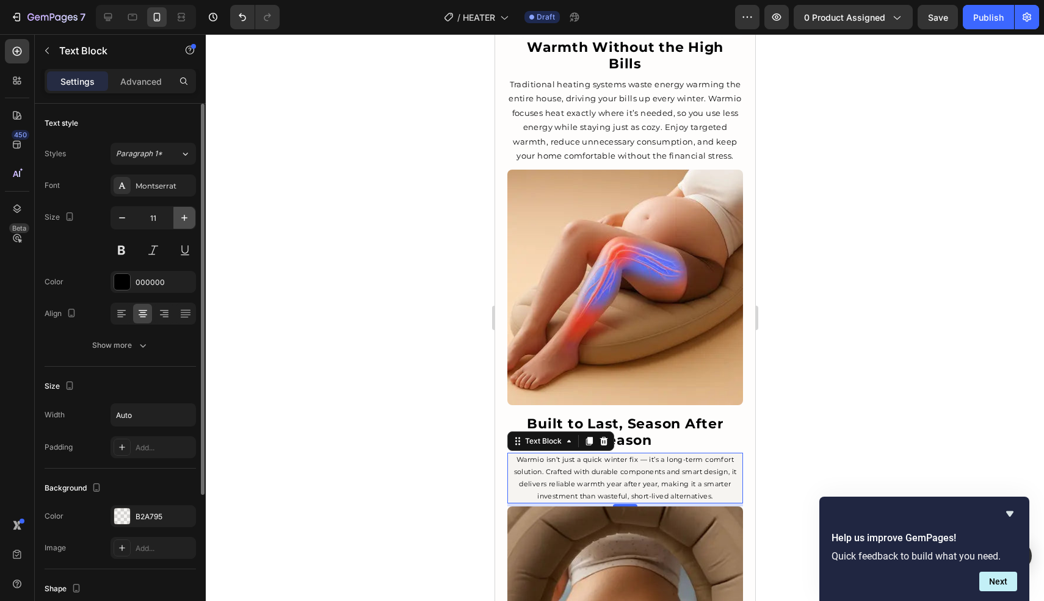
click at [186, 216] on icon "button" at bounding box center [184, 218] width 12 height 12
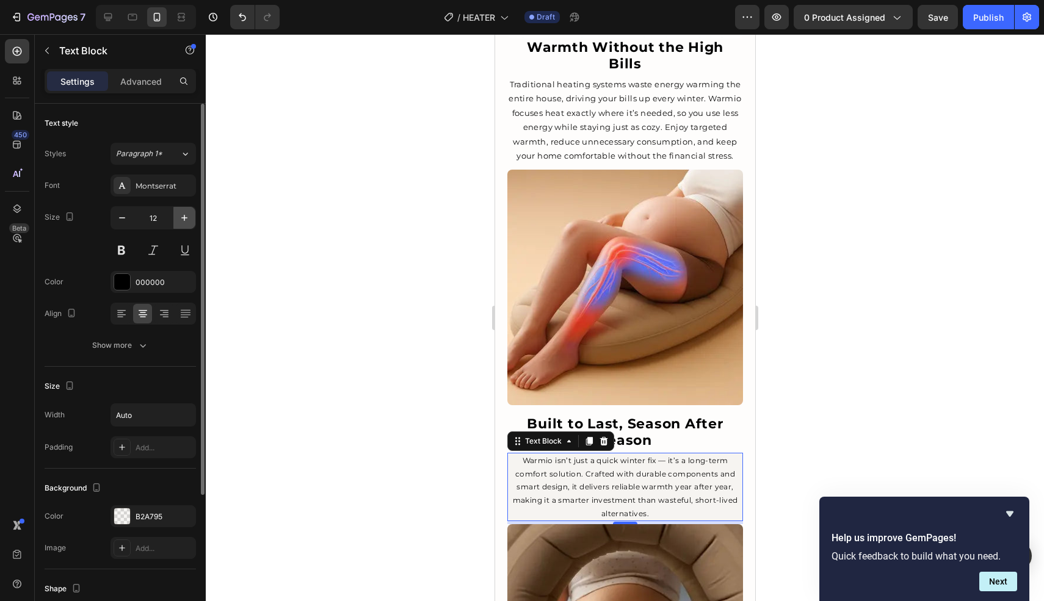
click at [186, 216] on icon "button" at bounding box center [184, 218] width 12 height 12
type input "13"
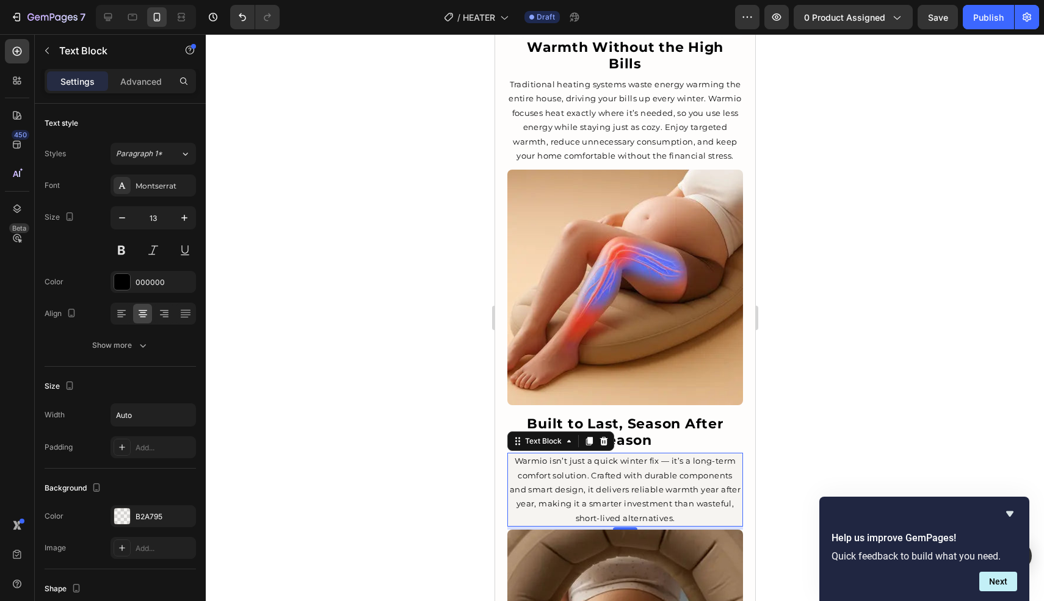
click at [374, 247] on div at bounding box center [625, 317] width 838 height 567
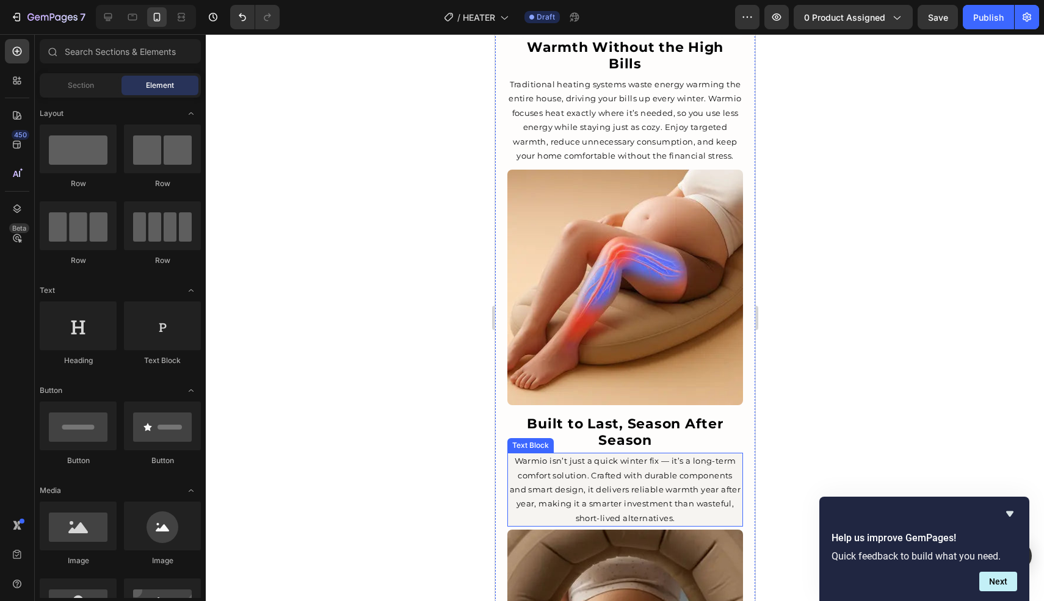
click at [643, 454] on p "Warmio isn’t just a quick winter fix — it’s a long-term comfort solution. Craft…" at bounding box center [624, 489] width 233 height 71
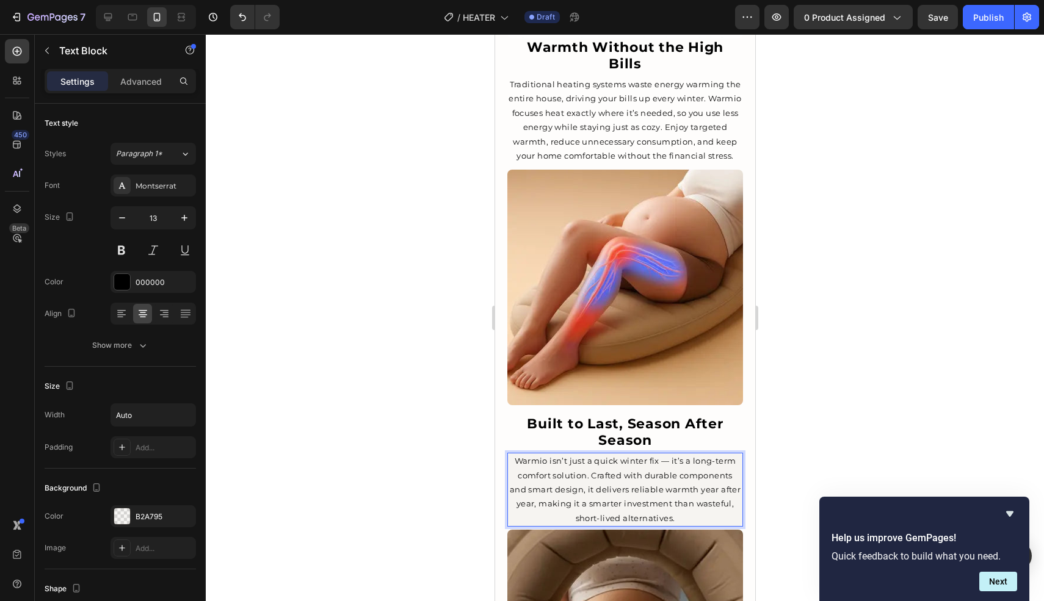
click at [630, 454] on p "Warmio isn’t just a quick winter fix — it’s a long-term comfort solution. Craft…" at bounding box center [624, 489] width 233 height 71
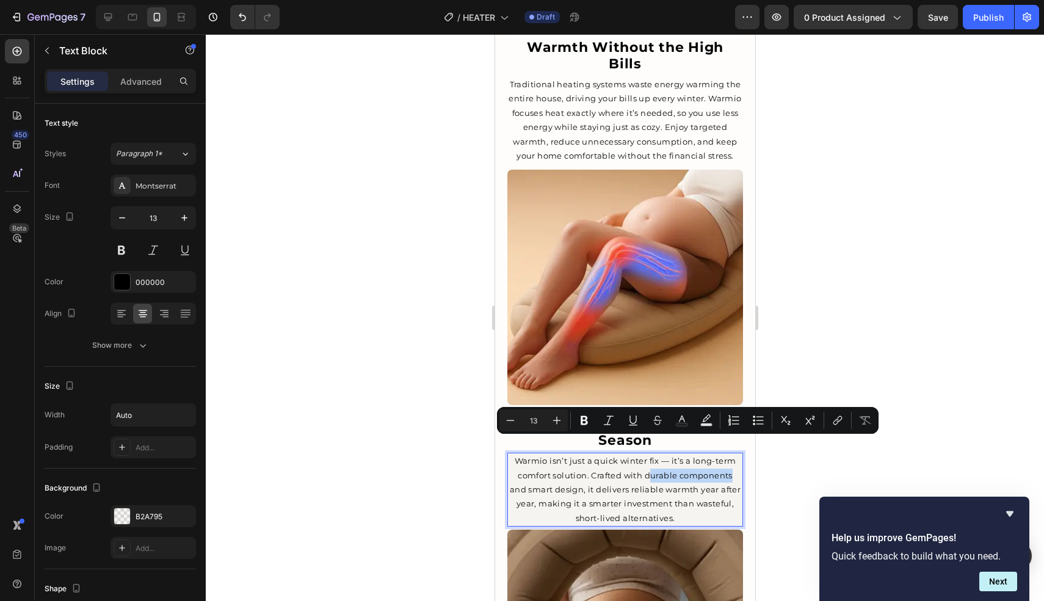
drag, startPoint x: 648, startPoint y: 444, endPoint x: 732, endPoint y: 446, distance: 83.7
click at [732, 454] on p "Warmio isn’t just a quick winter fix — it’s a long-term comfort solution. Craft…" at bounding box center [624, 489] width 233 height 71
drag, startPoint x: 645, startPoint y: 444, endPoint x: 734, endPoint y: 445, distance: 89.1
click at [734, 454] on p "Warmio isn’t just a quick winter fix — it’s a long-term comfort solution. Craft…" at bounding box center [624, 489] width 233 height 71
click at [588, 417] on icon "Editor contextual toolbar" at bounding box center [584, 420] width 12 height 12
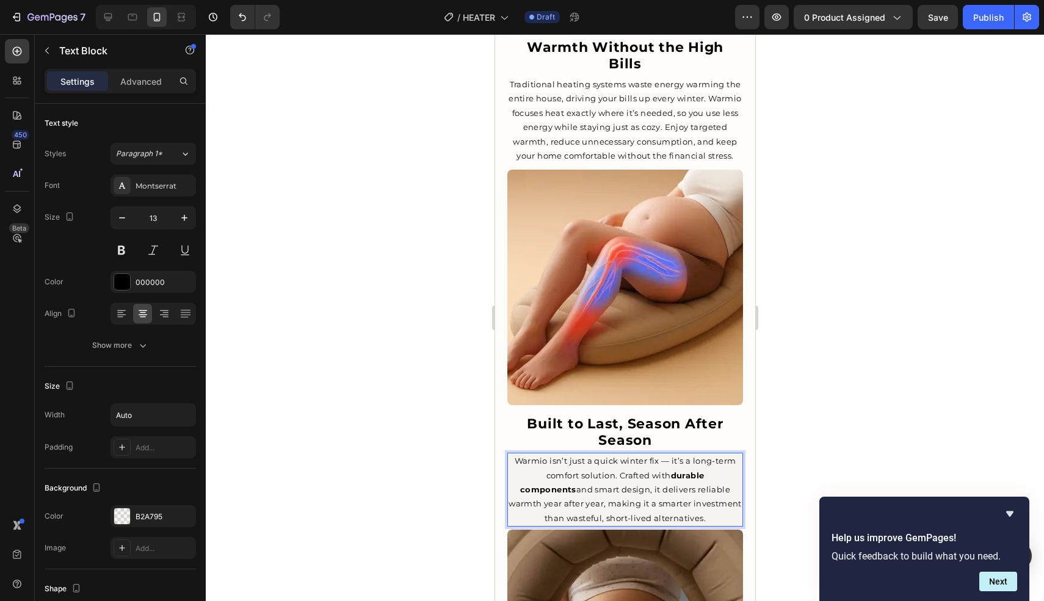
click at [461, 439] on div at bounding box center [625, 317] width 838 height 567
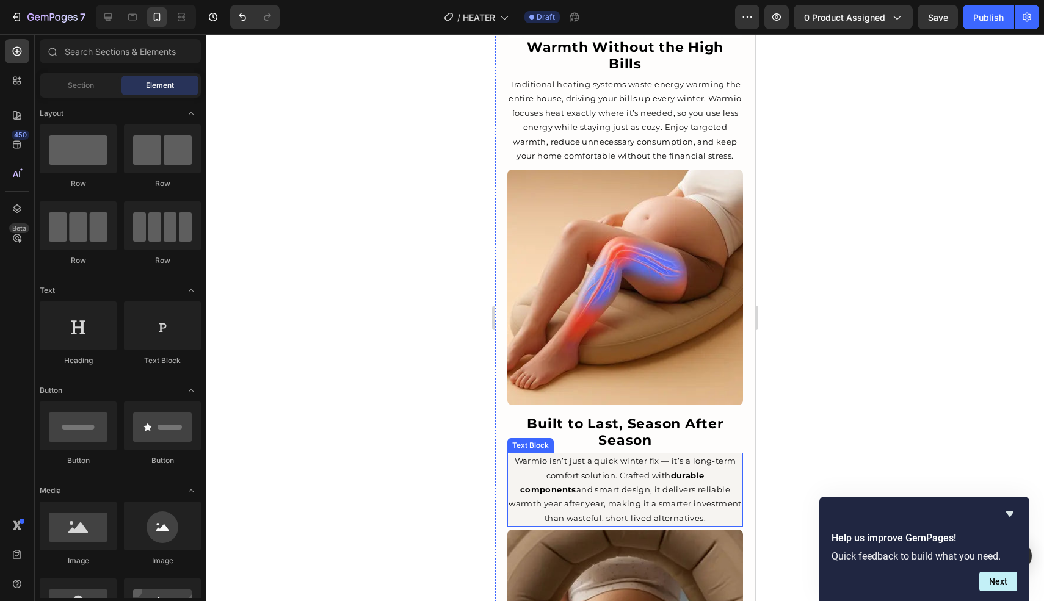
click at [552, 454] on p "Warmio isn’t just a quick winter fix — it’s a long-term comfort solution. Craft…" at bounding box center [624, 489] width 233 height 71
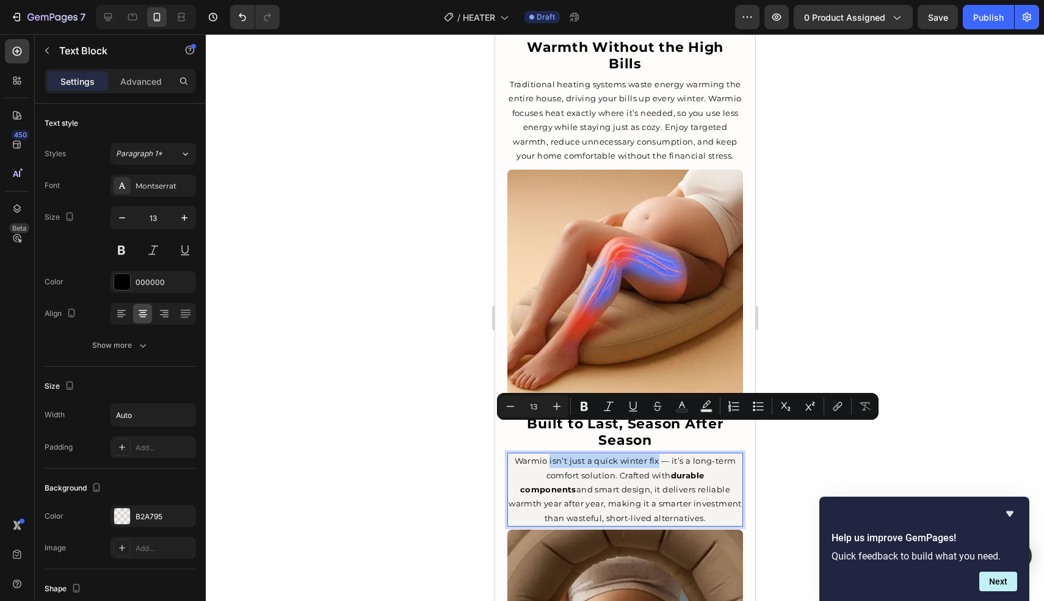
drag, startPoint x: 550, startPoint y: 429, endPoint x: 657, endPoint y: 434, distance: 107.5
click at [657, 454] on p "Warmio isn’t just a quick winter fix — it’s a long-term comfort solution. Craft…" at bounding box center [624, 489] width 233 height 71
click at [587, 404] on icon "Editor contextual toolbar" at bounding box center [583, 406] width 7 height 9
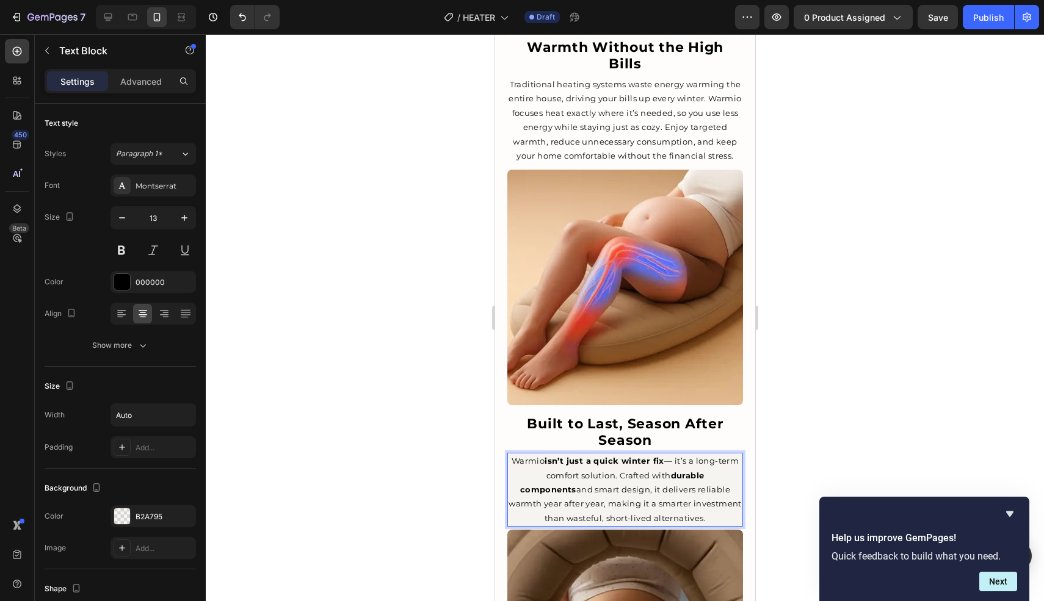
click at [592, 460] on p "Warmio isn’t just a quick winter fix — it’s a long-term comfort solution. Craft…" at bounding box center [624, 489] width 233 height 71
drag, startPoint x: 630, startPoint y: 461, endPoint x: 661, endPoint y: 460, distance: 31.2
click at [661, 460] on p "Warmio isn’t just a quick winter fix — it’s a long-term comfort solution. Craft…" at bounding box center [624, 489] width 233 height 71
click at [646, 461] on p "Warmio isn’t just a quick winter fix — it’s a long-term comfort solution. Craft…" at bounding box center [624, 489] width 233 height 71
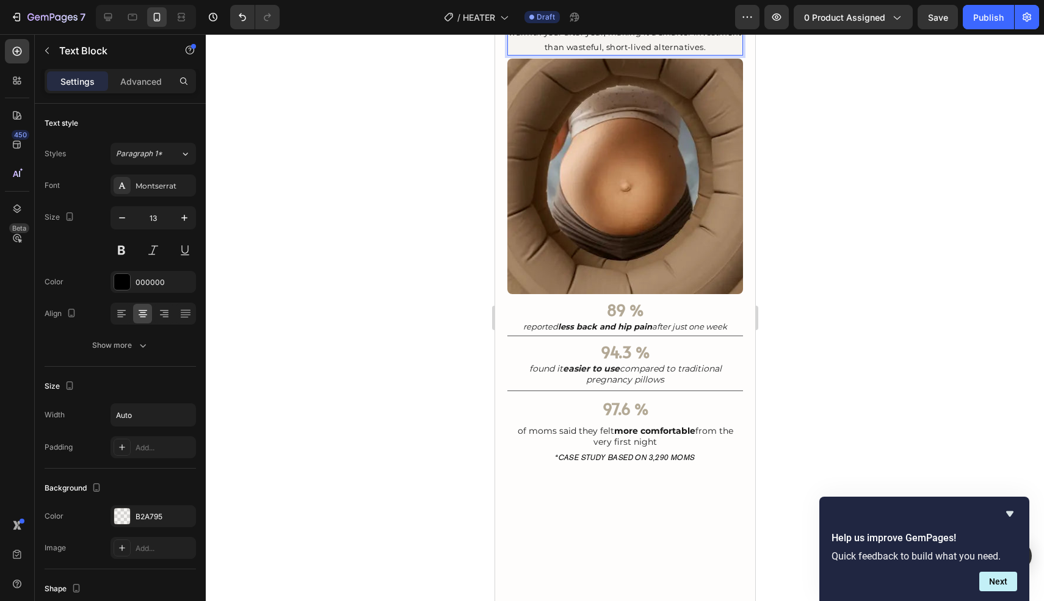
click at [659, 54] on p "Warmio isn’t just a quick winter fix — it’s a long-term comfort solution. Craft…" at bounding box center [624, 18] width 233 height 71
drag, startPoint x: 661, startPoint y: 458, endPoint x: 631, endPoint y: 459, distance: 29.9
click at [631, 54] on p "Warmio isn’t just a quick winter fix — it’s a long-term comfort solution. Craft…" at bounding box center [624, 18] width 233 height 71
click at [643, 54] on p "Warmio isn’t just a quick winter fix — it’s a long-term comfort solution. Craft…" at bounding box center [624, 18] width 233 height 71
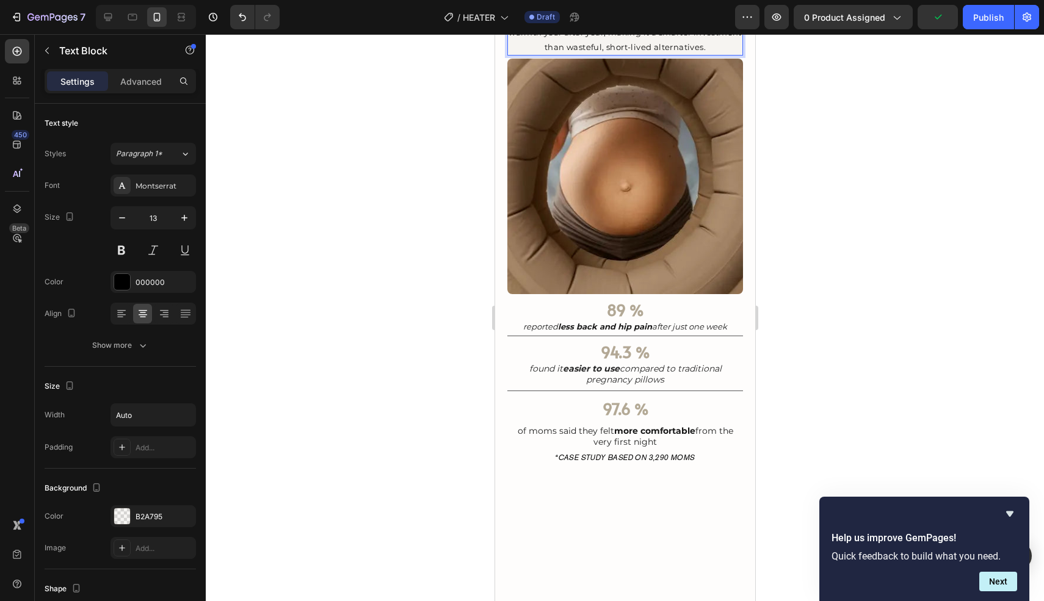
click at [643, 54] on p "Warmio isn’t just a quick winter fix — it’s a long-term comfort solution. Craft…" at bounding box center [624, 18] width 233 height 71
click at [626, 54] on p "Warmio isn’t just a quick winter fix — it’s a long-term comfort solution. Craft…" at bounding box center [624, 18] width 233 height 71
click at [822, 432] on div at bounding box center [625, 317] width 838 height 567
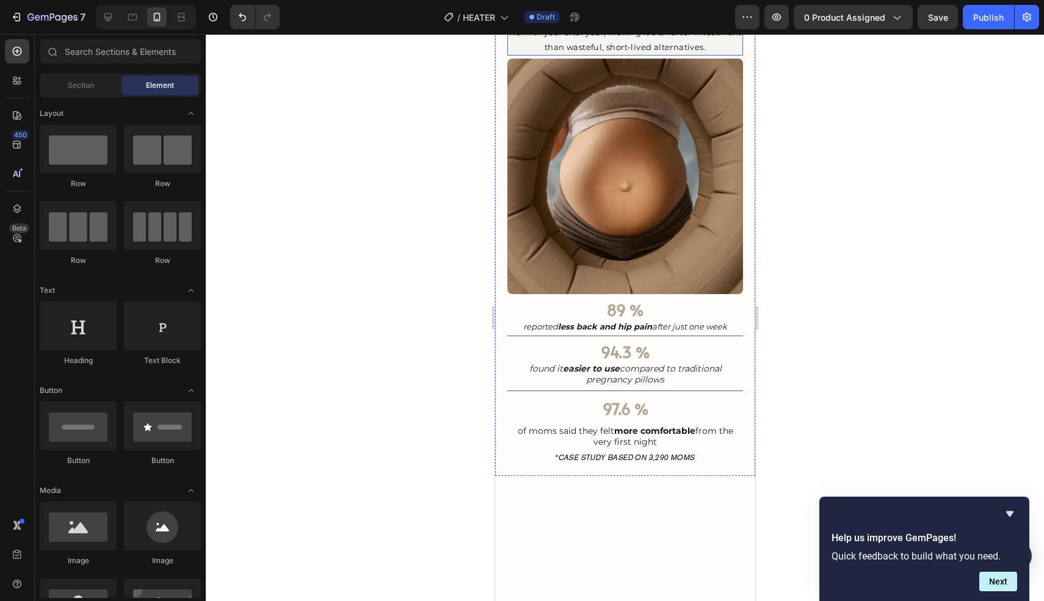
click at [638, 54] on p "Warmio isn’t just a quick winter fix — it’s a long-term comfort solution. Craft…" at bounding box center [624, 18] width 233 height 71
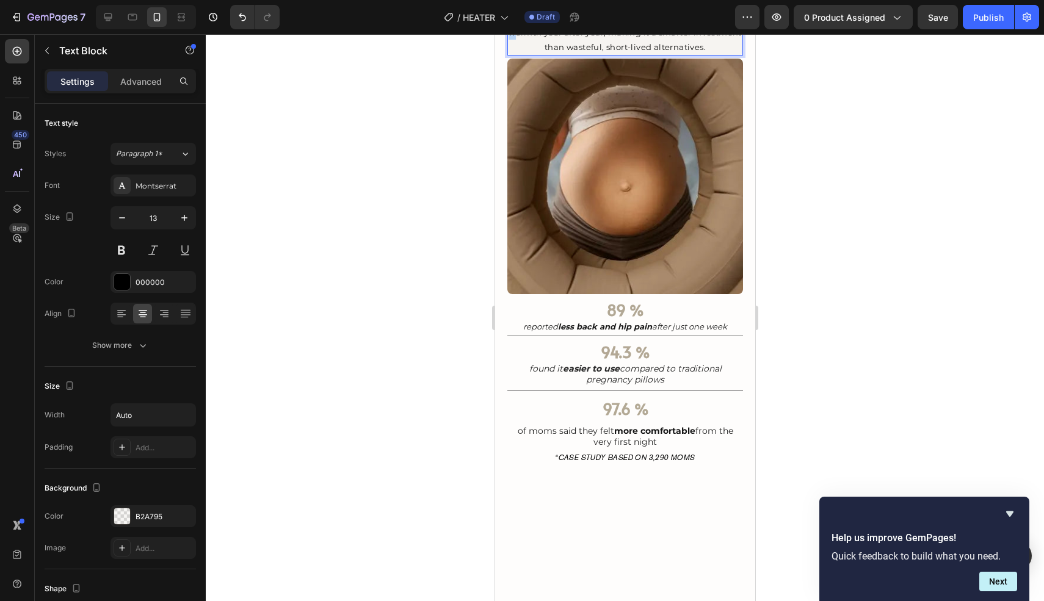
drag, startPoint x: 631, startPoint y: 459, endPoint x: 665, endPoint y: 462, distance: 33.7
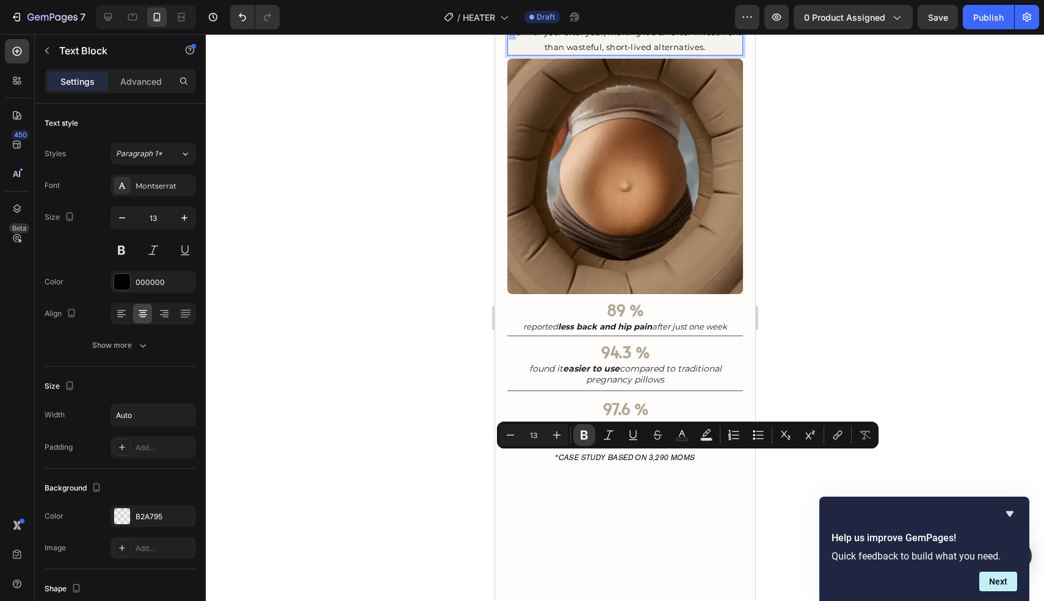
click at [584, 438] on icon "Editor contextual toolbar" at bounding box center [583, 435] width 7 height 9
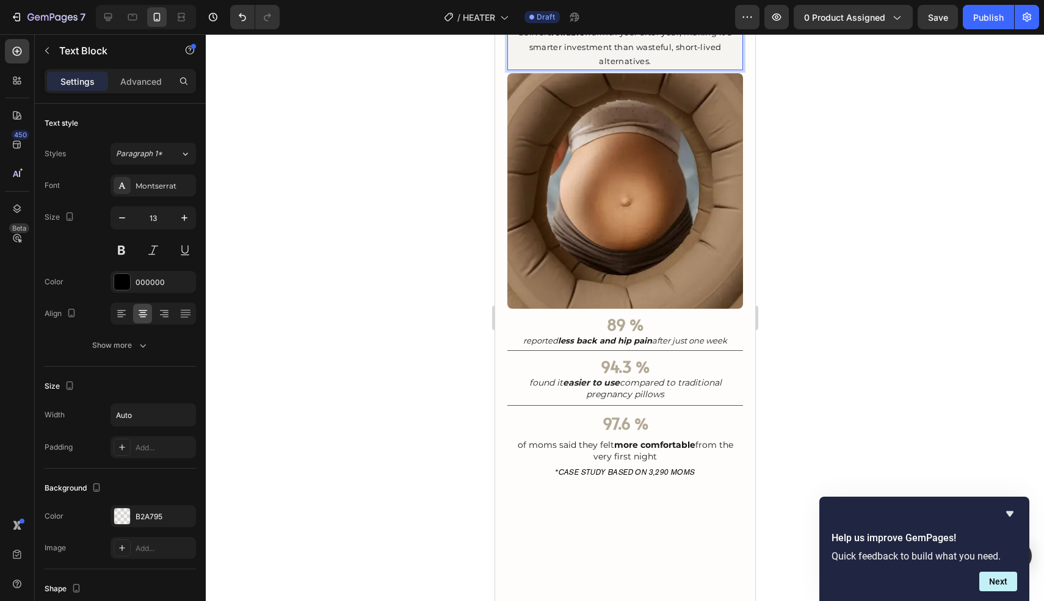
click at [592, 68] on p "Warmio isn’t just a quick winter fix — it’s a long-term comfort solution. Craft…" at bounding box center [624, 25] width 233 height 85
drag, startPoint x: 625, startPoint y: 474, endPoint x: 670, endPoint y: 475, distance: 45.2
click at [670, 68] on p "Warmio isn’t just a quick winter fix — it’s a long-term comfort solution. Craft…" at bounding box center [624, 25] width 233 height 85
click at [621, 68] on p "Warmio isn’t just a quick winter fix — it’s a long-term comfort solution. Craft…" at bounding box center [624, 25] width 233 height 85
drag, startPoint x: 625, startPoint y: 473, endPoint x: 671, endPoint y: 475, distance: 45.8
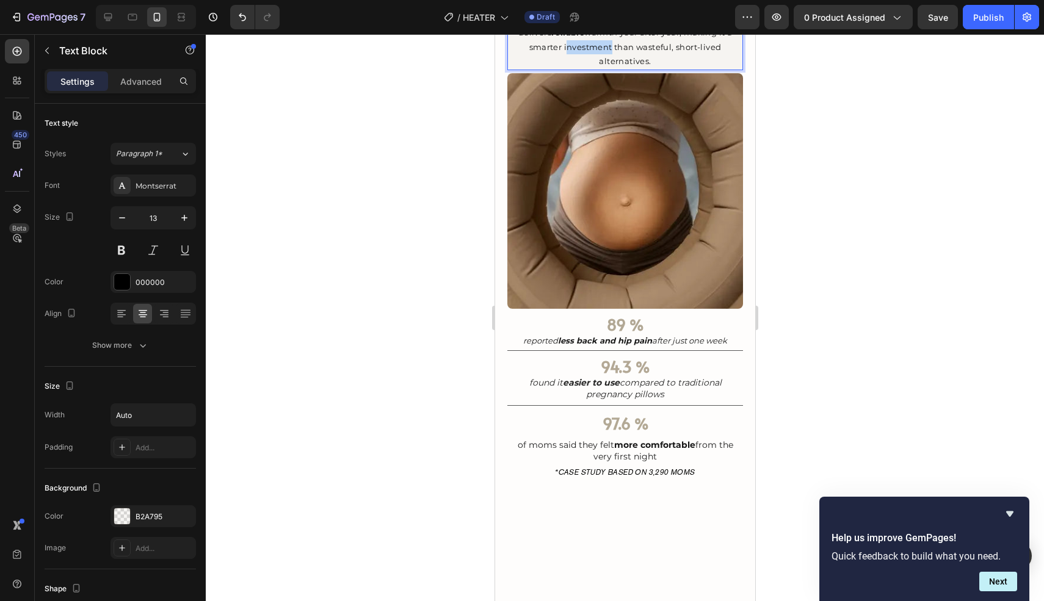
click at [671, 68] on p "Warmio isn’t just a quick winter fix — it’s a long-term comfort solution. Craft…" at bounding box center [624, 25] width 233 height 85
click at [693, 68] on p "Warmio isn’t just a quick winter fix — it’s a long-term comfort solution. Craft…" at bounding box center [624, 25] width 233 height 85
click at [637, 68] on p "Warmio isn’t just a quick winter fix — it’s a long-term comfort solution. Craft…" at bounding box center [624, 25] width 233 height 85
drag, startPoint x: 831, startPoint y: 463, endPoint x: 757, endPoint y: 458, distance: 73.4
click at [830, 462] on div at bounding box center [625, 317] width 838 height 567
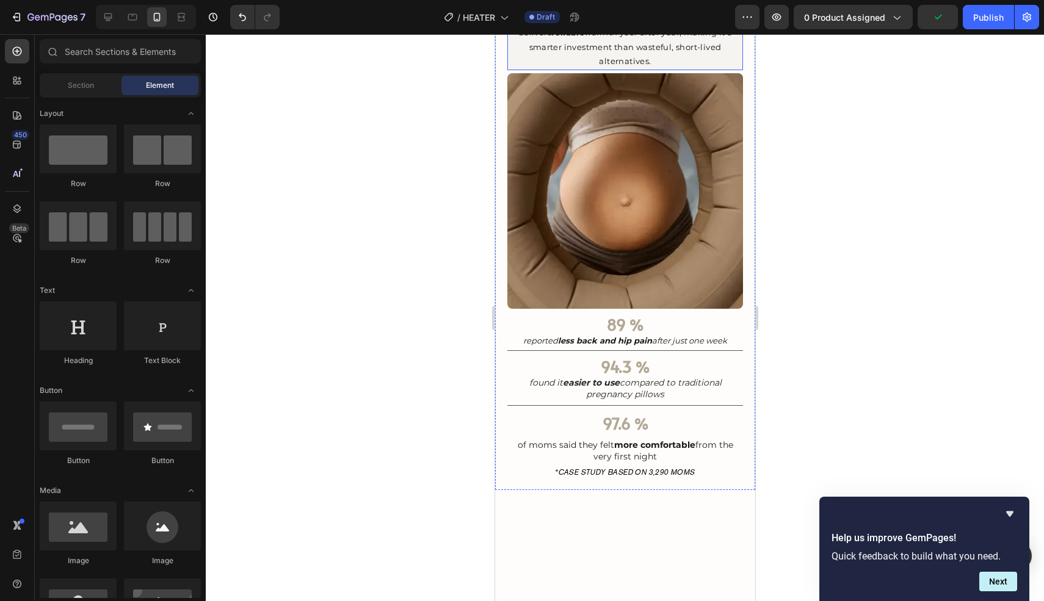
click at [670, 68] on p "Warmio isn’t just a quick winter fix — it’s a long-term comfort solution. Craft…" at bounding box center [624, 25] width 233 height 85
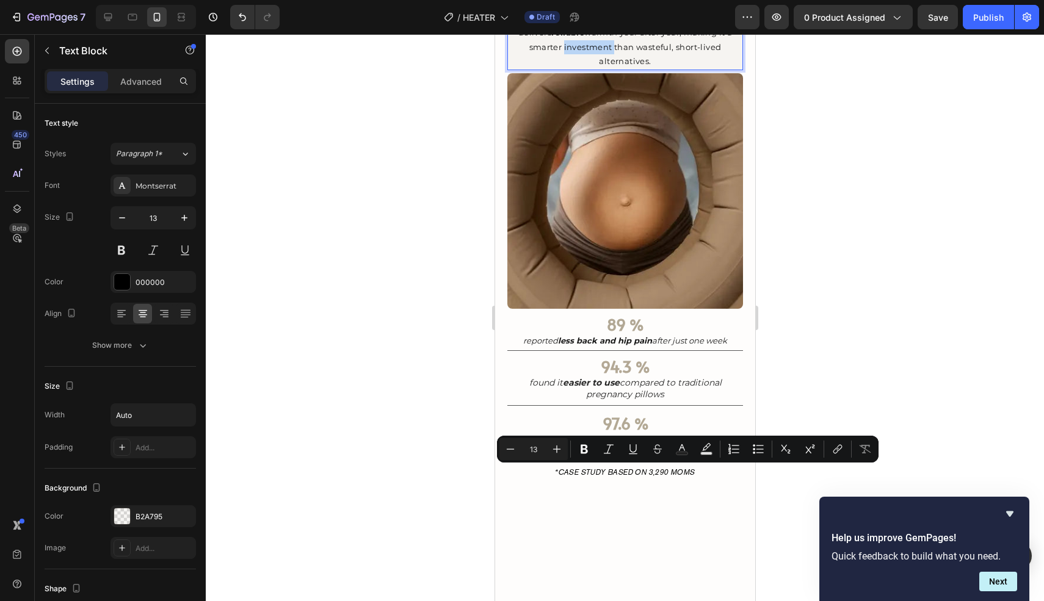
drag, startPoint x: 670, startPoint y: 474, endPoint x: 628, endPoint y: 474, distance: 42.1
click at [628, 68] on p "Warmio isn’t just a quick winter fix — it’s a long-term comfort solution. Craft…" at bounding box center [624, 25] width 233 height 85
click at [579, 452] on icon "Editor contextual toolbar" at bounding box center [584, 449] width 12 height 12
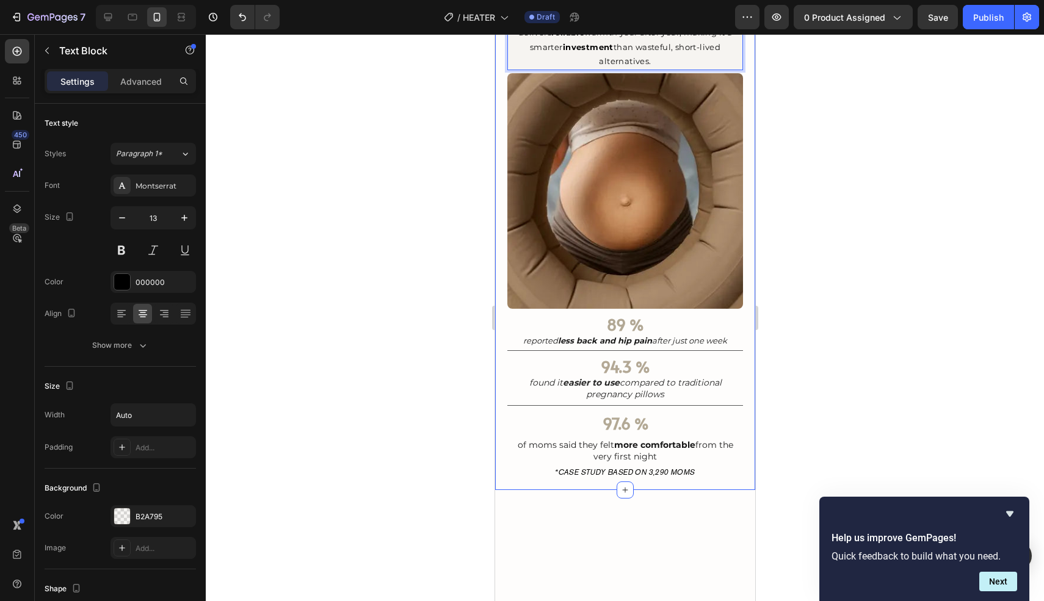
click at [466, 458] on div at bounding box center [625, 317] width 838 height 567
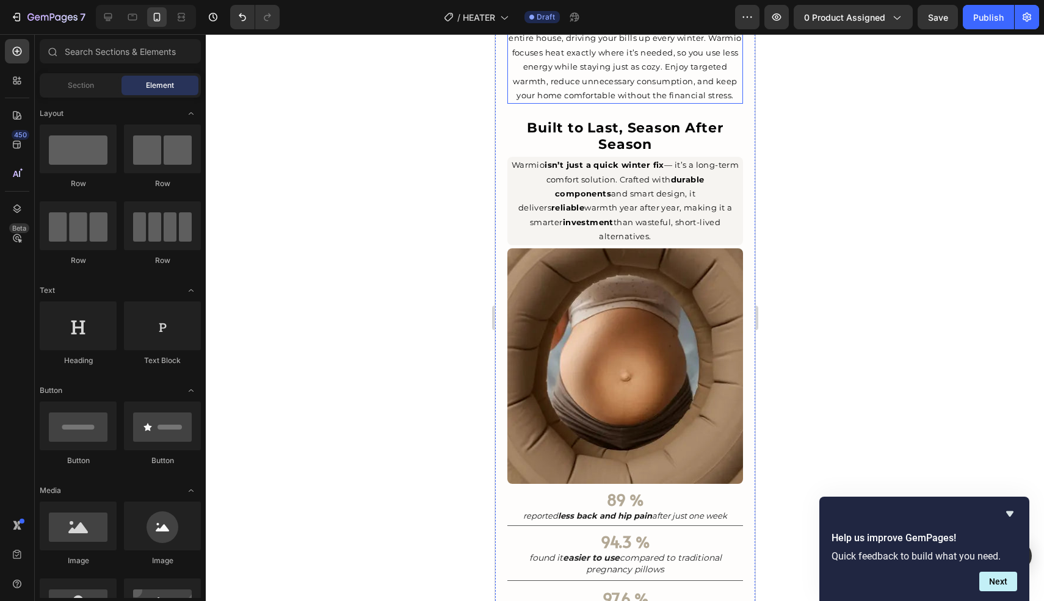
scroll to position [1223, 0]
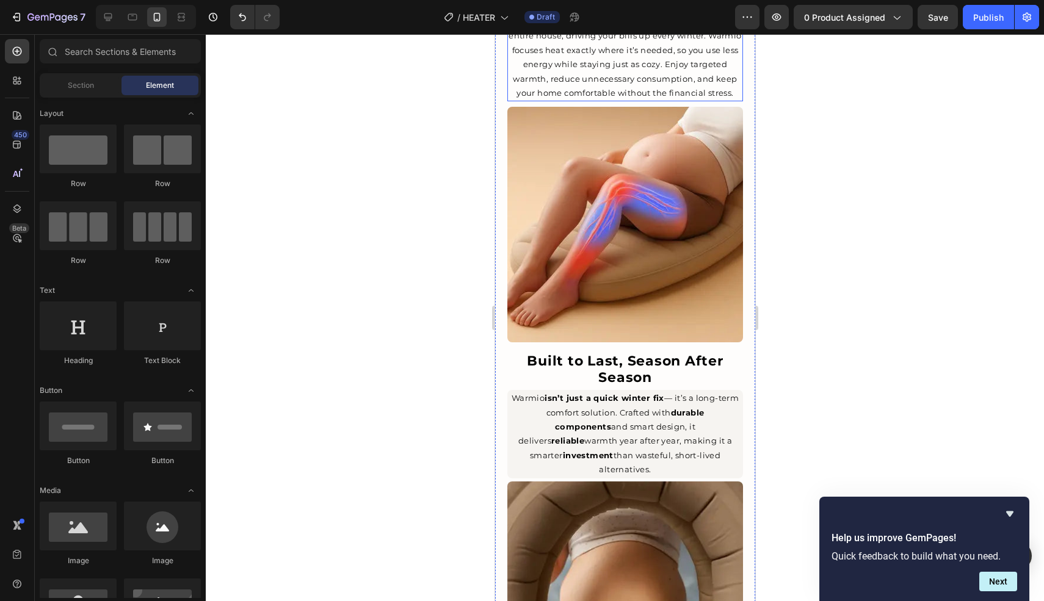
click at [689, 100] on p "Traditional heating systems waste energy warming the entire house, driving your…" at bounding box center [624, 57] width 233 height 85
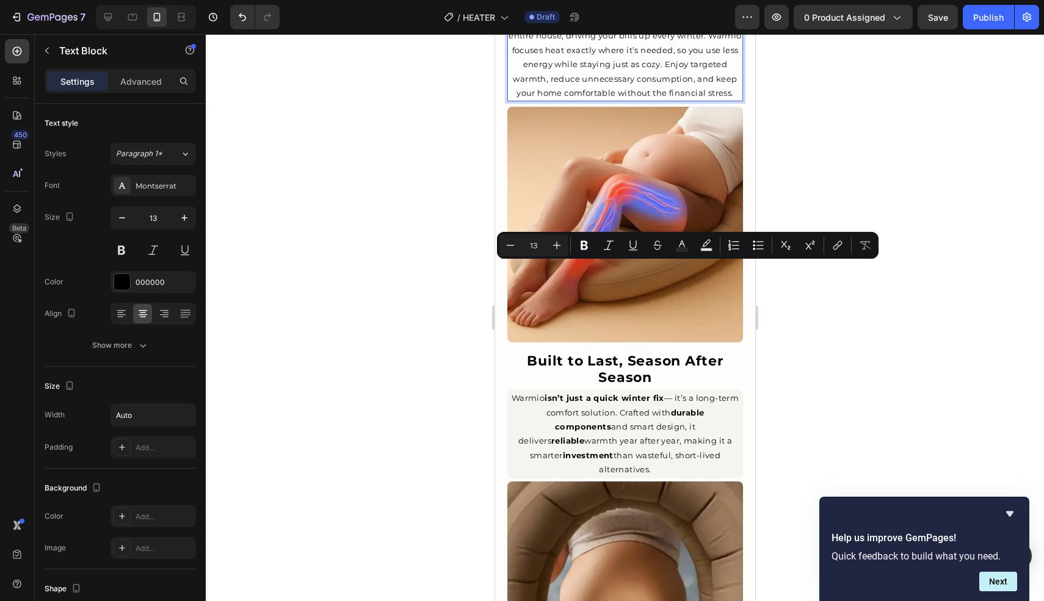
click at [692, 100] on p "Traditional heating systems waste energy warming the entire house, driving your…" at bounding box center [624, 57] width 233 height 85
drag, startPoint x: 688, startPoint y: 269, endPoint x: 545, endPoint y: 286, distance: 143.9
click at [545, 100] on p "Traditional heating systems waste energy warming the entire house, driving your…" at bounding box center [624, 57] width 233 height 85
drag, startPoint x: 581, startPoint y: 244, endPoint x: 569, endPoint y: 245, distance: 12.3
click at [581, 244] on icon "Editor contextual toolbar" at bounding box center [583, 245] width 7 height 9
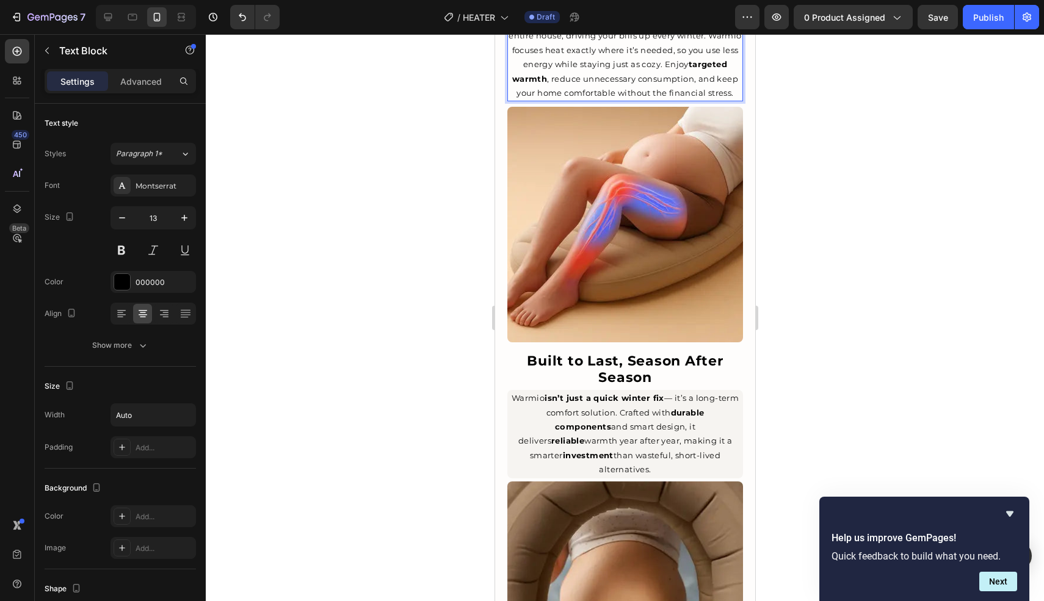
click at [637, 100] on p "Traditional heating systems waste energy warming the entire house, driving your…" at bounding box center [624, 57] width 233 height 85
drag, startPoint x: 637, startPoint y: 284, endPoint x: 615, endPoint y: 284, distance: 22.6
click at [661, 100] on p "Traditional heating systems waste energy warming the entire house, driving your…" at bounding box center [624, 57] width 233 height 85
drag, startPoint x: 584, startPoint y: 284, endPoint x: 694, endPoint y: 284, distance: 110.5
click at [694, 100] on p "Traditional heating systems waste energy warming the entire house, driving your…" at bounding box center [624, 57] width 233 height 85
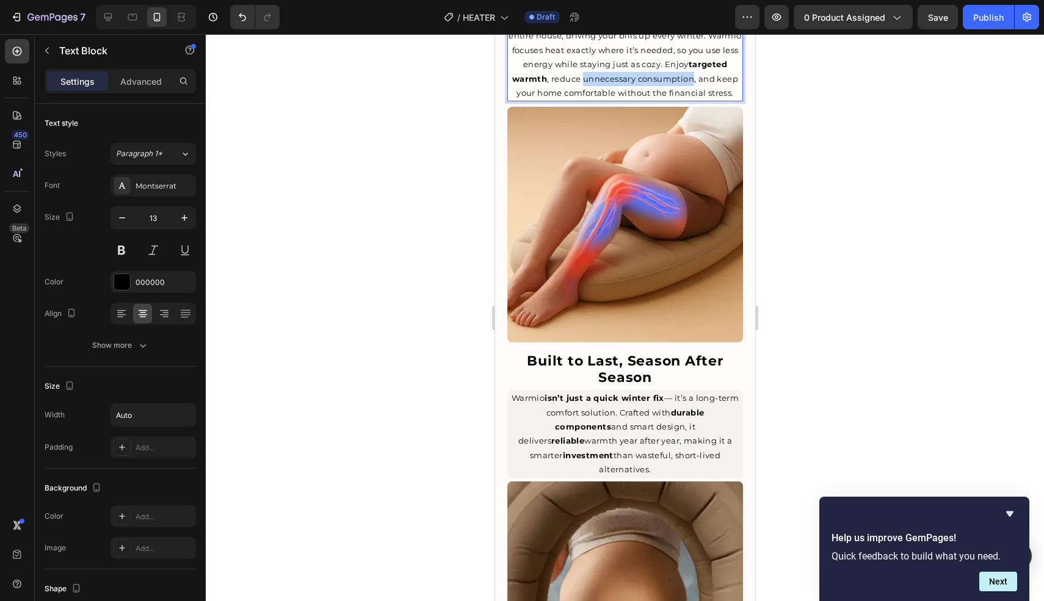
click at [689, 100] on p "Traditional heating systems waste energy warming the entire house, driving your…" at bounding box center [624, 57] width 233 height 85
click at [607, 100] on p "Traditional heating systems waste energy warming the entire house, driving your…" at bounding box center [624, 57] width 233 height 85
drag, startPoint x: 618, startPoint y: 299, endPoint x: 645, endPoint y: 298, distance: 27.5
click at [645, 100] on p "Traditional heating systems waste energy warming the entire house, driving your…" at bounding box center [624, 57] width 233 height 85
click at [668, 100] on p "Traditional heating systems waste energy warming the entire house, driving your…" at bounding box center [624, 57] width 233 height 85
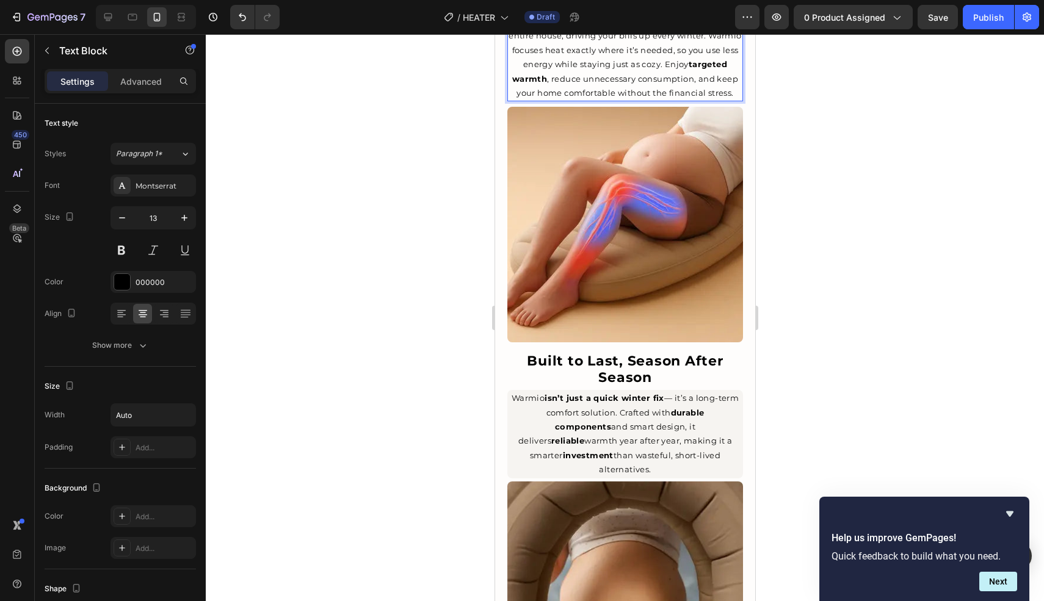
drag, startPoint x: 509, startPoint y: 226, endPoint x: 554, endPoint y: 226, distance: 44.6
click at [554, 100] on p "Traditional heating systems waste energy warming the entire house, driving your…" at bounding box center [624, 57] width 233 height 85
click at [422, 234] on div at bounding box center [625, 317] width 838 height 567
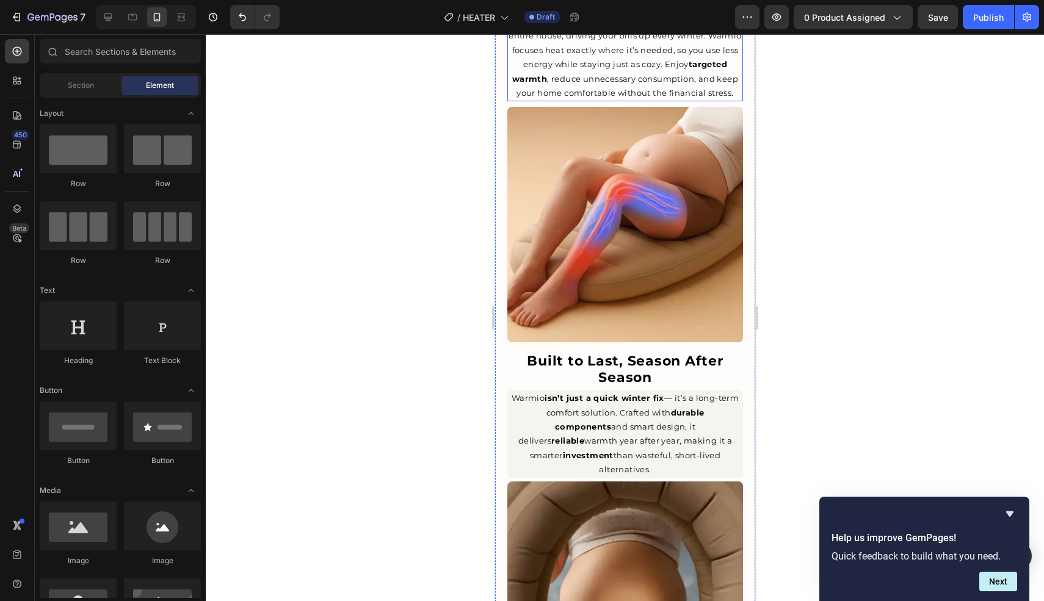
click at [718, 100] on p "Traditional heating systems waste energy warming the entire house, driving your…" at bounding box center [624, 57] width 233 height 85
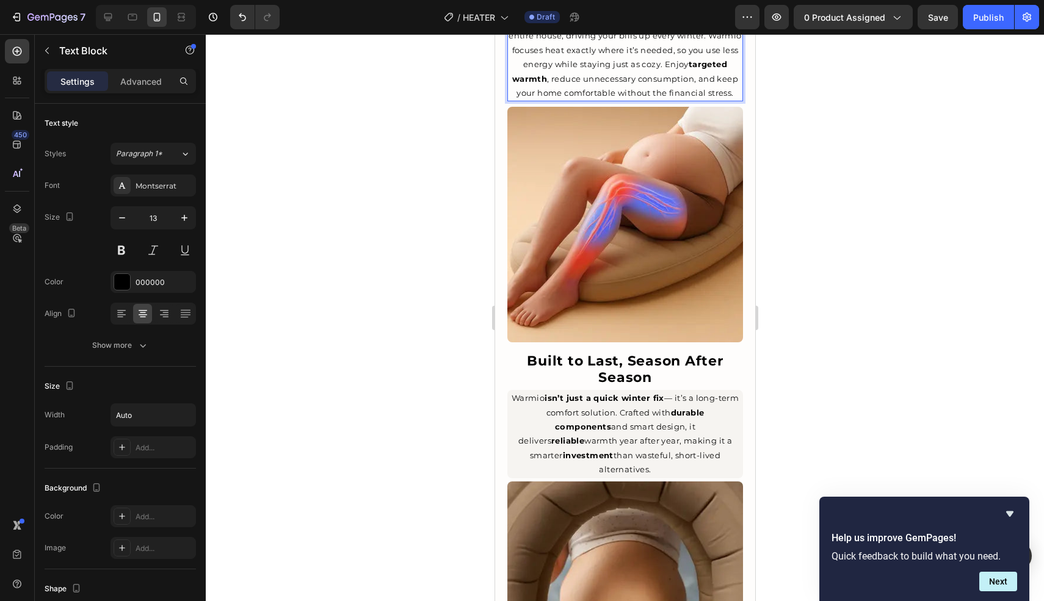
click at [705, 100] on p "Traditional heating systems waste energy warming the entire house, driving your…" at bounding box center [624, 57] width 233 height 85
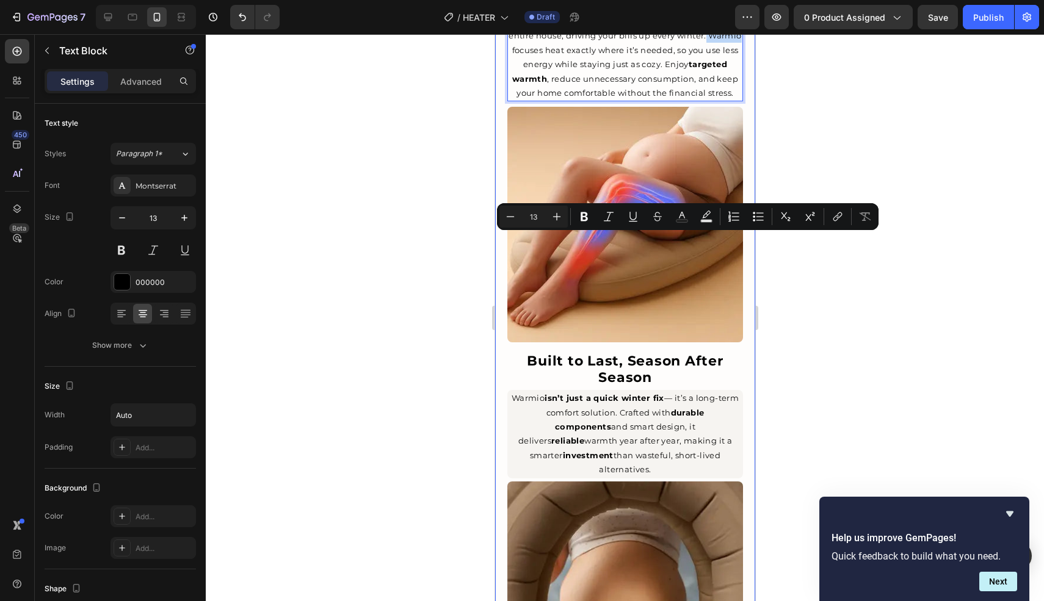
drag, startPoint x: 705, startPoint y: 239, endPoint x: 731, endPoint y: 239, distance: 26.2
click at [744, 240] on div "⁠⁠⁠⁠⁠⁠⁠ Designed for Everyday Living Heading The Warmio Heater is powered by ad…" at bounding box center [624, 387] width 260 height 1022
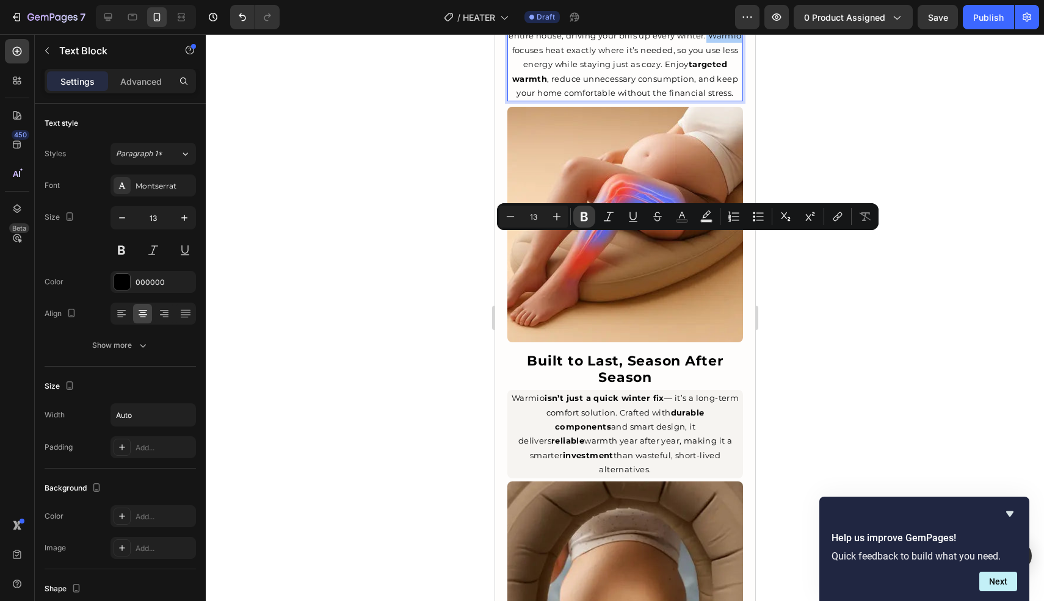
click at [585, 215] on icon "Editor contextual toolbar" at bounding box center [583, 216] width 7 height 9
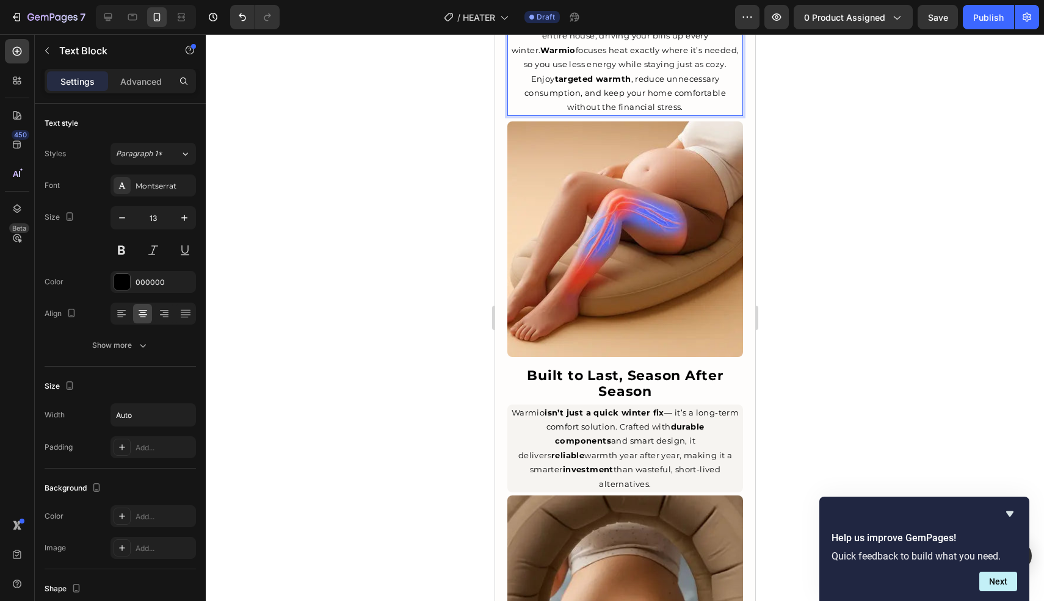
click at [619, 115] on p "Traditional heating systems waste energy warming the entire house, driving your…" at bounding box center [624, 65] width 233 height 100
drag, startPoint x: 638, startPoint y: 270, endPoint x: 657, endPoint y: 270, distance: 18.9
click at [657, 115] on p "Traditional heating systems waste energy warming the entire house, driving your…" at bounding box center [624, 65] width 233 height 100
drag, startPoint x: 657, startPoint y: 270, endPoint x: 651, endPoint y: 269, distance: 6.2
click at [656, 115] on p "Traditional heating systems waste energy warming the entire house, driving your…" at bounding box center [624, 65] width 233 height 100
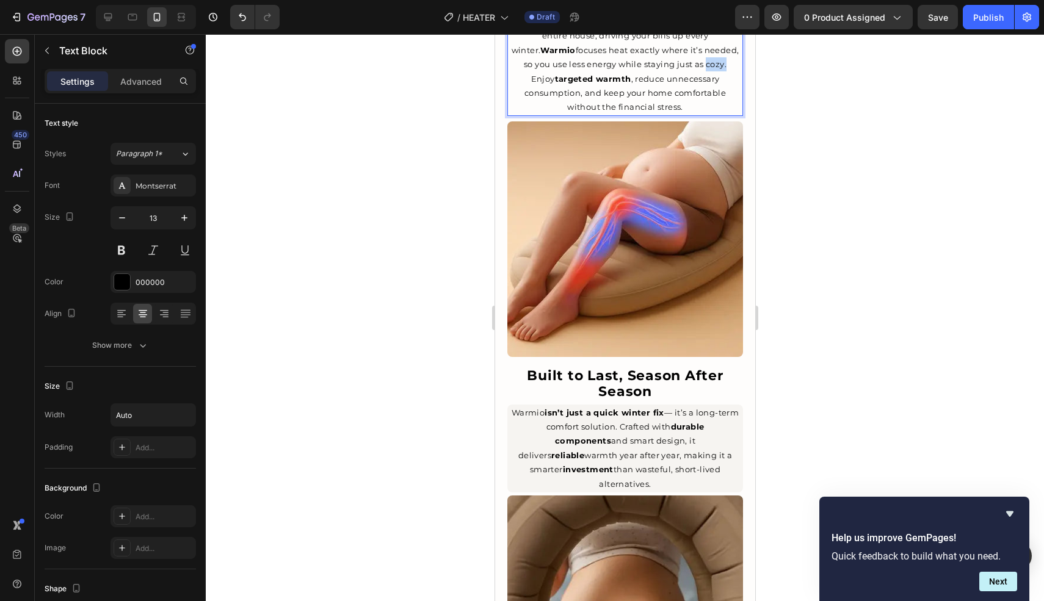
click at [641, 115] on p "Traditional heating systems waste energy warming the entire house, driving your…" at bounding box center [624, 65] width 233 height 100
click at [665, 115] on p "Traditional heating systems waste energy warming the entire house, driving your…" at bounding box center [624, 65] width 233 height 100
click at [728, 115] on p "Traditional heating systems waste energy warming the entire house, driving your…" at bounding box center [624, 65] width 233 height 100
drag, startPoint x: 706, startPoint y: 255, endPoint x: 552, endPoint y: 268, distance: 154.4
click at [552, 115] on p "Traditional heating systems waste energy warming the entire house, driving your…" at bounding box center [624, 65] width 233 height 100
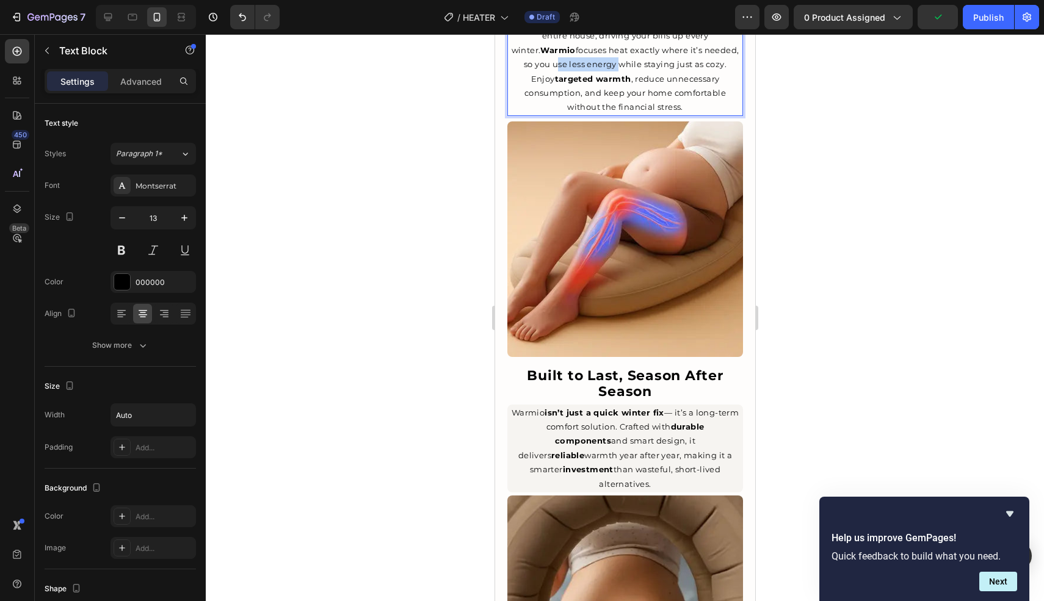
click at [527, 115] on p "Traditional heating systems waste energy warming the entire house, driving your…" at bounding box center [624, 65] width 233 height 100
drag, startPoint x: 709, startPoint y: 256, endPoint x: 585, endPoint y: 274, distance: 125.9
click at [585, 115] on p "Traditional heating systems waste energy warming the entire house, driving your…" at bounding box center [624, 65] width 233 height 100
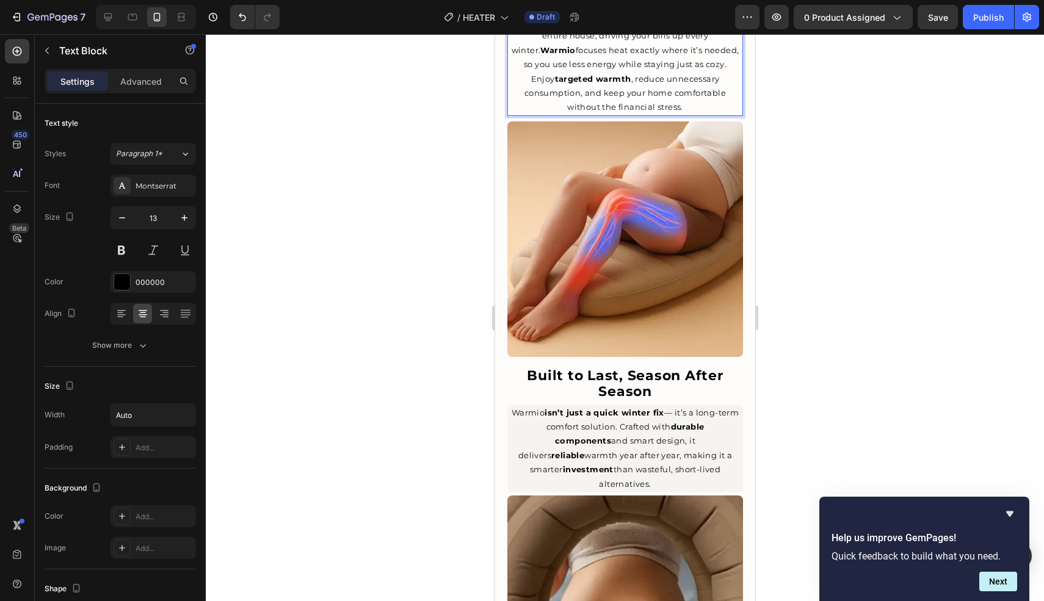
click at [703, 115] on p "Traditional heating systems waste energy warming the entire house, driving your…" at bounding box center [624, 65] width 233 height 100
drag, startPoint x: 705, startPoint y: 251, endPoint x: 552, endPoint y: 270, distance: 154.4
click at [552, 115] on p "Traditional heating systems waste energy warming the entire house, driving your…" at bounding box center [624, 65] width 233 height 100
click at [128, 252] on button at bounding box center [121, 250] width 22 height 22
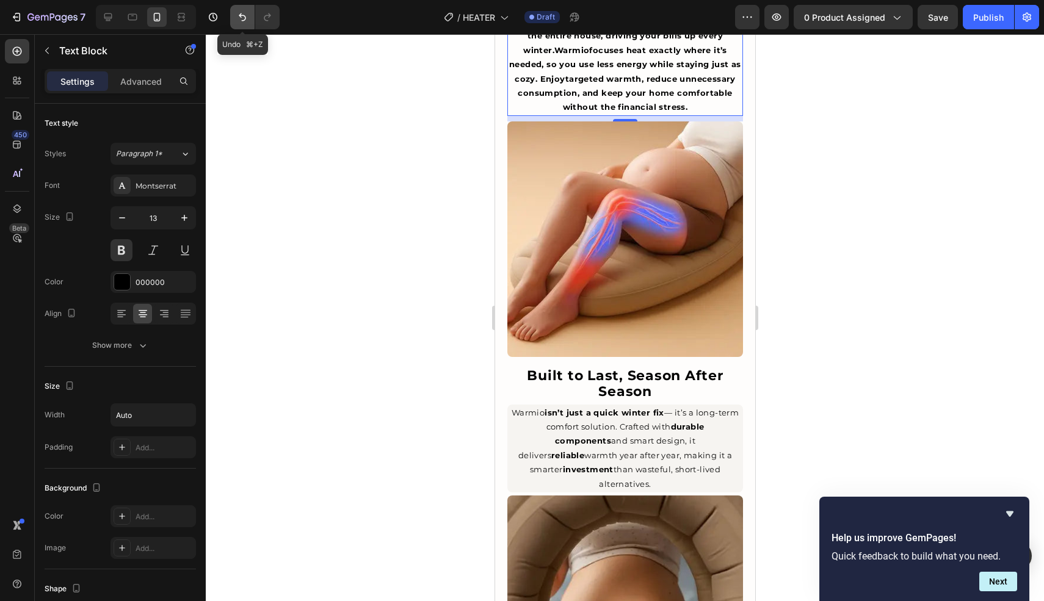
click at [239, 15] on icon "Undo/Redo" at bounding box center [242, 17] width 7 height 8
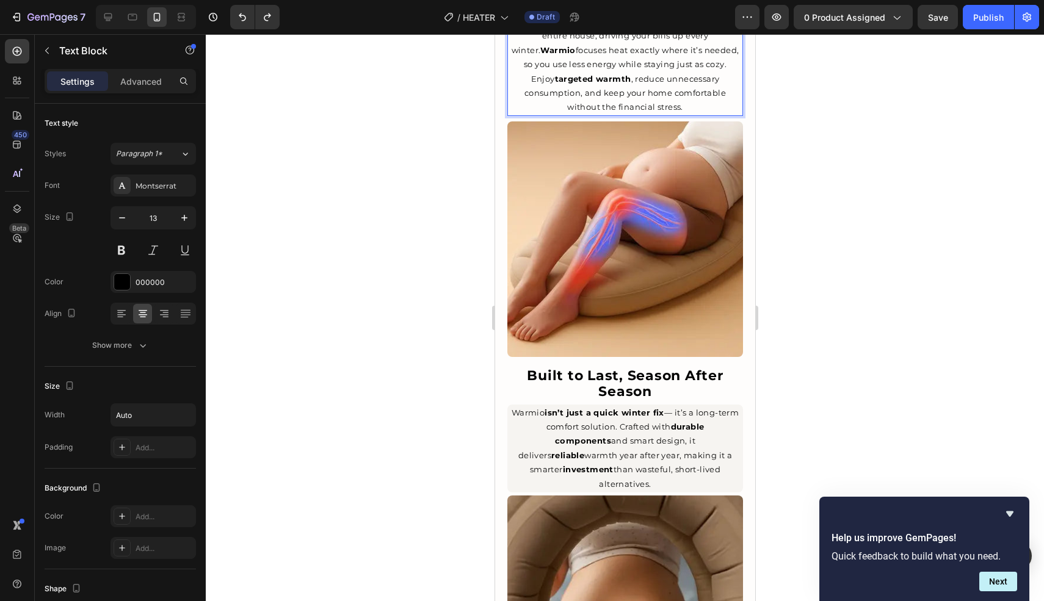
click at [689, 115] on p "Traditional heating systems waste energy warming the entire house, driving your…" at bounding box center [624, 65] width 233 height 100
drag, startPoint x: 707, startPoint y: 256, endPoint x: 550, endPoint y: 272, distance: 158.3
click at [550, 115] on p "Traditional heating systems waste energy warming the entire house, driving your…" at bounding box center [624, 65] width 233 height 100
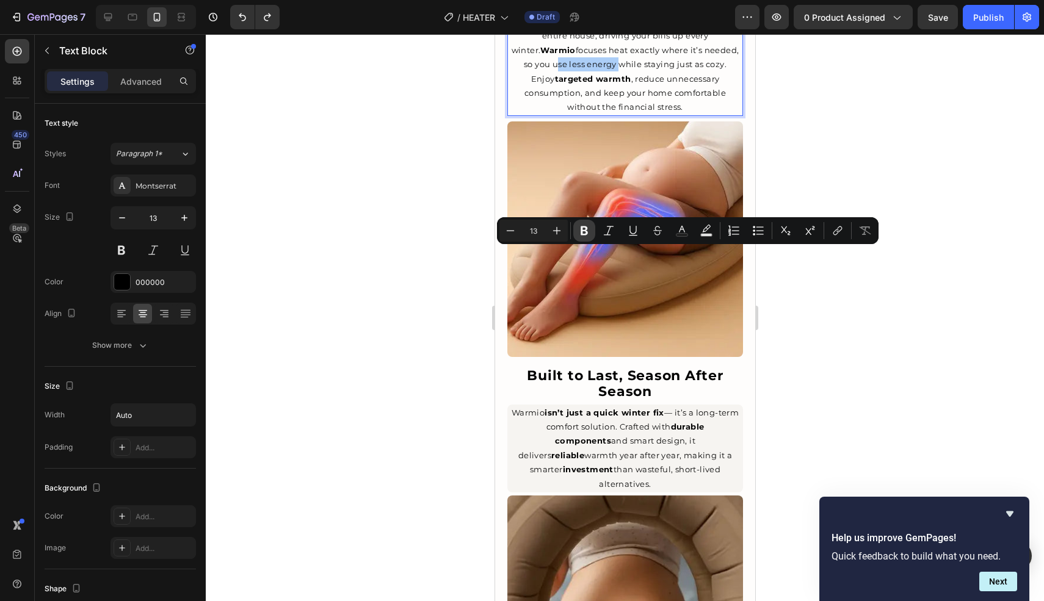
drag, startPoint x: 585, startPoint y: 236, endPoint x: 577, endPoint y: 236, distance: 7.9
click at [585, 236] on icon "Editor contextual toolbar" at bounding box center [584, 231] width 12 height 12
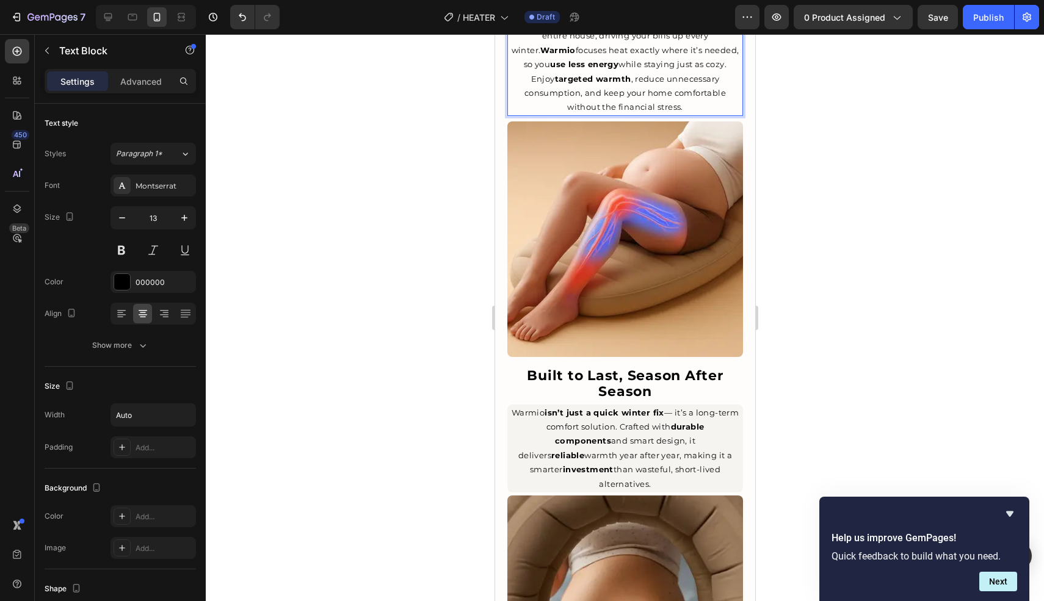
click at [657, 115] on p "Traditional heating systems waste energy warming the entire house, driving your…" at bounding box center [624, 65] width 233 height 100
click at [664, 115] on p "Traditional heating systems waste energy warming the entire house, driving your…" at bounding box center [624, 65] width 233 height 100
click at [801, 275] on div at bounding box center [625, 317] width 838 height 567
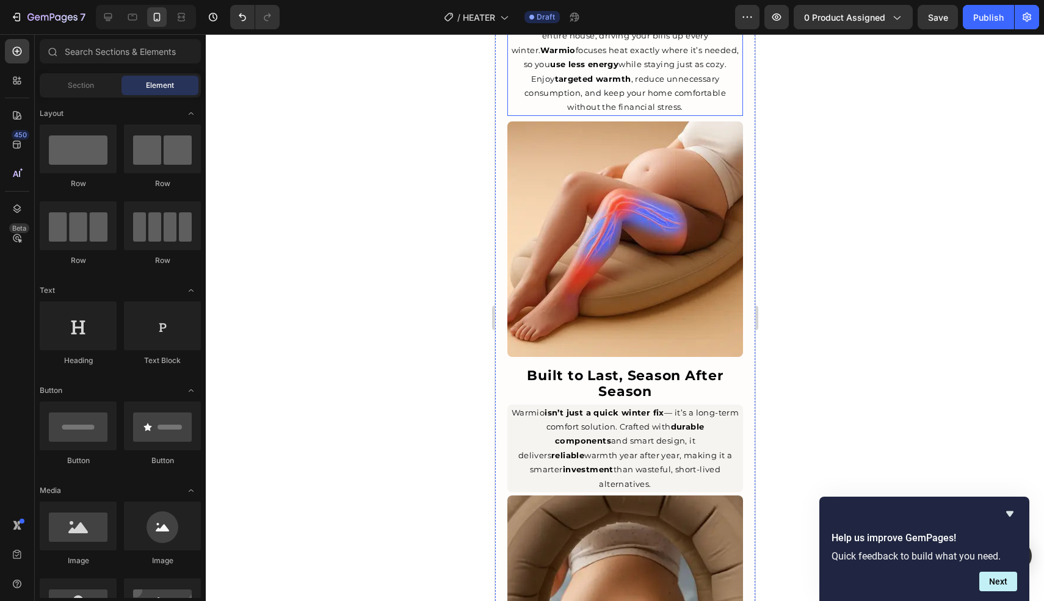
click at [658, 115] on p "Traditional heating systems waste energy warming the entire house, driving your…" at bounding box center [624, 65] width 233 height 100
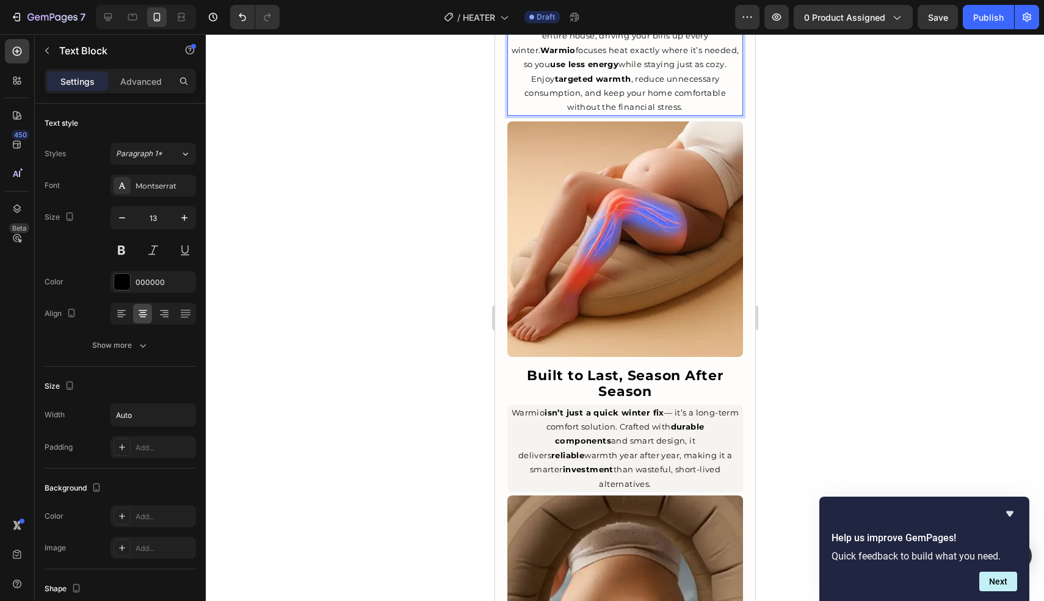
click at [538, 115] on p "Traditional heating systems waste energy warming the entire house, driving your…" at bounding box center [624, 65] width 233 height 100
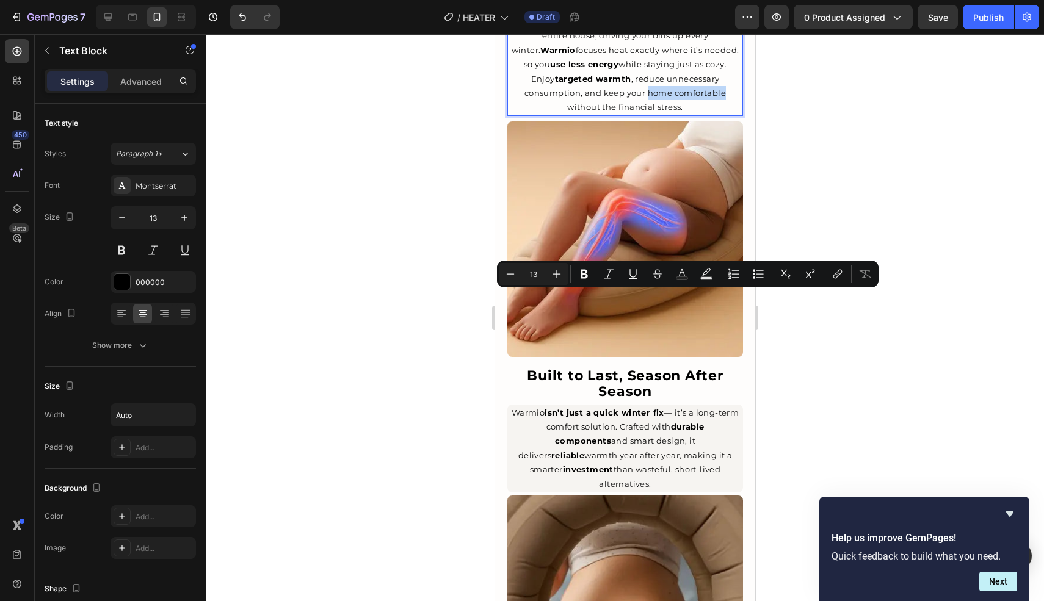
drag, startPoint x: 536, startPoint y: 297, endPoint x: 613, endPoint y: 300, distance: 77.6
click at [613, 115] on p "Traditional heating systems waste energy warming the entire house, driving your…" at bounding box center [624, 65] width 233 height 100
drag, startPoint x: 585, startPoint y: 273, endPoint x: 530, endPoint y: 280, distance: 55.3
click at [585, 273] on icon "Editor contextual toolbar" at bounding box center [583, 274] width 7 height 9
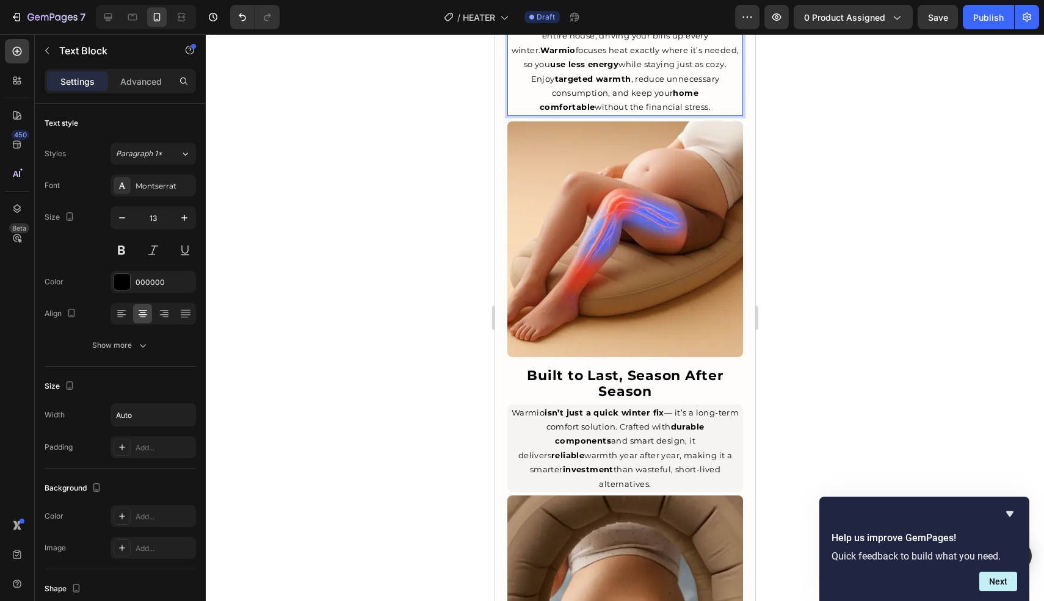
click at [416, 289] on div at bounding box center [625, 317] width 838 height 567
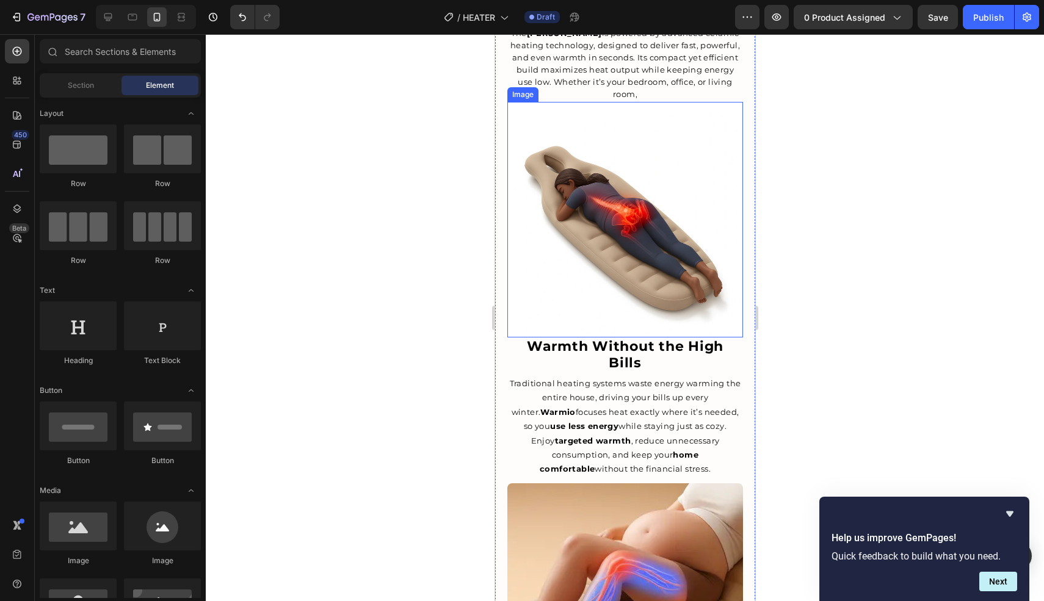
scroll to position [1032, 0]
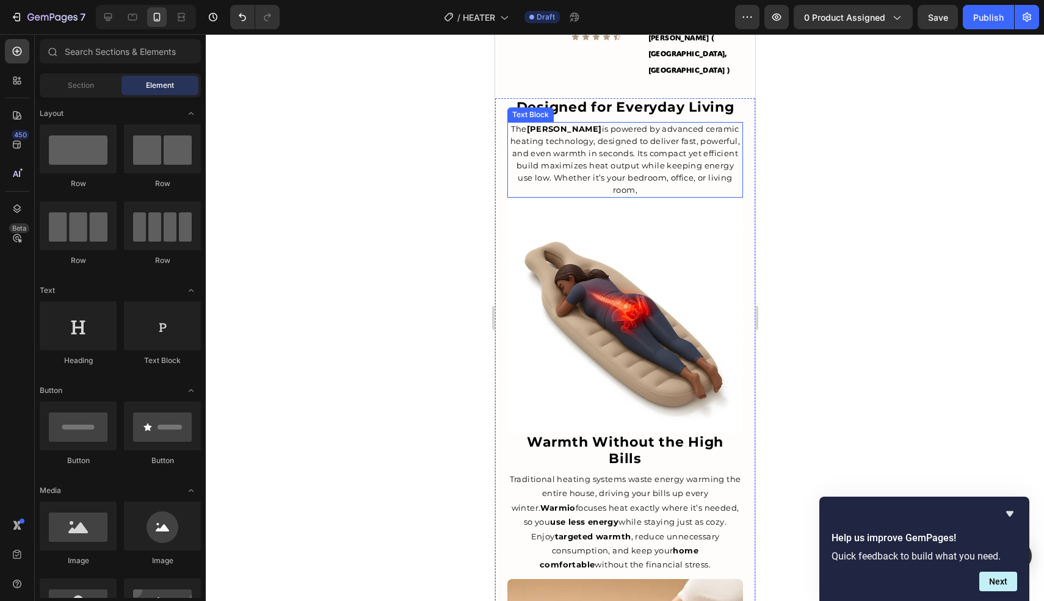
click at [643, 124] on span "The Warmio Heater is powered by advanced ceramic heating technology, designed t…" at bounding box center [625, 159] width 230 height 71
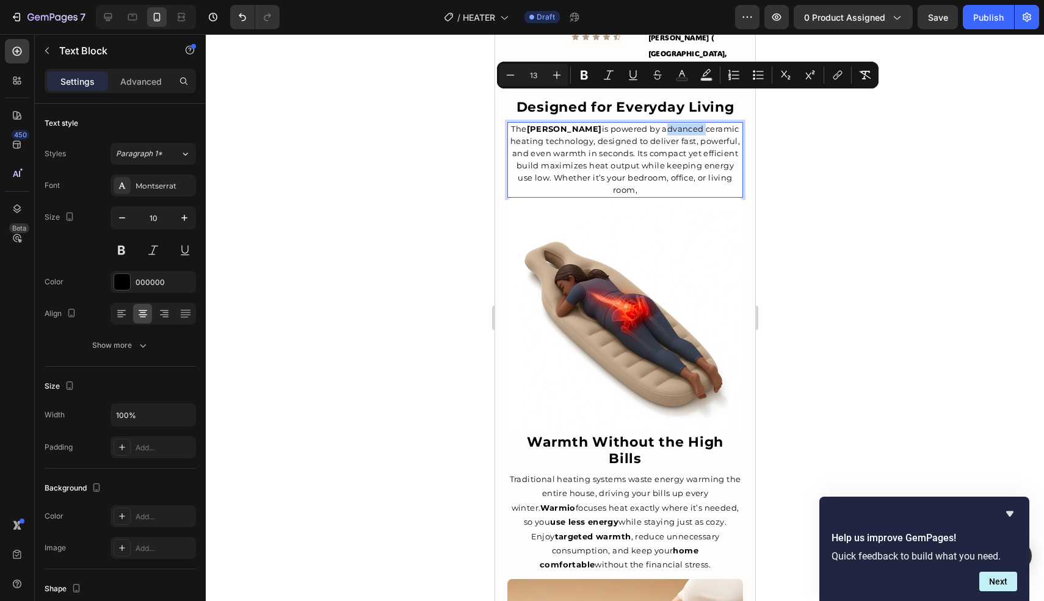
click at [660, 124] on span "The Warmio Heater is powered by advanced ceramic heating technology, designed t…" at bounding box center [625, 159] width 230 height 71
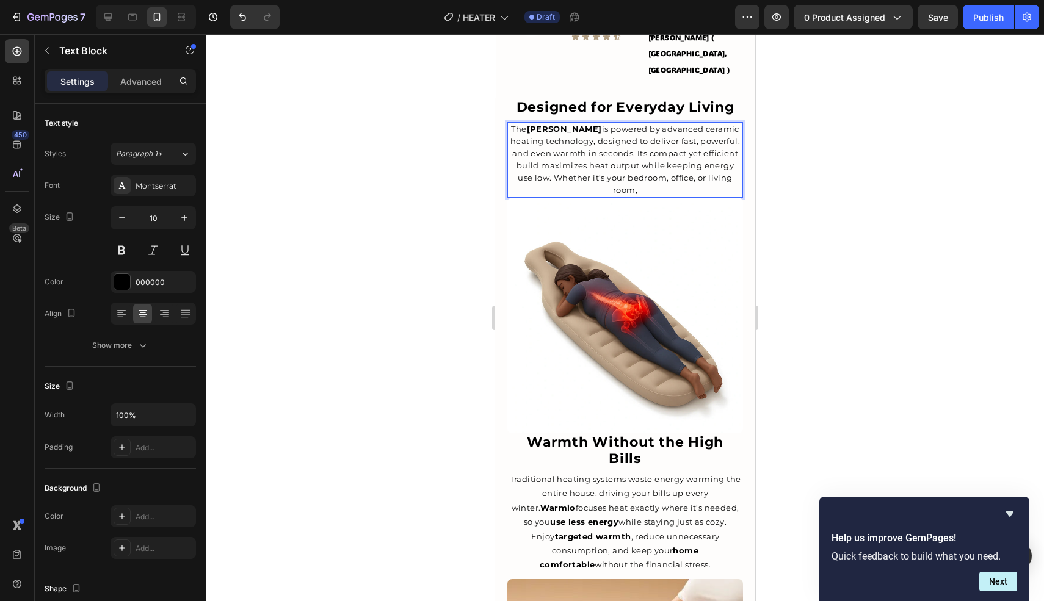
drag, startPoint x: 660, startPoint y: 99, endPoint x: 715, endPoint y: 103, distance: 54.4
click at [715, 124] on span "The Warmio Heater is powered by advanced ceramic heating technology, designed t…" at bounding box center [625, 159] width 230 height 71
click at [579, 124] on span "The Warmio Heater is powered by advanced ceramic heating technology, designed t…" at bounding box center [625, 159] width 230 height 71
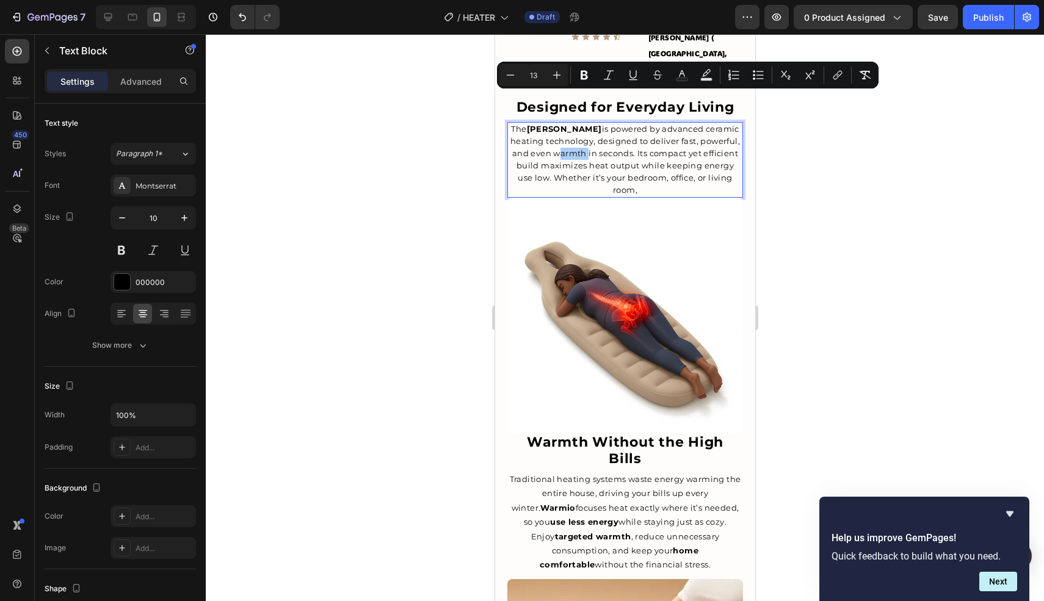
drag, startPoint x: 402, startPoint y: 184, endPoint x: 411, endPoint y: 189, distance: 10.1
click at [402, 184] on div at bounding box center [625, 317] width 838 height 567
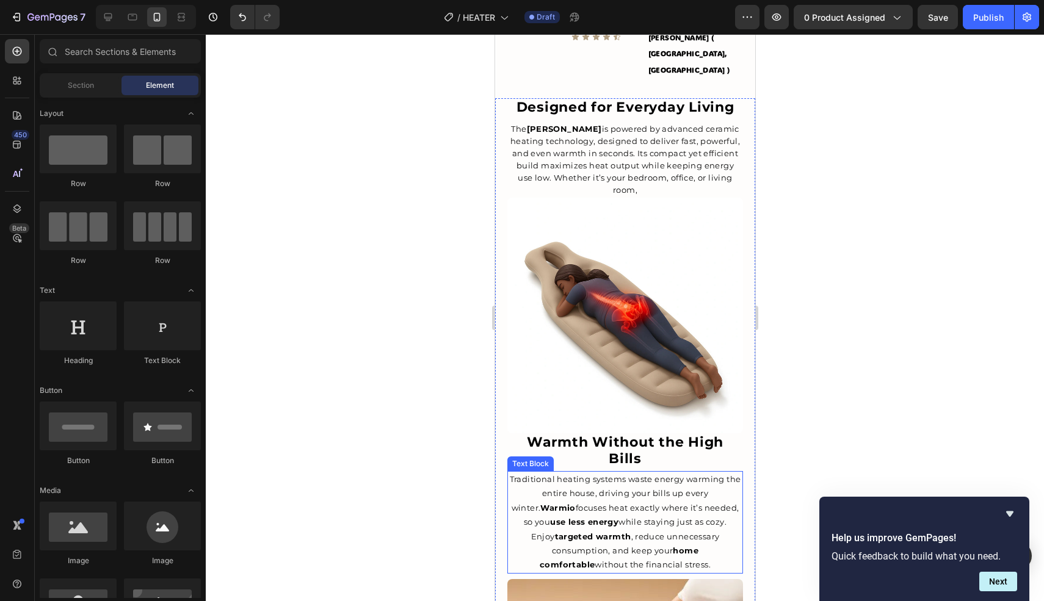
click at [644, 472] on p "Traditional heating systems waste energy warming the entire house, driving your…" at bounding box center [624, 522] width 233 height 100
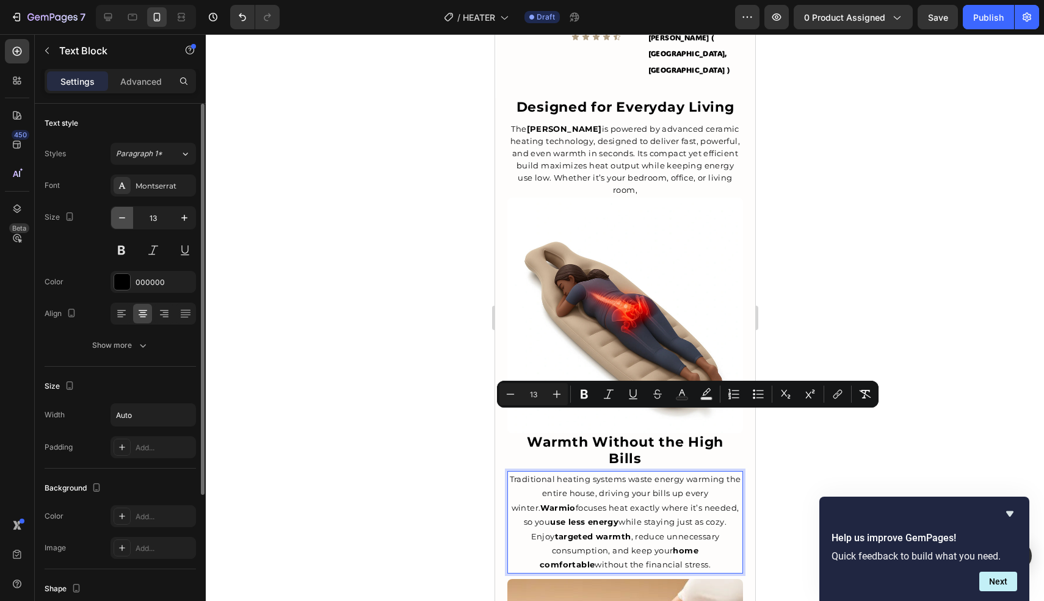
click at [118, 215] on icon "button" at bounding box center [122, 218] width 12 height 12
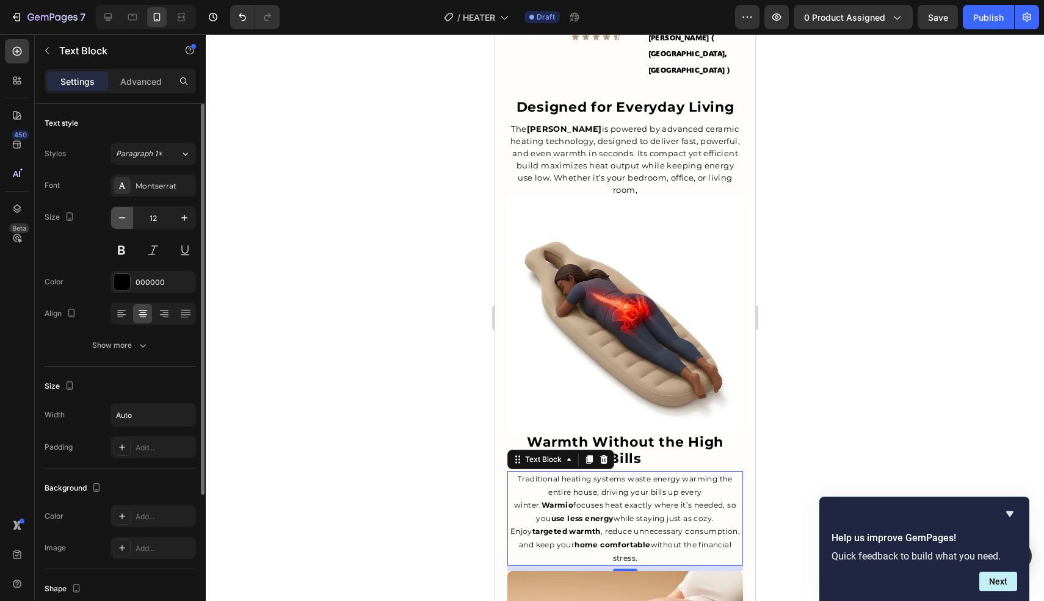
click at [118, 215] on icon "button" at bounding box center [122, 218] width 12 height 12
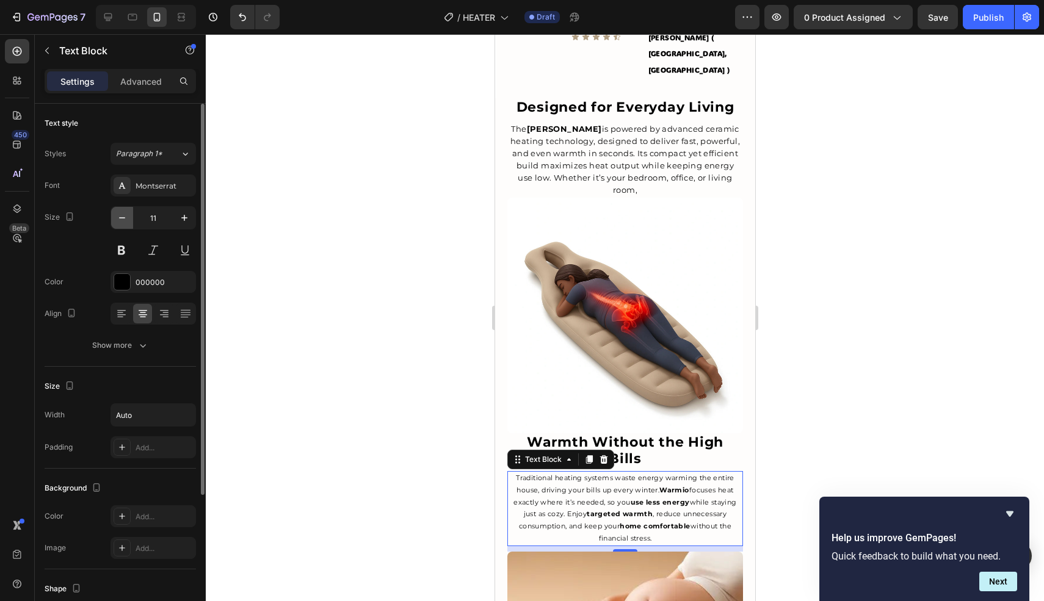
click at [120, 215] on icon "button" at bounding box center [122, 218] width 12 height 12
type input "10"
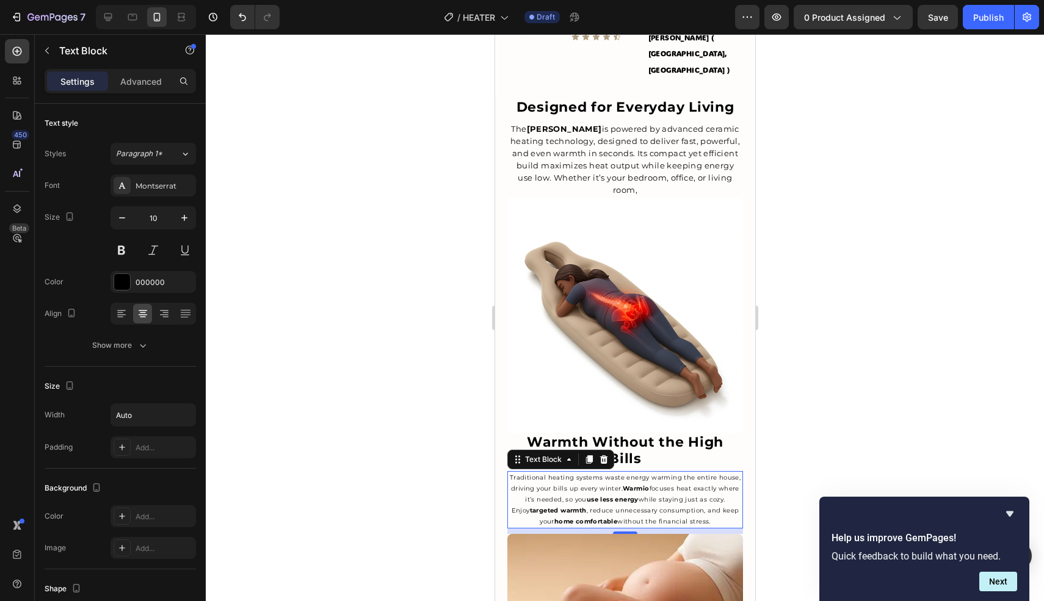
click at [595, 472] on p "Traditional heating systems waste energy warming the entire house, driving your…" at bounding box center [624, 499] width 233 height 55
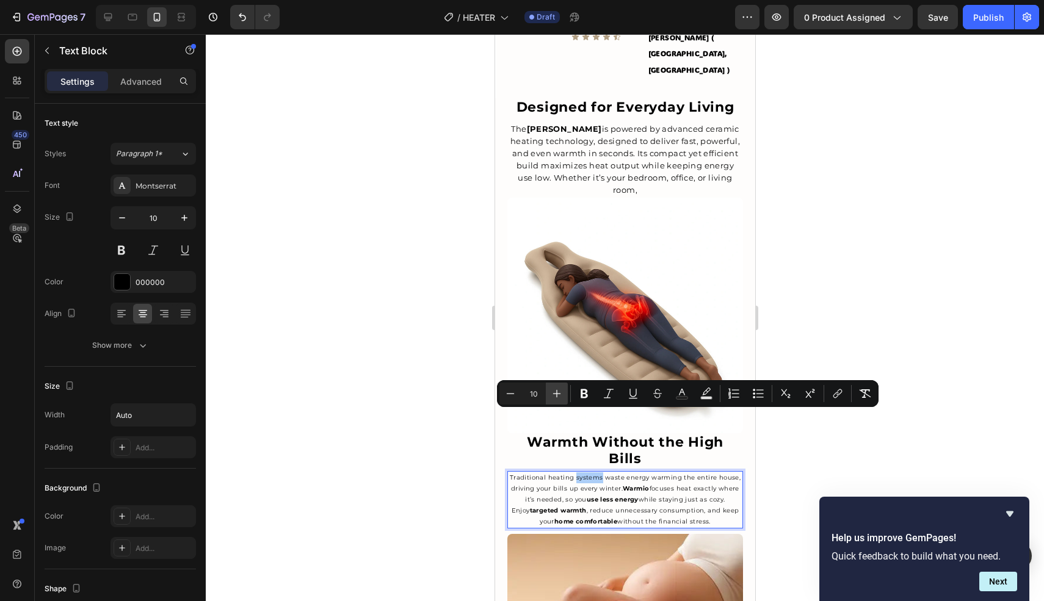
click at [558, 398] on icon "Editor contextual toolbar" at bounding box center [557, 394] width 12 height 12
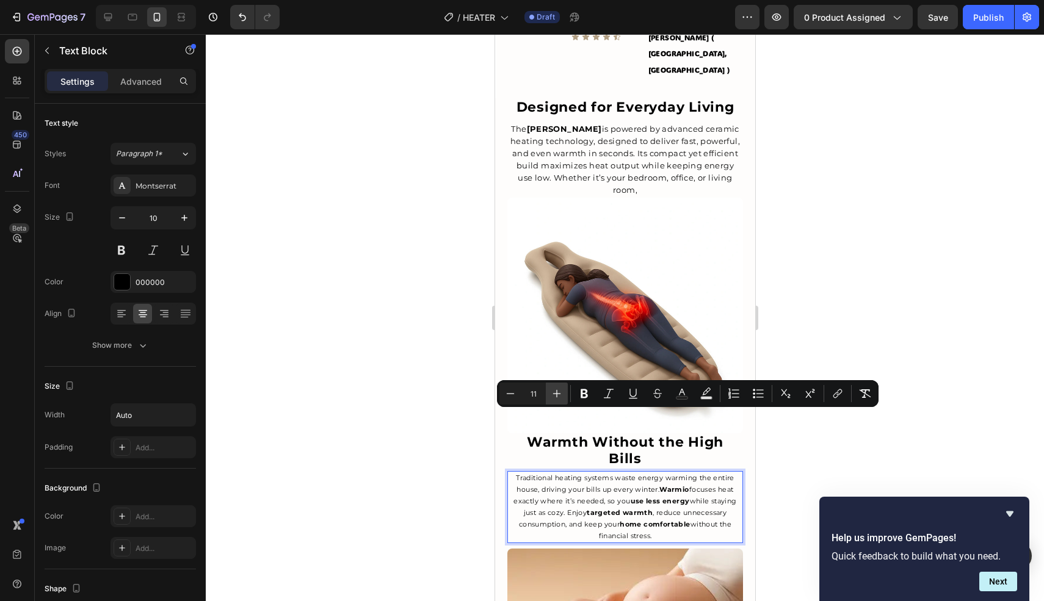
click at [558, 398] on icon "Editor contextual toolbar" at bounding box center [557, 394] width 12 height 12
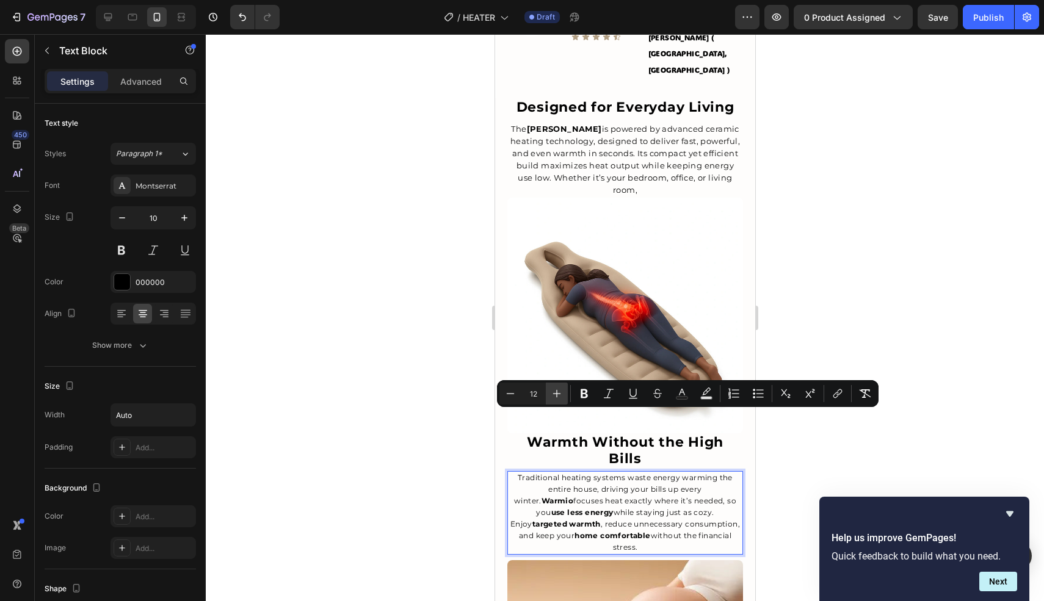
click at [558, 398] on icon "Editor contextual toolbar" at bounding box center [557, 394] width 12 height 12
type input "13"
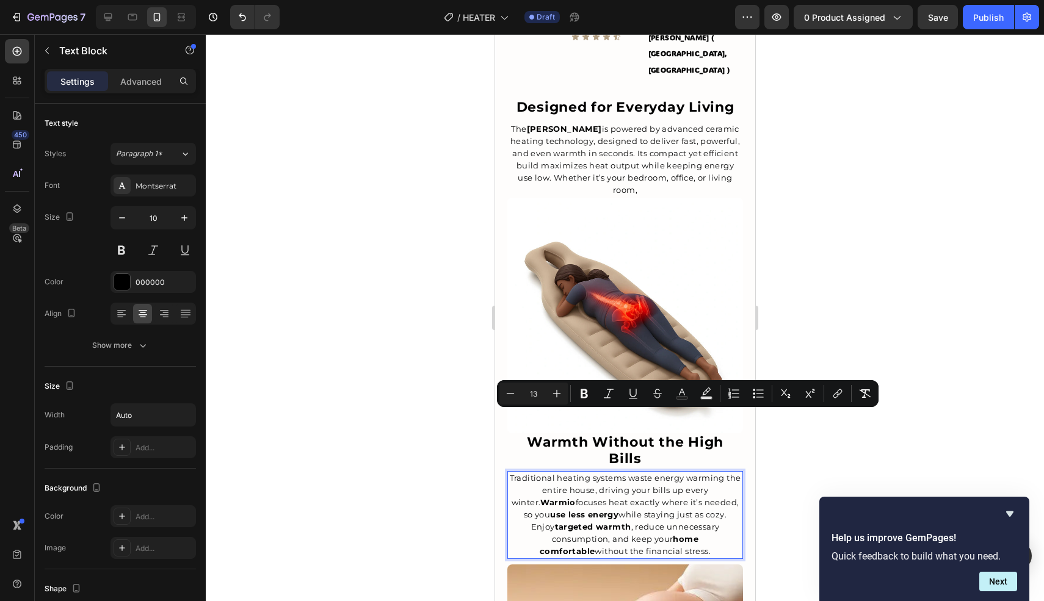
click at [433, 395] on div at bounding box center [625, 317] width 838 height 567
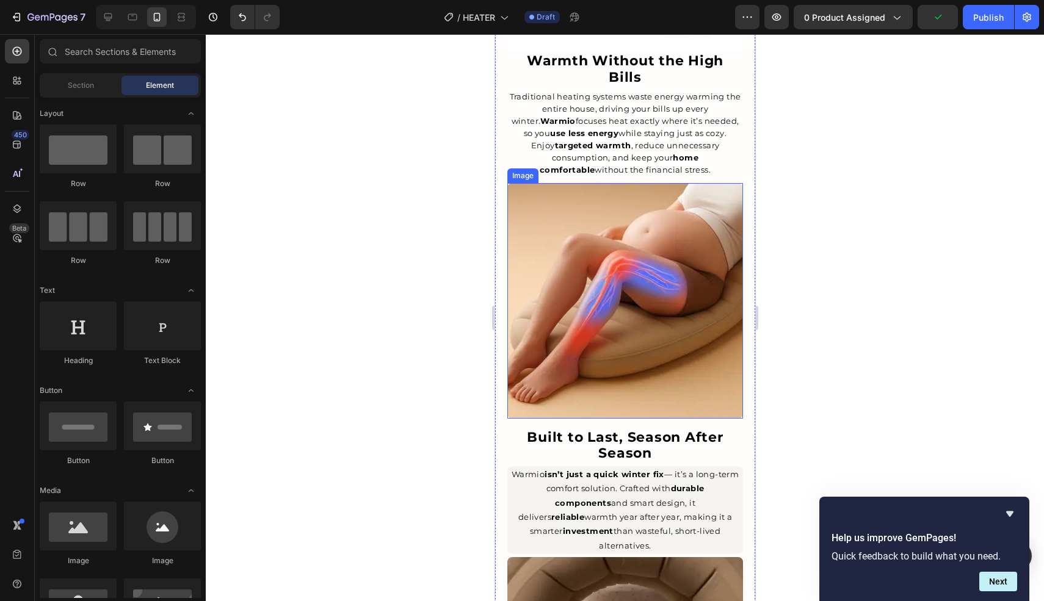
scroll to position [1383, 0]
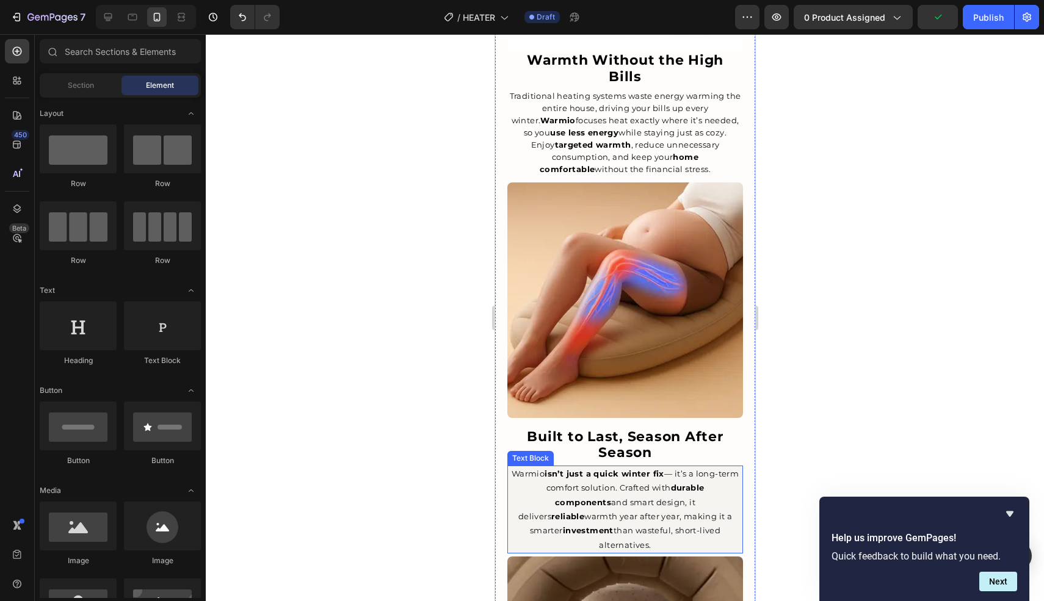
click at [613, 467] on p "Warmio isn’t just a quick winter fix — it’s a long-term comfort solution. Craft…" at bounding box center [624, 509] width 233 height 85
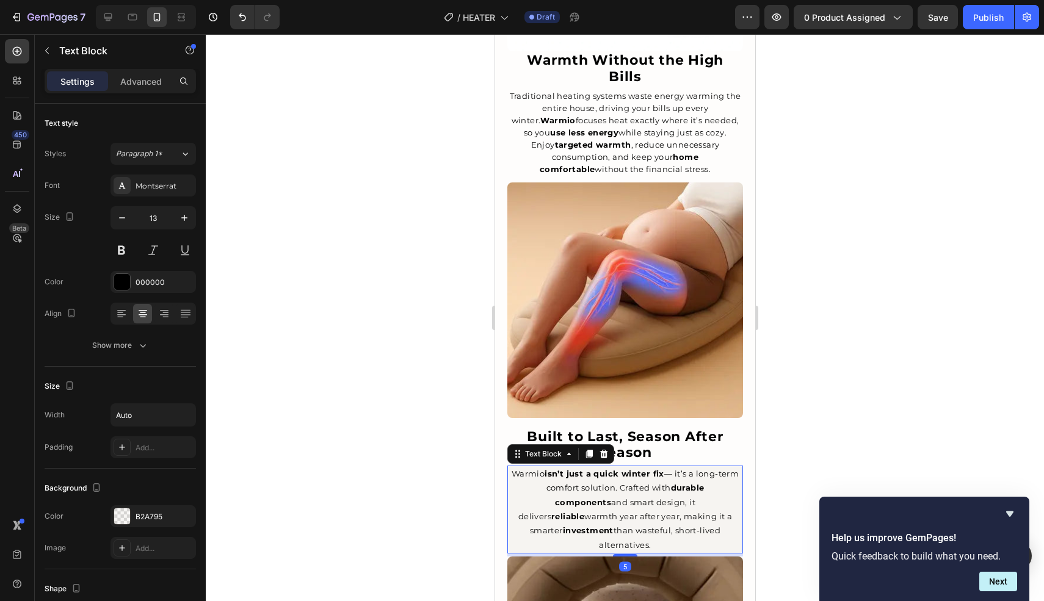
drag, startPoint x: 181, startPoint y: 516, endPoint x: 440, endPoint y: 496, distance: 259.5
click at [0, 0] on icon "button" at bounding box center [0, 0] width 0 height 0
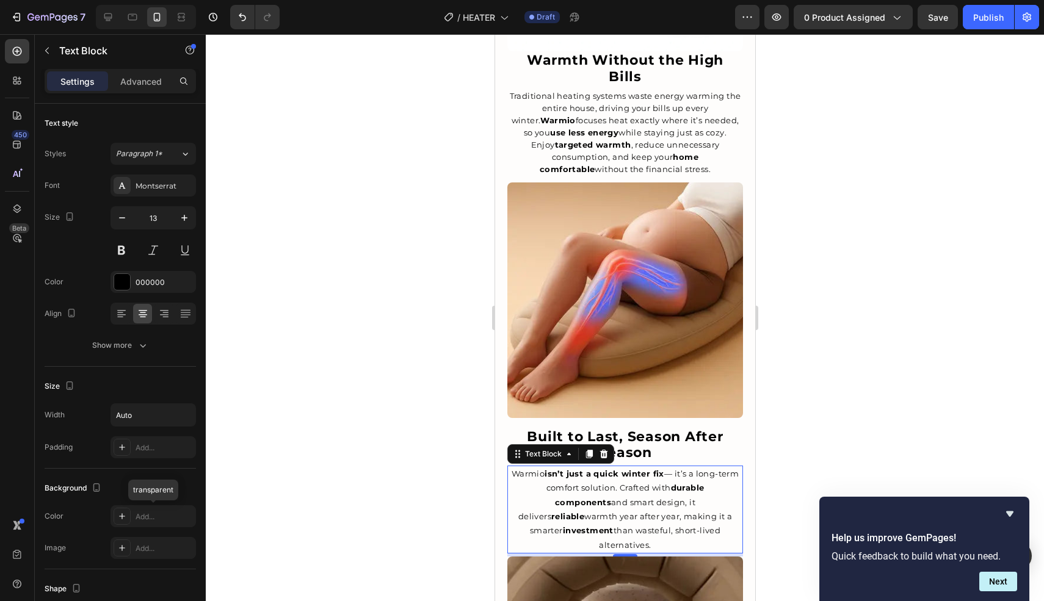
click at [670, 467] on p "Warmio isn’t just a quick winter fix — it’s a long-term comfort solution. Craft…" at bounding box center [624, 509] width 233 height 85
click at [557, 467] on p "Warmio isn’t just a quick winter fix — it’s a long-term comfort solution. Craft…" at bounding box center [624, 509] width 233 height 85
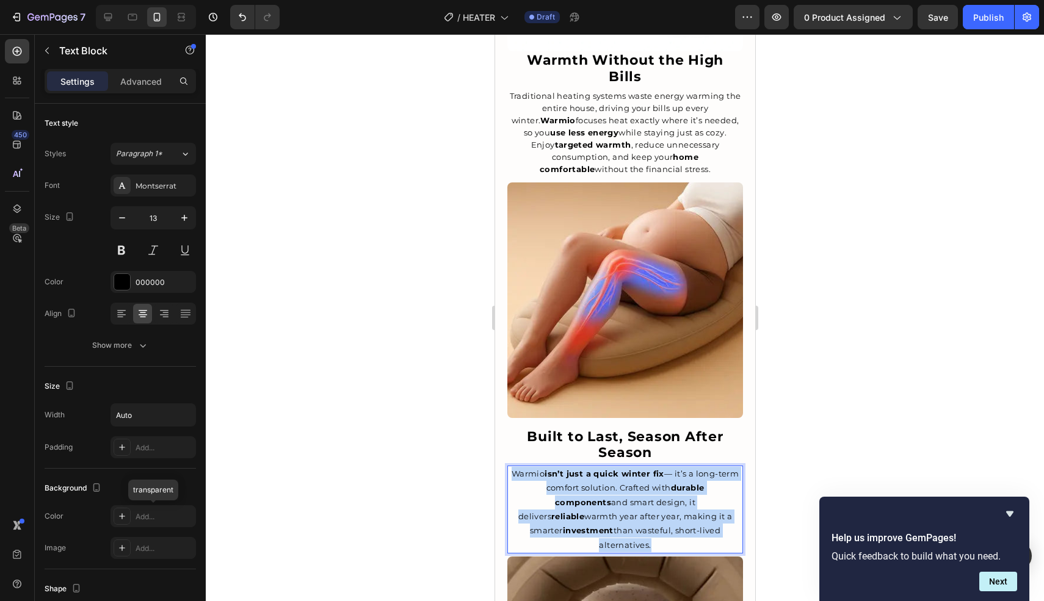
click at [557, 467] on p "Warmio isn’t just a quick winter fix — it’s a long-term comfort solution. Craft…" at bounding box center [624, 509] width 233 height 85
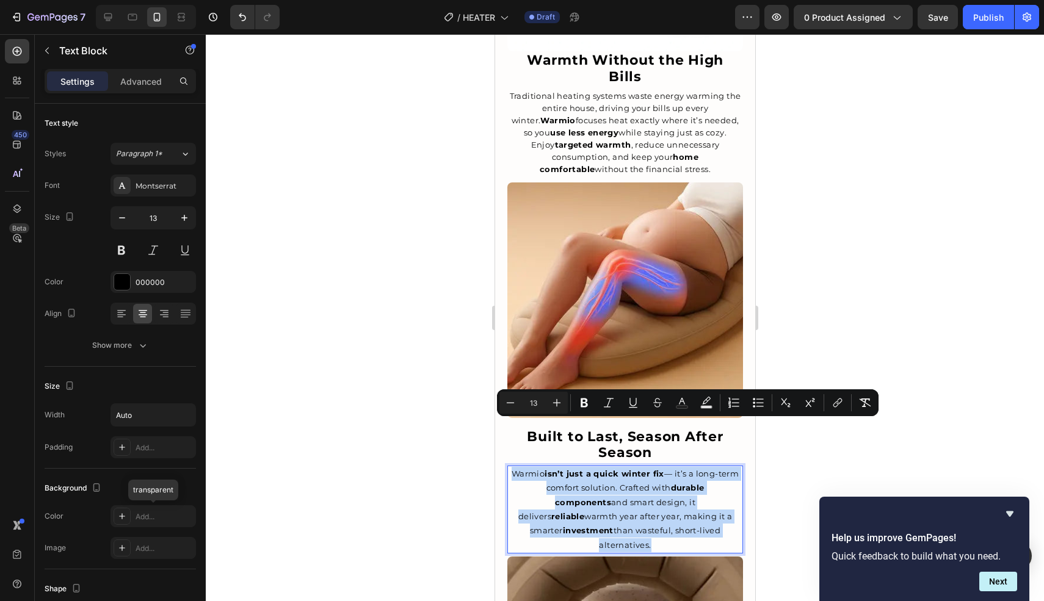
click at [557, 467] on p "Warmio isn’t just a quick winter fix — it’s a long-term comfort solution. Craft…" at bounding box center [624, 509] width 233 height 85
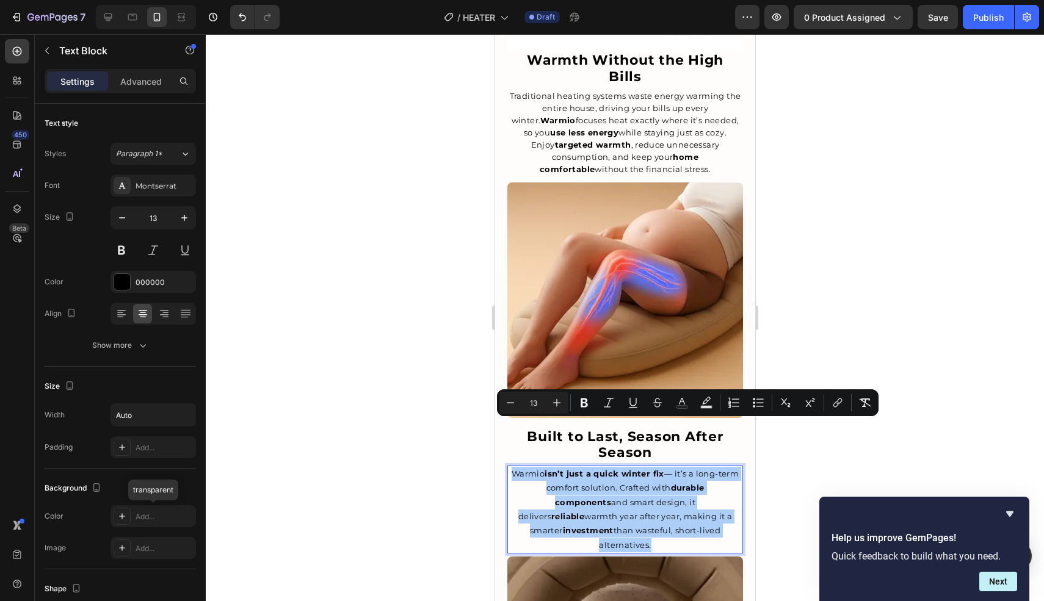
click at [414, 403] on div at bounding box center [625, 317] width 838 height 567
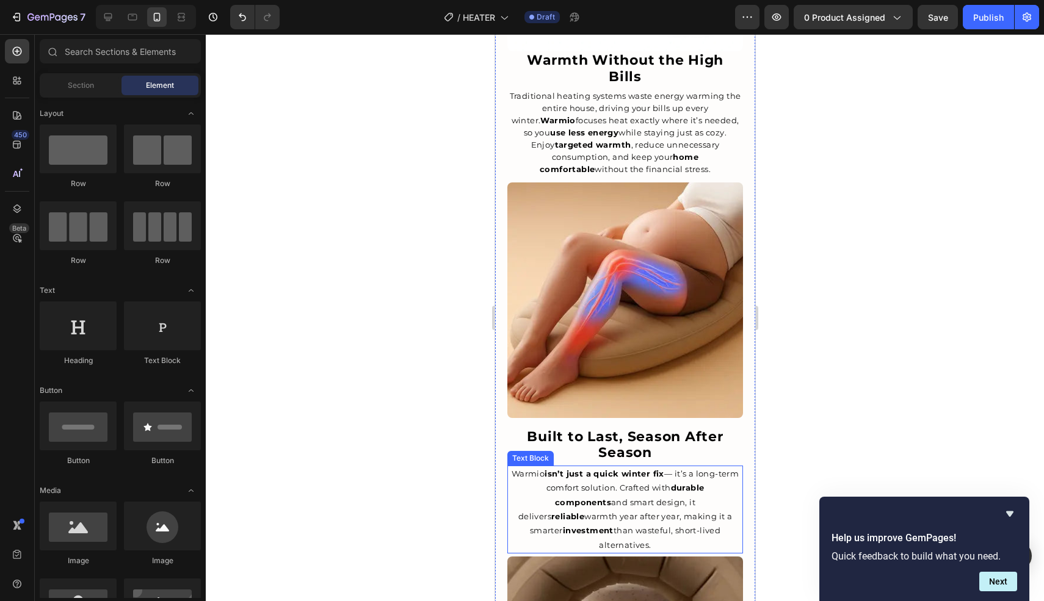
click at [615, 467] on p "Warmio isn’t just a quick winter fix — it’s a long-term comfort solution. Craft…" at bounding box center [624, 509] width 233 height 85
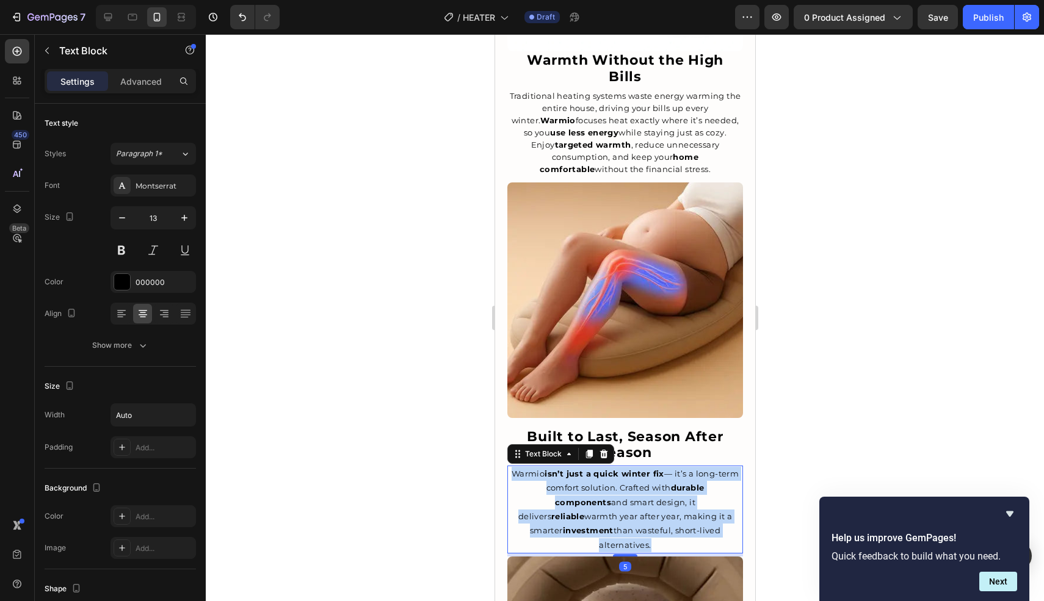
click at [615, 467] on p "Warmio isn’t just a quick winter fix — it’s a long-term comfort solution. Craft…" at bounding box center [624, 509] width 233 height 85
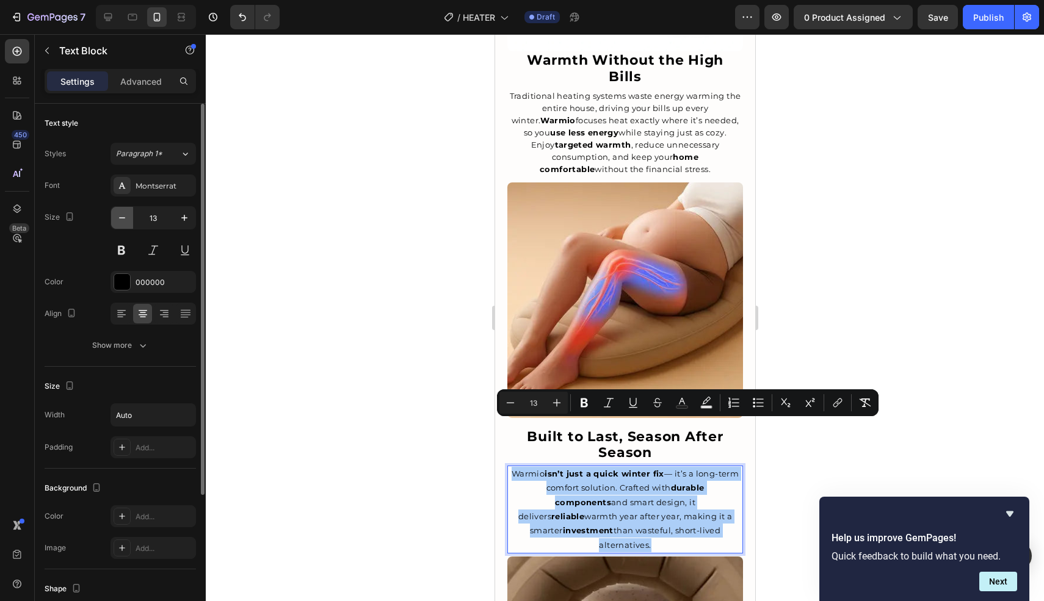
click at [123, 215] on icon "button" at bounding box center [122, 218] width 12 height 12
type input "12"
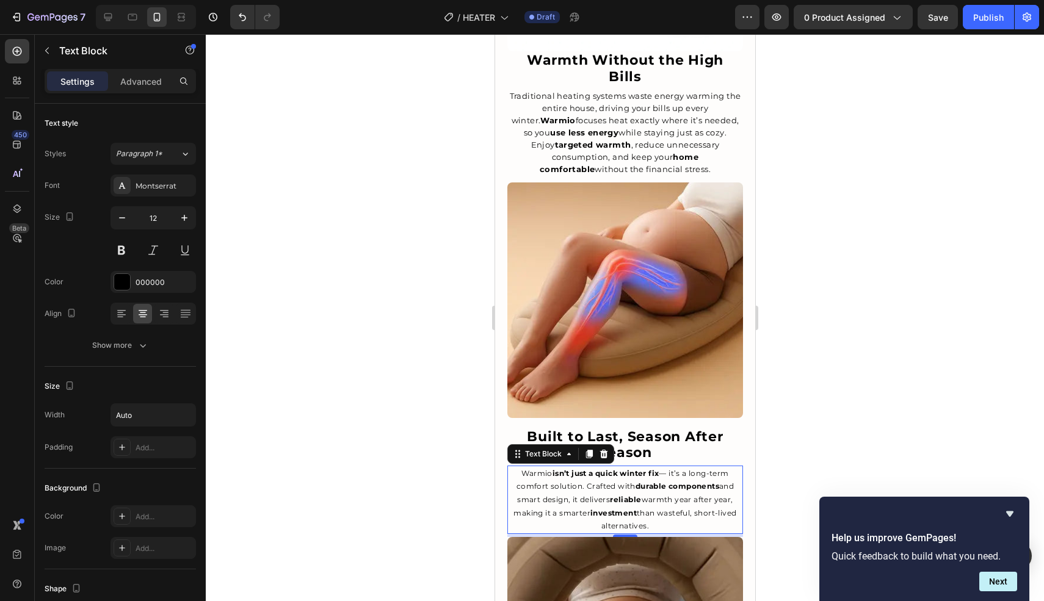
click at [627, 467] on p "Warmio isn’t just a quick winter fix — it’s a long-term comfort solution. Craft…" at bounding box center [624, 500] width 233 height 66
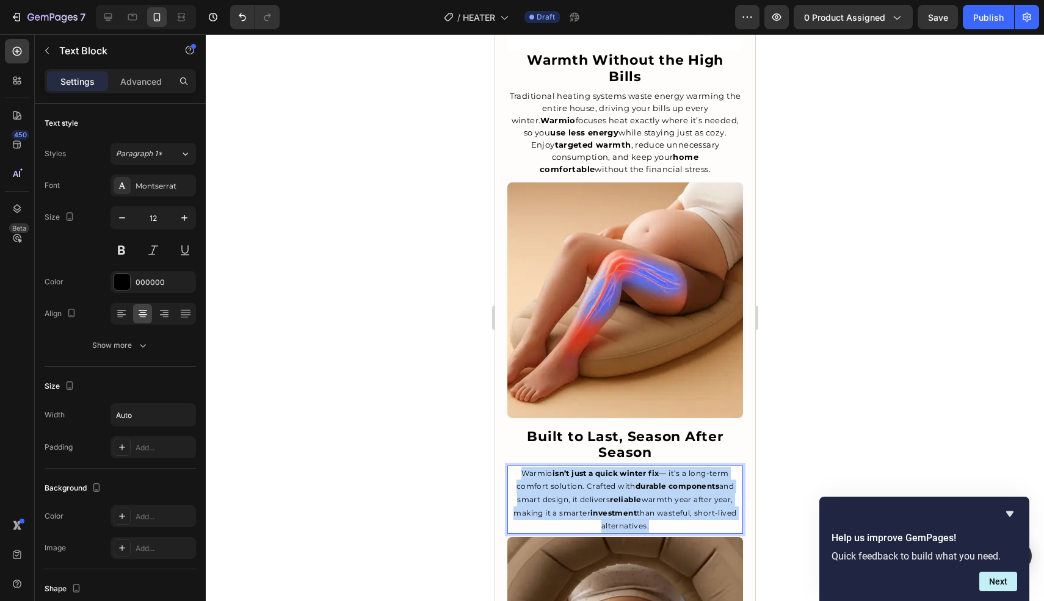
click at [627, 467] on p "Warmio isn’t just a quick winter fix — it’s a long-term comfort solution. Craft…" at bounding box center [624, 500] width 233 height 66
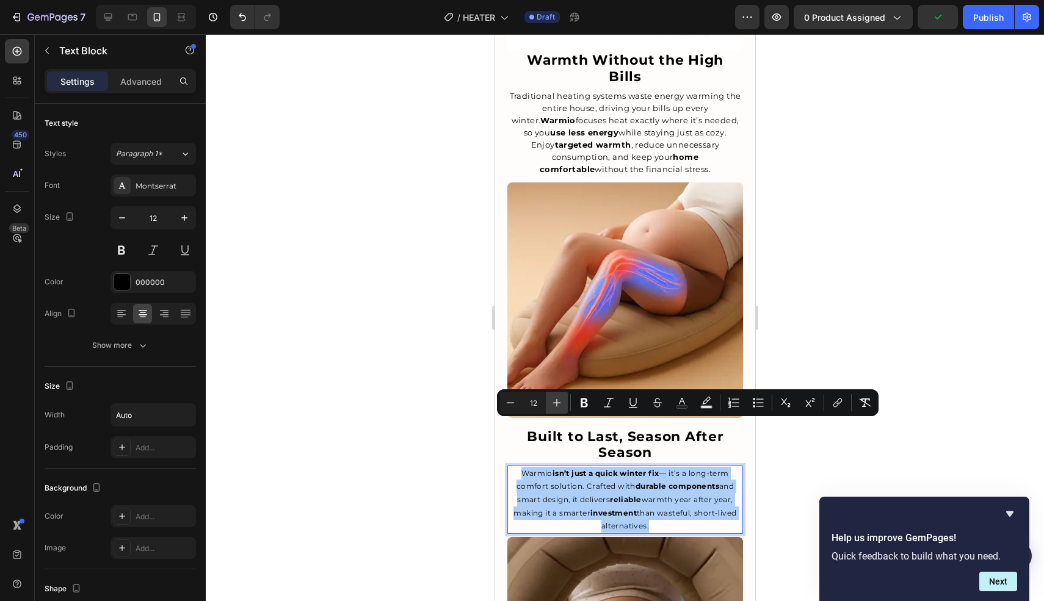
click at [555, 402] on icon "Editor contextual toolbar" at bounding box center [557, 403] width 12 height 12
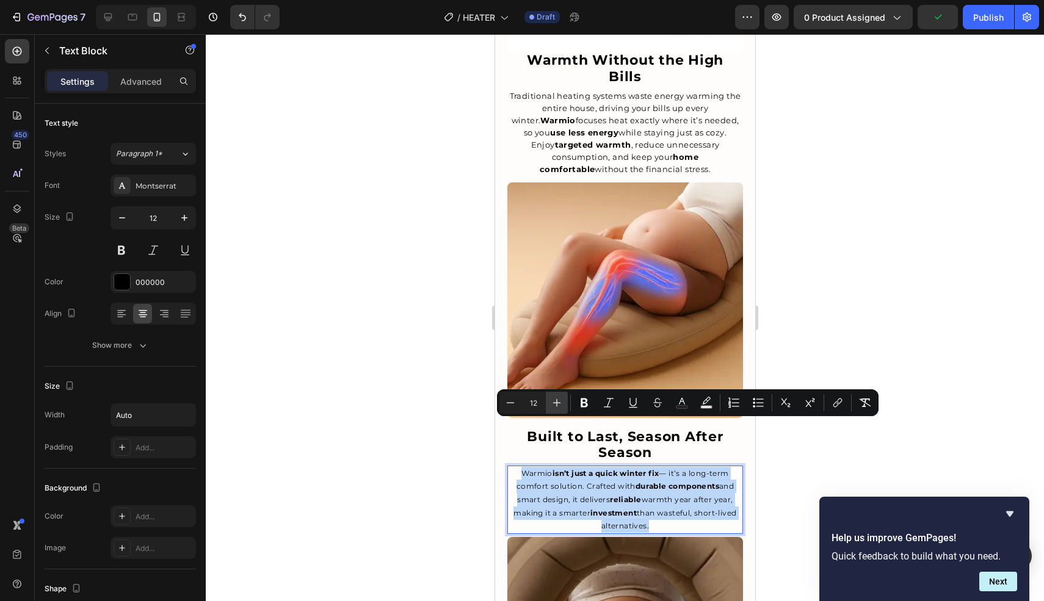
type input "13"
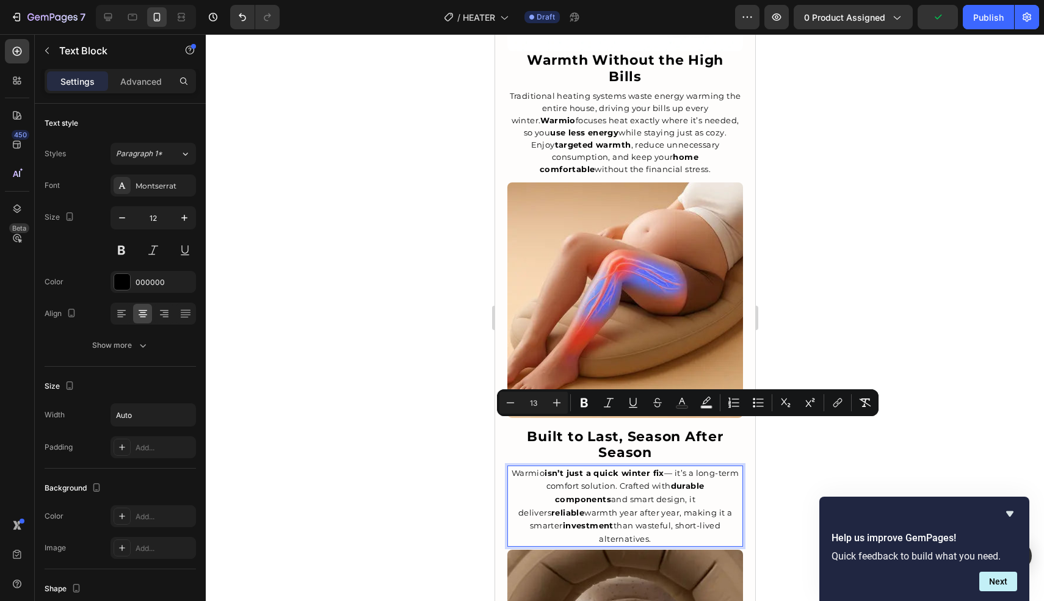
click at [454, 418] on div at bounding box center [625, 317] width 838 height 567
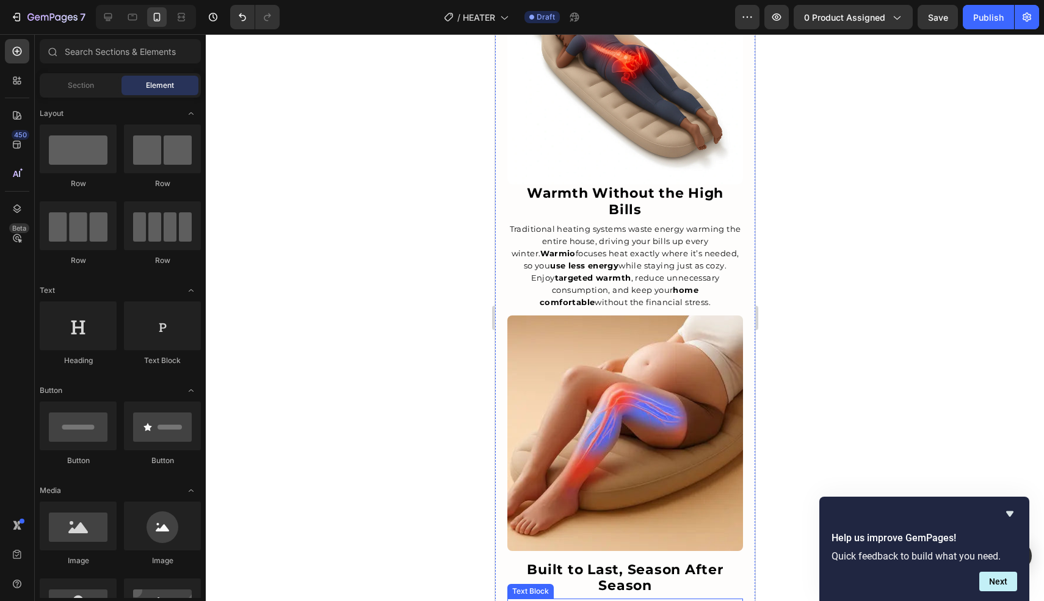
scroll to position [1253, 0]
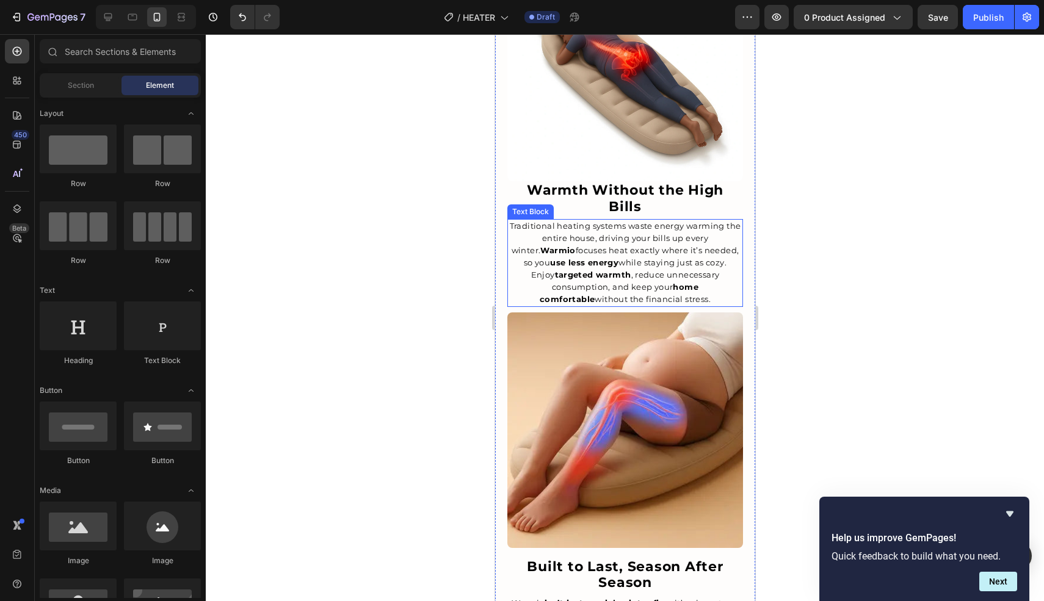
click at [609, 221] on span "Traditional heating systems waste energy warming the entire house, driving your…" at bounding box center [624, 262] width 231 height 83
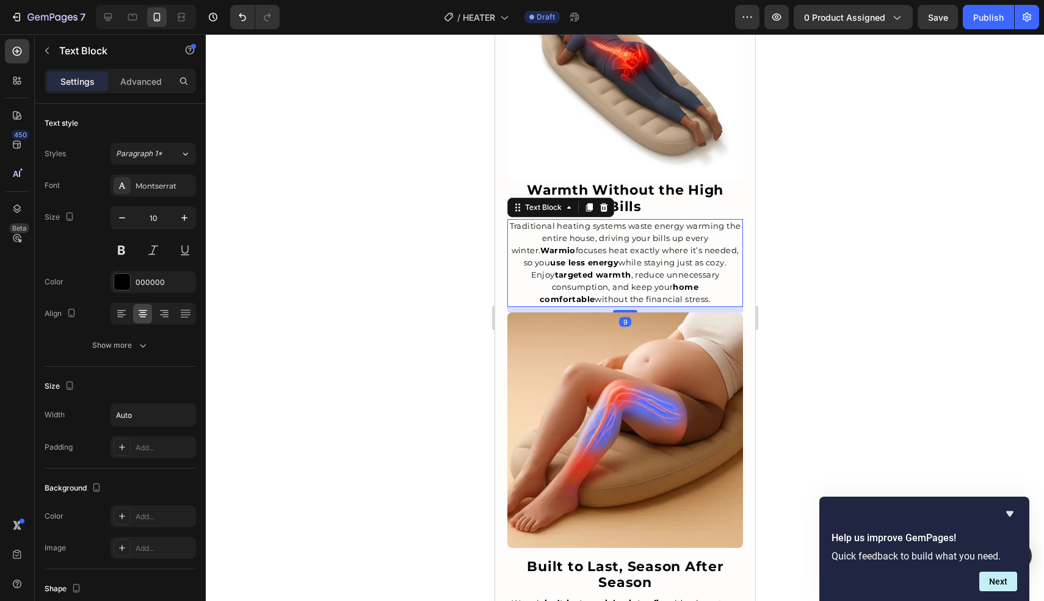
click at [609, 221] on span "Traditional heating systems waste energy warming the entire house, driving your…" at bounding box center [624, 262] width 231 height 83
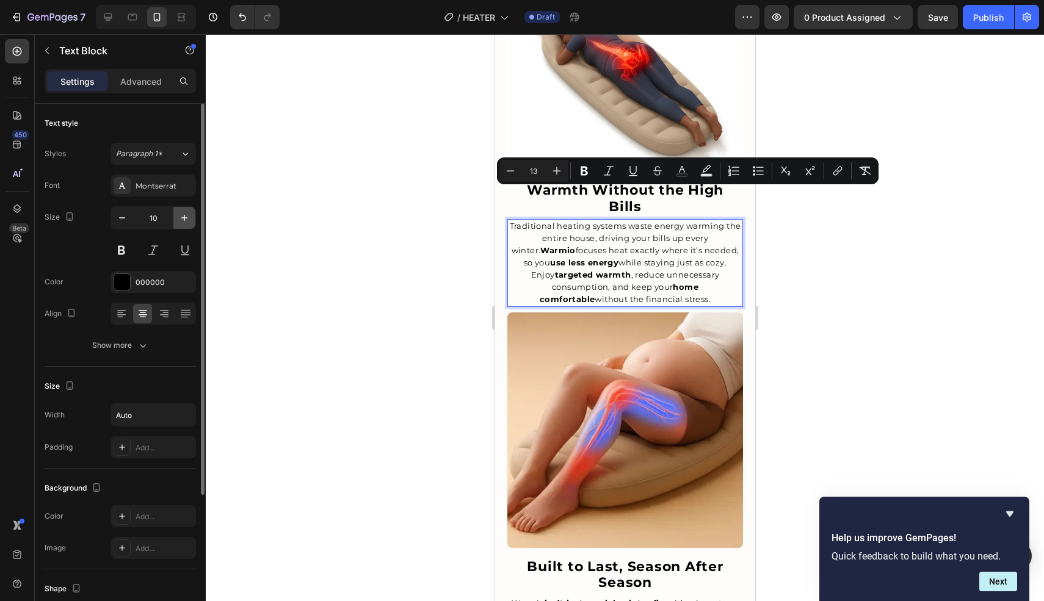
click at [178, 214] on icon "button" at bounding box center [184, 218] width 12 height 12
type input "11"
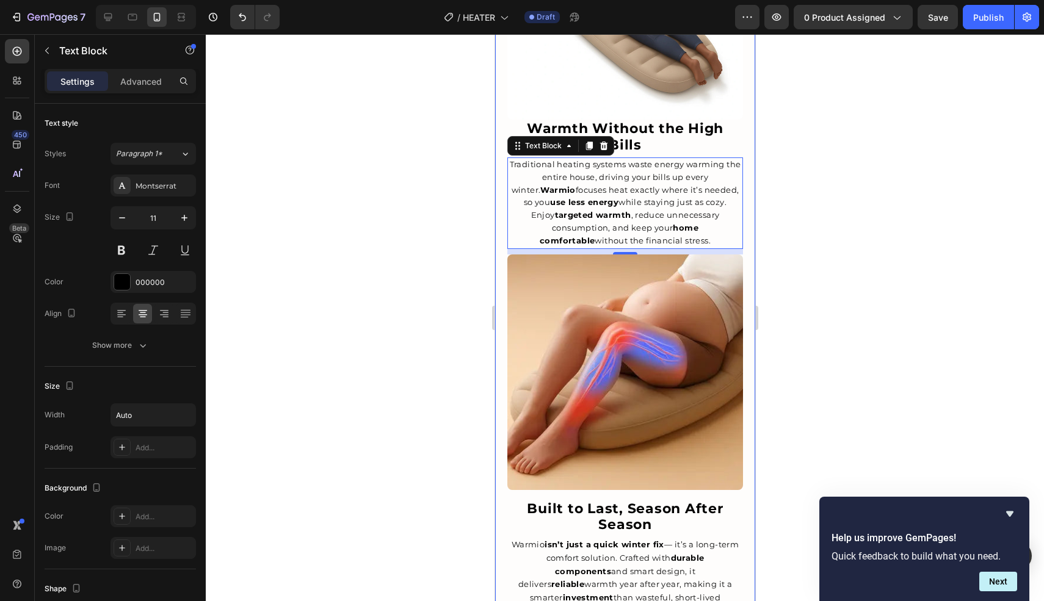
scroll to position [1314, 0]
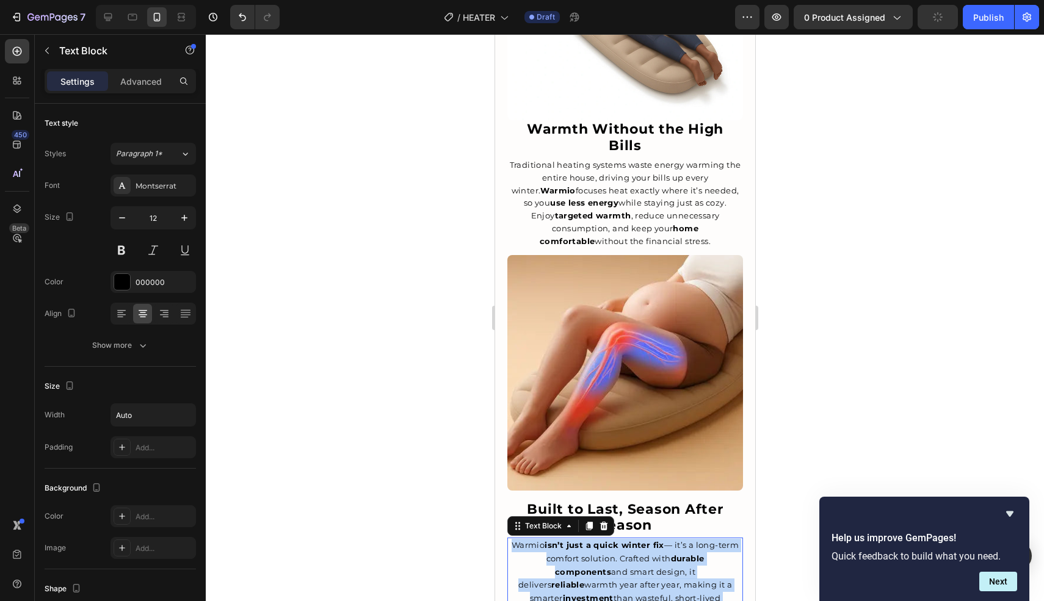
click at [656, 539] on p "Warmio isn’t just a quick winter fix — it’s a long-term comfort solution. Craft…" at bounding box center [624, 578] width 233 height 79
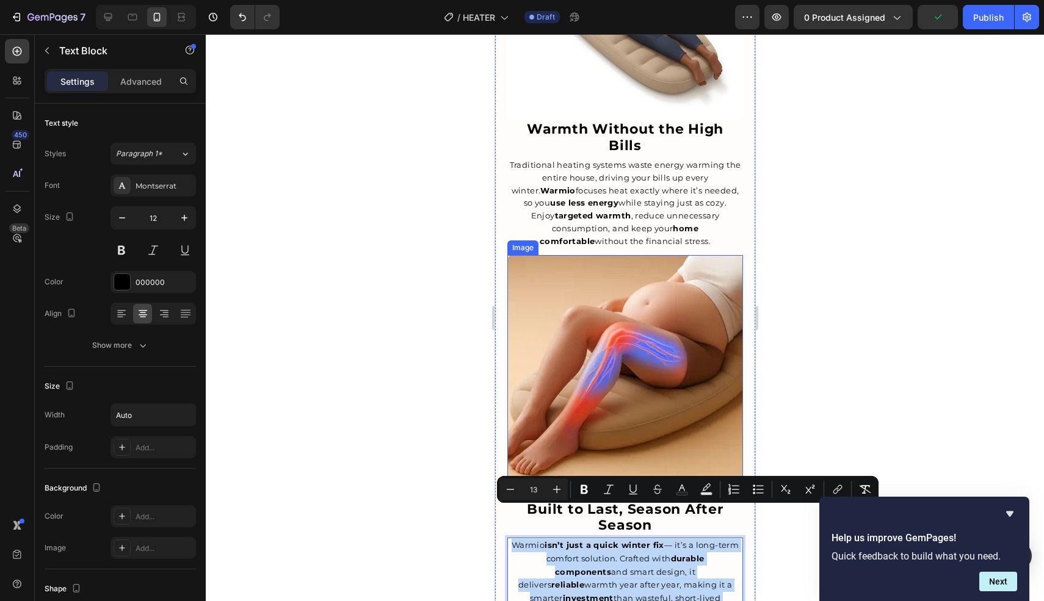
scroll to position [1188, 0]
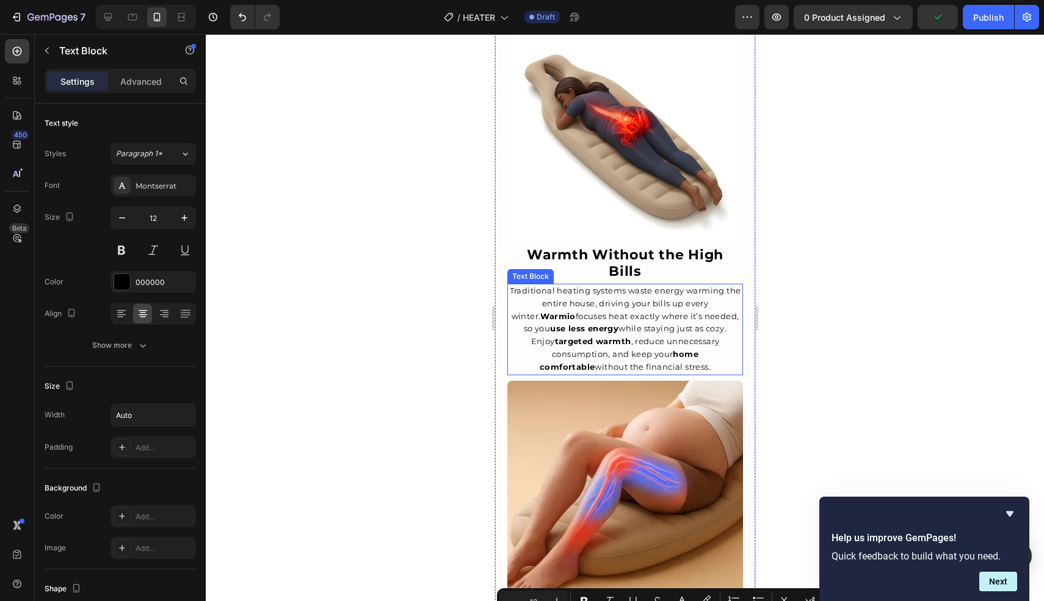
click at [590, 290] on p "Traditional heating systems waste energy warming the entire house, driving your…" at bounding box center [624, 329] width 233 height 89
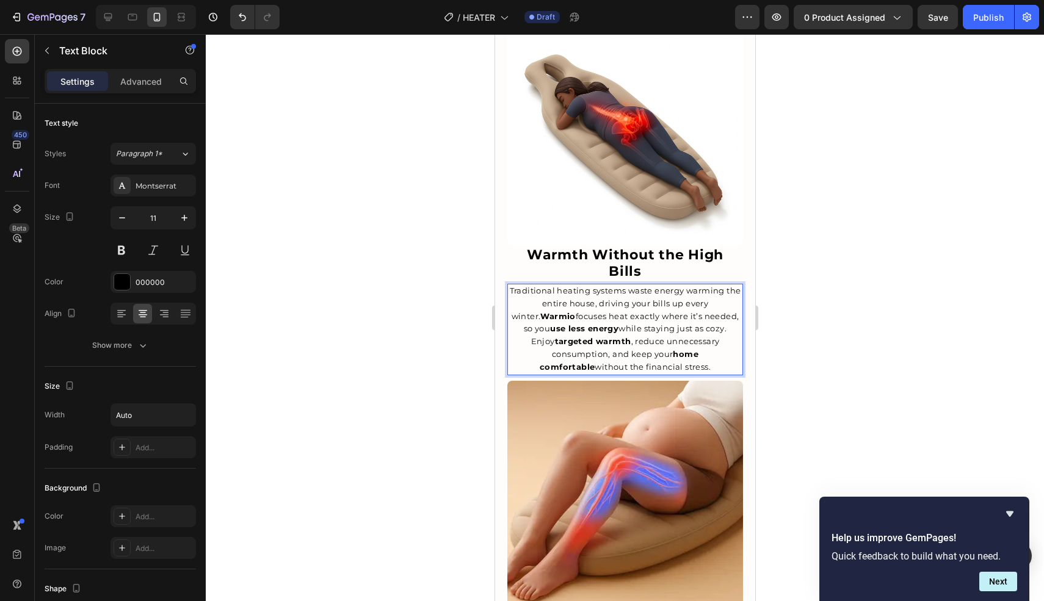
click at [590, 290] on p "Traditional heating systems waste energy warming the entire house, driving your…" at bounding box center [624, 329] width 233 height 89
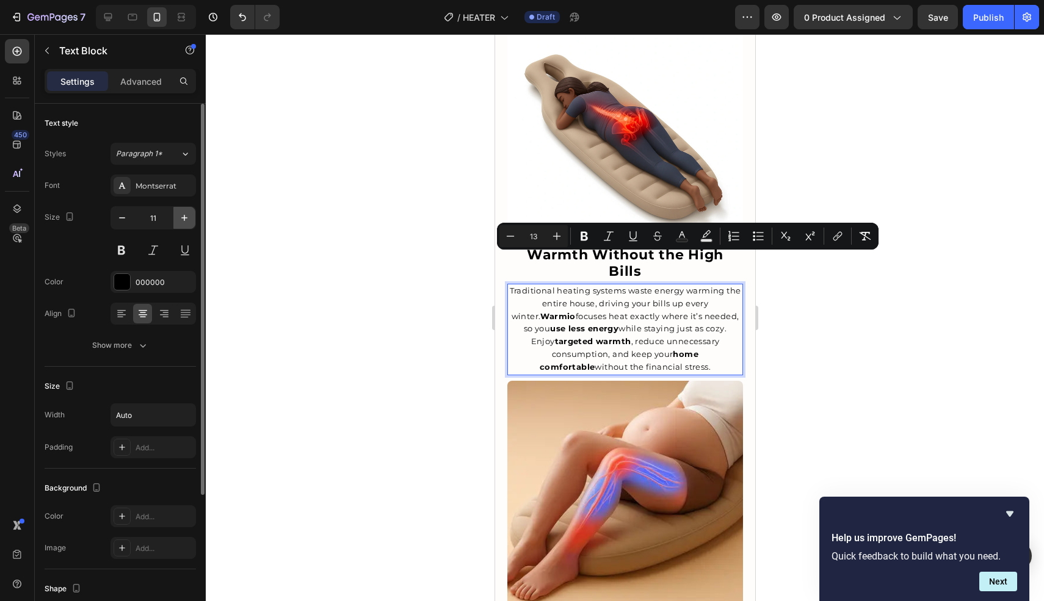
click at [186, 220] on icon "button" at bounding box center [184, 218] width 12 height 12
type input "12"
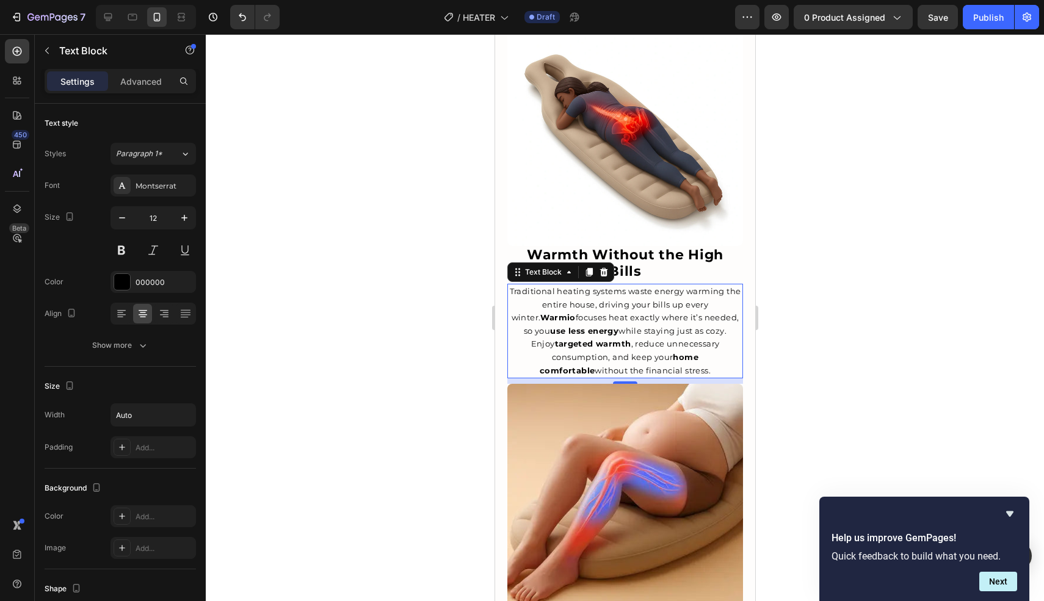
drag, startPoint x: 395, startPoint y: 239, endPoint x: 409, endPoint y: 242, distance: 14.2
click at [395, 239] on div at bounding box center [625, 317] width 838 height 567
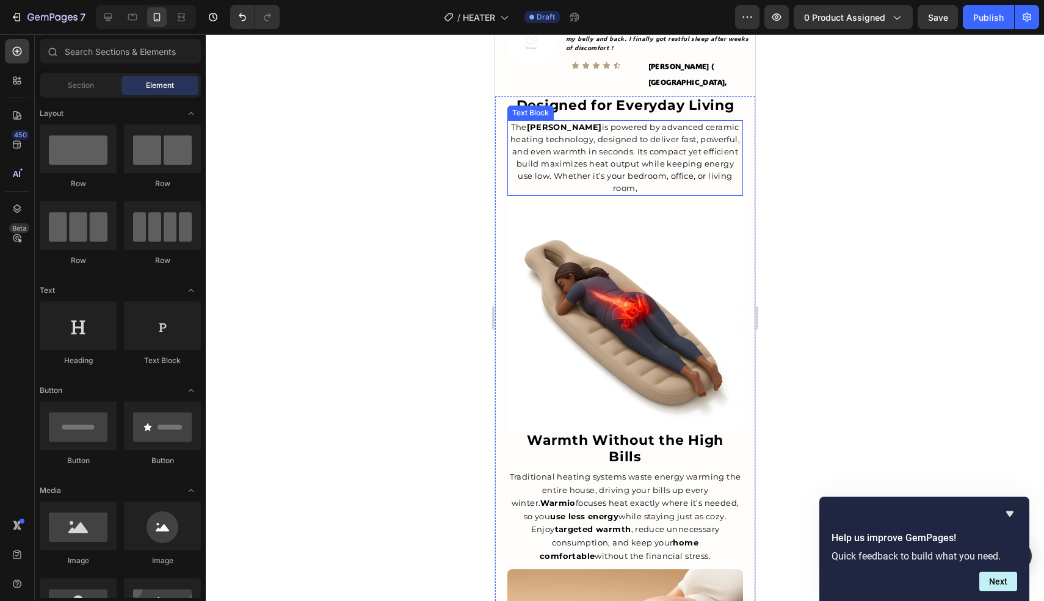
click at [612, 145] on span "The Warmio Heater is powered by advanced ceramic heating technology, designed t…" at bounding box center [625, 157] width 230 height 71
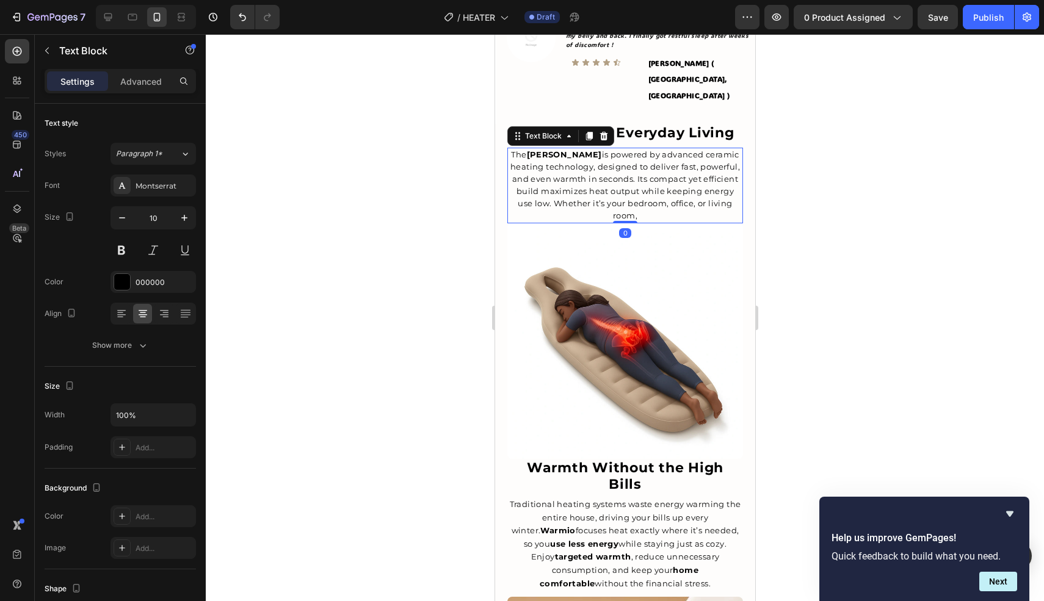
click at [612, 150] on span "The Warmio Heater is powered by advanced ceramic heating technology, designed t…" at bounding box center [625, 185] width 230 height 71
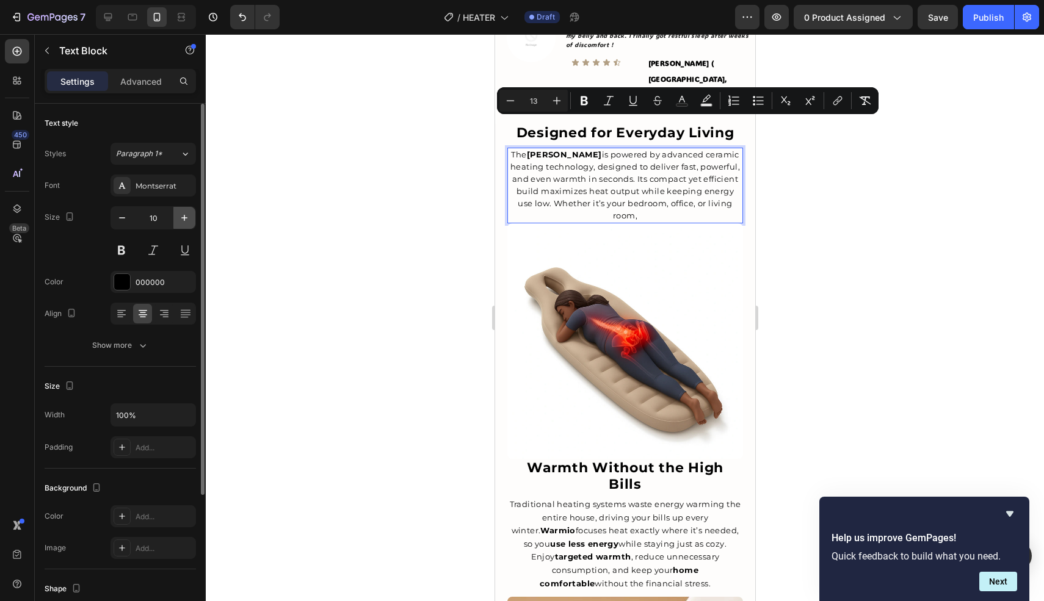
click at [183, 220] on icon "button" at bounding box center [184, 218] width 12 height 12
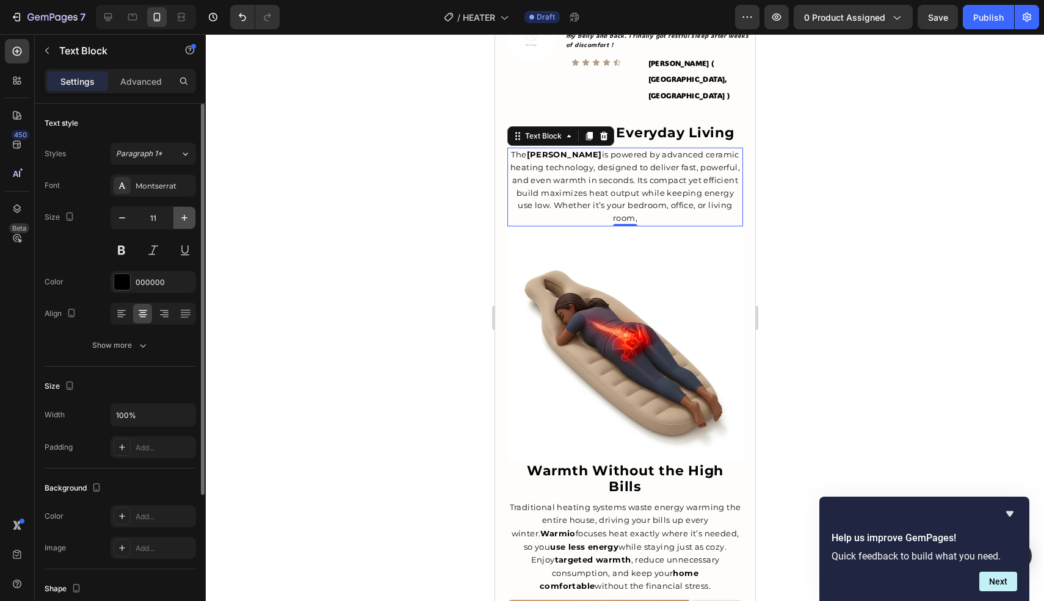
click at [183, 220] on icon "button" at bounding box center [184, 218] width 12 height 12
type input "12"
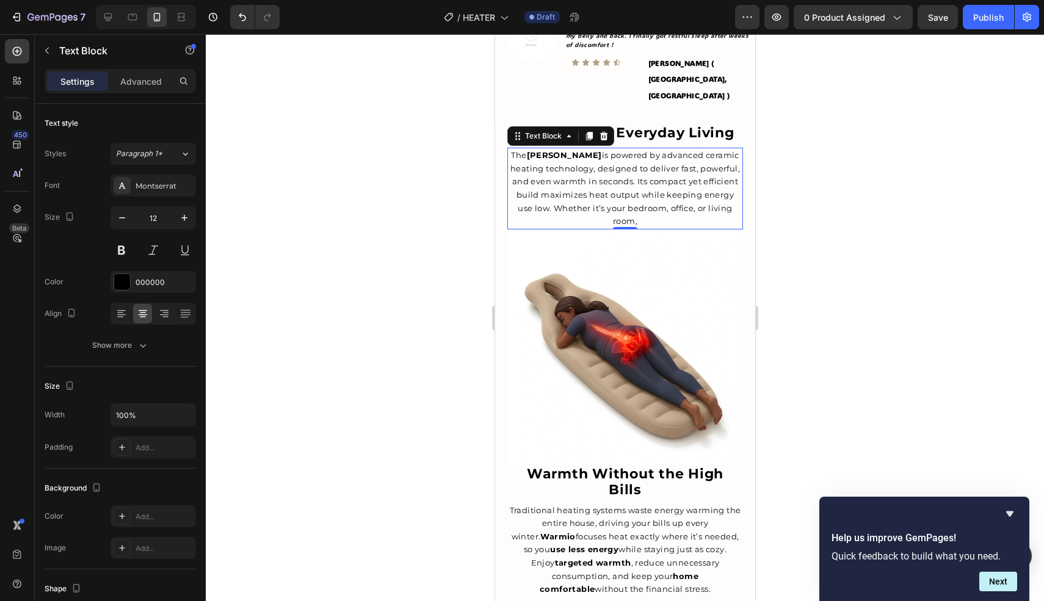
click at [380, 196] on div at bounding box center [625, 317] width 838 height 567
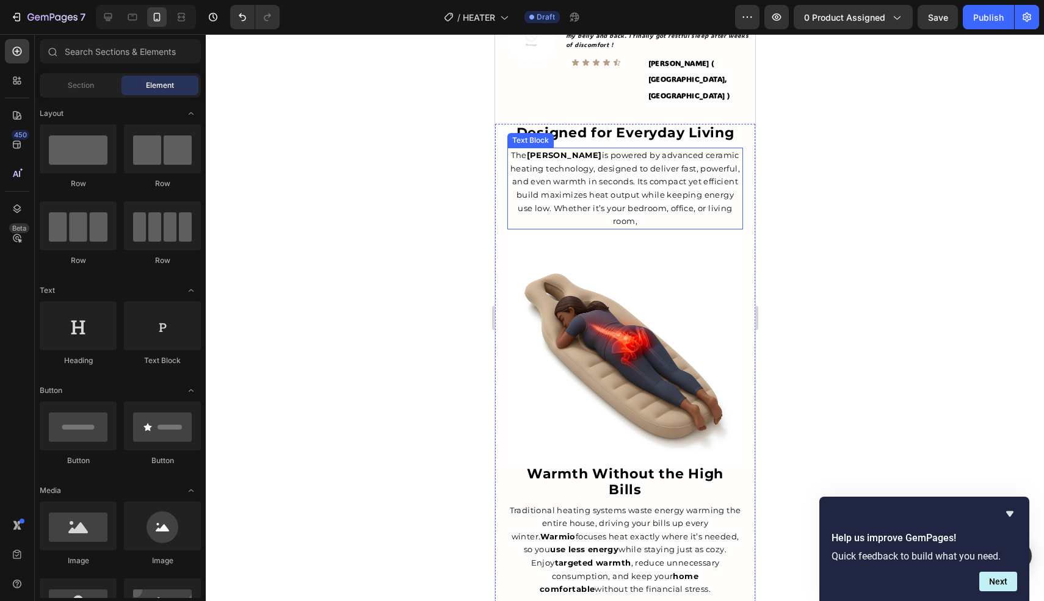
click at [645, 150] on span "The Warmio Heater is powered by advanced ceramic heating technology, designed t…" at bounding box center [625, 188] width 230 height 76
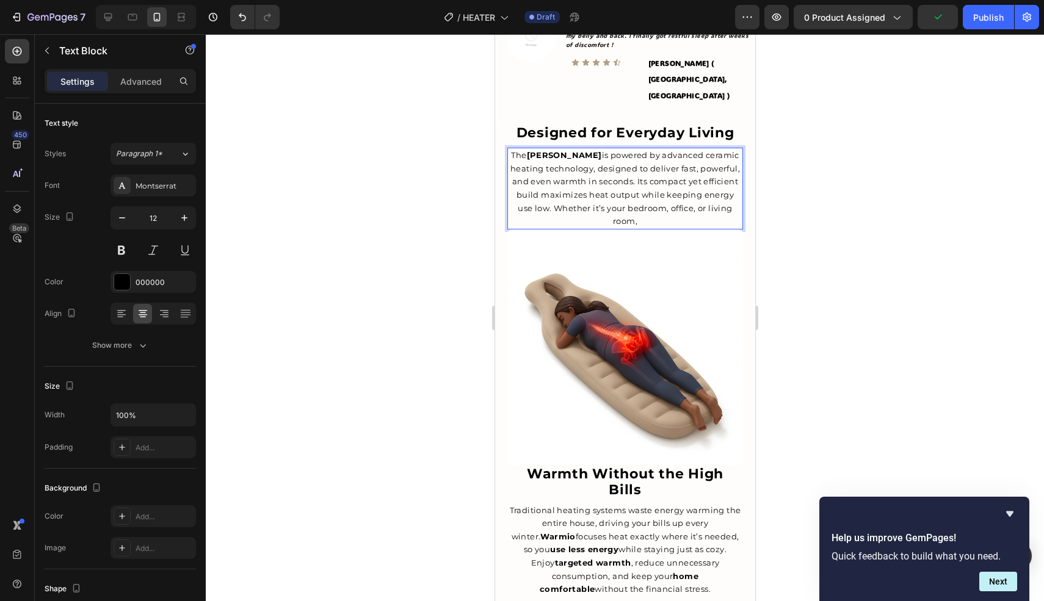
drag, startPoint x: 660, startPoint y: 125, endPoint x: 736, endPoint y: 123, distance: 76.3
click at [734, 150] on span "The Warmio Heater is powered by advanced ceramic heating technology, designed t…" at bounding box center [625, 188] width 230 height 76
drag, startPoint x: 735, startPoint y: 125, endPoint x: 660, endPoint y: 126, distance: 75.1
click at [660, 150] on span "The Warmio Heater is powered by advanced ceramic heating technology, designed t…" at bounding box center [625, 188] width 230 height 76
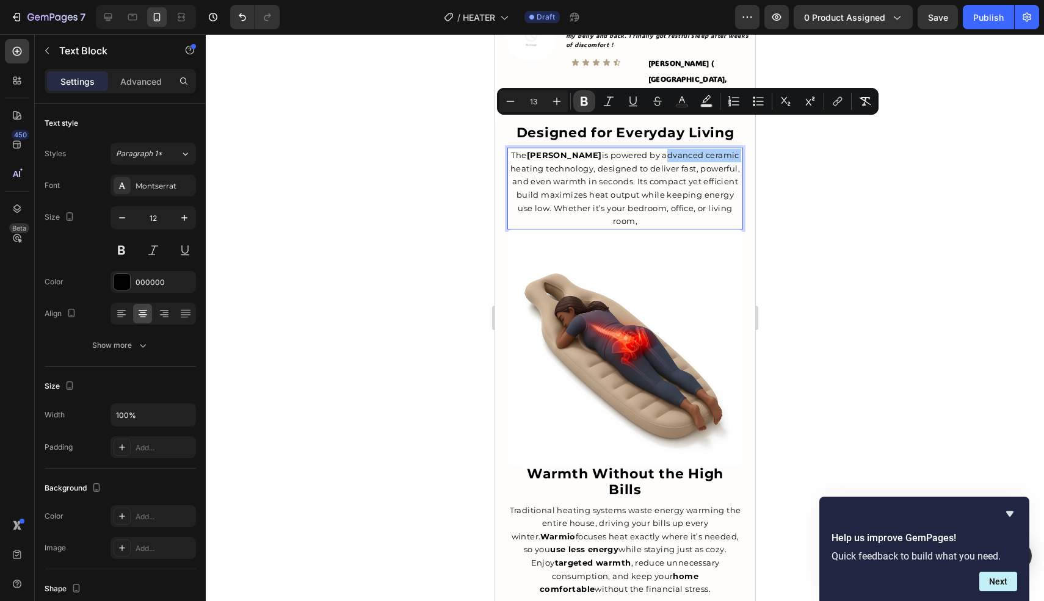
click at [583, 101] on icon "Editor contextual toolbar" at bounding box center [583, 101] width 7 height 9
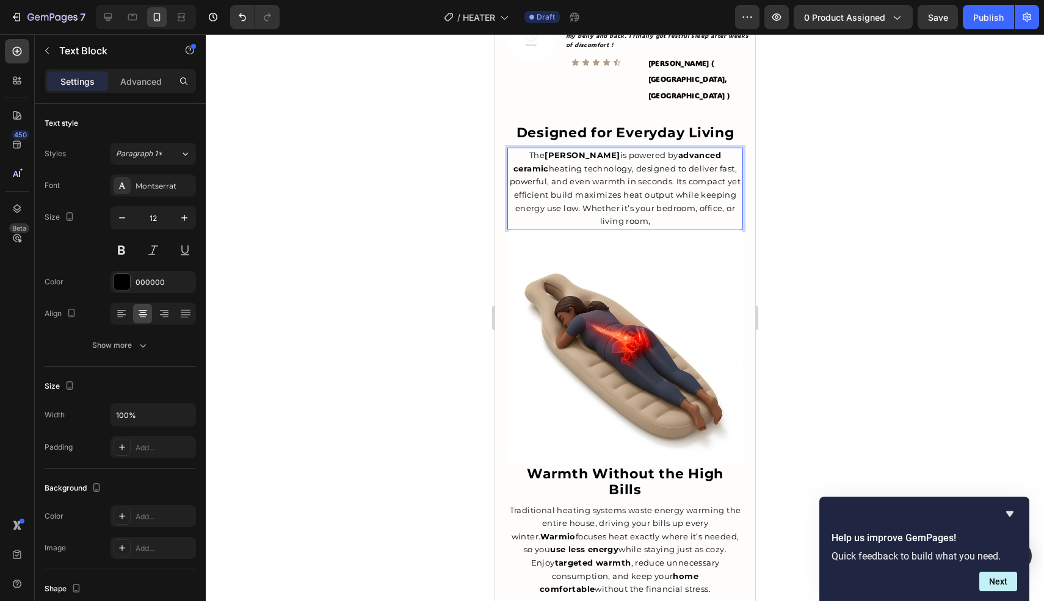
click at [584, 149] on p "The Warmio Heater is powered by advanced ceramic heating technology, designed t…" at bounding box center [624, 188] width 233 height 79
drag, startPoint x: 544, startPoint y: 139, endPoint x: 591, endPoint y: 142, distance: 46.5
click at [591, 150] on span "The Warmio Heater is powered by advanced ceramic heating technology, designed t…" at bounding box center [624, 188] width 231 height 76
click at [576, 150] on span "The Warmio Heater is powered by advanced ceramic heating technology, designed t…" at bounding box center [624, 188] width 231 height 76
drag, startPoint x: 598, startPoint y: 139, endPoint x: 635, endPoint y: 140, distance: 37.3
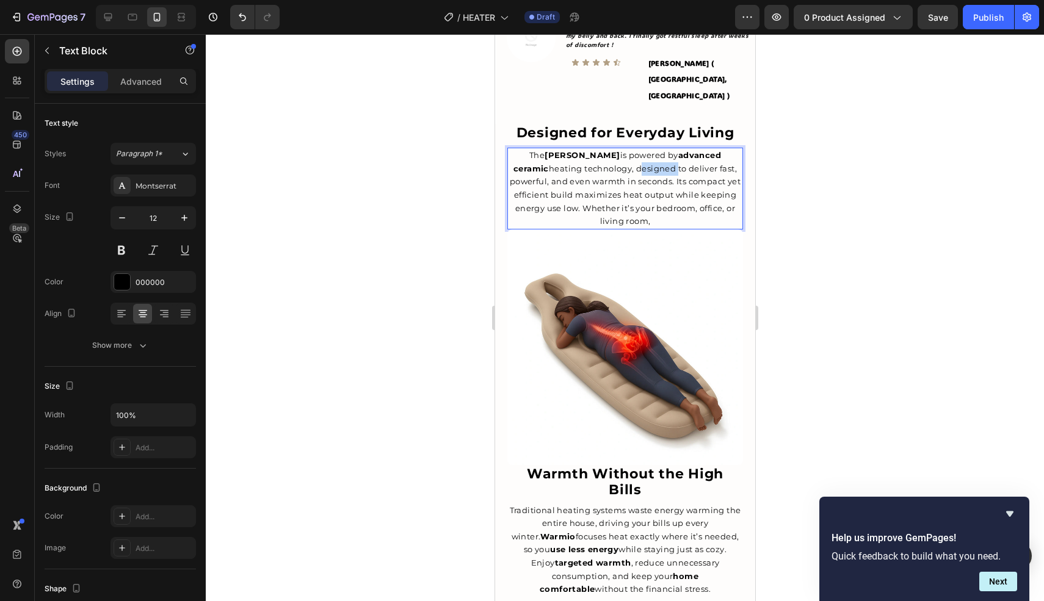
click at [635, 150] on span "The Warmio Heater is powered by advanced ceramic heating technology, designed t…" at bounding box center [624, 188] width 231 height 76
click at [623, 150] on span "The Warmio Heater is powered by advanced ceramic heating technology, designed t…" at bounding box center [624, 188] width 231 height 76
click at [607, 150] on span "The Warmio Heater is powered by advanced ceramic heating technology, designed t…" at bounding box center [624, 188] width 231 height 76
click at [598, 150] on span "The Warmio Heater is powered by advanced ceramic heating technology, designed t…" at bounding box center [624, 188] width 231 height 76
drag, startPoint x: 598, startPoint y: 139, endPoint x: 631, endPoint y: 139, distance: 33.0
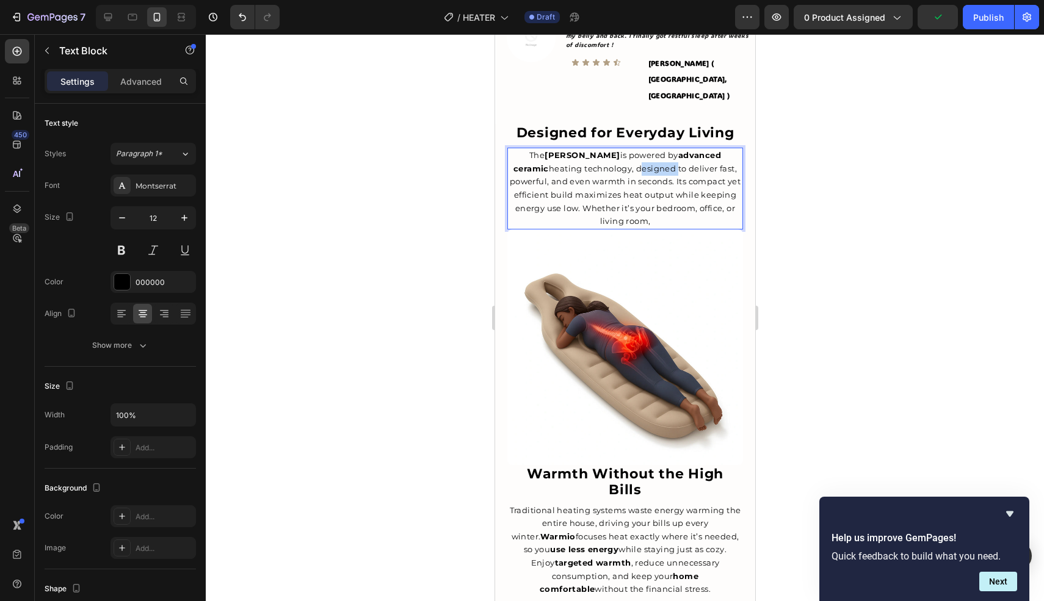
click at [631, 150] on span "The Warmio Heater is powered by advanced ceramic heating technology, designed t…" at bounding box center [624, 188] width 231 height 76
click at [562, 150] on span "The Warmio Heater is powered by advanced ceramic heating technology, designed t…" at bounding box center [624, 188] width 231 height 76
click at [510, 149] on p "The Warmio Heater is powered by advanced ceramic heating technology, designed t…" at bounding box center [624, 188] width 233 height 79
click at [610, 150] on span "The Warmio Heater is powered by advanced ceramic heating technology, designed t…" at bounding box center [624, 188] width 231 height 76
drag, startPoint x: 598, startPoint y: 139, endPoint x: 635, endPoint y: 137, distance: 36.6
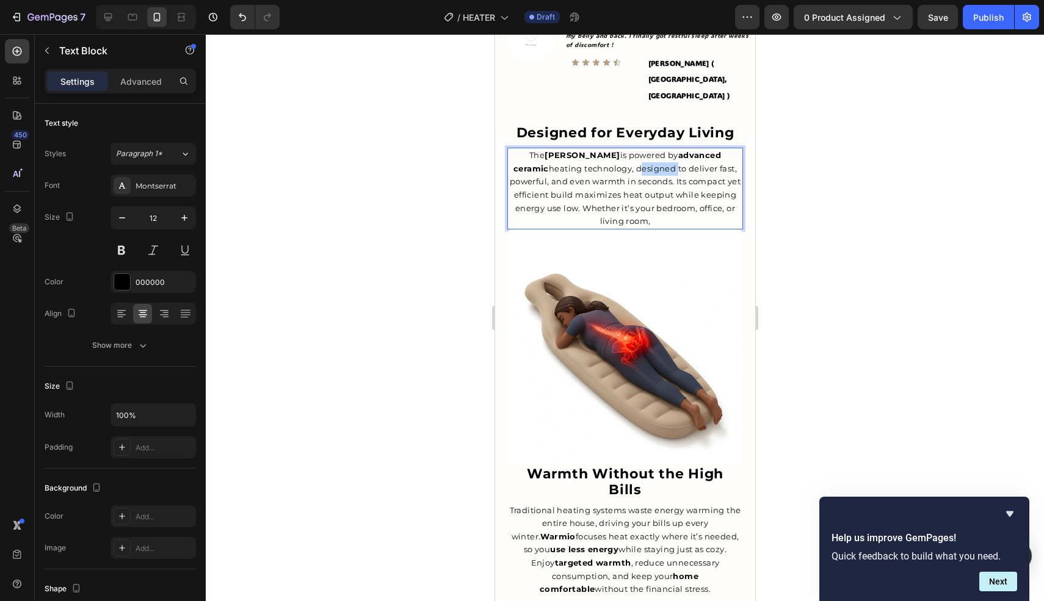
click at [635, 150] on span "The Warmio Heater is powered by advanced ceramic heating technology, designed t…" at bounding box center [624, 188] width 231 height 76
drag, startPoint x: 870, startPoint y: 120, endPoint x: 783, endPoint y: 126, distance: 86.9
click at [870, 120] on div at bounding box center [625, 317] width 838 height 567
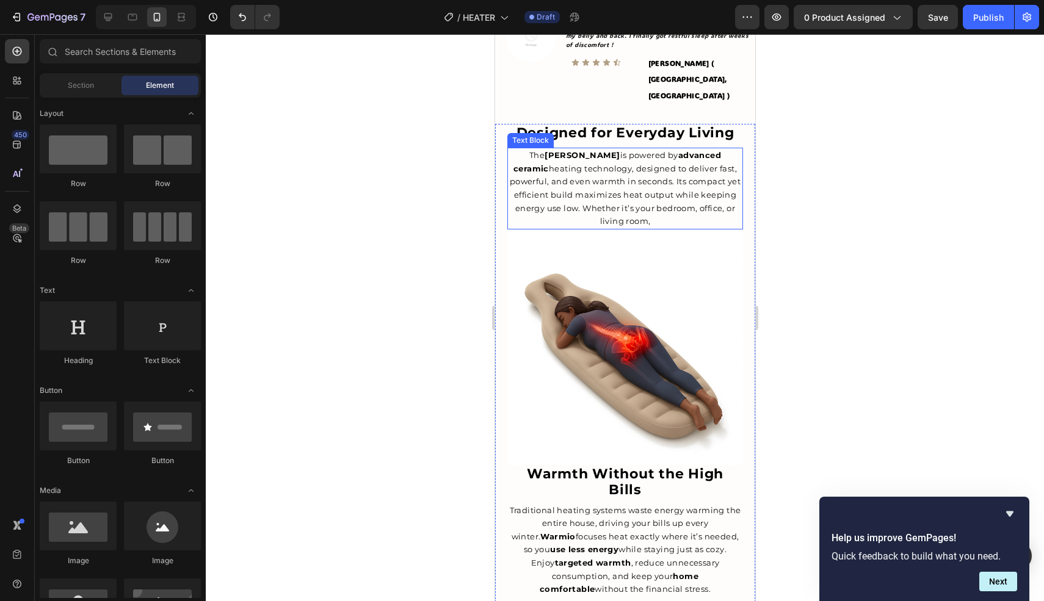
click at [603, 150] on span "The Warmio Heater is powered by advanced ceramic heating technology, designed t…" at bounding box center [624, 188] width 231 height 76
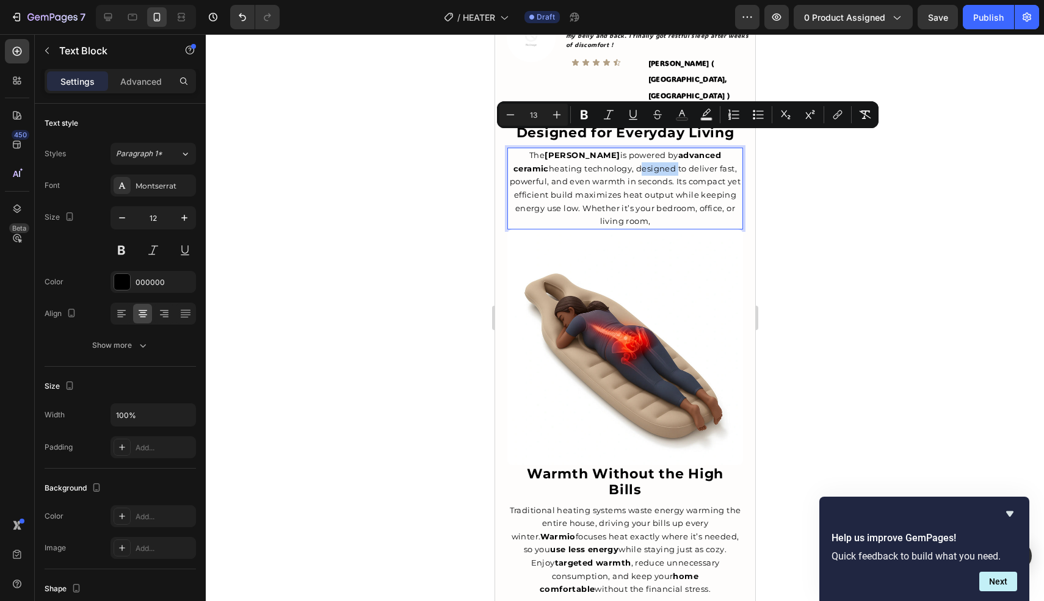
drag, startPoint x: 597, startPoint y: 138, endPoint x: 613, endPoint y: 138, distance: 16.5
click at [613, 150] on span "The Warmio Heater is powered by advanced ceramic heating technology, designed t…" at bounding box center [624, 188] width 231 height 76
click at [583, 117] on icon "Editor contextual toolbar" at bounding box center [584, 115] width 12 height 12
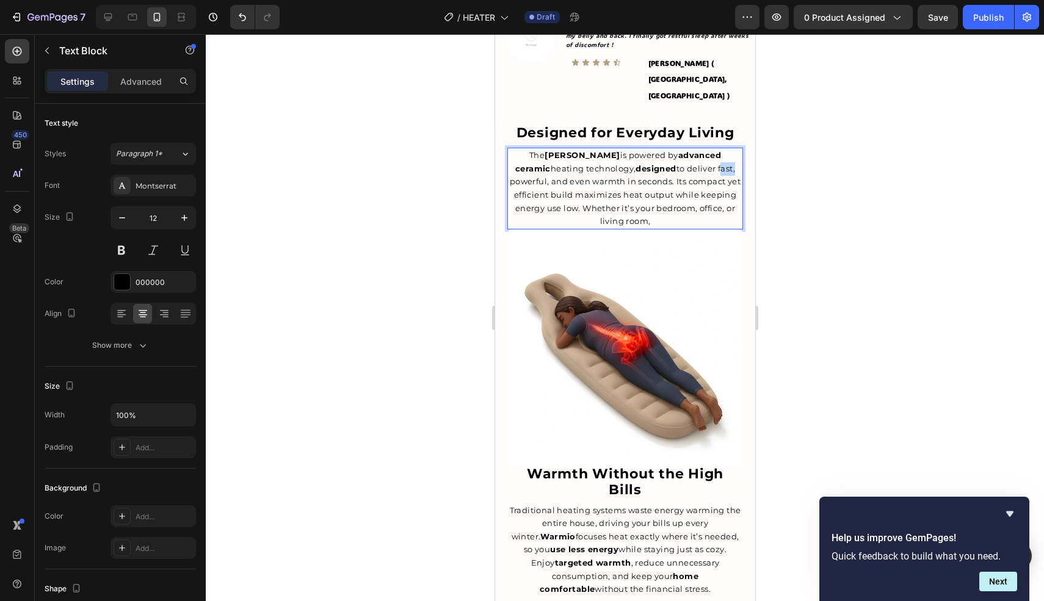
drag, startPoint x: 681, startPoint y: 139, endPoint x: 696, endPoint y: 139, distance: 15.3
click at [696, 150] on span "The Warmio Heater is powered by advanced ceramic heating technology, designed t…" at bounding box center [624, 188] width 231 height 76
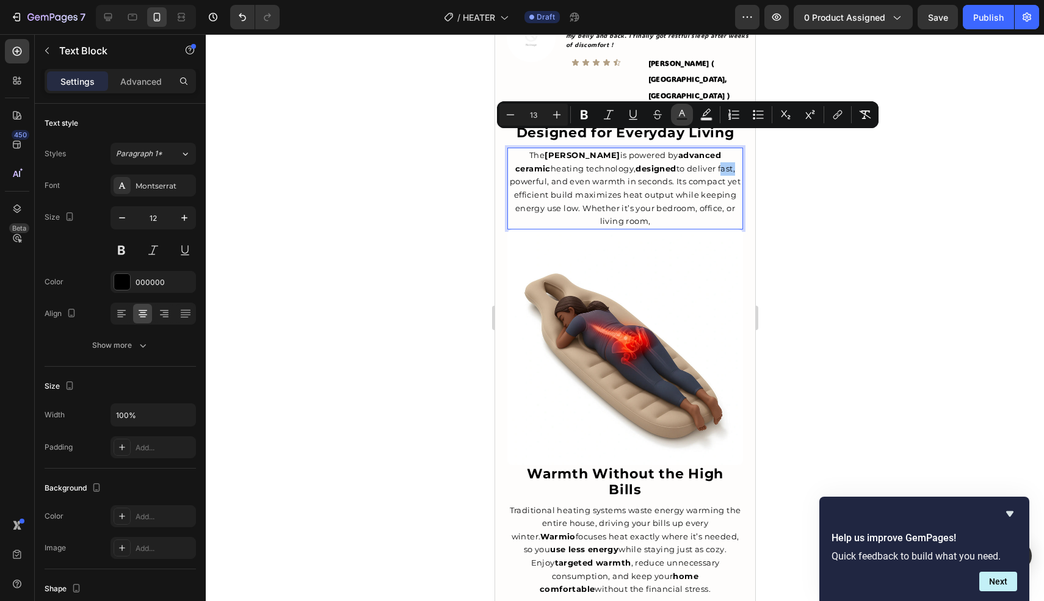
drag, startPoint x: 587, startPoint y: 109, endPoint x: 677, endPoint y: 123, distance: 90.7
click at [589, 110] on icon "Editor contextual toolbar" at bounding box center [584, 115] width 12 height 12
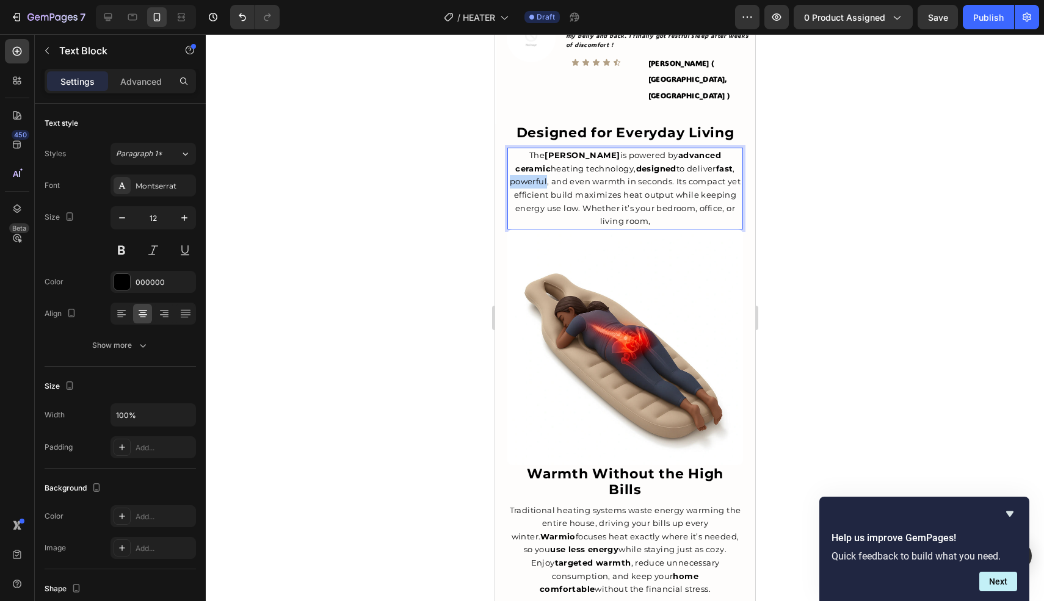
drag, startPoint x: 703, startPoint y: 140, endPoint x: 737, endPoint y: 142, distance: 34.2
click at [737, 150] on span "The Warmio Heater is powered by advanced ceramic heating technology, designed t…" at bounding box center [624, 188] width 231 height 76
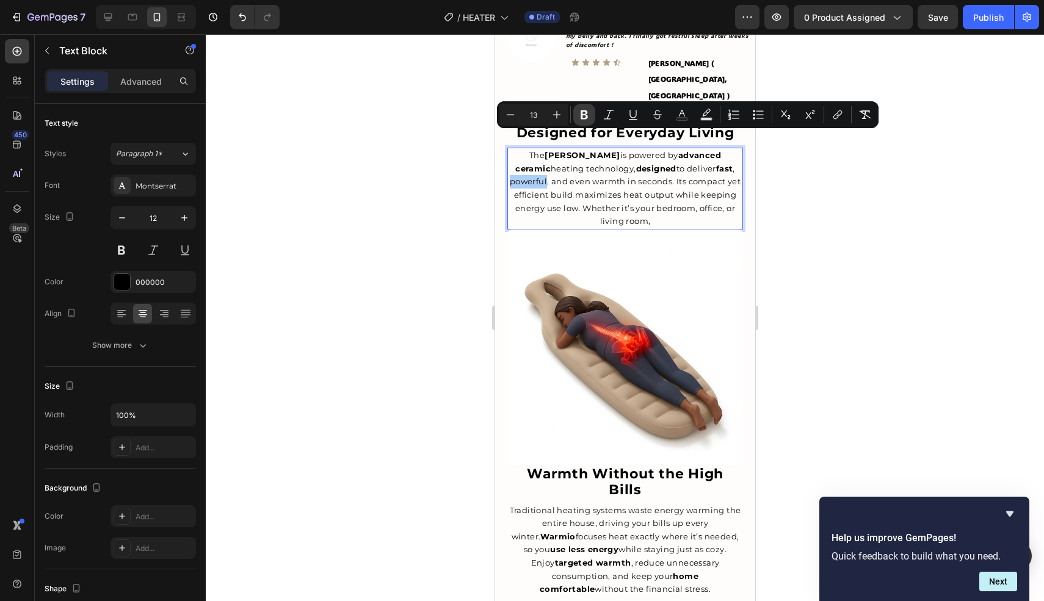
click at [584, 109] on icon "Editor contextual toolbar" at bounding box center [584, 115] width 12 height 12
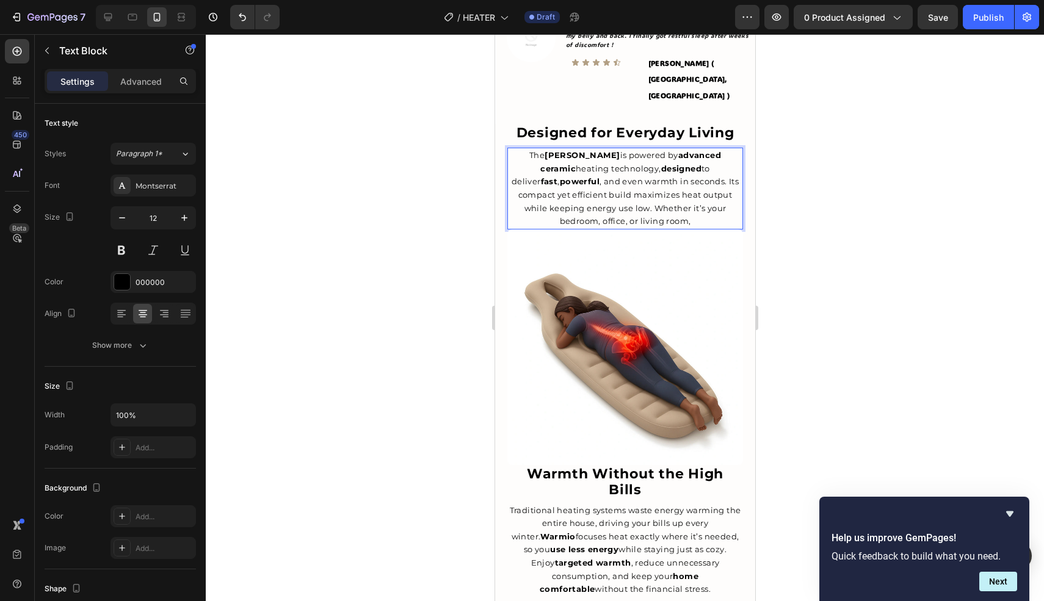
click at [588, 154] on span "The Warmio Heater is powered by advanced ceramic heating technology, designed t…" at bounding box center [624, 188] width 227 height 76
drag, startPoint x: 587, startPoint y: 153, endPoint x: 631, endPoint y: 156, distance: 43.4
click at [631, 156] on span "The Warmio Heater is powered by advanced ceramic heating technology, designed t…" at bounding box center [624, 188] width 227 height 76
click at [607, 151] on span "The Warmio Heater is powered by advanced ceramic heating technology, designed t…" at bounding box center [624, 188] width 227 height 76
click at [820, 187] on div at bounding box center [625, 317] width 838 height 567
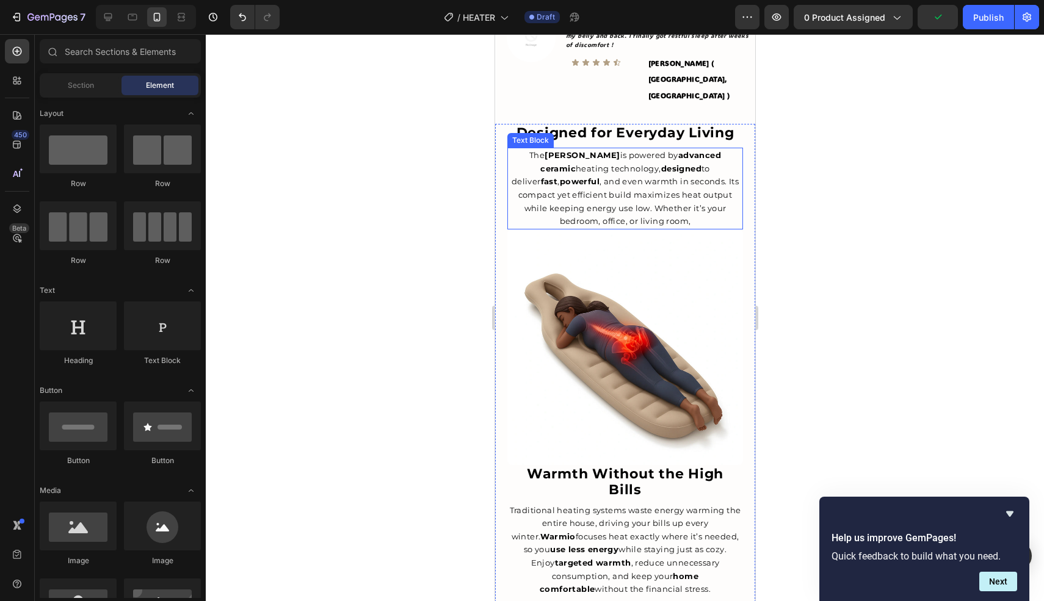
click at [631, 153] on span "The Warmio Heater is powered by advanced ceramic heating technology, designed t…" at bounding box center [624, 188] width 227 height 76
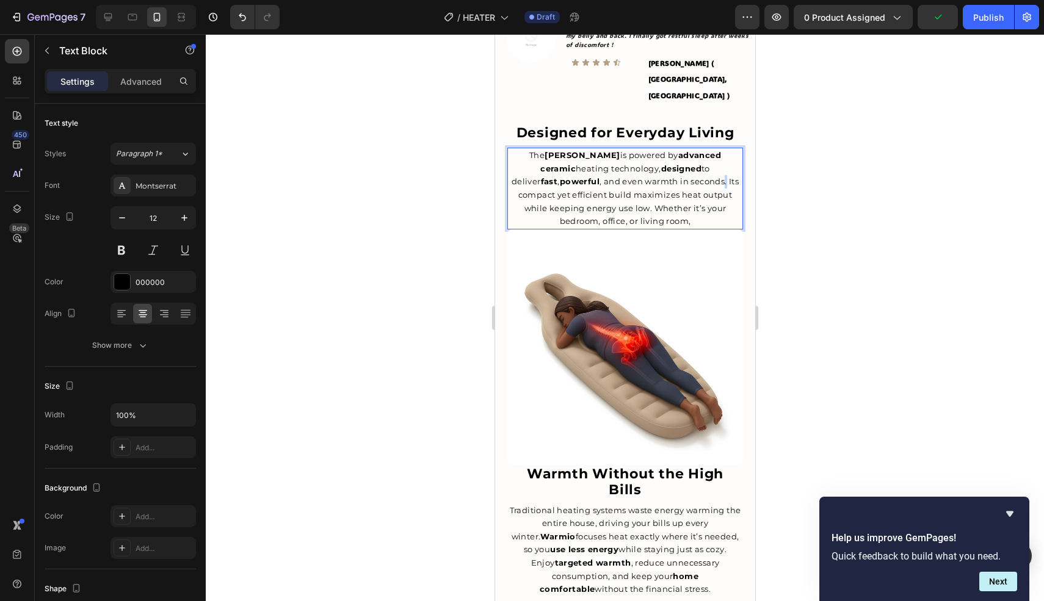
click at [630, 153] on span "The Warmio Heater is powered by advanced ceramic heating technology, designed t…" at bounding box center [624, 188] width 227 height 76
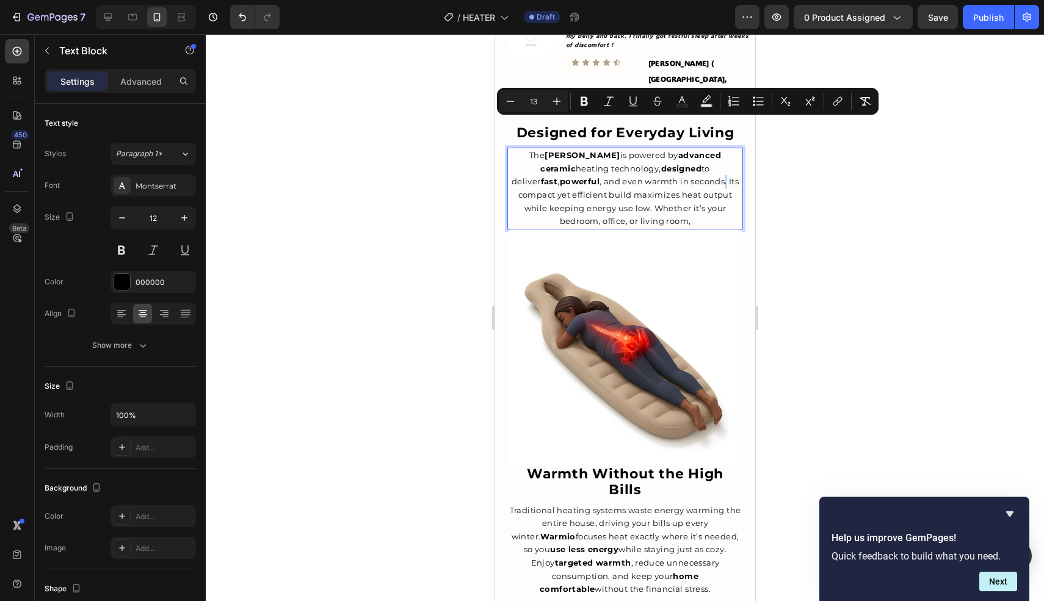
drag, startPoint x: 629, startPoint y: 153, endPoint x: 604, endPoint y: 153, distance: 25.0
click at [604, 153] on span "The Warmio Heater is powered by advanced ceramic heating technology, designed t…" at bounding box center [624, 188] width 227 height 76
drag, startPoint x: 597, startPoint y: 153, endPoint x: 588, endPoint y: 153, distance: 9.2
click at [597, 153] on span "The Warmio Heater is powered by advanced ceramic heating technology, designed t…" at bounding box center [624, 188] width 227 height 76
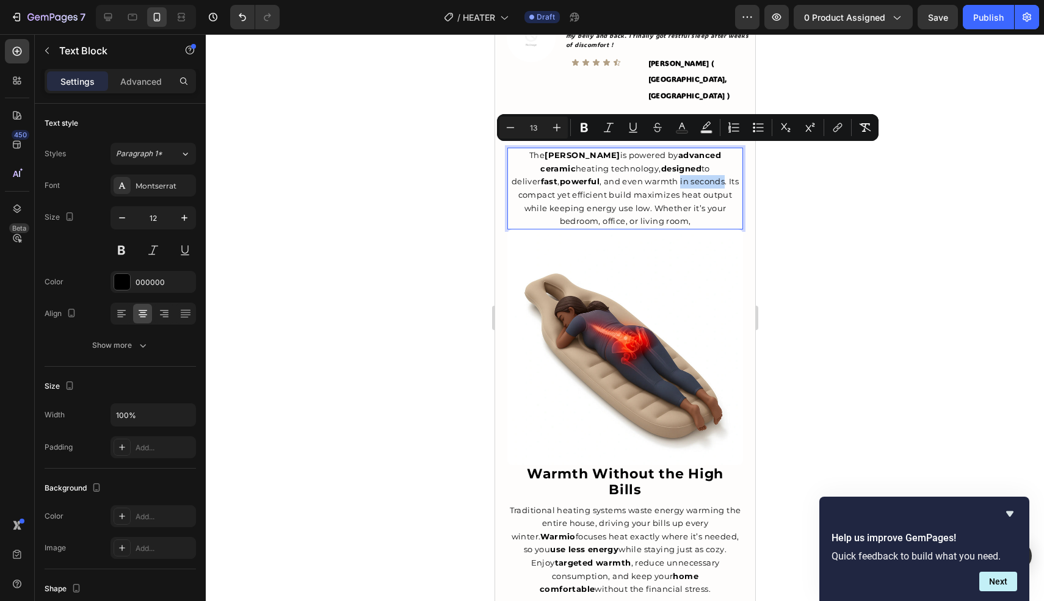
drag, startPoint x: 587, startPoint y: 154, endPoint x: 631, endPoint y: 154, distance: 43.3
click at [631, 154] on span "The Warmio Heater is powered by advanced ceramic heating technology, designed t…" at bounding box center [624, 188] width 227 height 76
click at [585, 133] on icon "Editor contextual toolbar" at bounding box center [584, 127] width 12 height 12
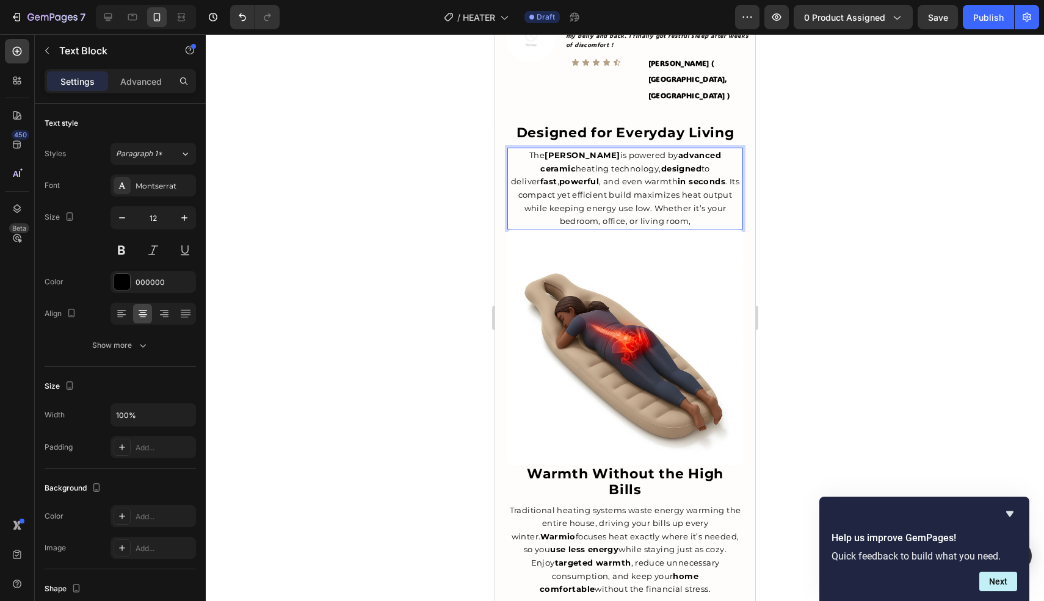
click at [669, 165] on span "The Warmio Heater is powered by advanced ceramic heating technology, designed t…" at bounding box center [624, 188] width 228 height 76
click at [560, 164] on span "The Warmio Heater is powered by advanced ceramic heating technology, designed t…" at bounding box center [624, 188] width 228 height 76
click at [638, 172] on p "The Warmio Heater is powered by advanced ceramic heating technology, designed t…" at bounding box center [624, 188] width 233 height 79
click at [871, 159] on div at bounding box center [625, 317] width 838 height 567
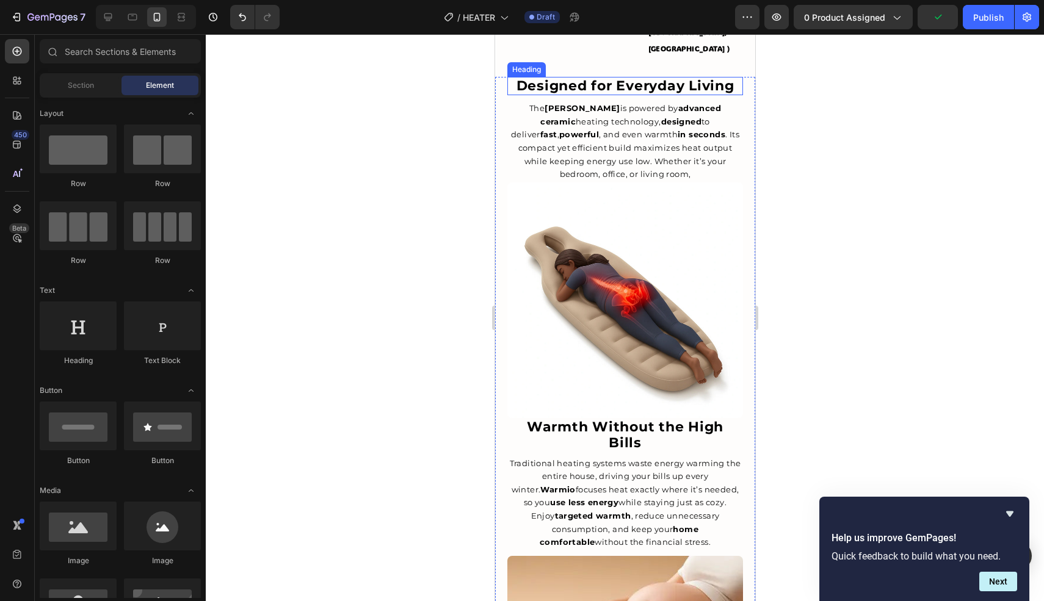
scroll to position [1054, 0]
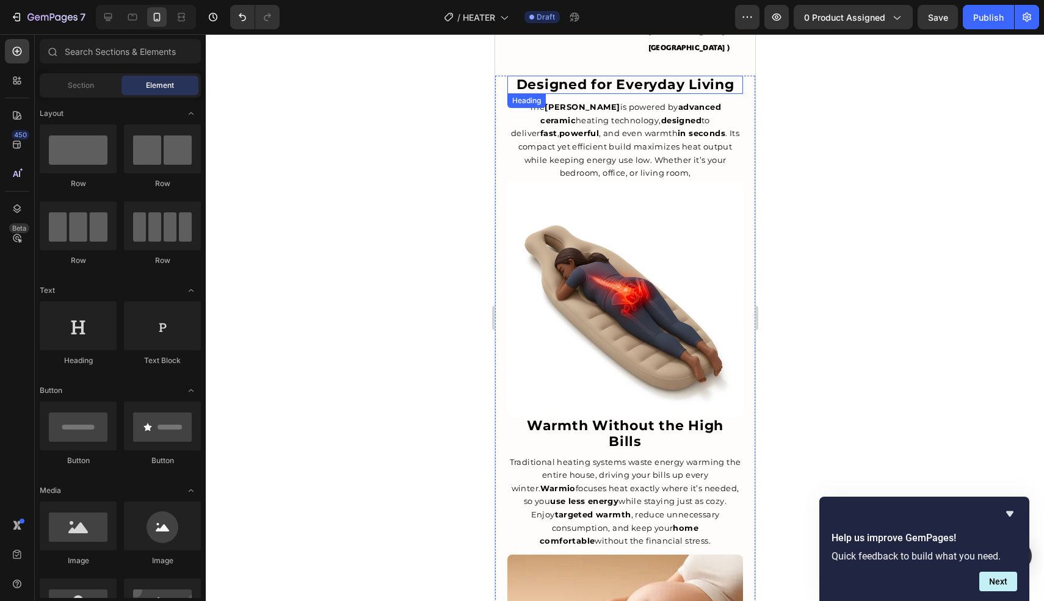
click at [563, 76] on strong "Designed for Everyday Living" at bounding box center [625, 84] width 218 height 16
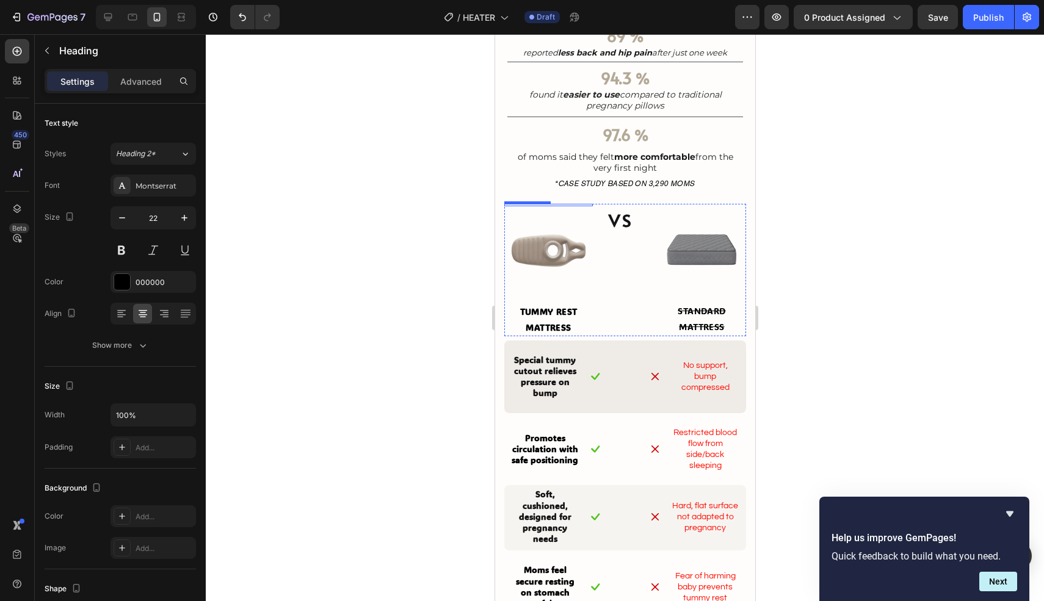
scroll to position [2171, 0]
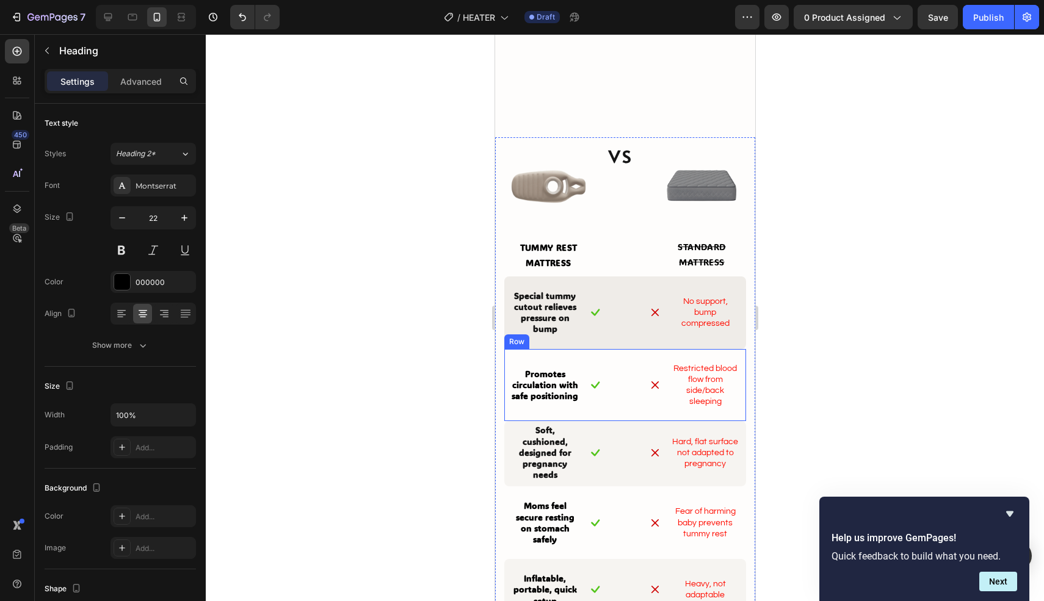
type input "16"
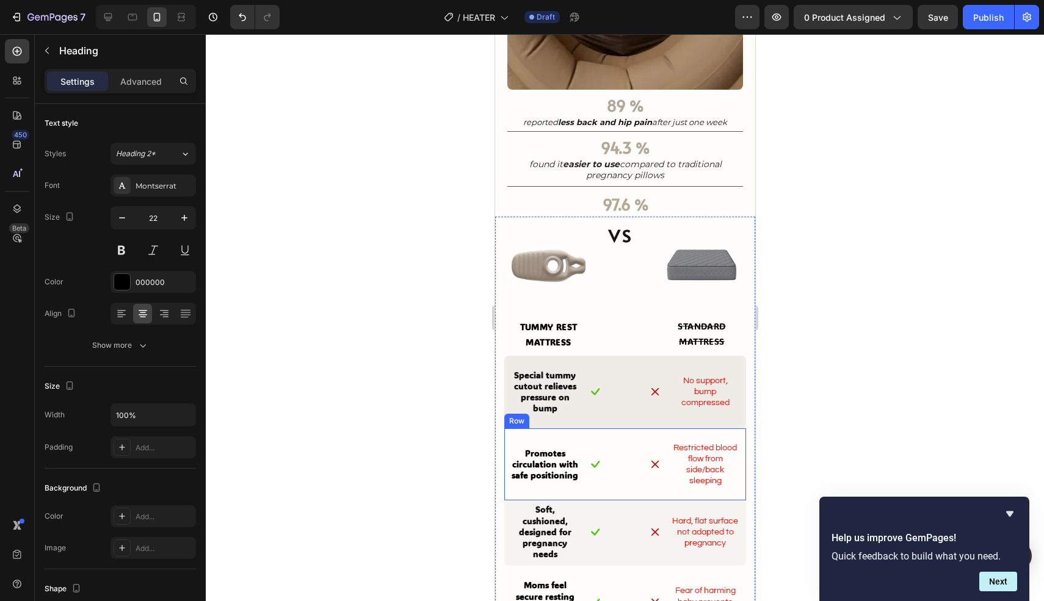
scroll to position [2091, 0]
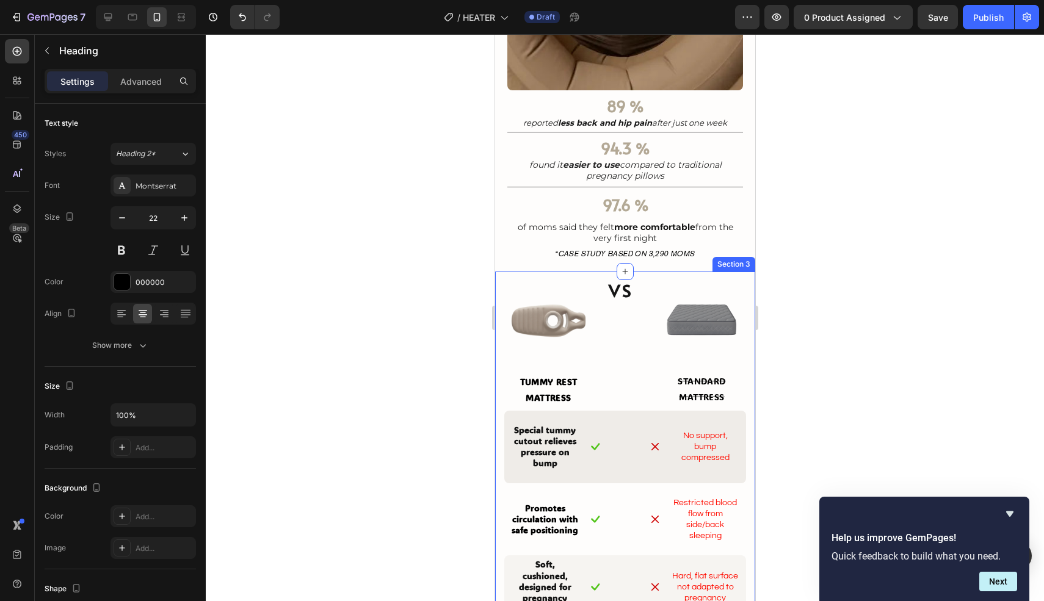
click at [498, 272] on div "Text Block Image TUMMY REST MATTRESS Text Block VS Heading Image STANDARD MATTR…" at bounding box center [624, 591] width 260 height 638
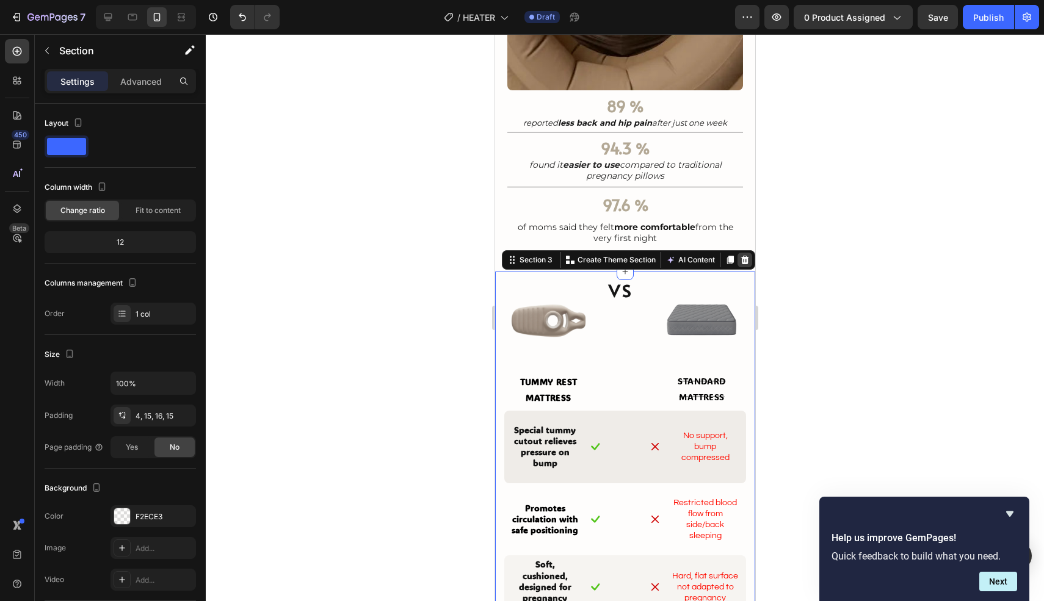
click at [741, 256] on icon at bounding box center [744, 260] width 8 height 9
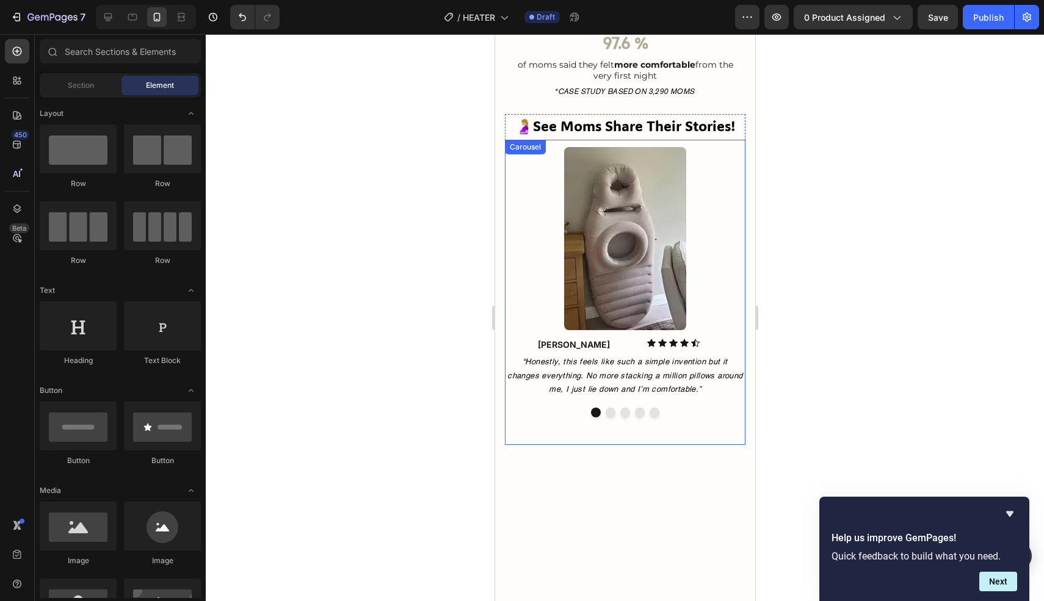
scroll to position [2083, 0]
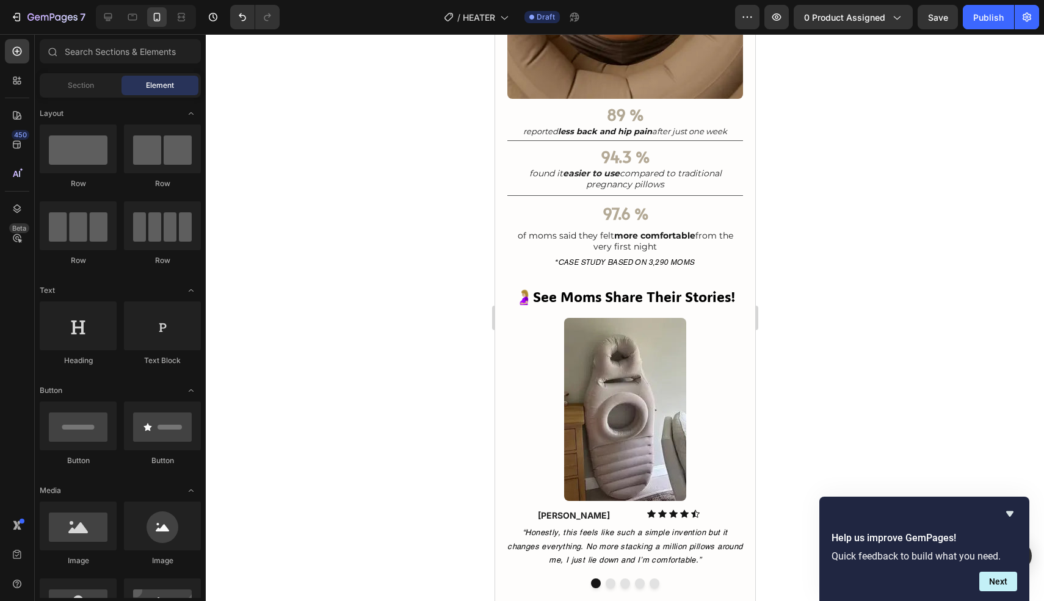
click at [913, 248] on div at bounding box center [625, 317] width 838 height 567
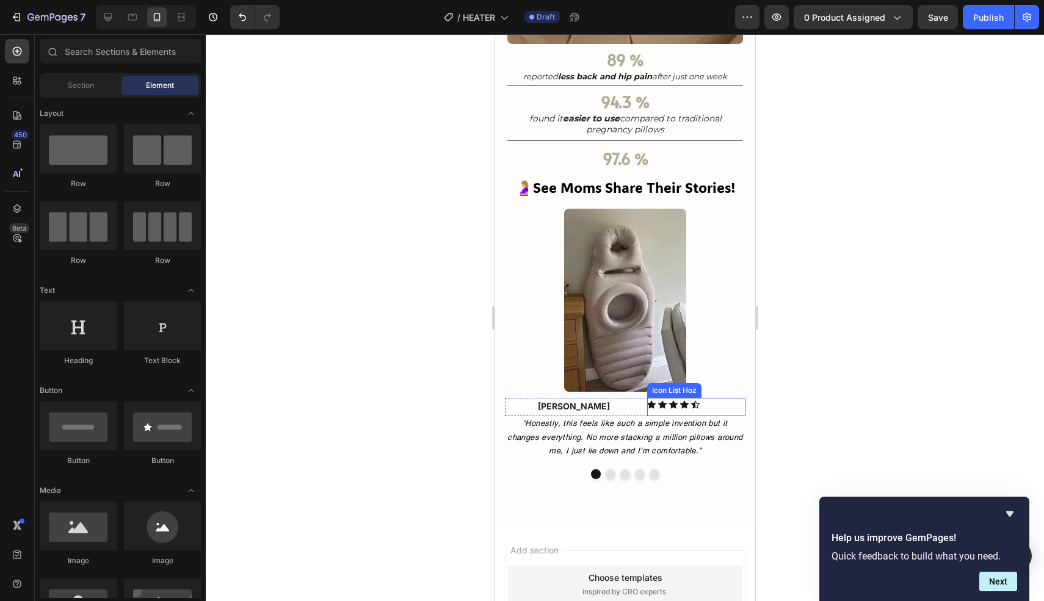
scroll to position [2129, 0]
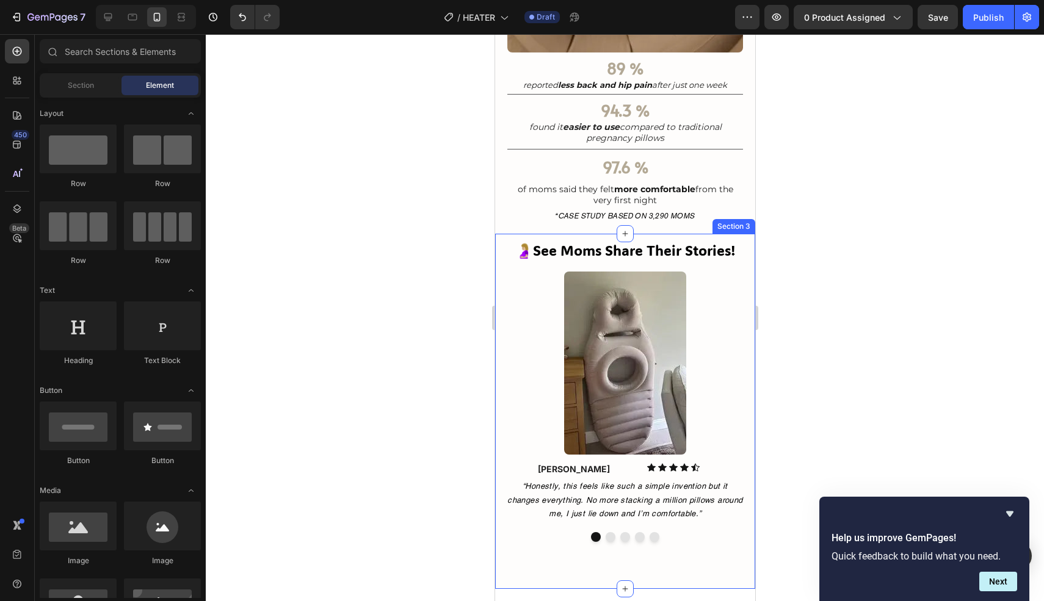
click at [498, 234] on div "🤰🏼See Moms Share Their Stories! Heading Image [PERSON_NAME] Text block Icon Ico…" at bounding box center [624, 411] width 260 height 355
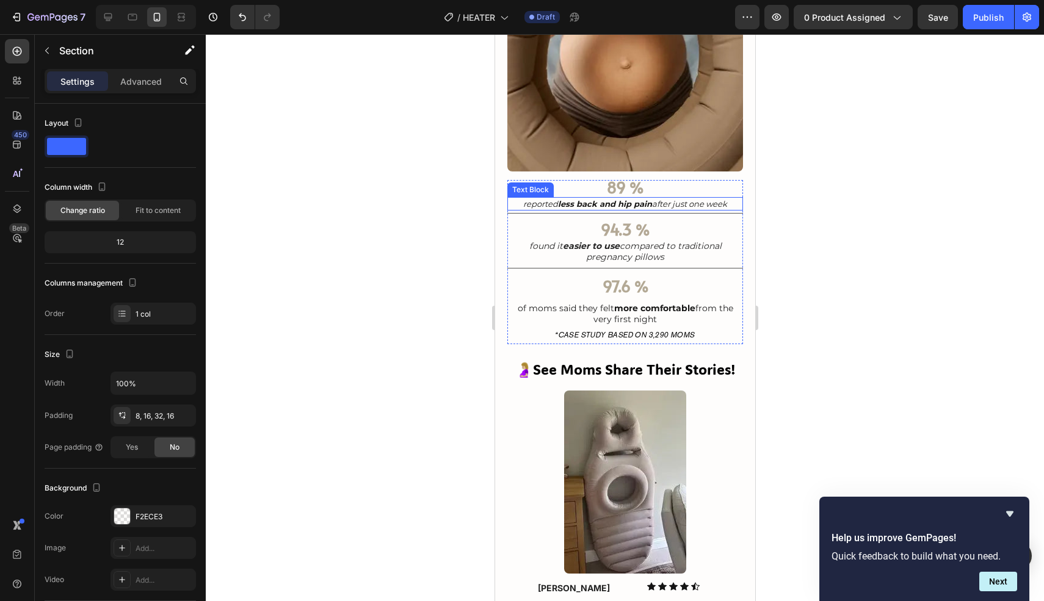
scroll to position [2009, 0]
click at [688, 327] on p "*CASE STUDY BASED ON 3,290 MOMS" at bounding box center [624, 335] width 233 height 16
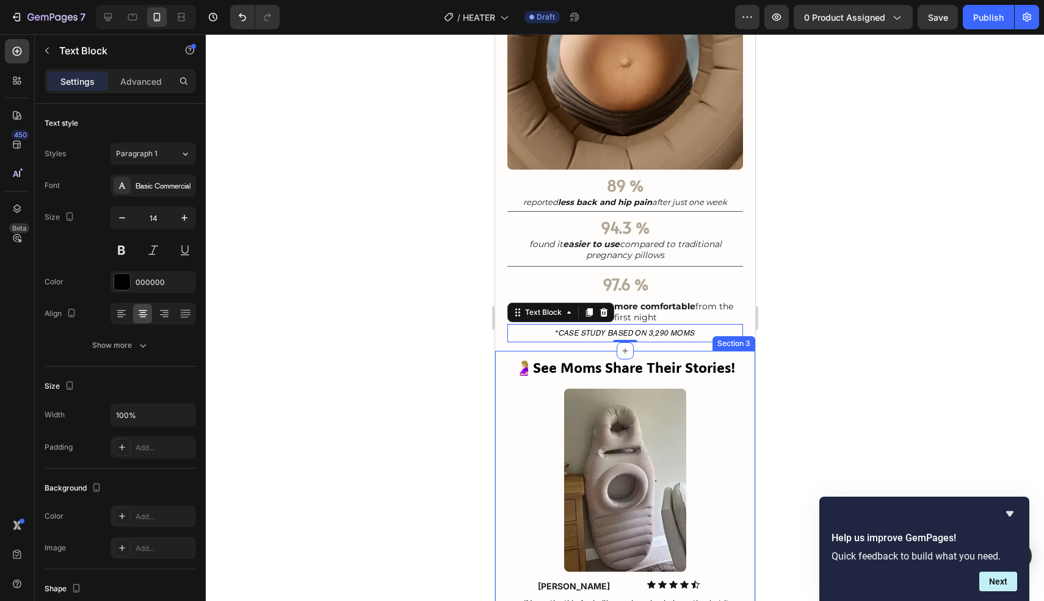
click at [498, 351] on div "🤰🏼See Moms Share Their Stories! Heading Image [PERSON_NAME] Text block Icon Ico…" at bounding box center [624, 528] width 260 height 355
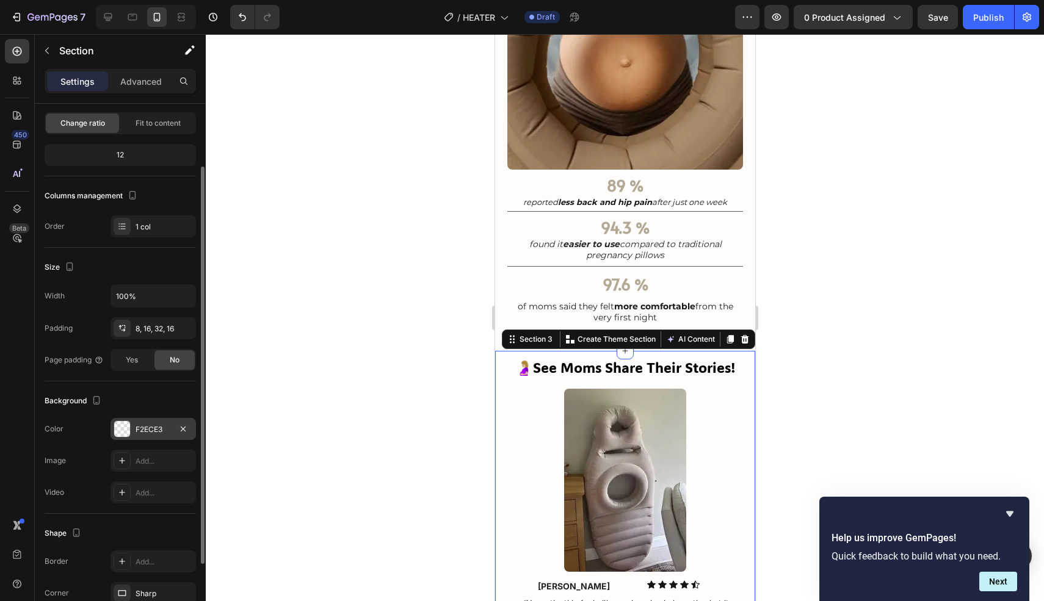
scroll to position [91, 0]
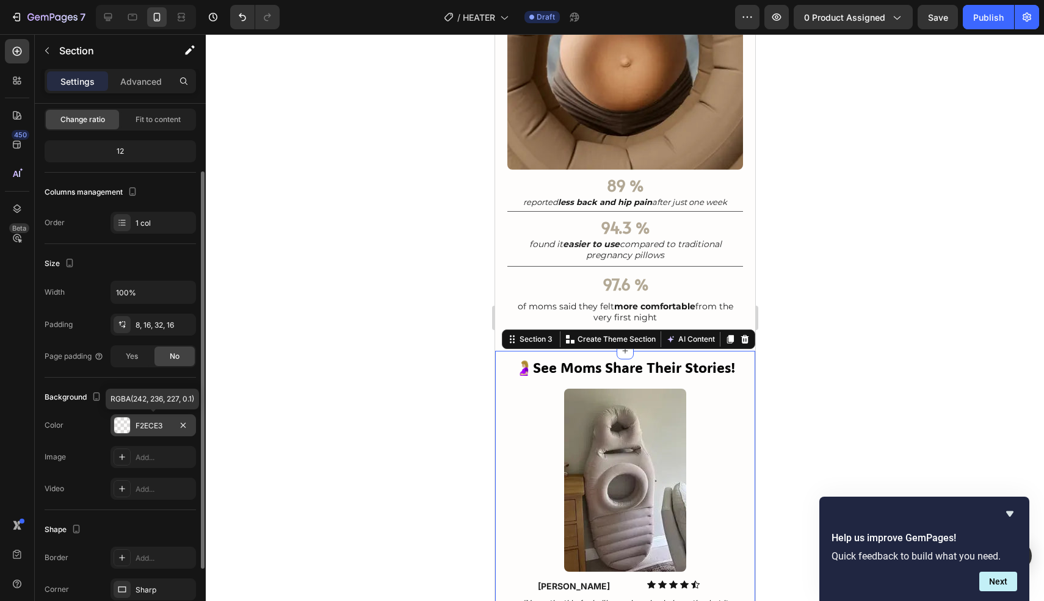
click at [131, 425] on div "F2ECE3" at bounding box center [152, 425] width 85 height 22
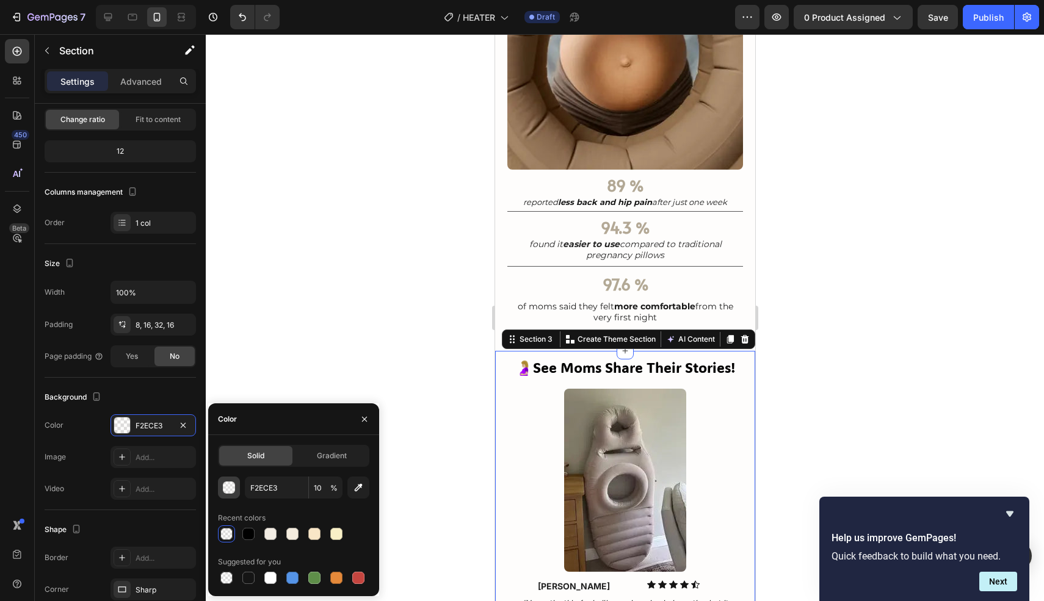
click at [228, 495] on button "button" at bounding box center [229, 488] width 22 height 22
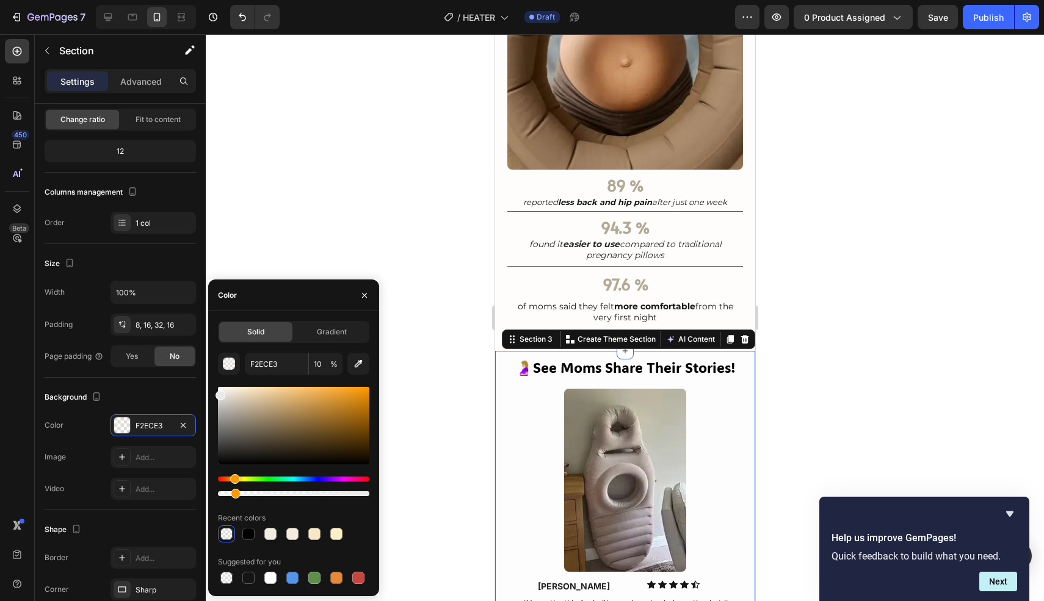
drag, startPoint x: 230, startPoint y: 394, endPoint x: 212, endPoint y: 392, distance: 17.7
click at [212, 392] on div "Solid Gradient F2ECE3 10 % Recent colors Suggested for you" at bounding box center [293, 454] width 171 height 266
drag, startPoint x: 220, startPoint y: 399, endPoint x: 217, endPoint y: 407, distance: 8.5
click at [217, 407] on div at bounding box center [220, 410] width 10 height 10
type input "BCBCBC"
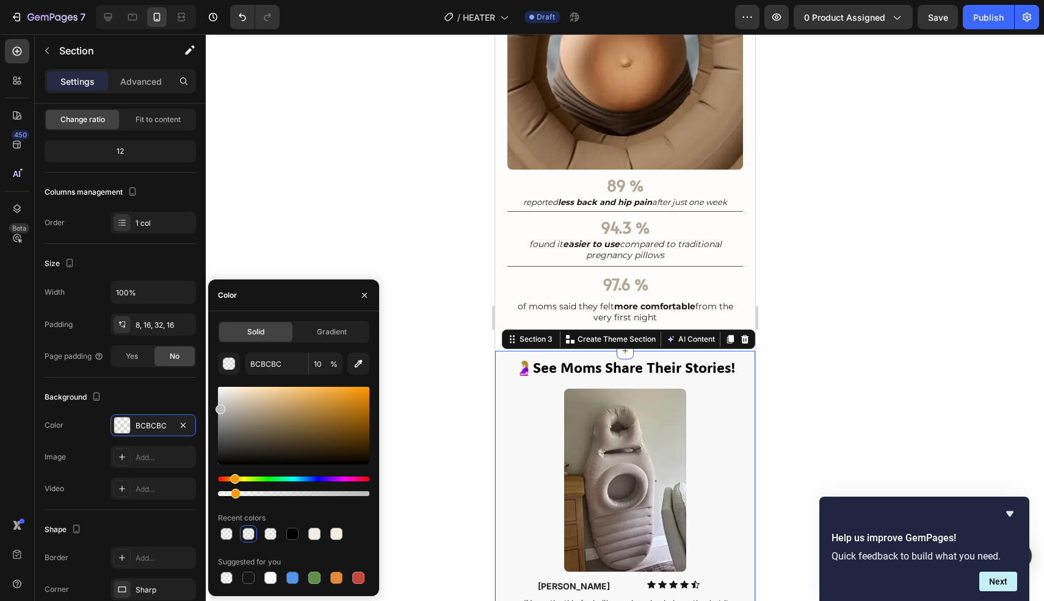
click at [410, 302] on div at bounding box center [625, 317] width 838 height 567
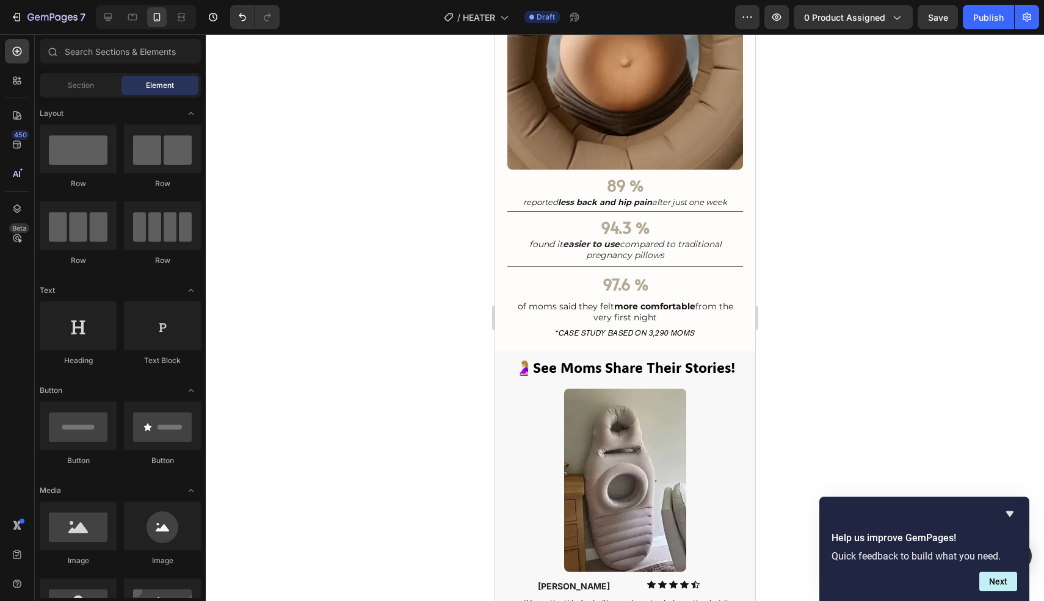
click at [410, 302] on div at bounding box center [625, 317] width 838 height 567
click at [586, 358] on span "🤰🏼See Moms Share Their Stories!" at bounding box center [625, 367] width 220 height 18
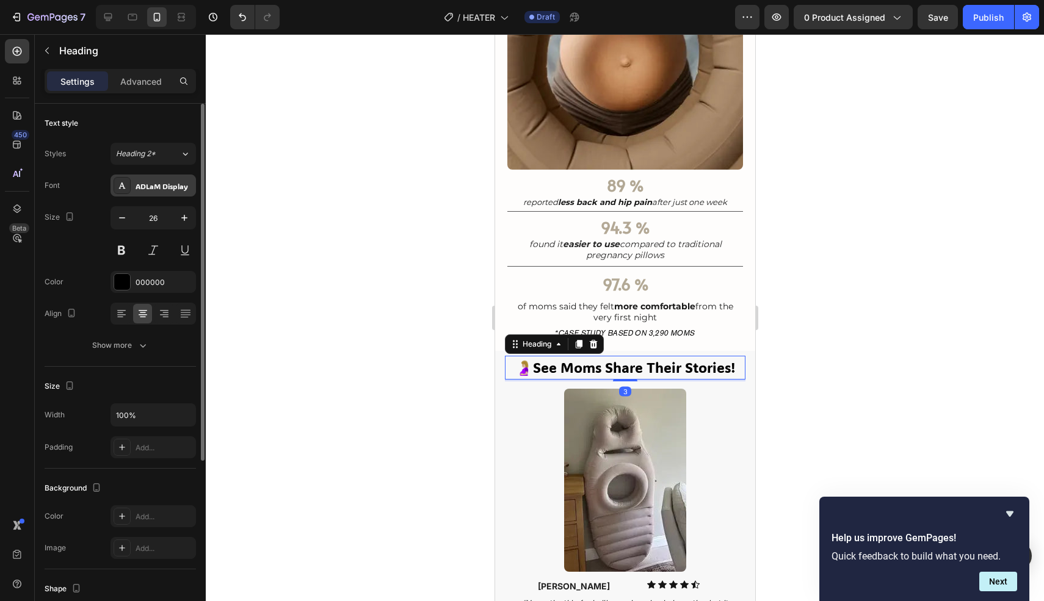
click at [162, 181] on div "ADLaM Display" at bounding box center [164, 186] width 57 height 11
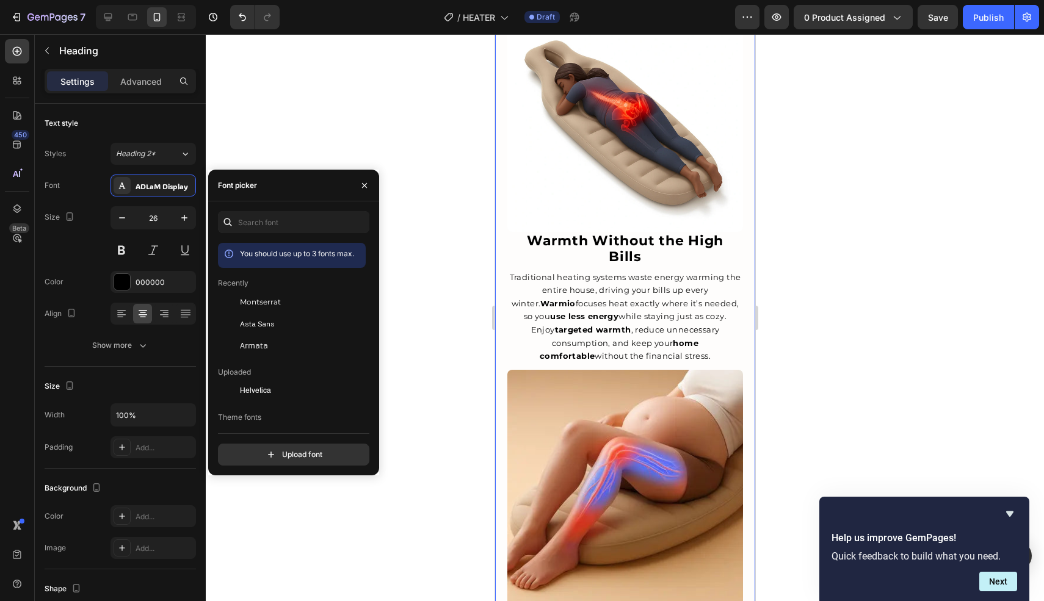
click at [499, 222] on div "Designed for Everyday Living Heading The Warmio Heater is powered by advanced c…" at bounding box center [624, 523] width 260 height 1264
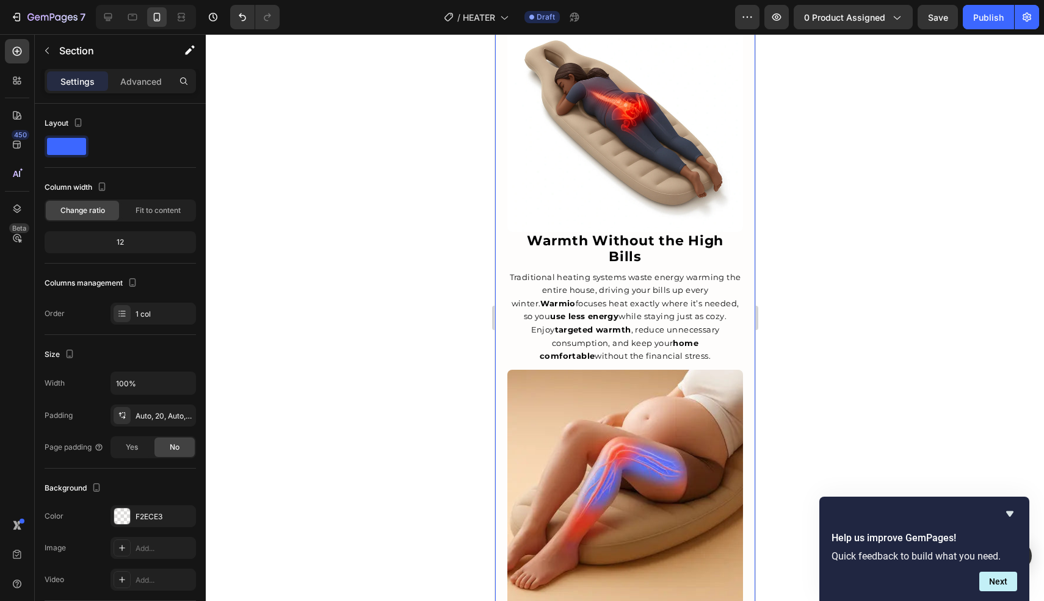
scroll to position [1210, 0]
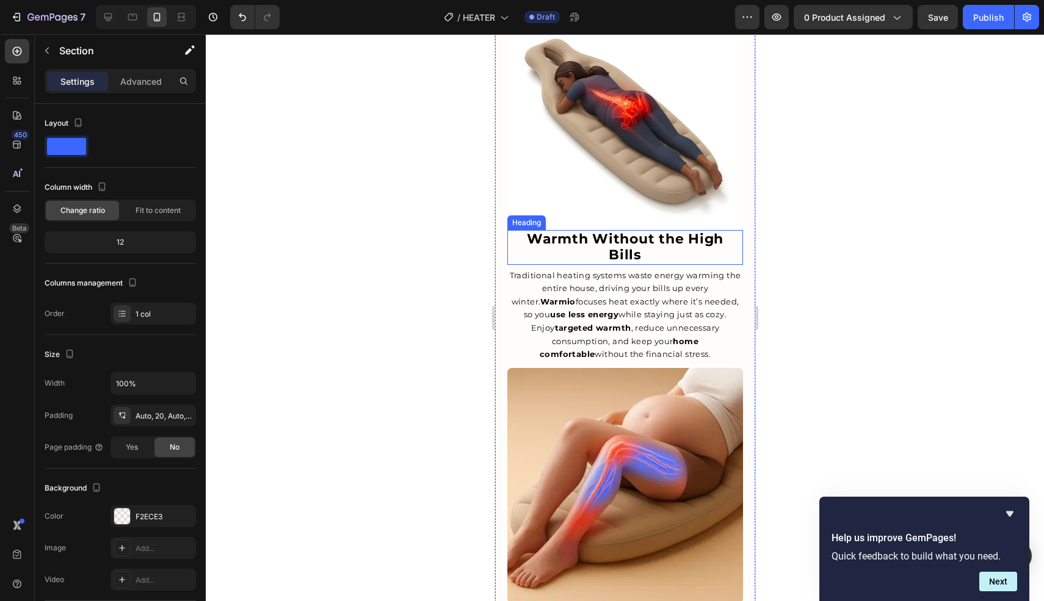
click at [526, 231] on strong "Warmth Without the High Bills" at bounding box center [624, 247] width 197 height 32
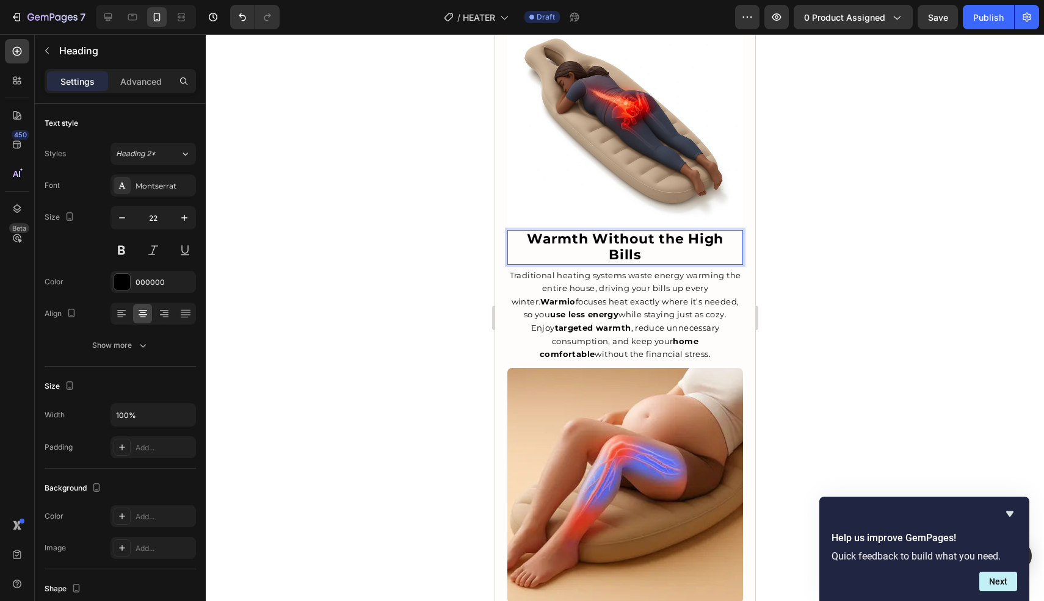
scroll to position [1214, 0]
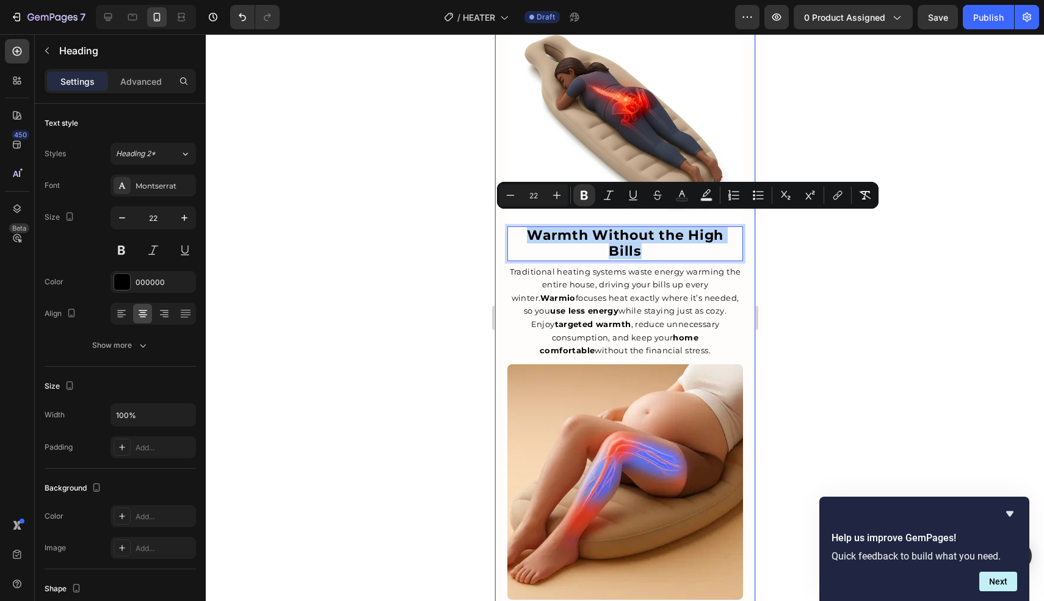
drag, startPoint x: 512, startPoint y: 226, endPoint x: 742, endPoint y: 224, distance: 230.1
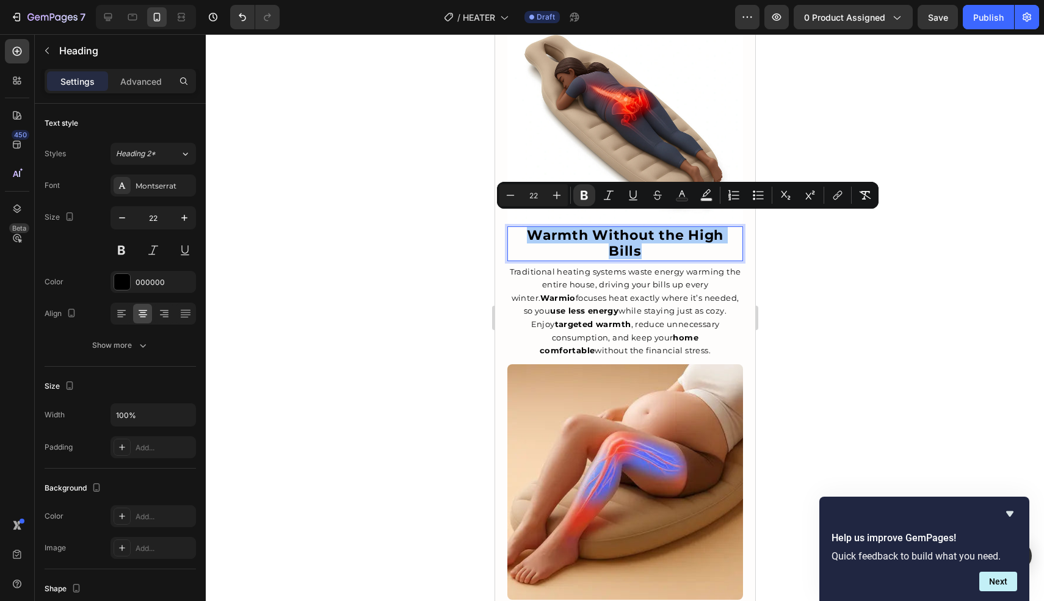
click at [388, 165] on div at bounding box center [625, 317] width 838 height 567
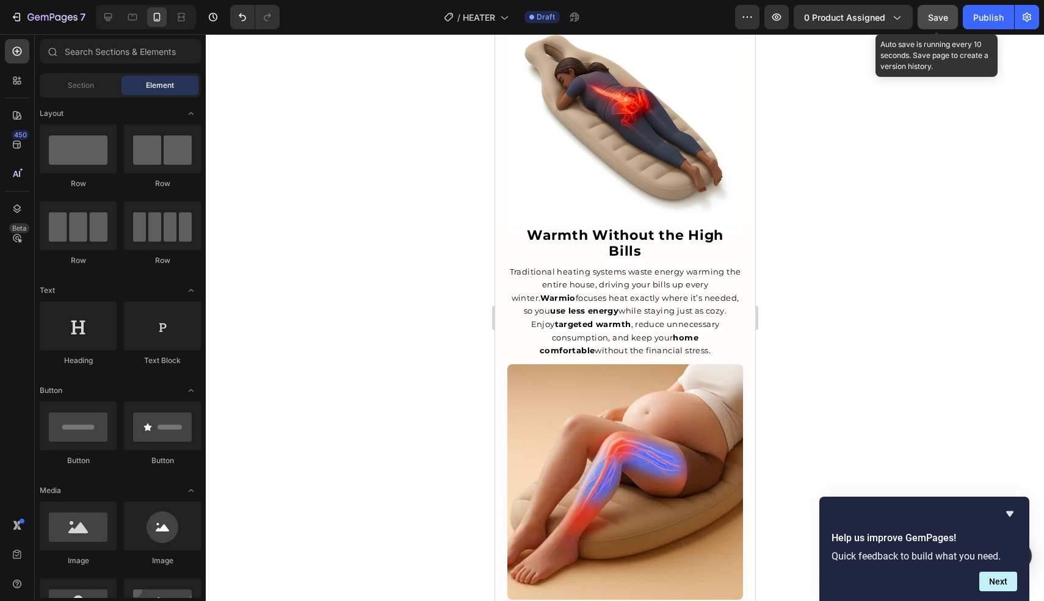
click at [929, 21] on span "Save" at bounding box center [938, 17] width 20 height 10
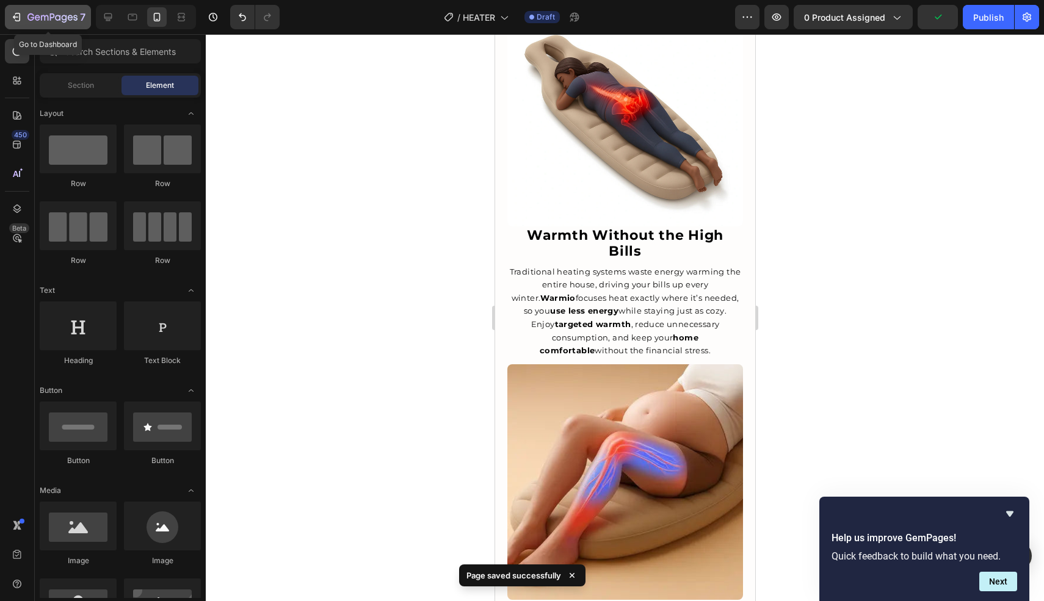
click at [31, 6] on button "7" at bounding box center [48, 17] width 86 height 24
